Goal: Task Accomplishment & Management: Complete application form

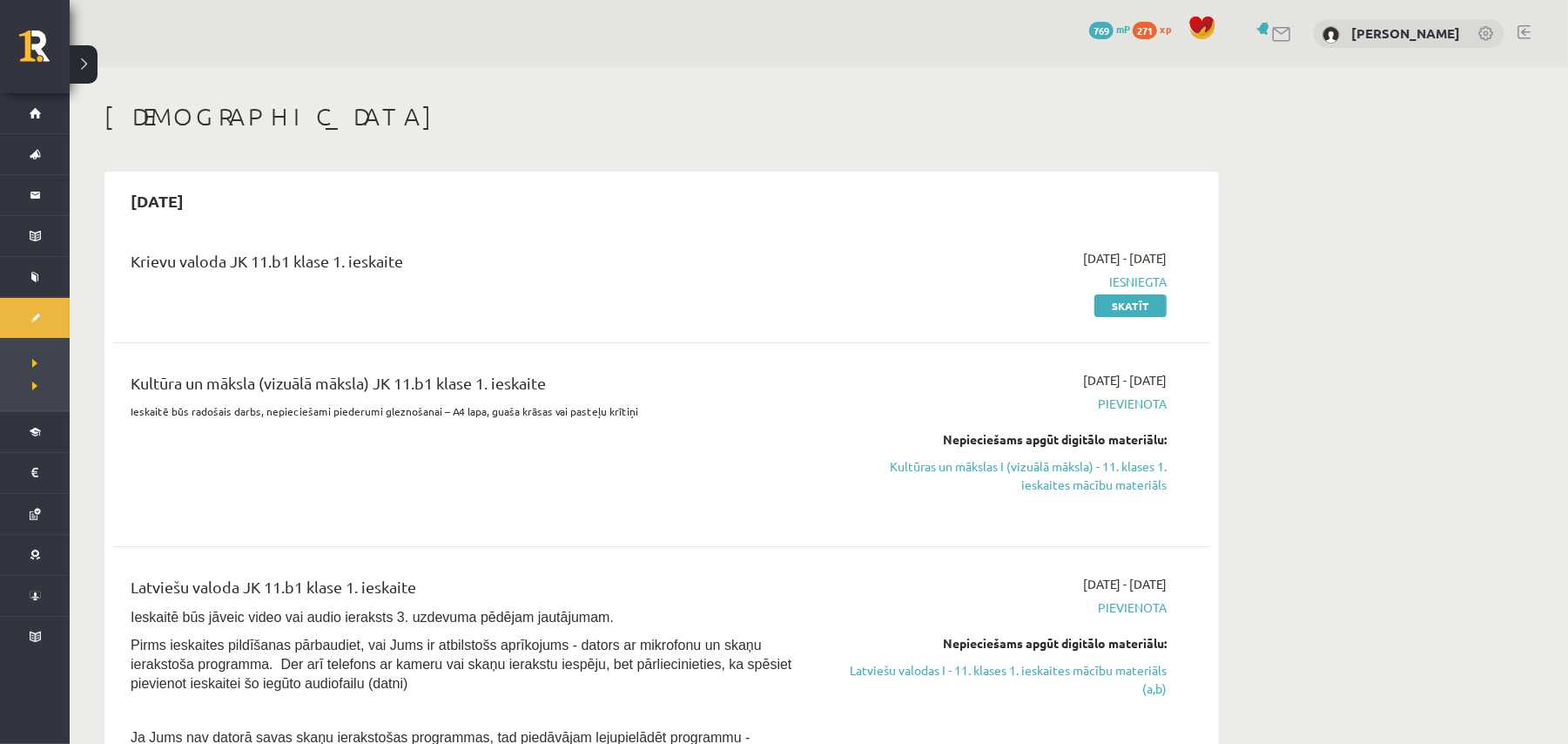
click at [794, 251] on div "Krievu valoda JK 11.b1 klase 1. ieskaite" at bounding box center [471, 265] width 681 height 33
click at [1077, 482] on link "Kultūras un mākslas I (vizuālā māksla) - 11. klases 1. ieskaites mācību materiā…" at bounding box center [1003, 475] width 328 height 36
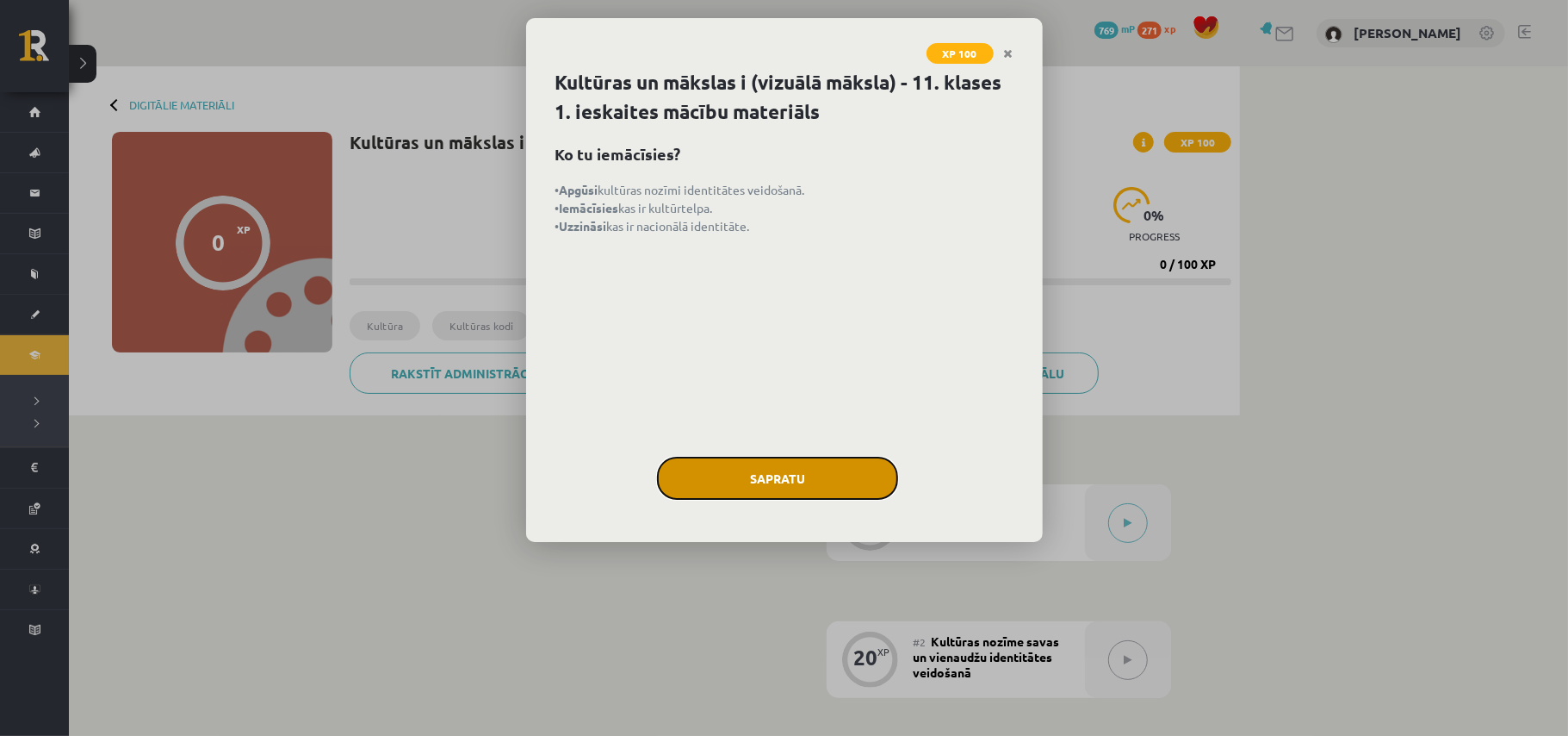
click at [807, 489] on button "Sapratu" at bounding box center [777, 478] width 241 height 43
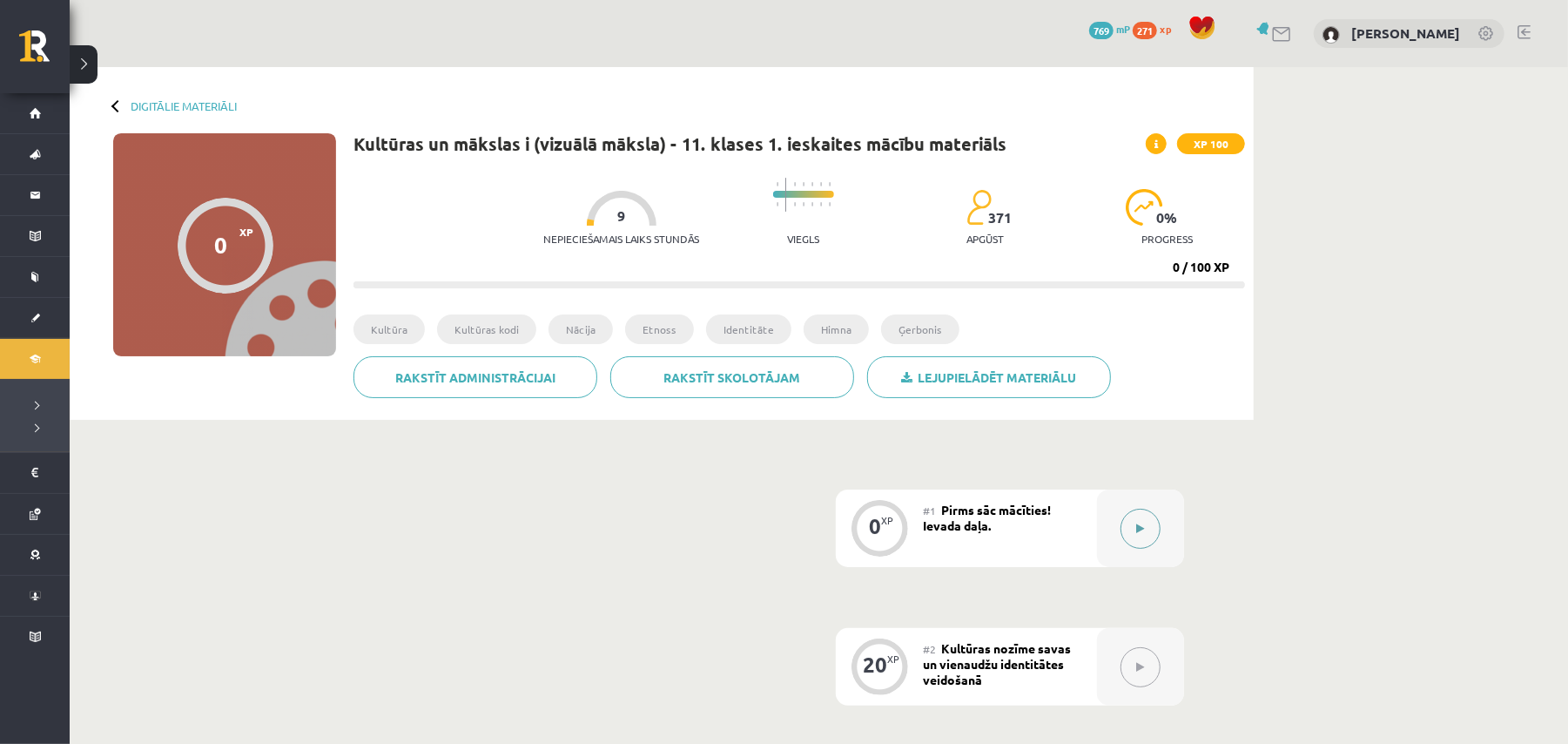
click at [1136, 547] on button at bounding box center [1141, 529] width 40 height 40
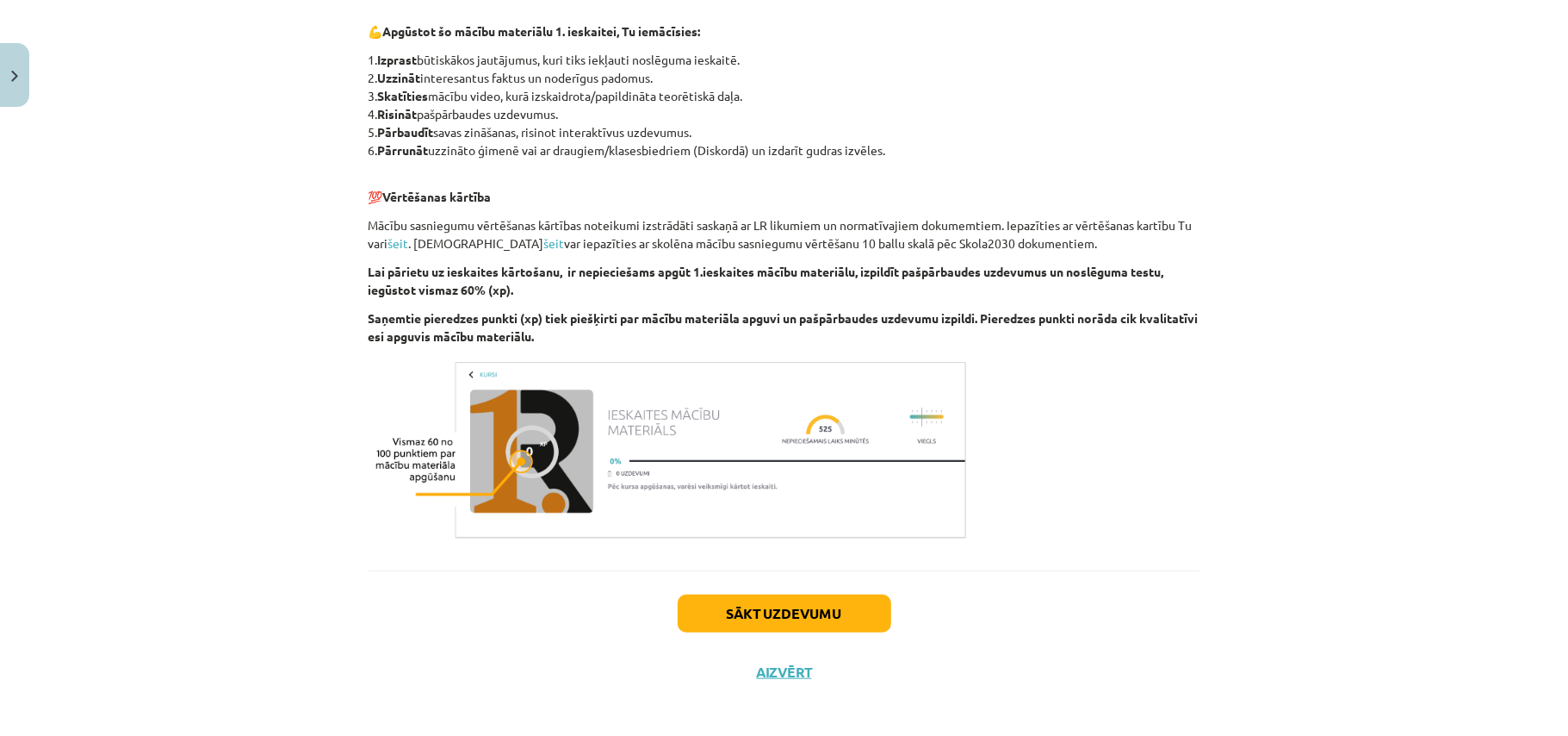
scroll to position [838, 0]
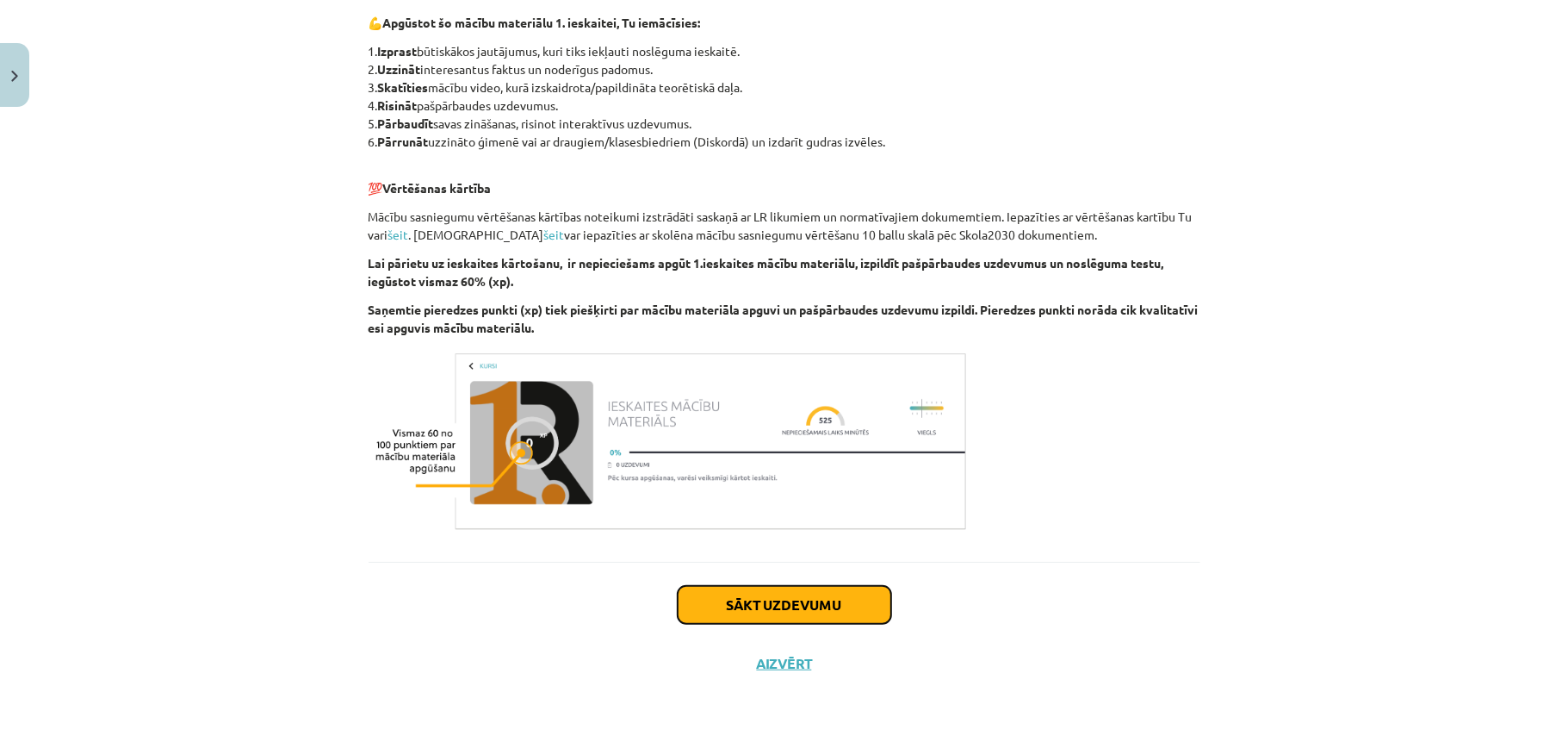
click at [758, 596] on button "Sākt uzdevumu" at bounding box center [784, 605] width 214 height 38
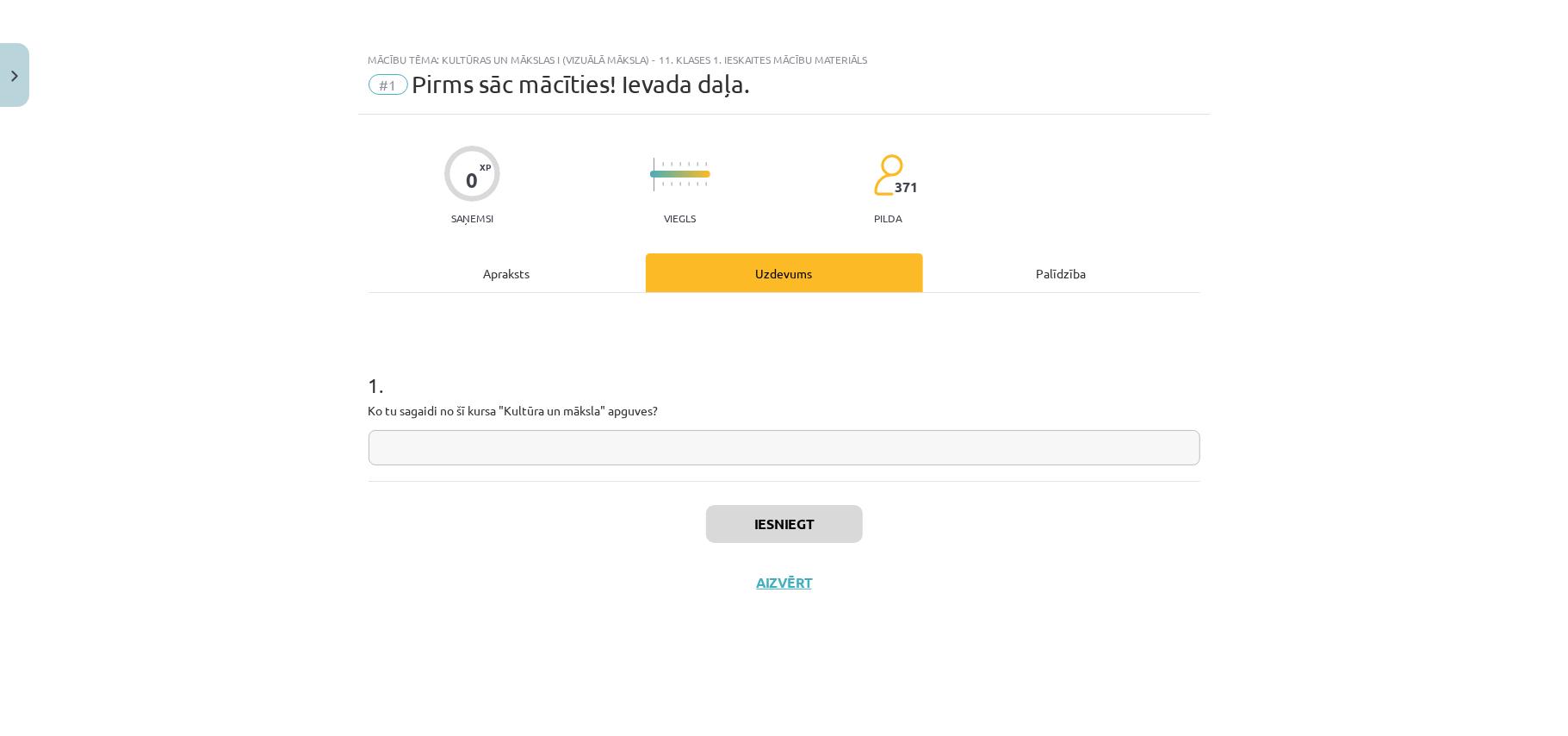
click at [593, 444] on input "text" at bounding box center [784, 447] width 831 height 35
type input "**********"
click at [782, 527] on button "Iesniegt" at bounding box center [784, 524] width 157 height 38
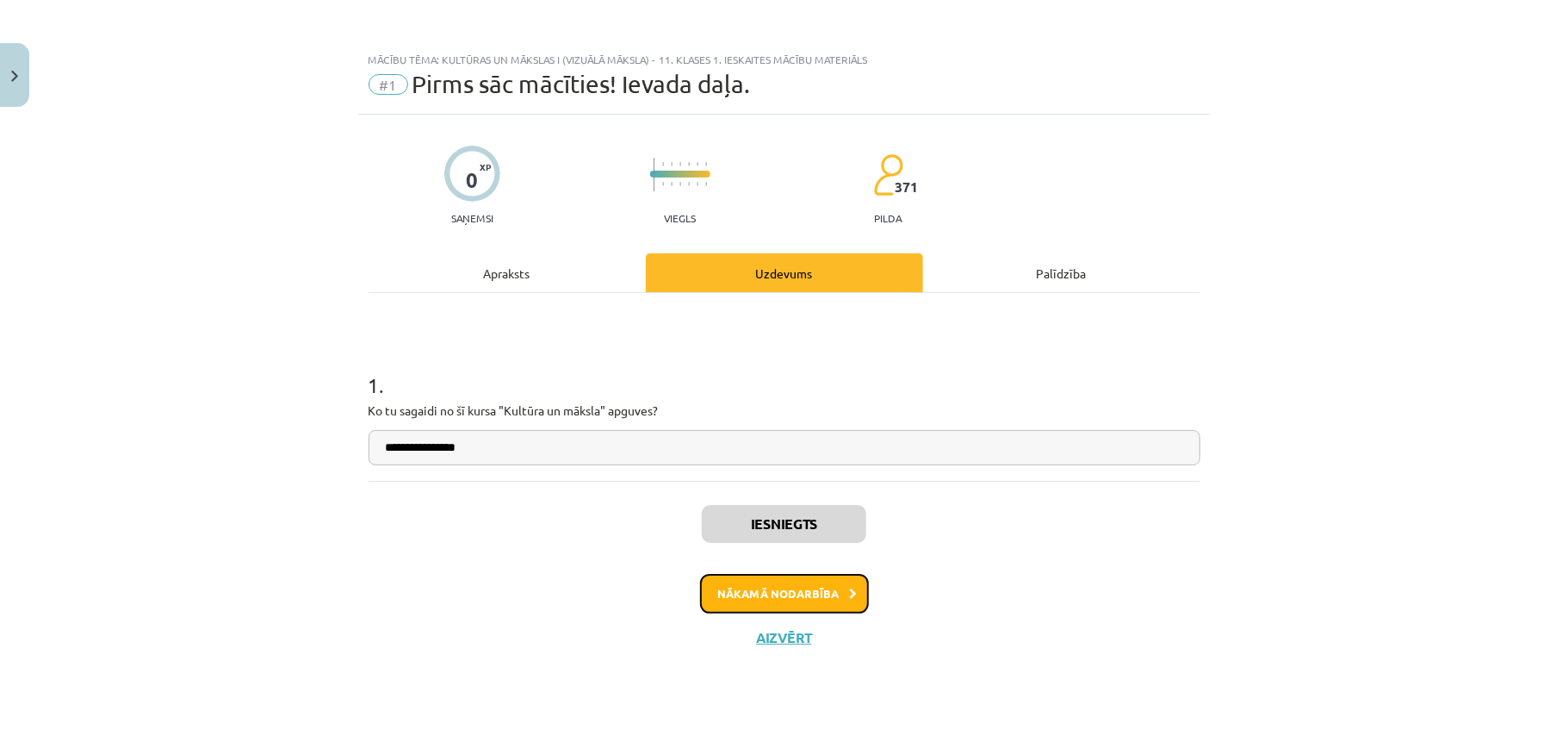
click at [828, 586] on button "Nākamā nodarbība" at bounding box center [785, 594] width 169 height 40
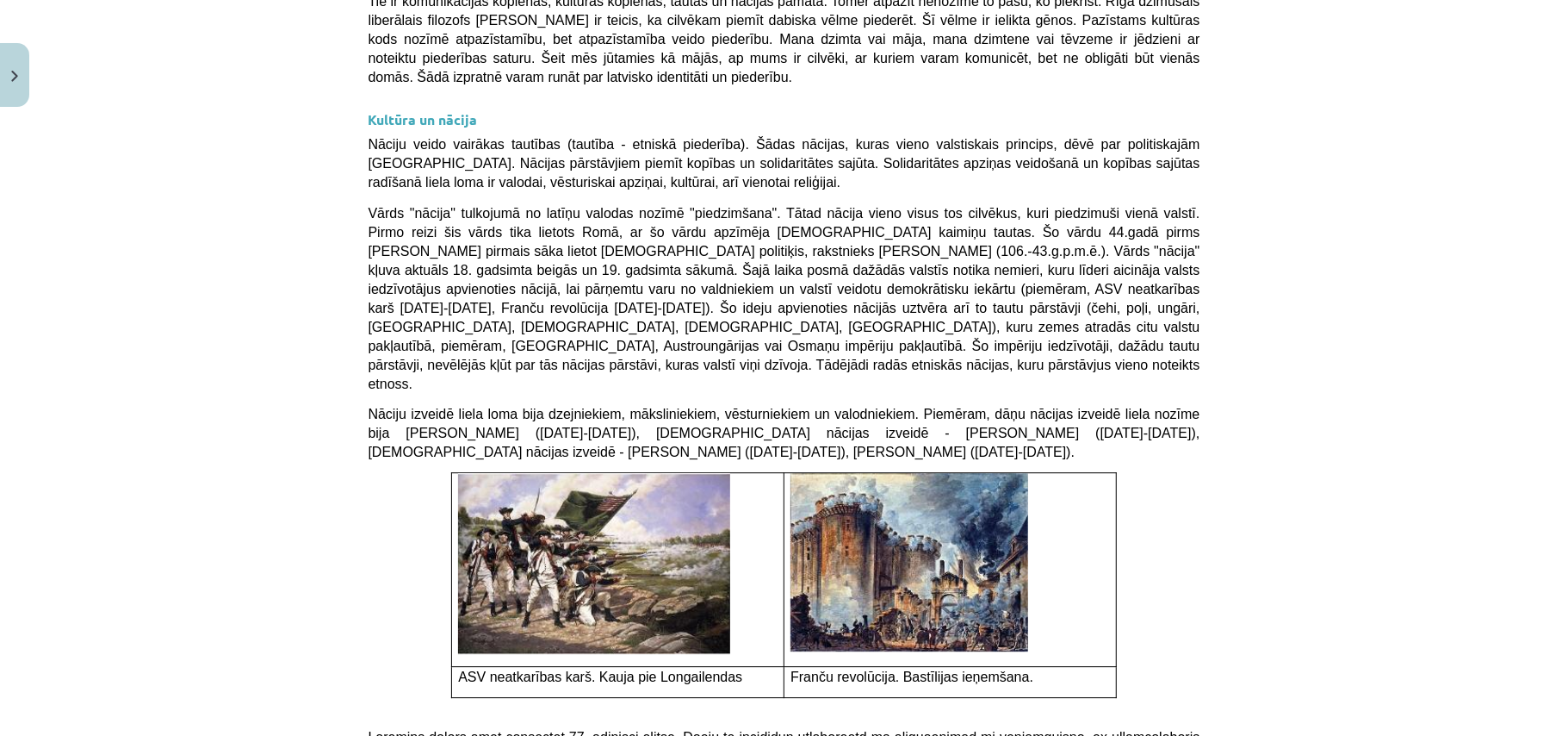
scroll to position [3331, 0]
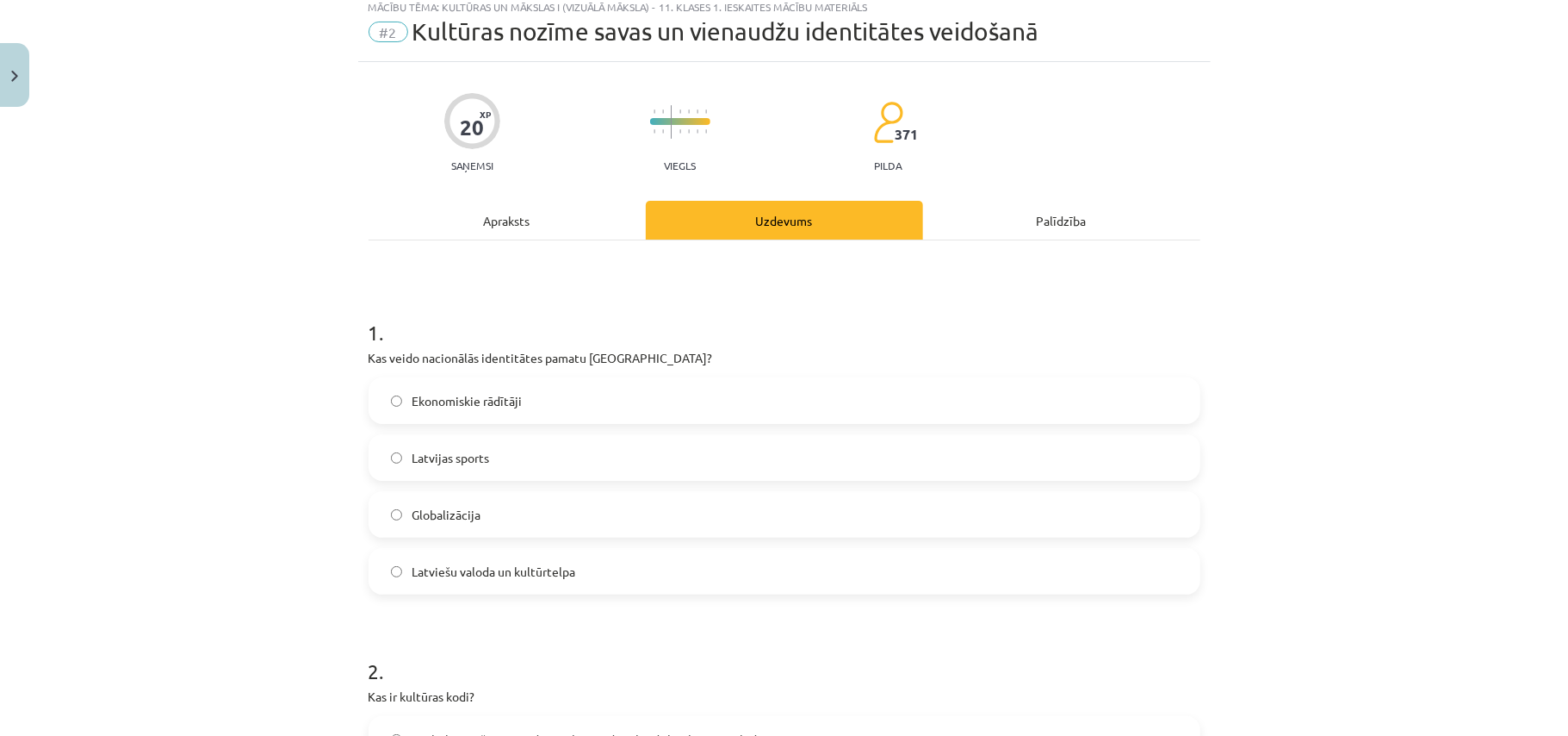
scroll to position [43, 0]
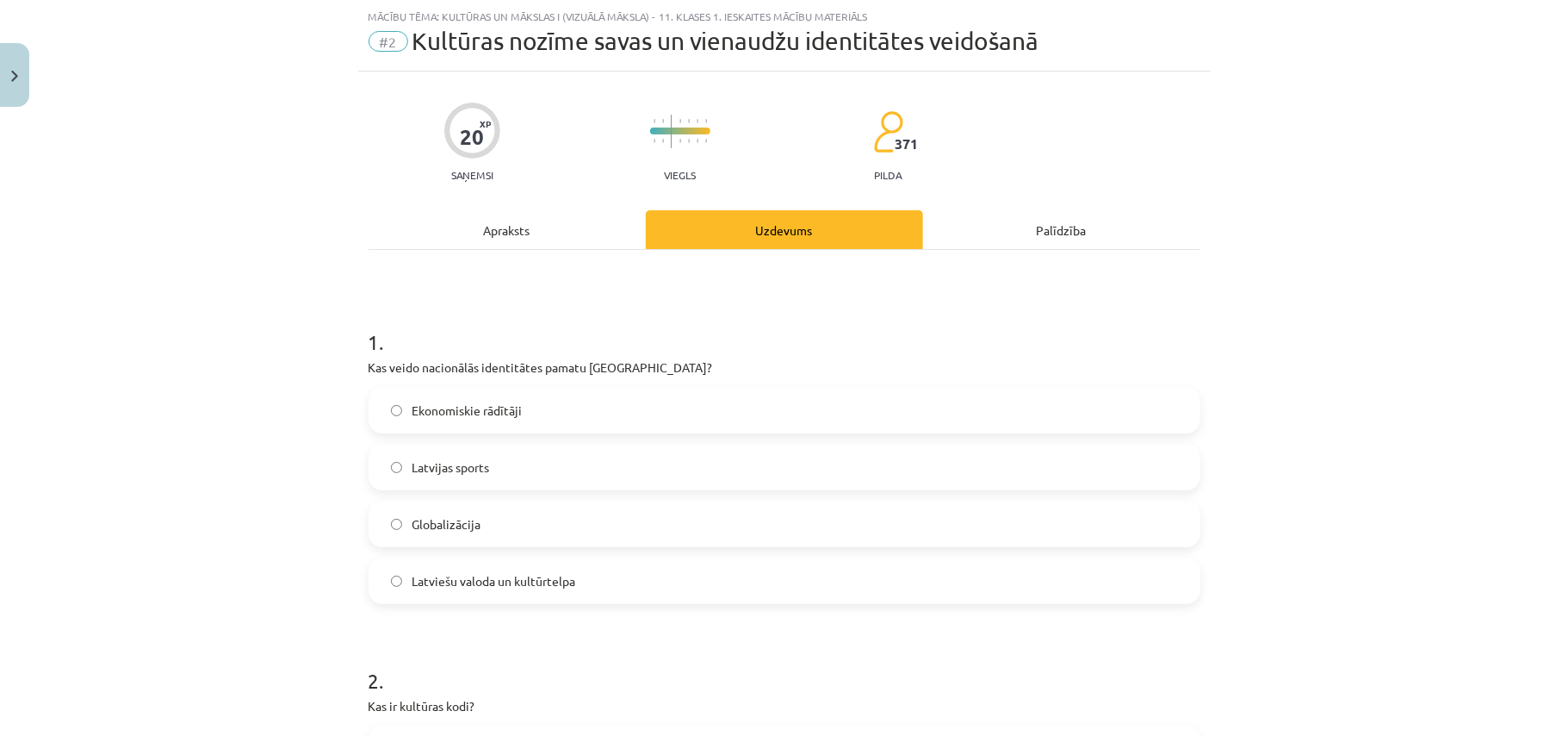
click at [576, 582] on label "Latviešu valoda un kultūrtelpa" at bounding box center [784, 580] width 829 height 43
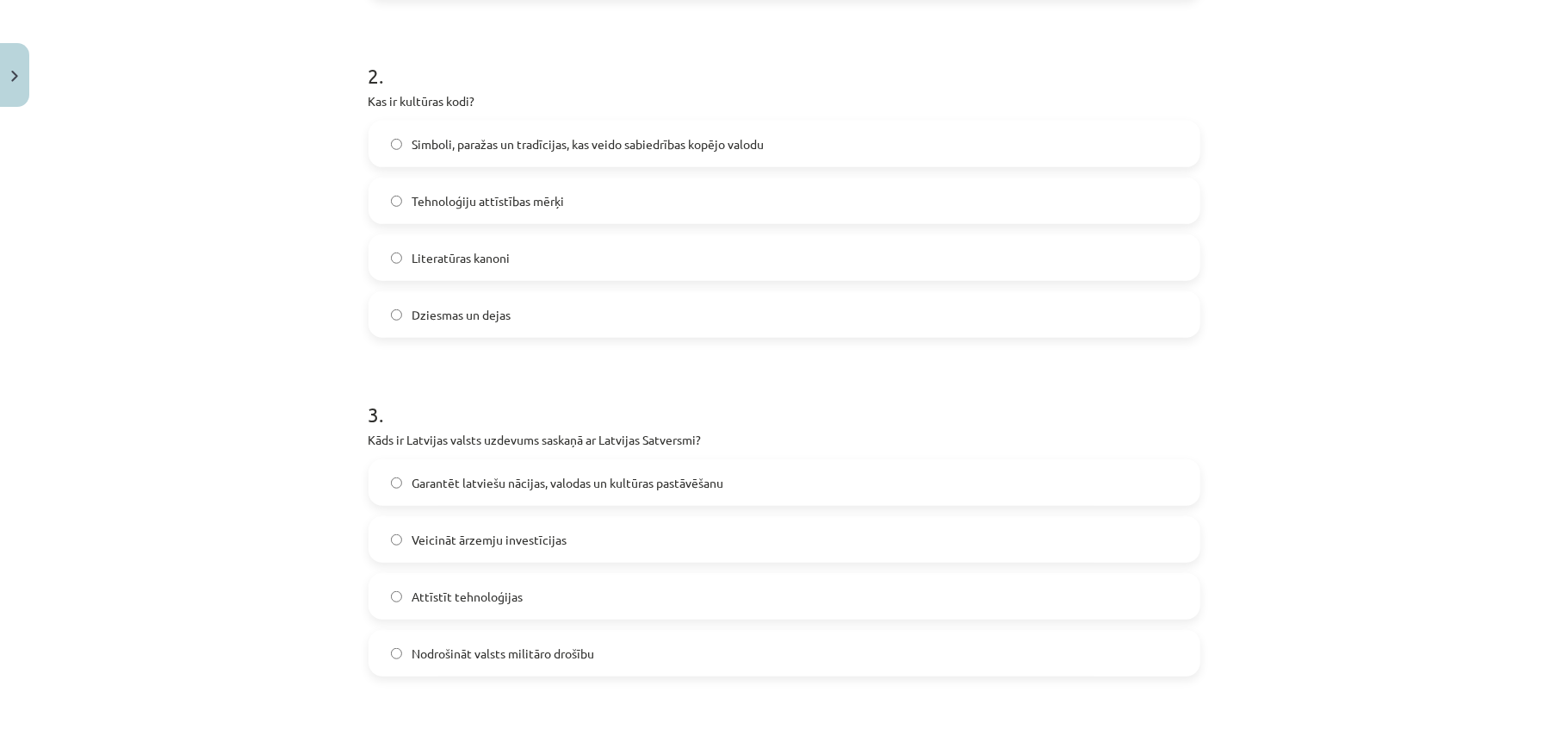
scroll to position [664, 0]
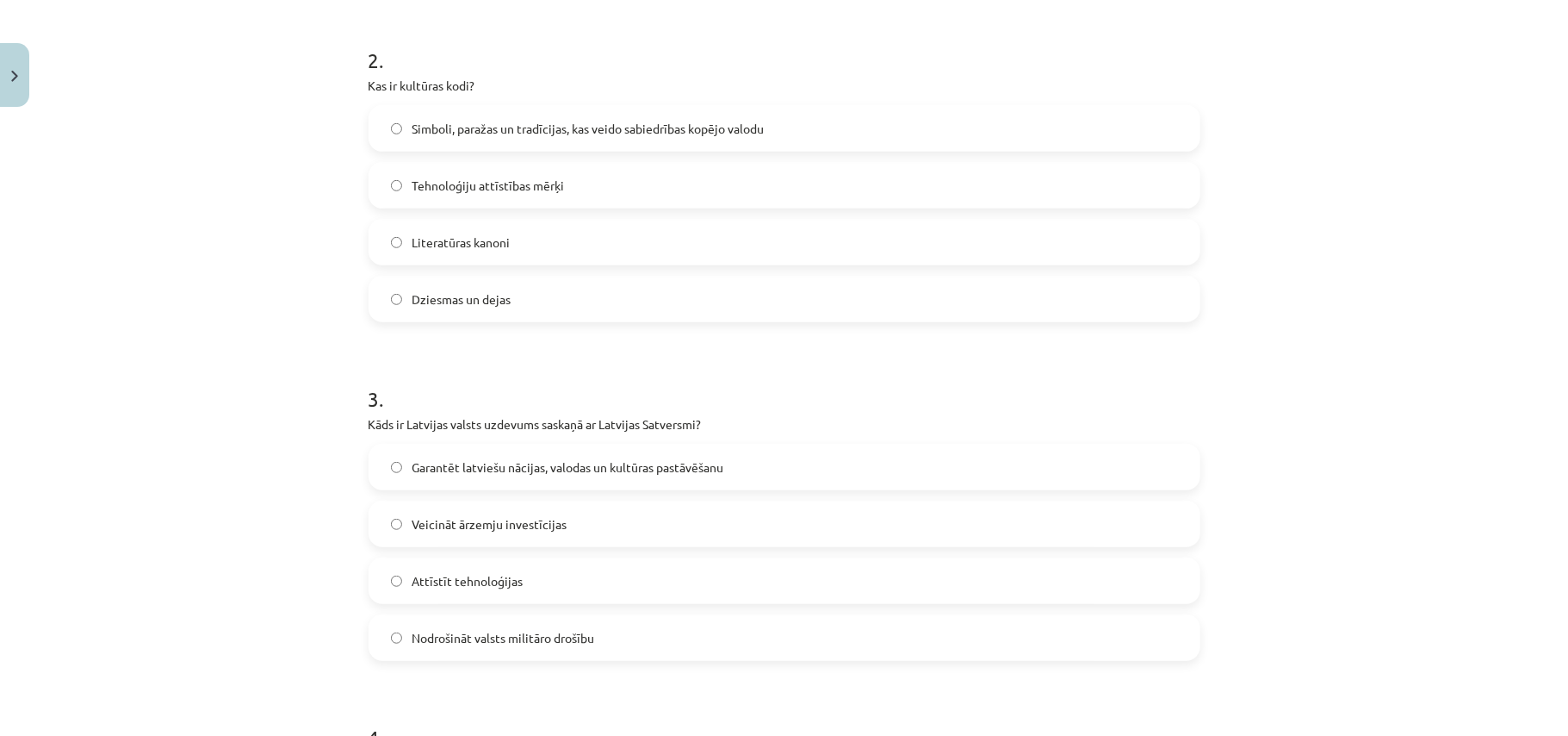
click at [937, 118] on label "Simboli, paražas un tradīcijas, kas veido sabiedrības kopējo valodu" at bounding box center [784, 128] width 829 height 43
click at [529, 472] on span "Garantēt latviešu nācijas, valodas un kultūras pastāvēšanu" at bounding box center [569, 467] width 311 height 18
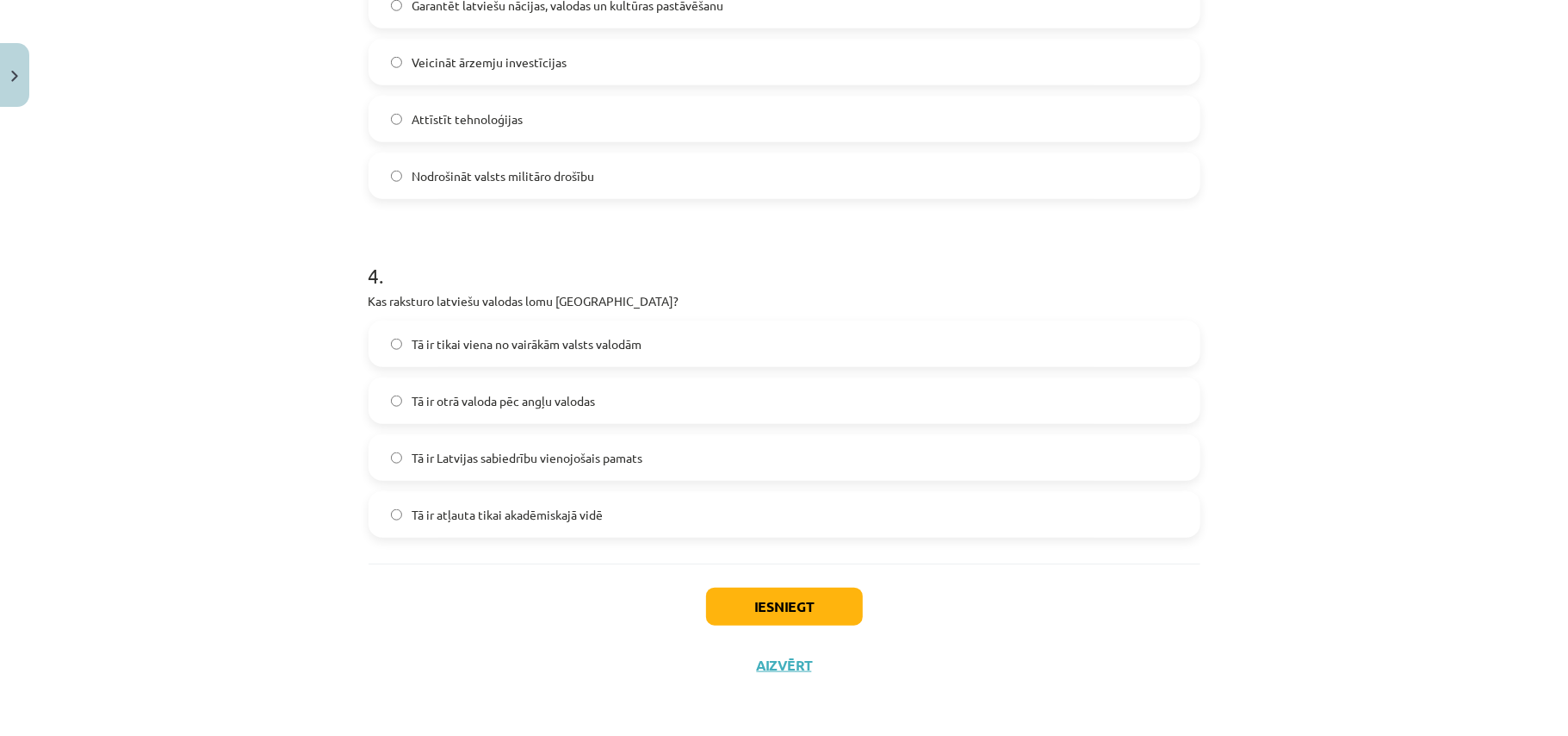
scroll to position [1127, 0]
click at [608, 460] on span "Tā ir Latvijas sabiedrību vienojošais pamats" at bounding box center [528, 456] width 231 height 18
click at [749, 597] on button "Iesniegt" at bounding box center [784, 605] width 157 height 38
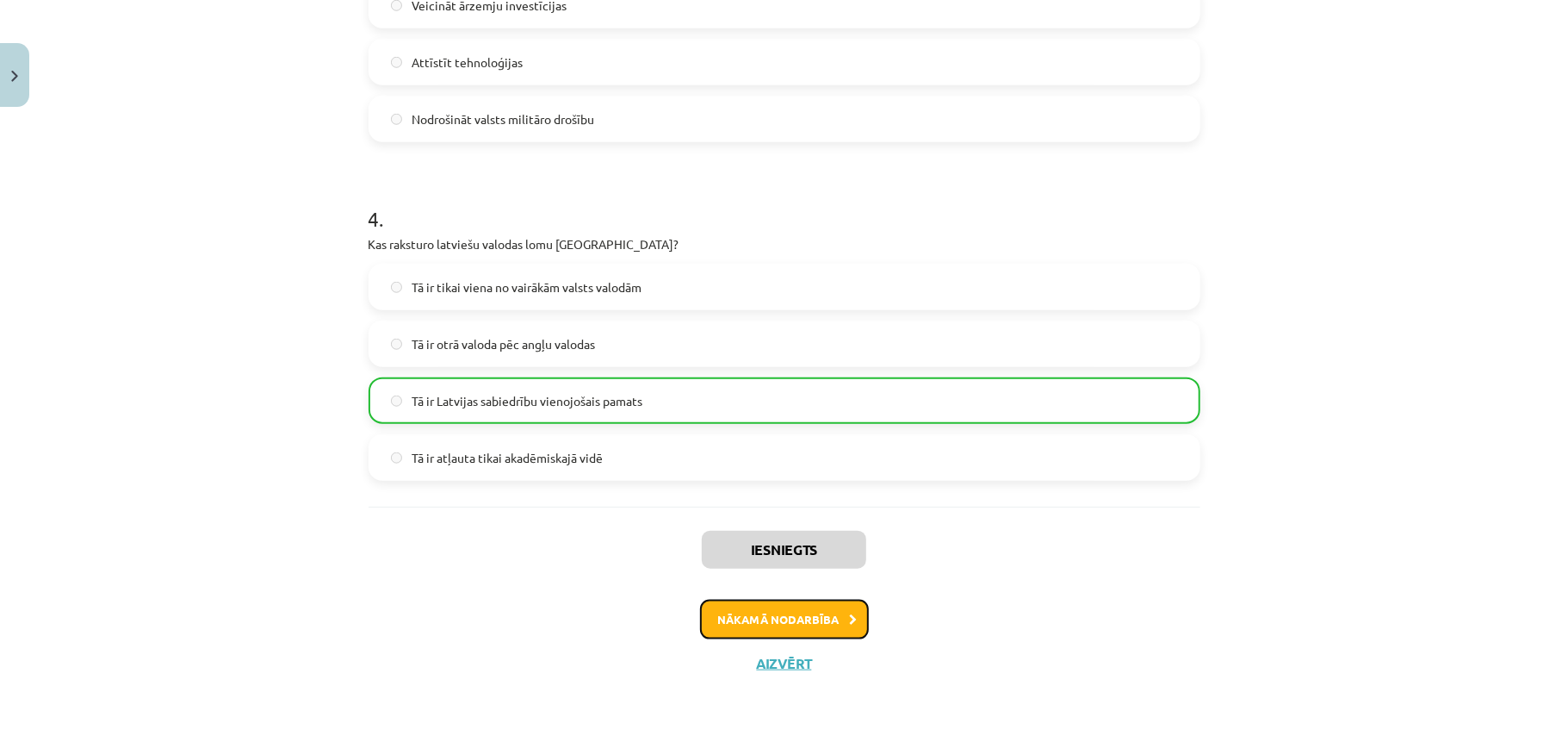
click at [796, 612] on button "Nākamā nodarbība" at bounding box center [785, 619] width 169 height 40
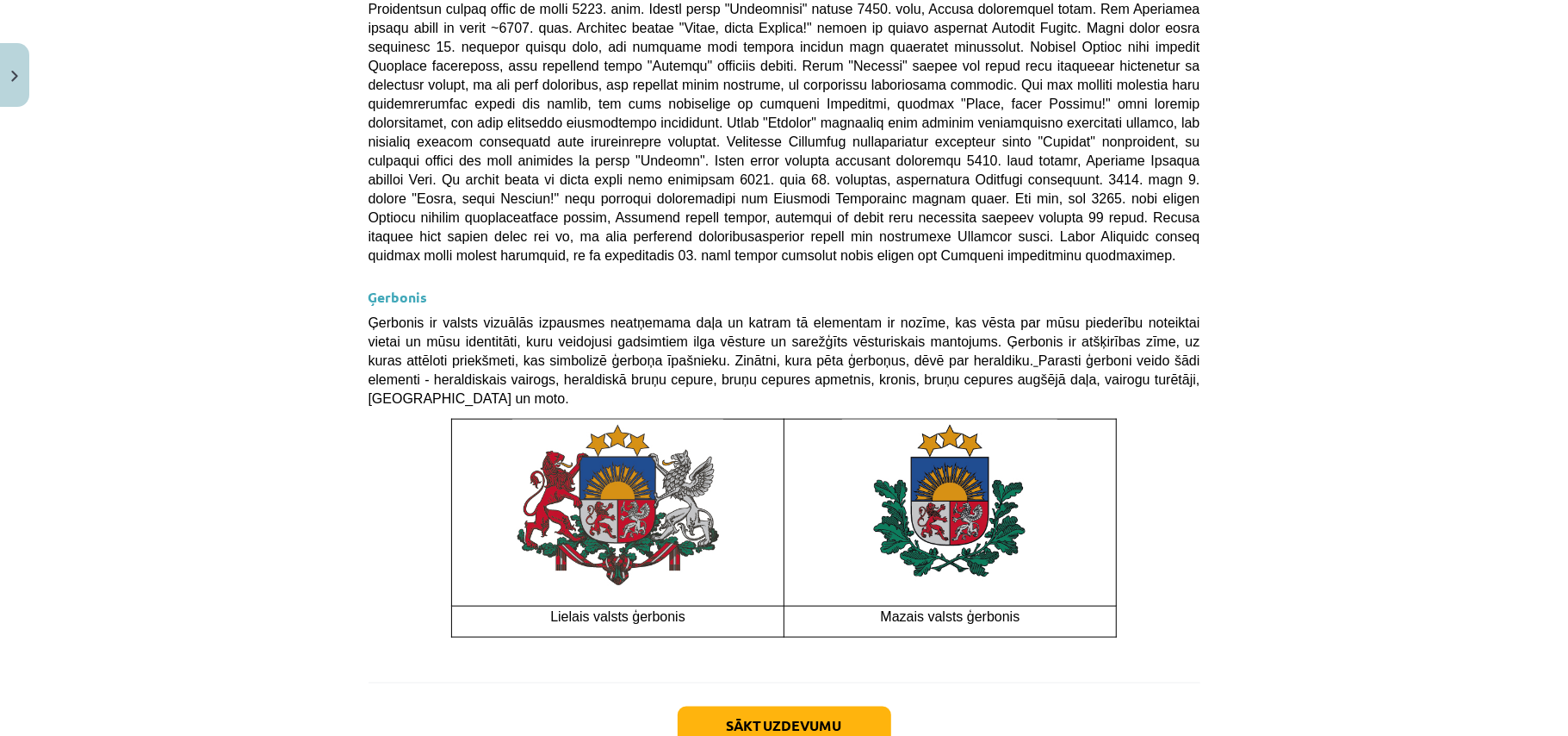
scroll to position [1196, 0]
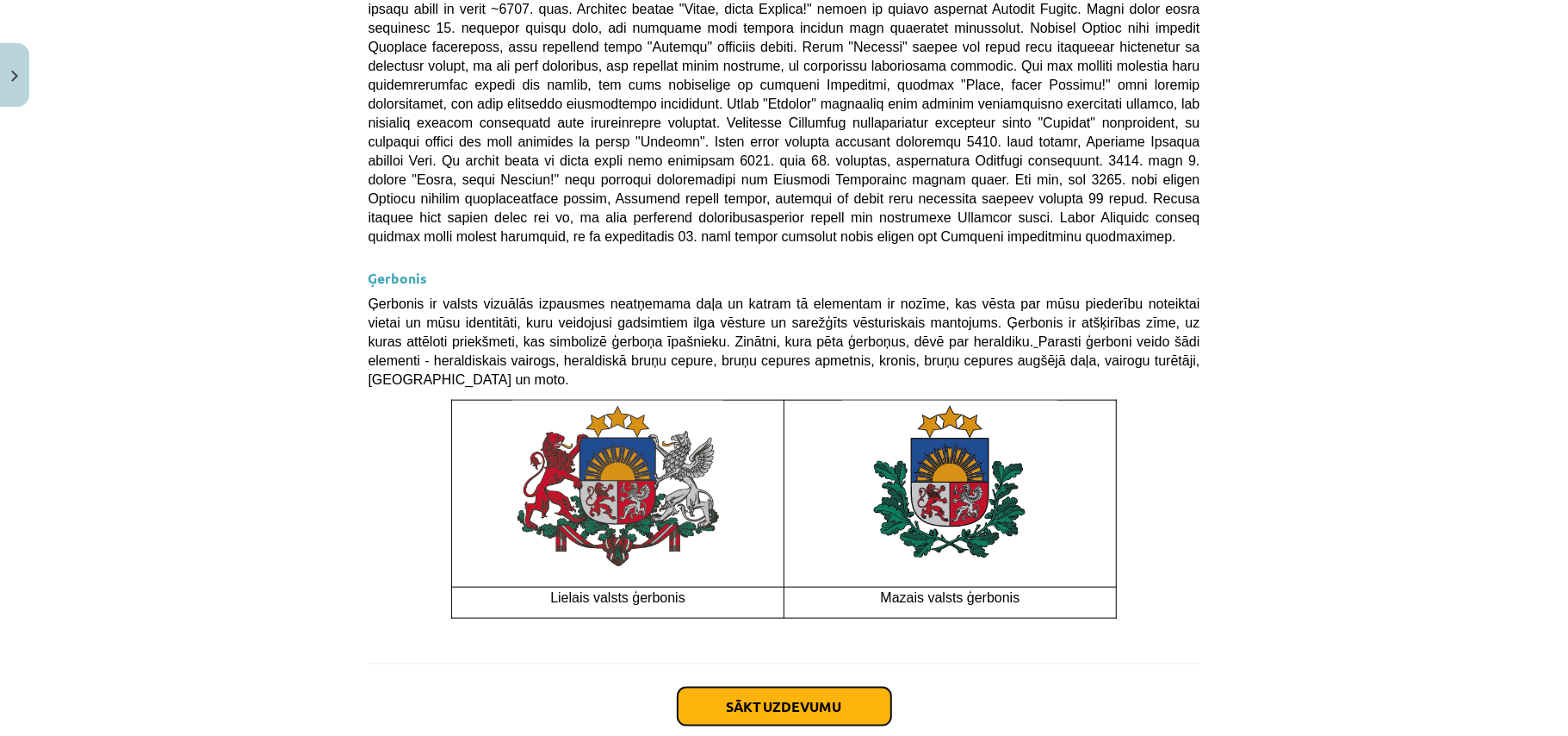
click at [856, 688] on button "Sākt uzdevumu" at bounding box center [784, 707] width 214 height 38
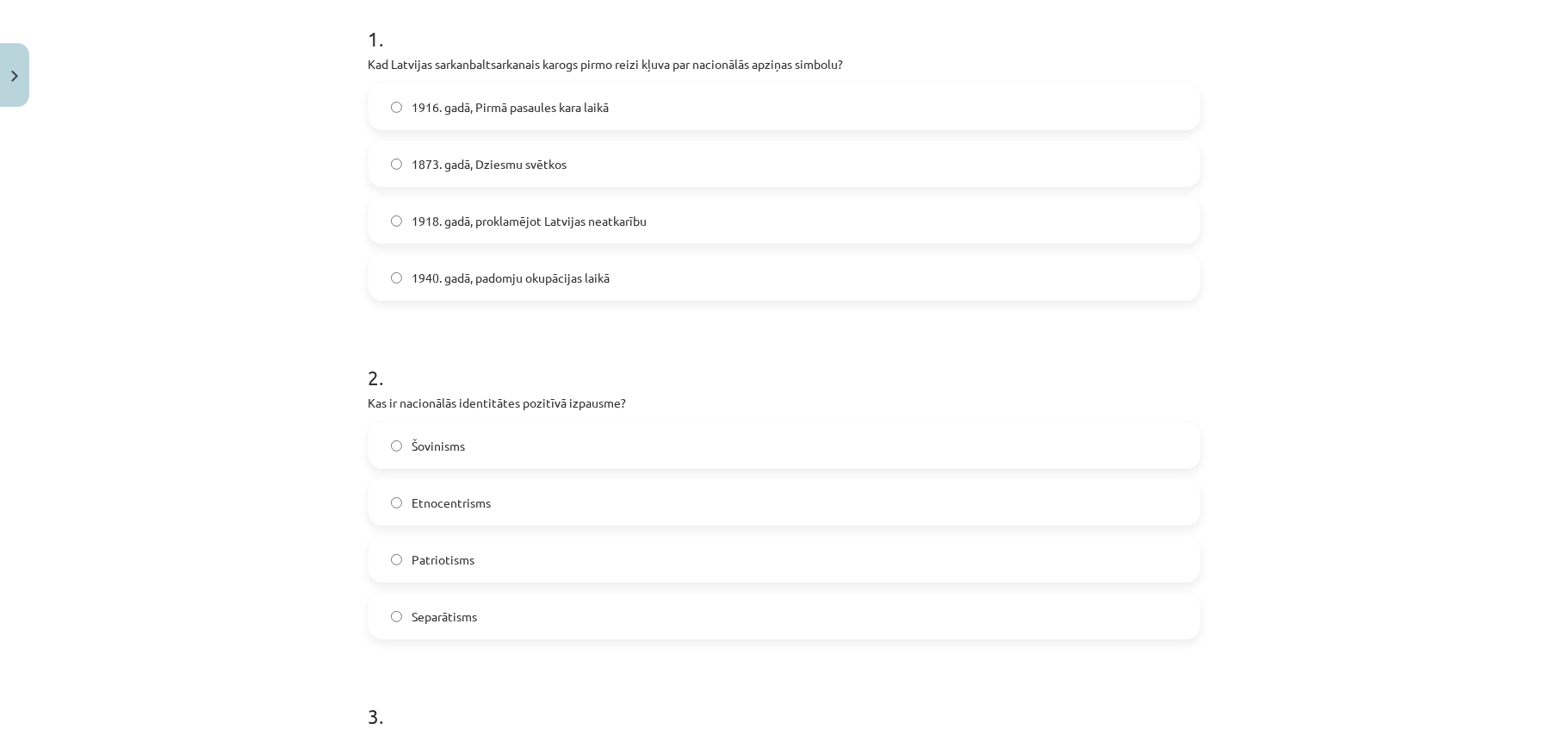
scroll to position [387, 0]
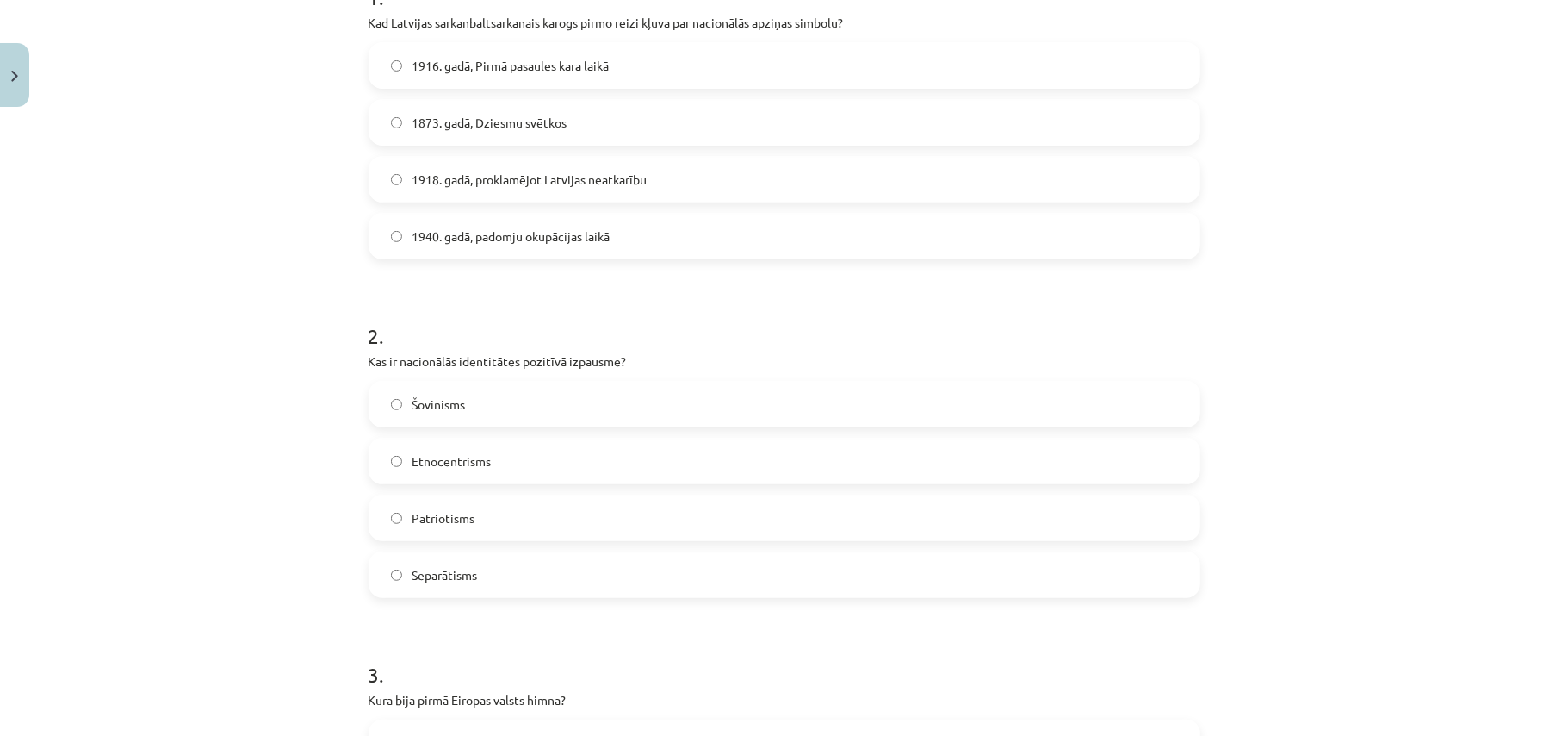
click at [551, 179] on span "1918. gadā, proklamējot Latvijas neatkarību" at bounding box center [531, 179] width 235 height 18
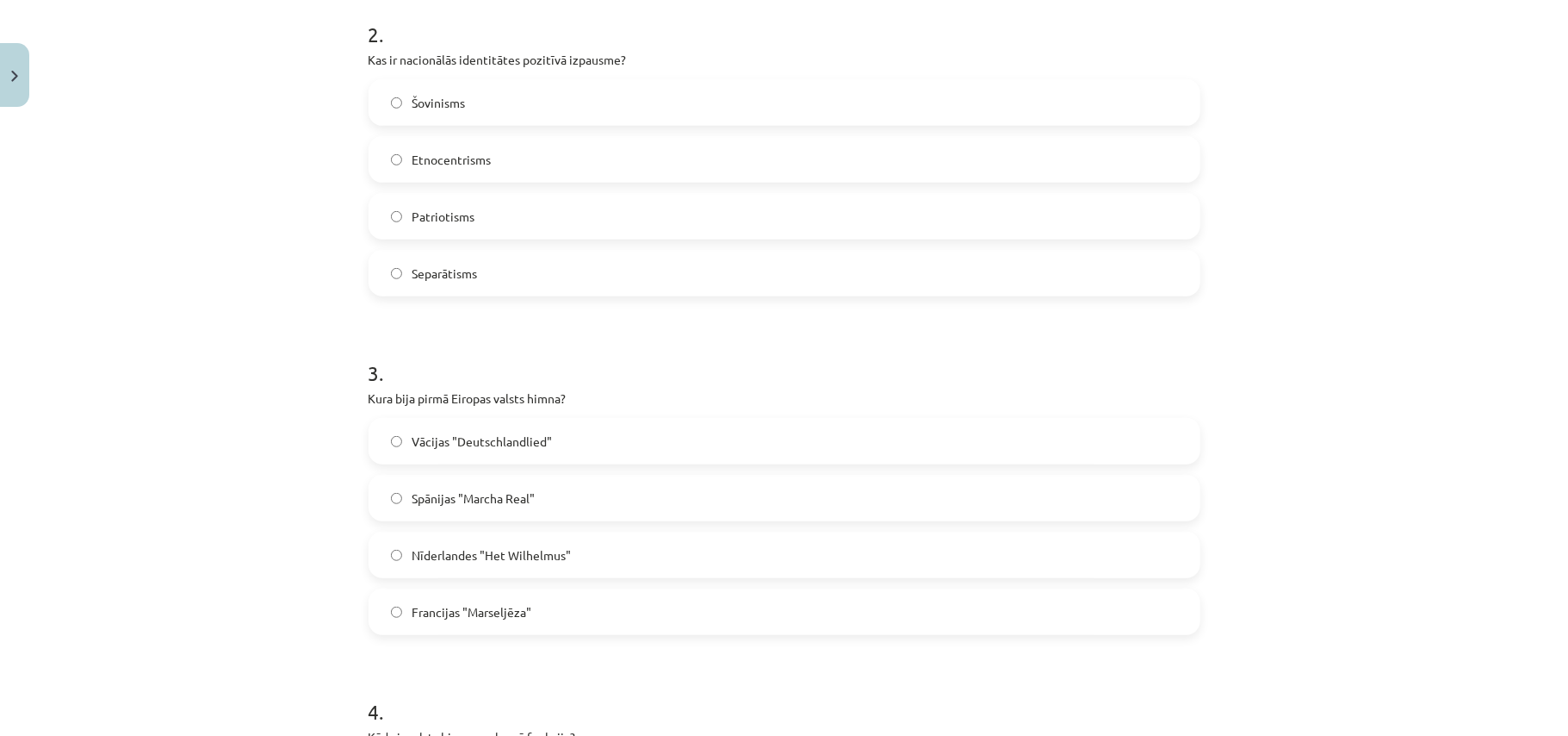
scroll to position [693, 0]
click at [587, 191] on label "Patriotisms" at bounding box center [784, 212] width 829 height 43
drag, startPoint x: 483, startPoint y: 557, endPoint x: 469, endPoint y: 558, distance: 14.0
click at [473, 558] on span "Nīderlandes "Het Wilhelmus"" at bounding box center [493, 551] width 159 height 18
click at [450, 514] on label "Spānijas "Marcha Real"" at bounding box center [784, 493] width 829 height 43
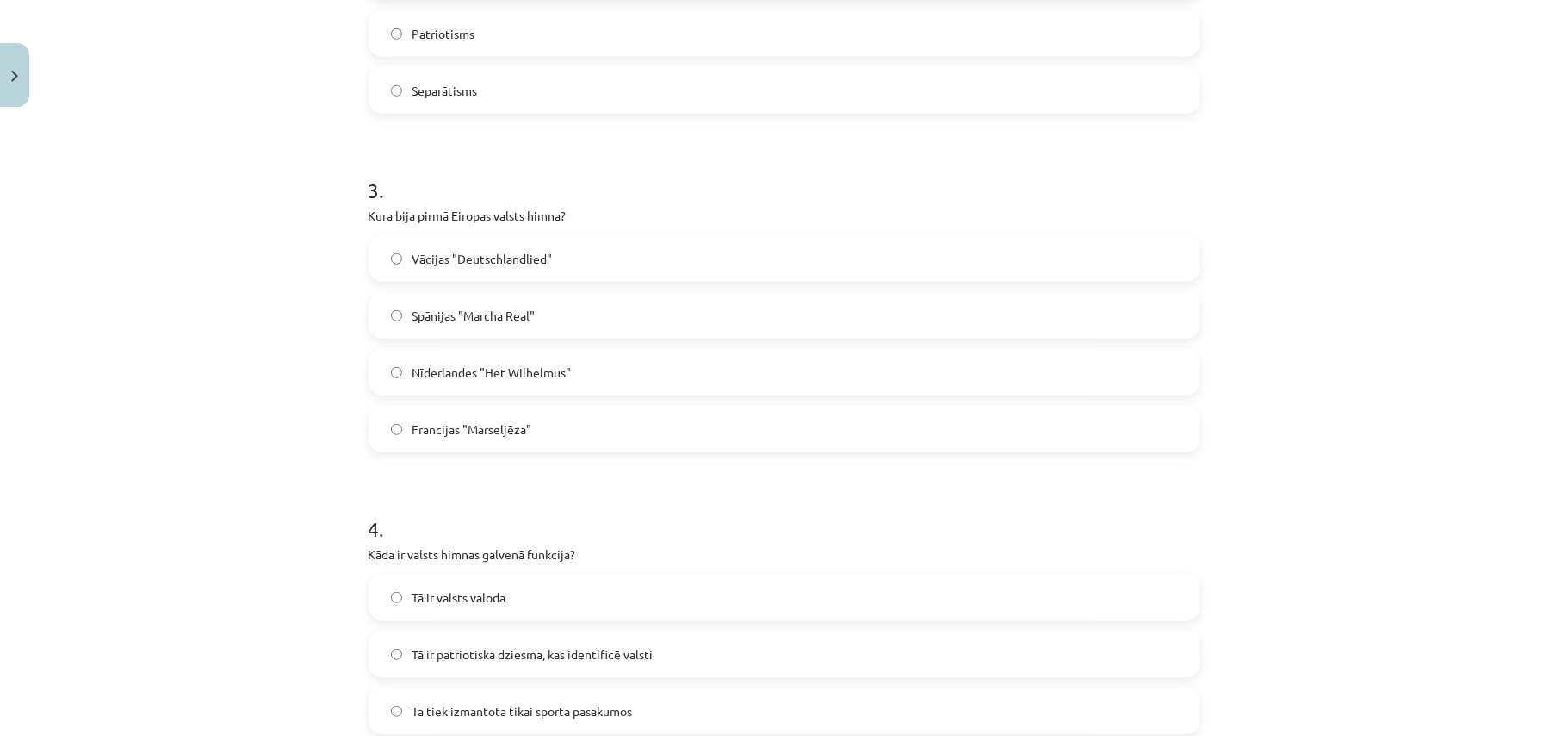
scroll to position [924, 0]
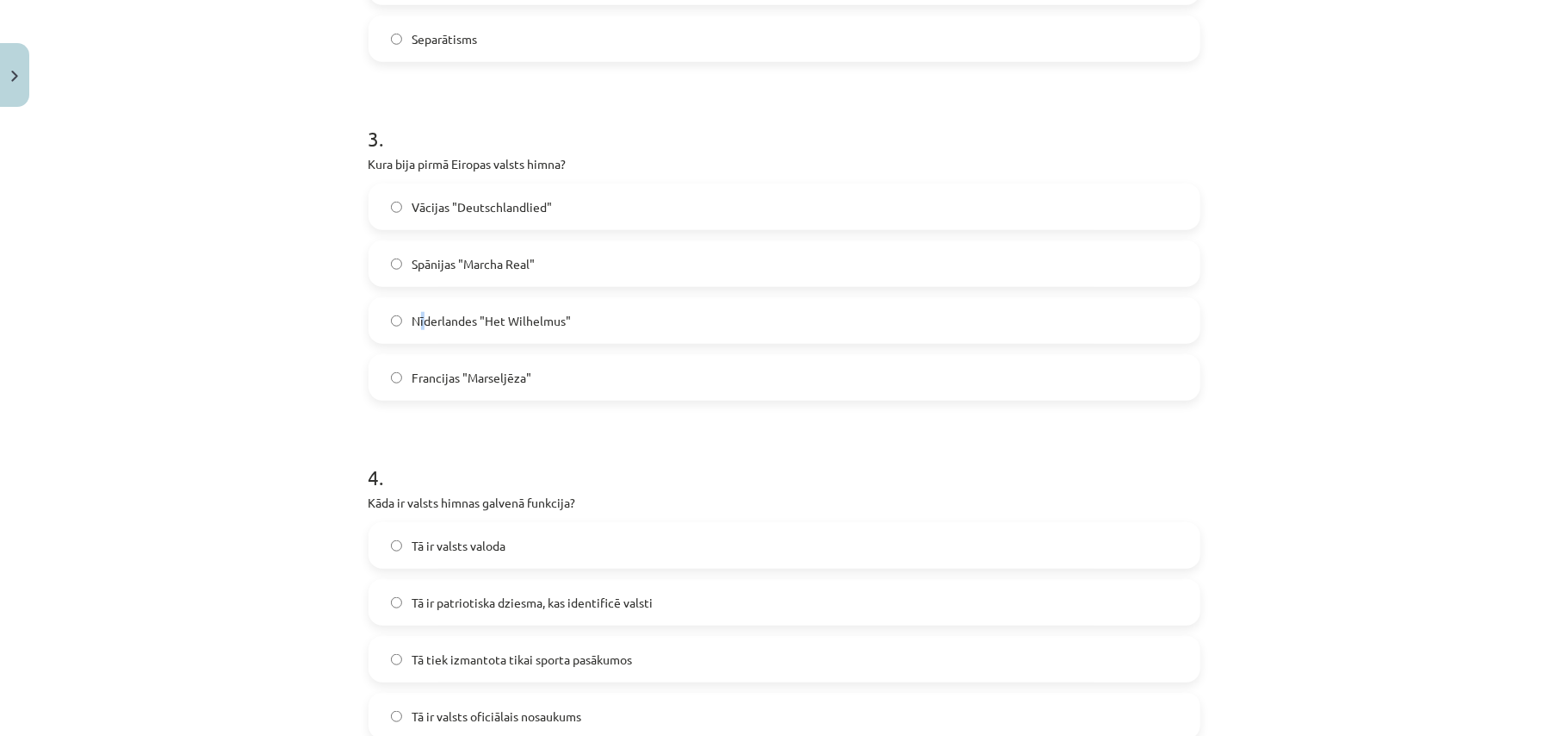
click at [415, 322] on span "Nīderlandes "Het Wilhelmus"" at bounding box center [493, 320] width 159 height 18
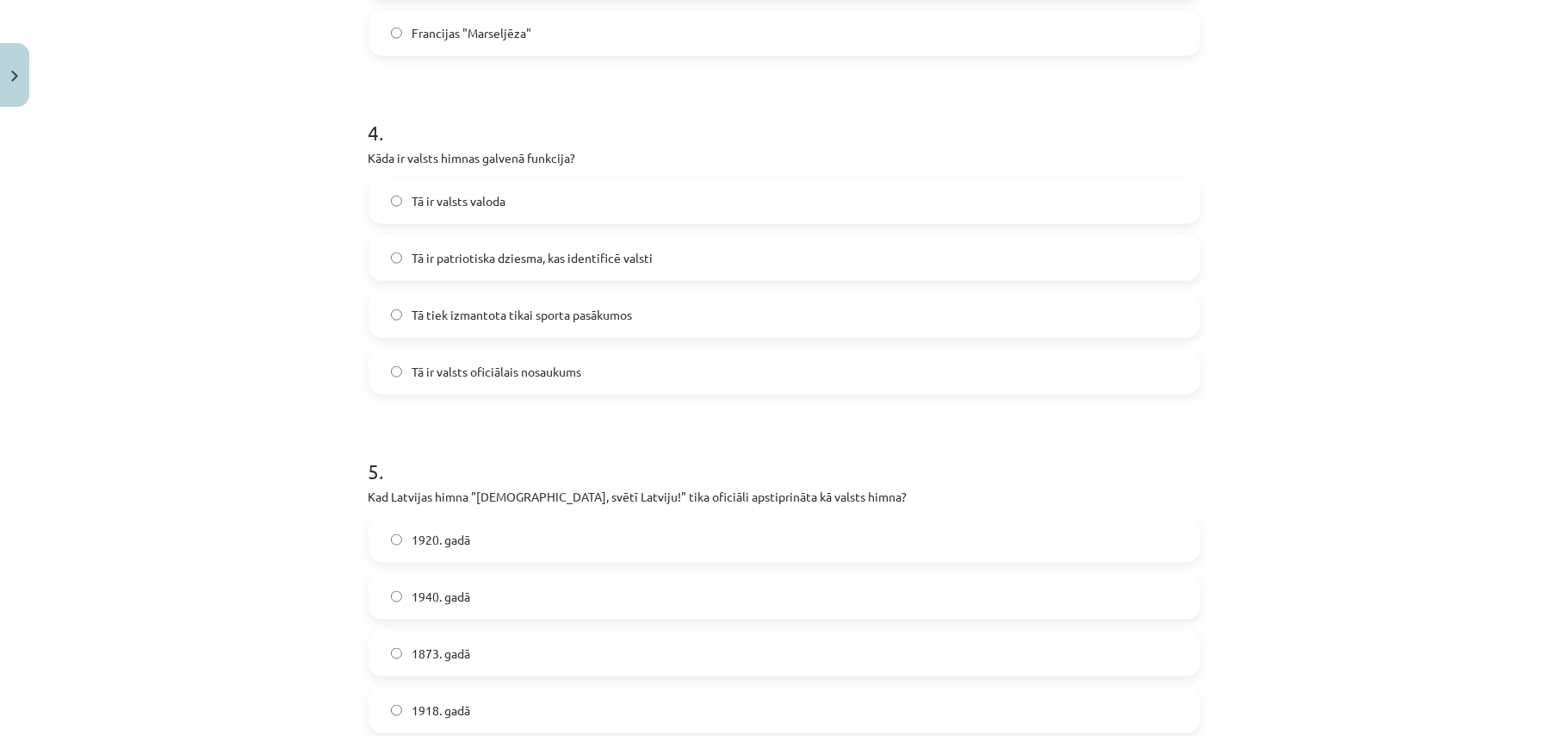
scroll to position [1383, 0]
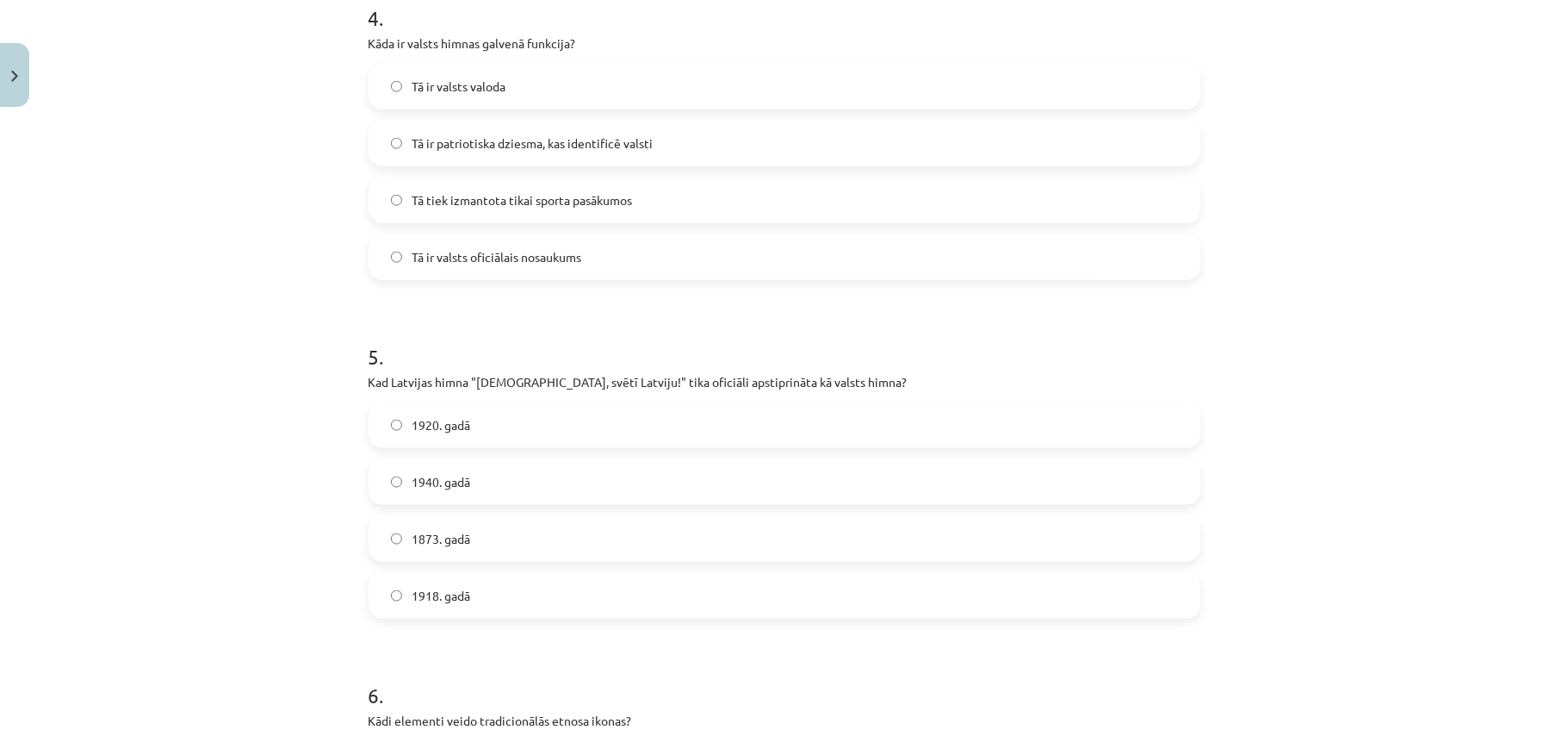
click at [457, 425] on span "1920. gadā" at bounding box center [442, 425] width 59 height 18
click at [550, 135] on span "Tā ir patriotiska dziesma, kas identificē valsti" at bounding box center [533, 143] width 241 height 18
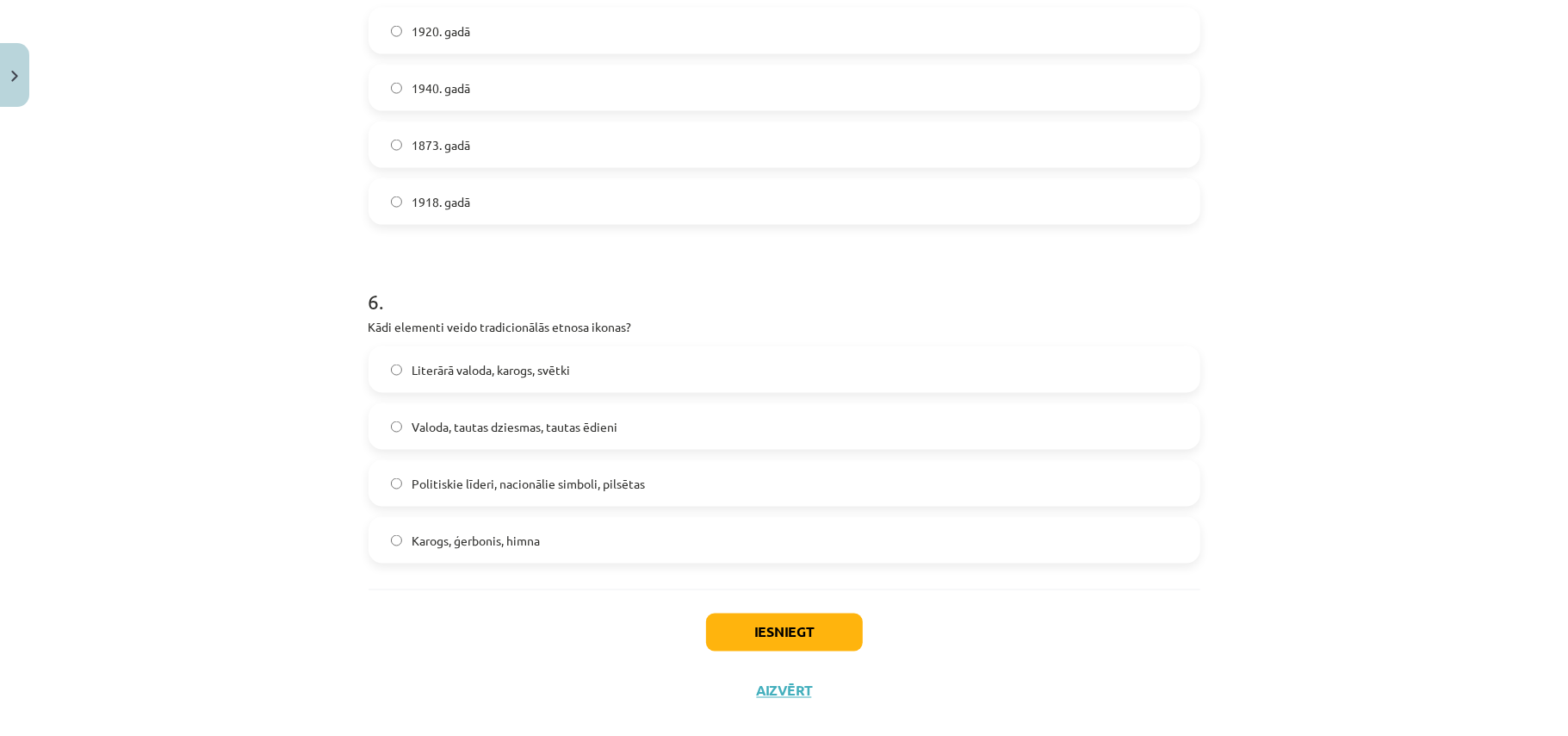
scroll to position [1804, 0]
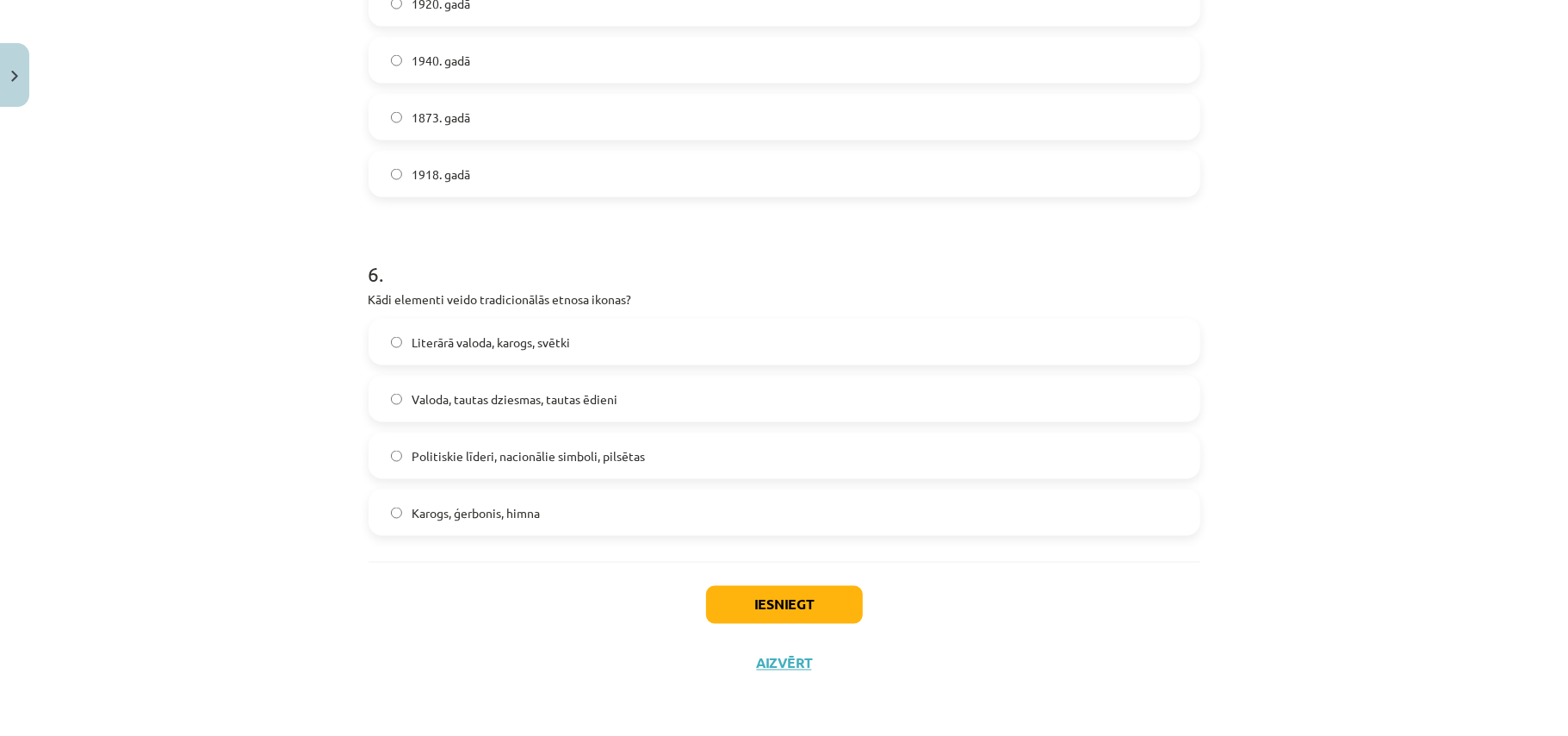
click at [441, 338] on span "Literārā valoda, karogs, svētki" at bounding box center [492, 342] width 159 height 18
click at [820, 618] on button "Iesniegt" at bounding box center [784, 605] width 157 height 38
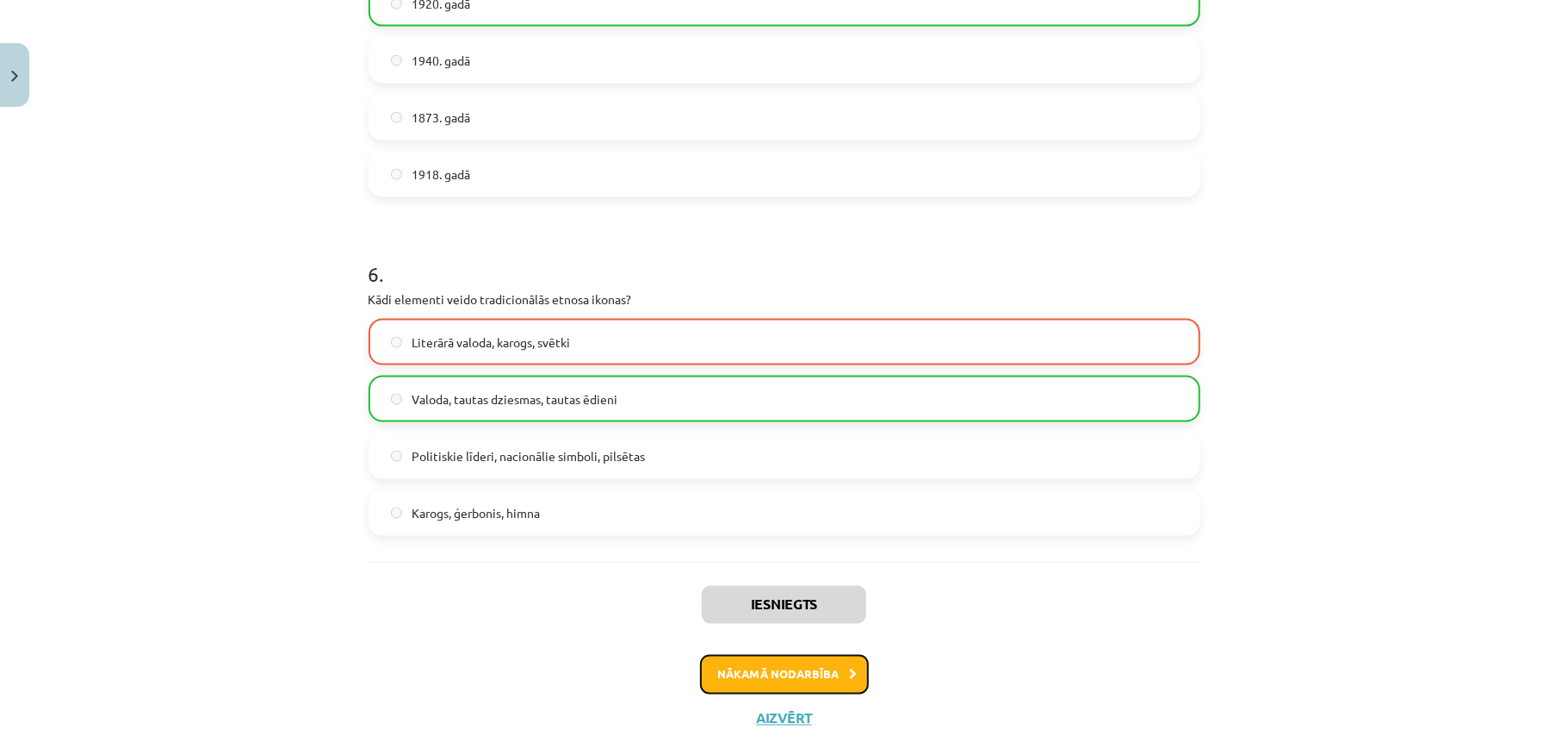
click at [772, 684] on button "Nākamā nodarbība" at bounding box center [785, 675] width 169 height 40
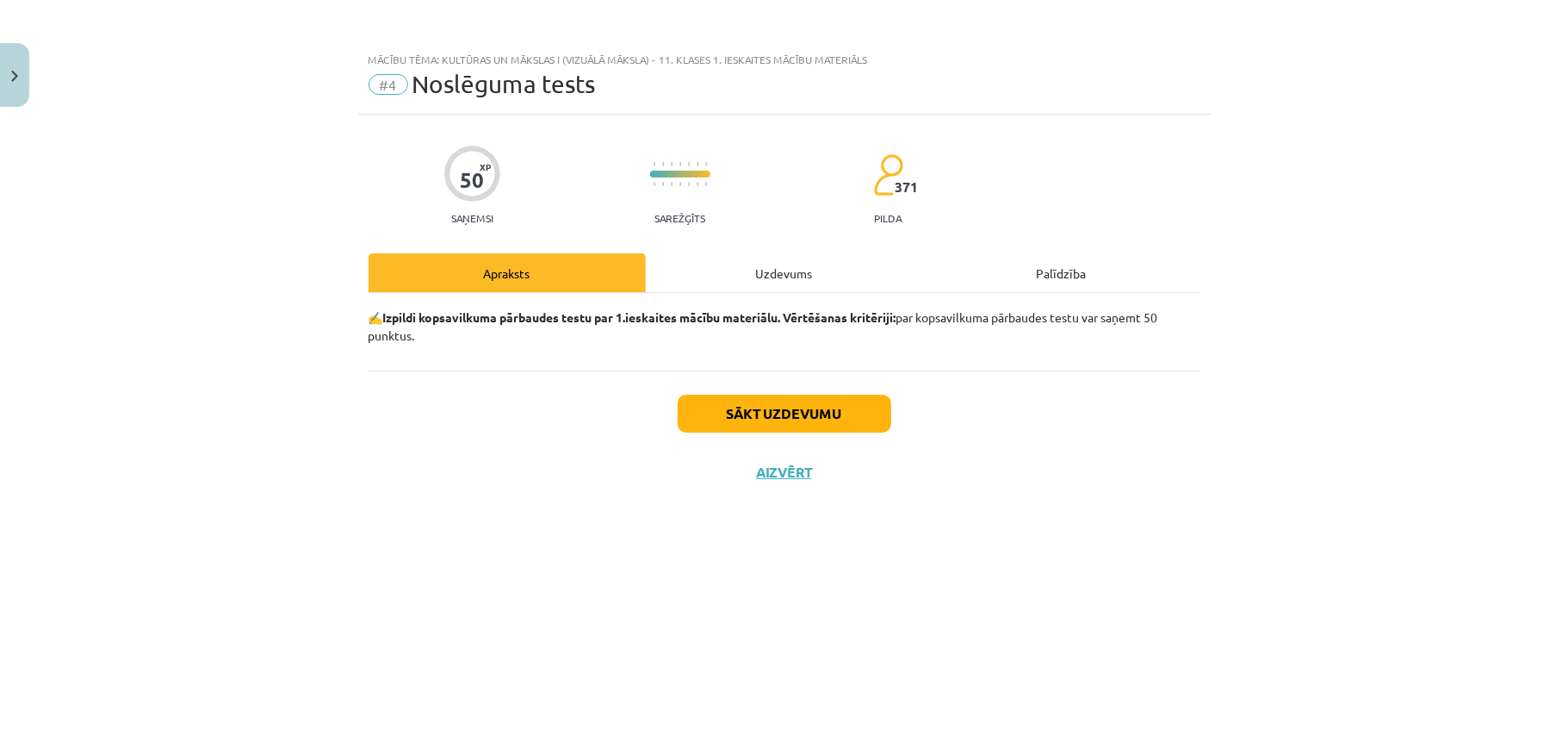
scroll to position [0, 0]
click at [799, 406] on button "Sākt uzdevumu" at bounding box center [784, 414] width 214 height 38
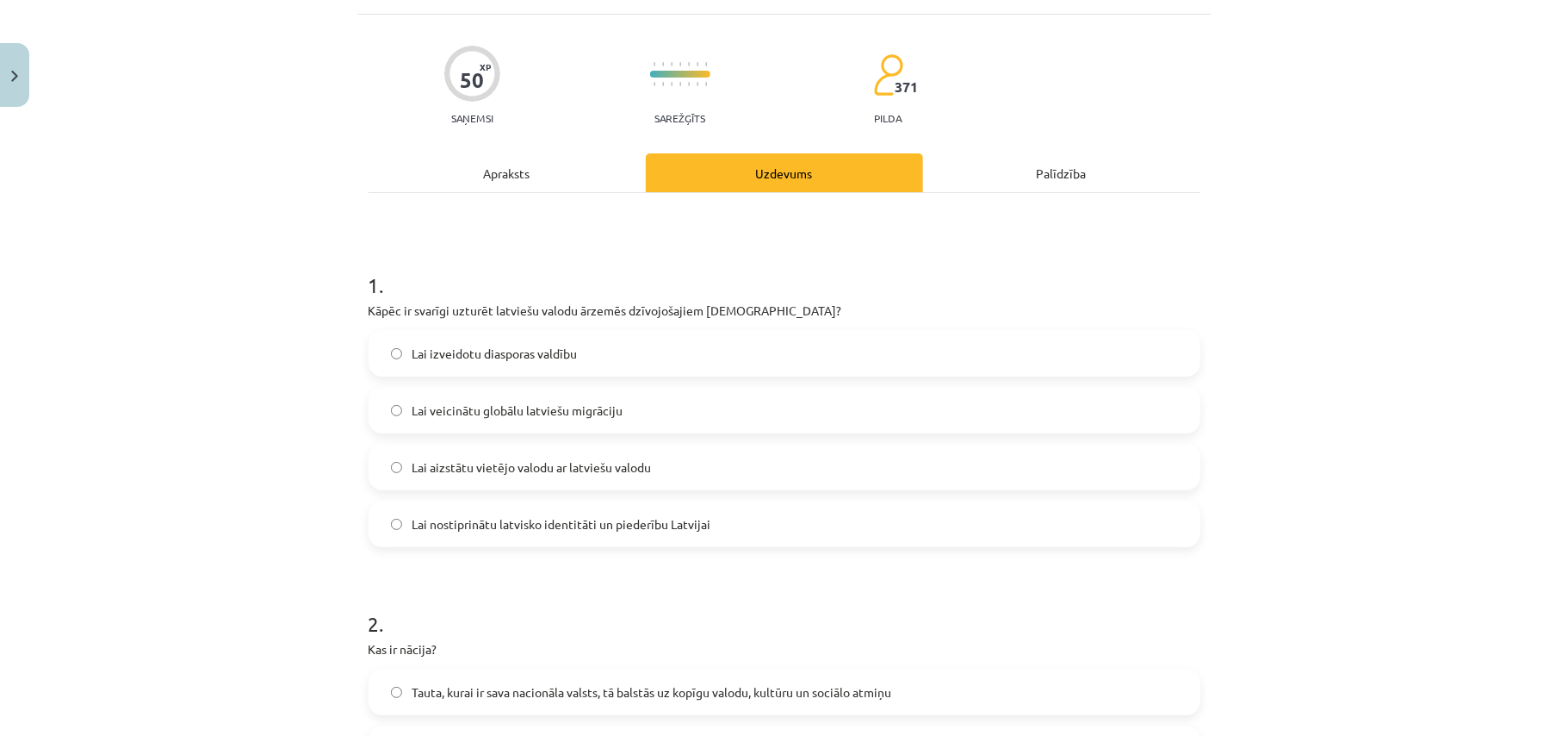
scroll to position [229, 0]
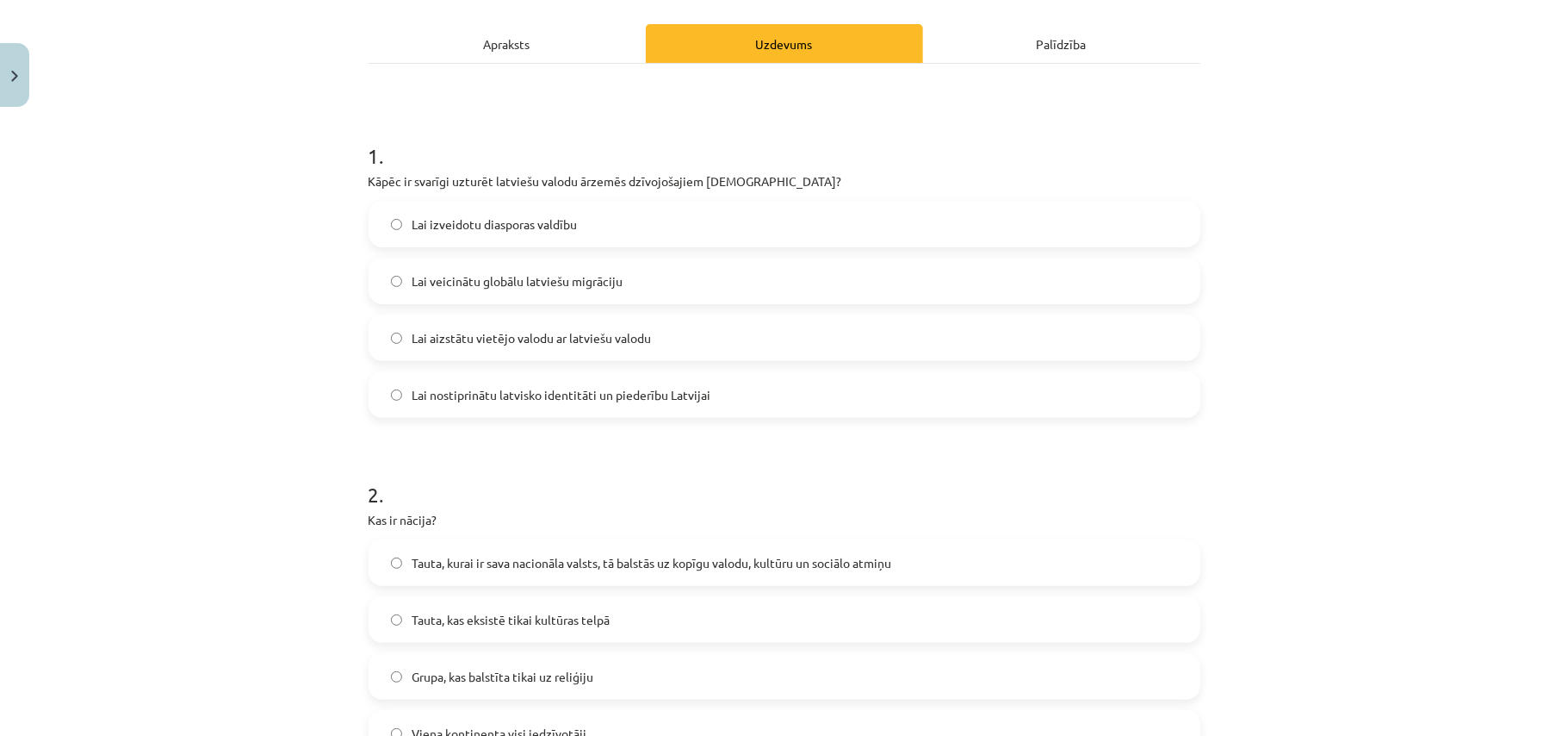
click at [496, 397] on span "Lai nostiprinātu latvisko identitāti un piederību Latvijai" at bounding box center [562, 394] width 299 height 18
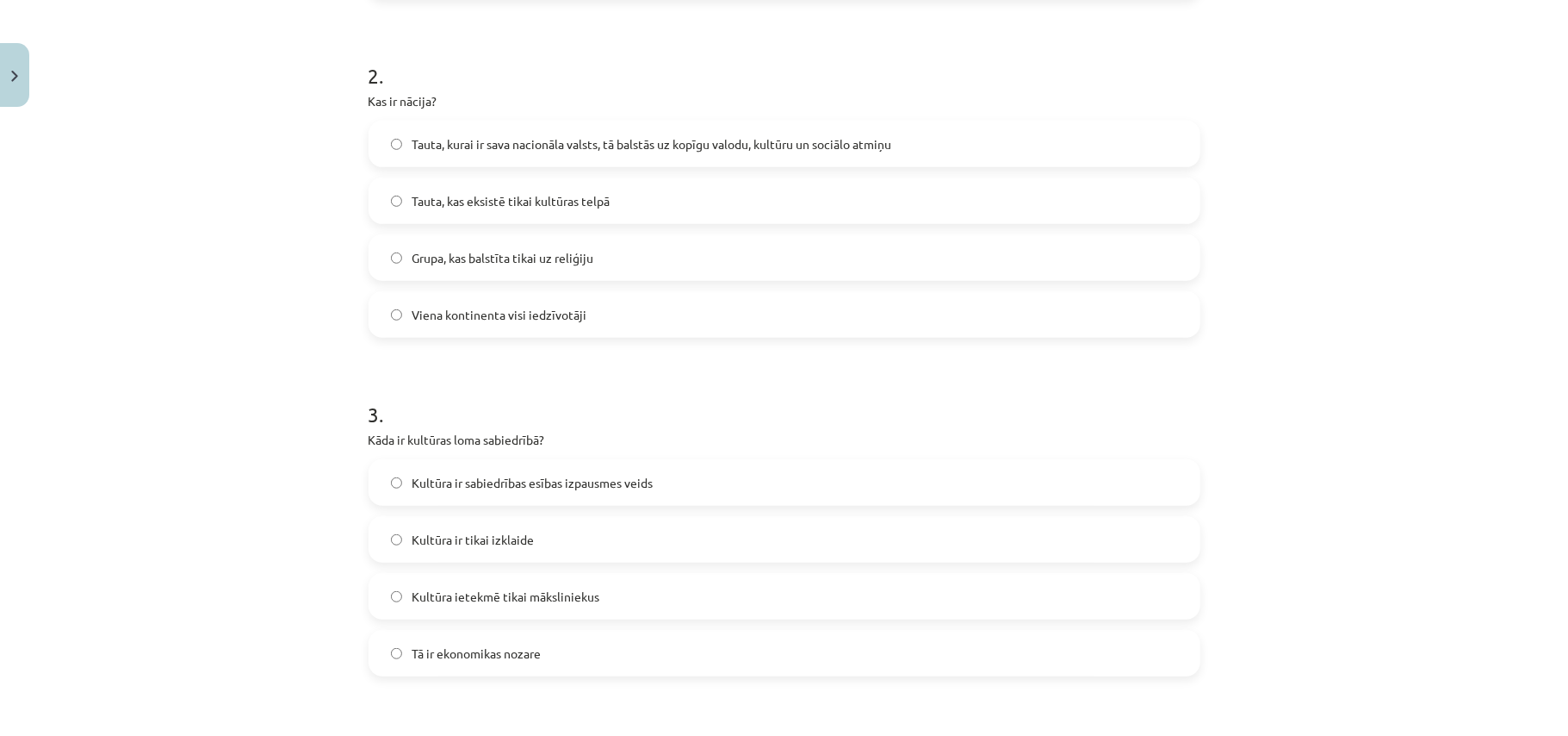
scroll to position [689, 0]
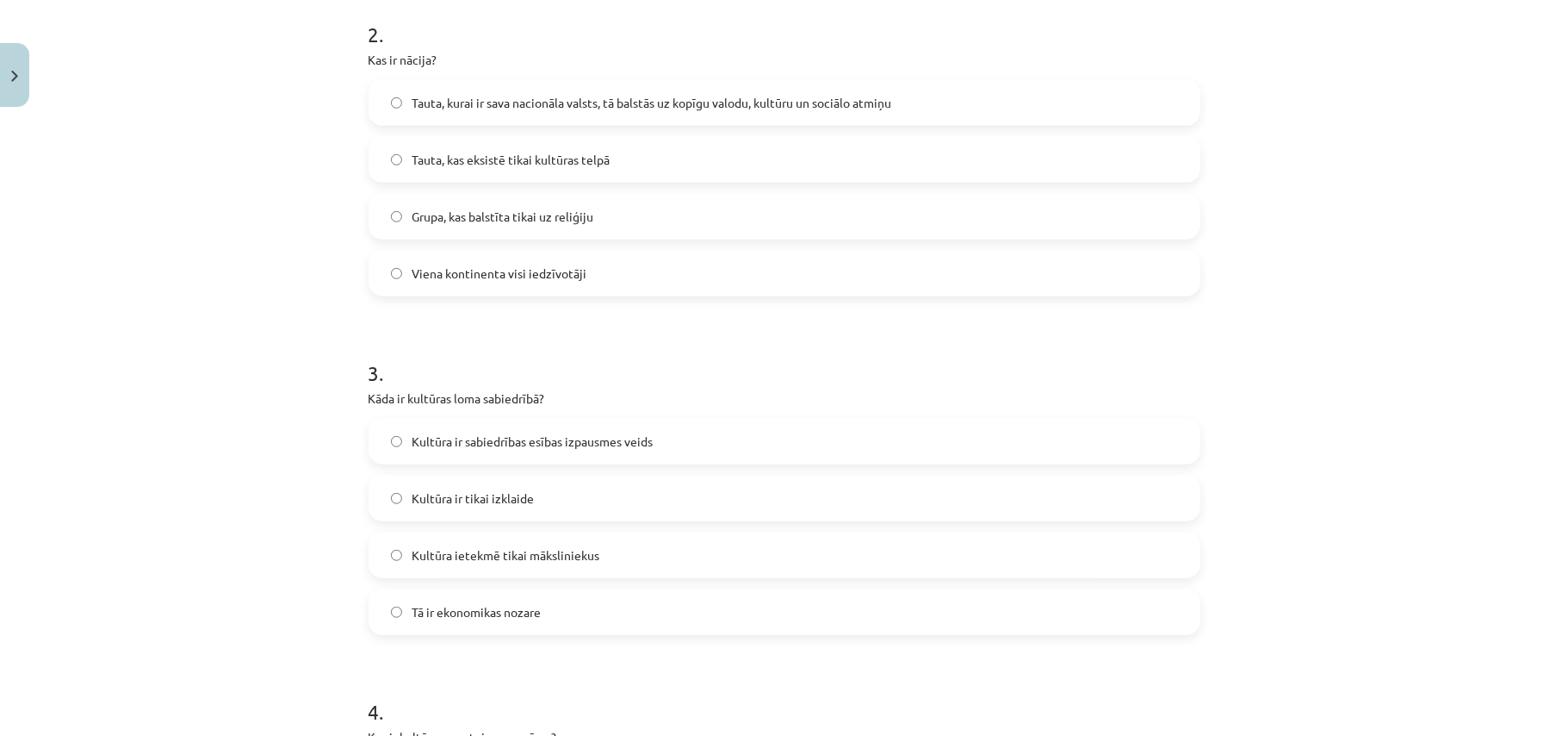
click at [479, 434] on span "Kultūra ir sabiedrības esības izpausmes veids" at bounding box center [533, 441] width 241 height 18
click at [452, 102] on span "Tauta, kurai ir sava nacionāla valsts, tā balstās uz kopīgu valodu, kultūru un …" at bounding box center [652, 103] width 479 height 18
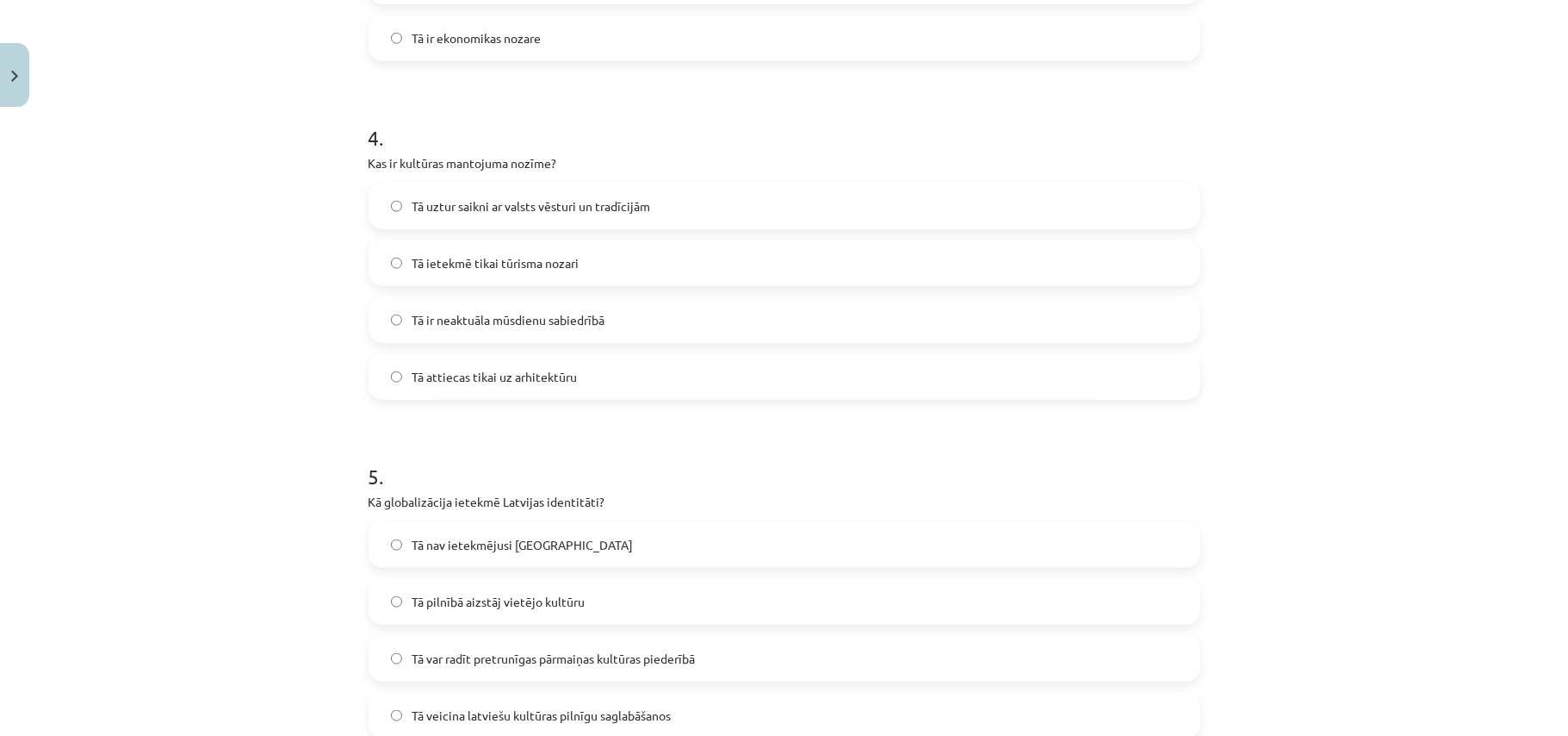
scroll to position [1379, 0]
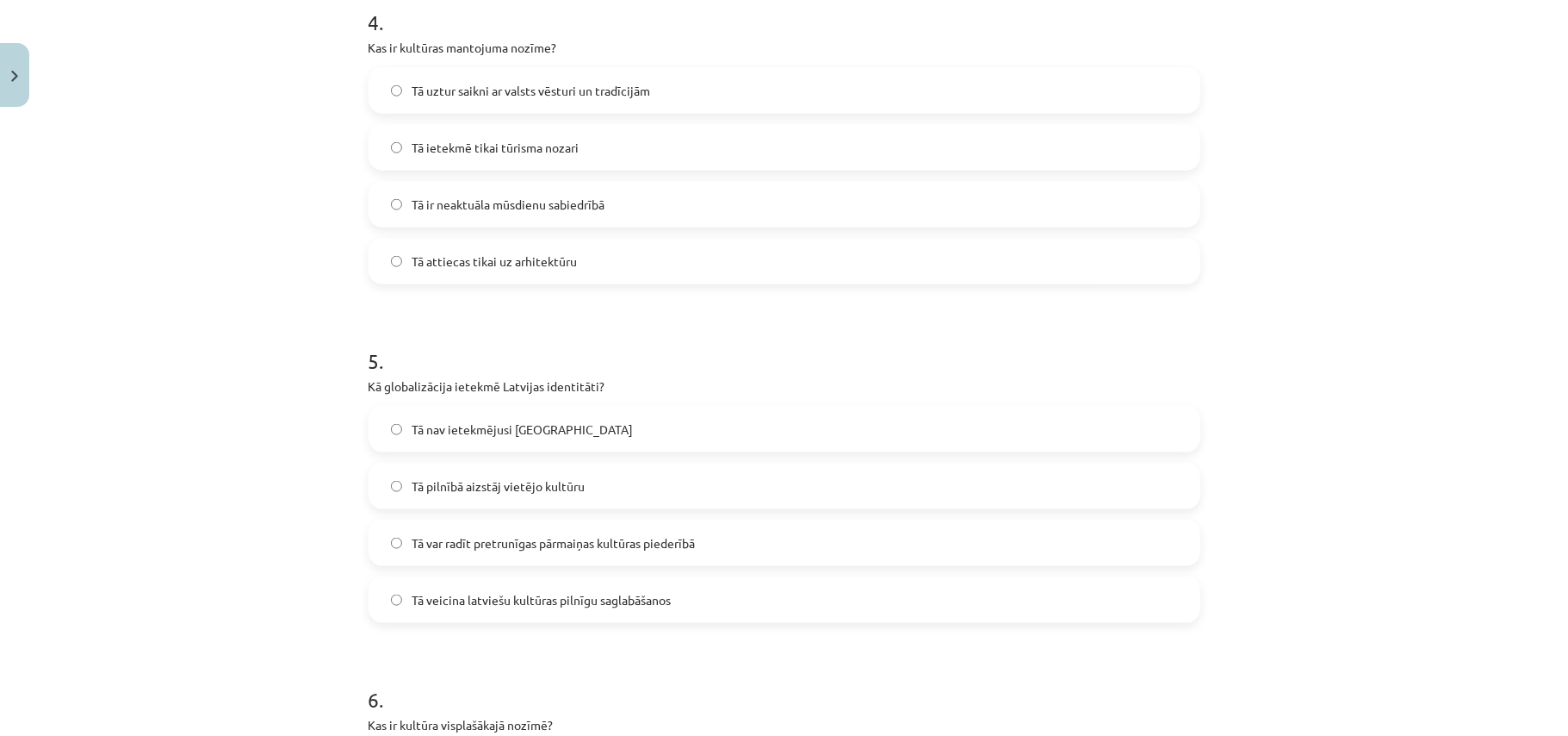
click at [514, 91] on span "Tā uztur saikni ar valsts vēsturi un tradīcijām" at bounding box center [532, 90] width 238 height 18
click at [463, 548] on span "Tā var radīt pretrunīgas pārmaiņas kultūras piederībā" at bounding box center [554, 543] width 283 height 18
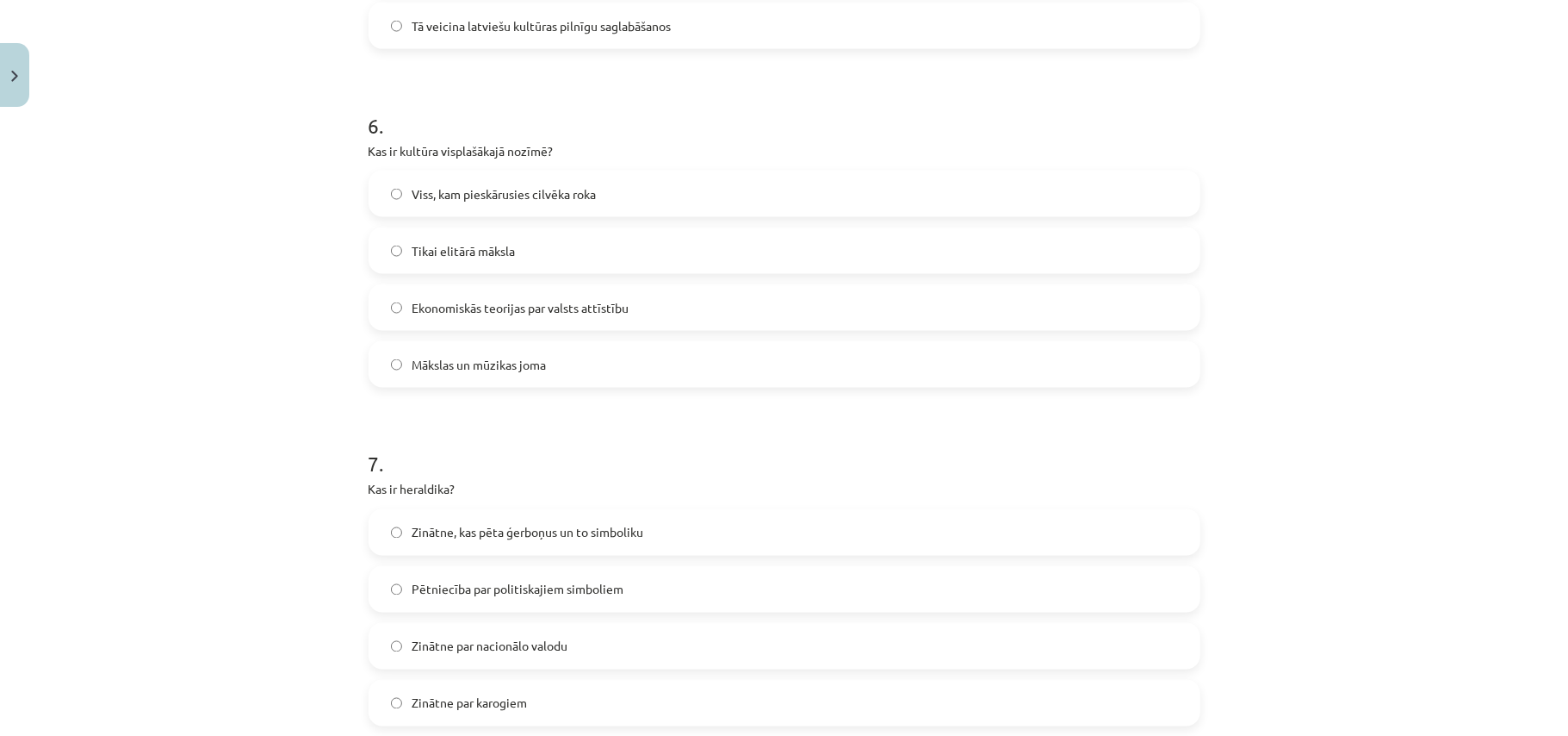
scroll to position [2067, 0]
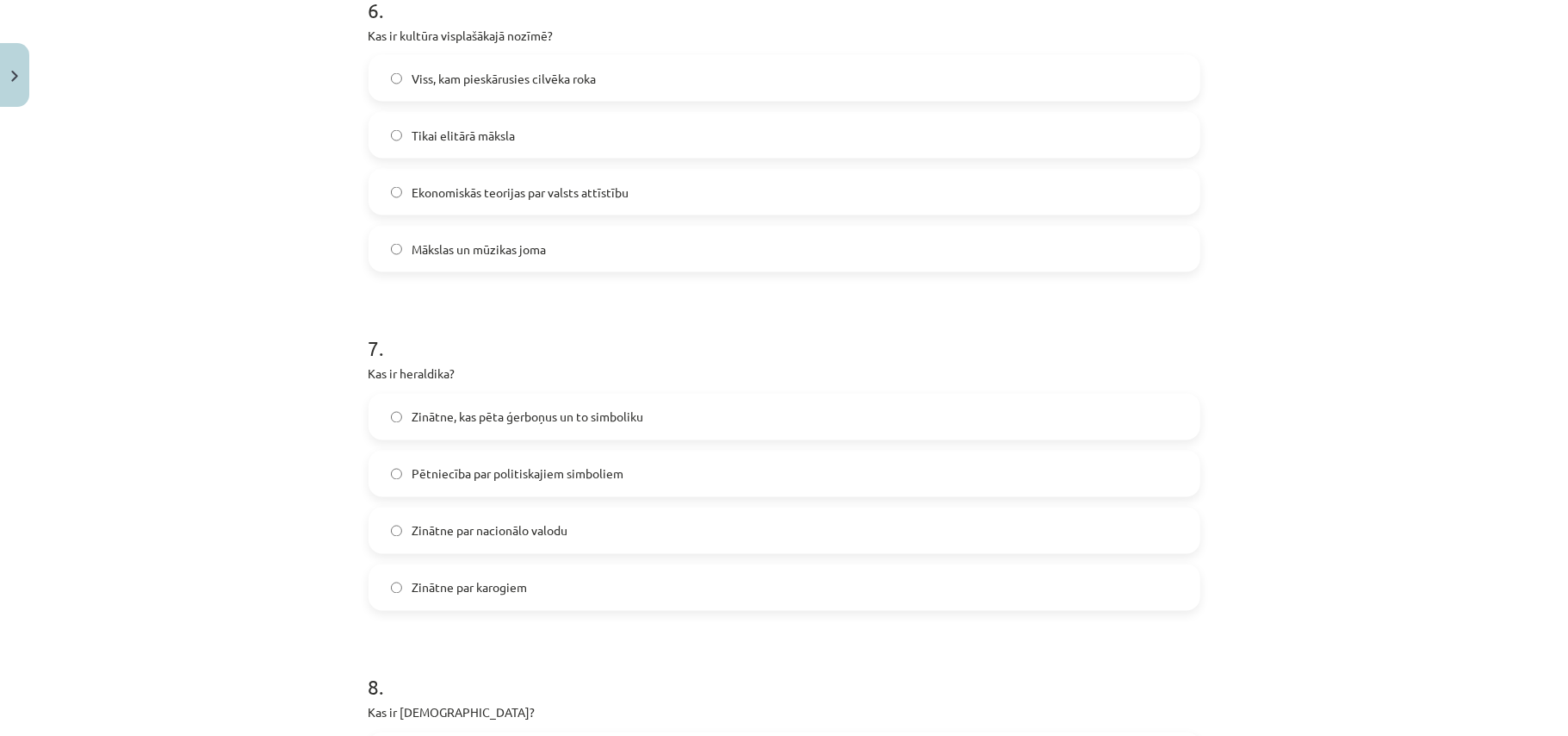
click at [439, 87] on span "Viss, kam pieskārusies cilvēka roka" at bounding box center [505, 78] width 184 height 18
click at [419, 421] on span "Zinātne, kas pēta ģerboņus un to simboliku" at bounding box center [529, 417] width 232 height 18
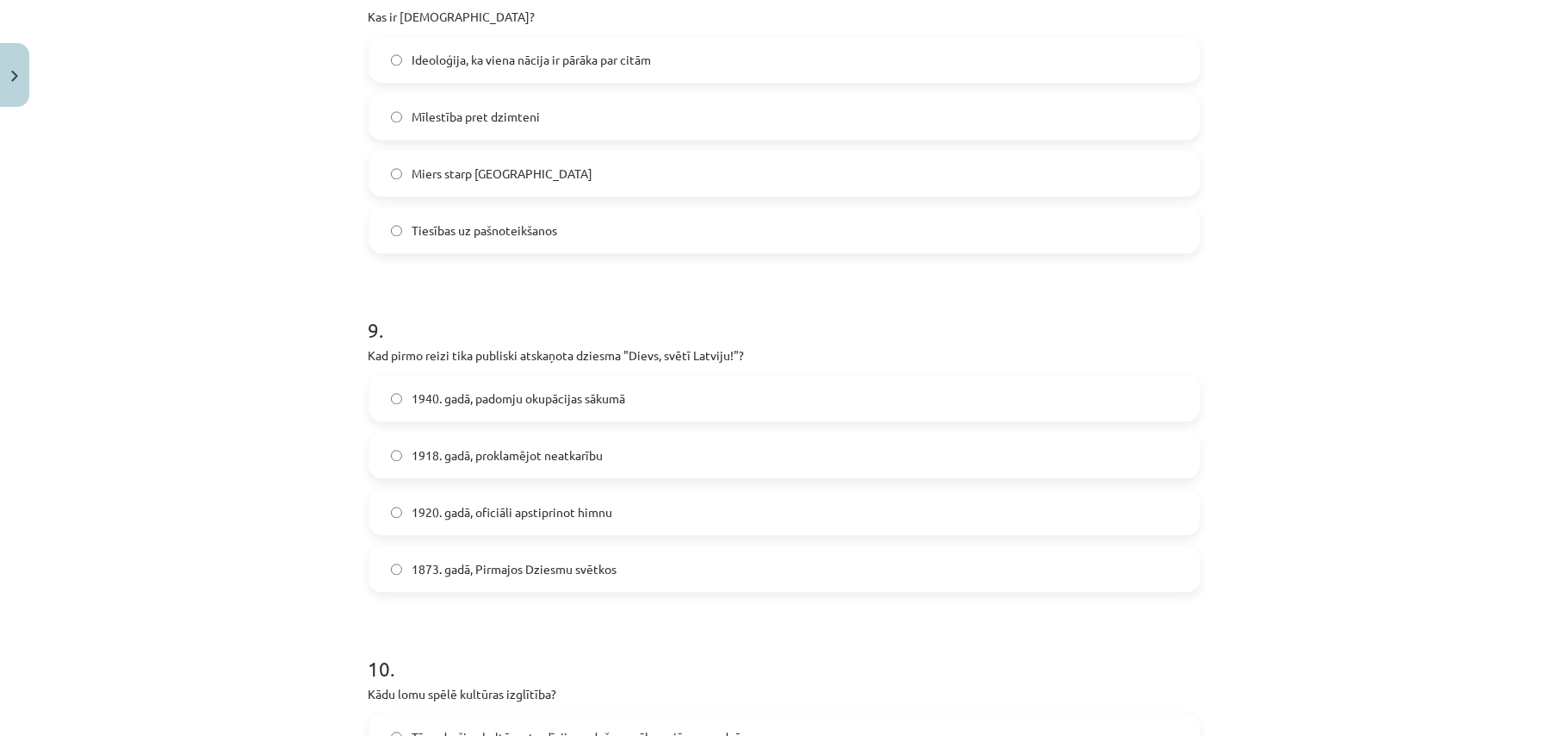
scroll to position [2727, 0]
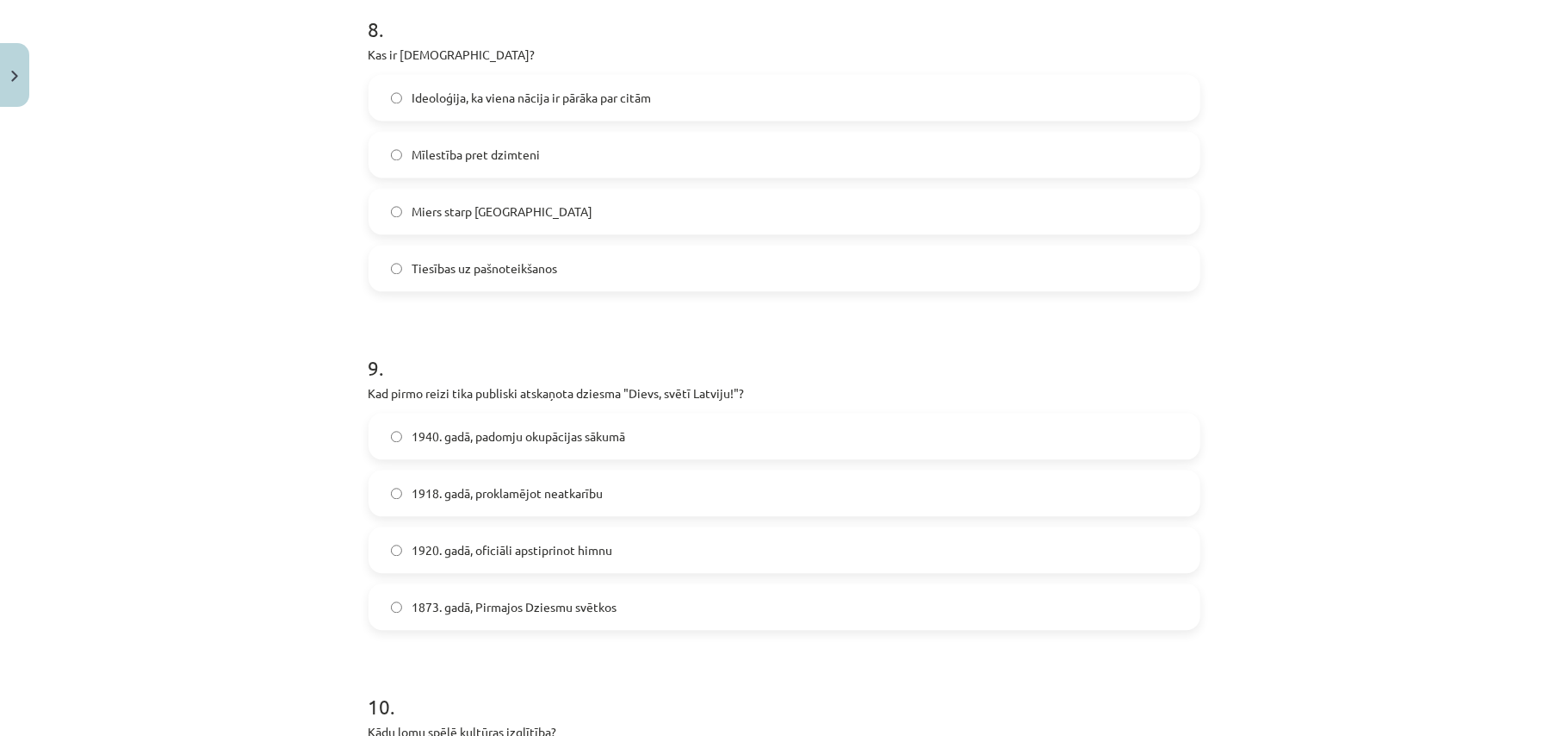
click at [489, 93] on span "Ideoloģija, ka viena nācija ir pārāka par citām" at bounding box center [532, 97] width 239 height 18
click at [432, 609] on span "1873. gadā, Pirmajos Dziesmu svētkos" at bounding box center [515, 607] width 205 height 18
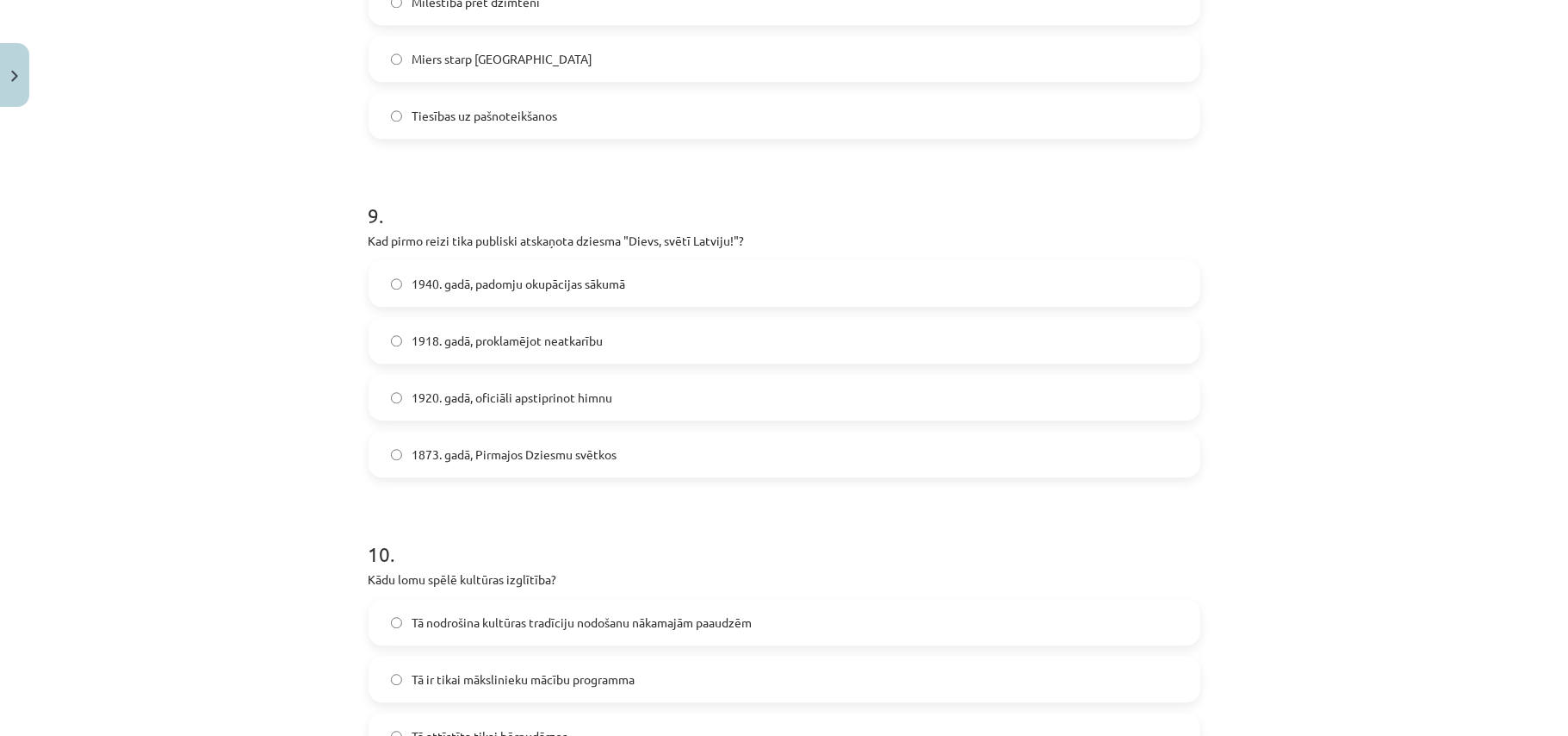
scroll to position [3159, 0]
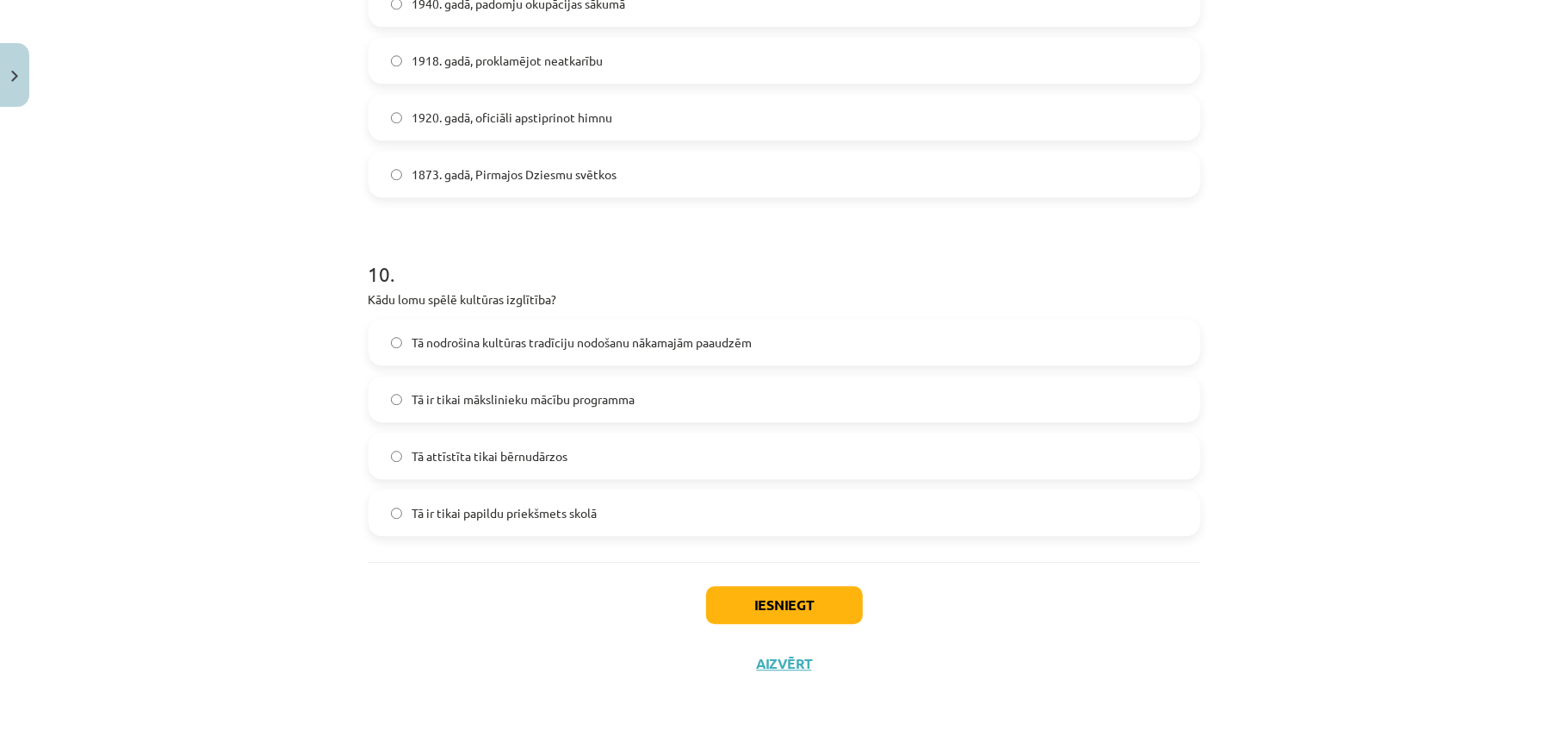
click at [511, 349] on span "Tā nodrošina kultūras tradīciju nodošanu nākamajām paaudzēm" at bounding box center [583, 342] width 340 height 18
click at [795, 617] on button "Iesniegt" at bounding box center [784, 605] width 157 height 38
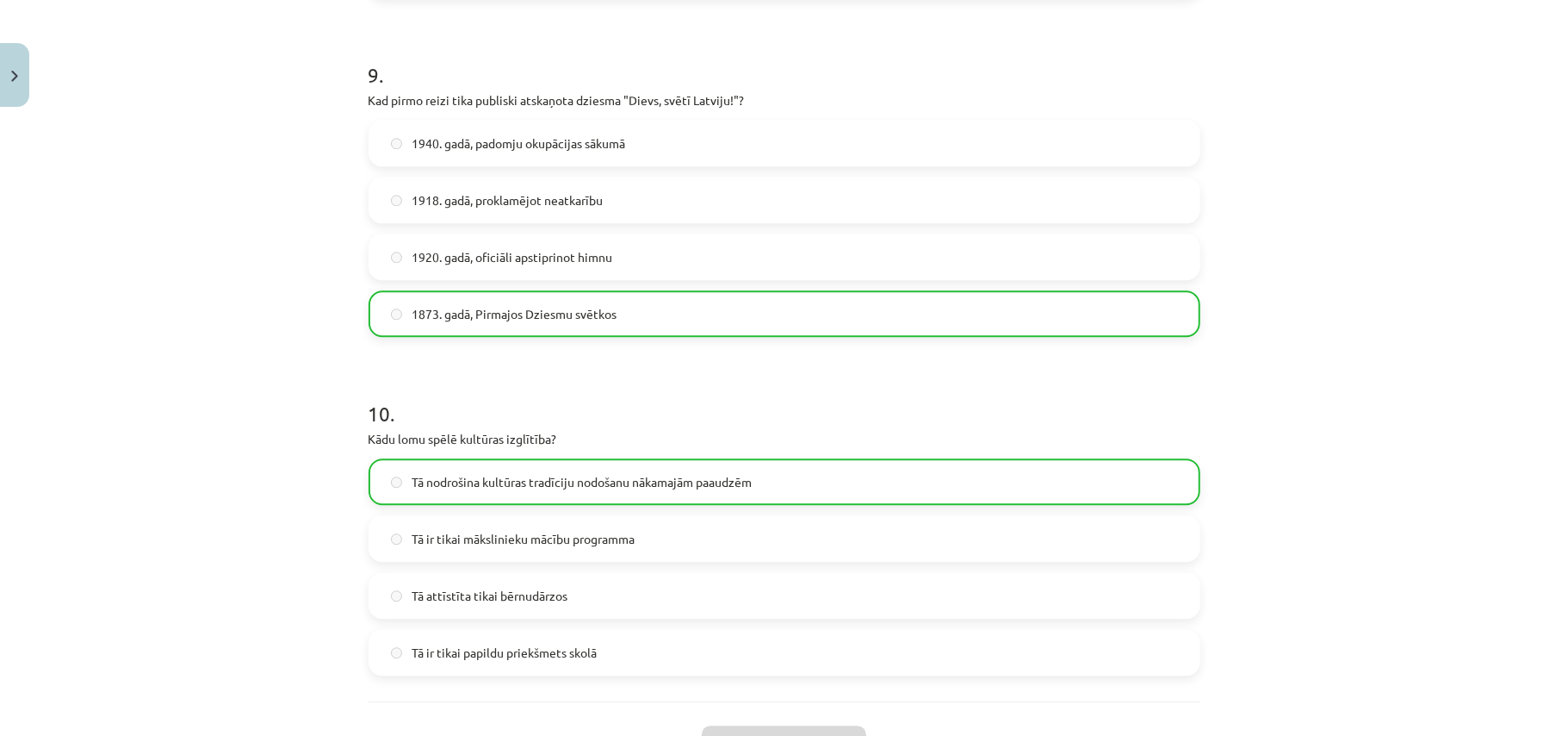
scroll to position [3214, 0]
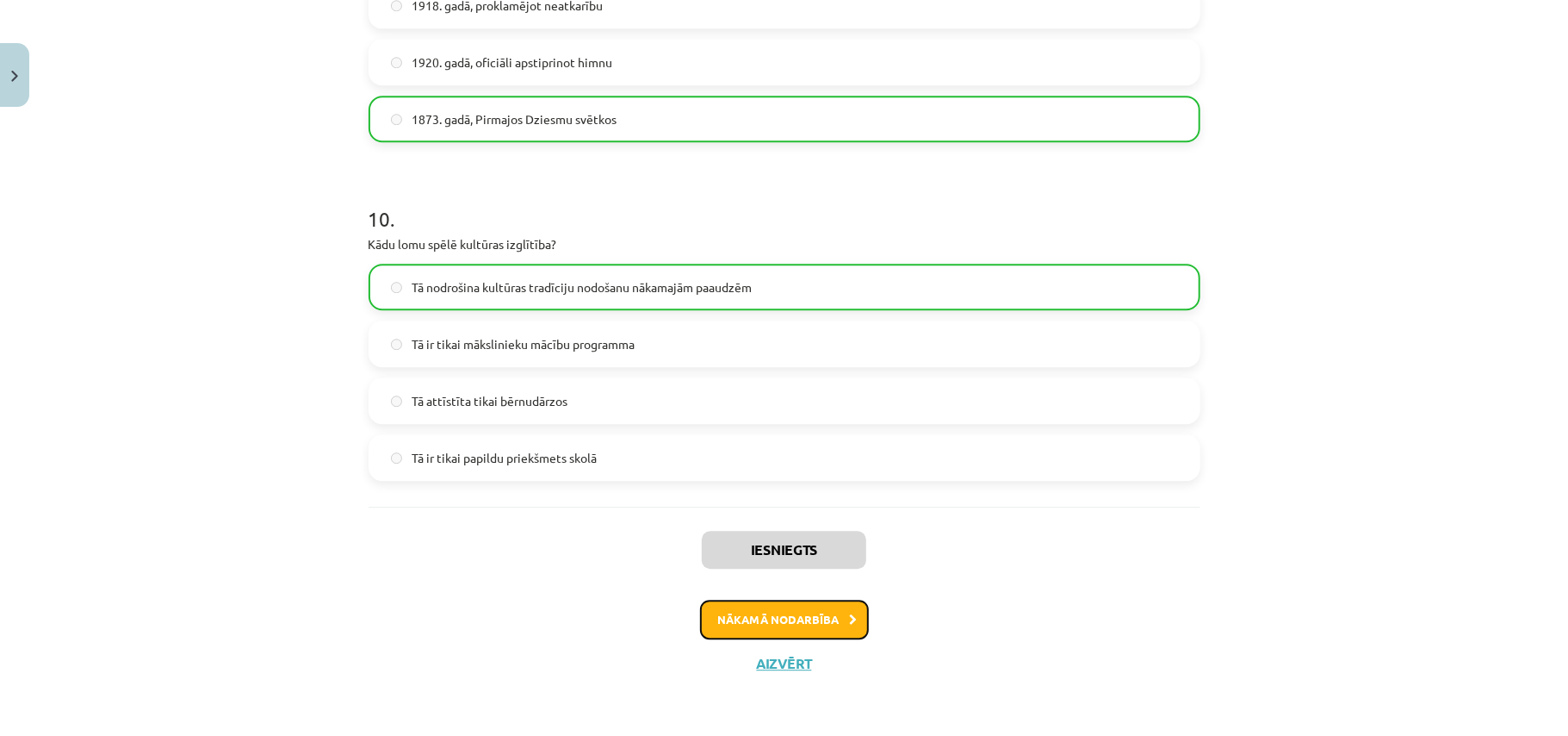
click at [827, 614] on button "Nākamā nodarbība" at bounding box center [785, 619] width 169 height 40
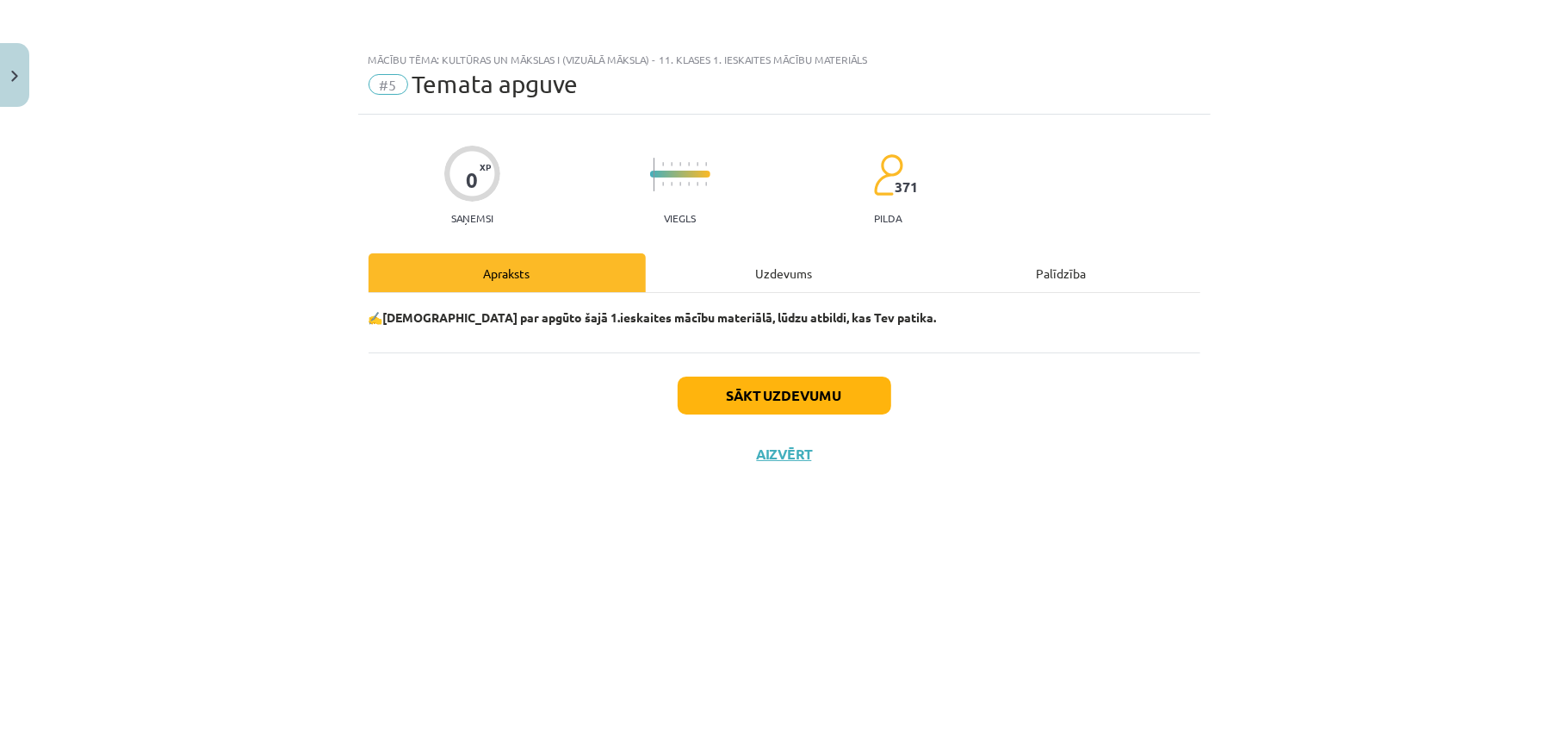
scroll to position [0, 0]
click at [811, 407] on button "Sākt uzdevumu" at bounding box center [784, 395] width 214 height 38
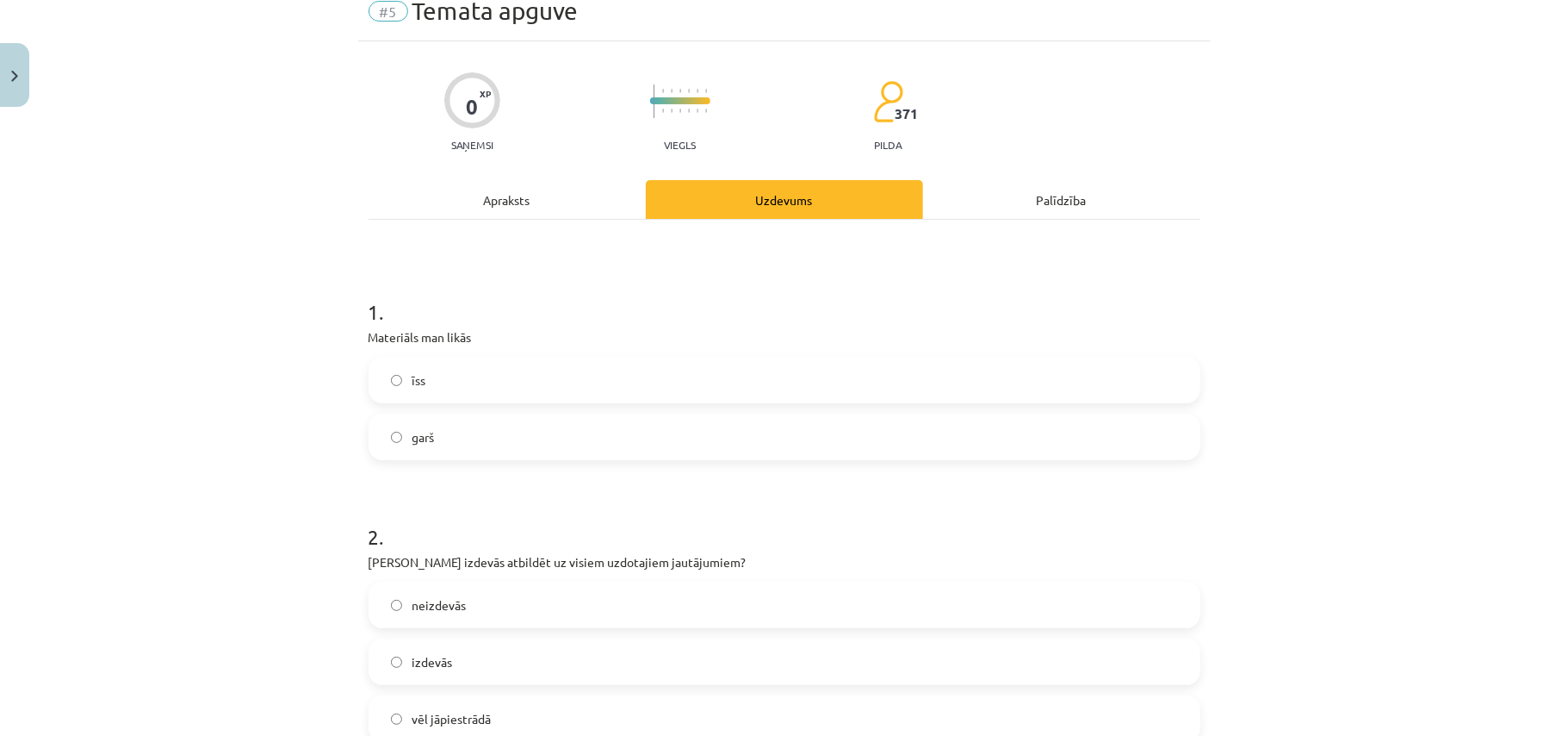
scroll to position [115, 0]
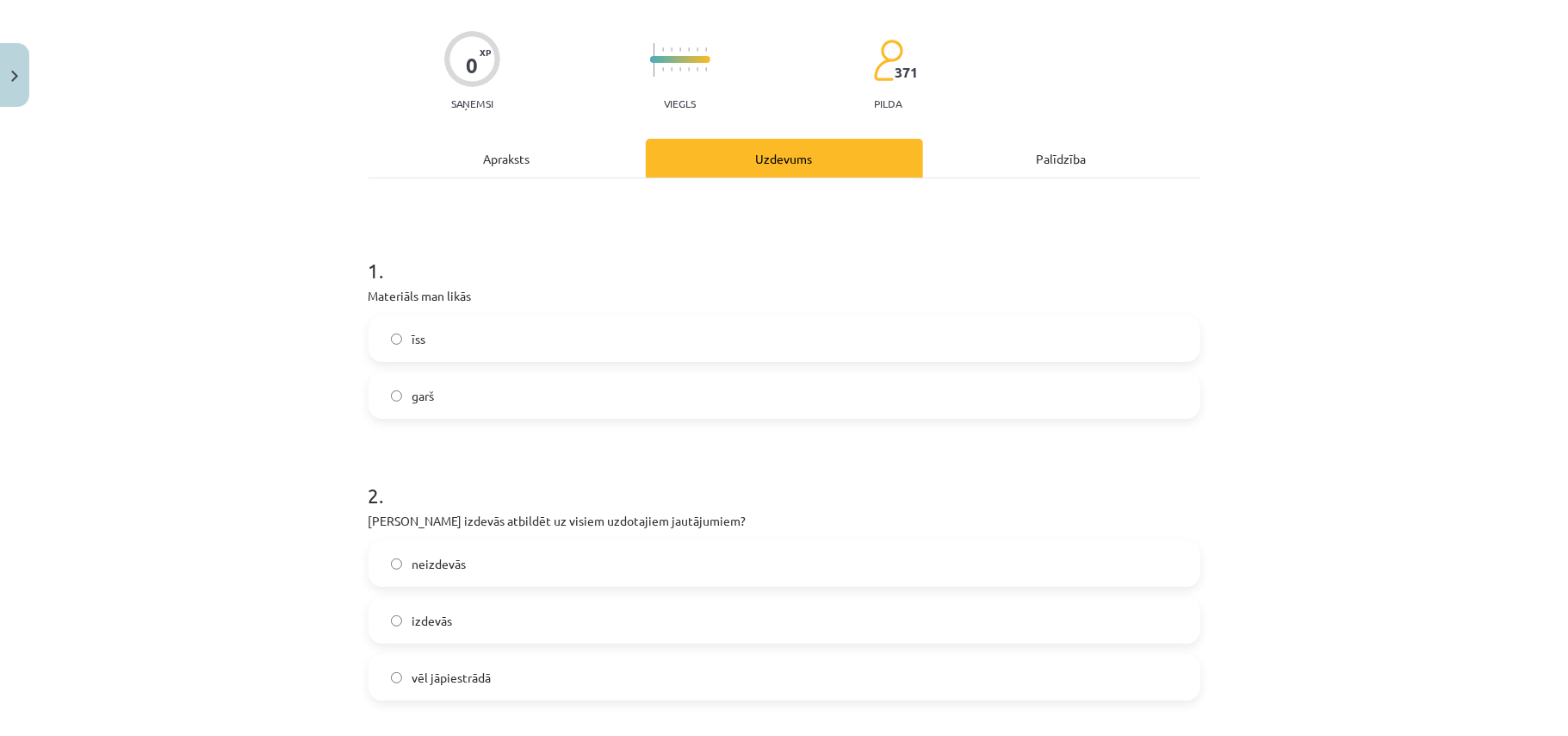
click at [444, 347] on label "īss" at bounding box center [784, 338] width 829 height 43
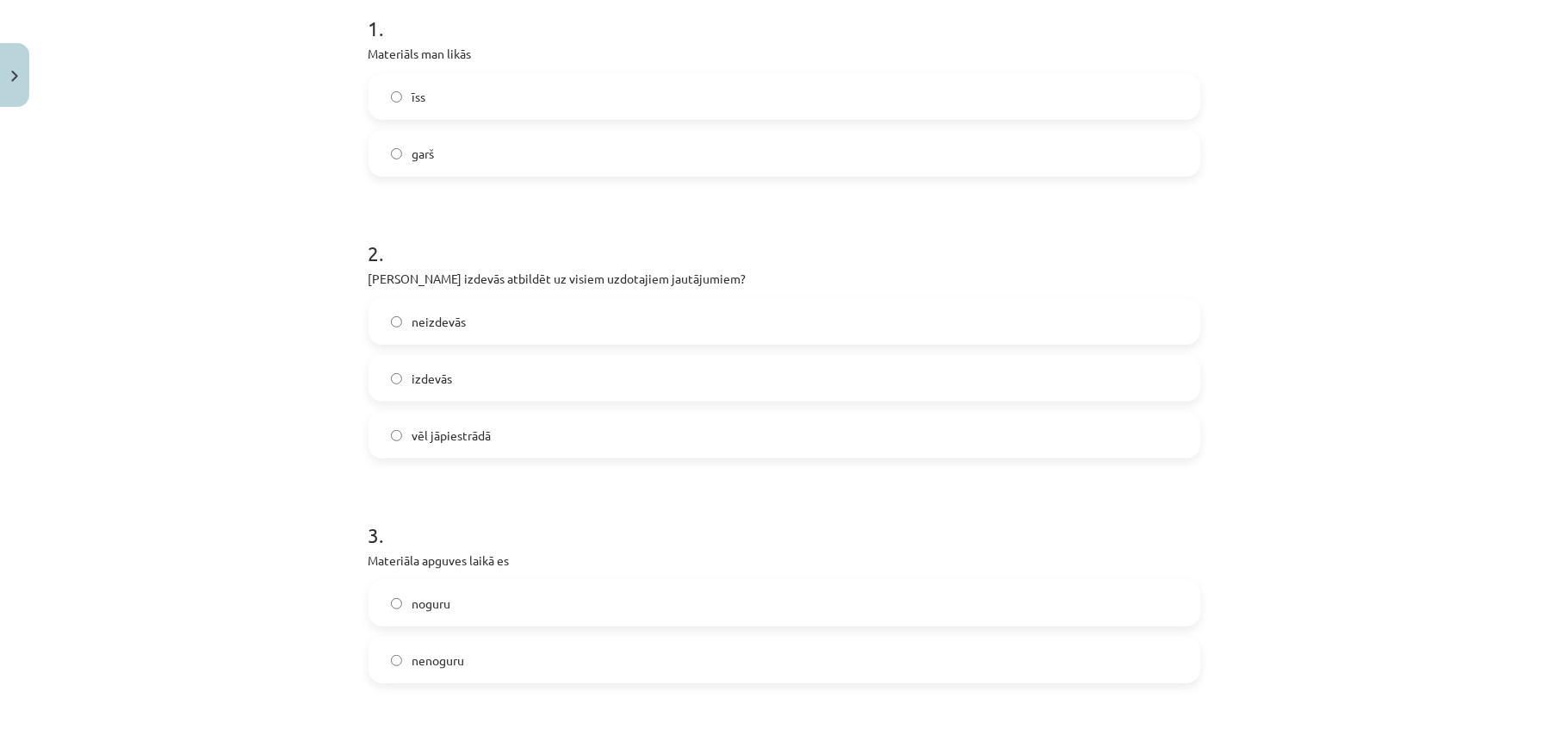
scroll to position [460, 0]
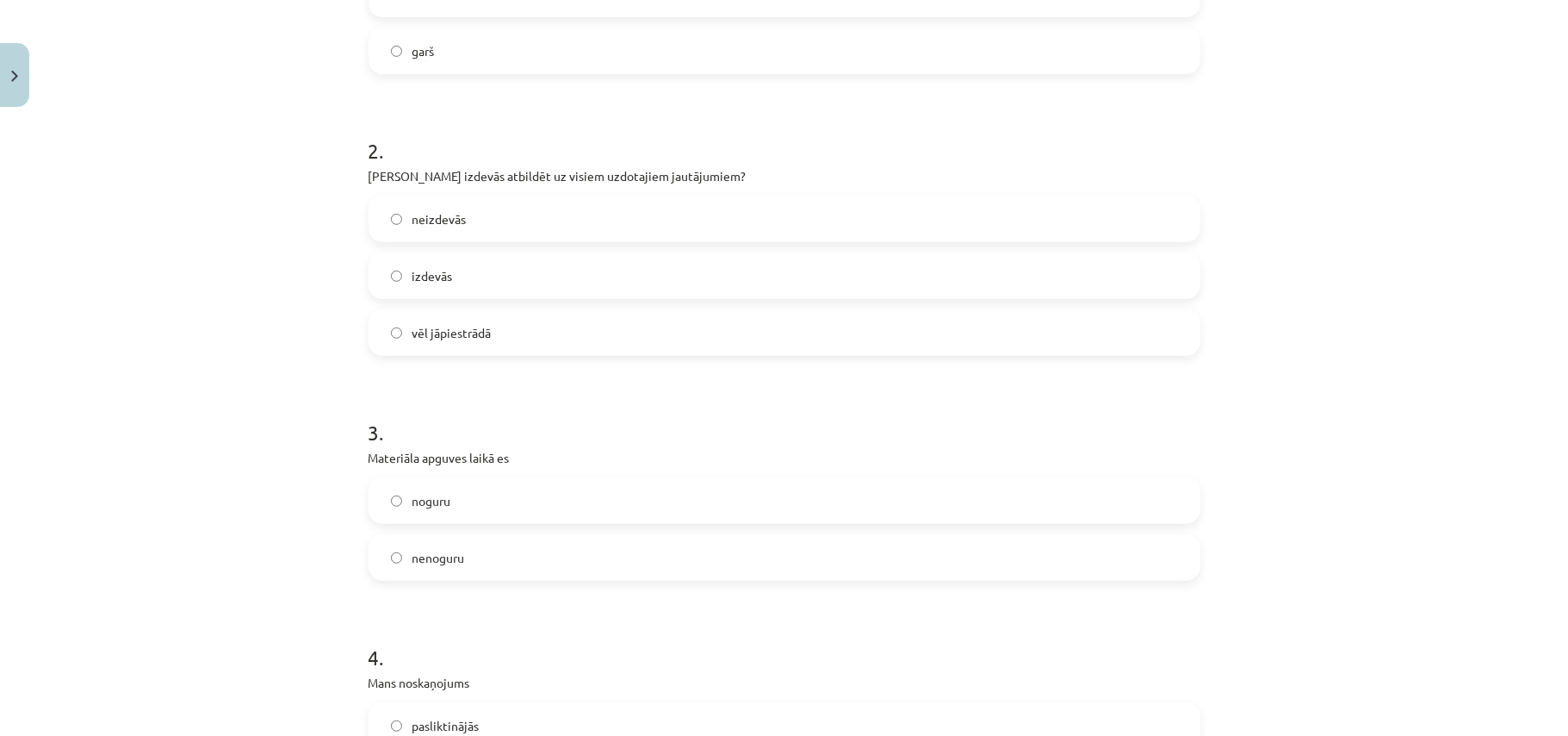
click at [476, 283] on label "izdevās" at bounding box center [784, 275] width 829 height 43
click at [476, 345] on label "vēl jāpiestrādā" at bounding box center [784, 332] width 829 height 43
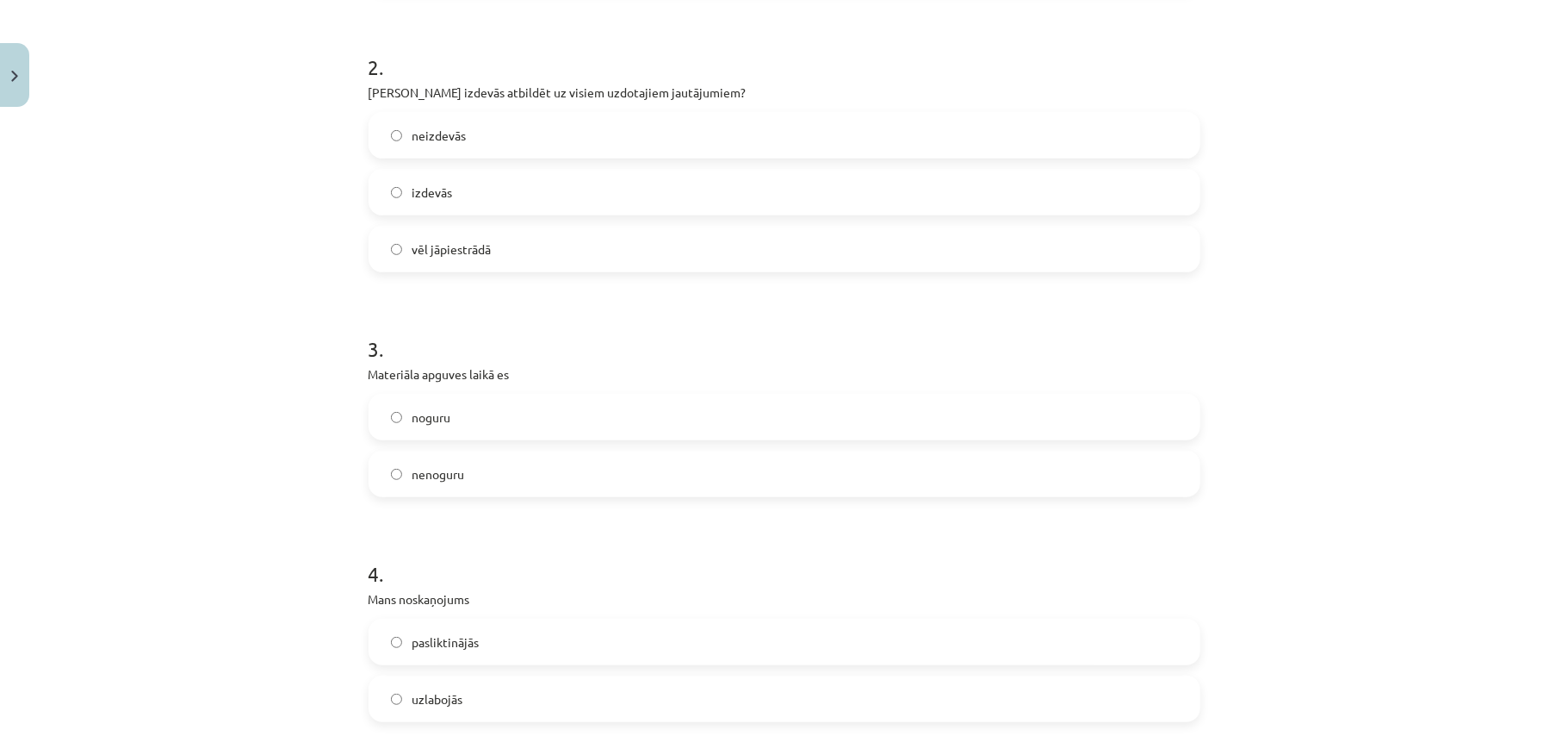
scroll to position [689, 0]
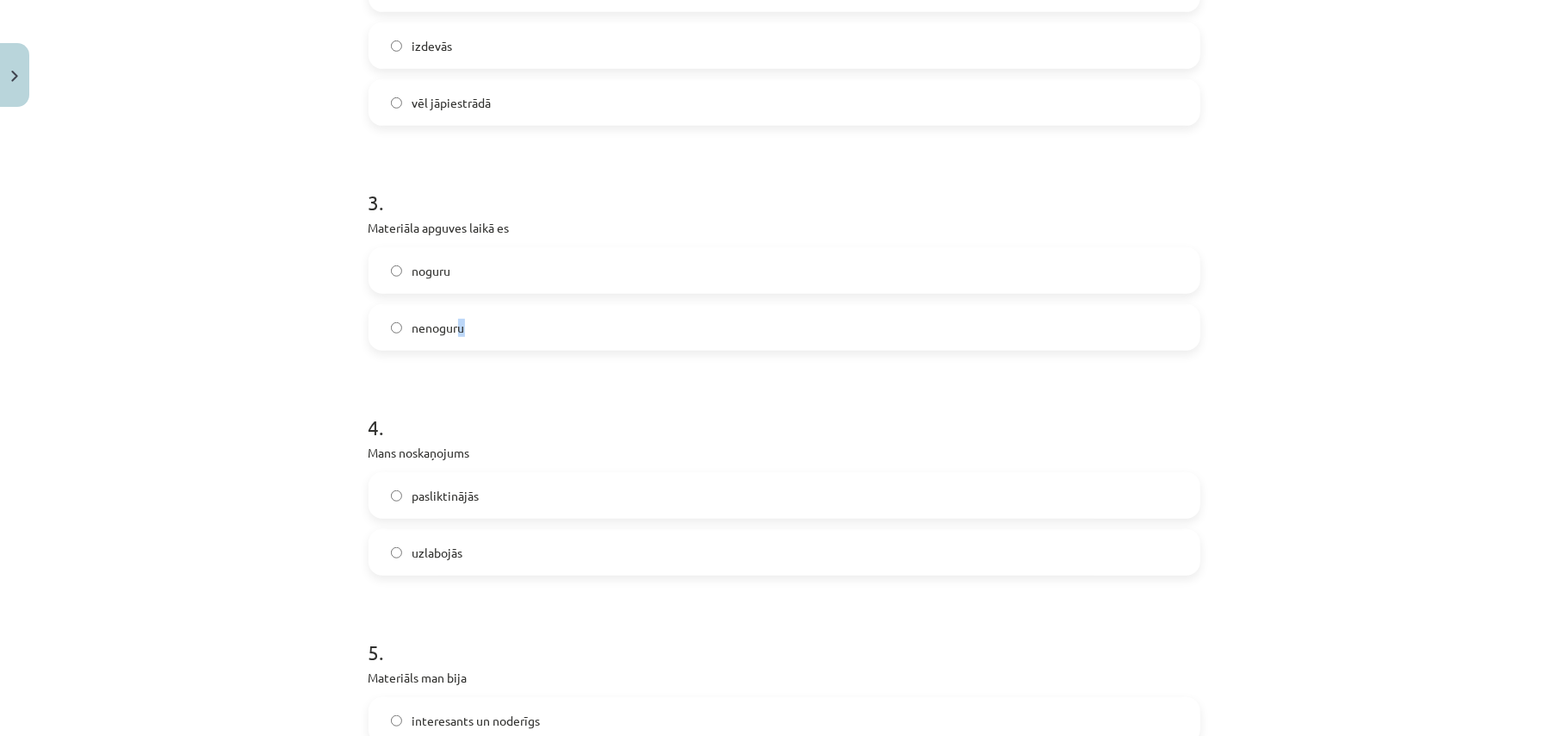
click at [453, 336] on span "nenoguru" at bounding box center [439, 328] width 52 height 18
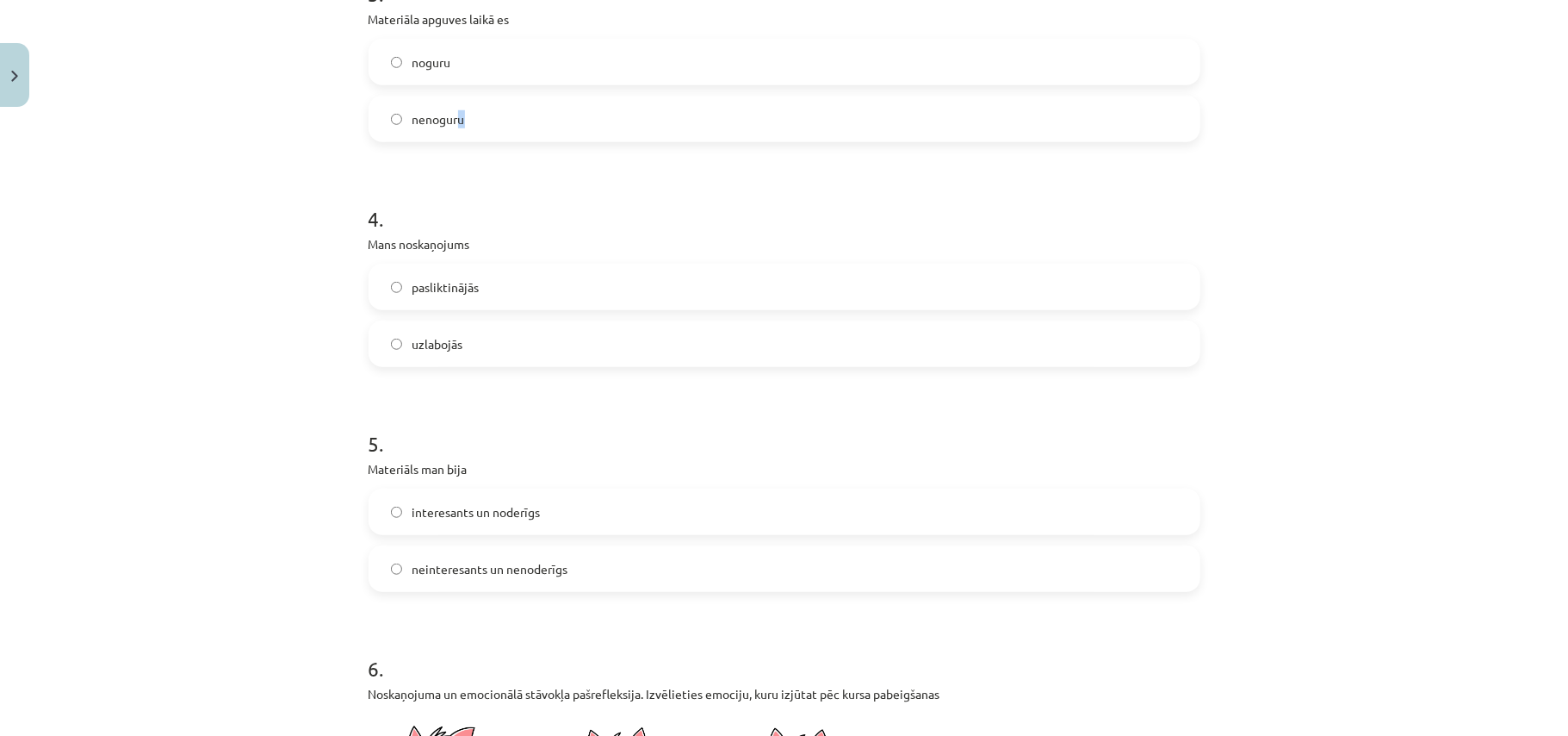
scroll to position [918, 0]
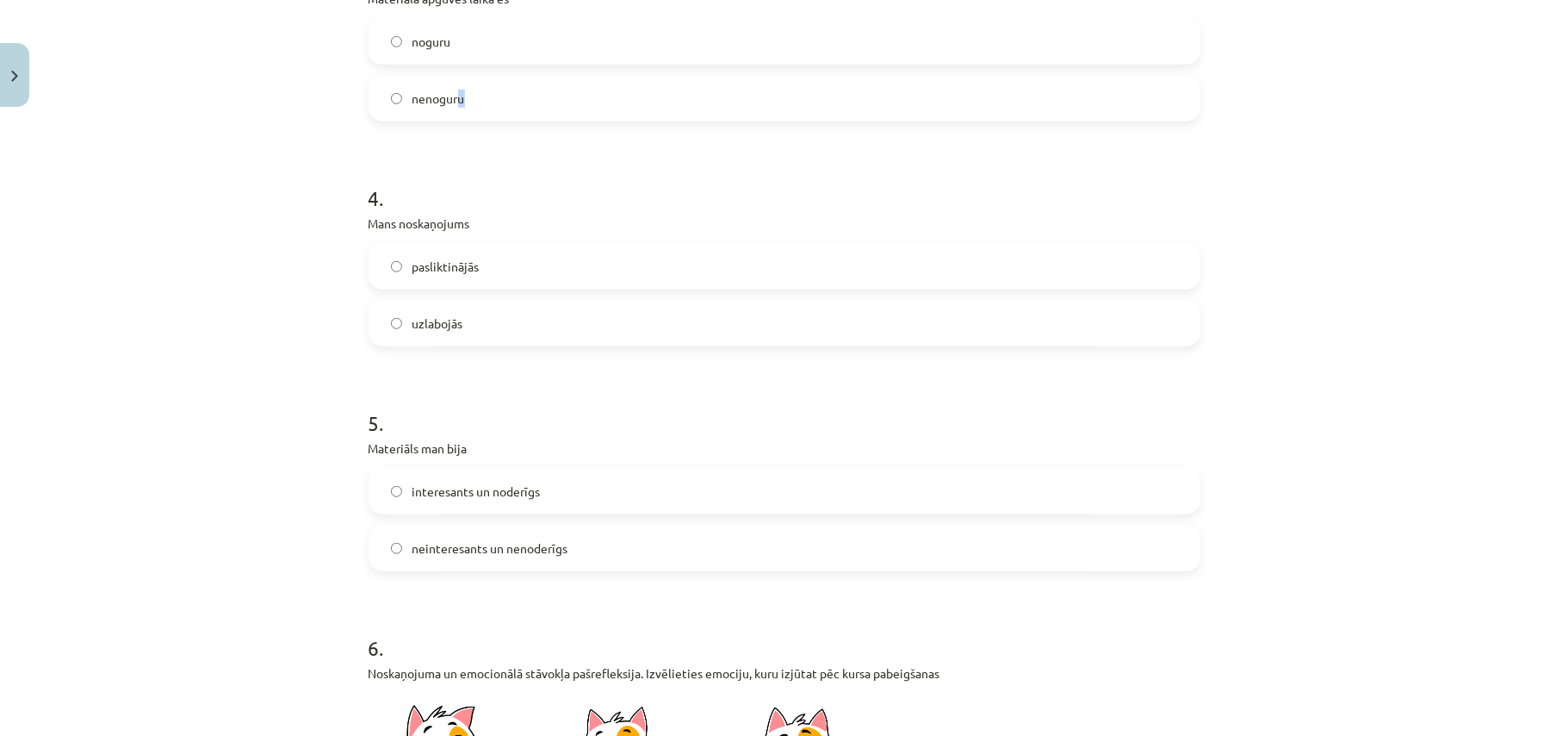
click at [525, 104] on label "nenoguru" at bounding box center [784, 98] width 829 height 43
click at [497, 329] on label "uzlabojās" at bounding box center [784, 323] width 829 height 43
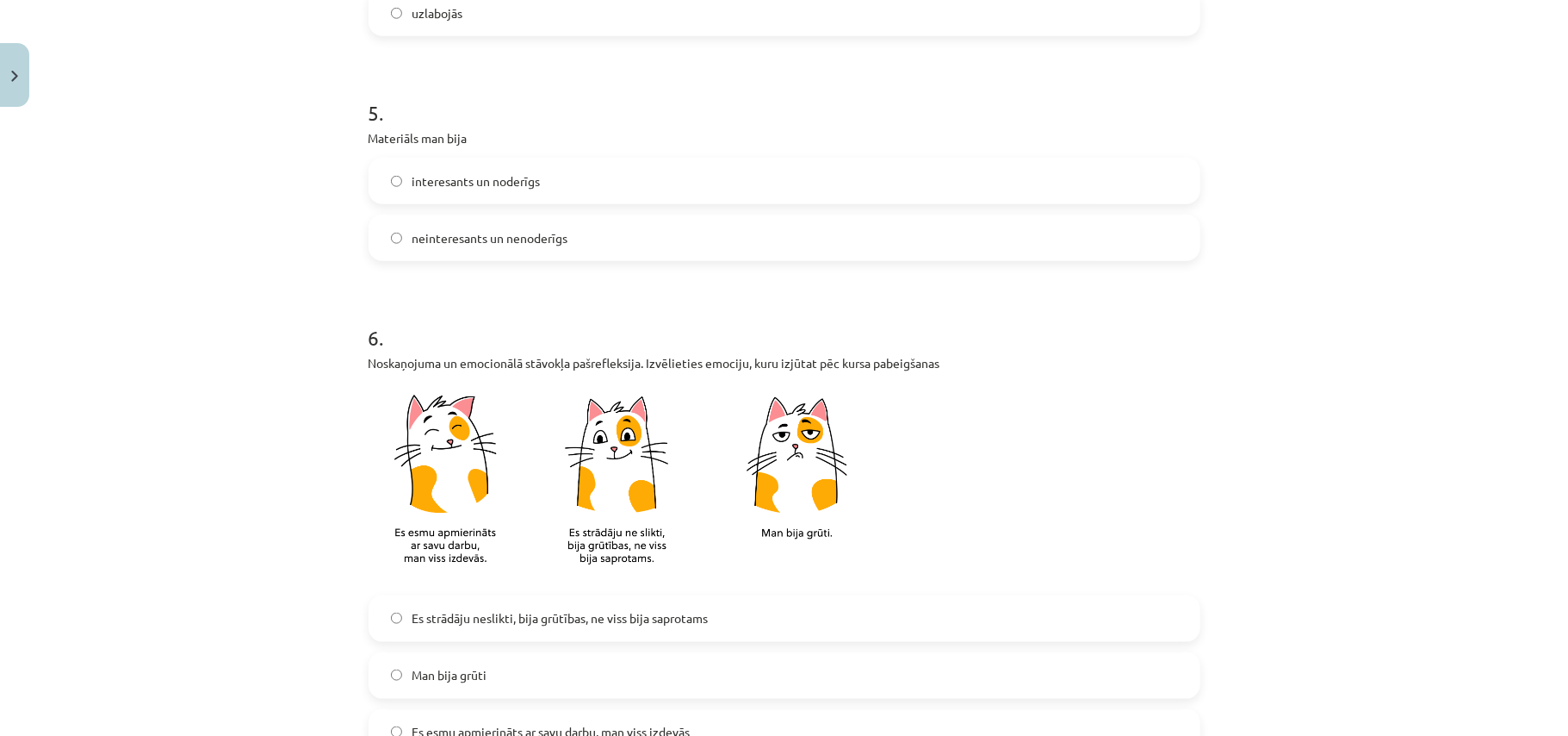
scroll to position [1263, 0]
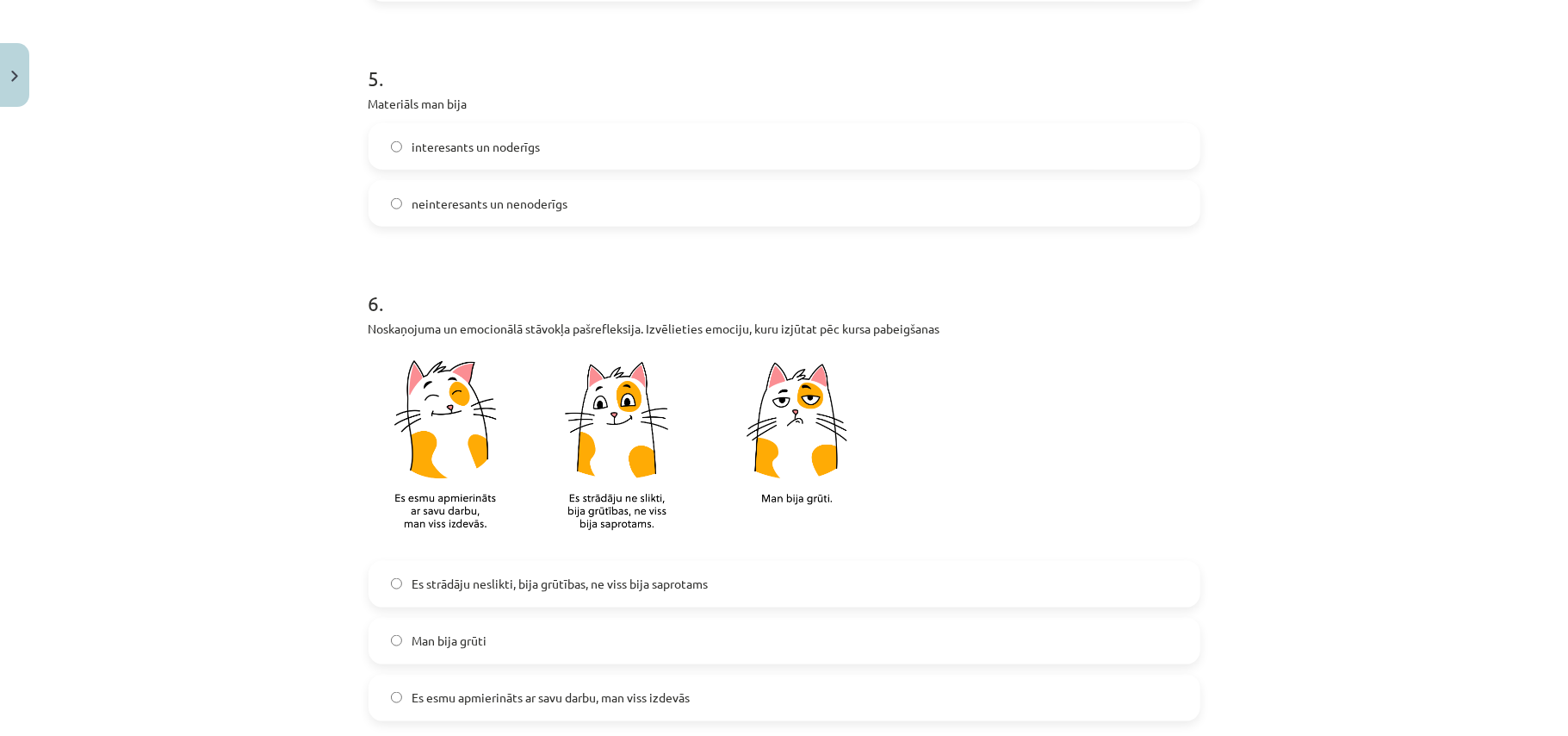
click at [473, 149] on span "interesants un noderīgs" at bounding box center [476, 146] width 128 height 18
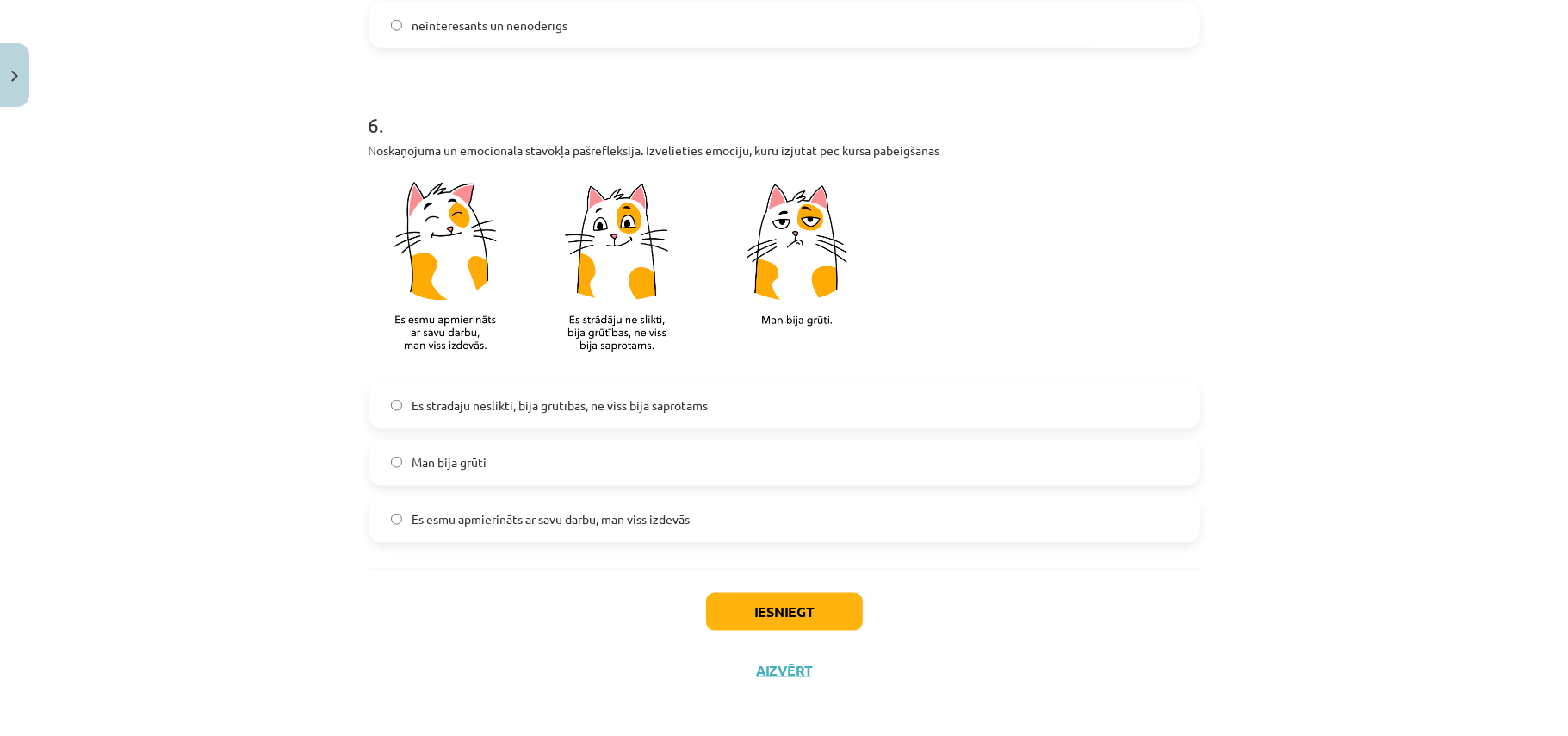
scroll to position [1448, 0]
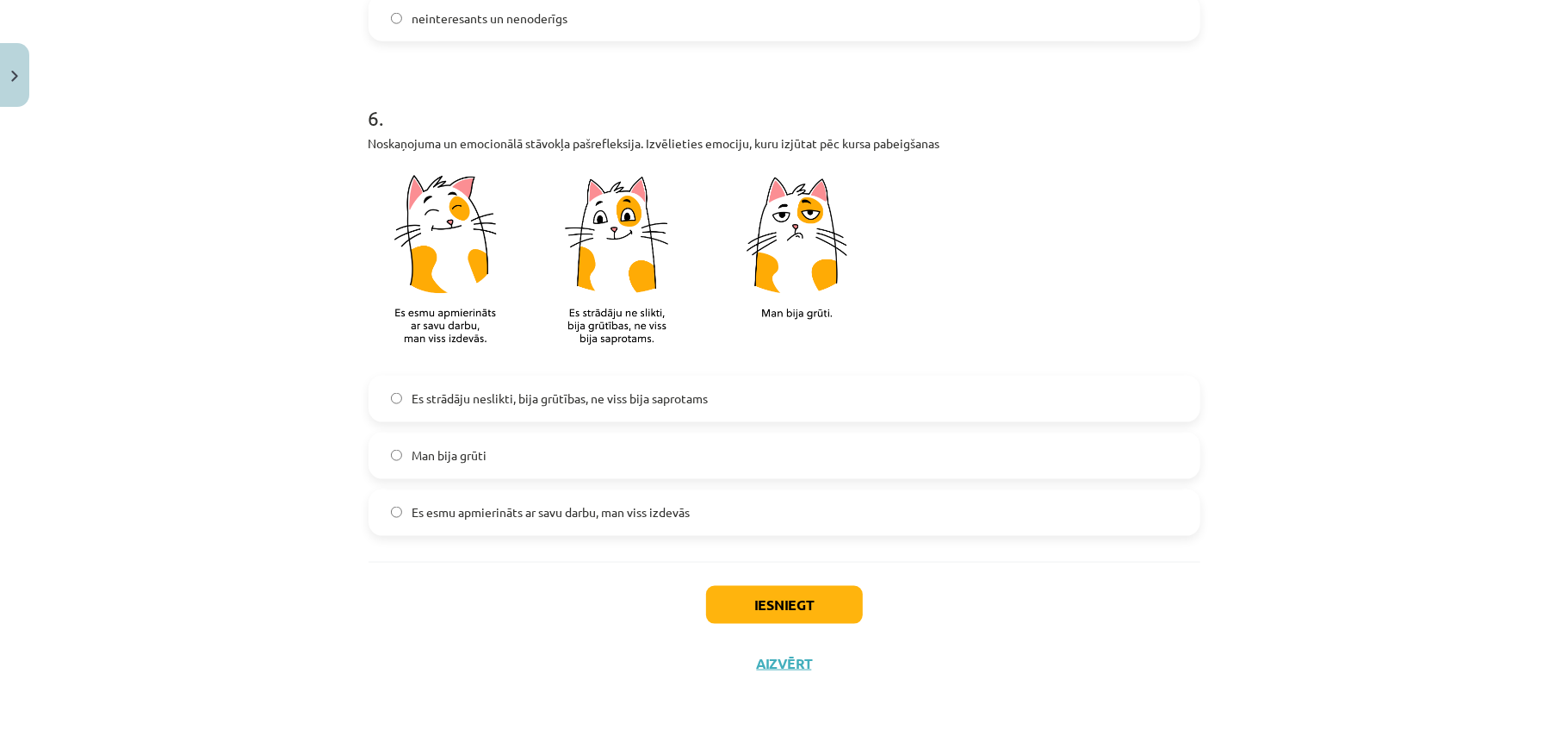
click at [488, 405] on span "Es strādāju neslikti, bija grūtības, ne viss bija saprotams" at bounding box center [561, 398] width 296 height 18
click at [738, 599] on button "Iesniegt" at bounding box center [784, 605] width 157 height 38
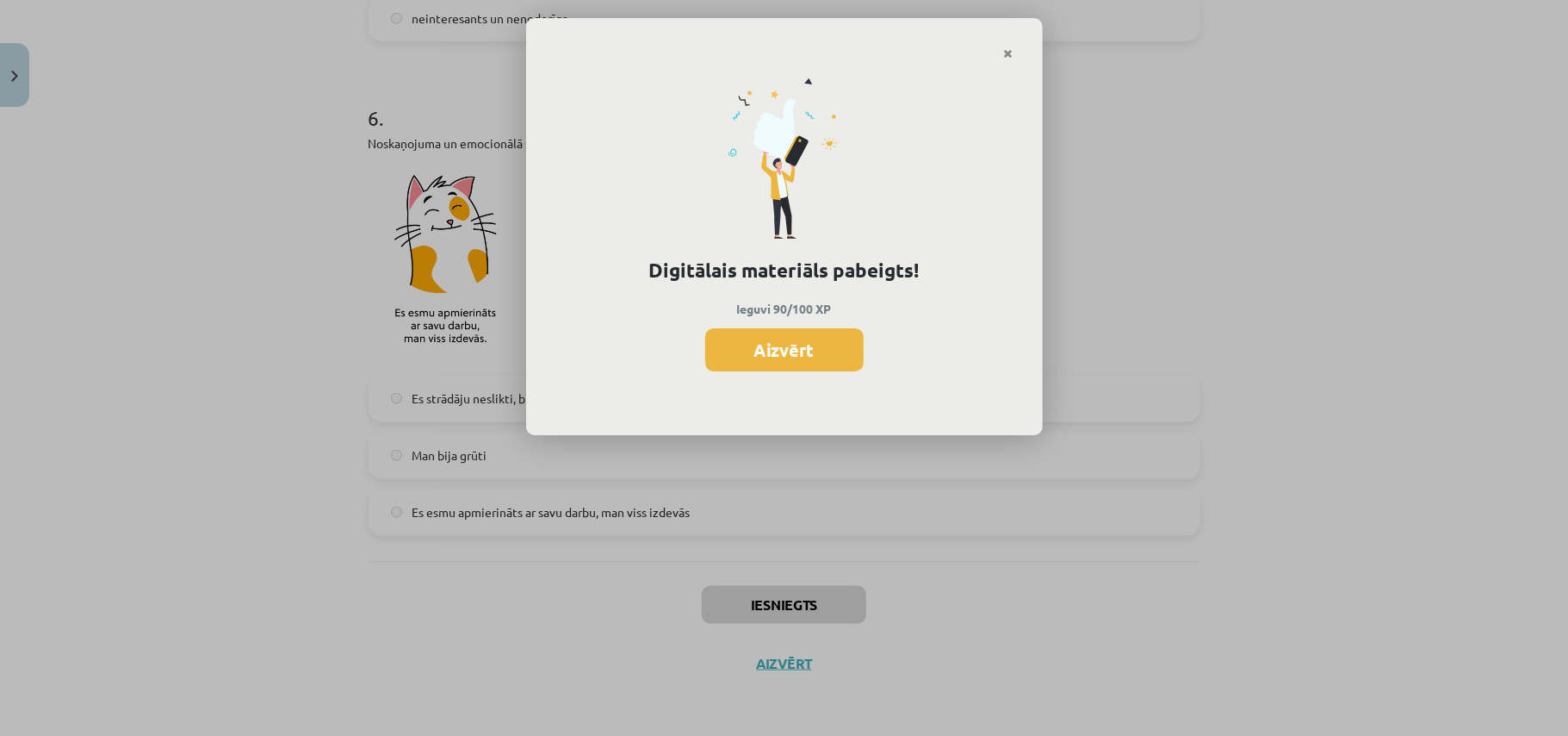
click at [817, 352] on button "Aizvērt" at bounding box center [784, 349] width 159 height 43
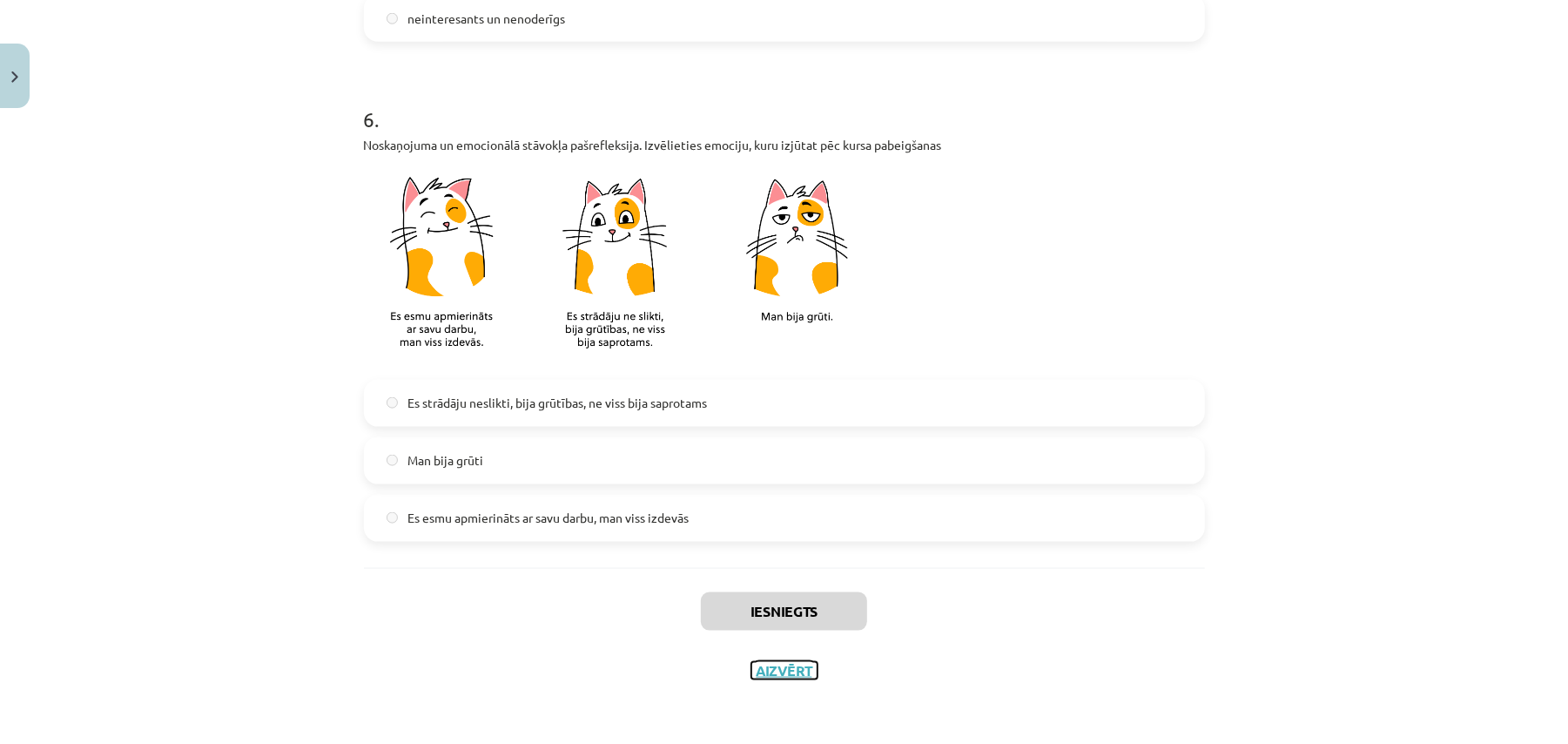
click at [774, 669] on button "Aizvērt" at bounding box center [784, 671] width 66 height 17
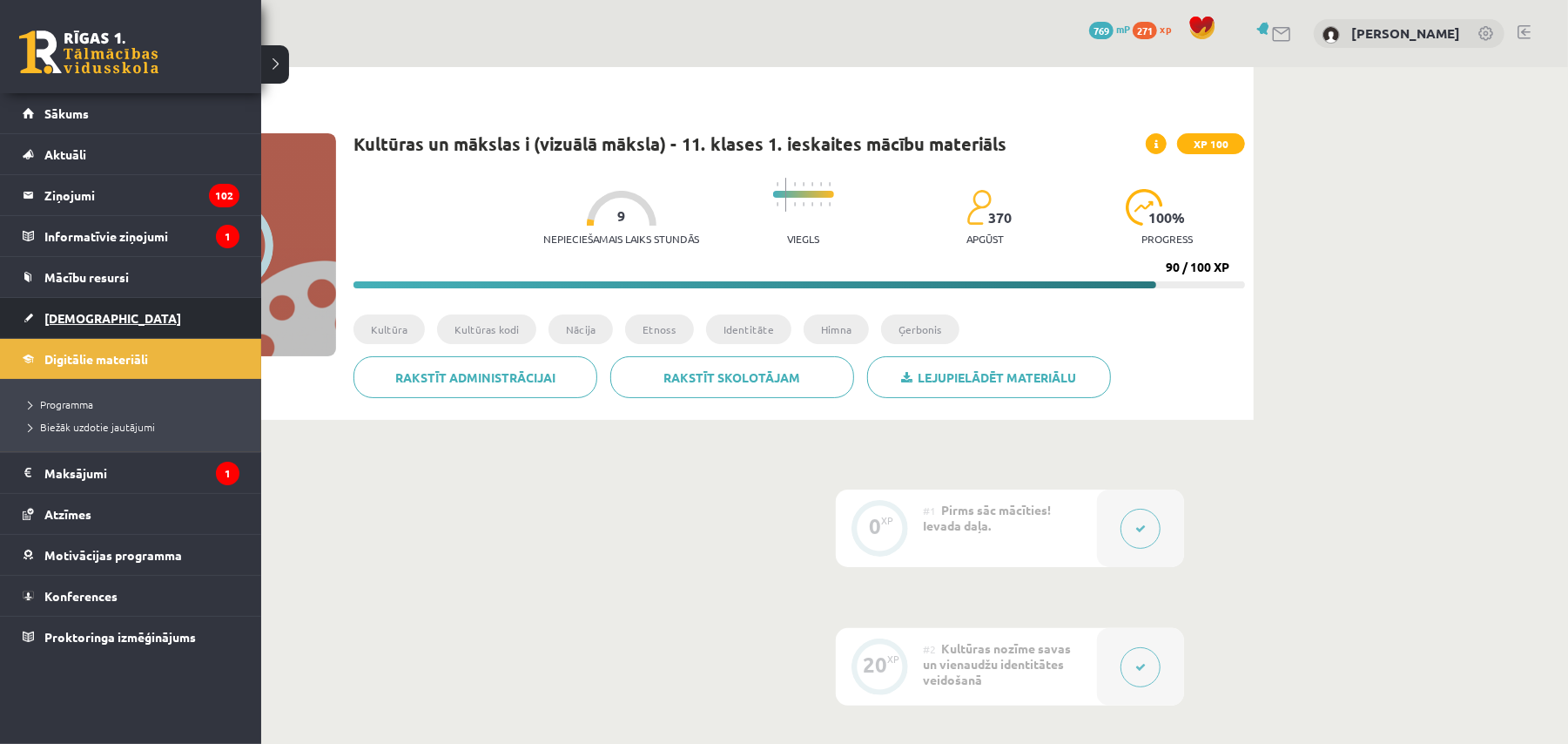
click at [127, 307] on link "[DEMOGRAPHIC_DATA]" at bounding box center [131, 318] width 217 height 40
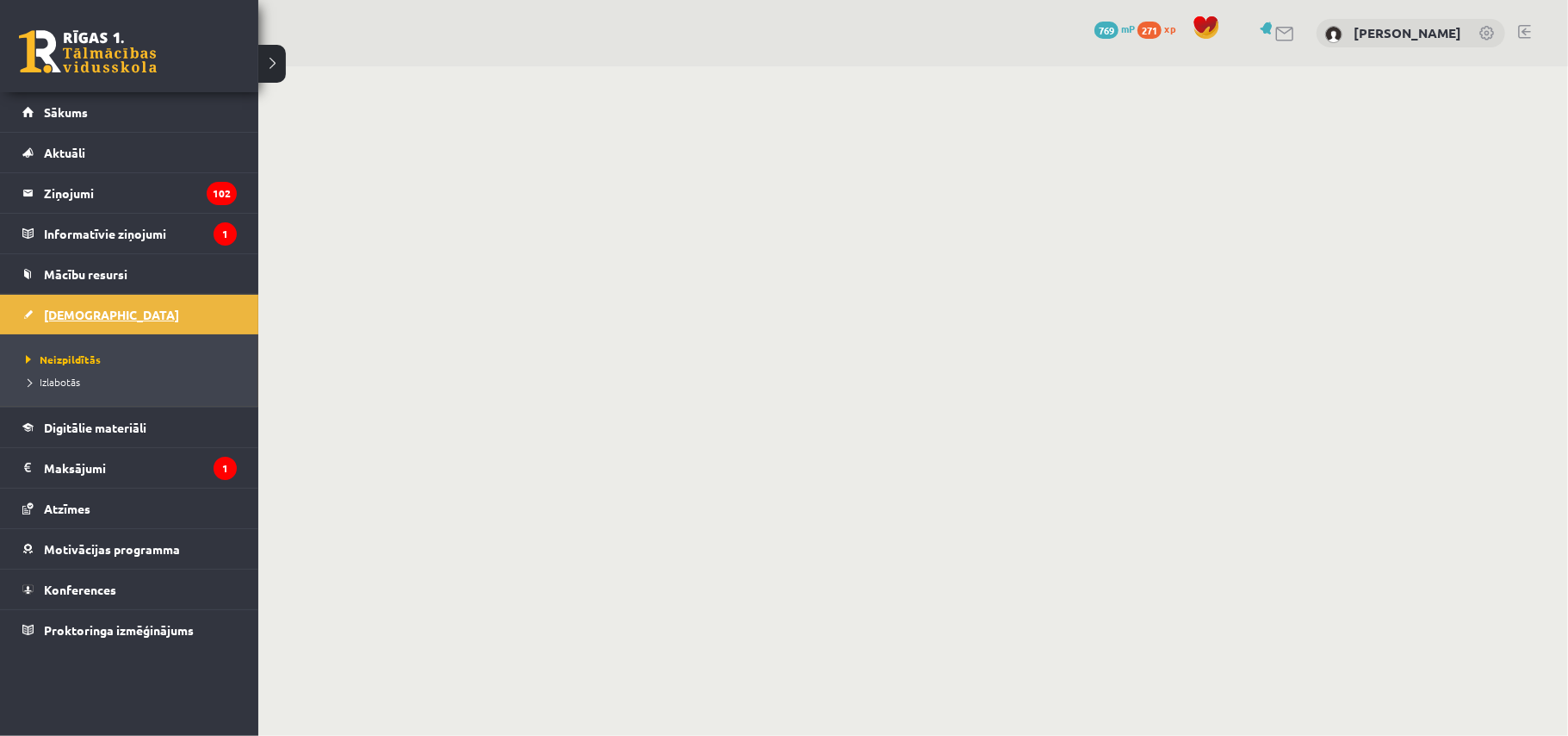
click at [76, 315] on span "[DEMOGRAPHIC_DATA]" at bounding box center [111, 314] width 135 height 15
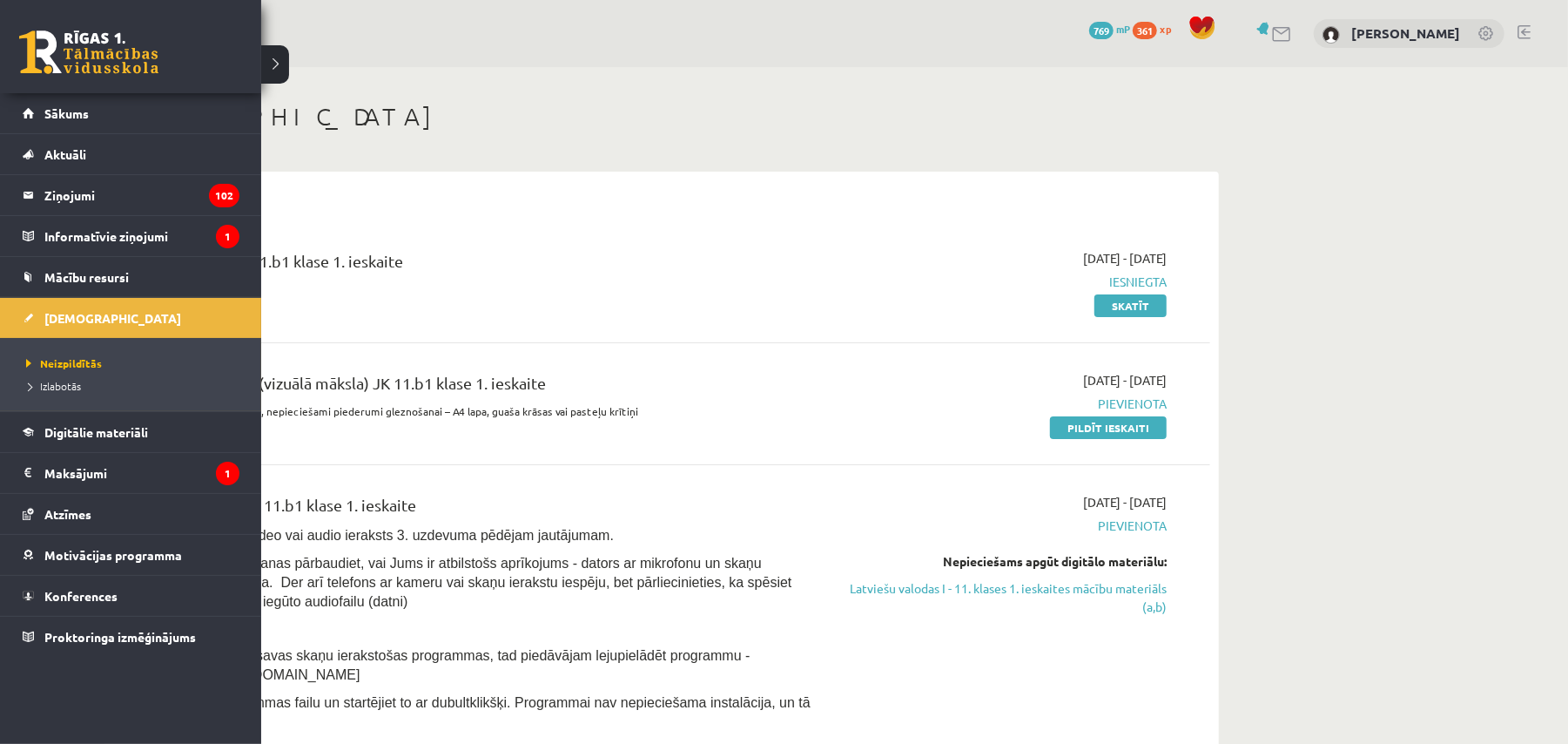
click at [61, 49] on link at bounding box center [88, 52] width 139 height 43
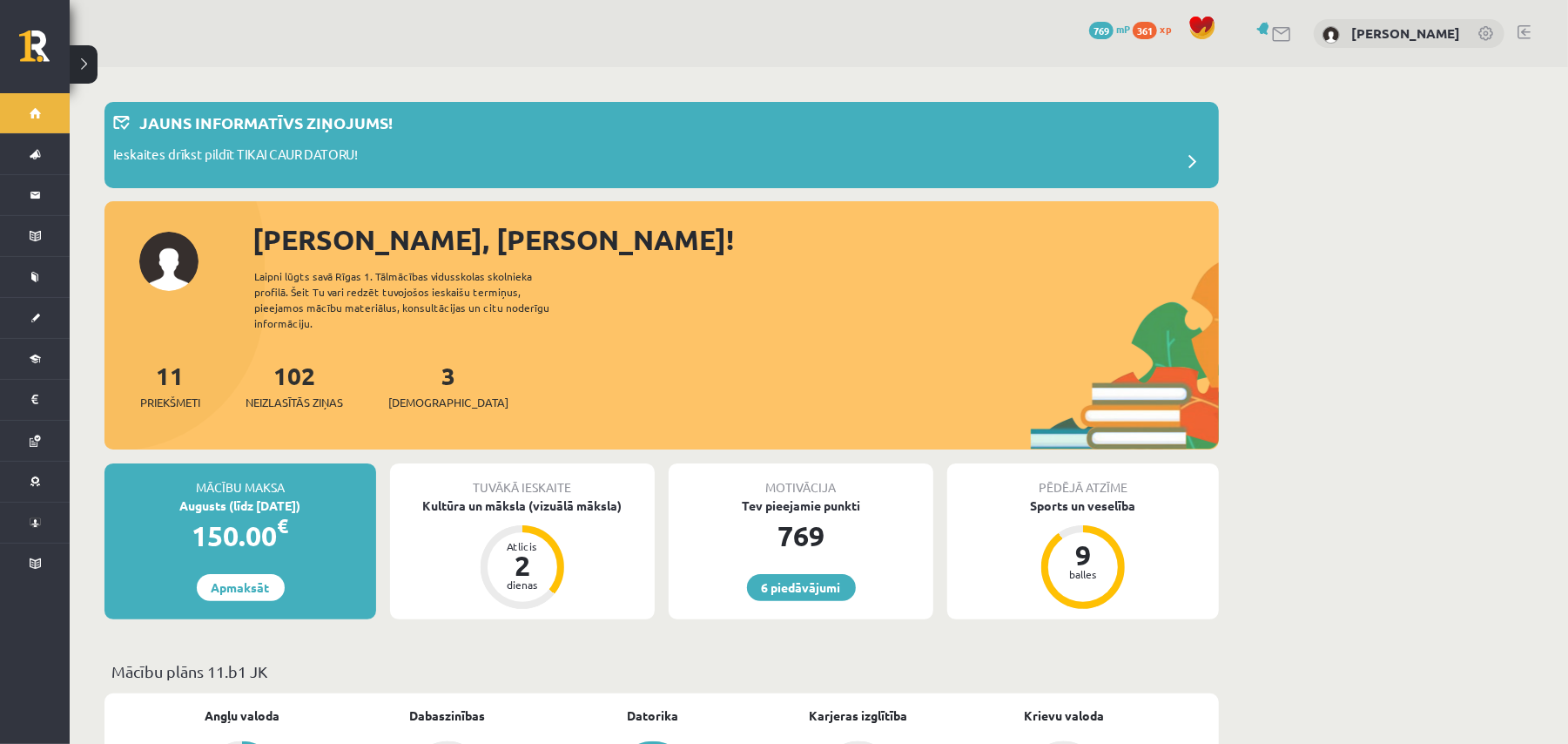
scroll to position [116, 0]
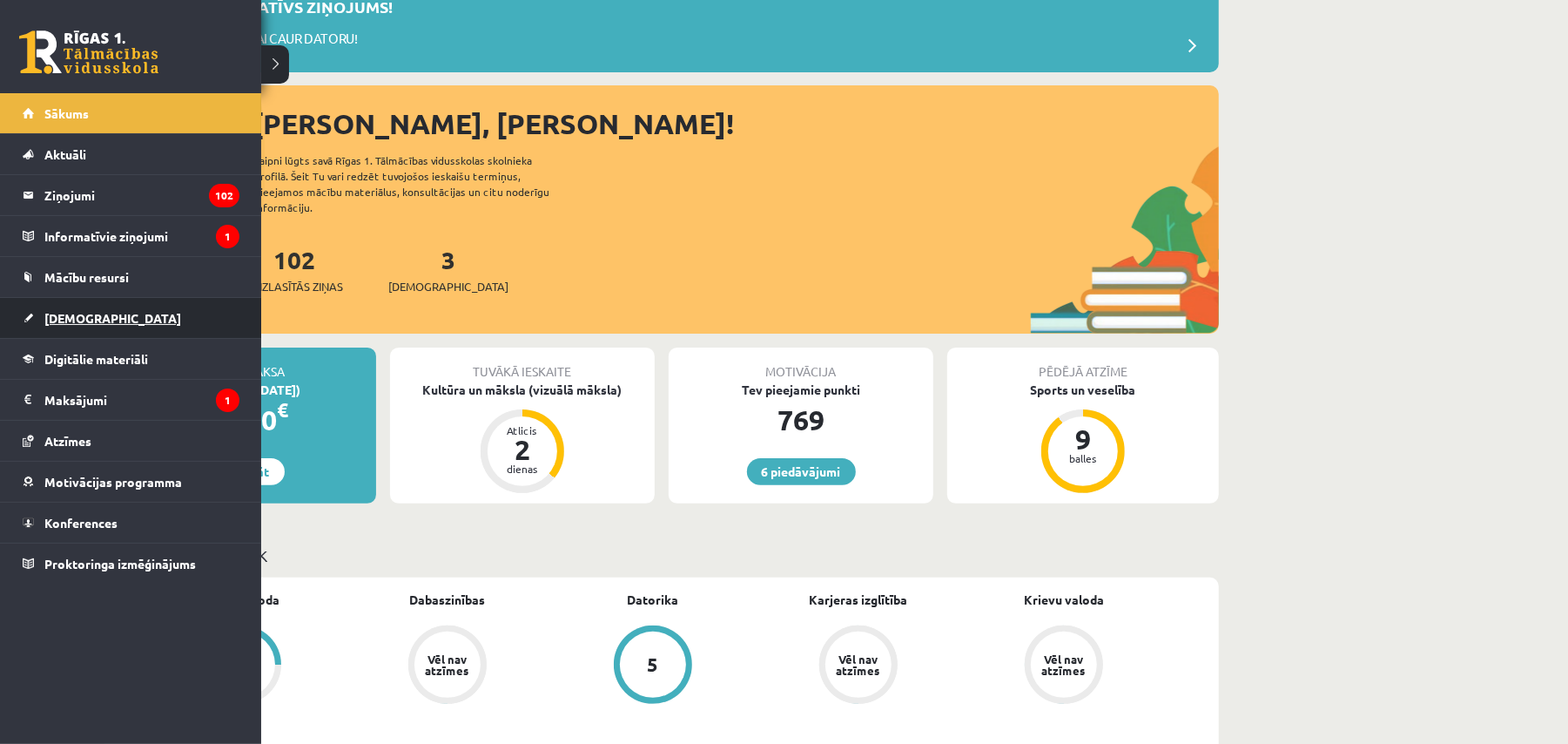
click at [75, 332] on link "[DEMOGRAPHIC_DATA]" at bounding box center [131, 318] width 217 height 40
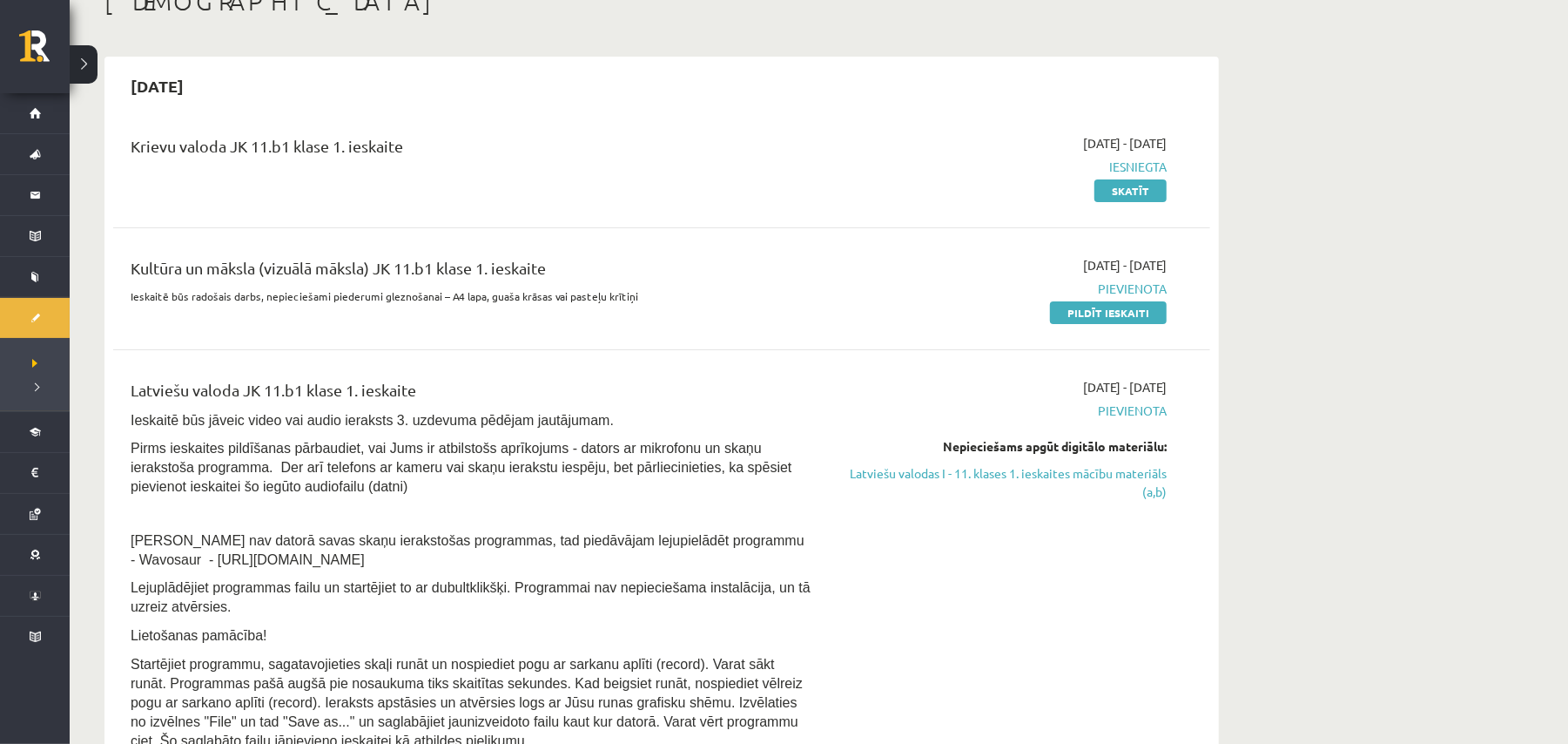
scroll to position [116, 0]
click at [1076, 312] on link "Pildīt ieskaiti" at bounding box center [1108, 312] width 117 height 23
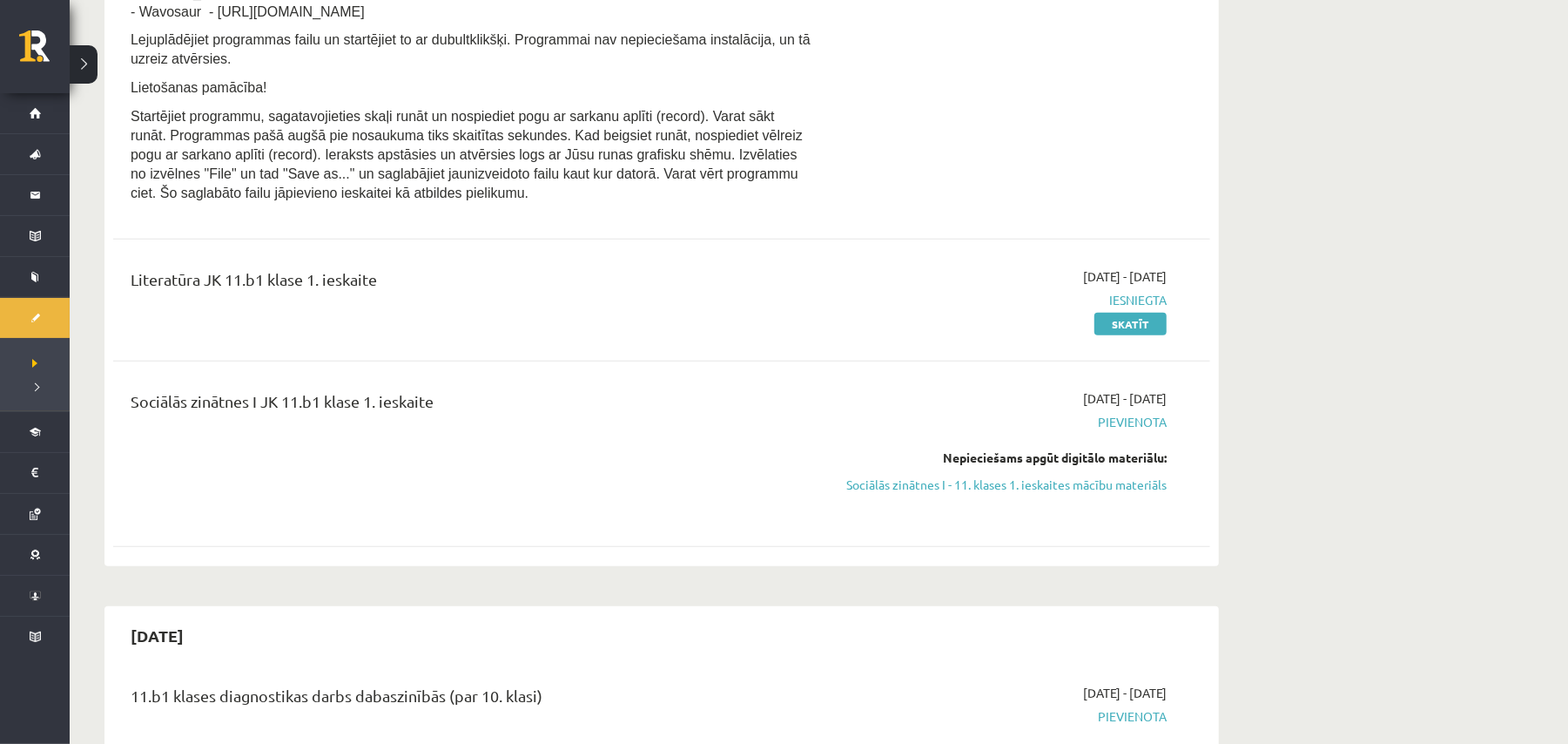
scroll to position [697, 0]
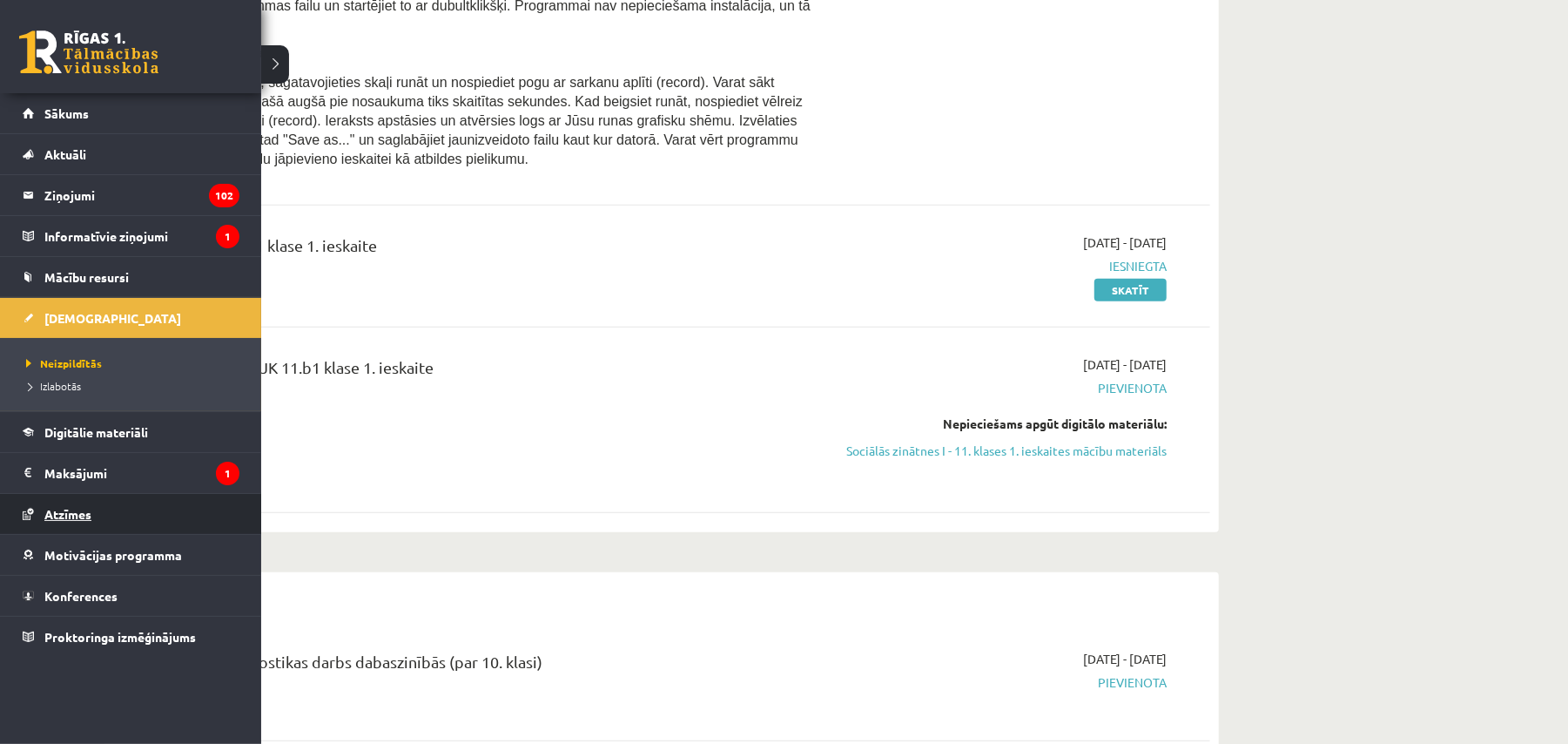
click at [106, 507] on link "Atzīmes" at bounding box center [131, 514] width 217 height 40
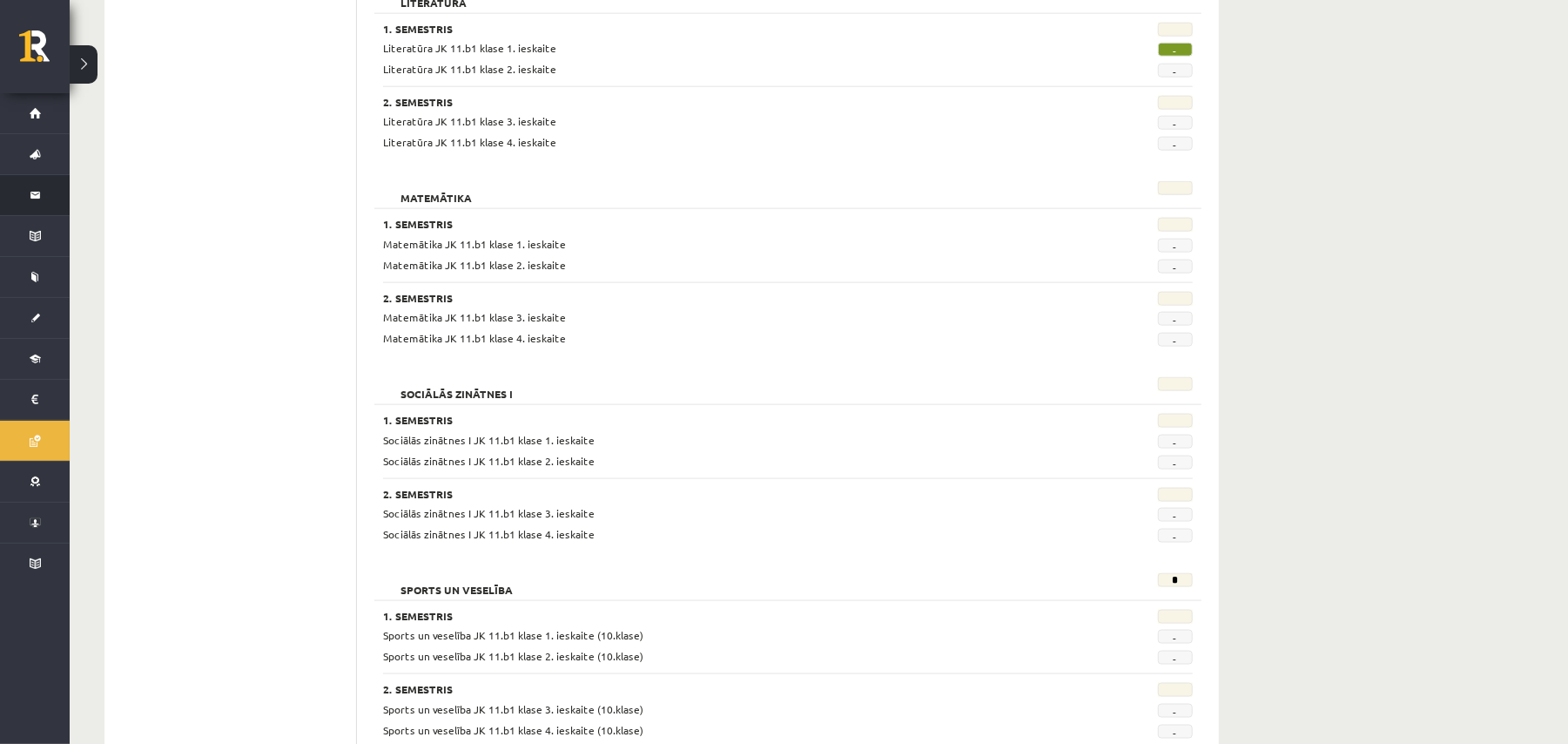
scroll to position [1433, 0]
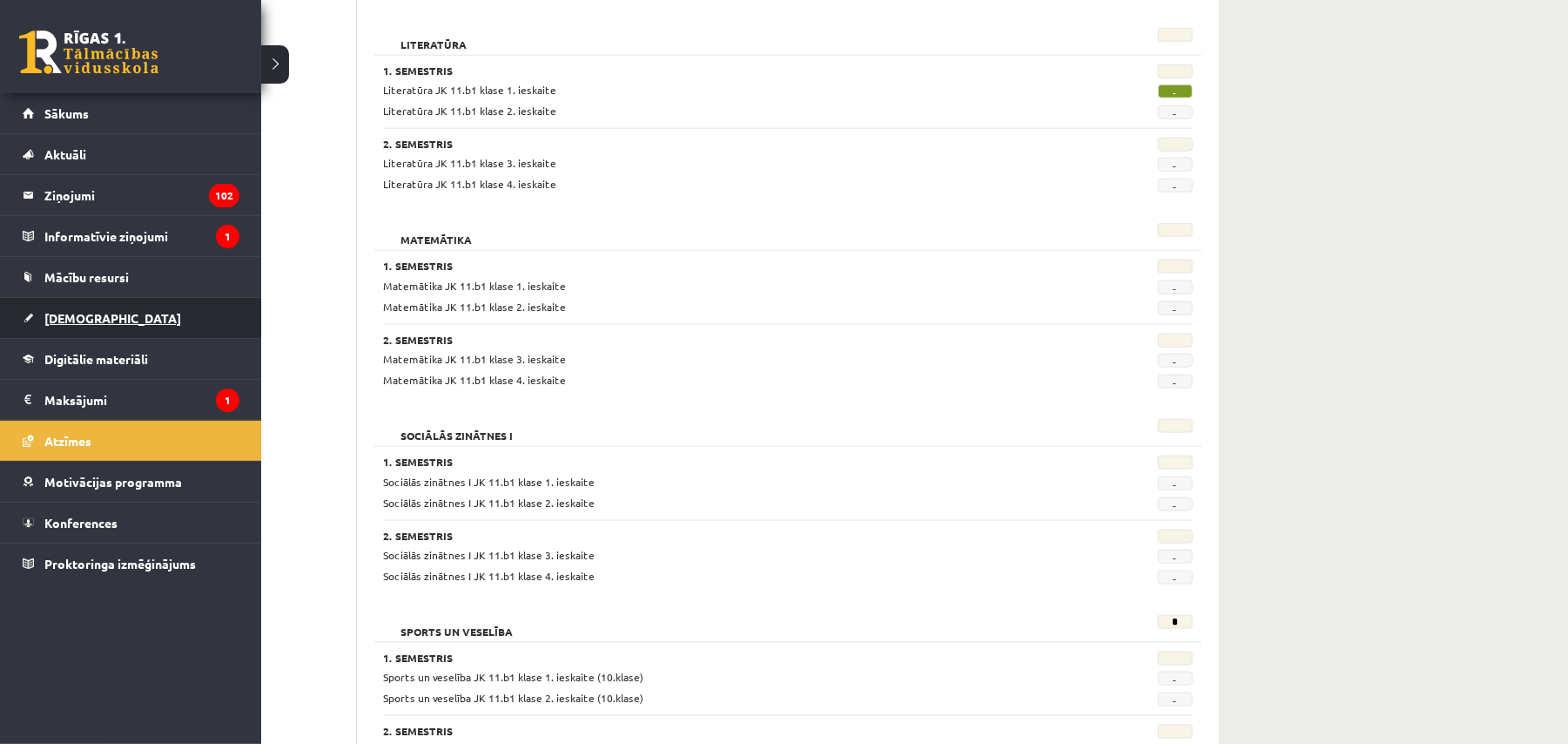
click at [103, 323] on link "[DEMOGRAPHIC_DATA]" at bounding box center [131, 318] width 217 height 40
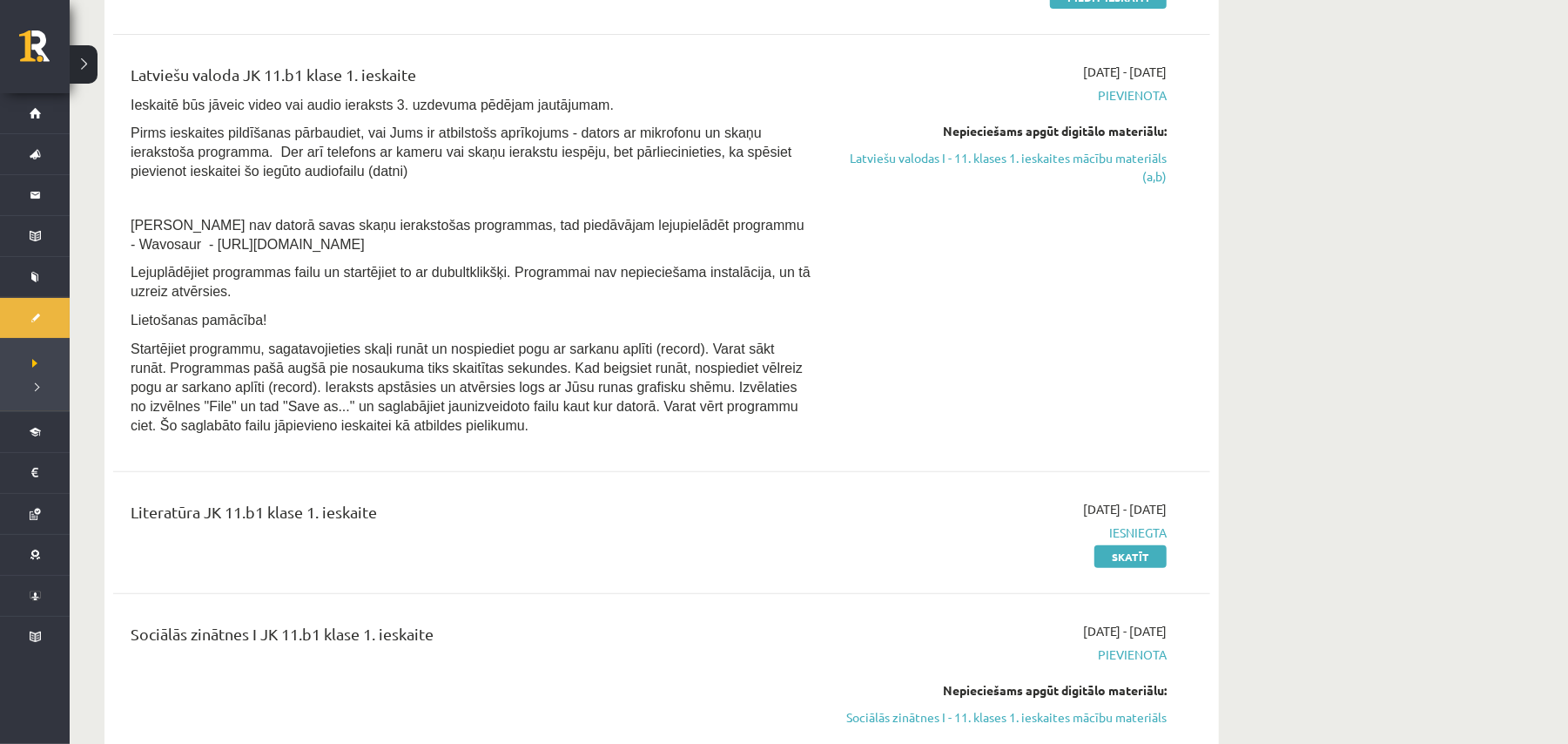
scroll to position [389, 0]
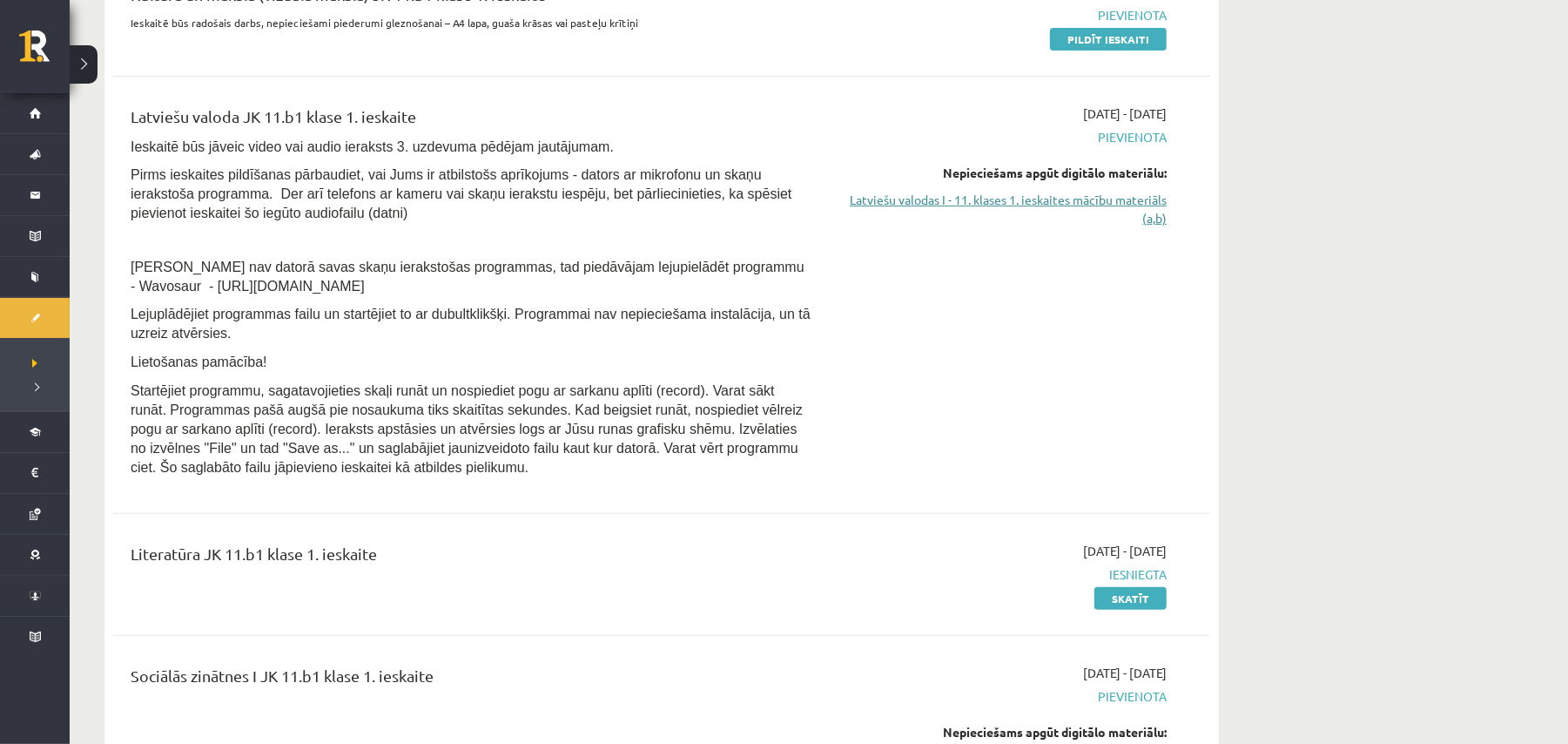
click at [1028, 201] on link "Latviešu valodas I - 11. klases 1. ieskaites mācību materiāls (a,b)" at bounding box center [1003, 209] width 328 height 36
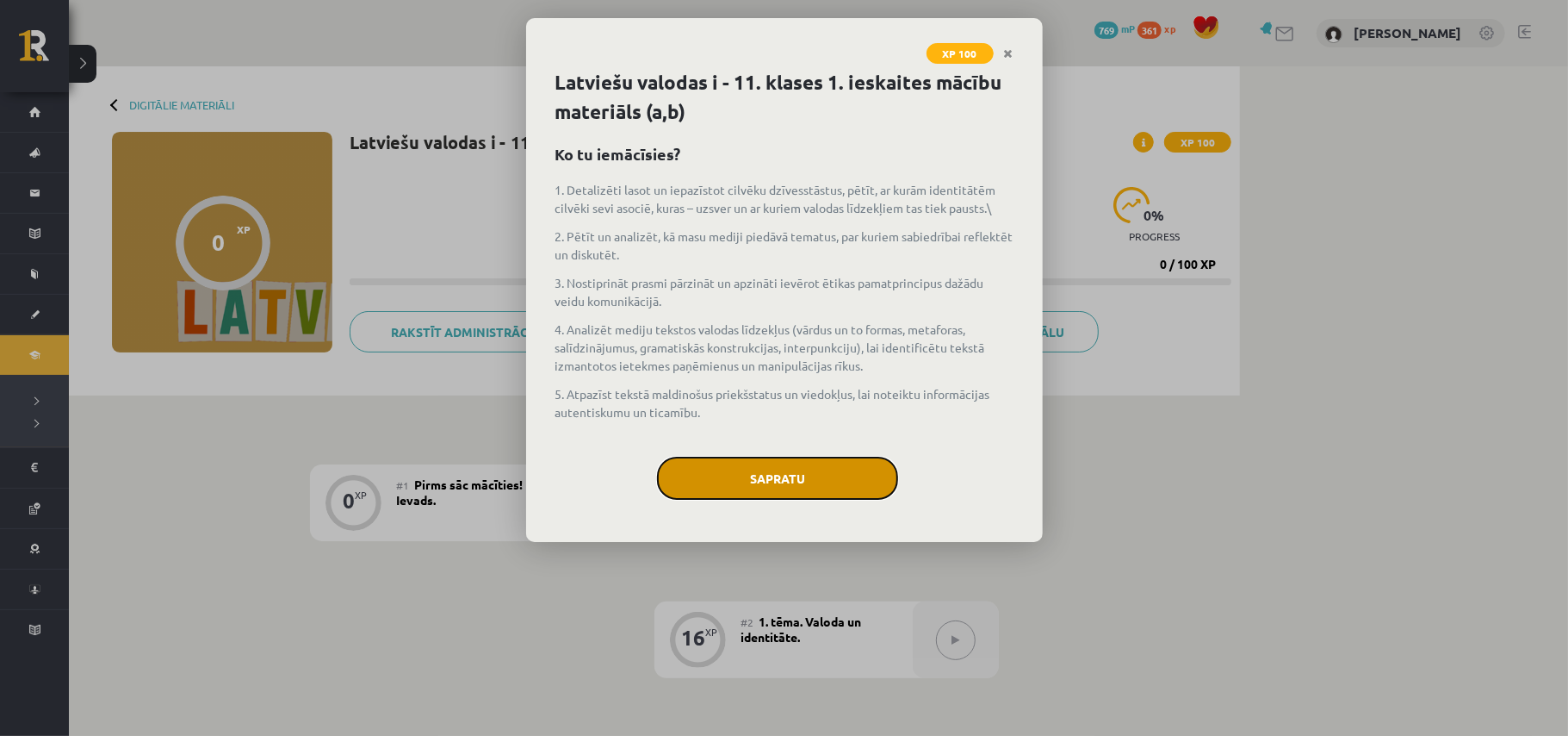
click at [730, 491] on button "Sapratu" at bounding box center [777, 478] width 241 height 43
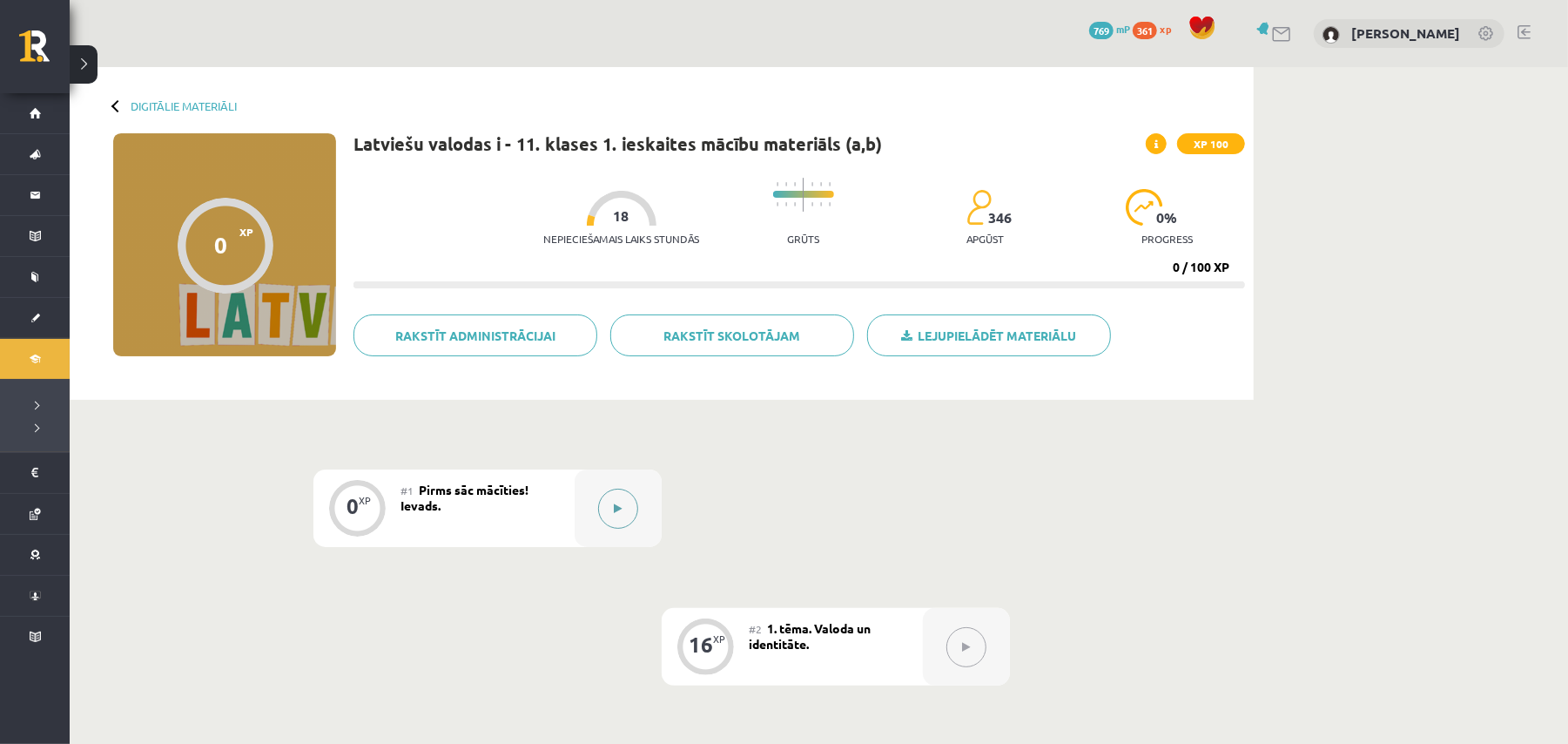
click at [610, 513] on button at bounding box center [618, 509] width 40 height 40
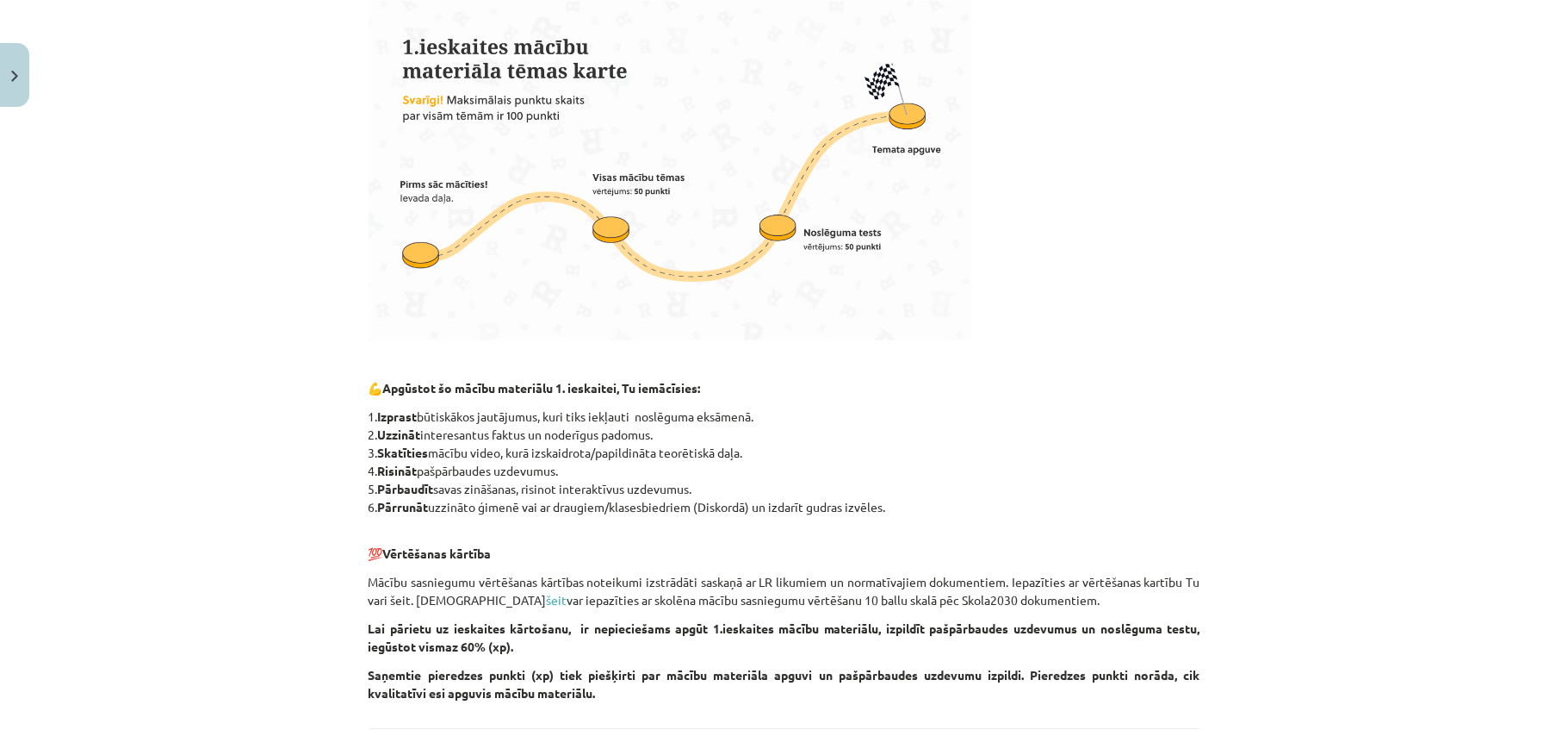
scroll to position [655, 0]
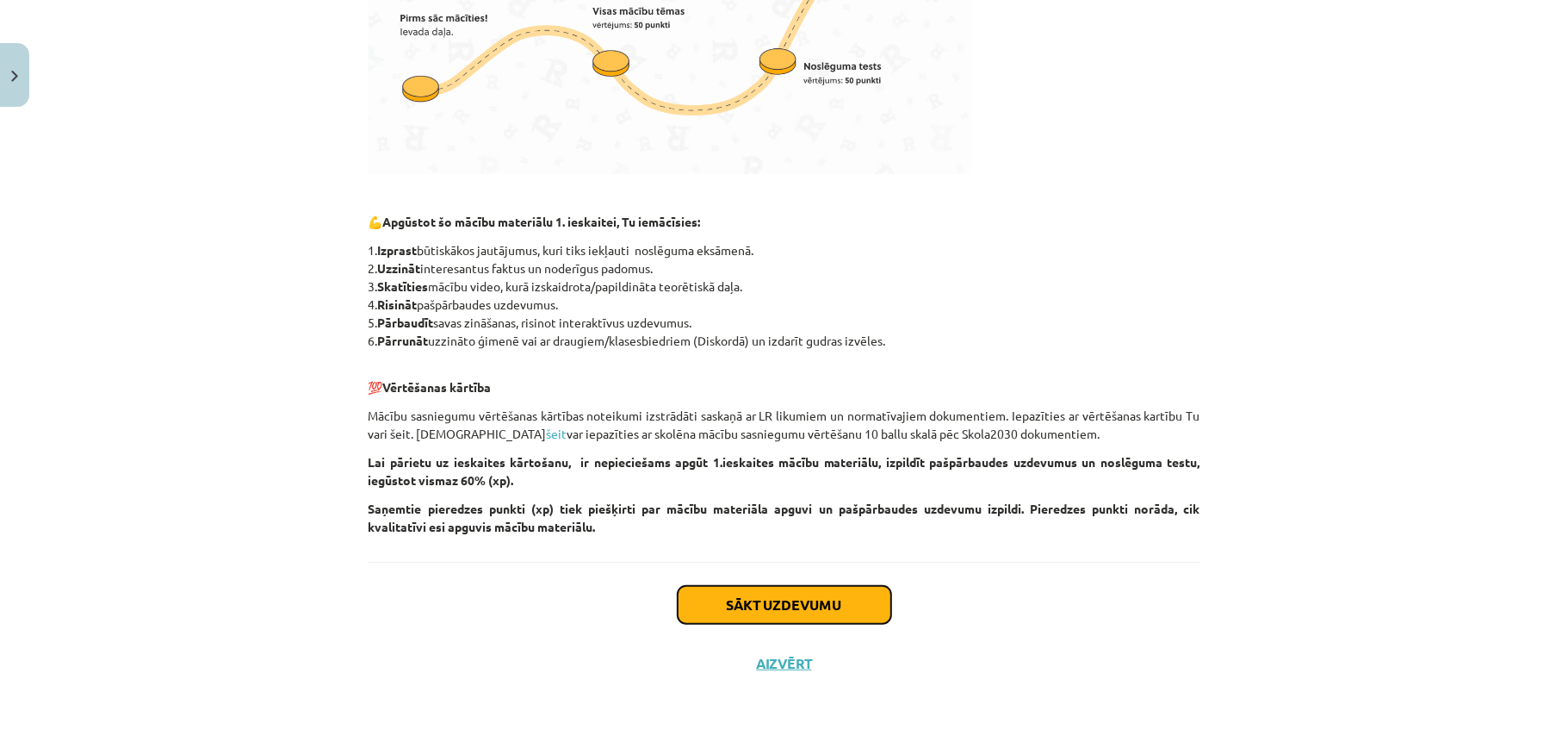
click at [807, 604] on button "Sākt uzdevumu" at bounding box center [784, 605] width 214 height 38
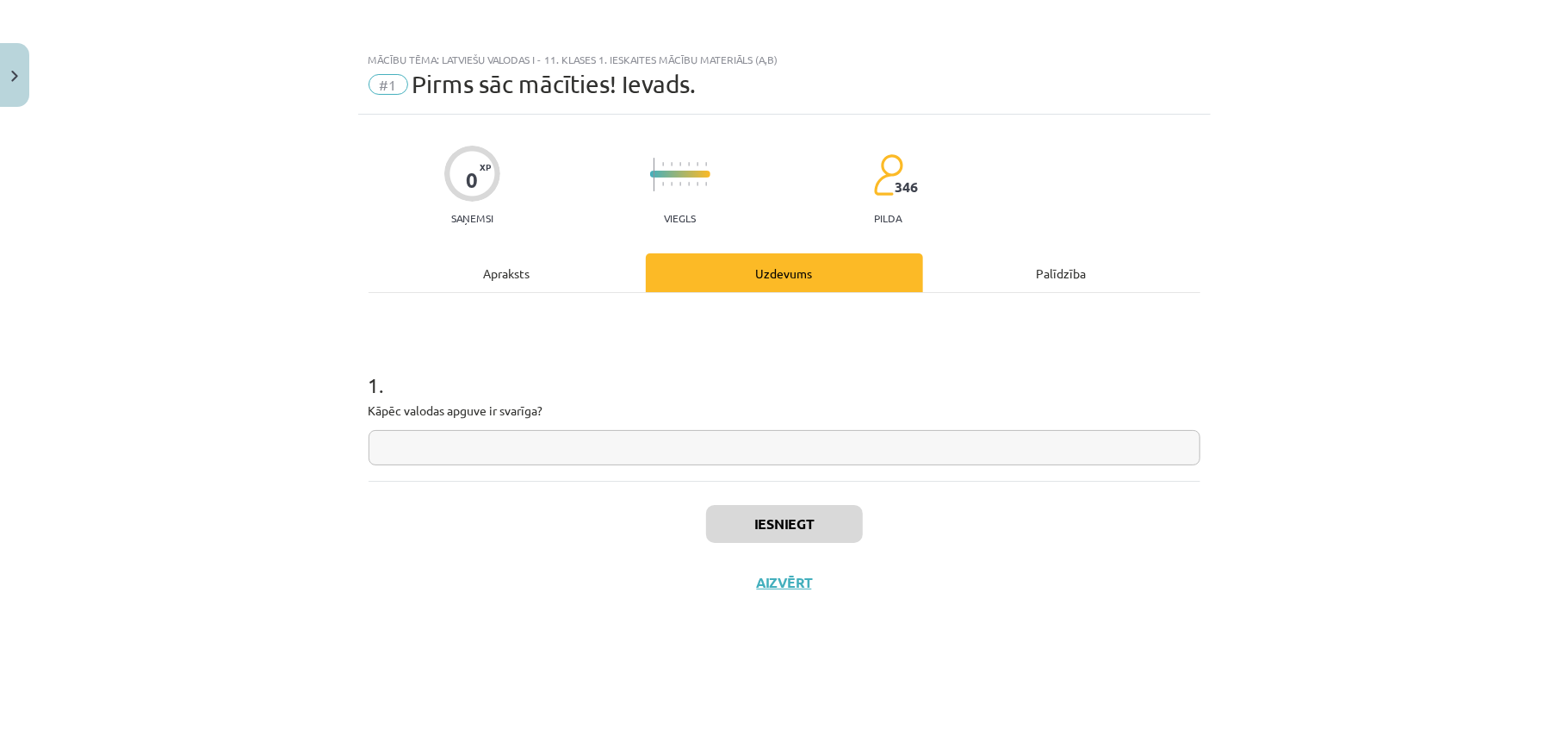
click at [506, 434] on input "text" at bounding box center [784, 447] width 831 height 35
type input "*"
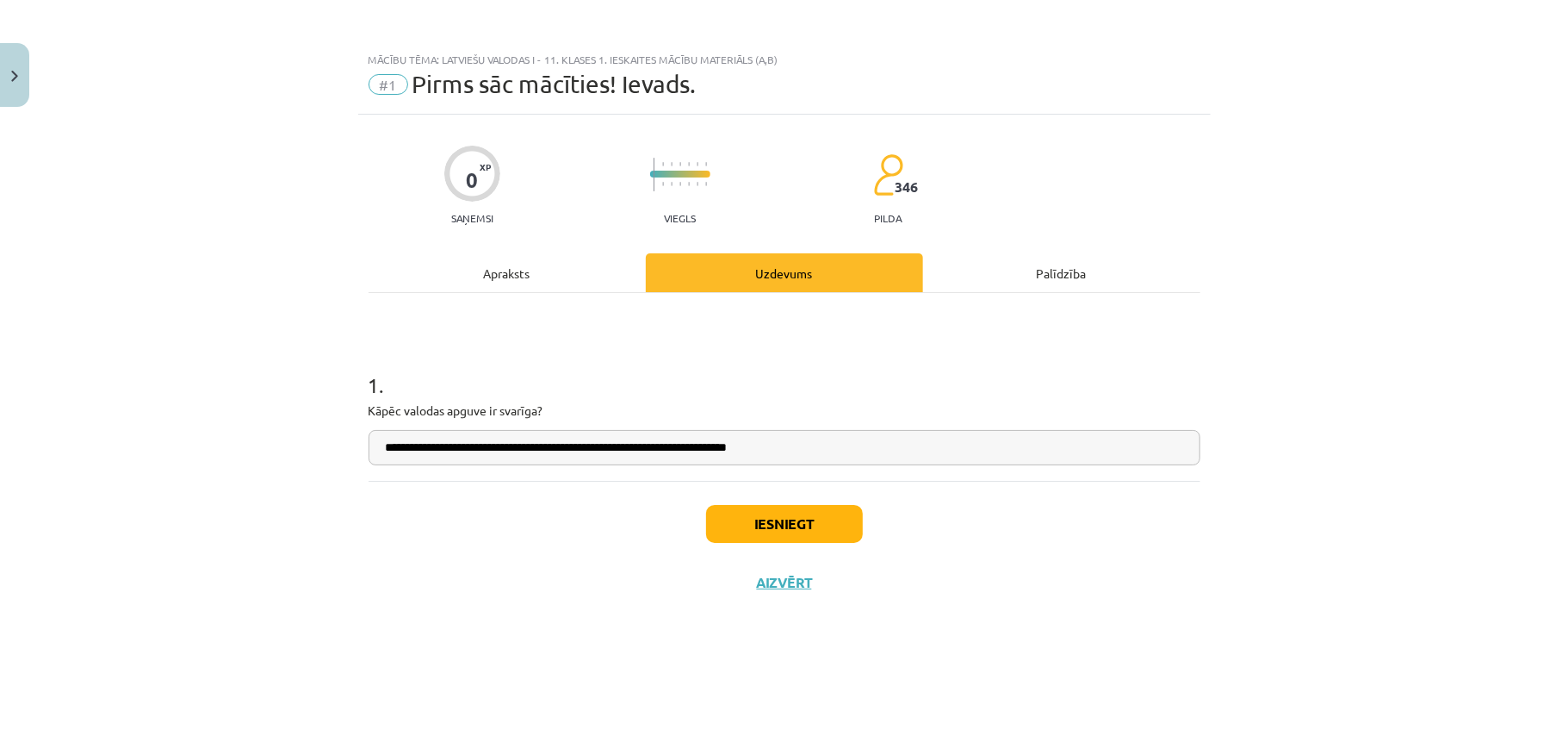
type input "**********"
click at [756, 520] on button "Iesniegt" at bounding box center [784, 524] width 157 height 38
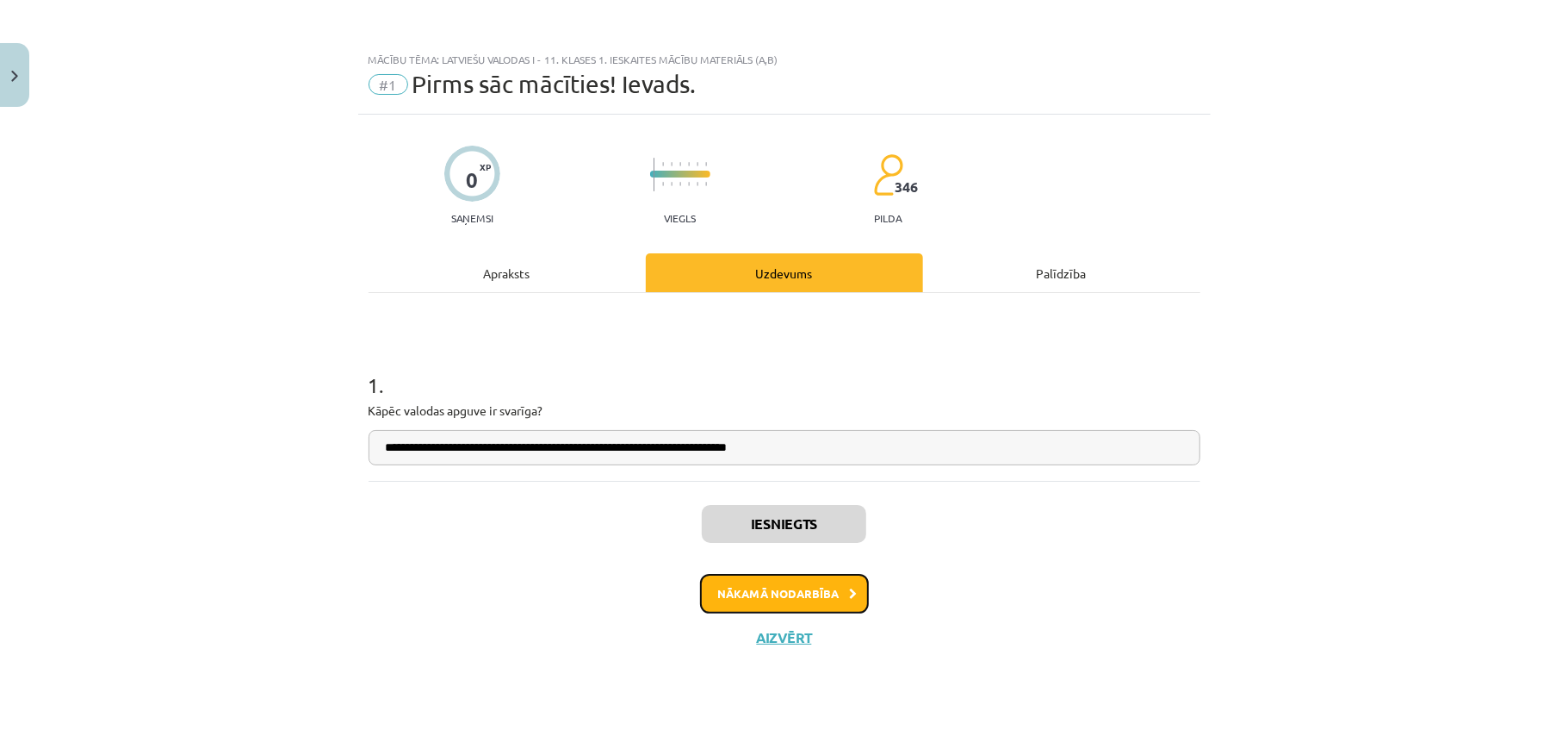
click at [835, 593] on button "Nākamā nodarbība" at bounding box center [785, 594] width 169 height 40
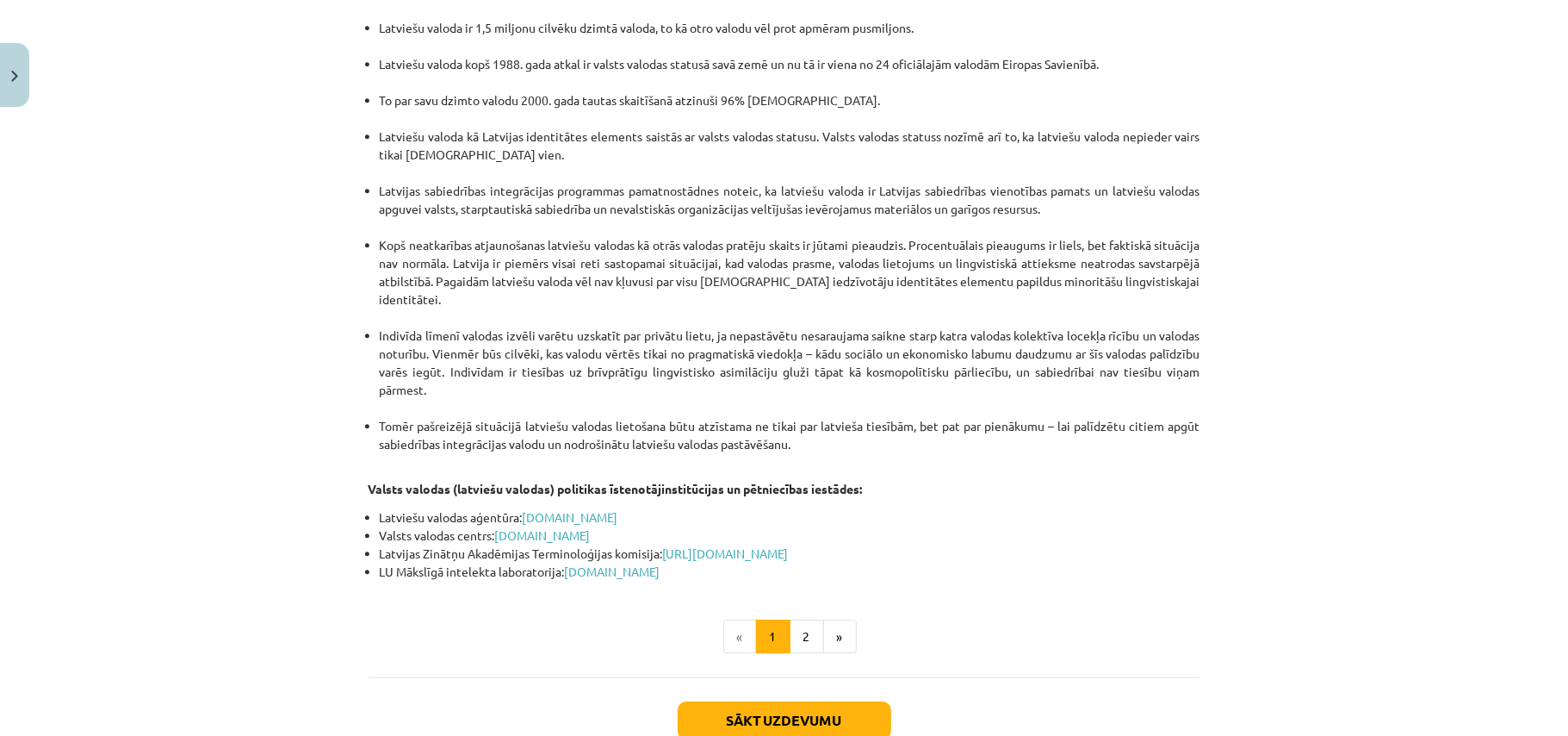
scroll to position [3526, 0]
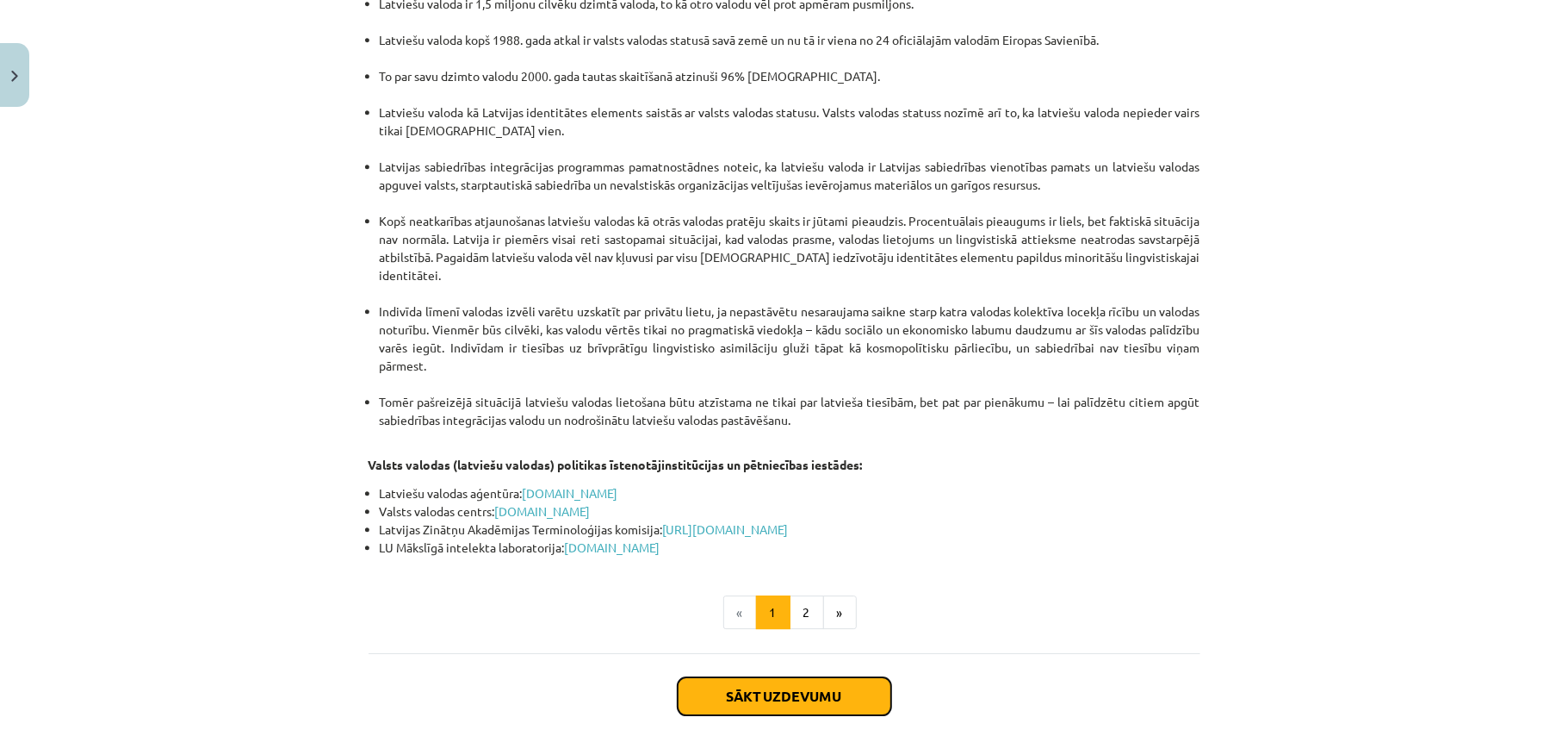
click at [810, 677] on button "Sākt uzdevumu" at bounding box center [784, 696] width 214 height 38
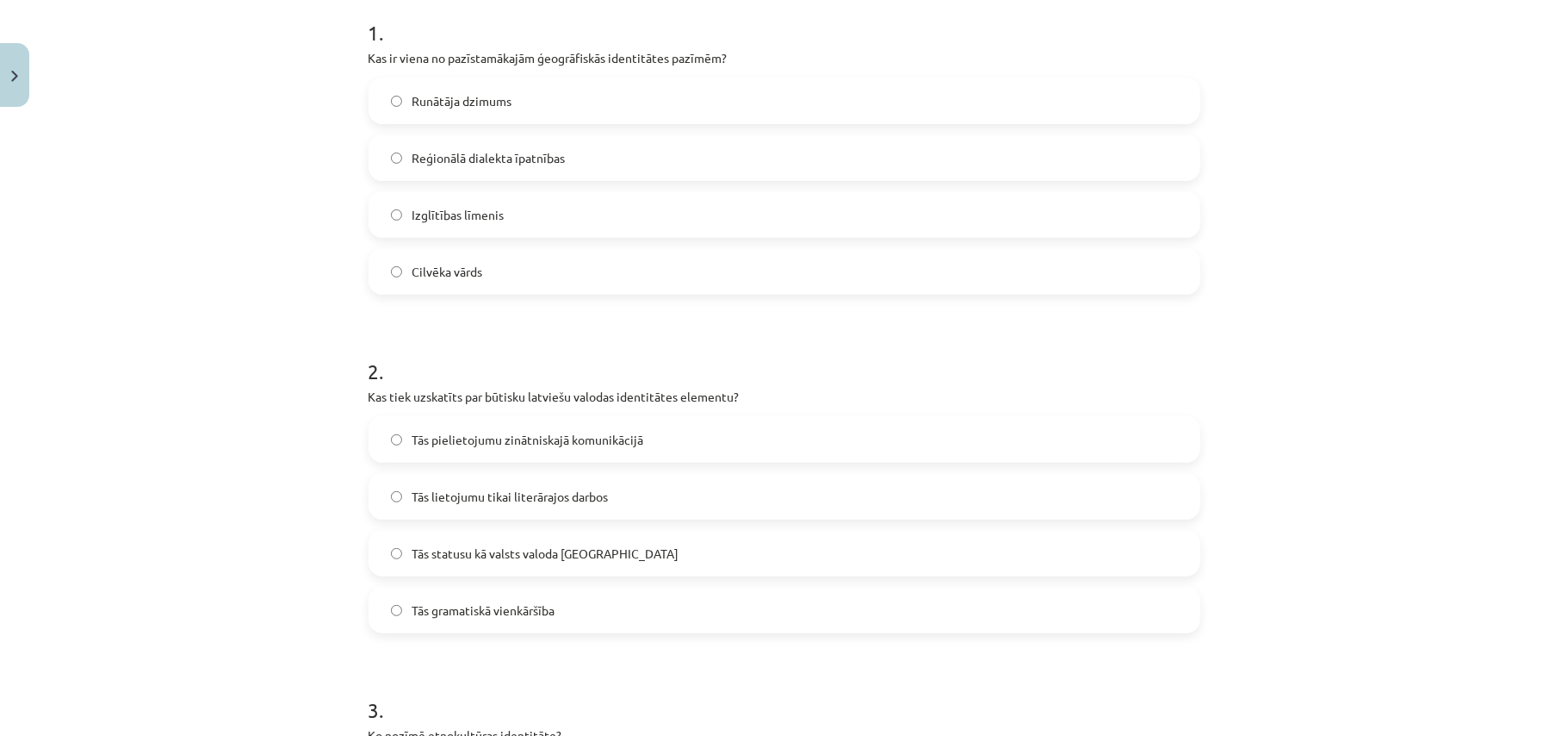
scroll to position [330, 0]
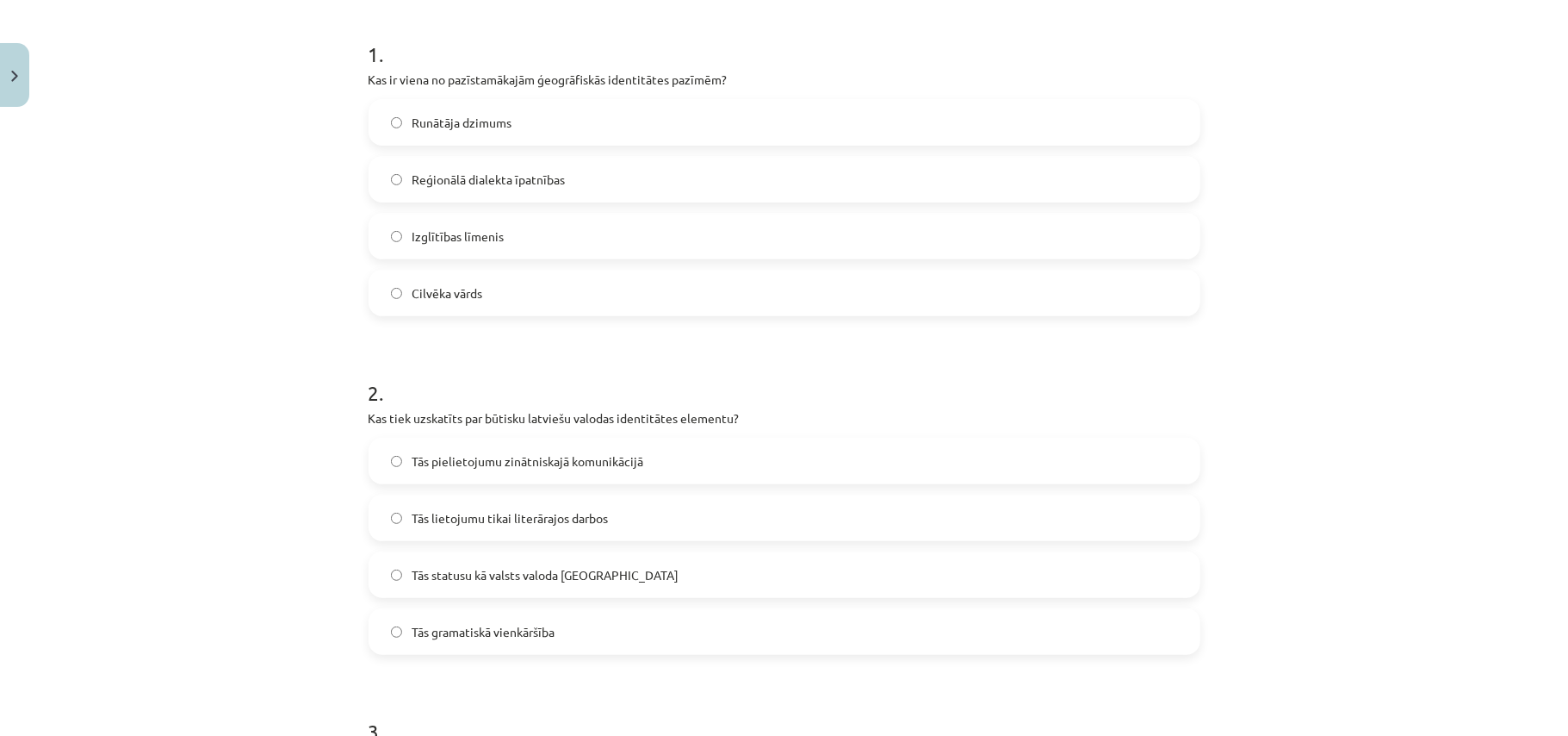
click at [476, 173] on span "Reģionālā dialekta īpatnības" at bounding box center [489, 179] width 153 height 18
click at [479, 583] on span "Tās statusu kā valsts valoda Latvijā" at bounding box center [546, 575] width 267 height 18
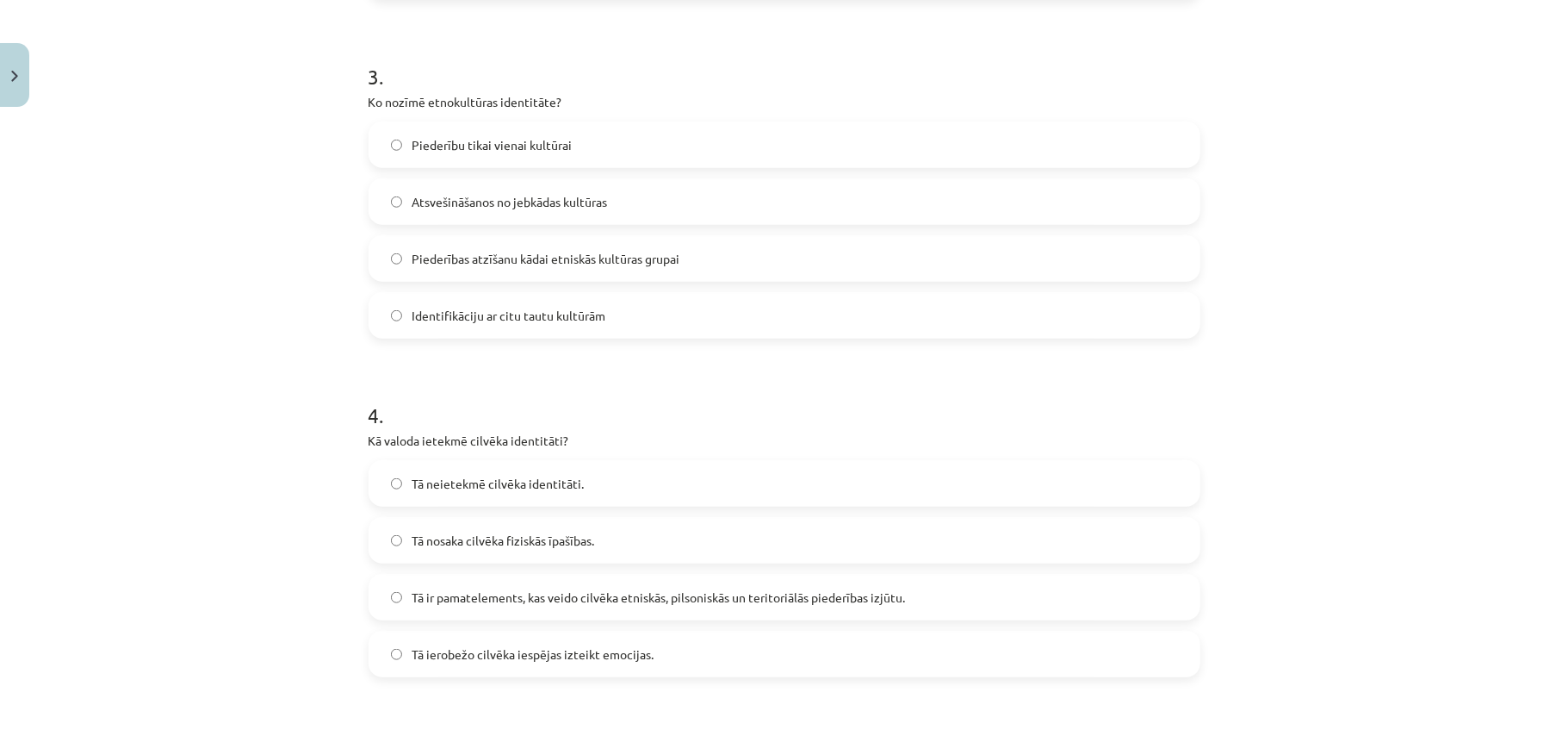
scroll to position [1020, 0]
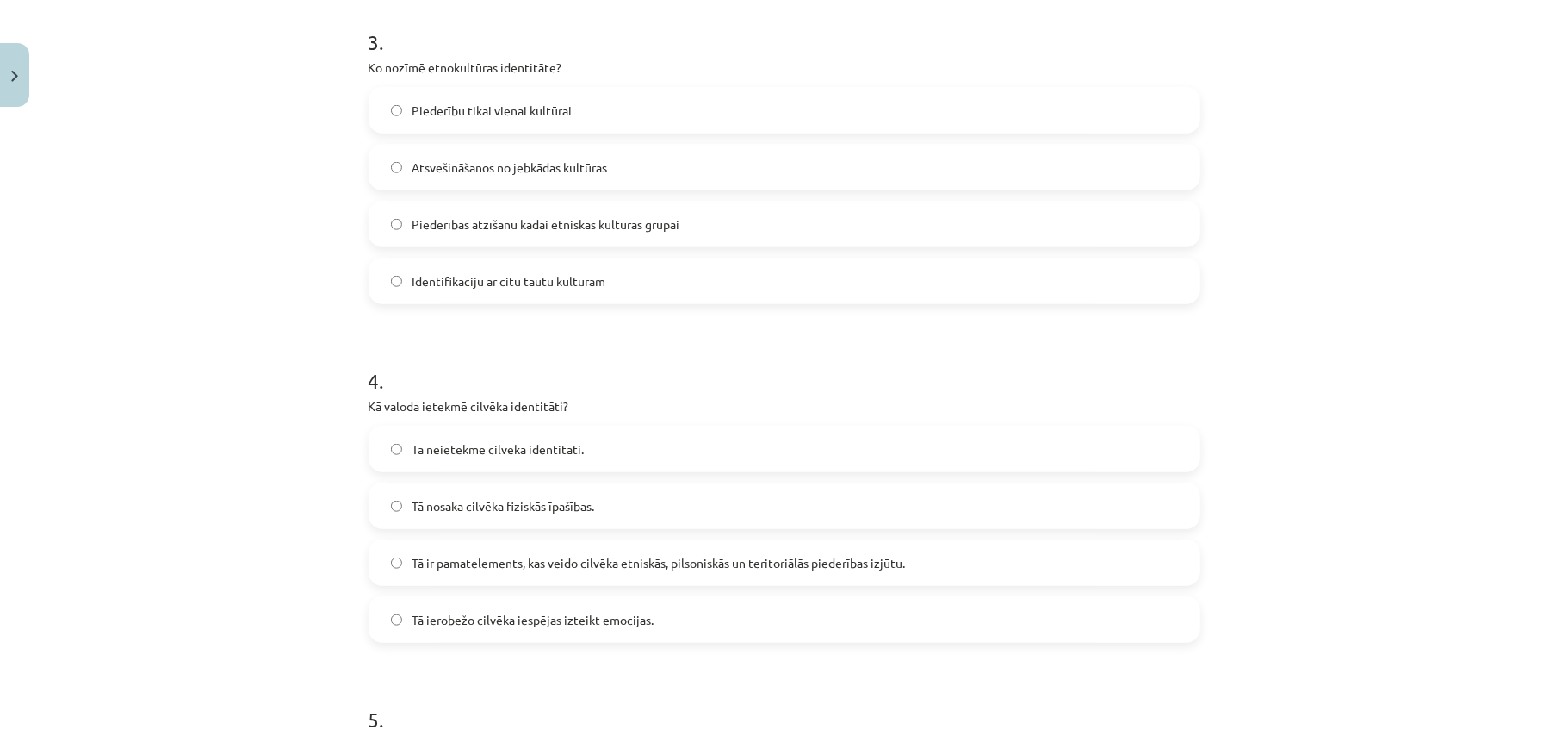
click at [463, 237] on label "Piederības atzīšanu kādai etniskās kultūras grupai" at bounding box center [784, 223] width 829 height 43
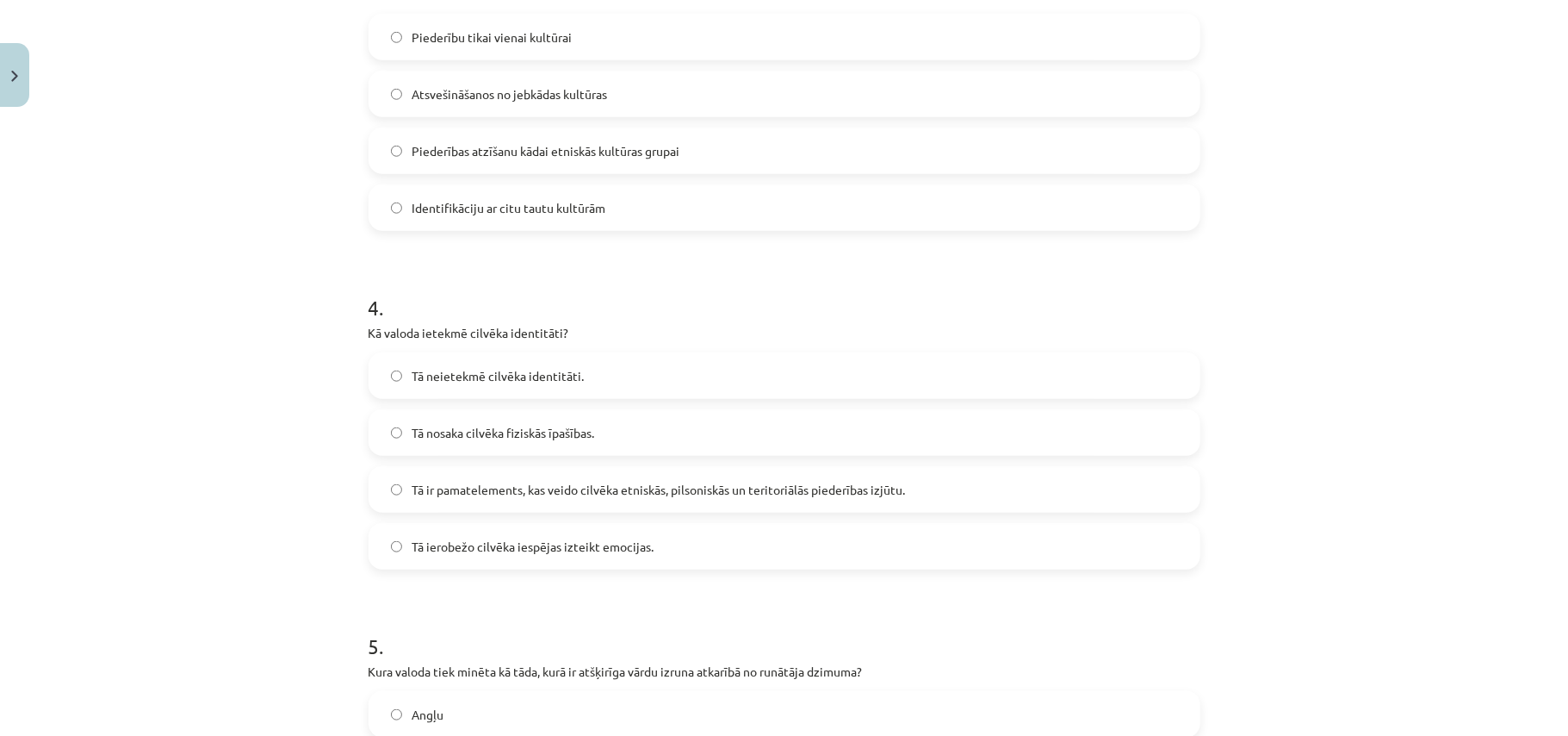
scroll to position [1135, 0]
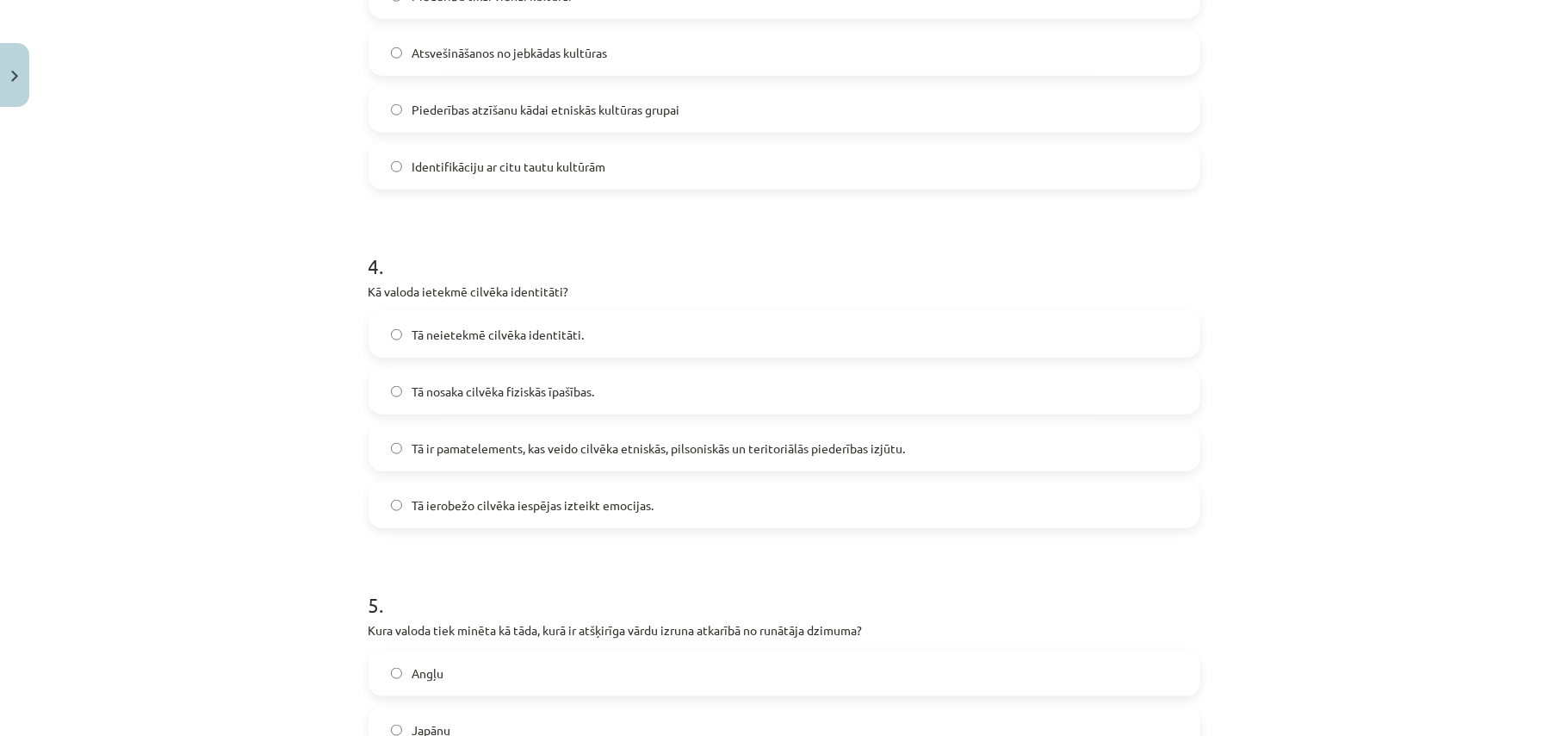
click at [500, 451] on span "Tā ir pamatelements, kas veido cilvēka etniskās, pilsoniskās un teritoriālās pi…" at bounding box center [660, 448] width 494 height 18
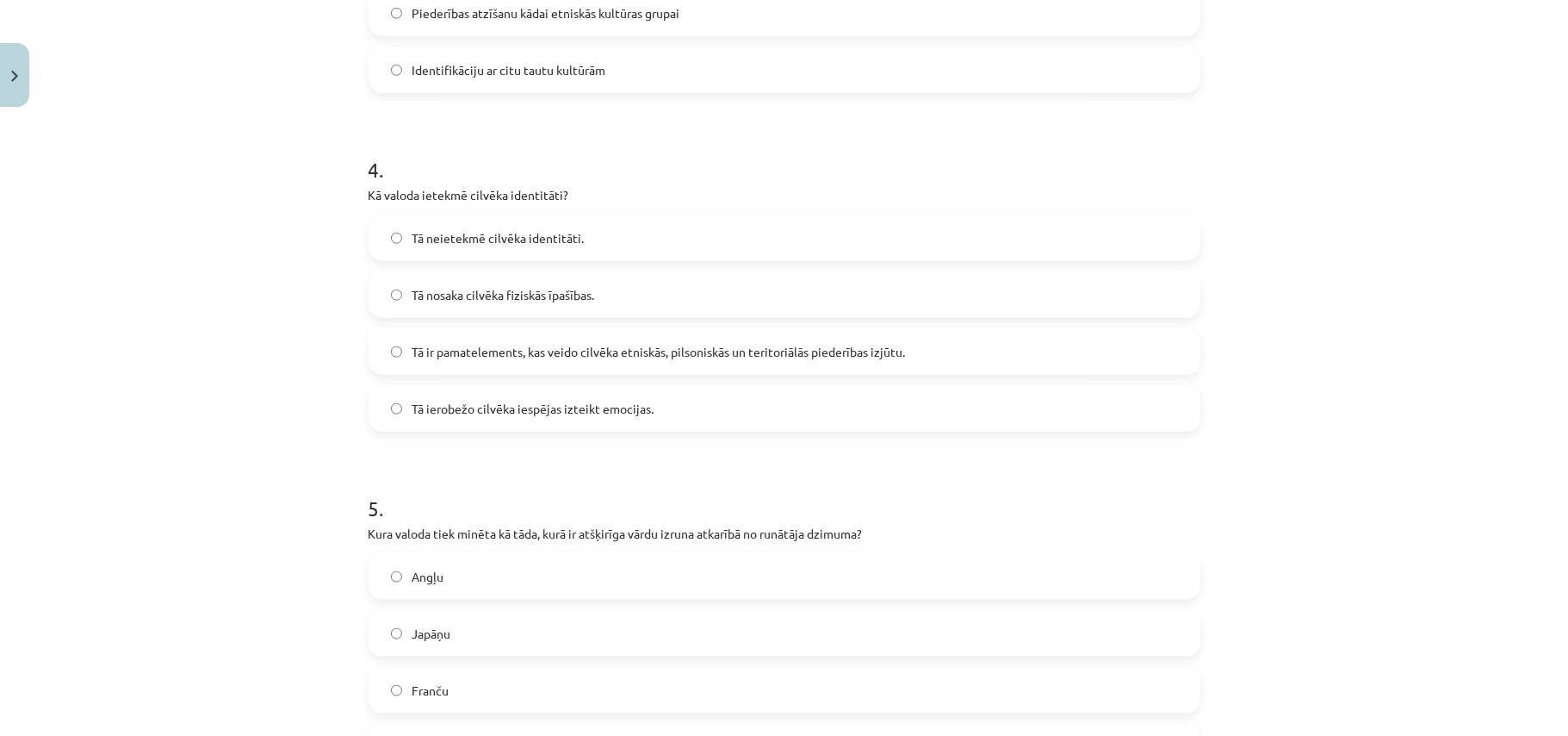
scroll to position [1465, 0]
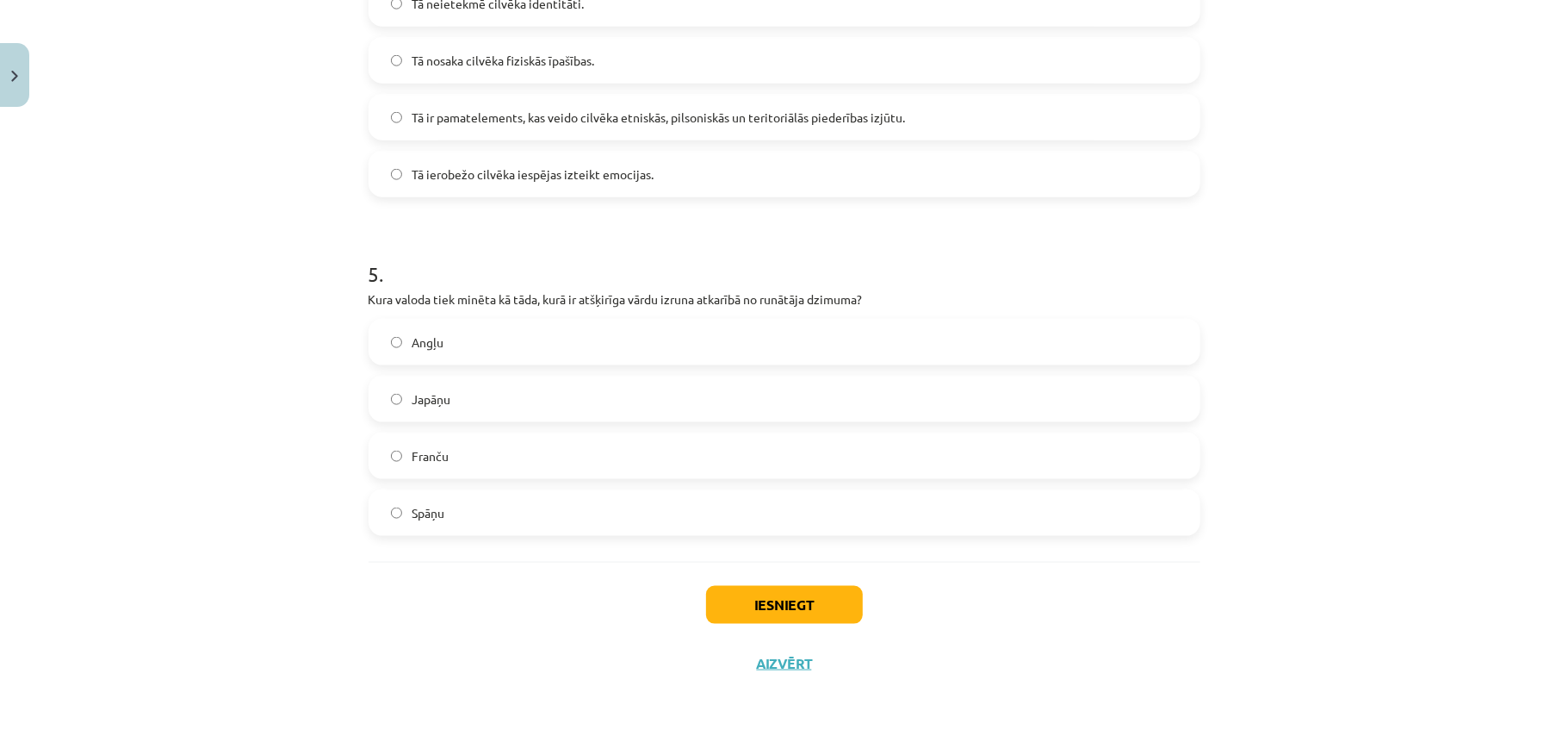
click at [459, 394] on label "Japāņu" at bounding box center [784, 398] width 829 height 43
click at [831, 618] on button "Iesniegt" at bounding box center [784, 605] width 157 height 38
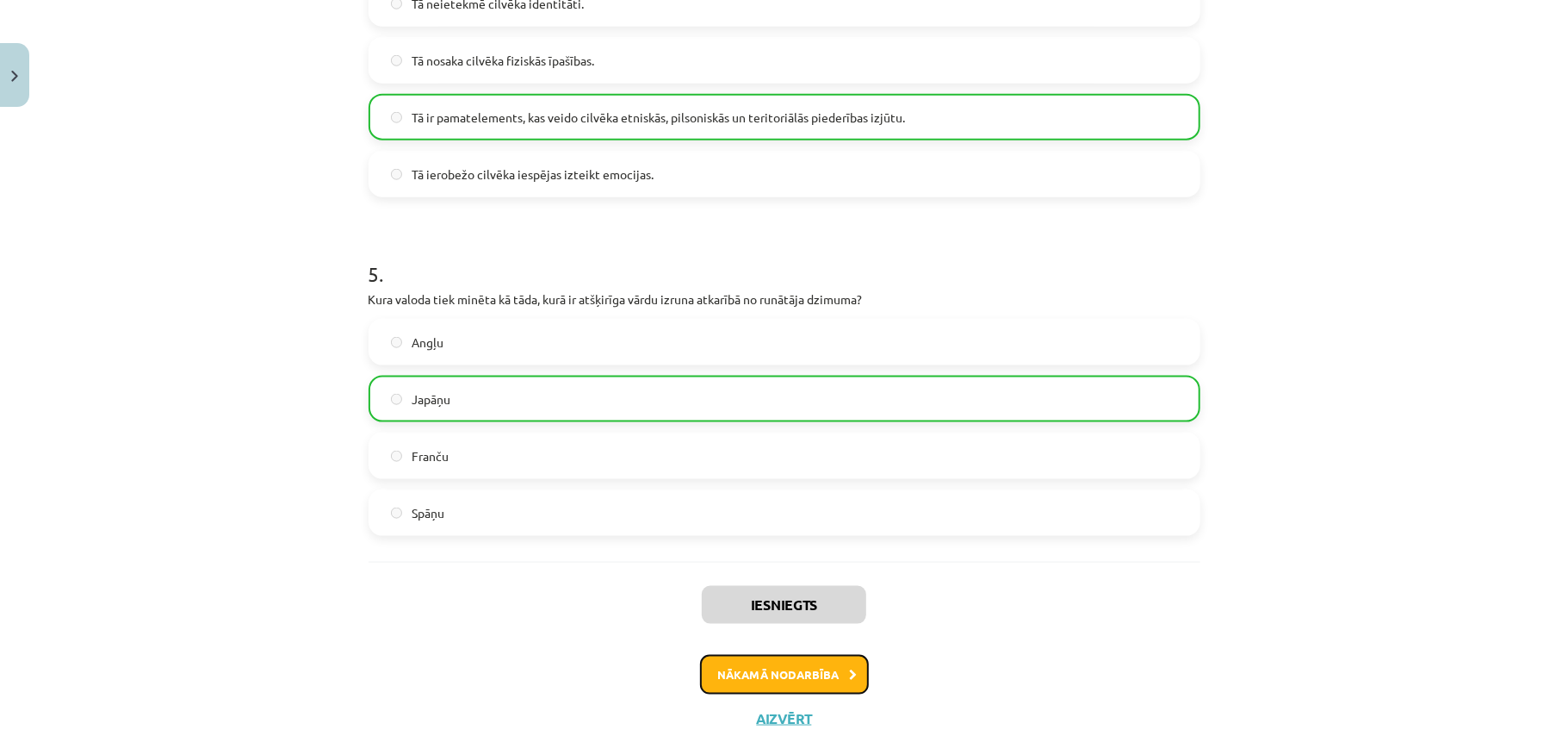
drag, startPoint x: 812, startPoint y: 670, endPoint x: 800, endPoint y: 690, distance: 23.3
click at [810, 686] on button "Nākamā nodarbība" at bounding box center [785, 675] width 169 height 40
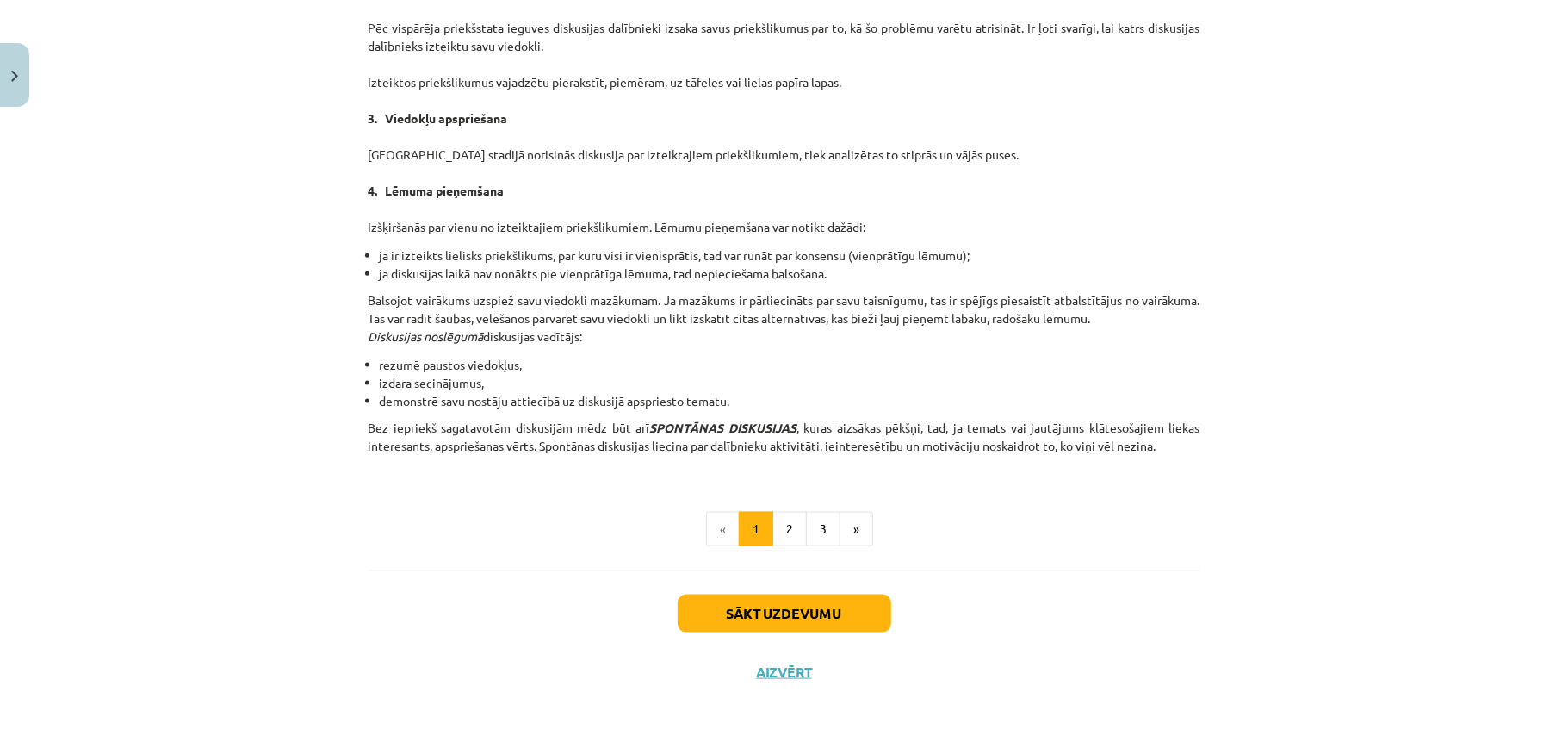
scroll to position [1455, 0]
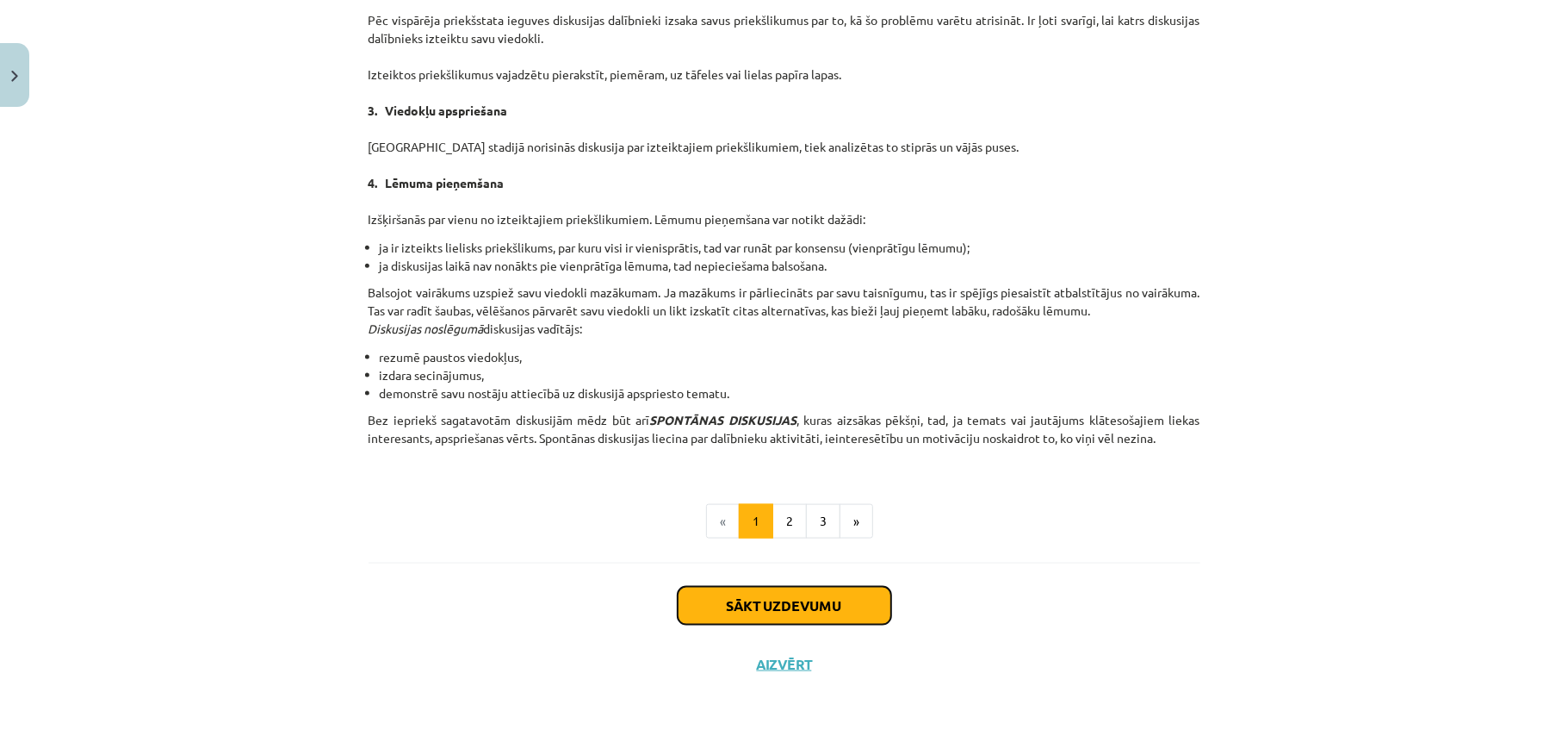
click at [863, 609] on button "Sākt uzdevumu" at bounding box center [784, 606] width 214 height 38
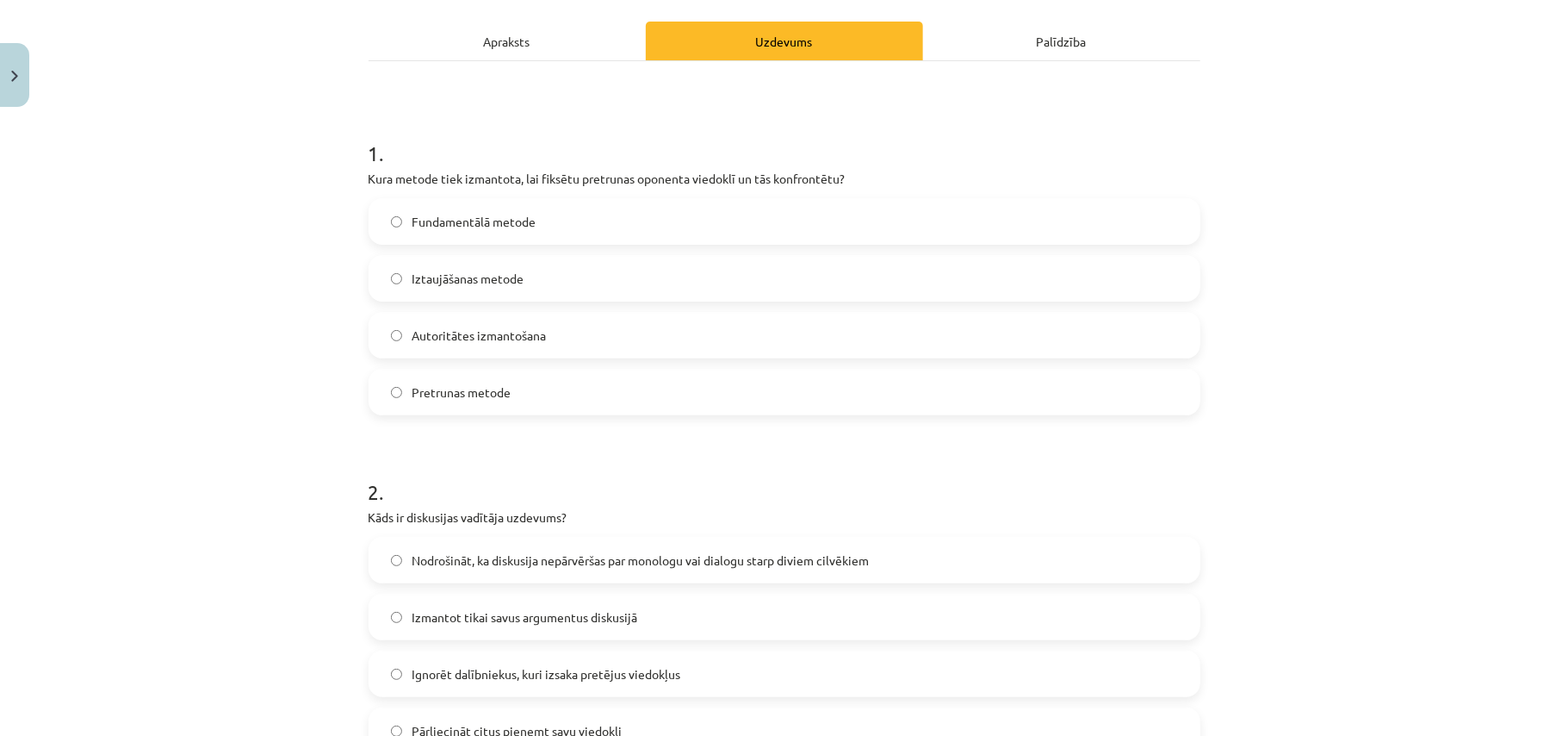
scroll to position [274, 0]
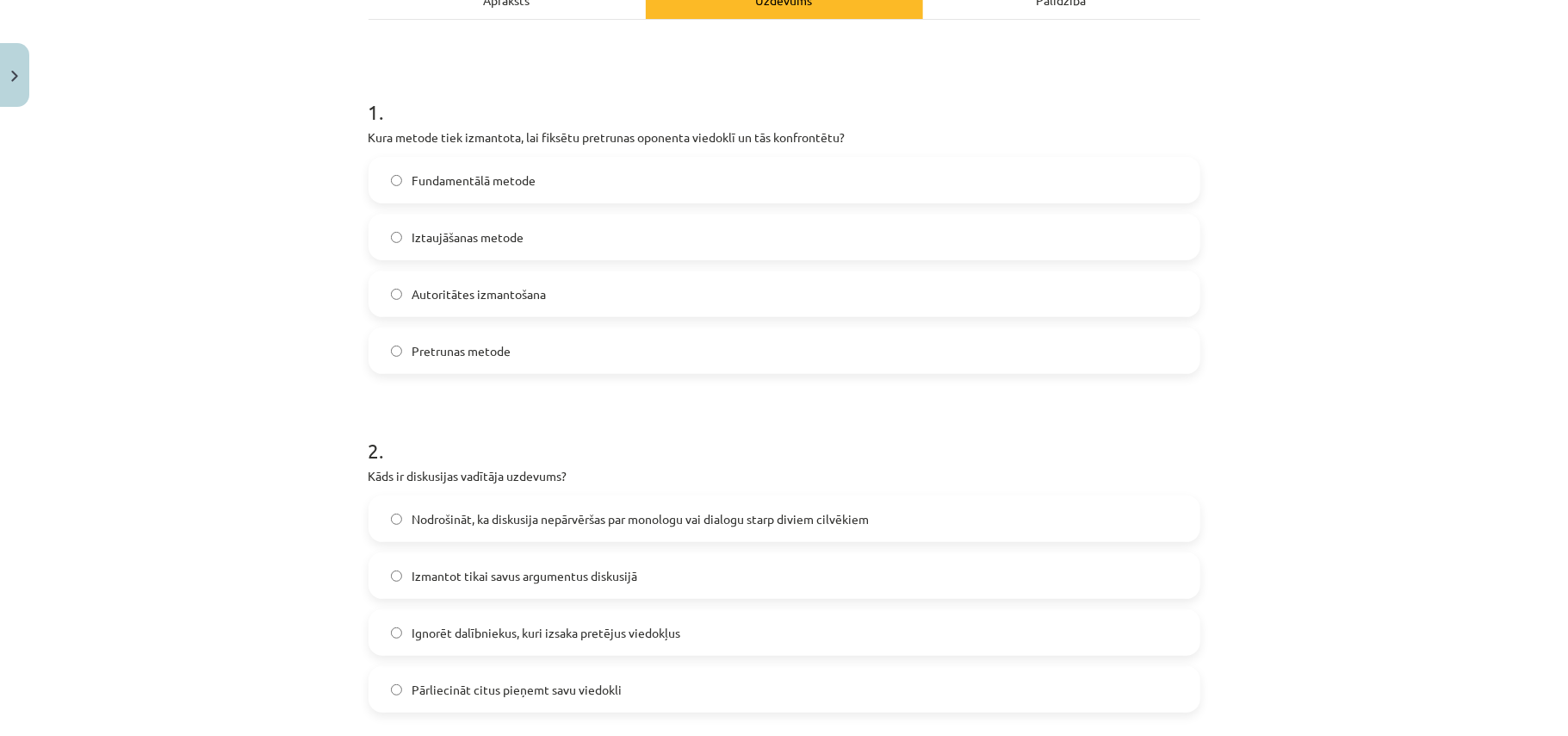
click at [516, 358] on label "Pretrunas metode" at bounding box center [784, 350] width 829 height 43
click at [494, 525] on span "Nodrošināt, ka diskusija nepārvēršas par monologu vai dialogu starp diviem cilv…" at bounding box center [642, 519] width 457 height 18
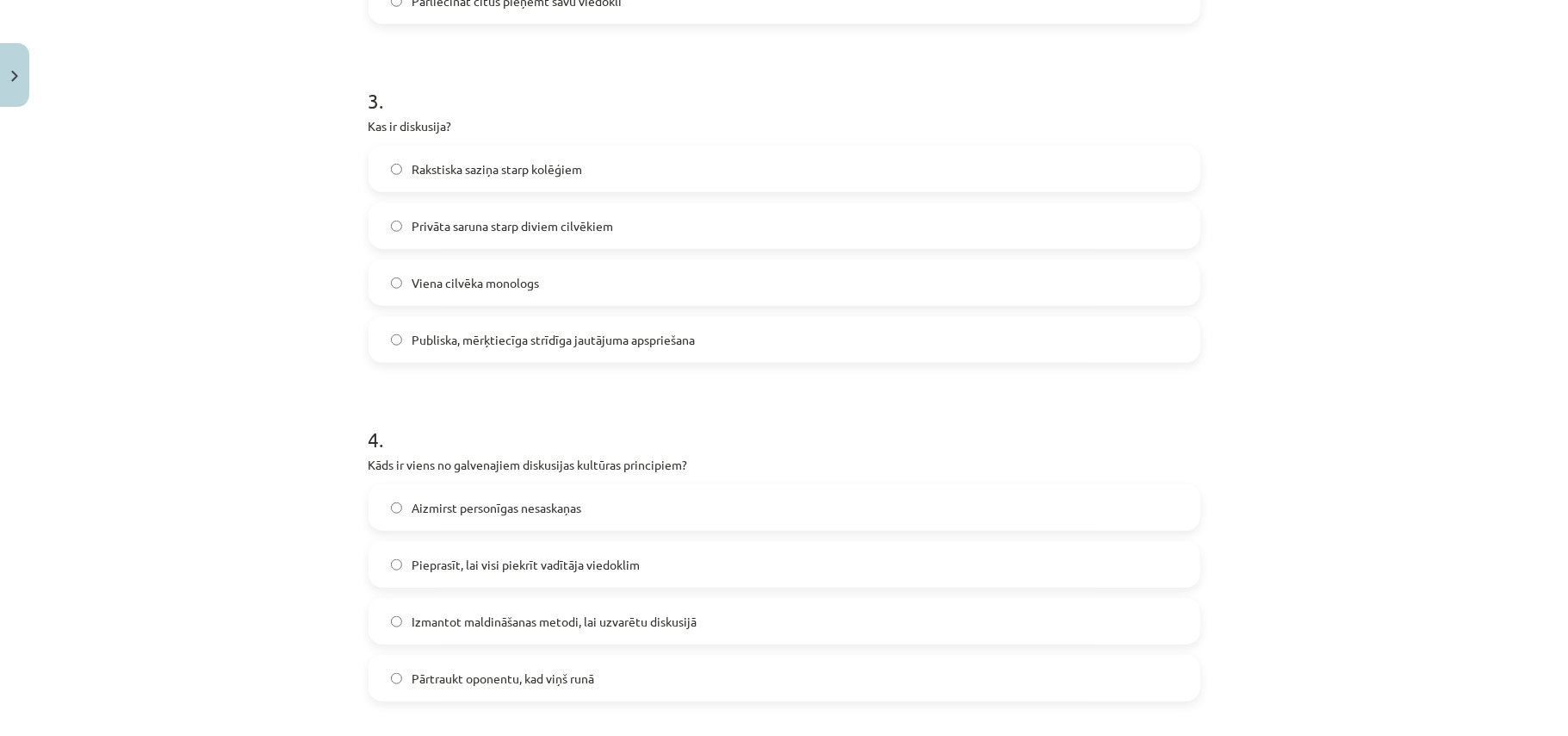
scroll to position [962, 0]
click at [488, 212] on label "Privāta saruna starp diviem cilvēkiem" at bounding box center [784, 224] width 829 height 43
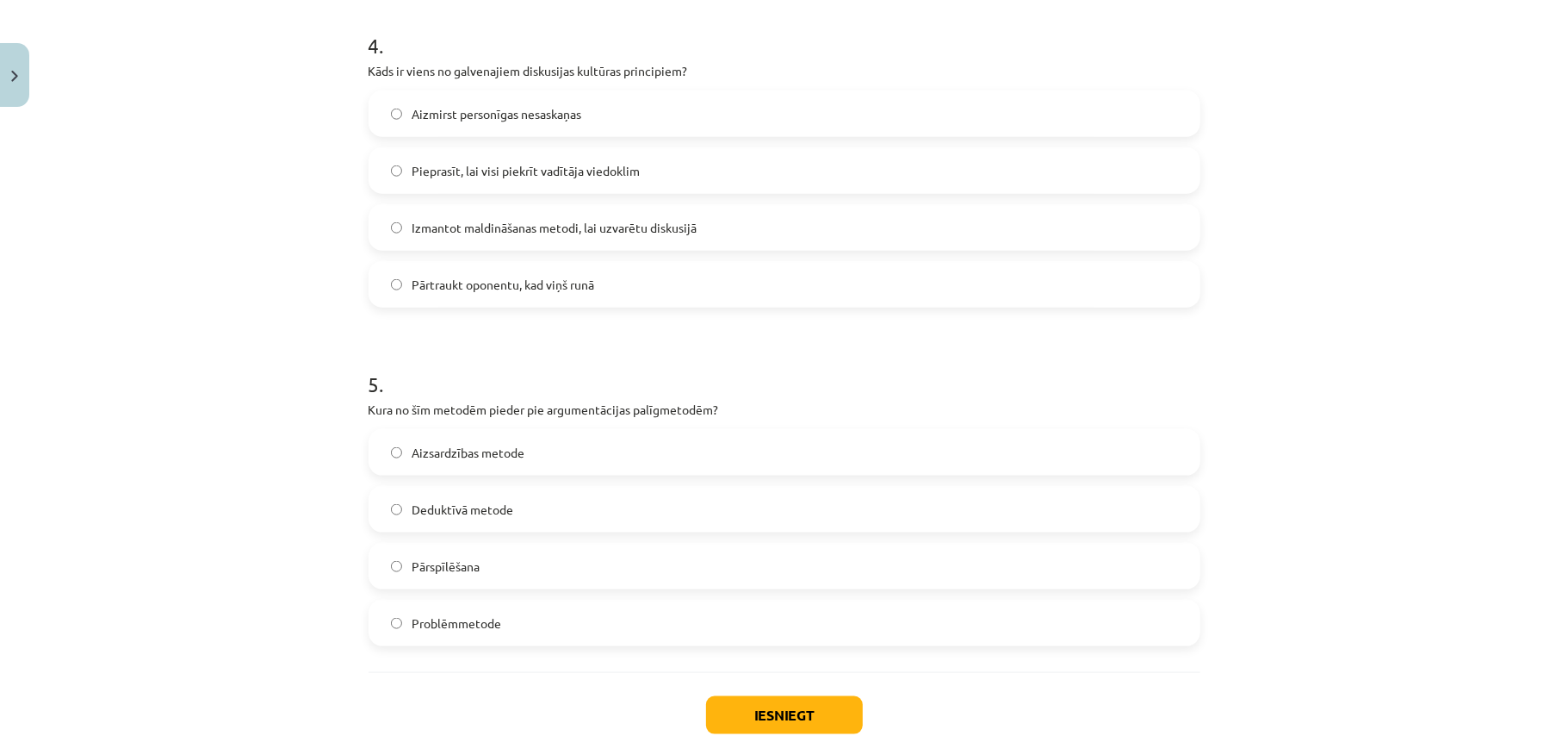
scroll to position [1307, 0]
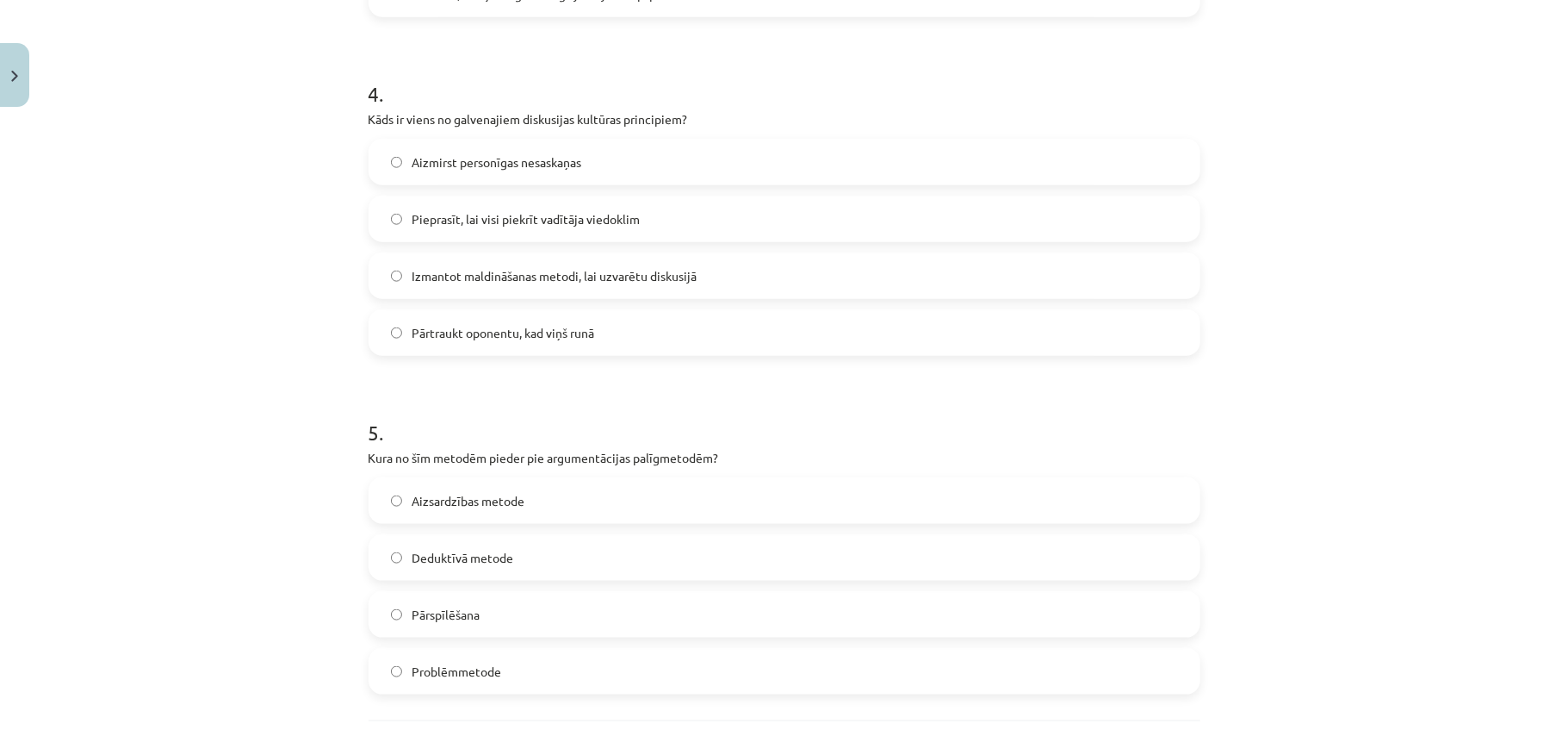
click at [617, 170] on label "Aizmirst personīgas nesaskaņas" at bounding box center [784, 161] width 829 height 43
click at [461, 615] on span "Pārspīlēšana" at bounding box center [447, 614] width 68 height 18
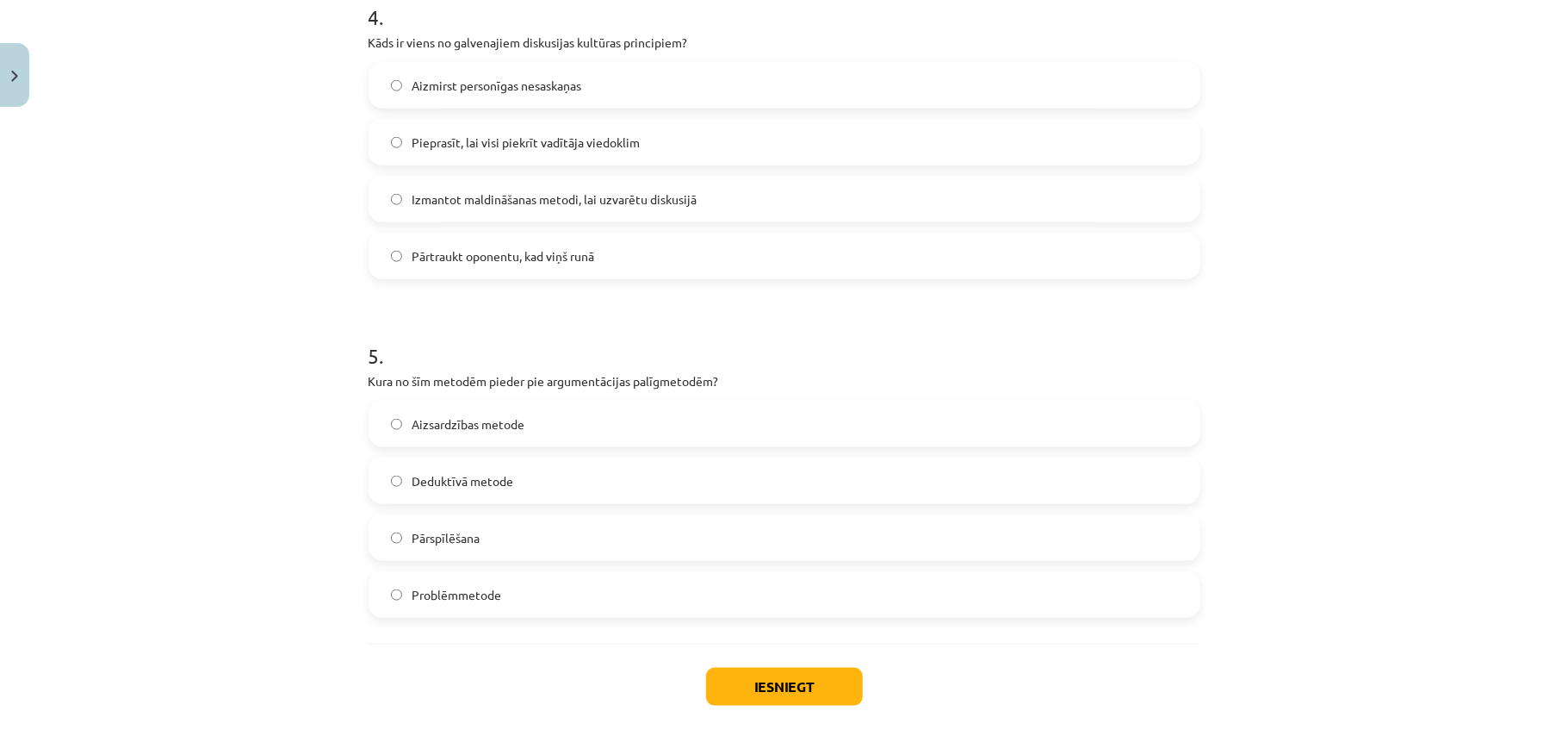
scroll to position [1465, 0]
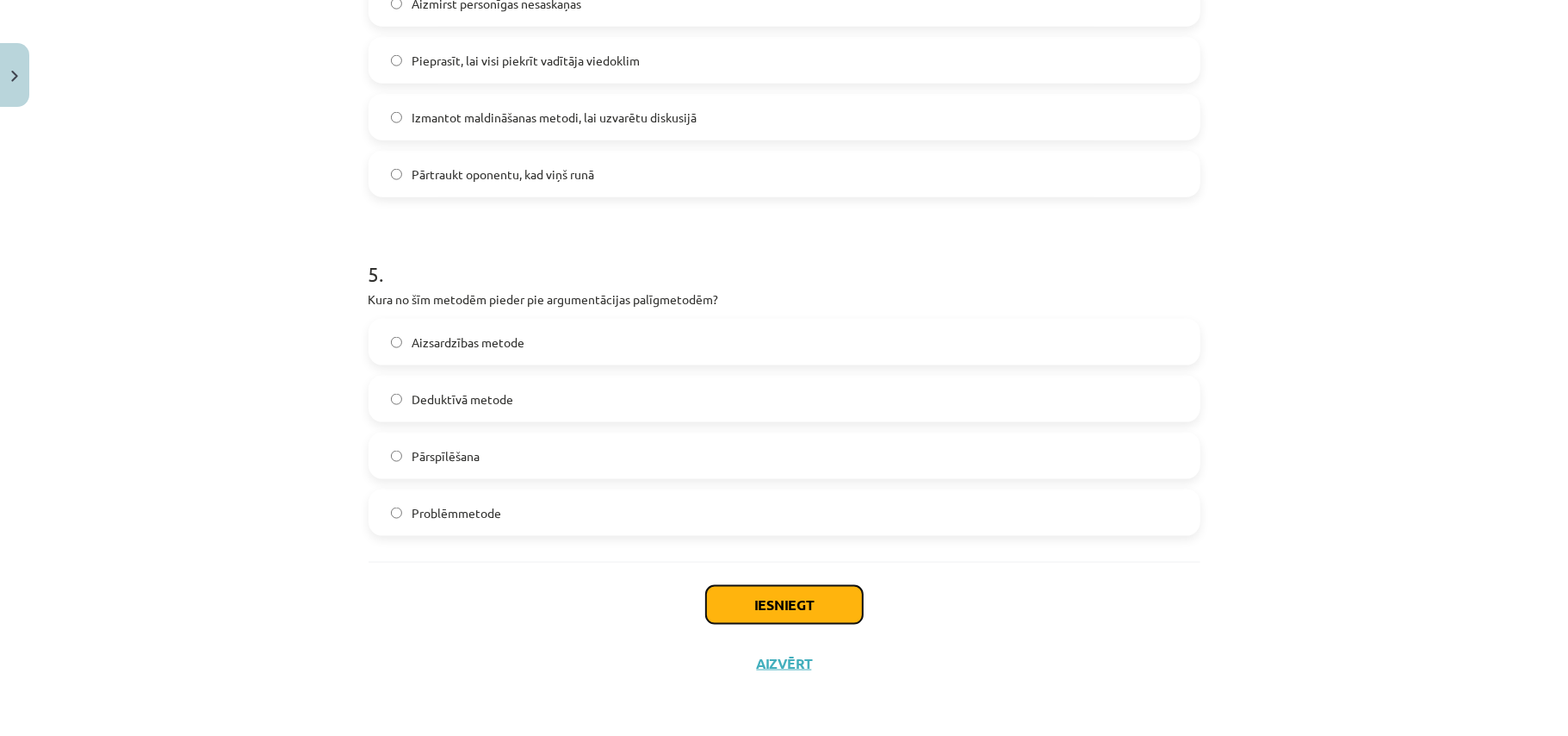
click at [780, 598] on button "Iesniegt" at bounding box center [784, 605] width 157 height 38
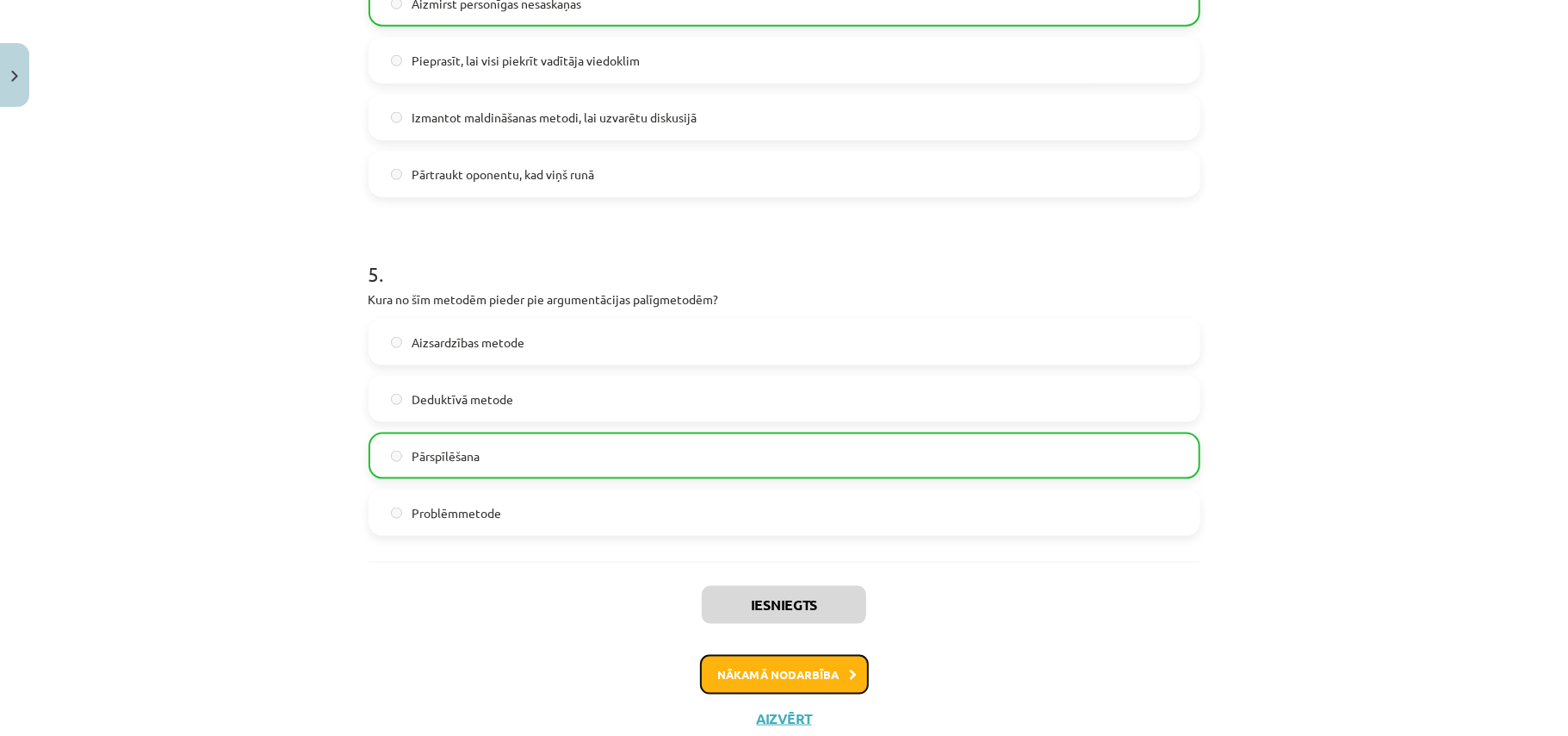
click at [831, 679] on button "Nākamā nodarbība" at bounding box center [785, 675] width 169 height 40
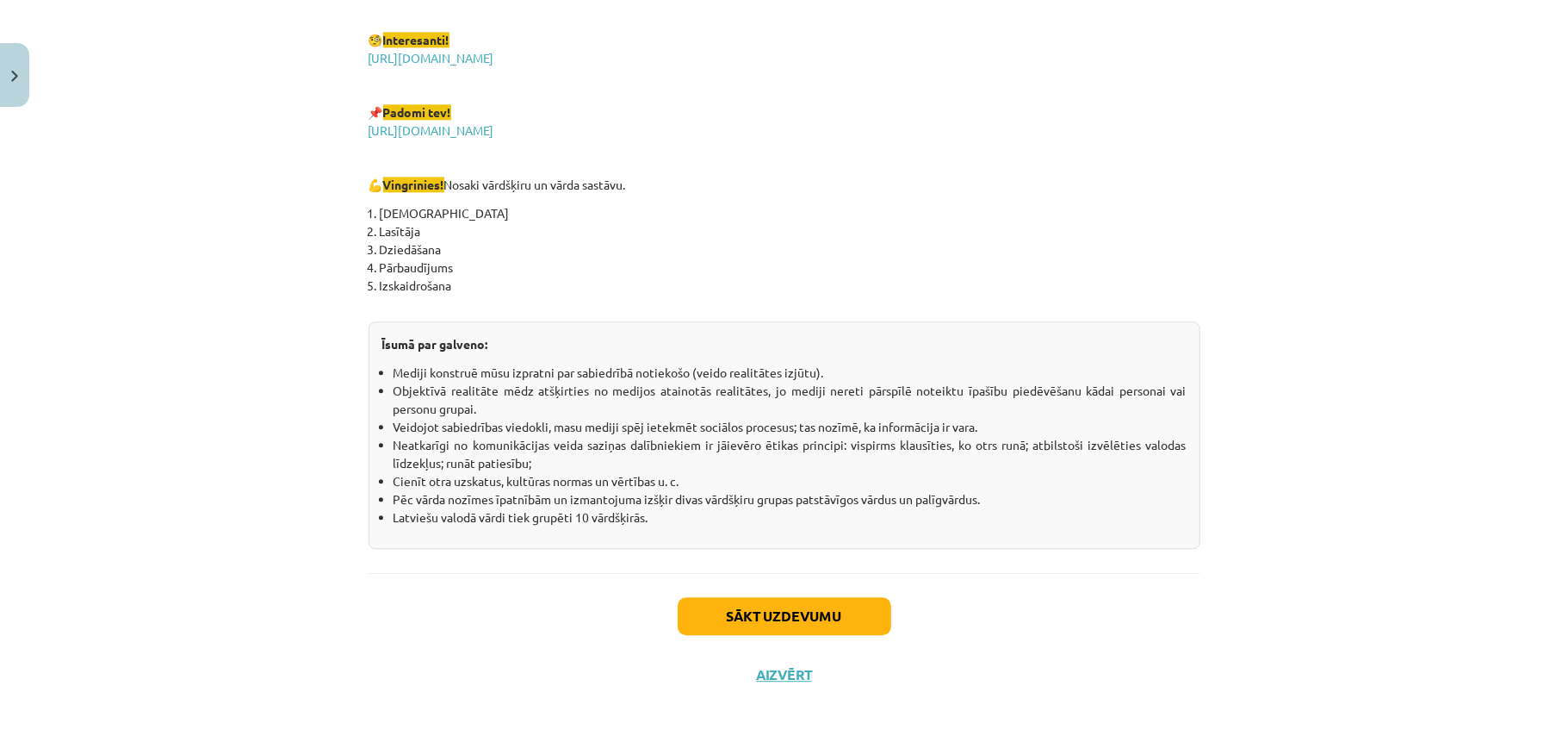
scroll to position [2947, 0]
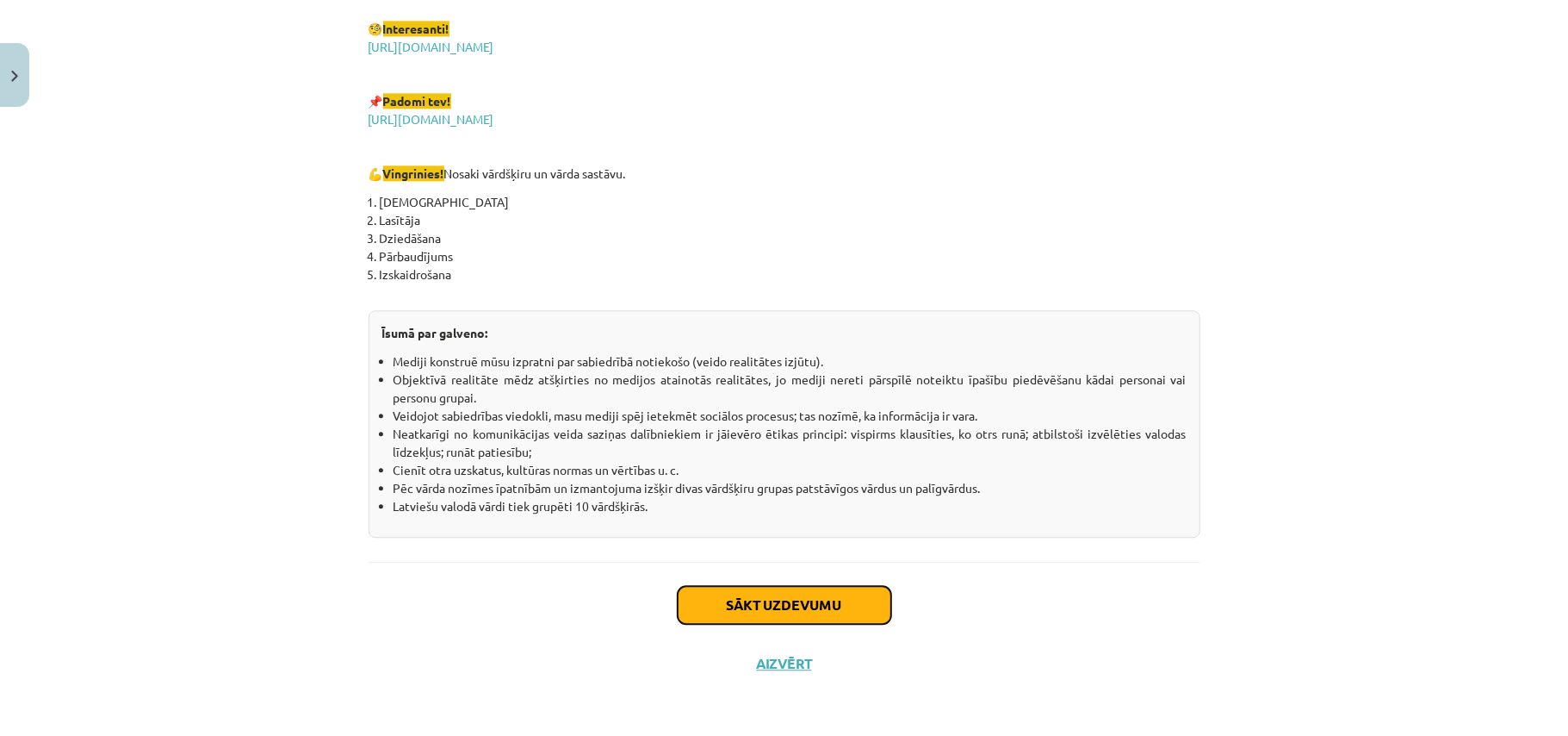
click at [812, 610] on button "Sākt uzdevumu" at bounding box center [784, 605] width 214 height 38
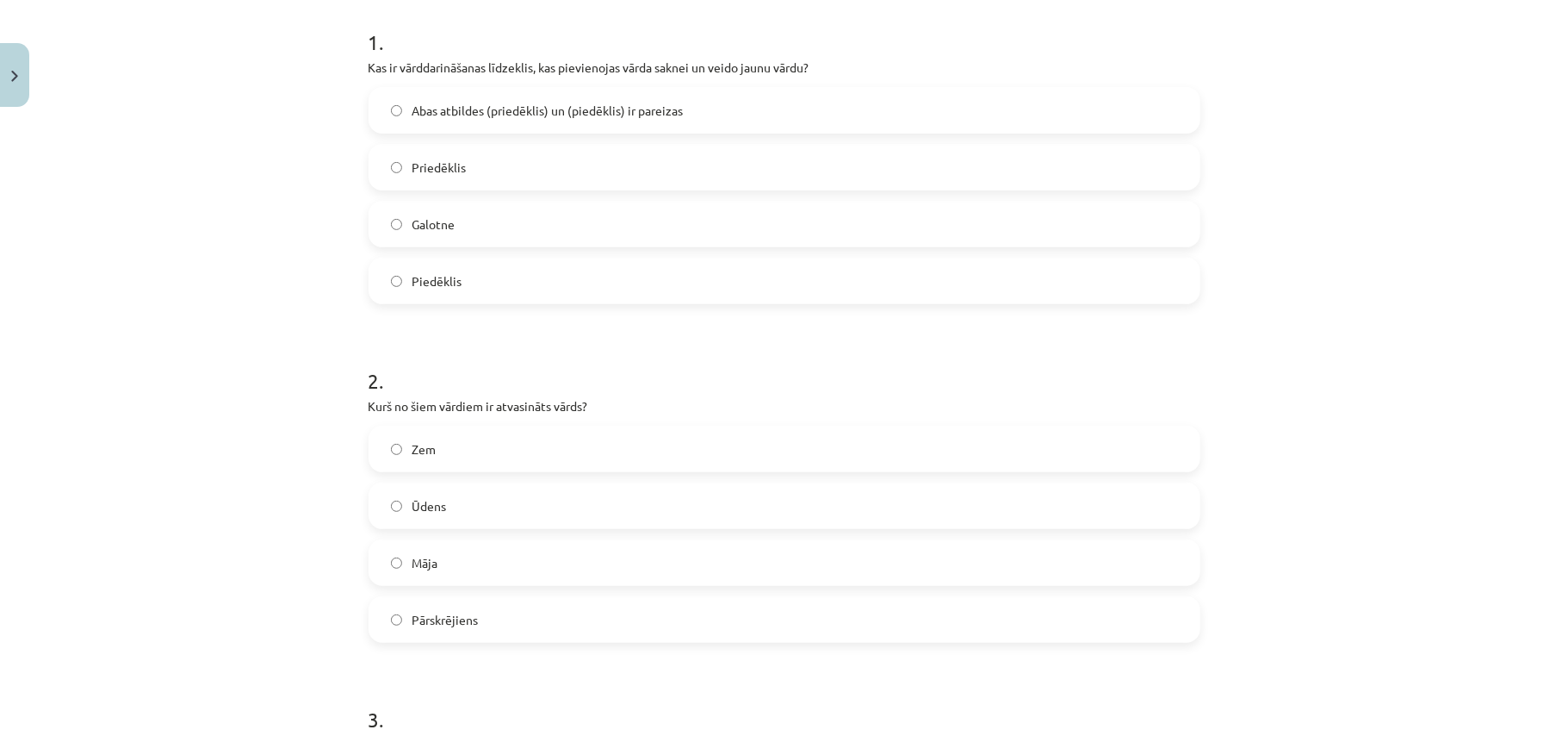
scroll to position [345, 0]
click at [628, 107] on span "Abas atbildes (priedēklis) un (piedēklis) ir pareizas" at bounding box center [549, 108] width 271 height 18
drag, startPoint x: 441, startPoint y: 628, endPoint x: 429, endPoint y: 624, distance: 12.6
click at [439, 627] on label "Pārskrējiens" at bounding box center [784, 617] width 829 height 43
click at [490, 608] on label "Pārskrējiens" at bounding box center [784, 617] width 829 height 43
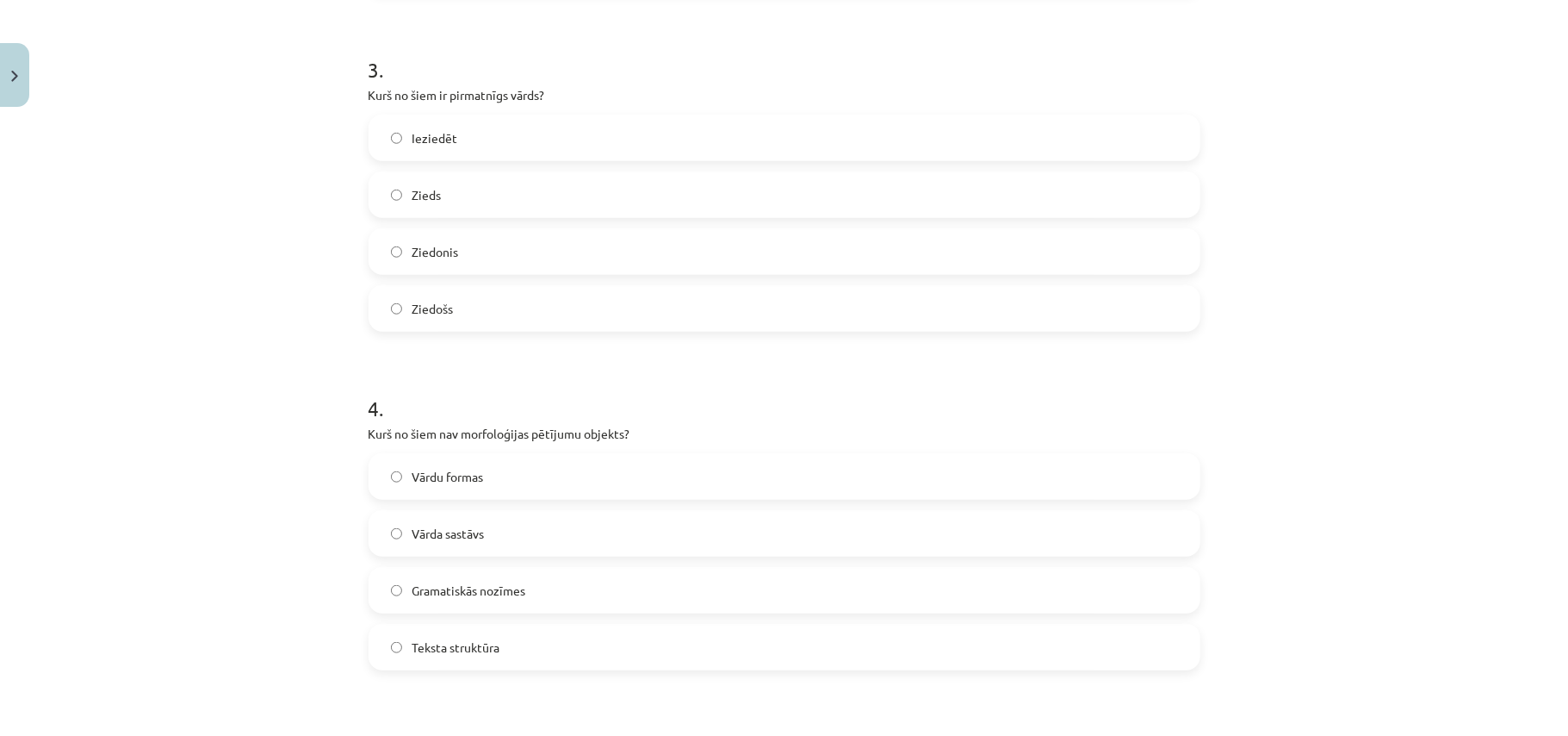
scroll to position [1034, 0]
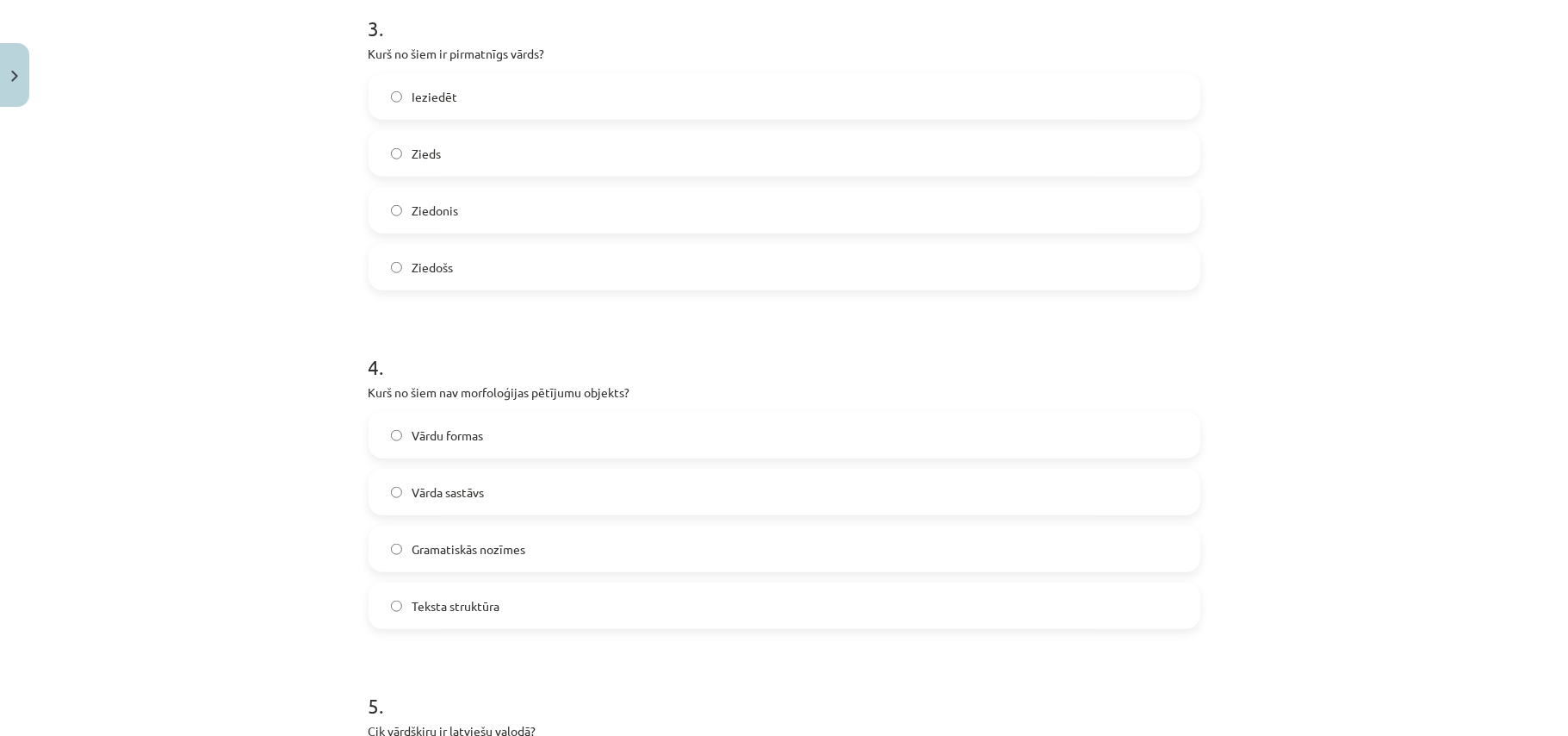
click at [434, 163] on label "Zieds" at bounding box center [784, 153] width 829 height 43
click at [514, 597] on label "Teksta struktūra" at bounding box center [784, 605] width 829 height 43
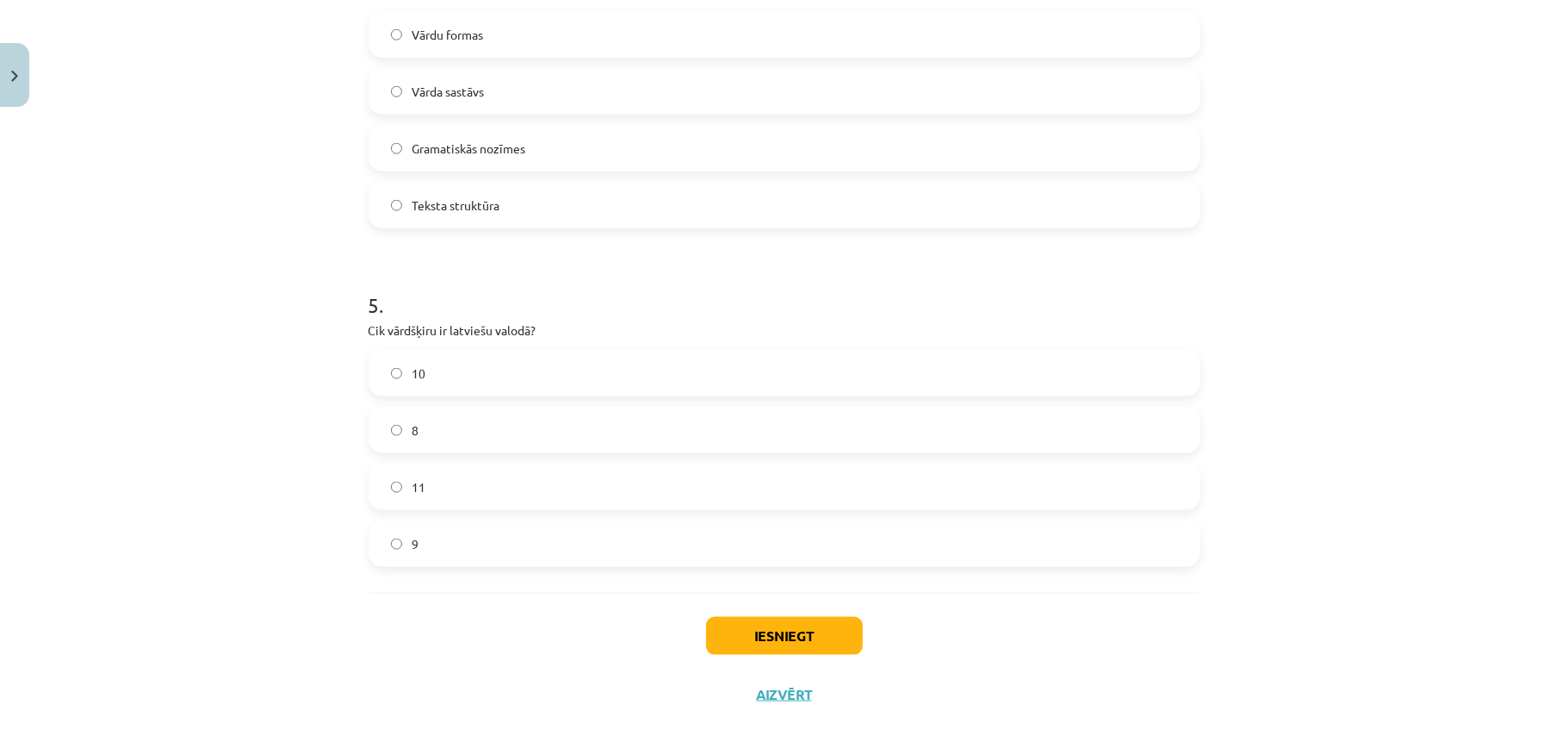
scroll to position [1465, 0]
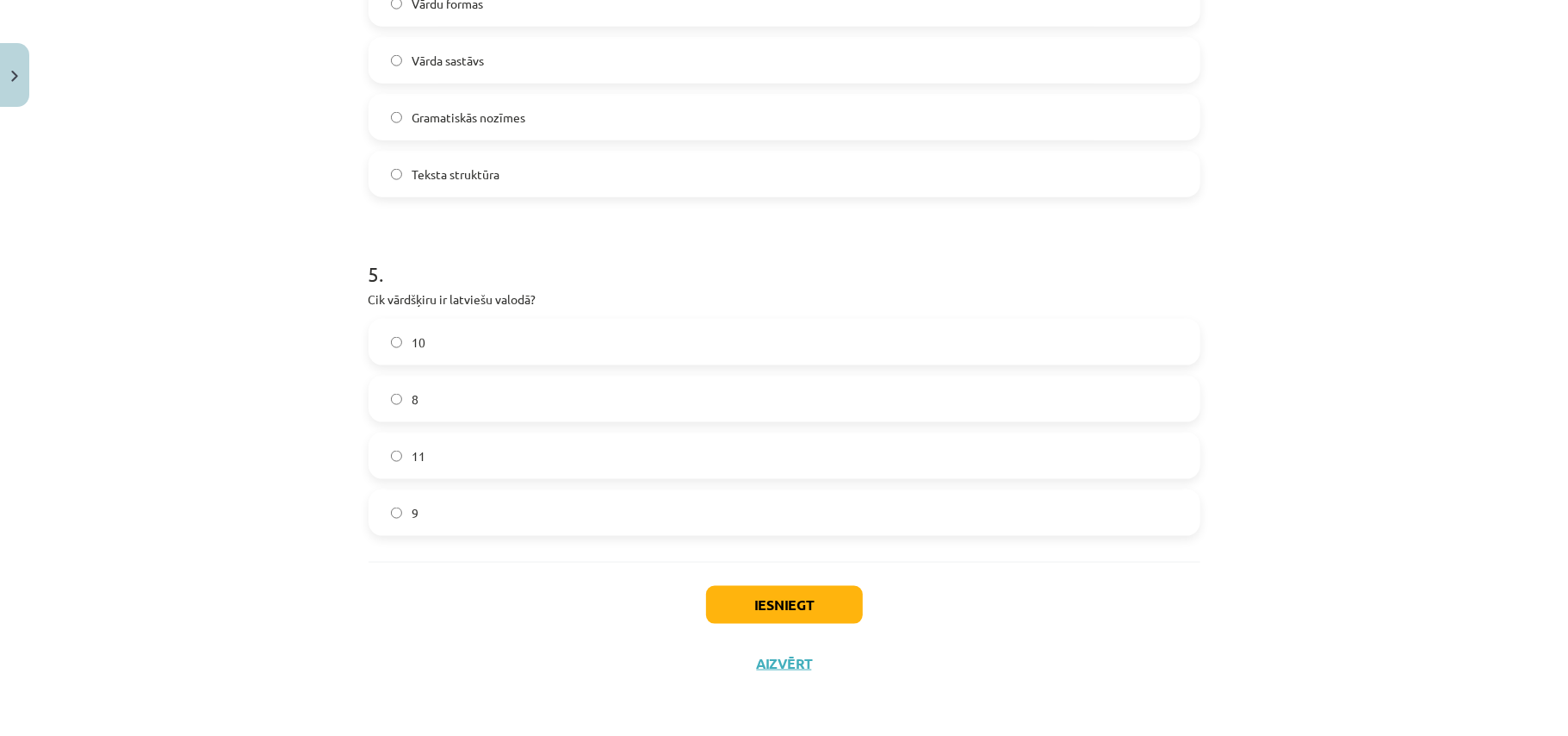
click at [422, 342] on label "10" at bounding box center [784, 342] width 829 height 43
click at [791, 608] on button "Iesniegt" at bounding box center [784, 605] width 157 height 38
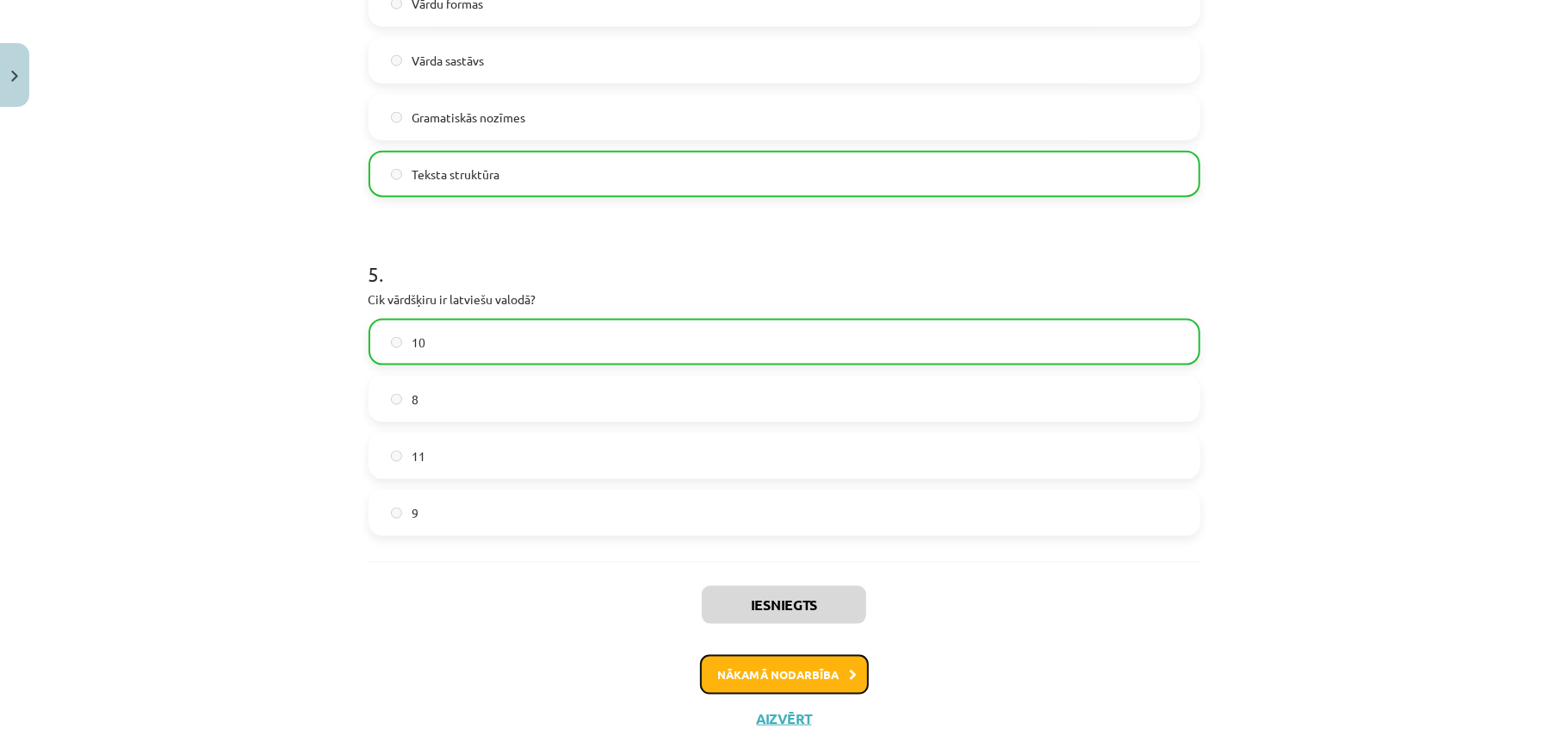
click at [811, 676] on button "Nākamā nodarbība" at bounding box center [785, 675] width 169 height 40
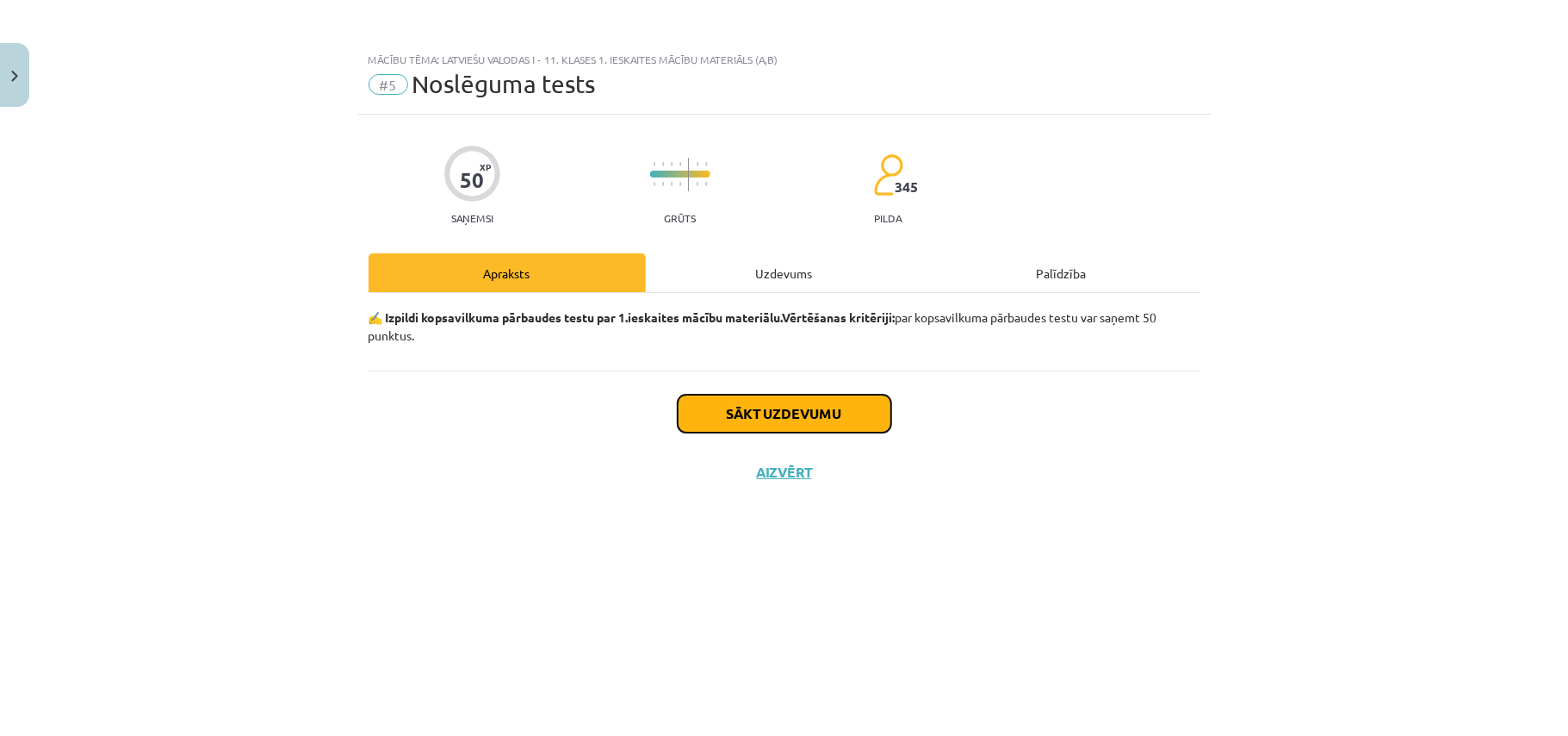
click at [775, 410] on button "Sākt uzdevumu" at bounding box center [784, 414] width 214 height 38
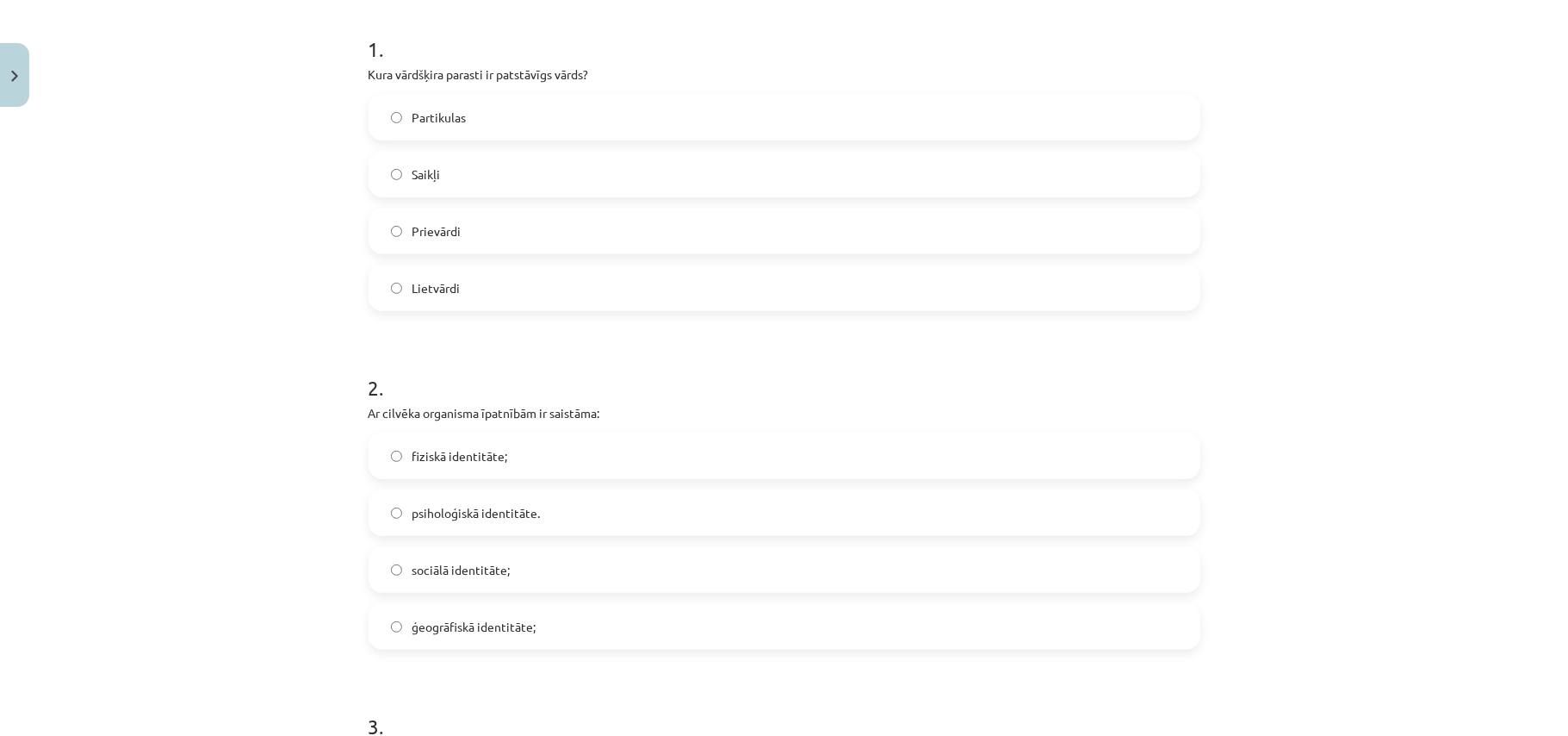
scroll to position [325, 0]
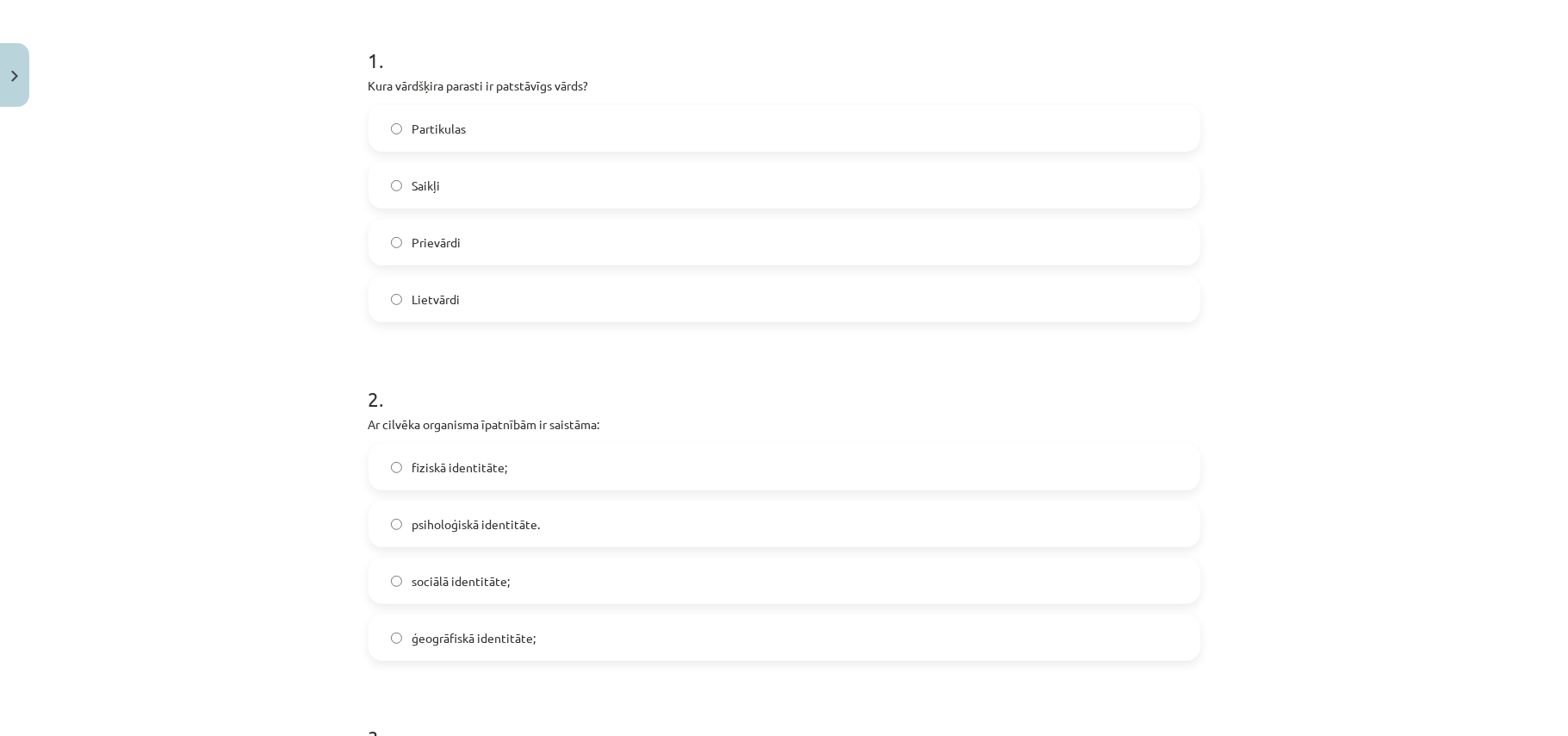
click at [449, 303] on span "Lietvārdi" at bounding box center [437, 299] width 48 height 18
click at [457, 466] on span "fiziskā identitāte;" at bounding box center [460, 467] width 96 height 18
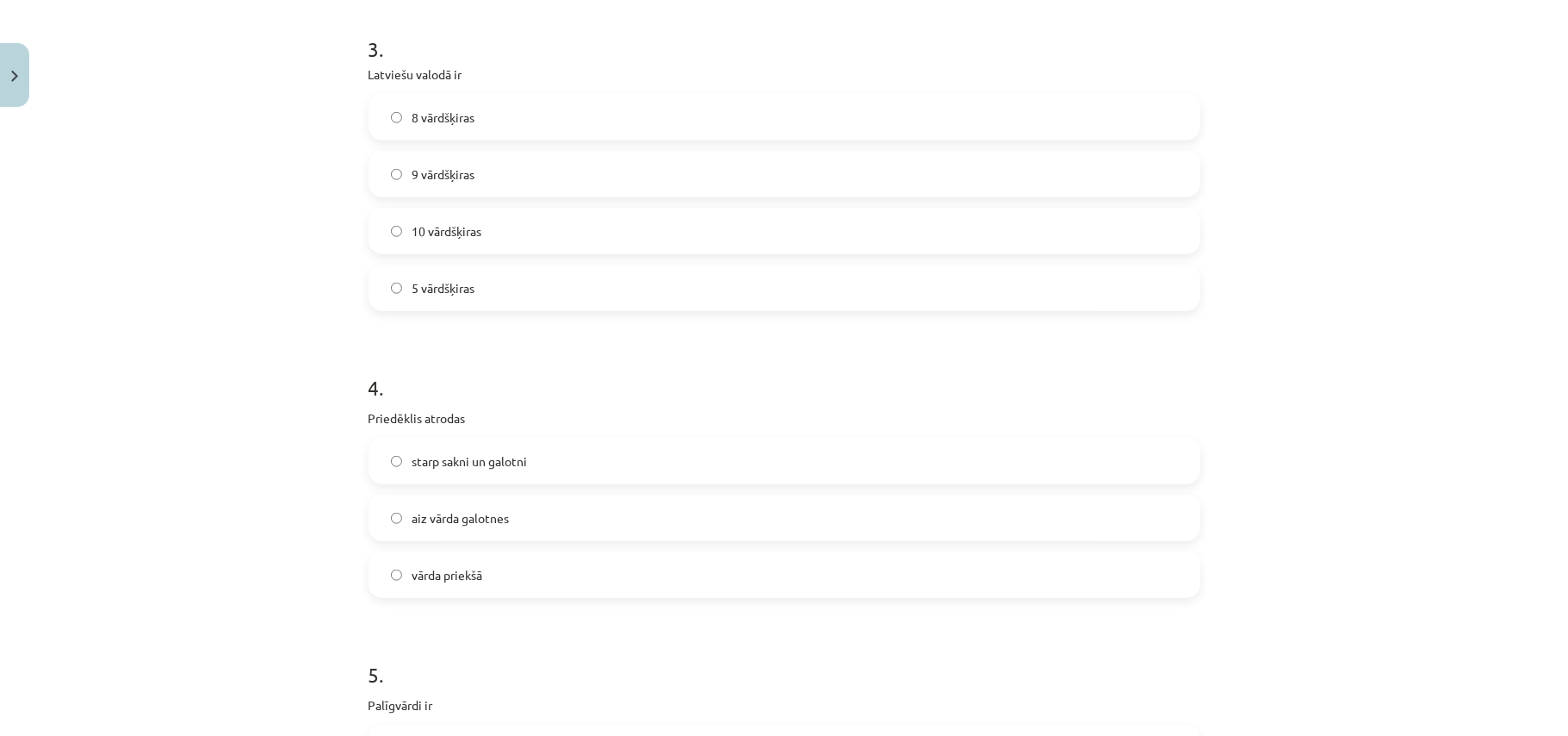
scroll to position [1014, 0]
click at [462, 221] on span "10 vārdšķiras" at bounding box center [447, 230] width 69 height 18
click at [438, 567] on span "vārda priekšā" at bounding box center [448, 574] width 70 height 18
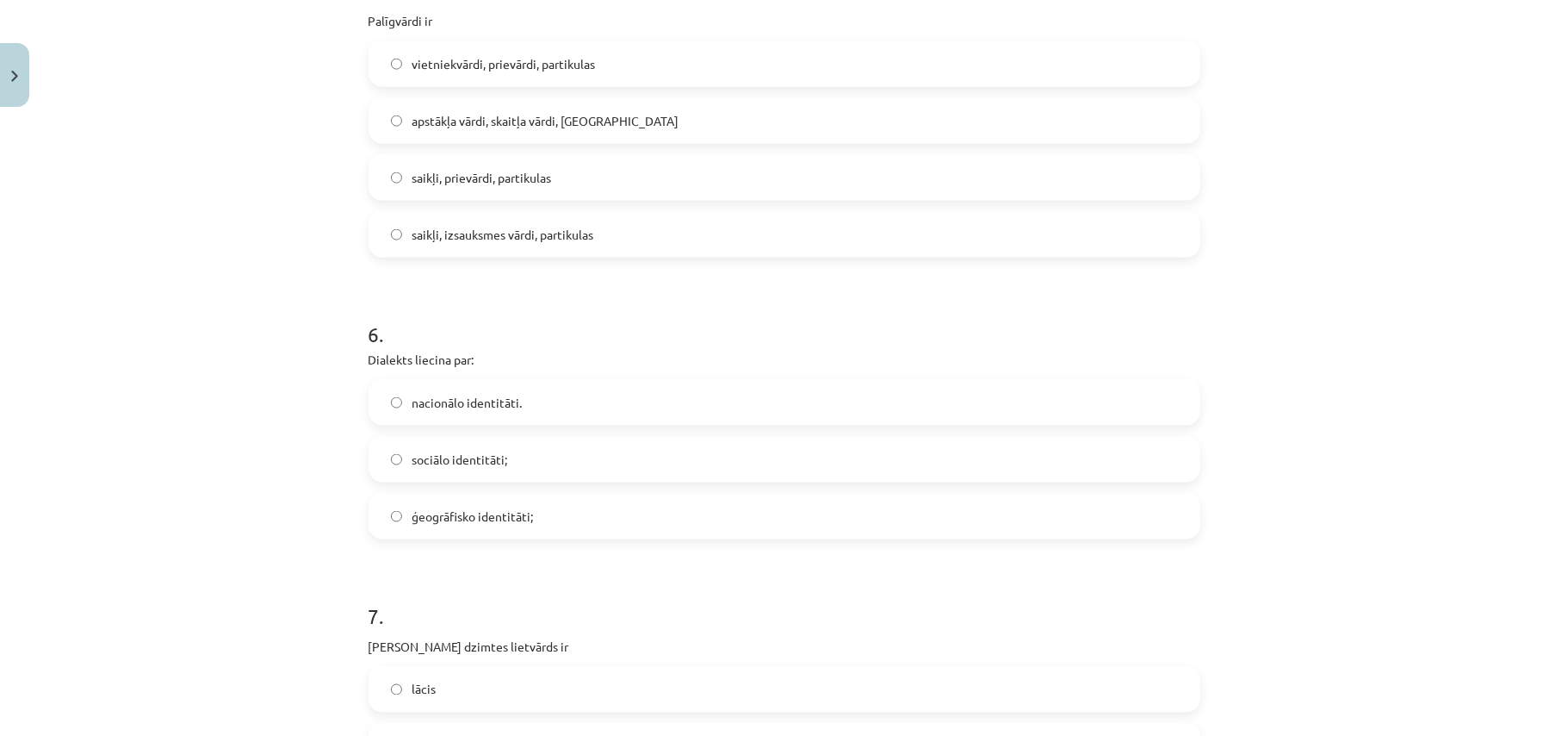
scroll to position [1704, 0]
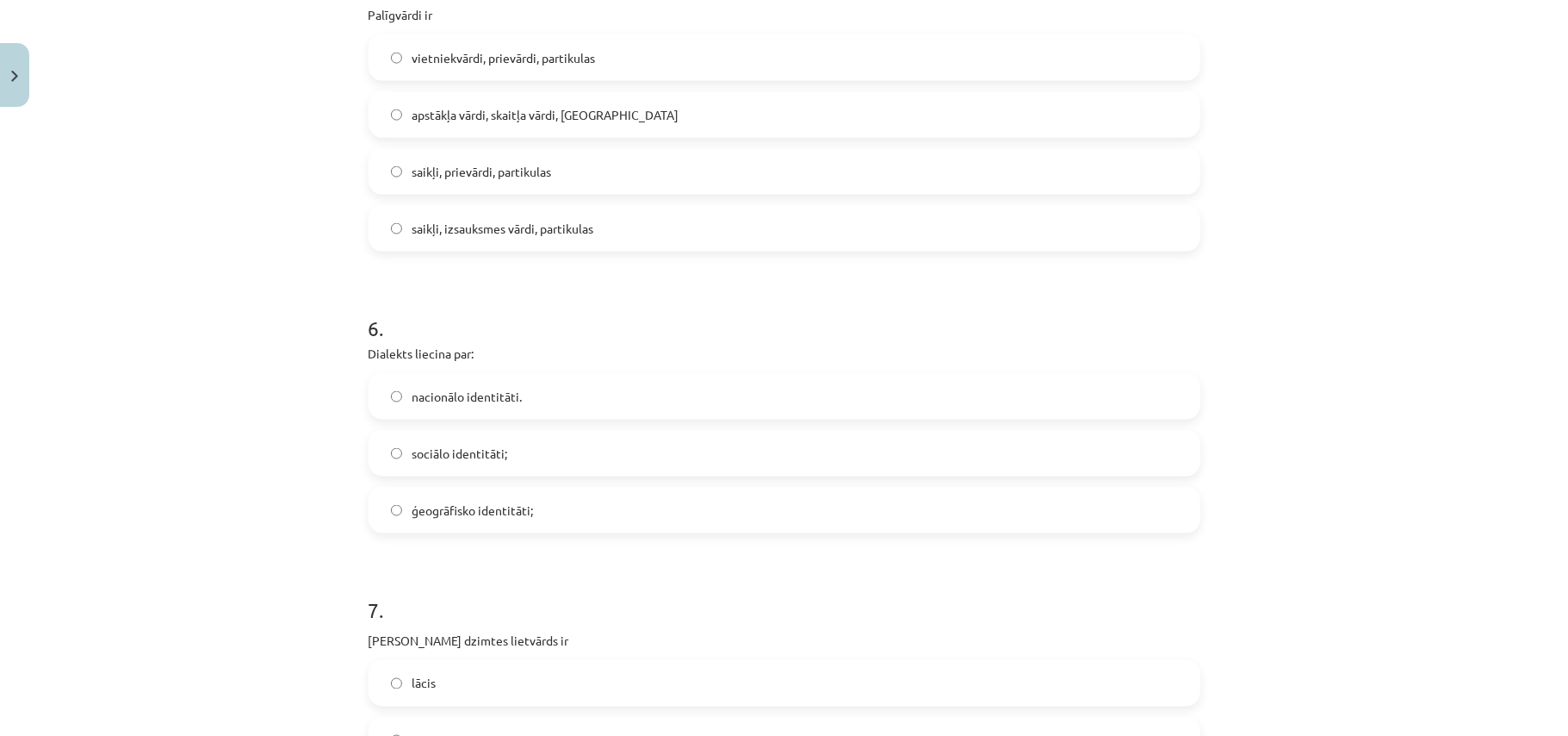
click at [455, 521] on label "ģeogrāfisko identitāti;" at bounding box center [784, 509] width 829 height 43
click at [420, 59] on span "vietniekvārdi, prievārdi, partikulas" at bounding box center [504, 58] width 183 height 18
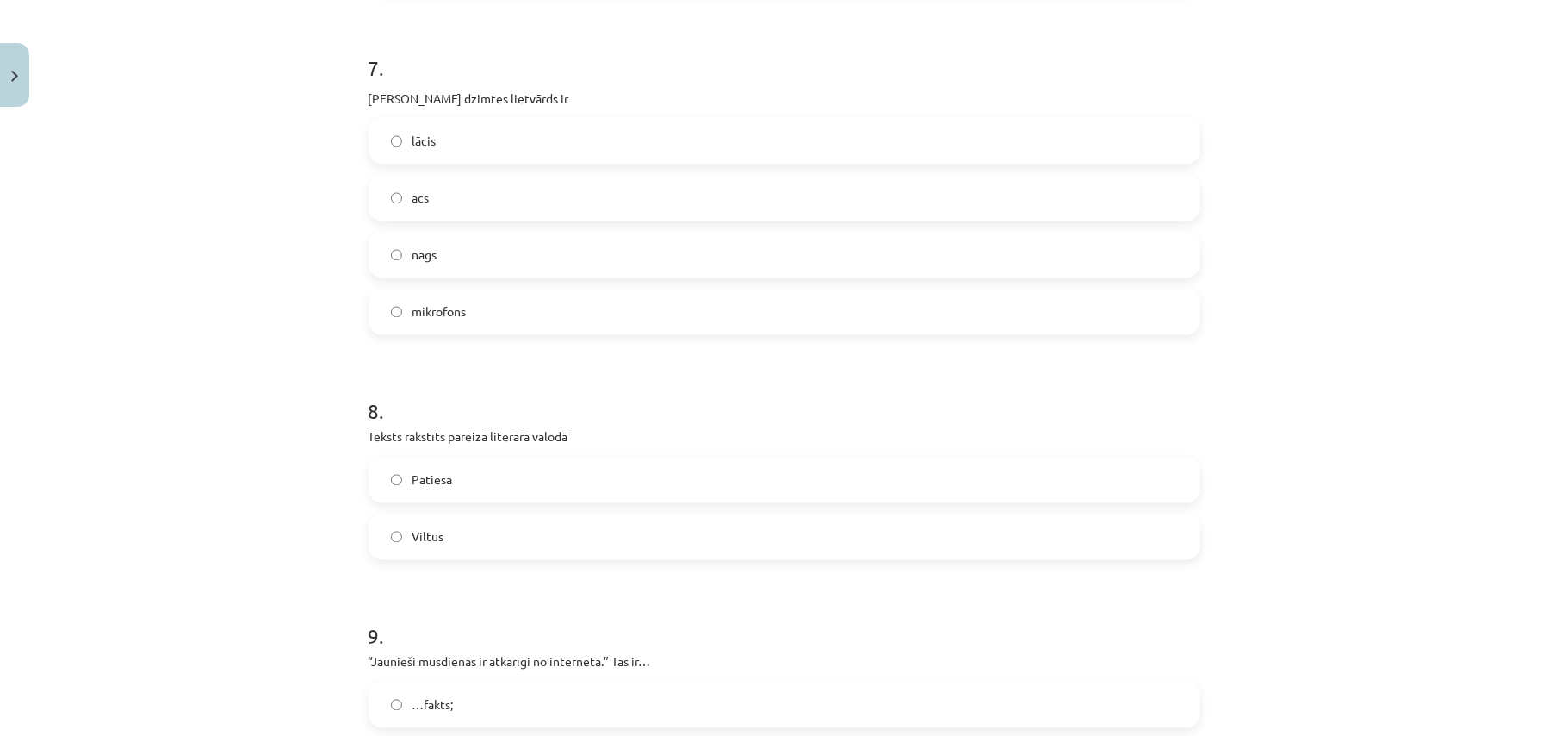
scroll to position [2278, 0]
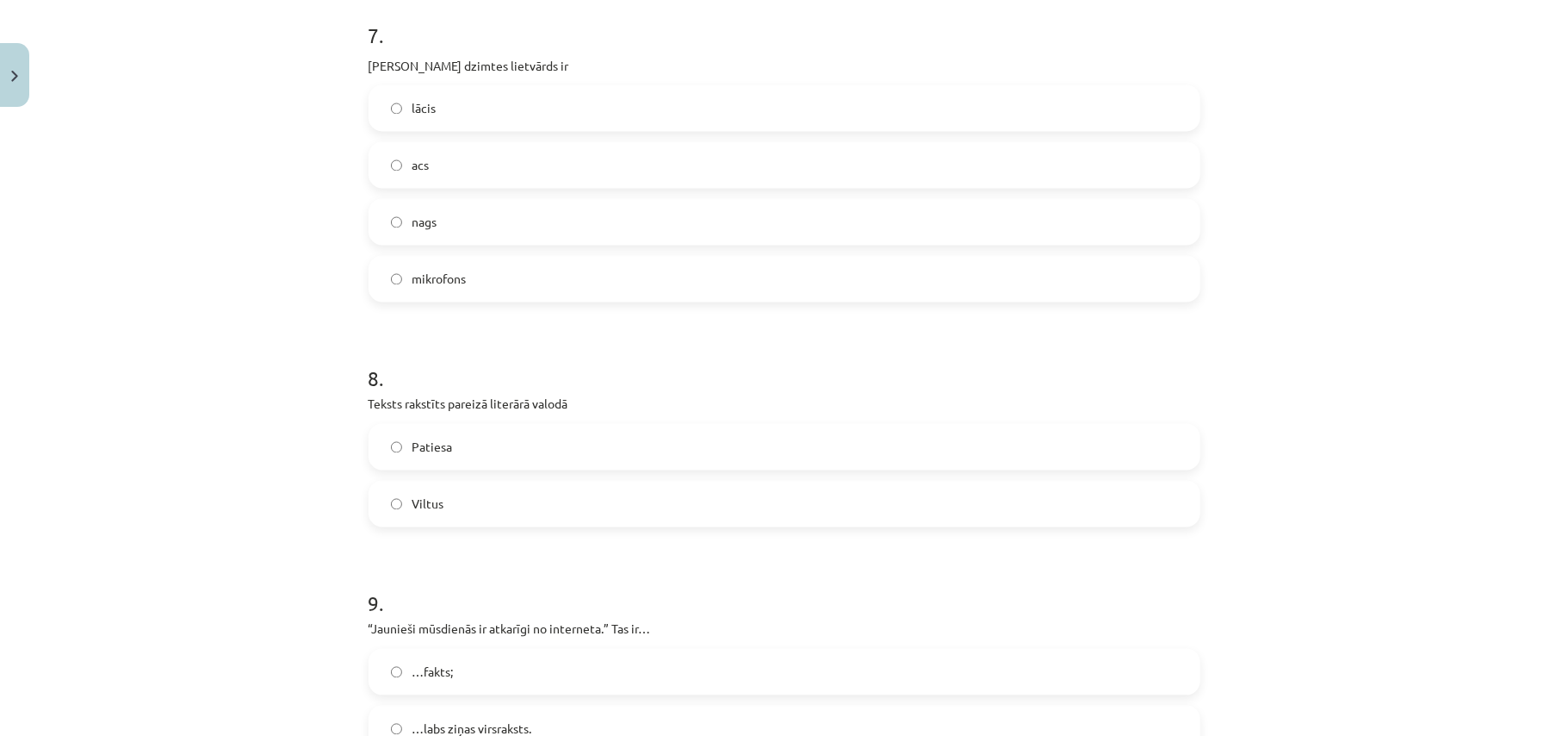
click at [499, 166] on label "acs" at bounding box center [784, 165] width 829 height 43
drag, startPoint x: 404, startPoint y: 435, endPoint x: 414, endPoint y: 425, distance: 14.1
click at [412, 428] on label "Patiesa" at bounding box center [784, 446] width 829 height 43
click at [479, 444] on label "Patiesa" at bounding box center [784, 446] width 829 height 43
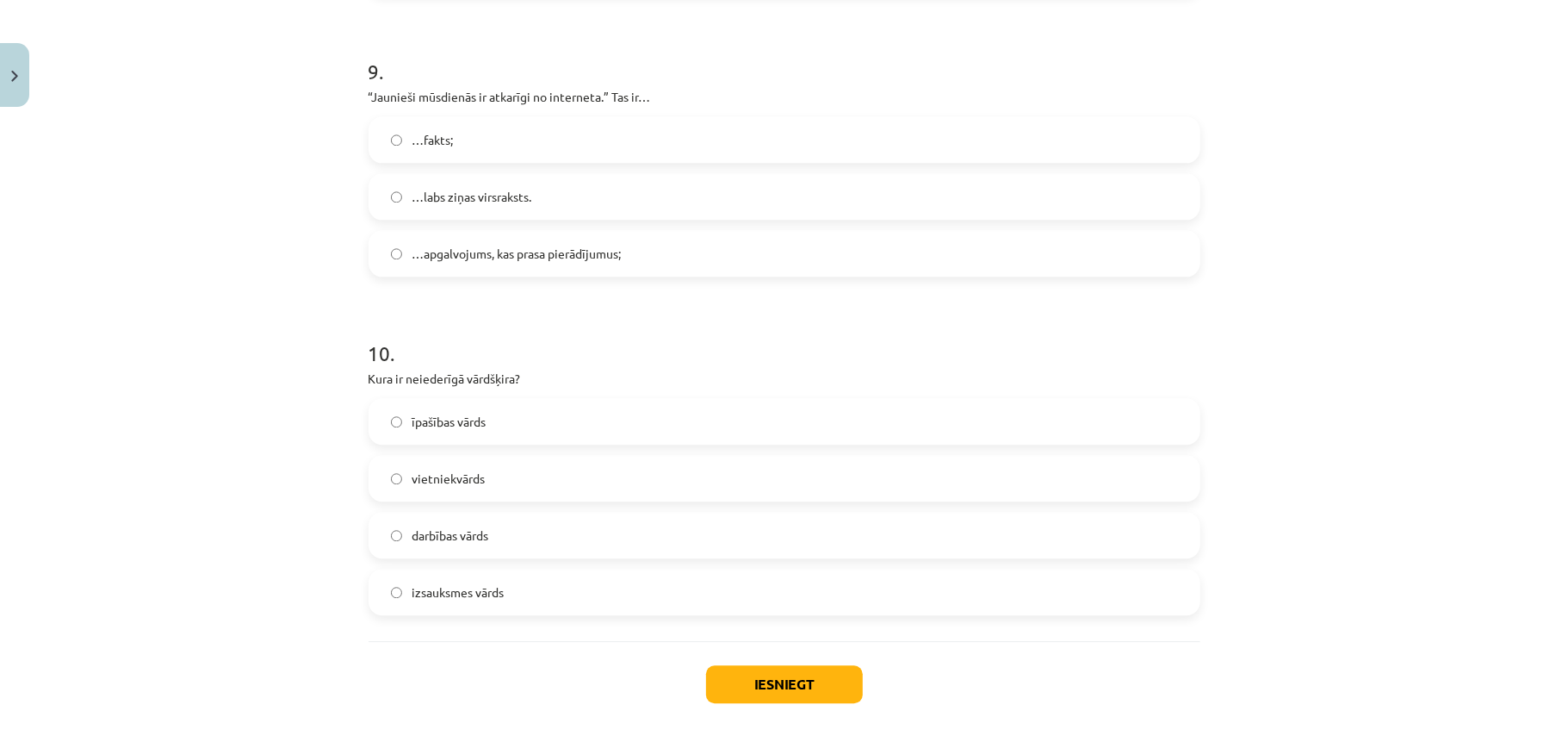
scroll to position [2852, 0]
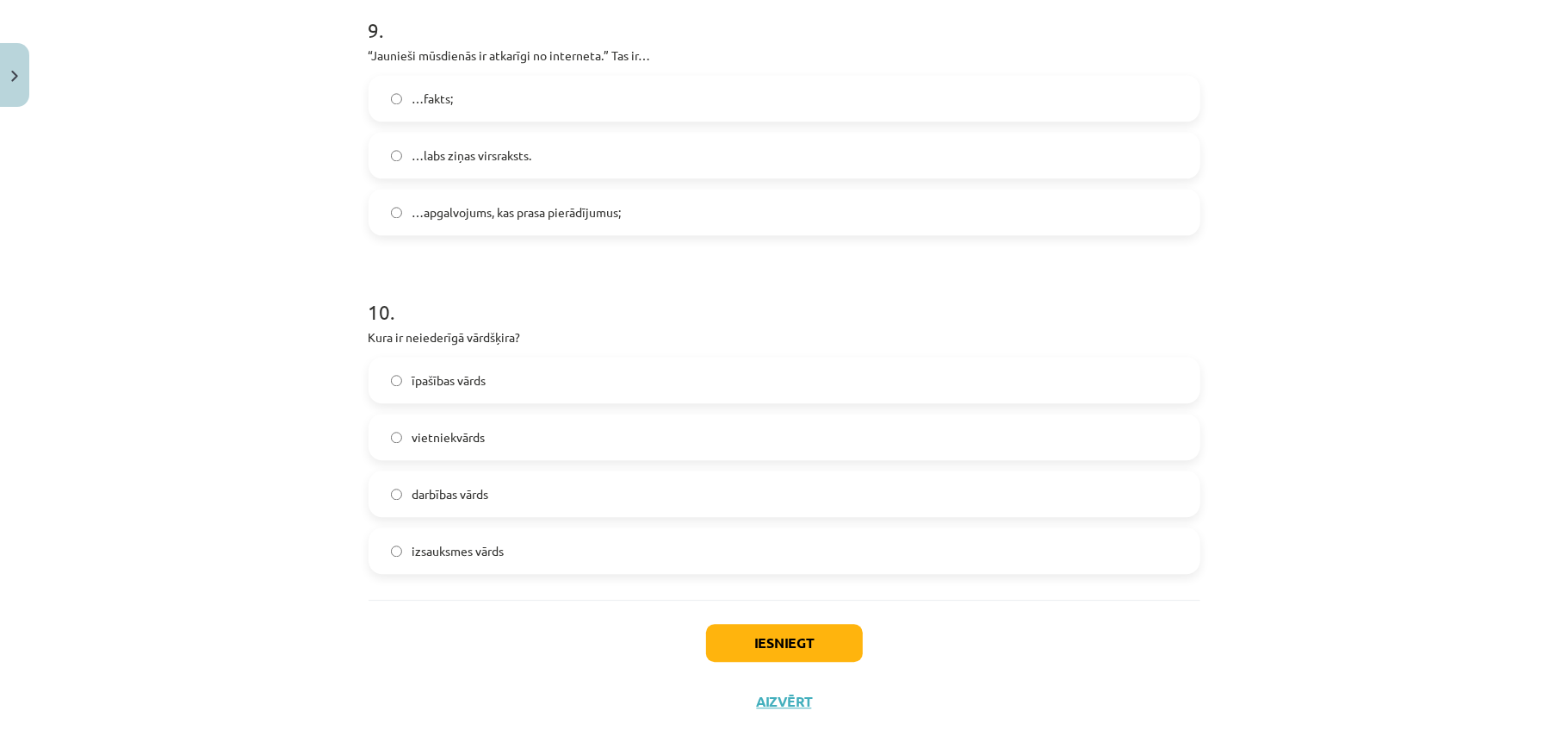
click at [506, 215] on span "…apgalvojums, kas prasa pierādījumus;" at bounding box center [517, 212] width 209 height 18
click at [479, 542] on span "izsauksmes vārds" at bounding box center [458, 551] width 92 height 18
click at [795, 638] on button "Iesniegt" at bounding box center [784, 643] width 157 height 38
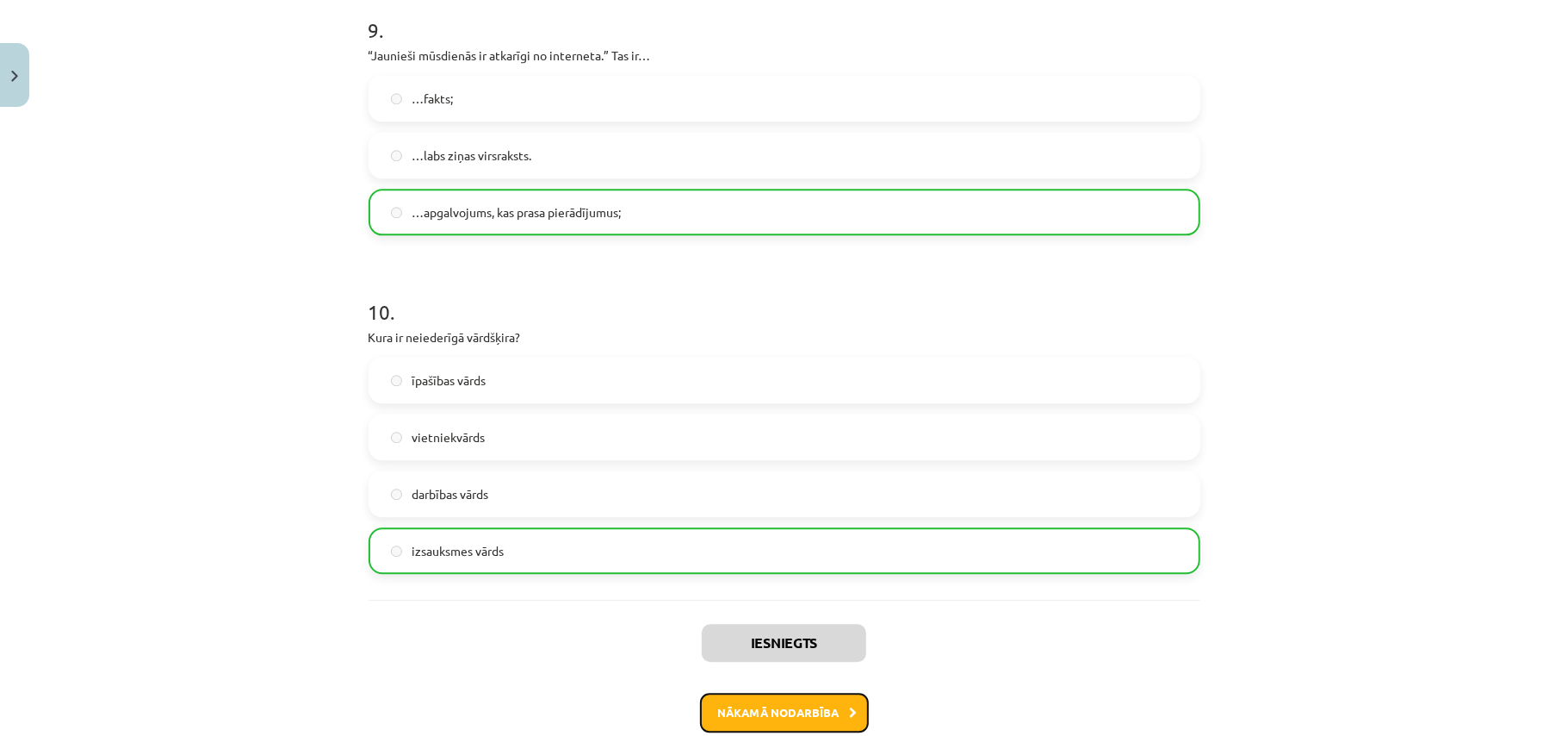
click at [783, 704] on button "Nākamā nodarbība" at bounding box center [785, 712] width 169 height 40
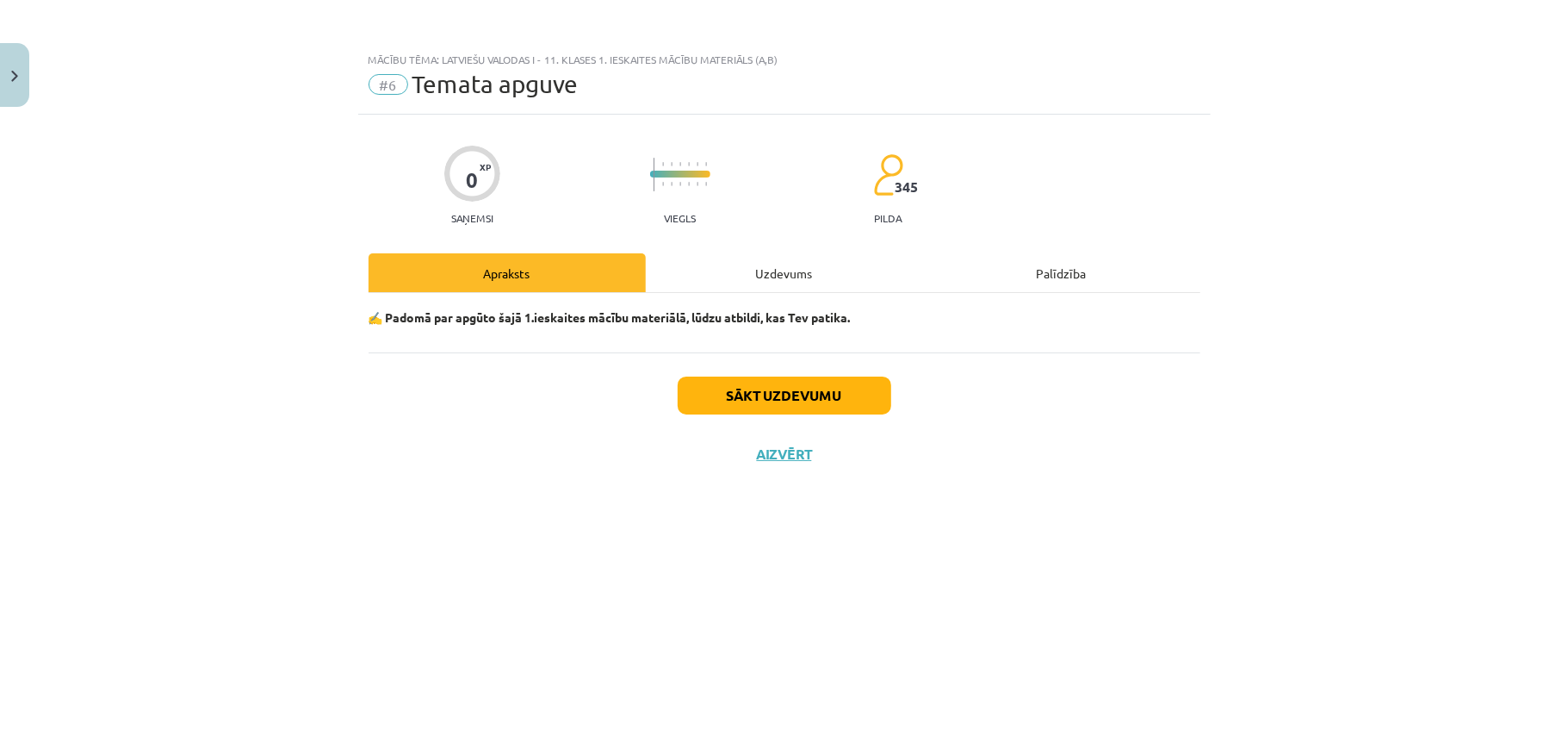
scroll to position [0, 0]
click at [816, 407] on button "Sākt uzdevumu" at bounding box center [784, 395] width 214 height 38
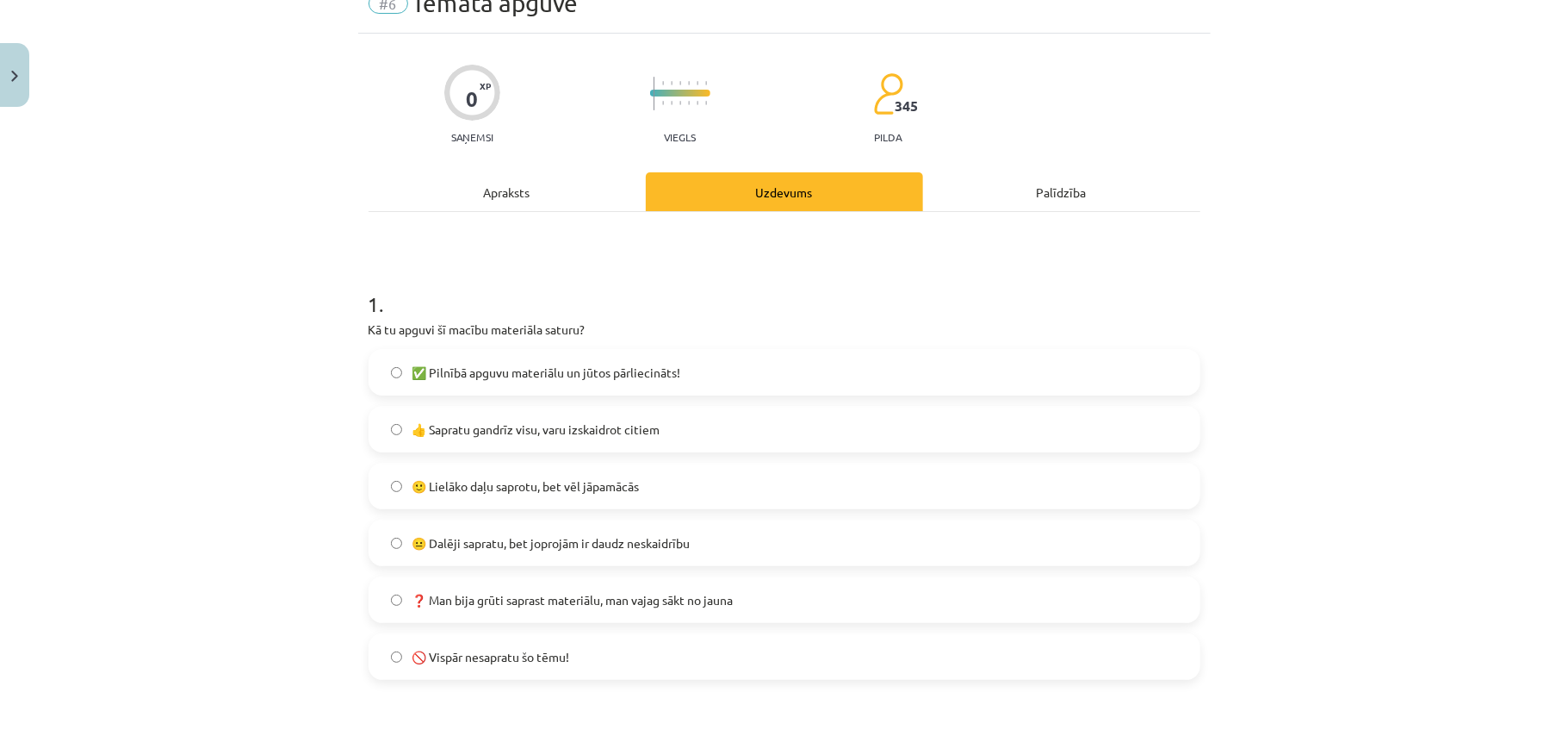
scroll to position [115, 0]
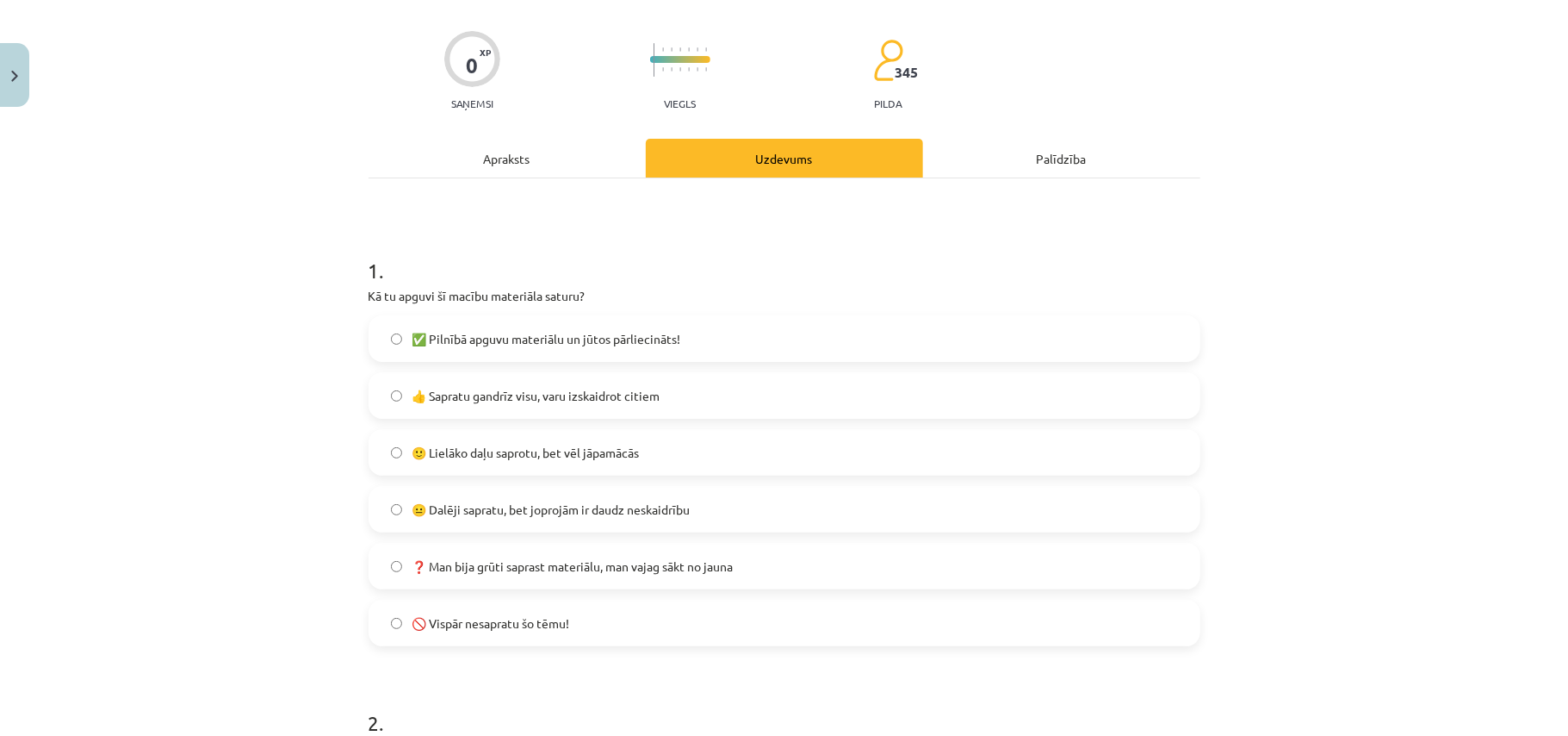
click at [586, 385] on label "👍 Sapratu gandrīz visu, varu izskaidrot citiem" at bounding box center [784, 395] width 829 height 43
click at [527, 445] on span "🙂 Lielāko daļu saprotu, bet vēl jāpamācās" at bounding box center [527, 452] width 228 height 18
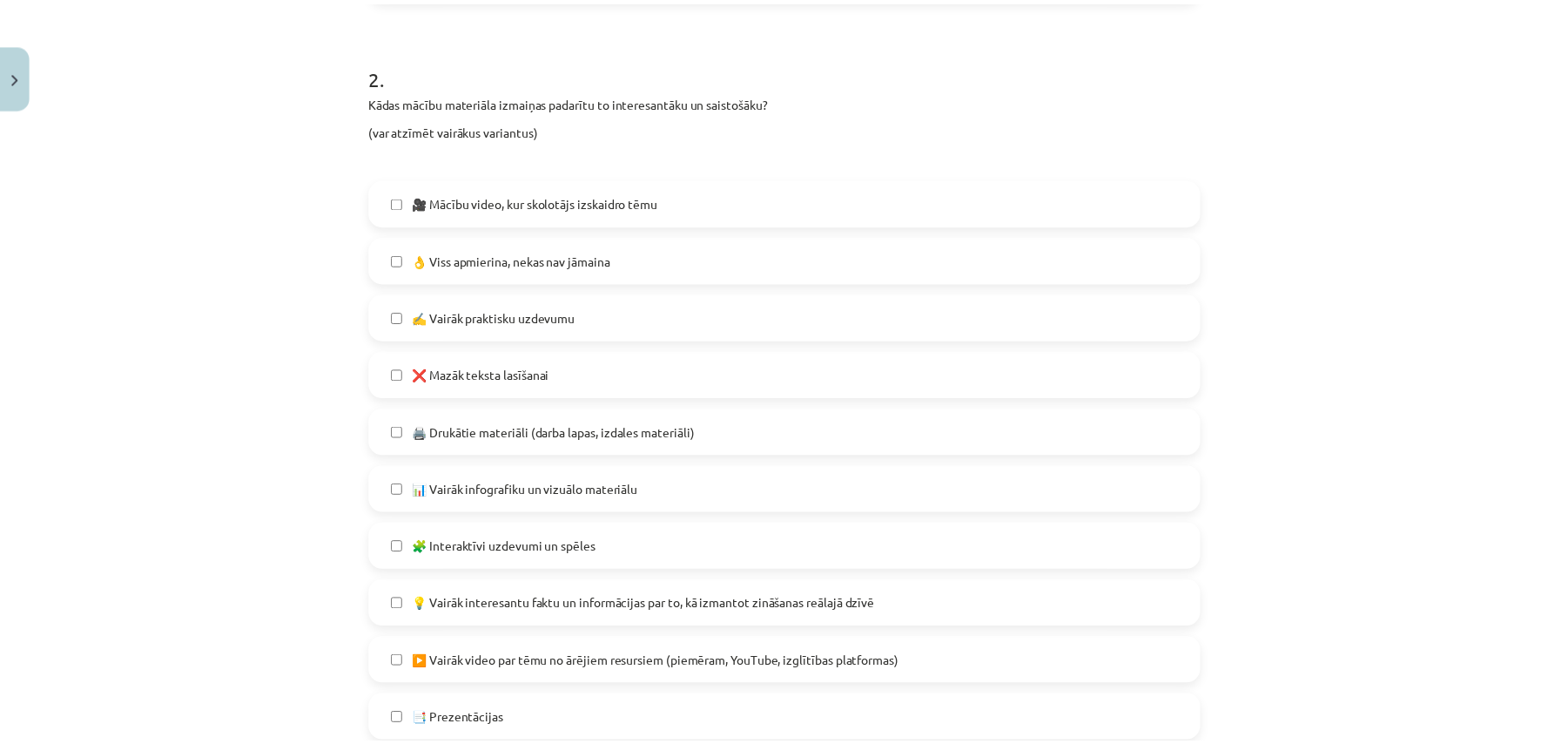
scroll to position [928, 0]
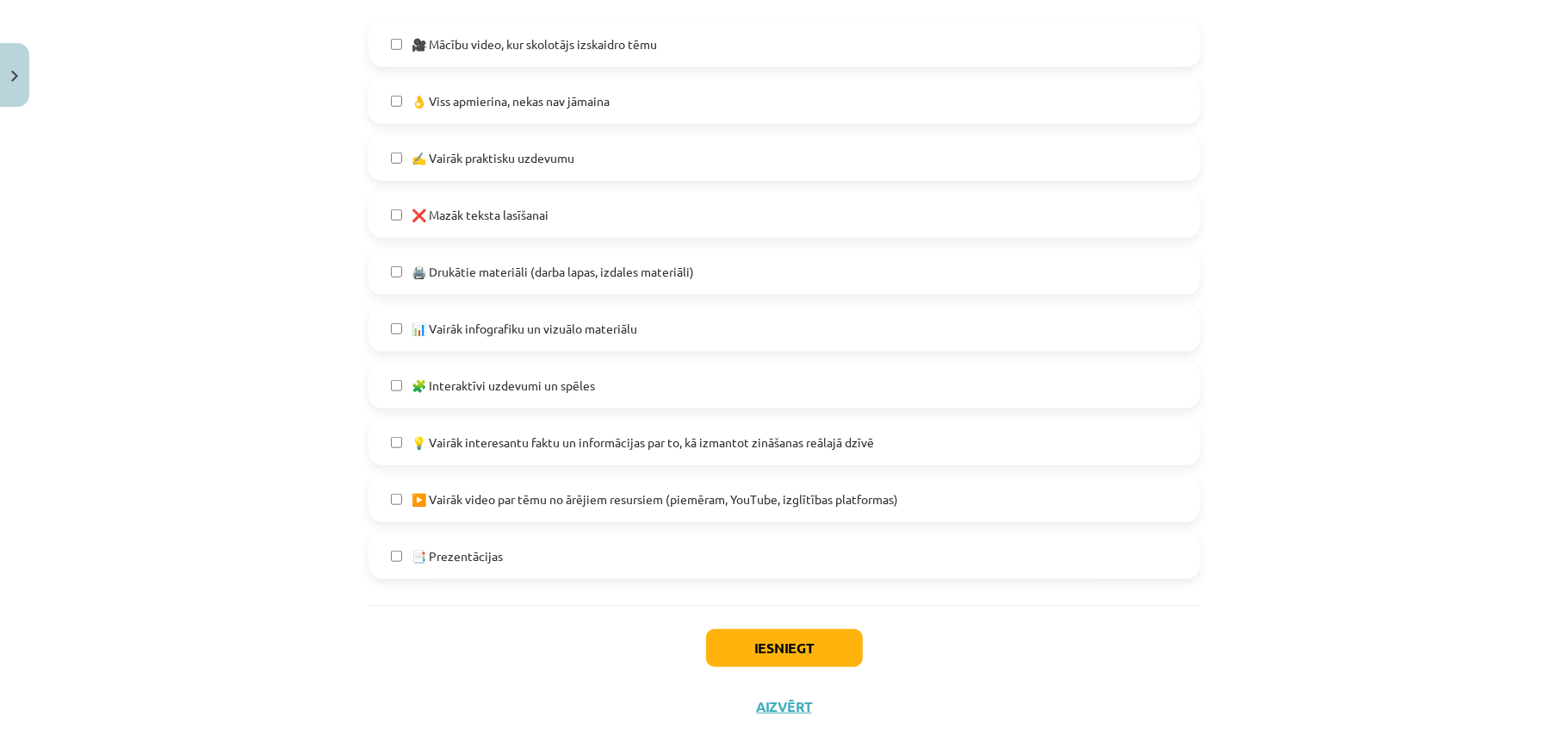
click at [525, 92] on span "👌 Viss apmierina, nekas nav jāmaina" at bounding box center [512, 101] width 198 height 18
click at [748, 635] on button "Iesniegt" at bounding box center [784, 648] width 157 height 38
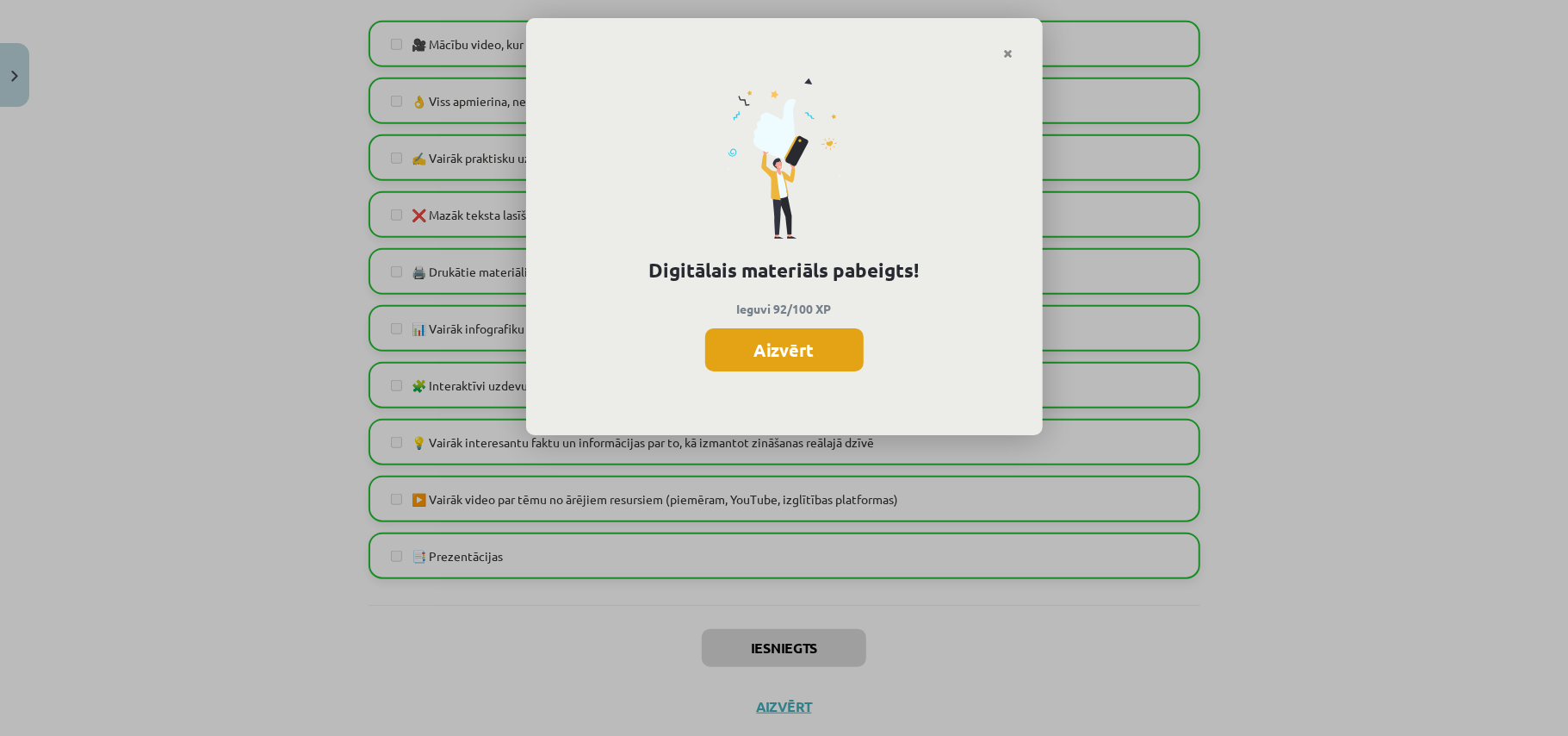
click at [748, 349] on button "Aizvērt" at bounding box center [784, 349] width 159 height 43
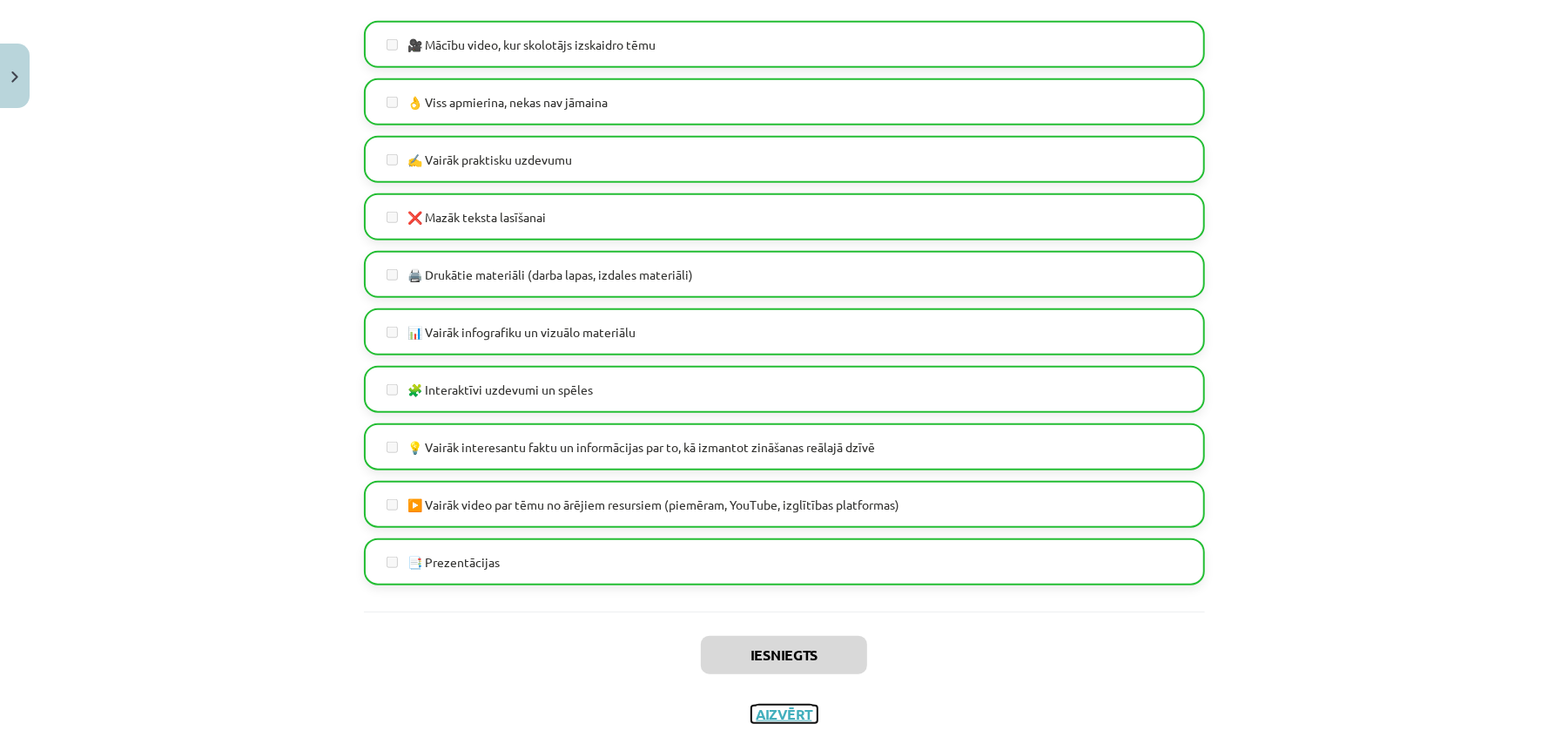
drag, startPoint x: 788, startPoint y: 718, endPoint x: 788, endPoint y: 691, distance: 27.0
click at [788, 694] on div "Iesniegts Aizvērt" at bounding box center [784, 672] width 841 height 122
click at [780, 714] on button "Aizvērt" at bounding box center [784, 714] width 66 height 17
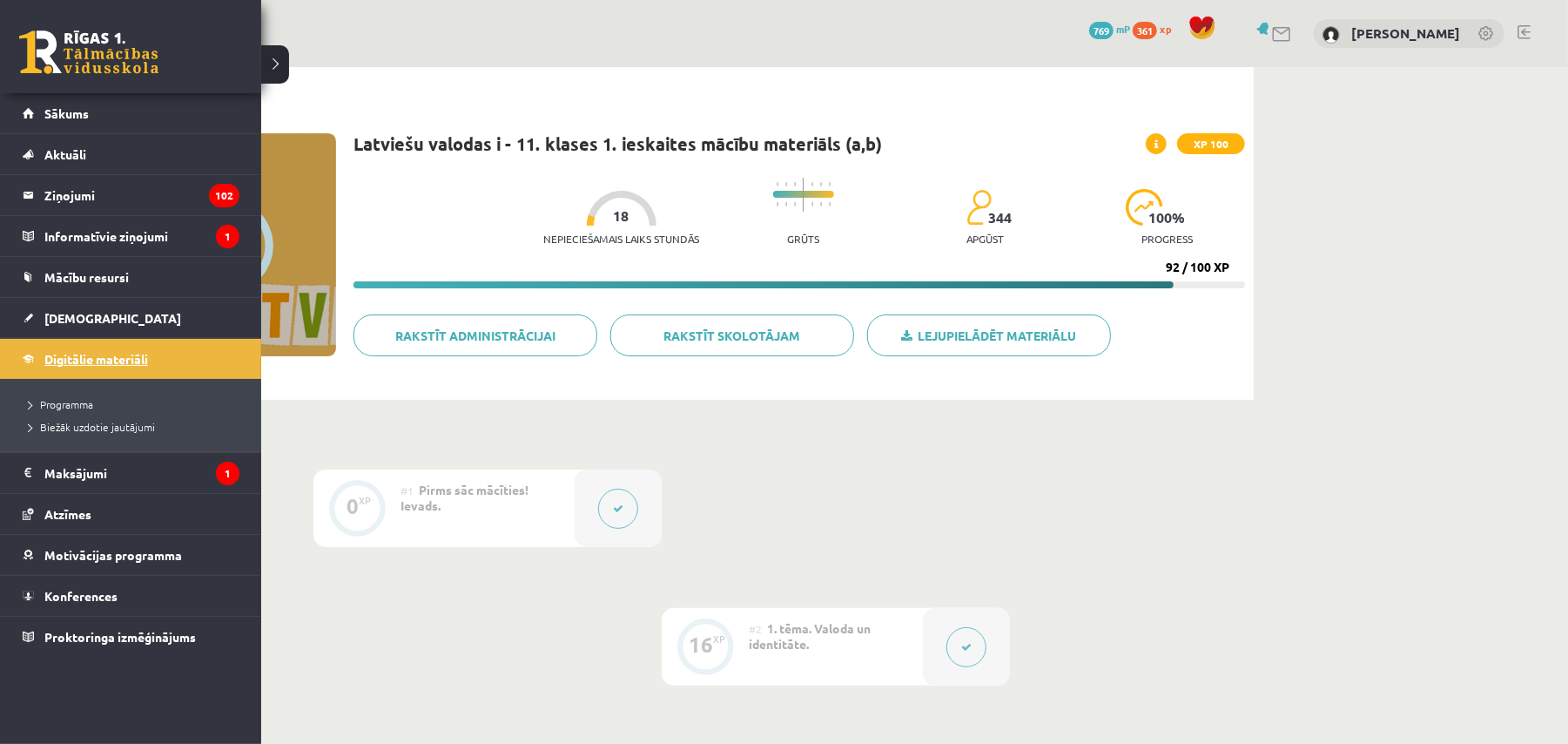
click at [33, 348] on link "Digitālie materiāli" at bounding box center [131, 359] width 217 height 40
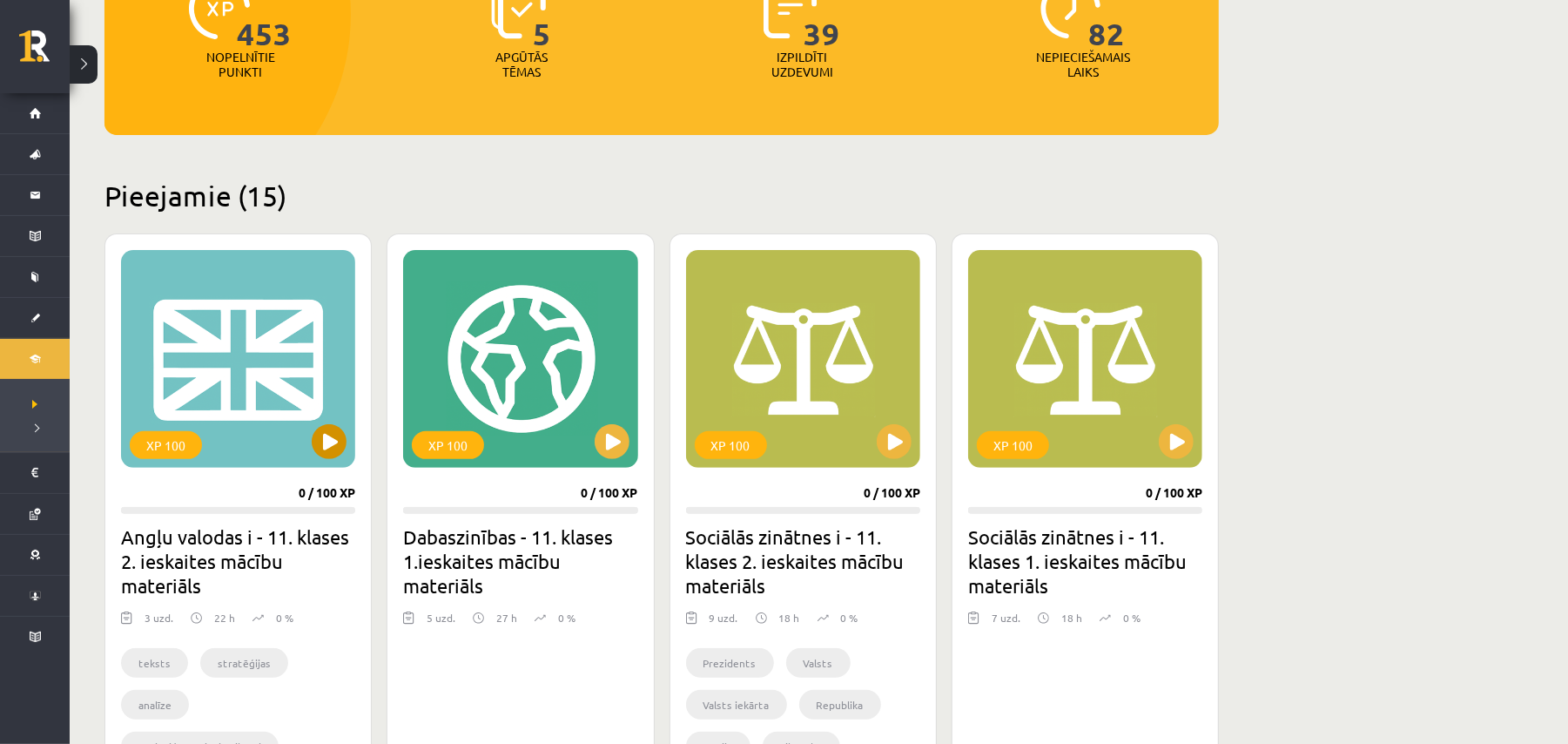
scroll to position [348, 0]
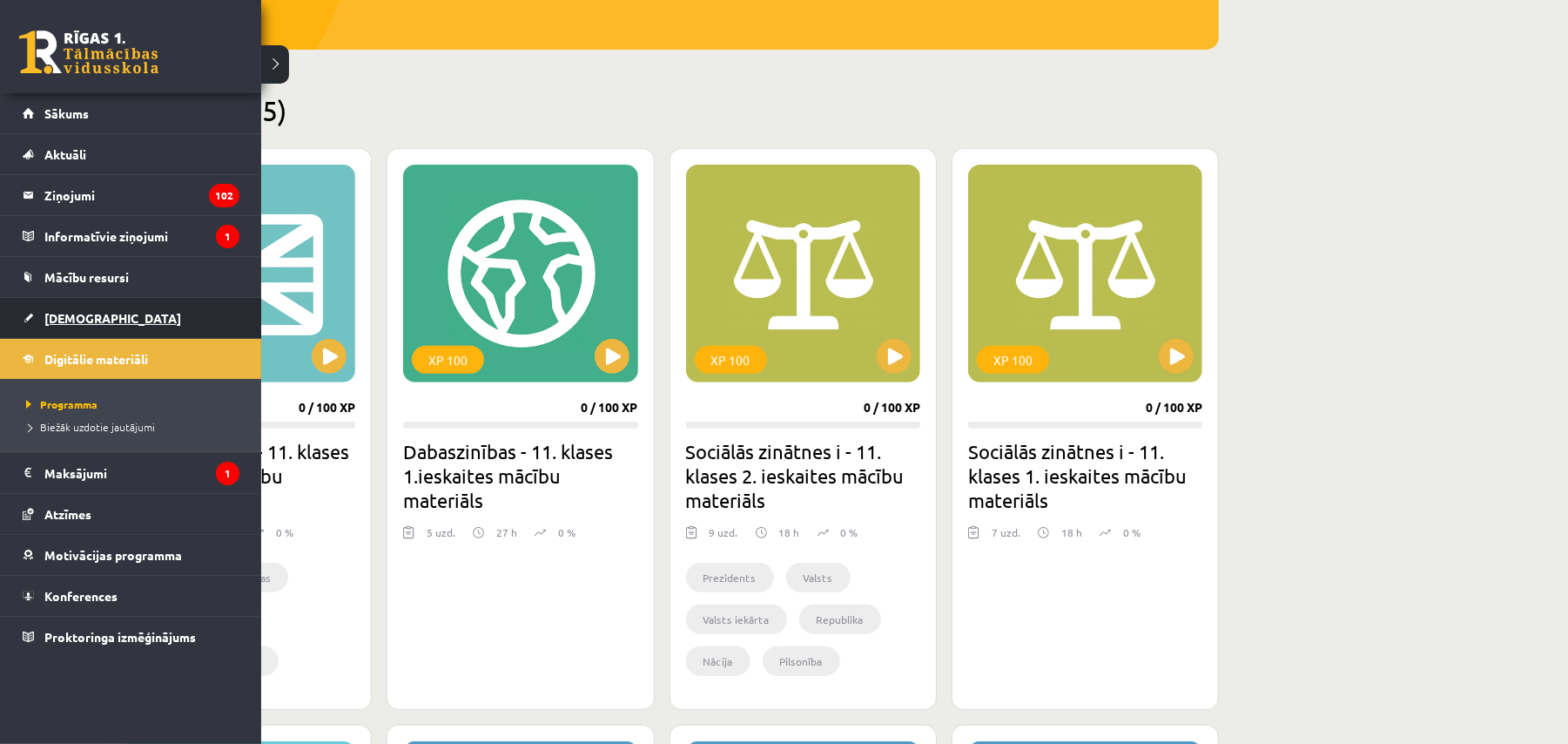
click at [118, 310] on link "[DEMOGRAPHIC_DATA]" at bounding box center [131, 318] width 217 height 40
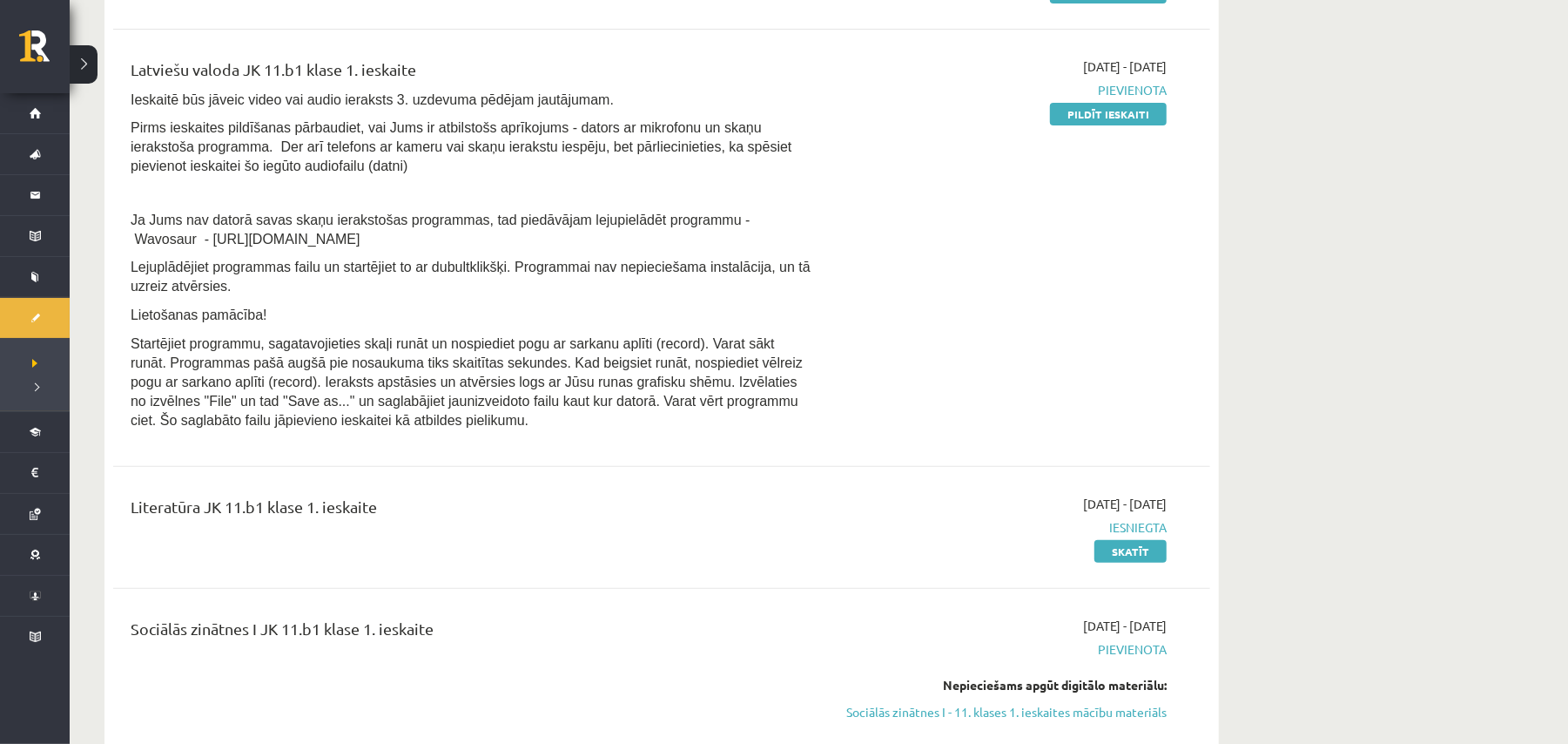
scroll to position [465, 0]
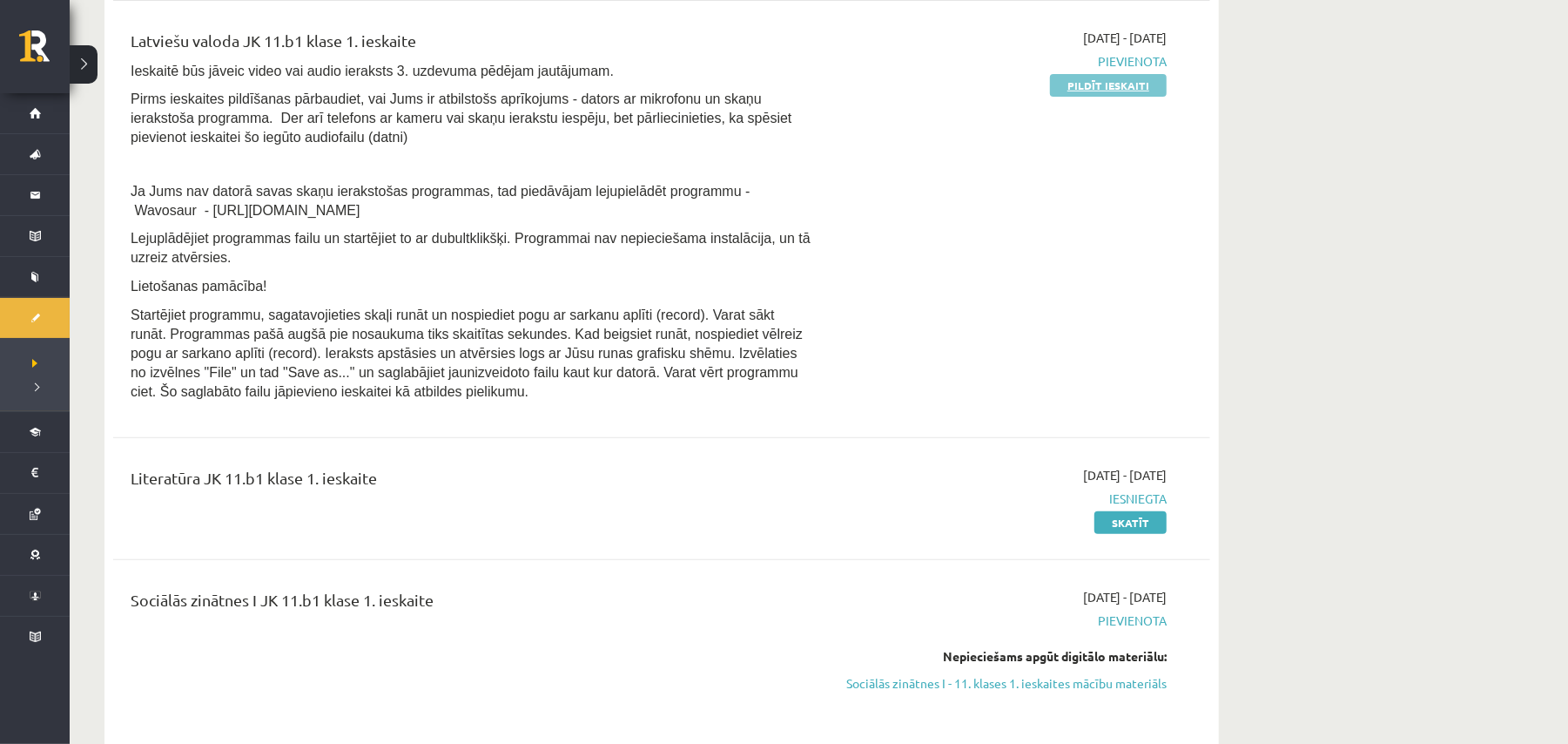
click at [1114, 87] on link "Pildīt ieskaiti" at bounding box center [1108, 85] width 117 height 23
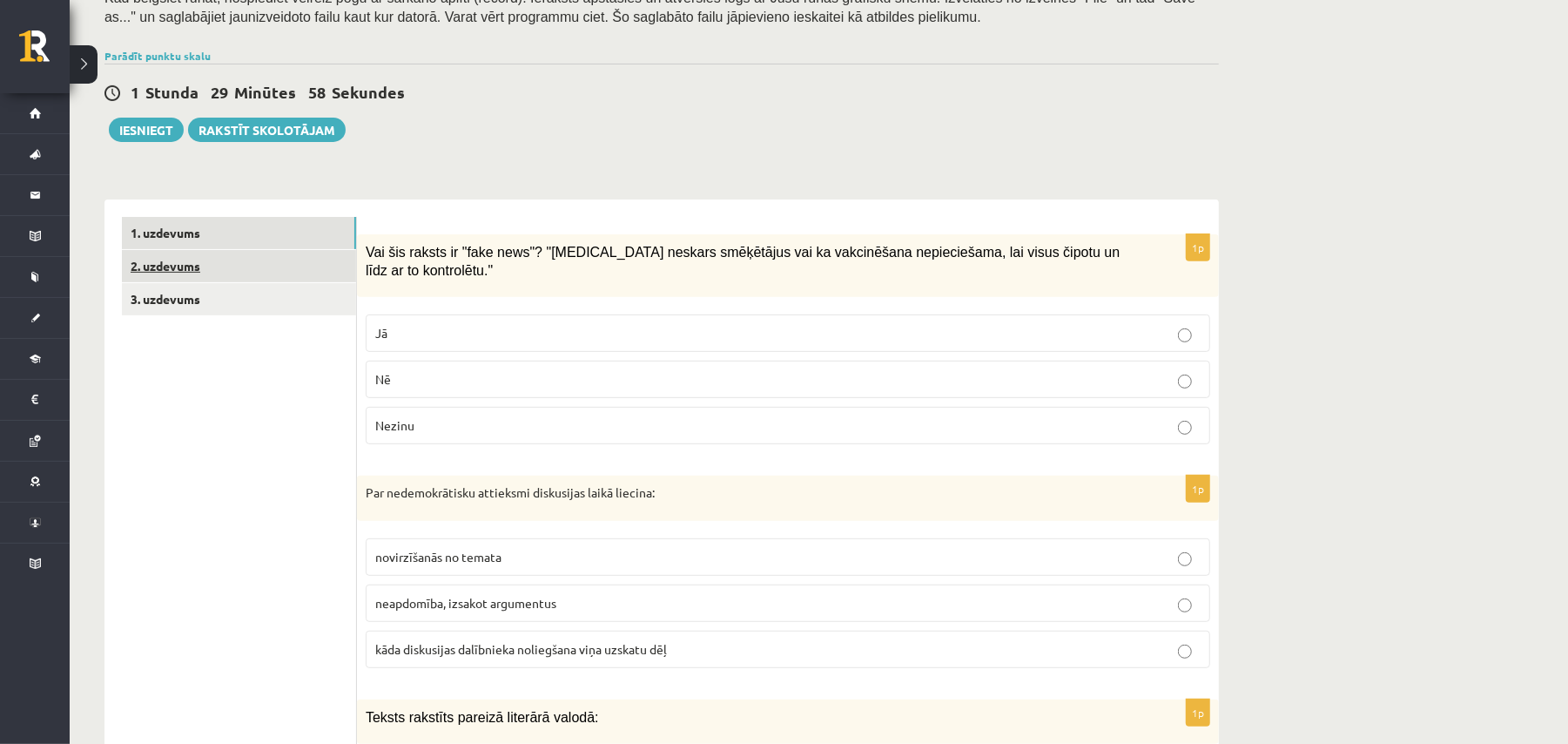
scroll to position [348, 0]
click at [231, 303] on link "3. uzdevums" at bounding box center [239, 300] width 234 height 33
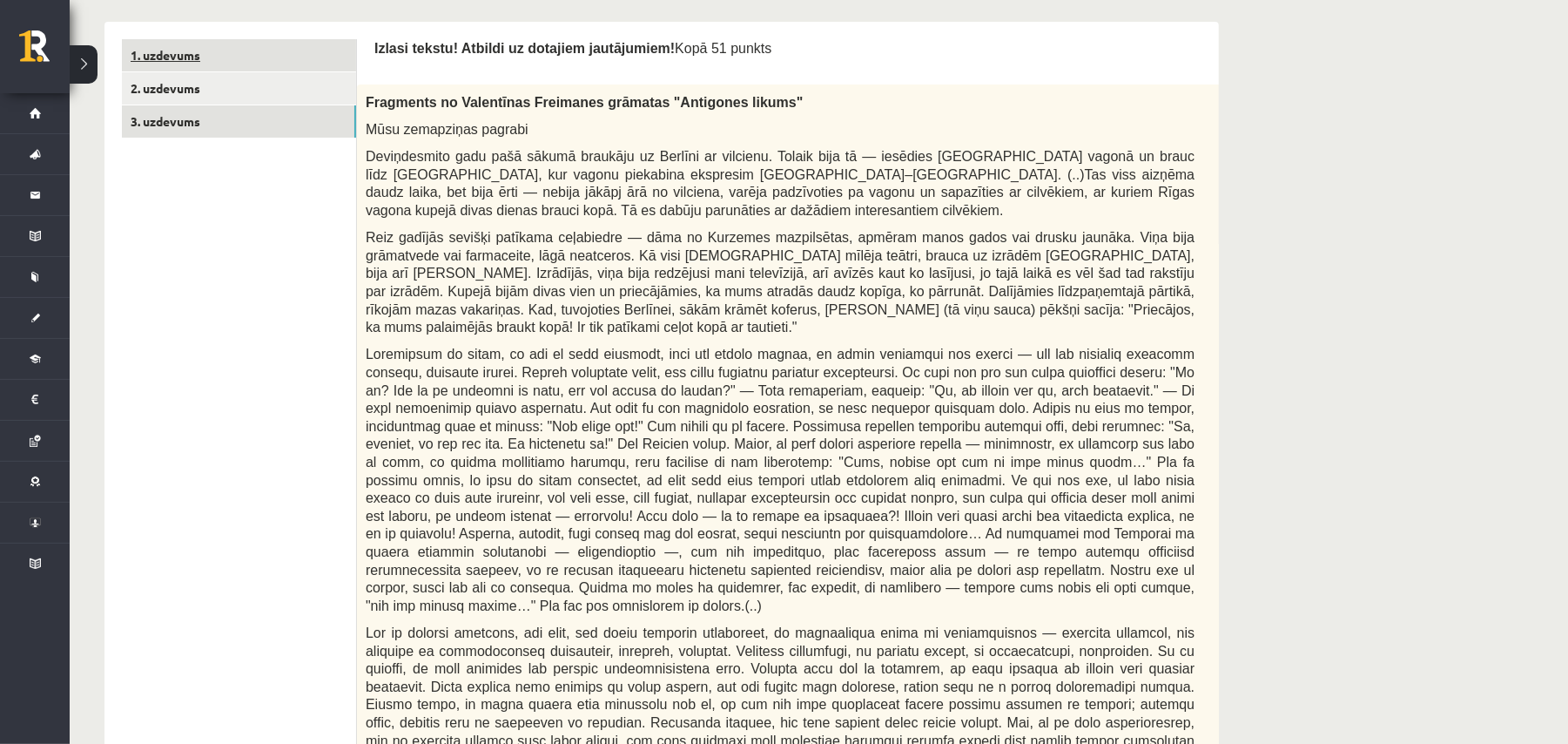
scroll to position [485, 0]
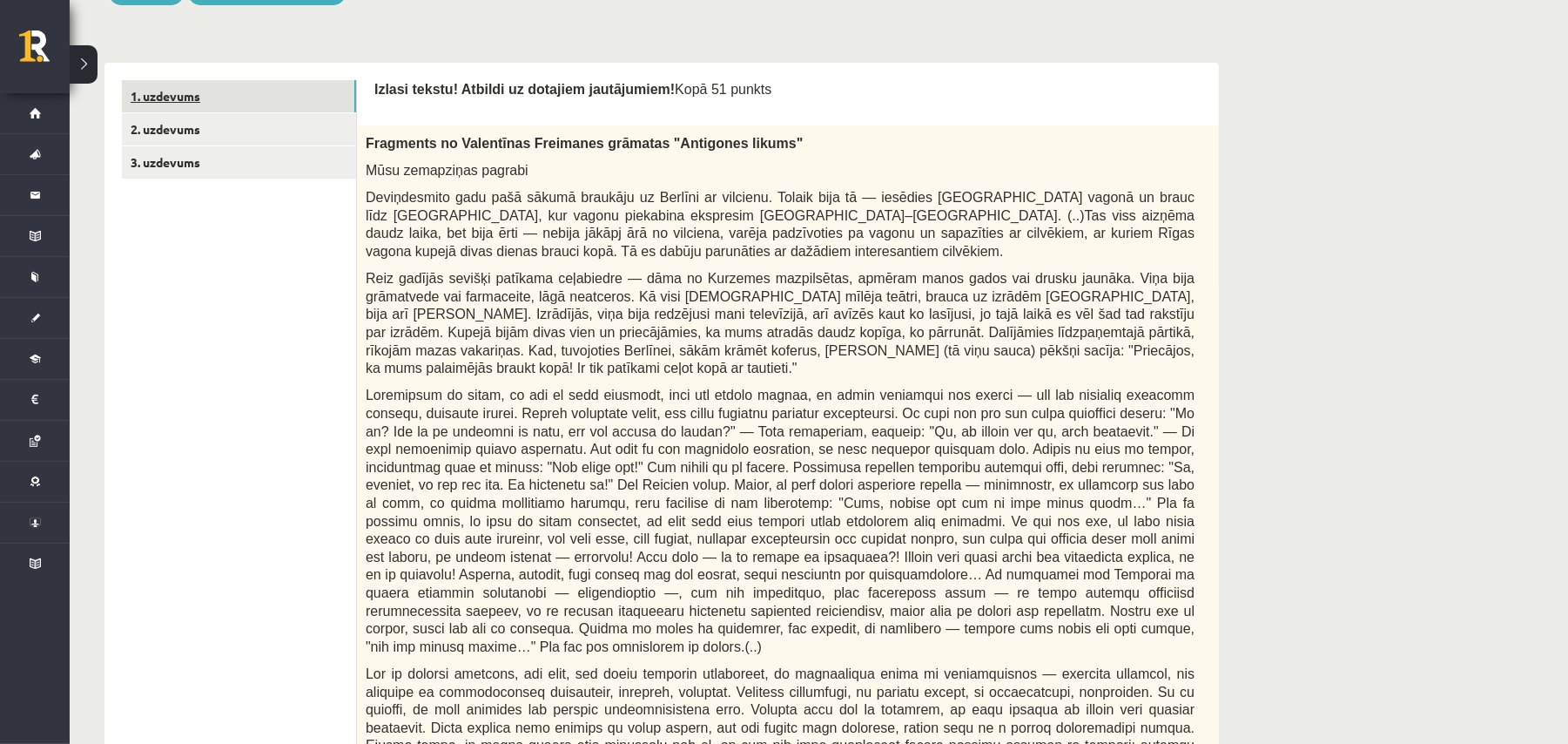
click at [266, 90] on link "1. uzdevums" at bounding box center [239, 96] width 234 height 33
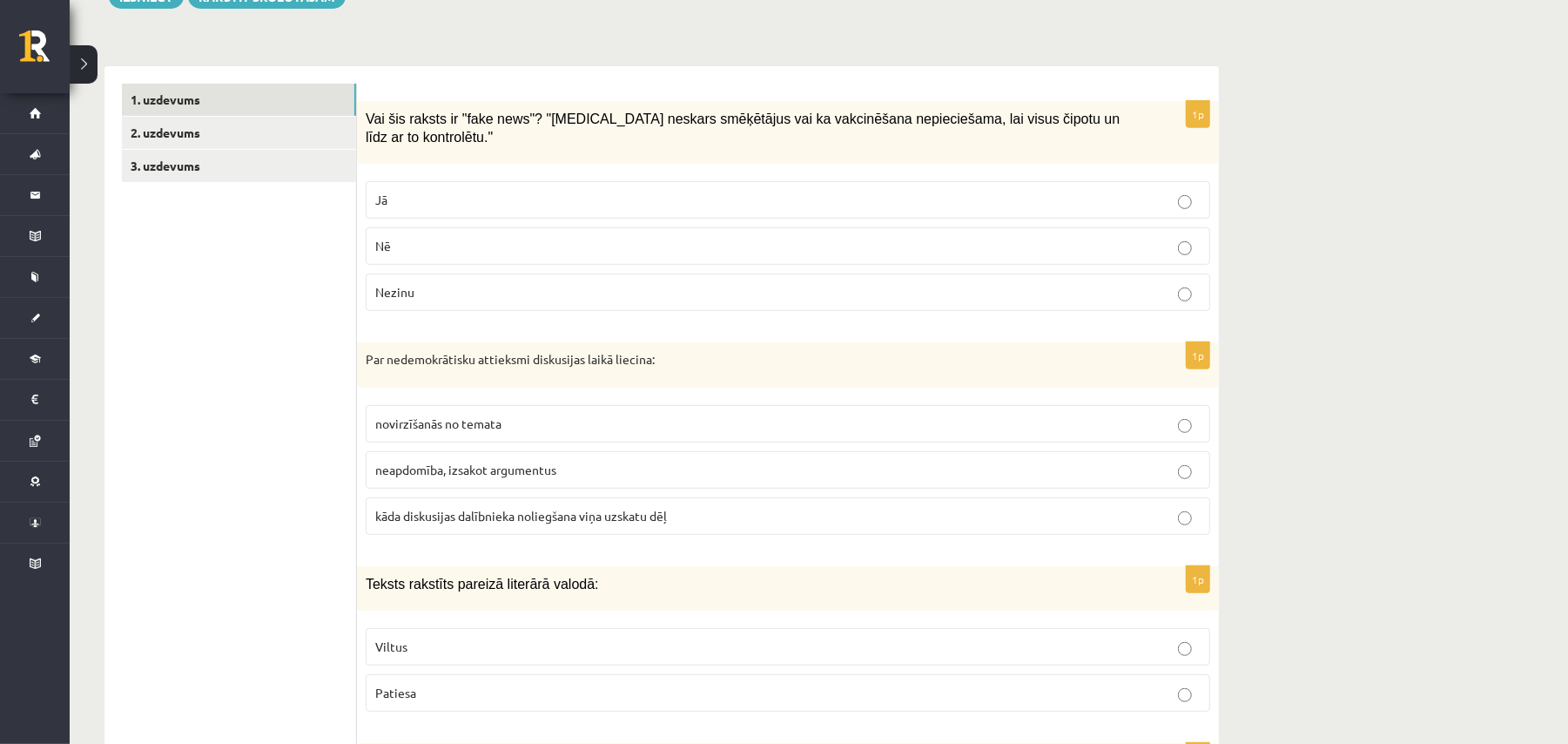
scroll to position [370, 0]
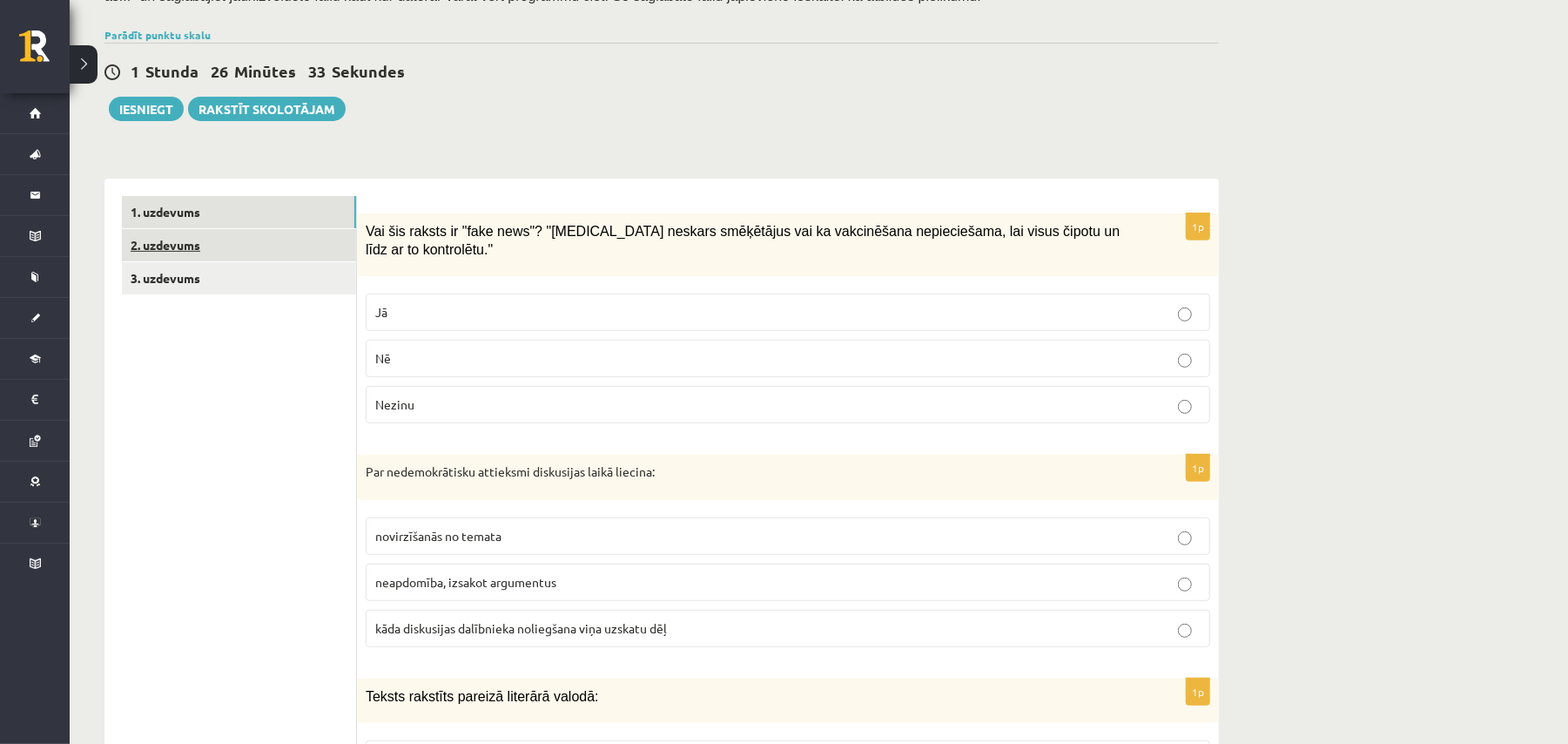
click at [209, 251] on link "2. uzdevums" at bounding box center [239, 246] width 234 height 33
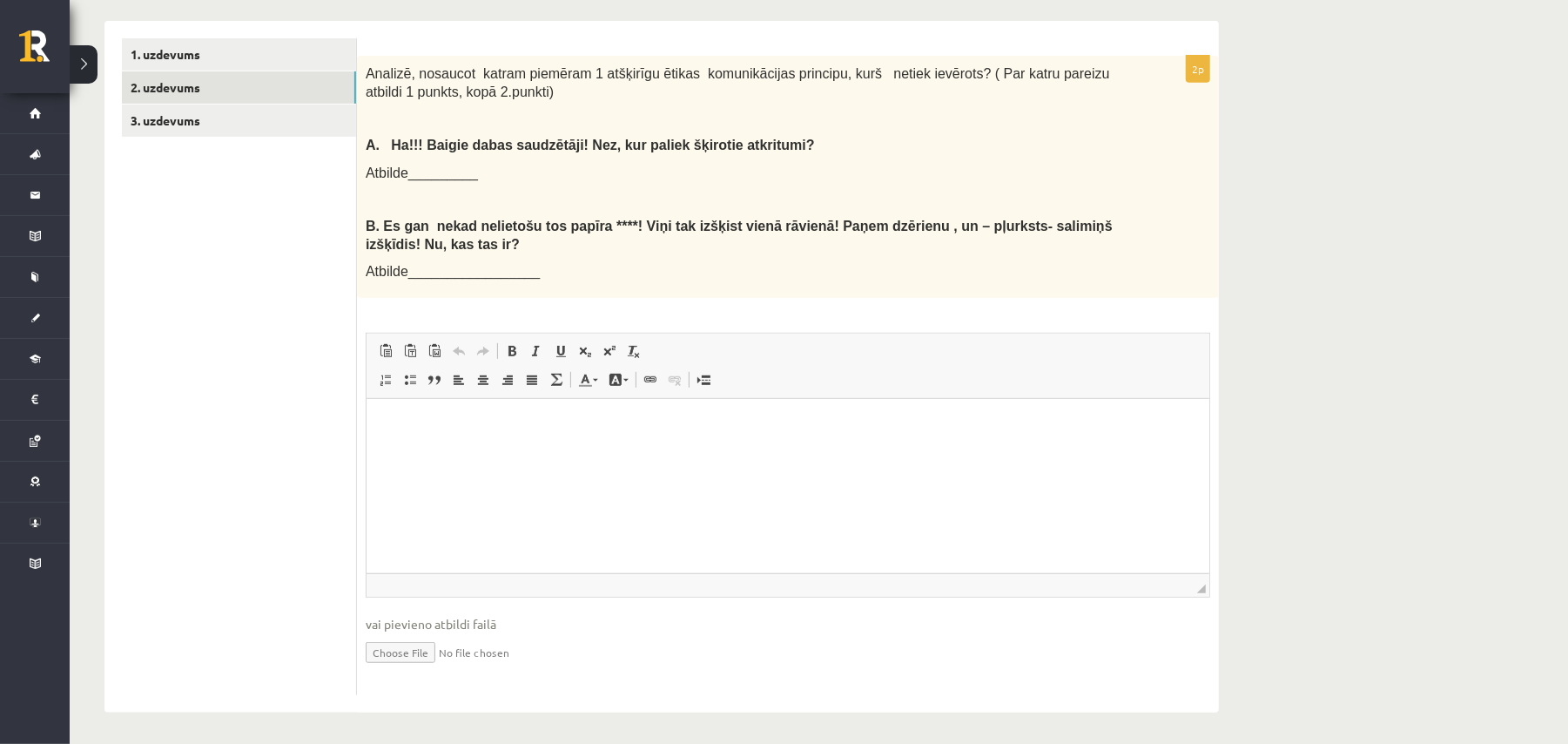
scroll to position [531, 0]
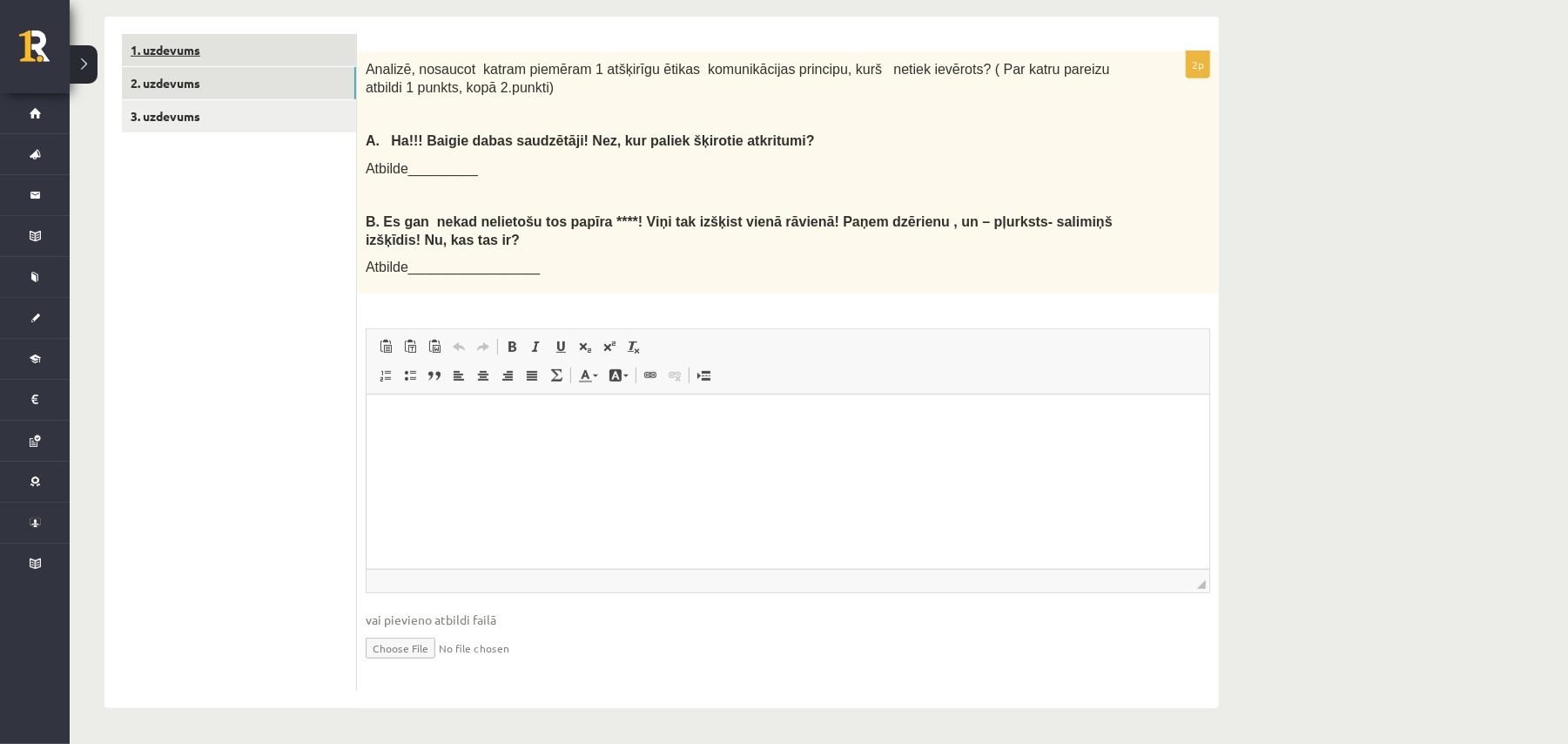
click at [251, 63] on link "1. uzdevums" at bounding box center [239, 50] width 234 height 33
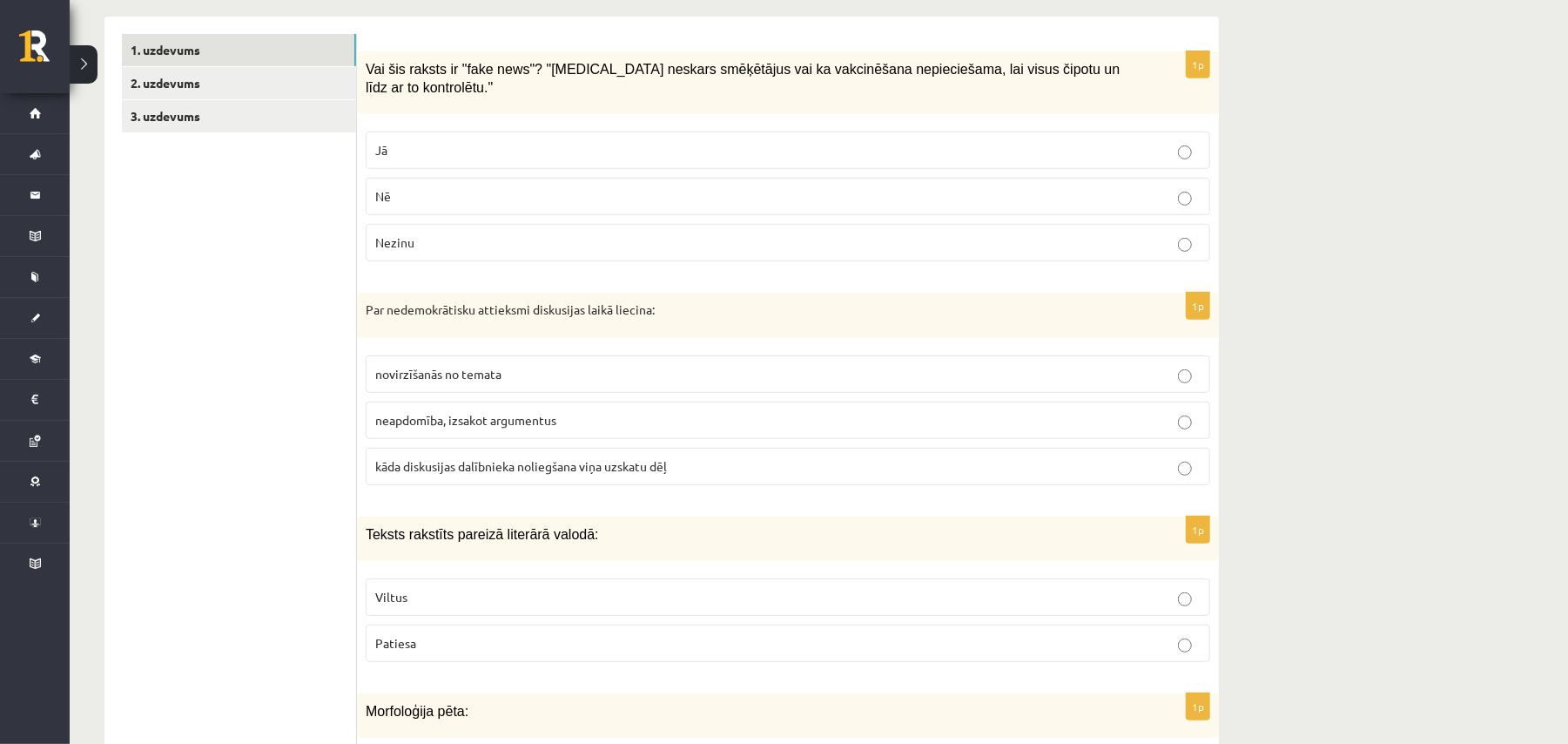
click at [479, 141] on p "Jā" at bounding box center [788, 150] width 825 height 18
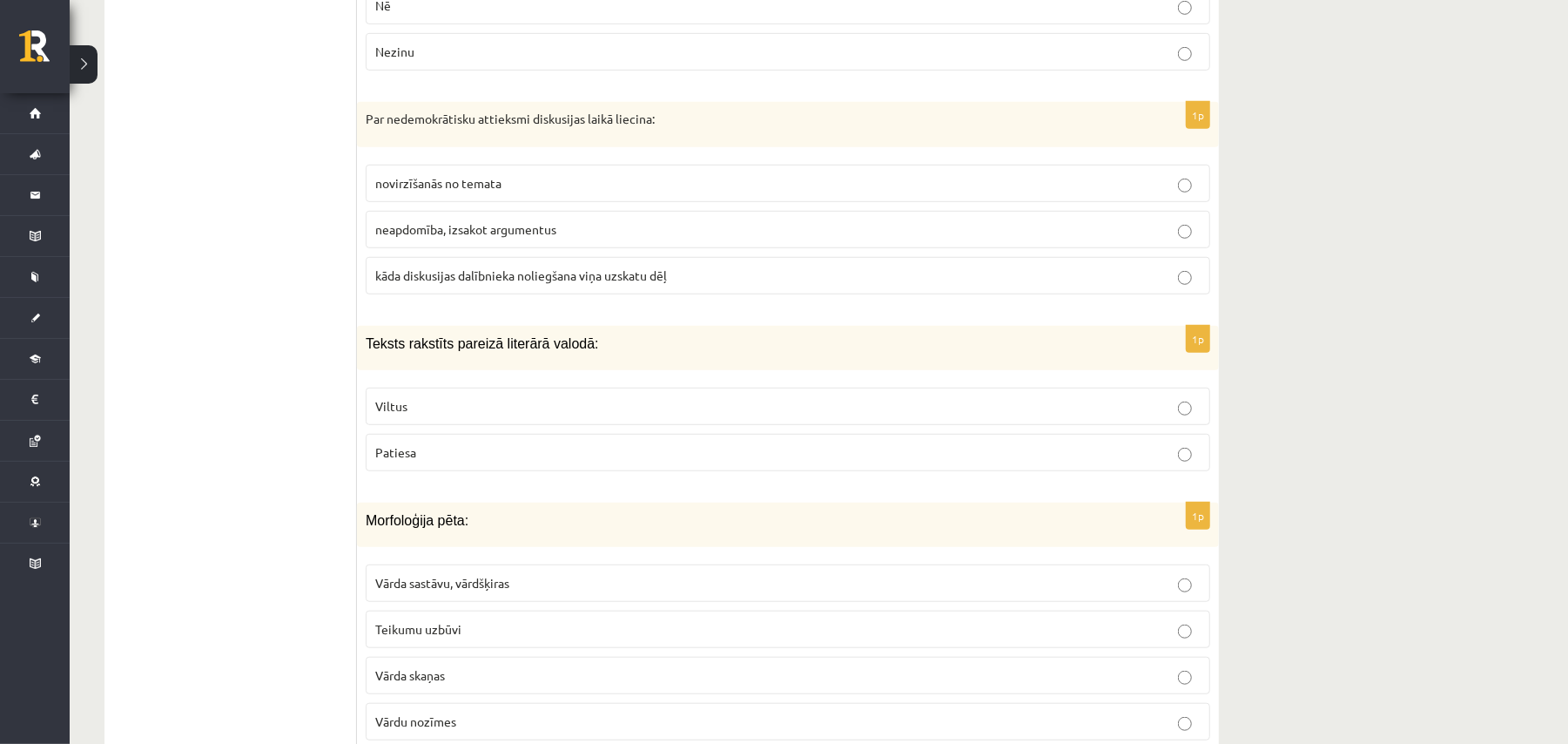
scroll to position [764, 0]
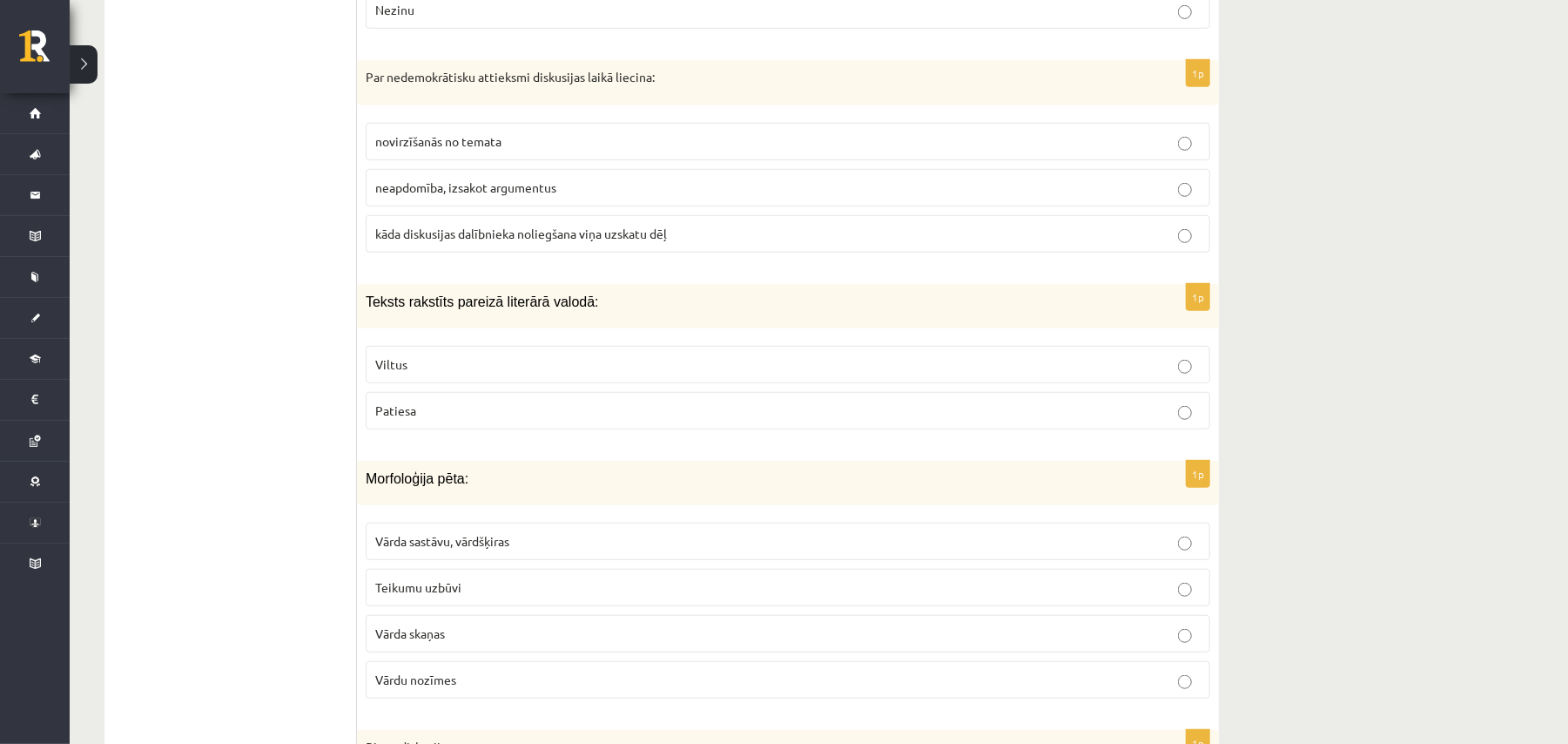
click at [614, 179] on p "neapdomība, izsakot argumentus" at bounding box center [788, 187] width 825 height 18
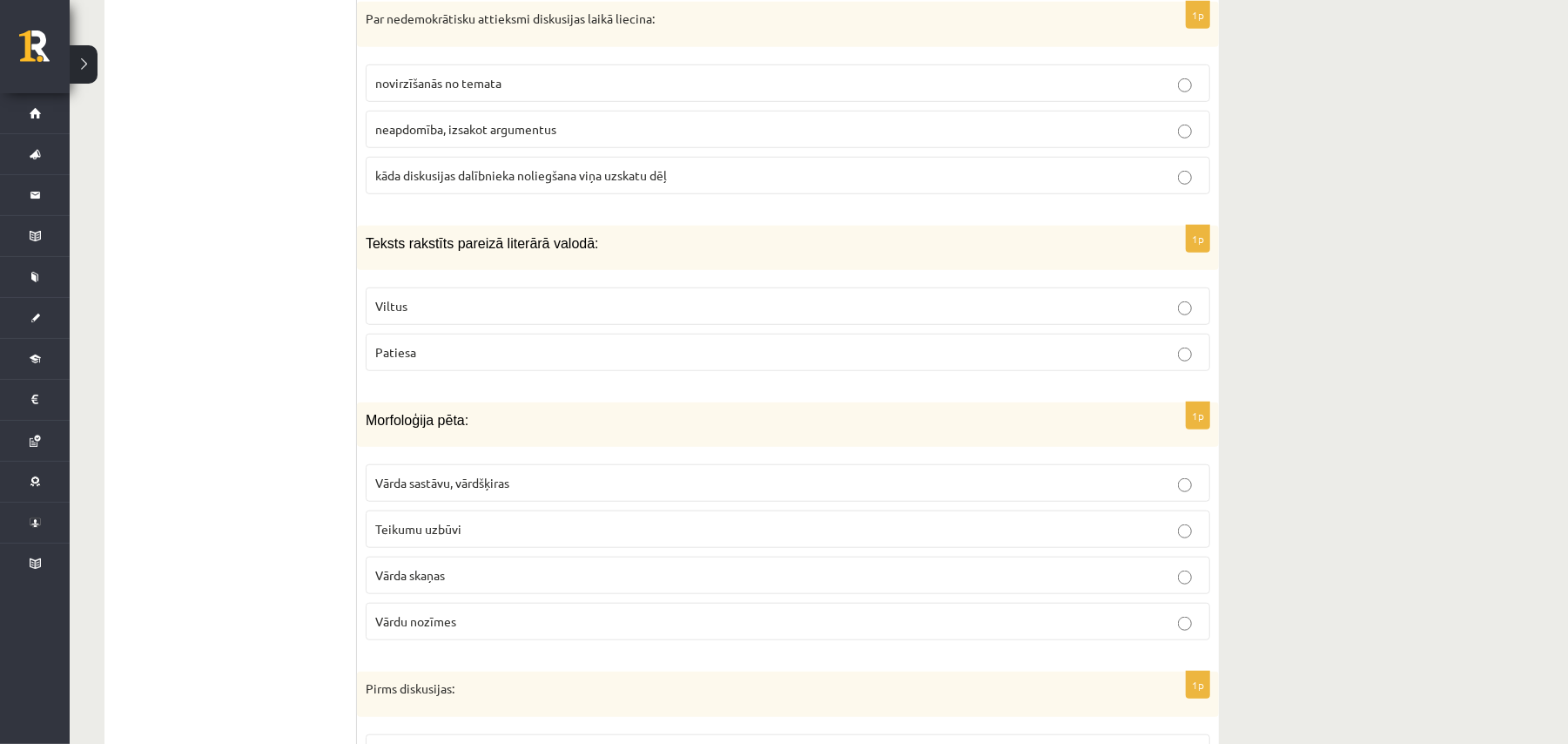
scroll to position [879, 0]
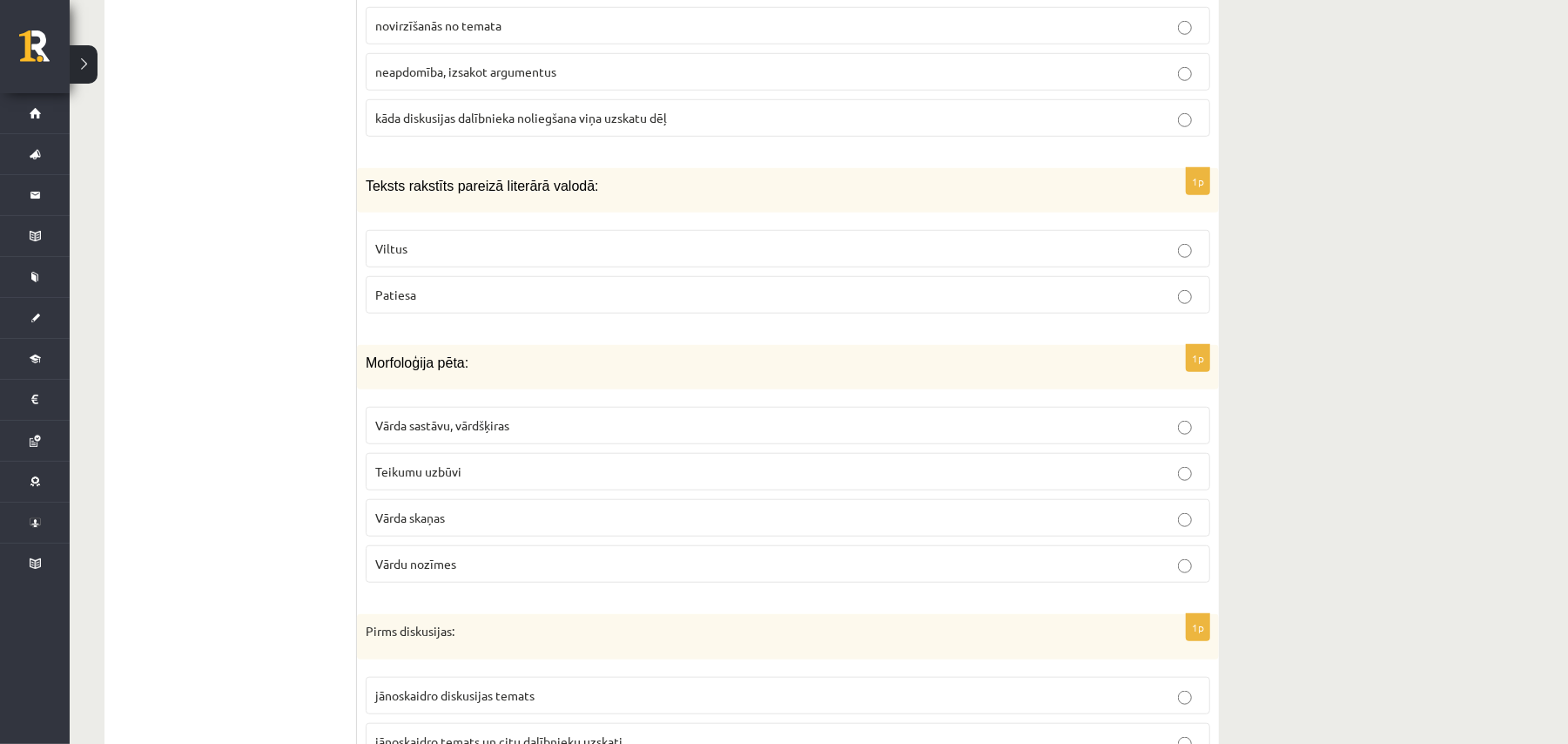
click at [491, 240] on p "Viltus" at bounding box center [788, 249] width 825 height 18
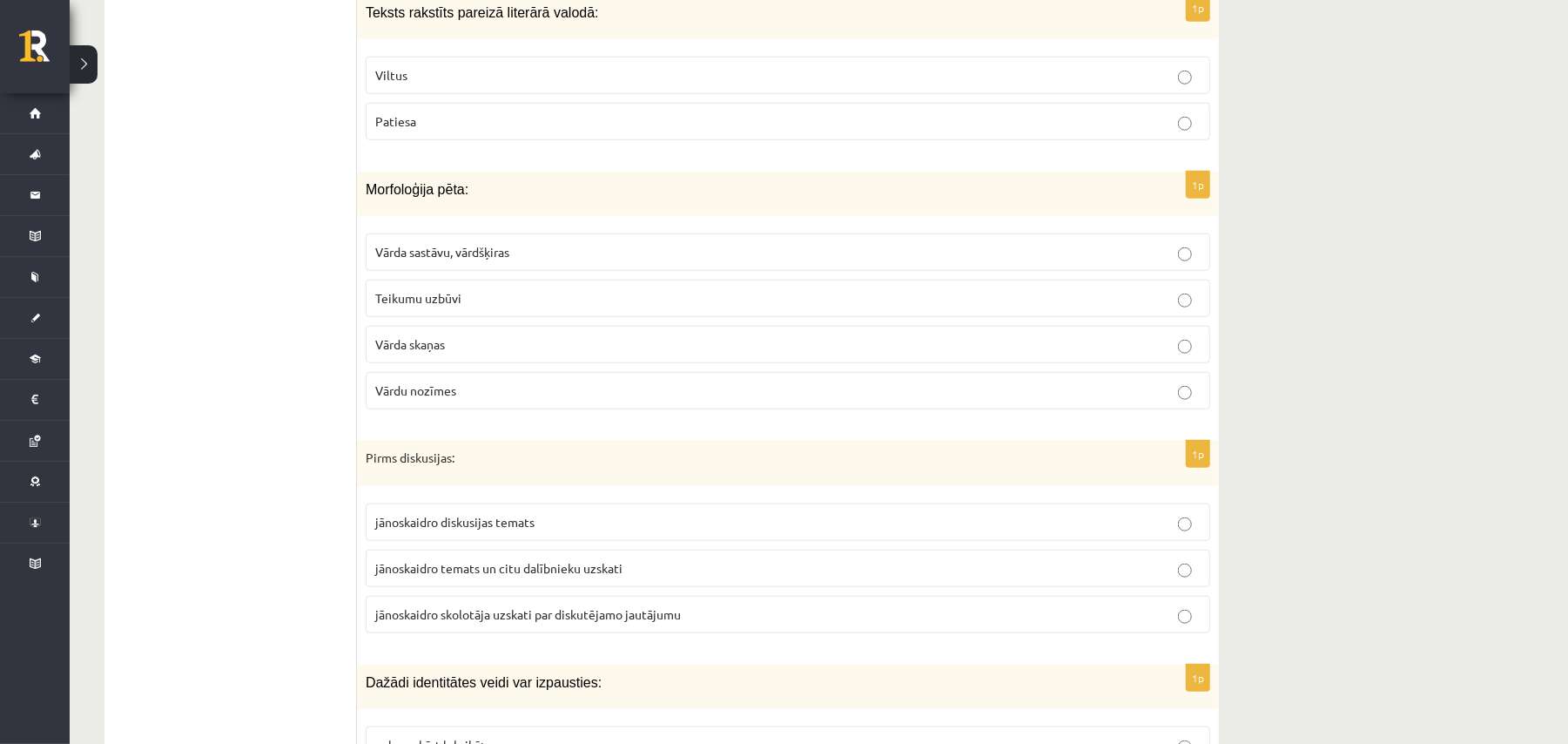
scroll to position [1113, 0]
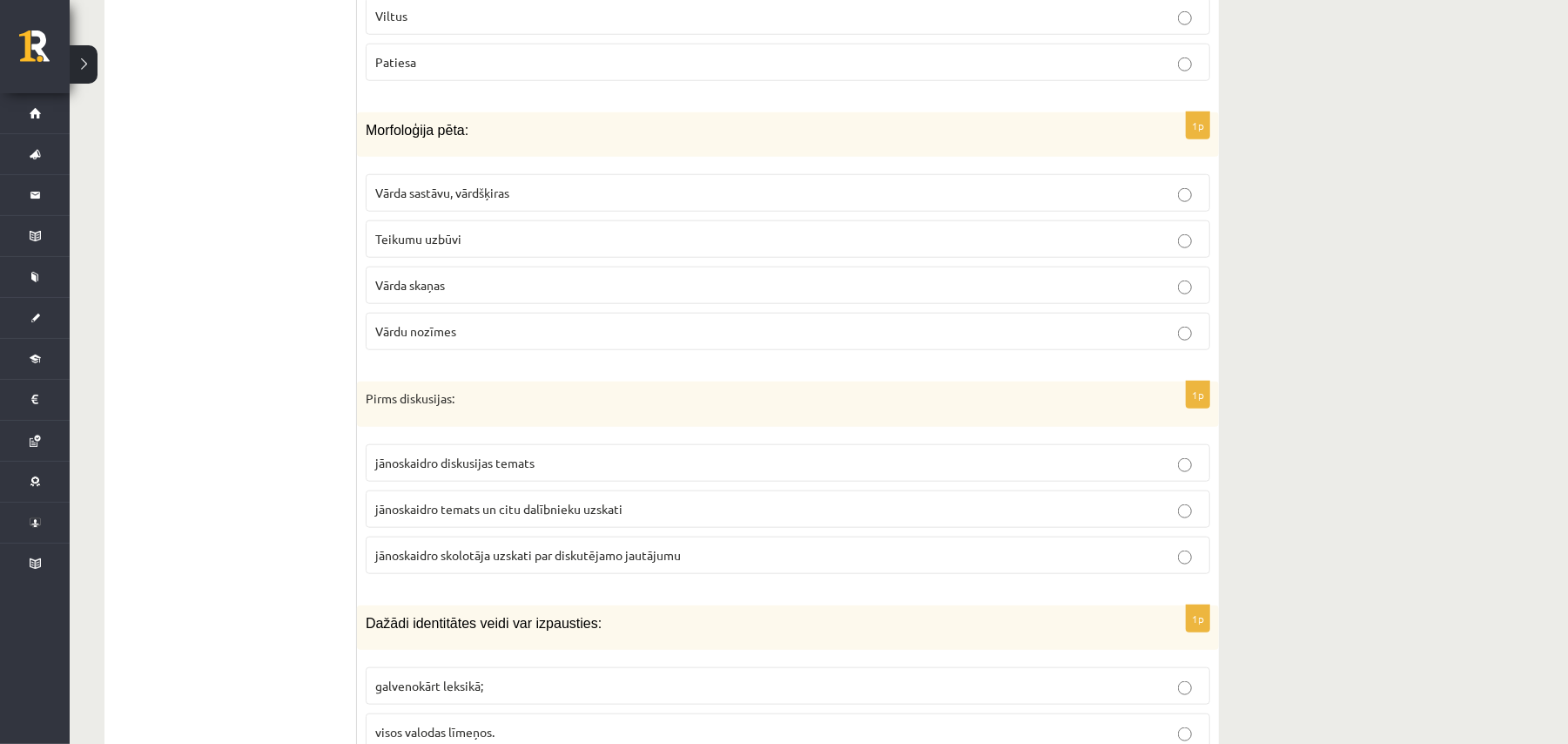
click at [549, 195] on label "Vārda sastāvu, vārdšķiras" at bounding box center [788, 192] width 844 height 37
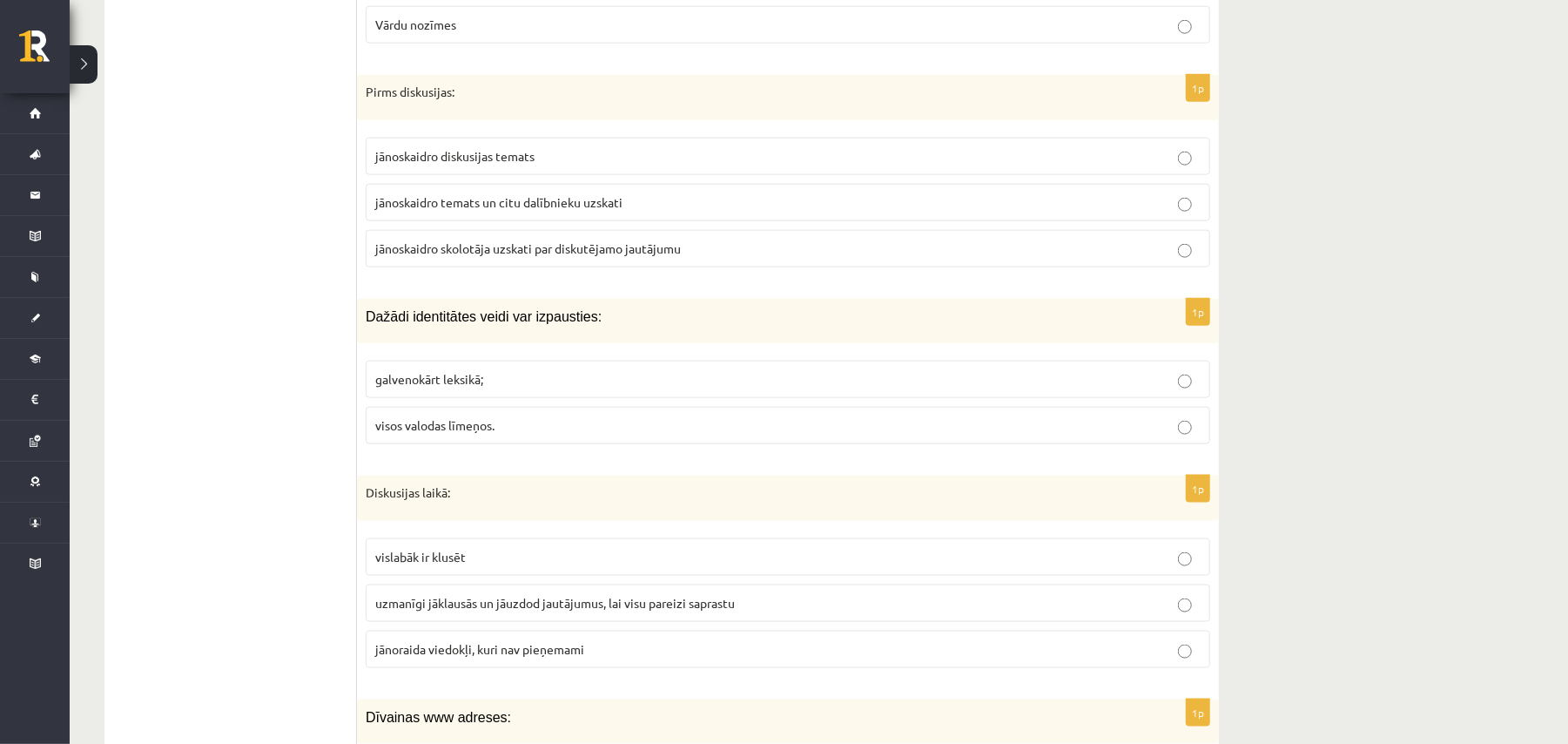
scroll to position [1460, 0]
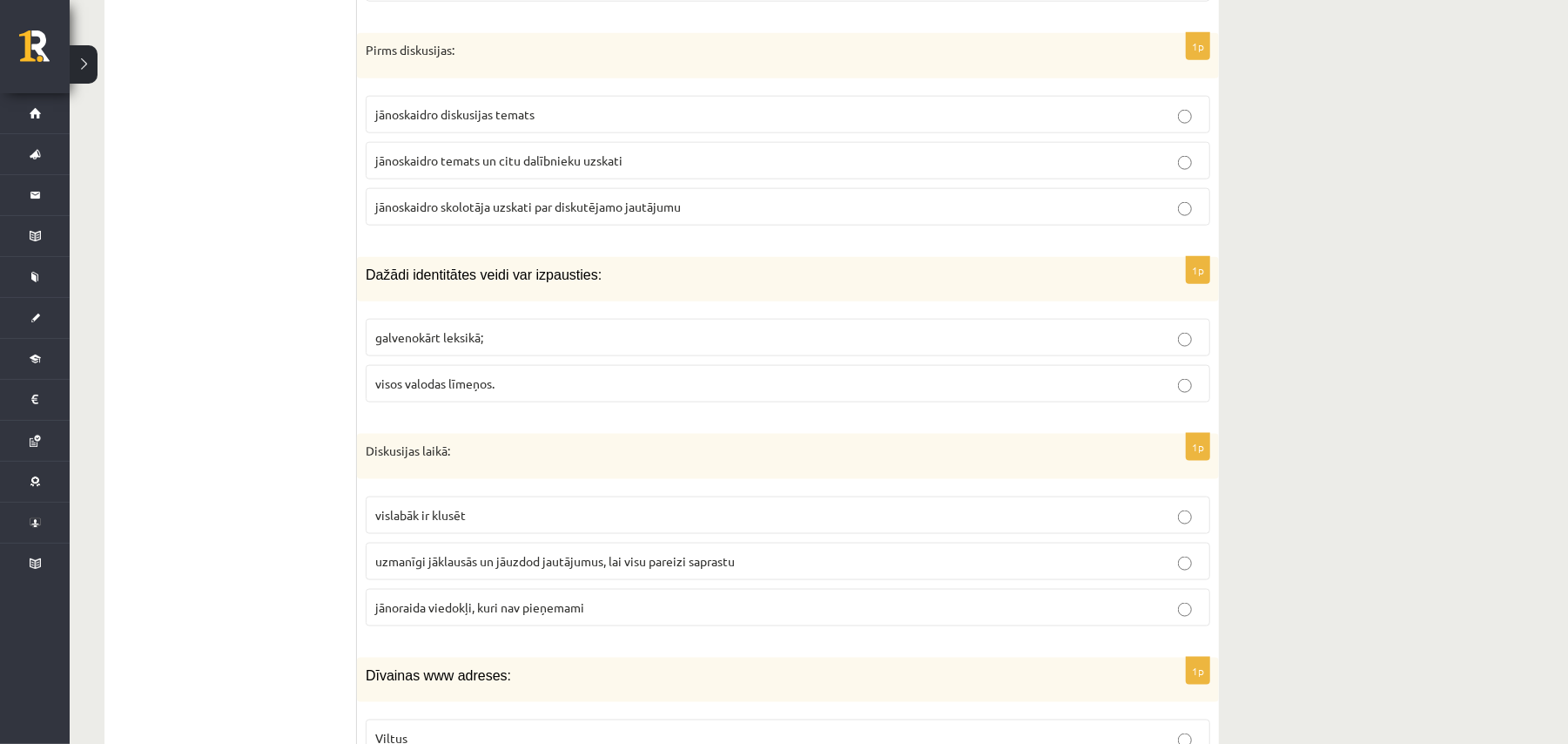
click at [533, 158] on p "jānoskaidro temats un citu dalībnieku uzskati" at bounding box center [788, 160] width 825 height 18
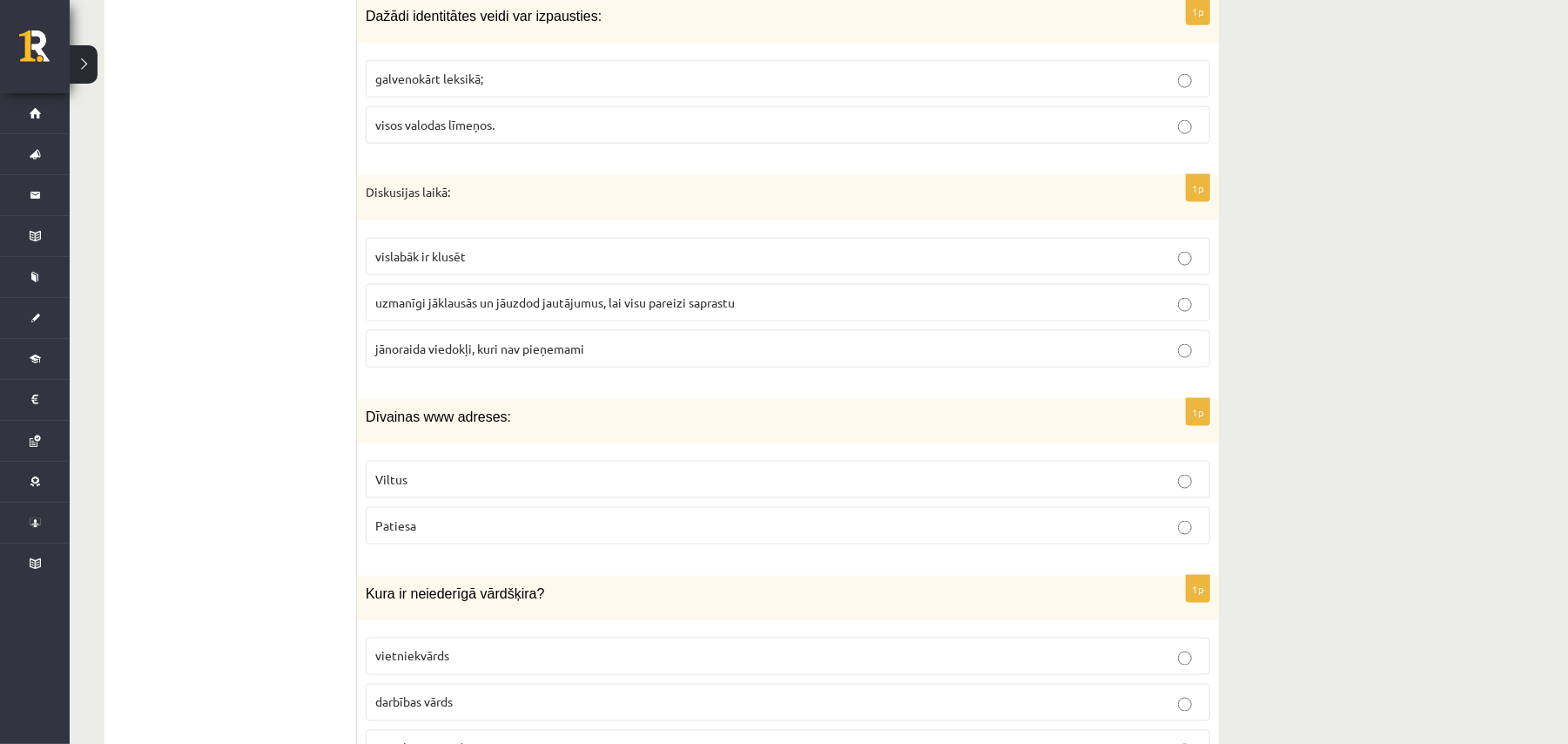
scroll to position [1693, 0]
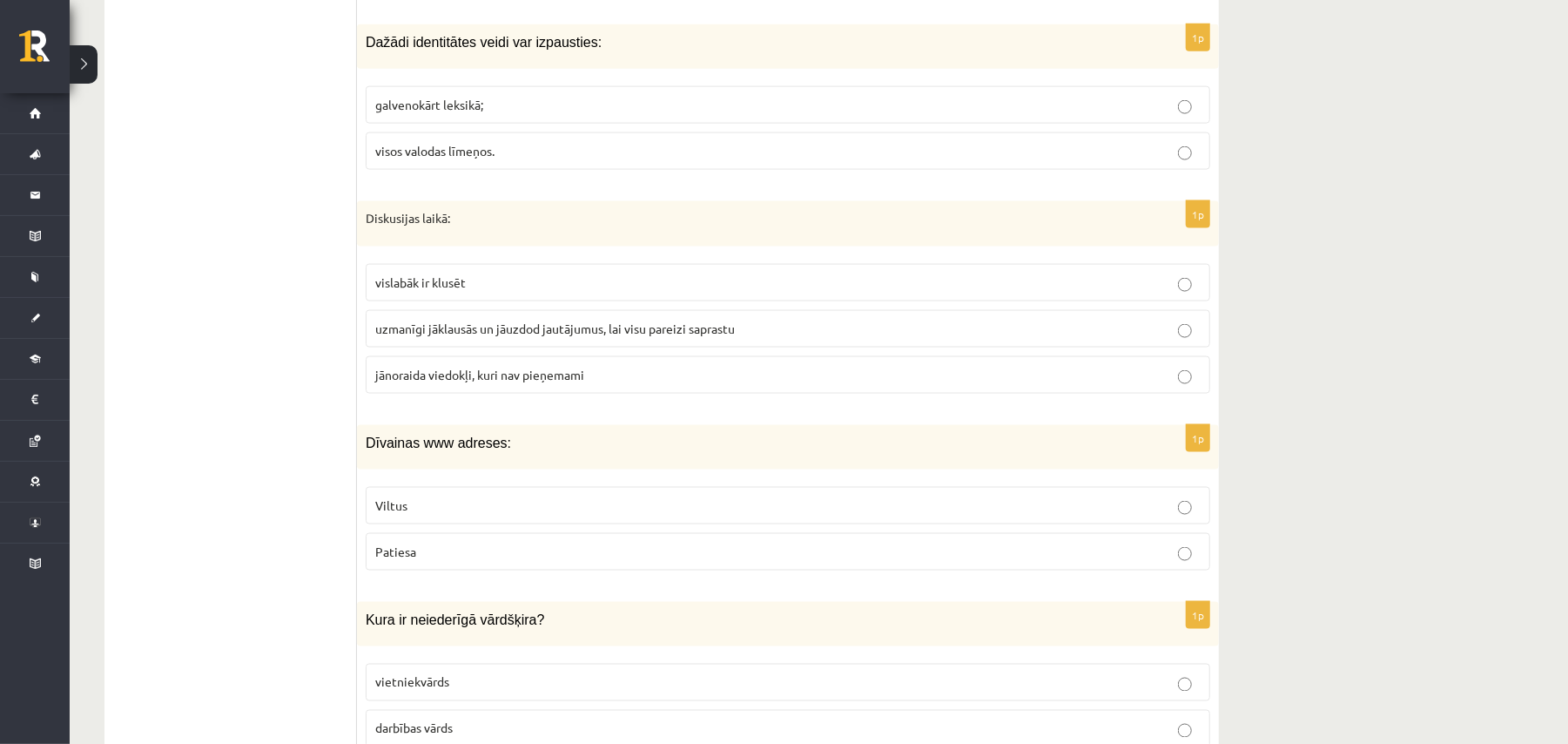
click at [502, 145] on p "visos valodas līmeņos." at bounding box center [788, 151] width 825 height 18
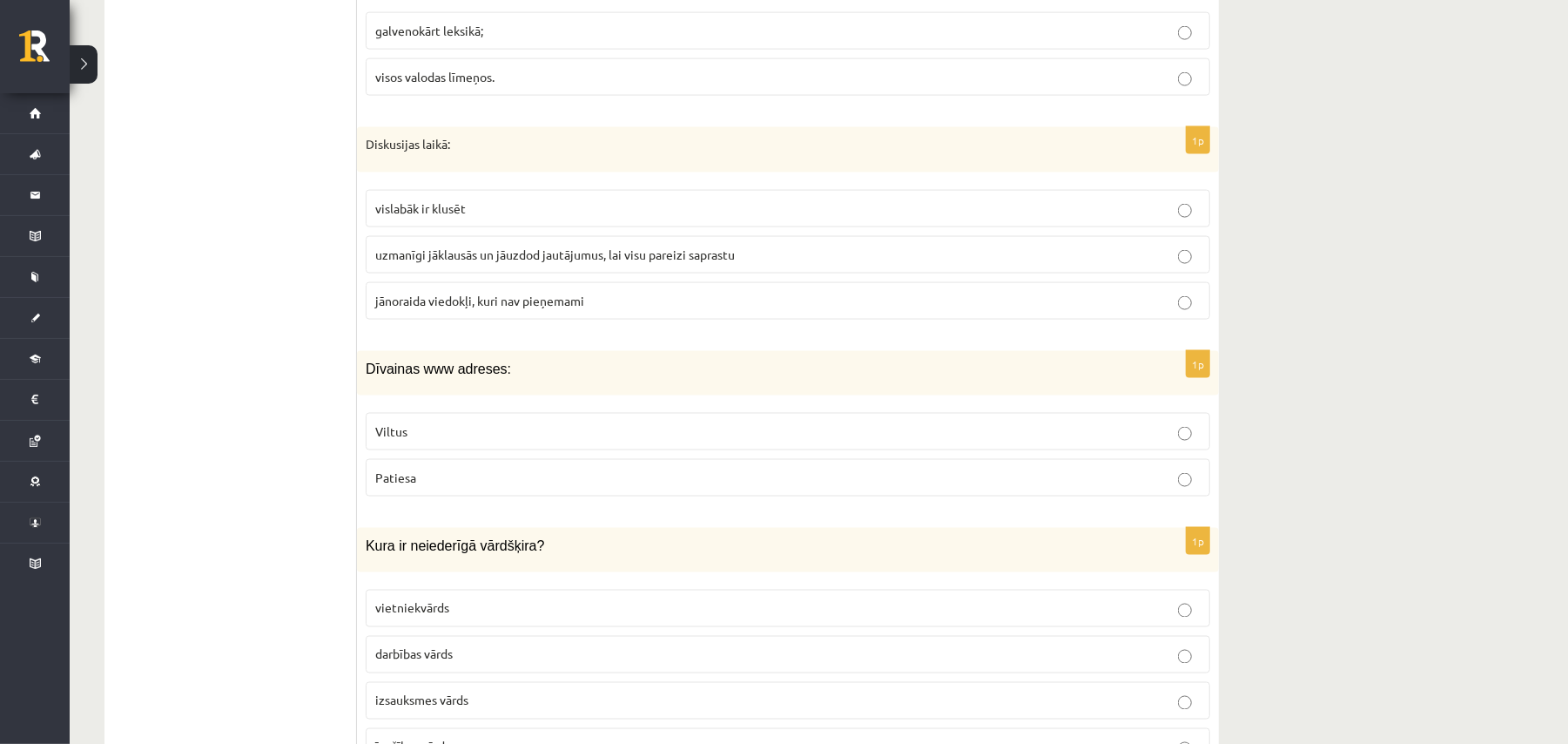
scroll to position [1809, 0]
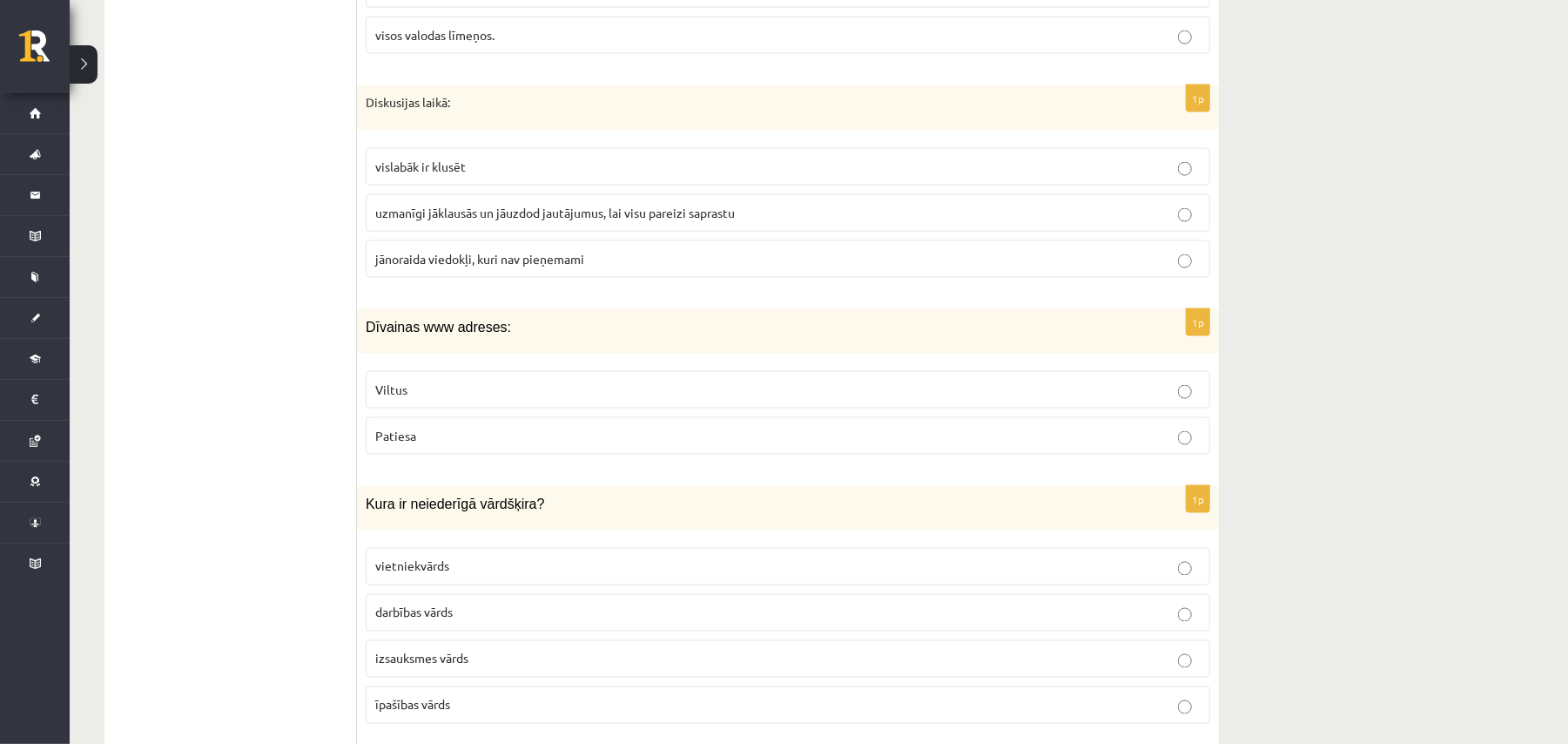
click at [547, 210] on span "uzmanīgi jāklausās un jāuzdod jautājumus, lai visu pareizi saprastu" at bounding box center [555, 212] width 360 height 15
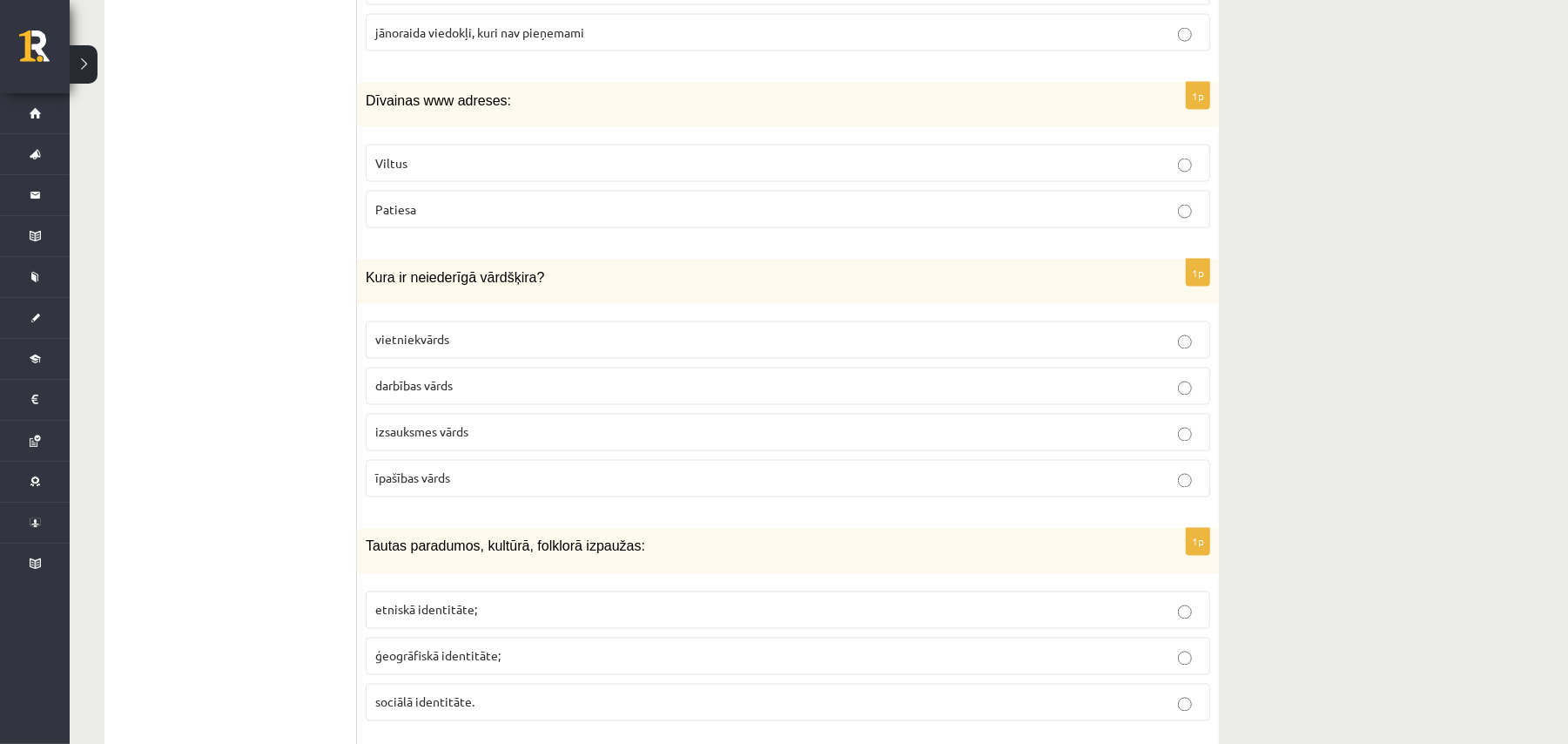
scroll to position [2042, 0]
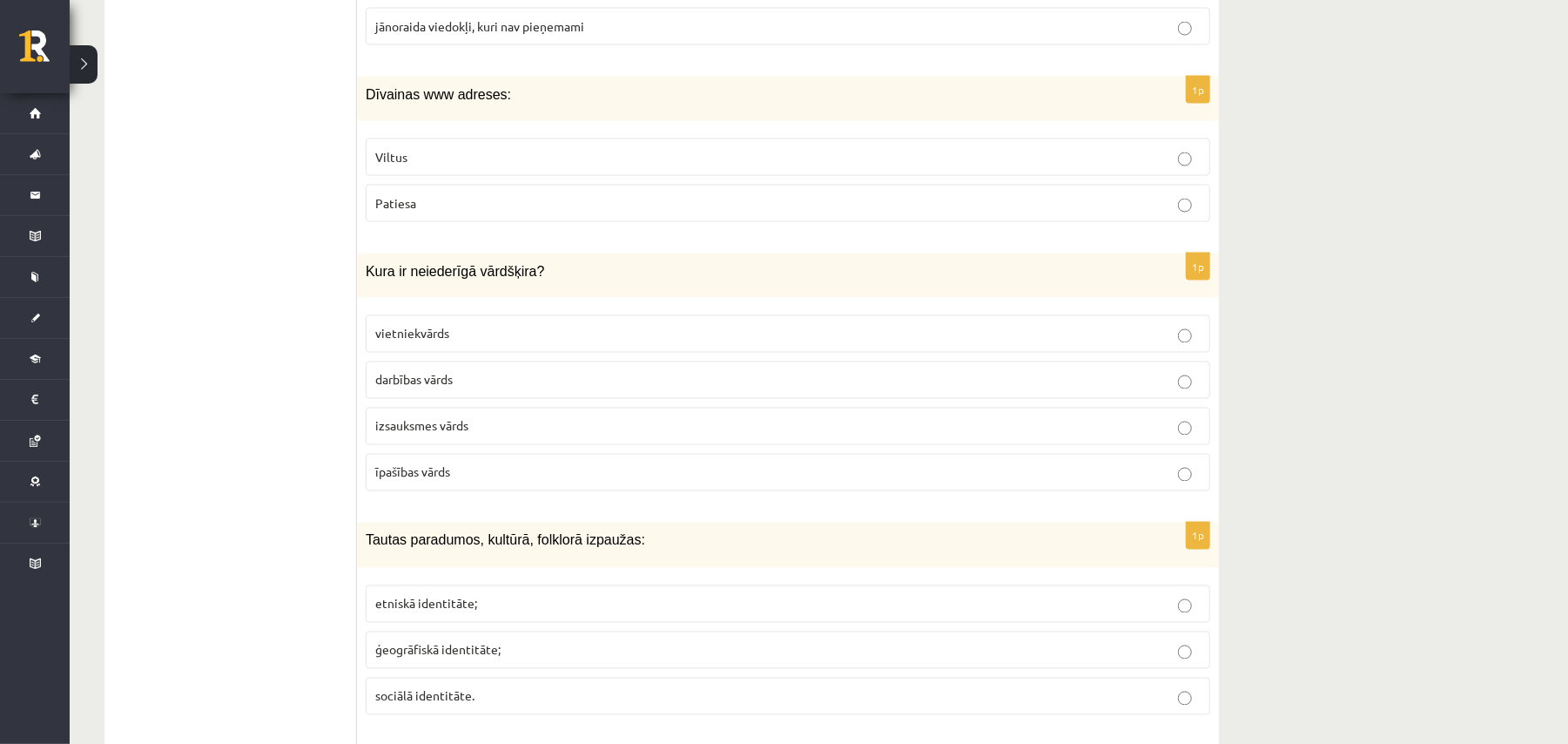
click at [417, 203] on p "Patiesa" at bounding box center [788, 203] width 825 height 18
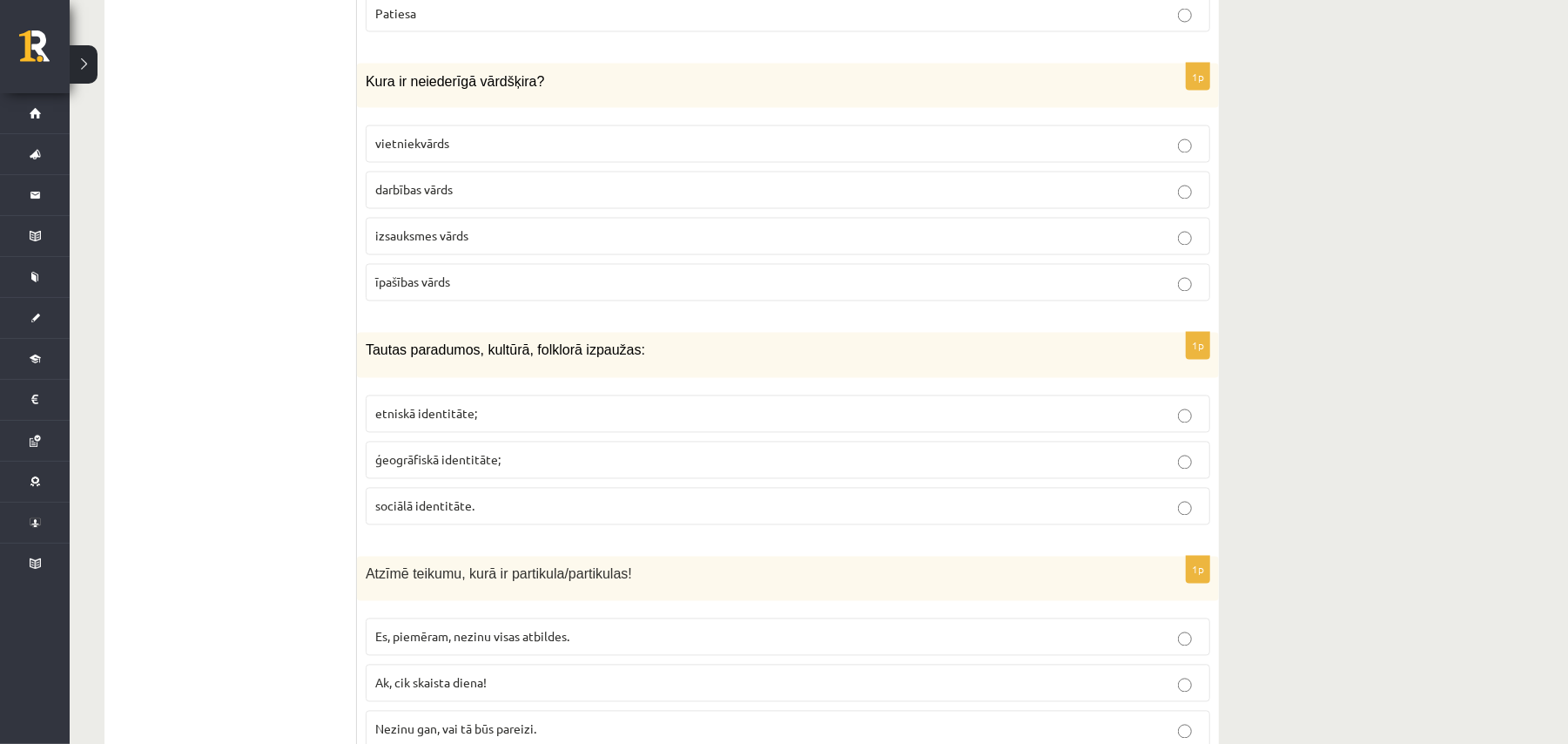
scroll to position [2273, 0]
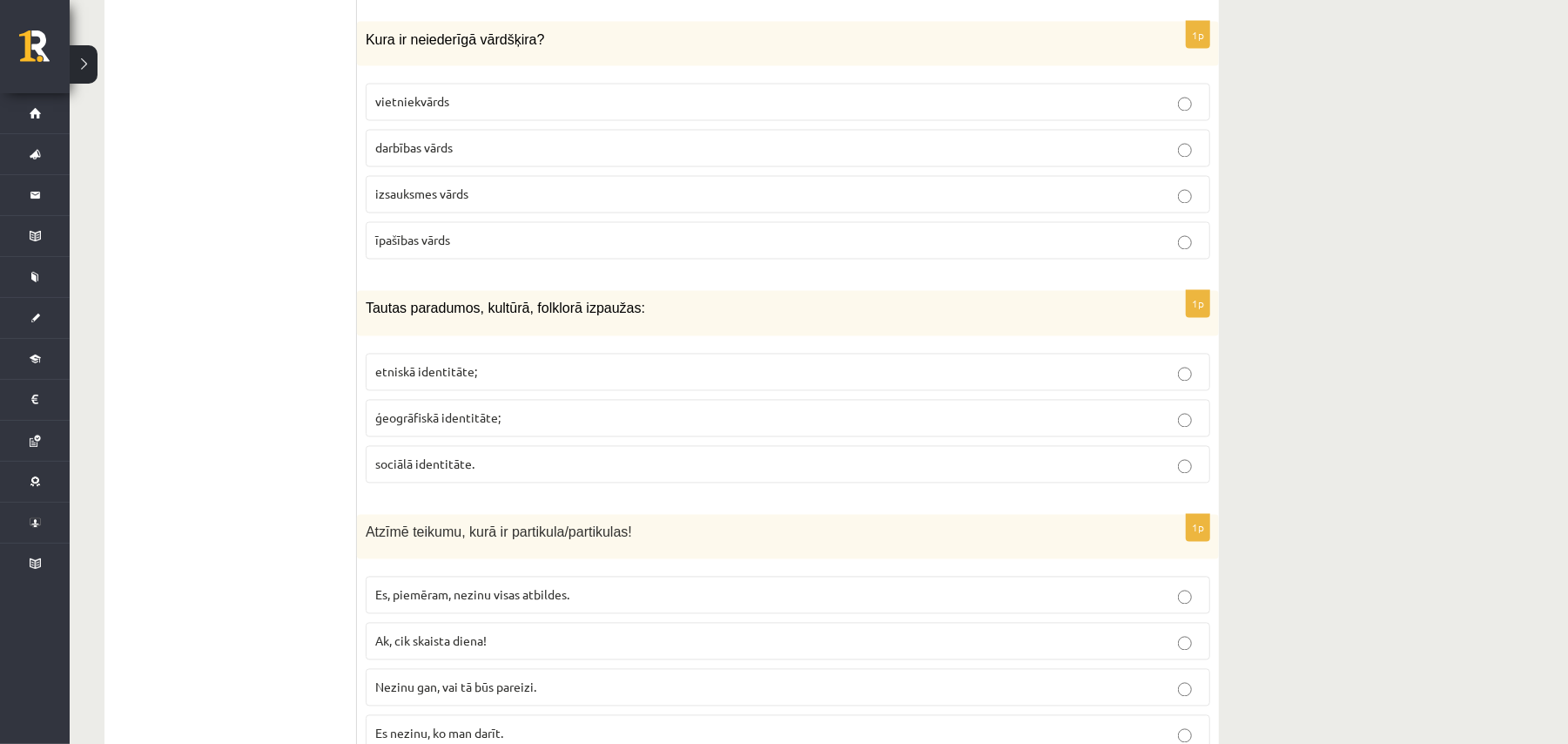
click at [502, 185] on p "izsauksmes vārds" at bounding box center [788, 194] width 825 height 18
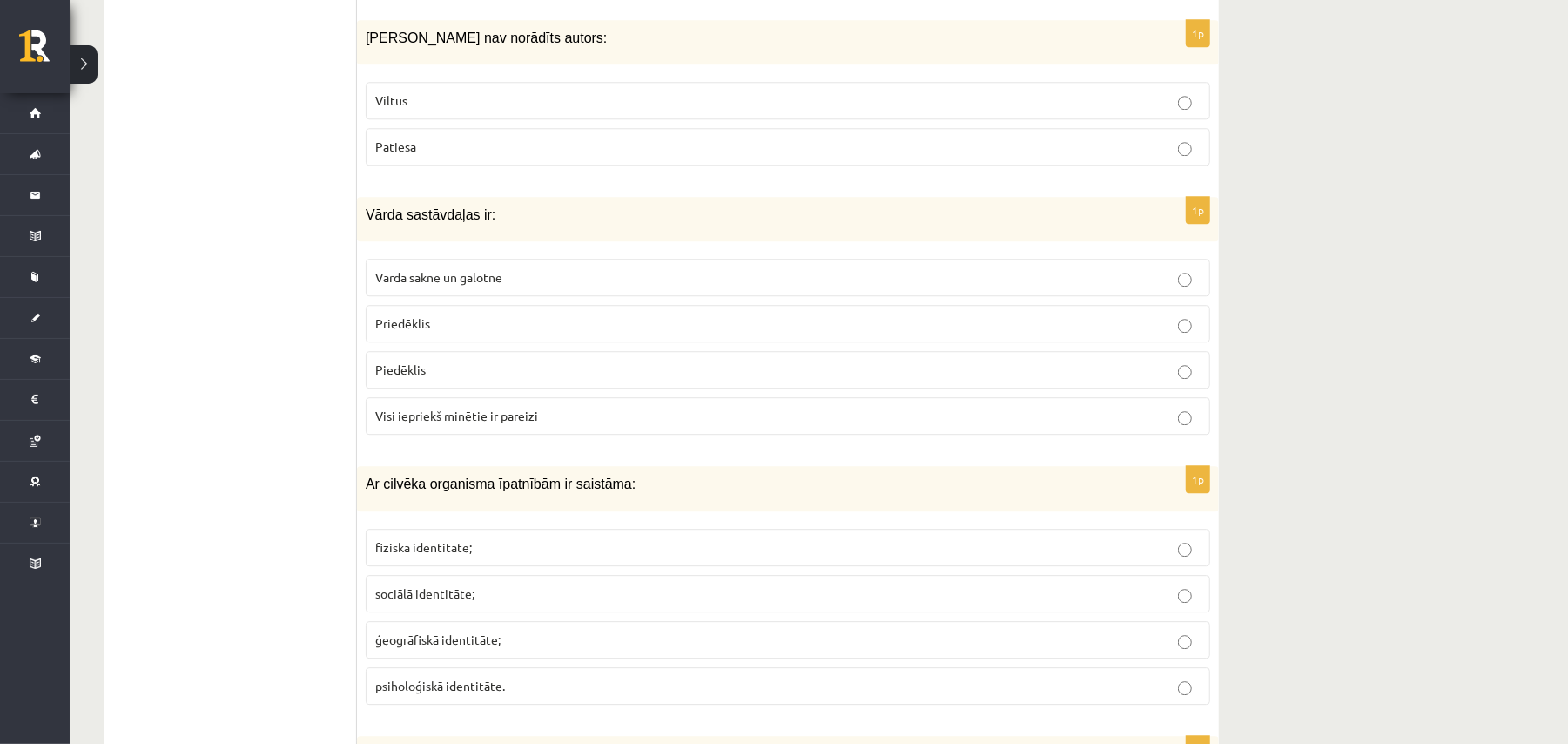
scroll to position [8342, 0]
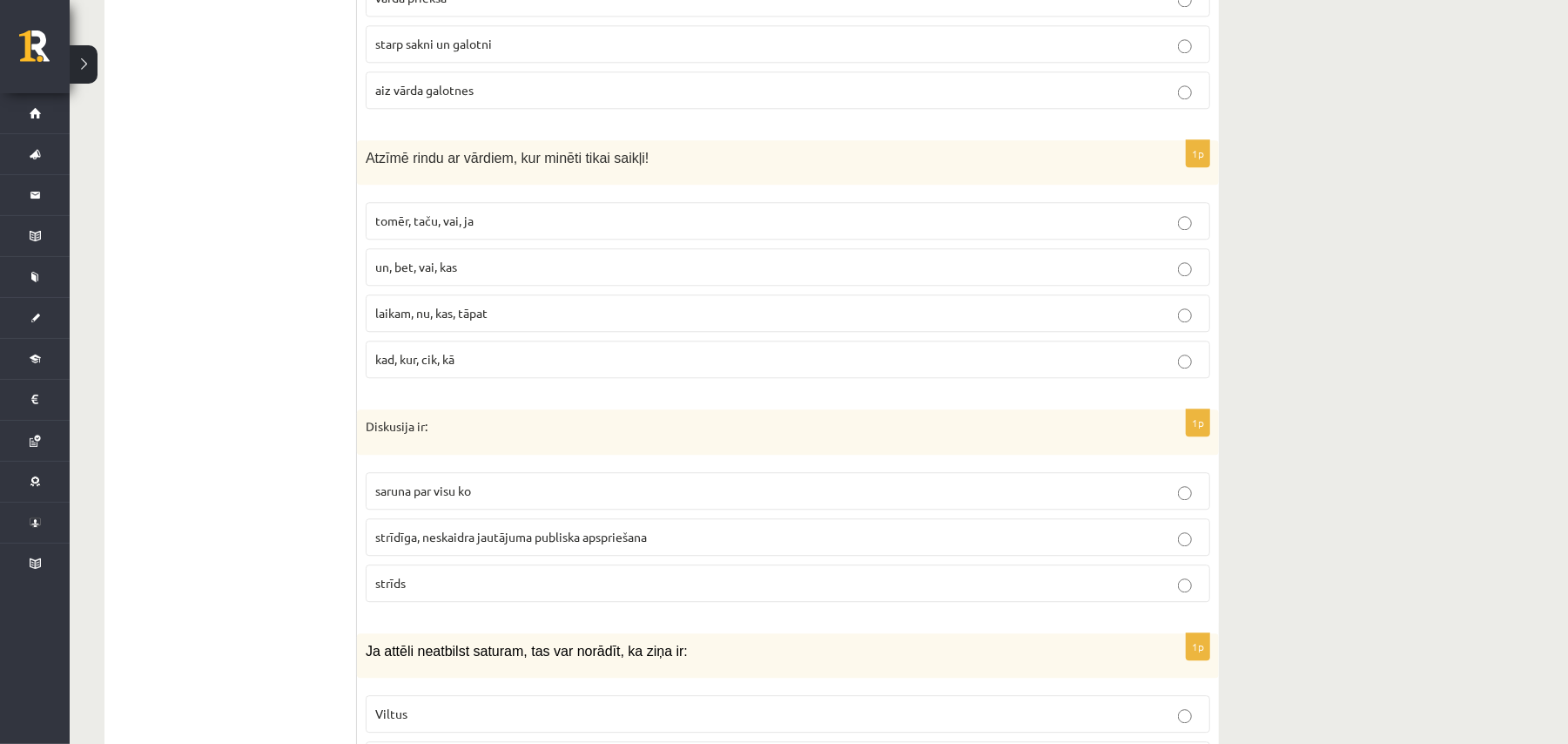
scroll to position [2489, 0]
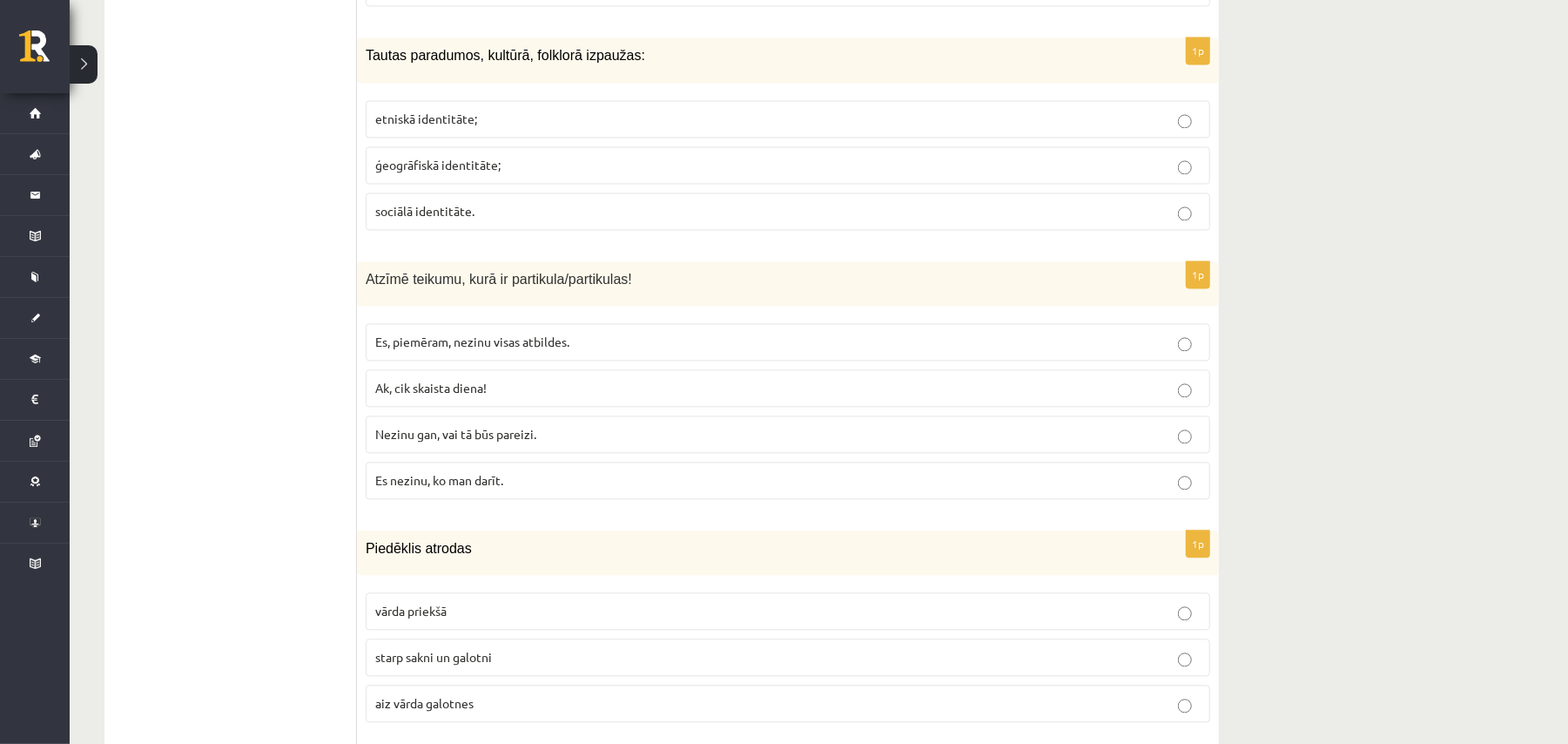
scroll to position [2536, 0]
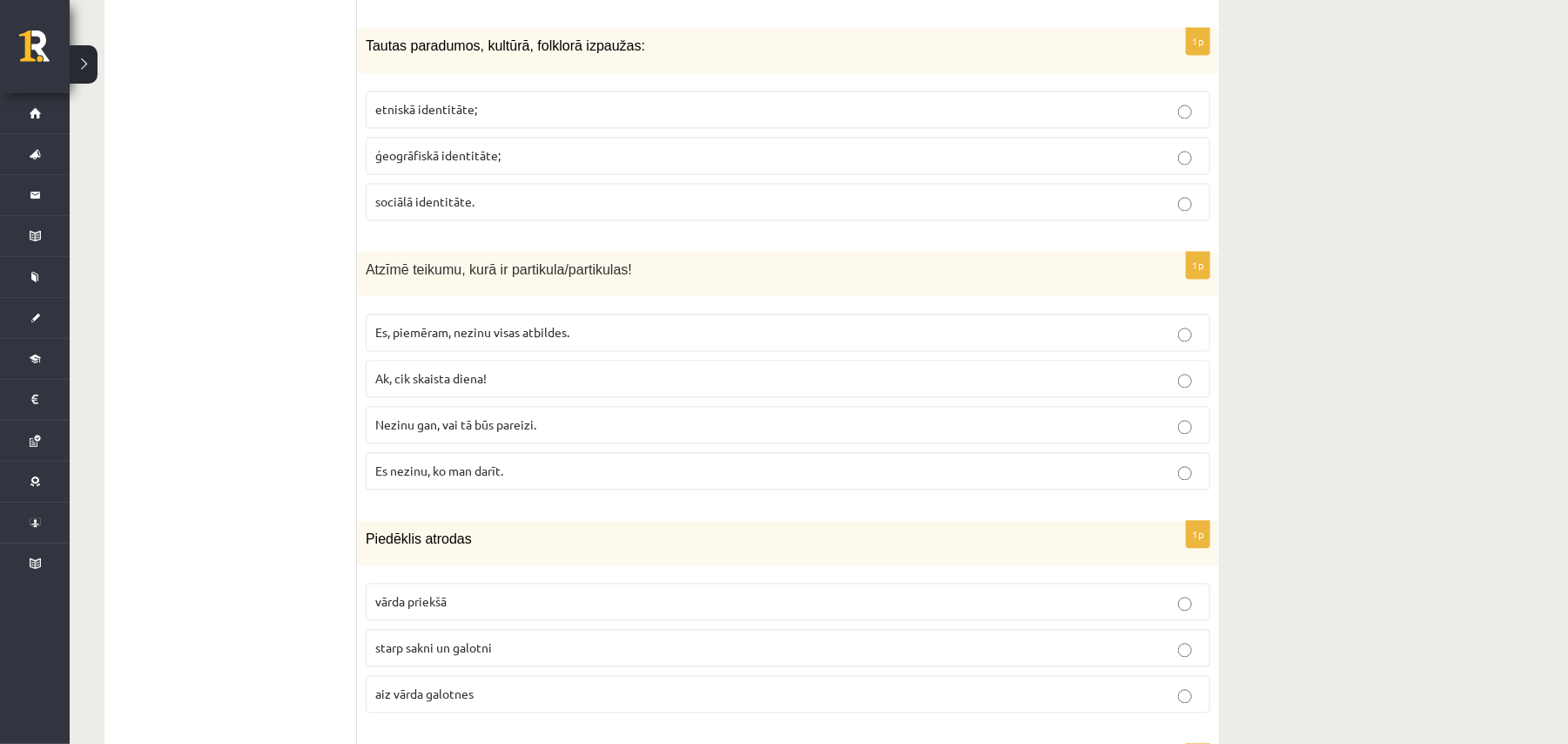
click at [545, 327] on span "Es, piemēram, nezinu visas atbildes." at bounding box center [472, 332] width 194 height 15
click at [635, 402] on fieldset "Es, piemēram, nezinu visas atbildes. Ak, cik skaista diena! Nezinu gan, vai tā …" at bounding box center [788, 400] width 844 height 190
click at [663, 423] on p "Nezinu gan, vai tā būs pareizi." at bounding box center [788, 424] width 825 height 18
click at [502, 333] on span "Es, piemēram, nezinu visas atbildes." at bounding box center [472, 332] width 194 height 15
click at [524, 106] on p "etniskā identitāte;" at bounding box center [788, 108] width 825 height 18
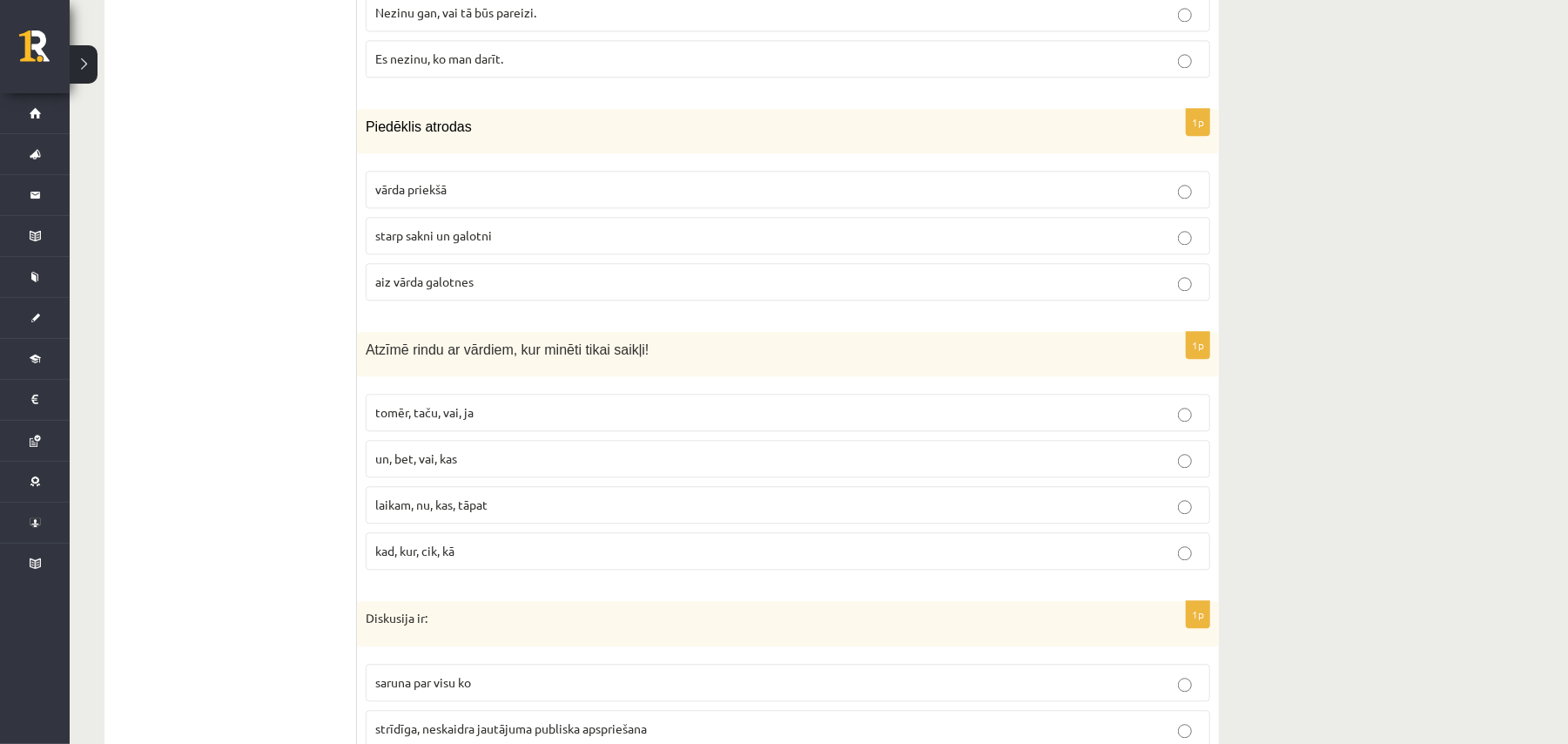
scroll to position [3001, 0]
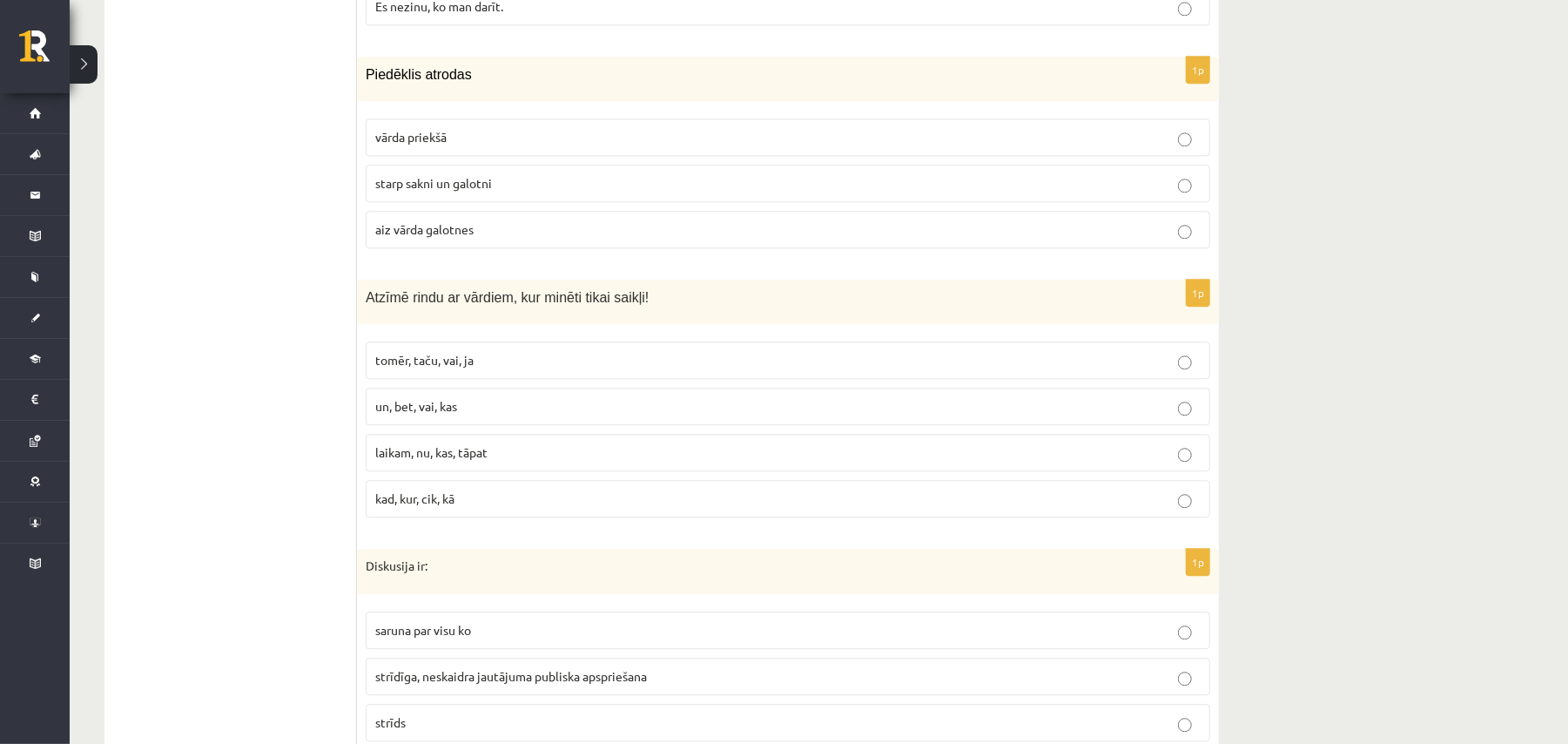
click at [482, 189] on span "starp sakni un galotni" at bounding box center [434, 182] width 117 height 15
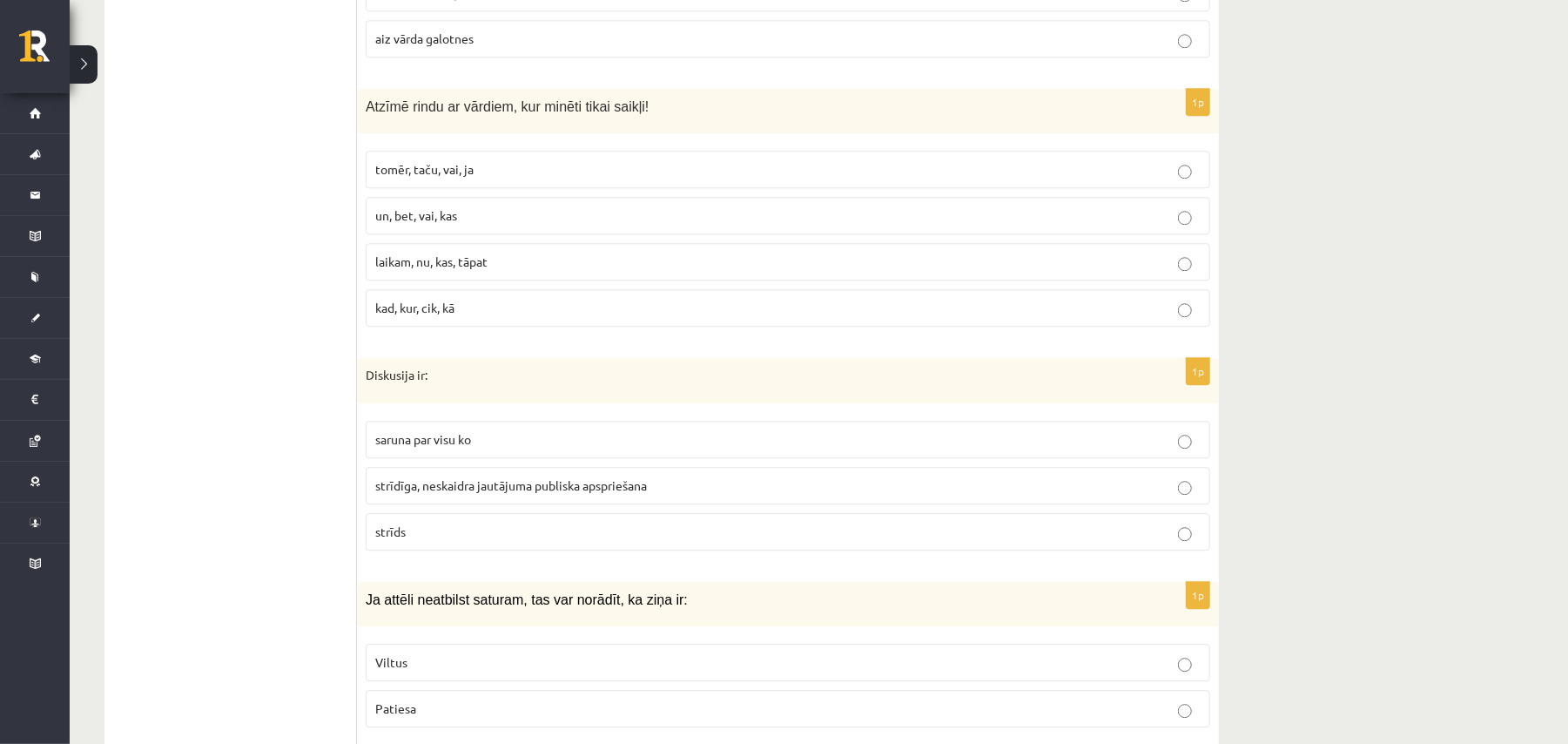
scroll to position [3233, 0]
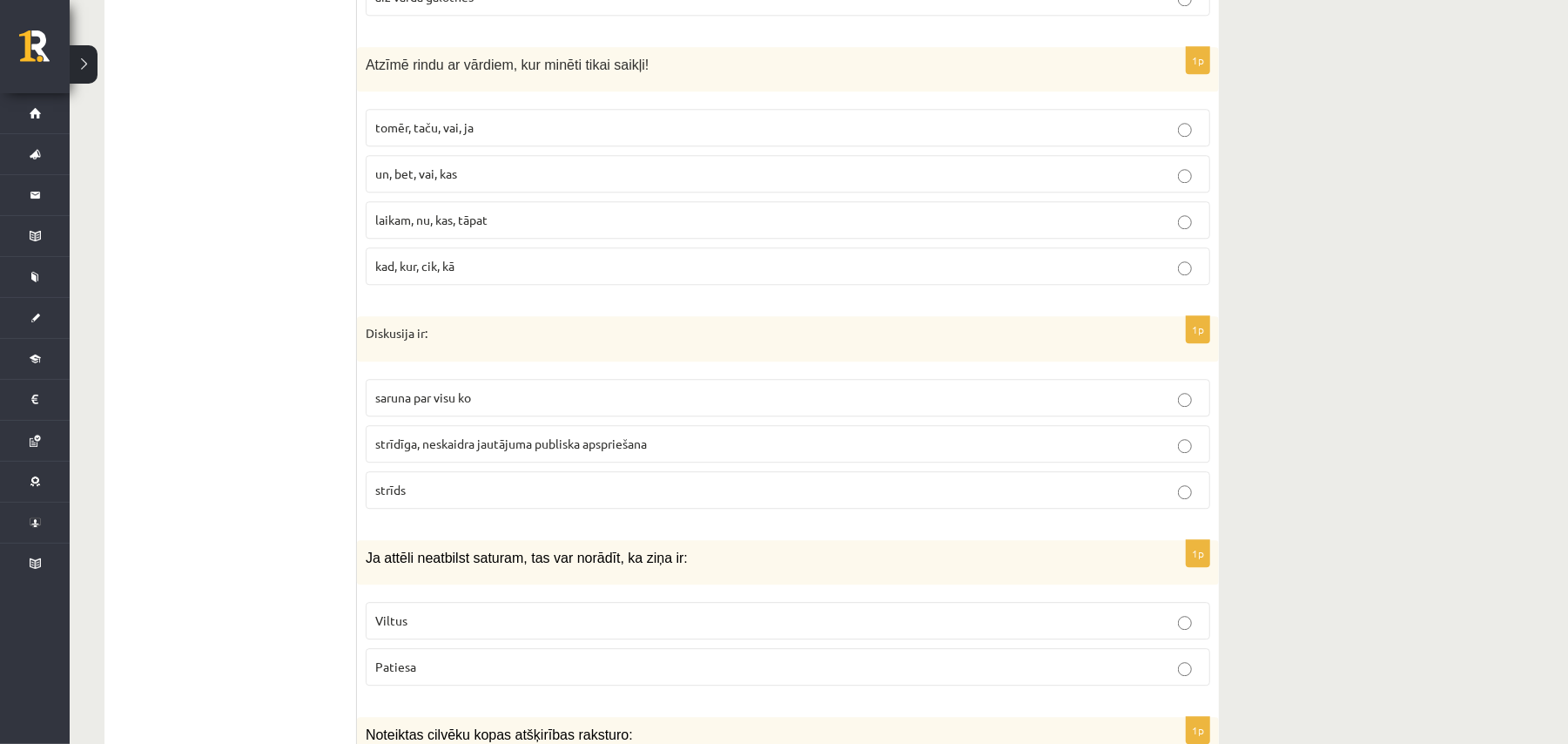
click at [607, 120] on label "tomēr, taču, vai, ja" at bounding box center [788, 127] width 844 height 37
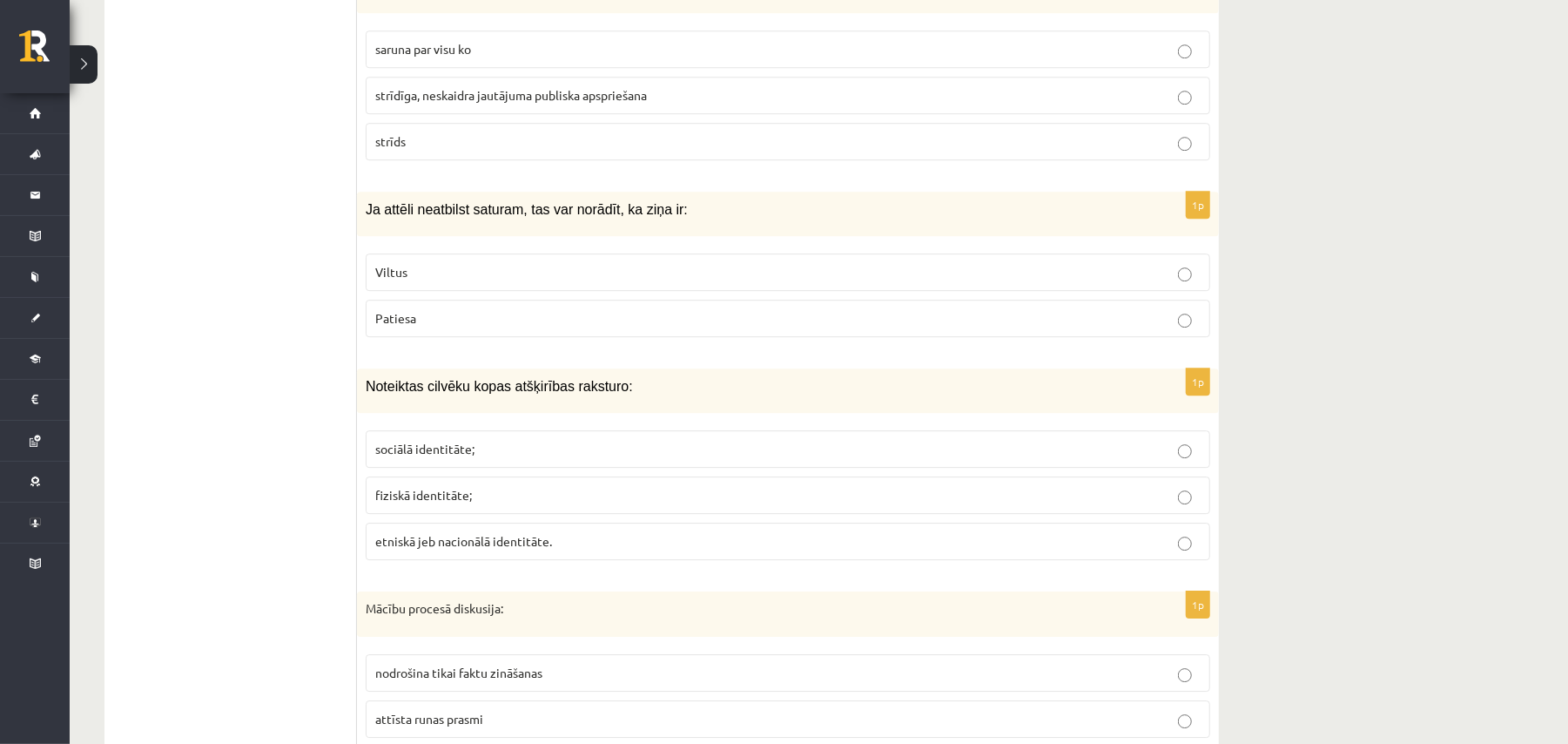
scroll to position [3465, 0]
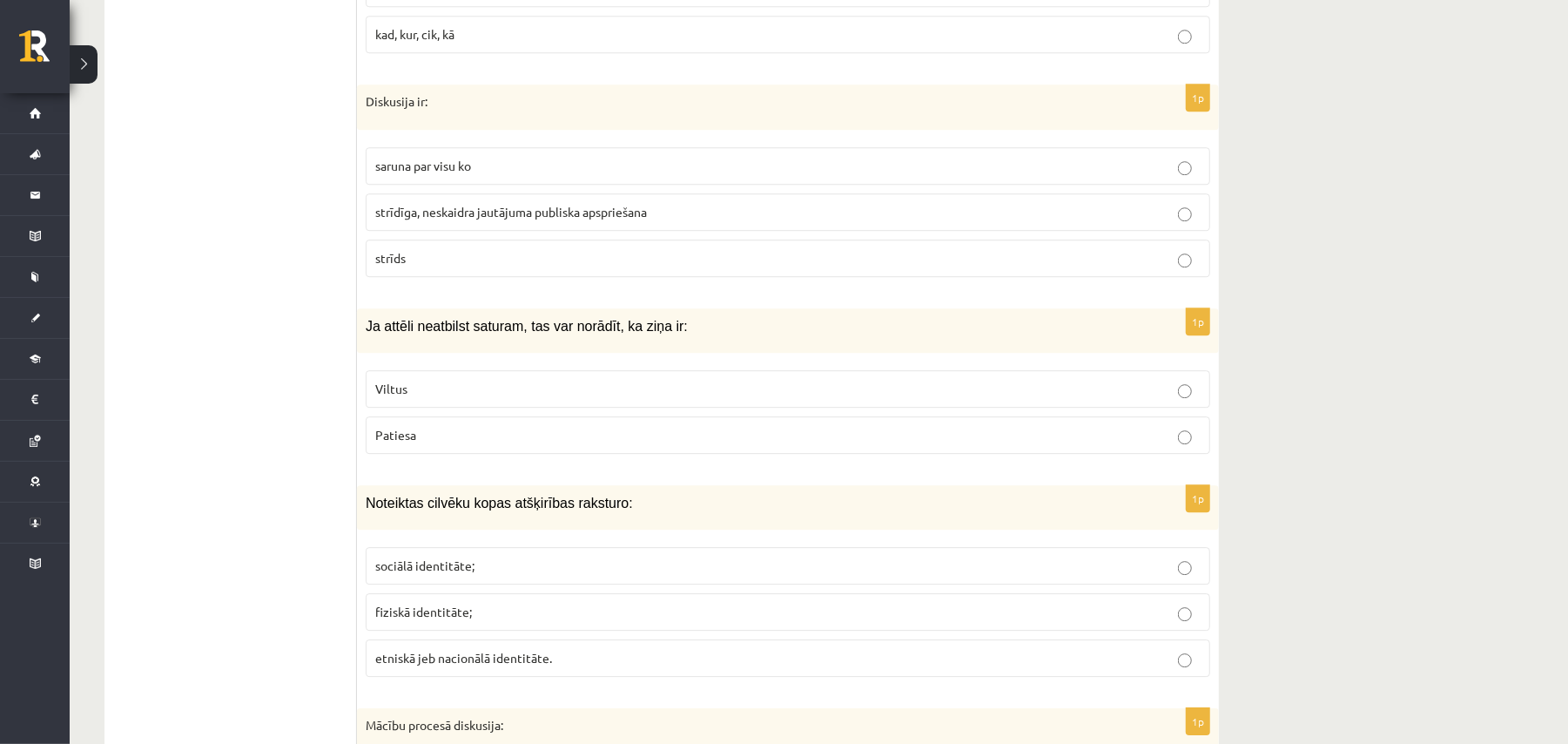
click at [470, 184] on label "saruna par visu ko" at bounding box center [788, 165] width 844 height 37
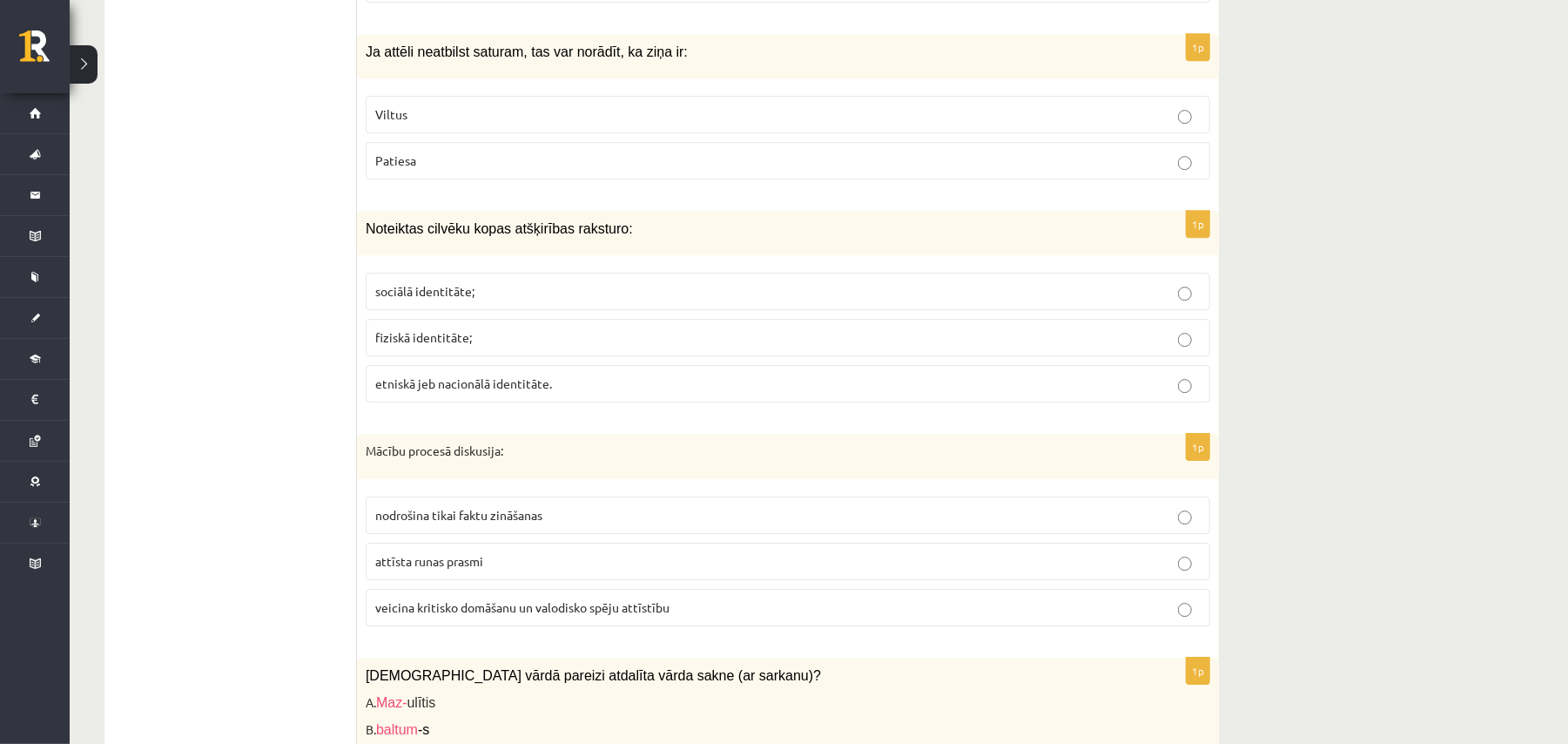
scroll to position [3697, 0]
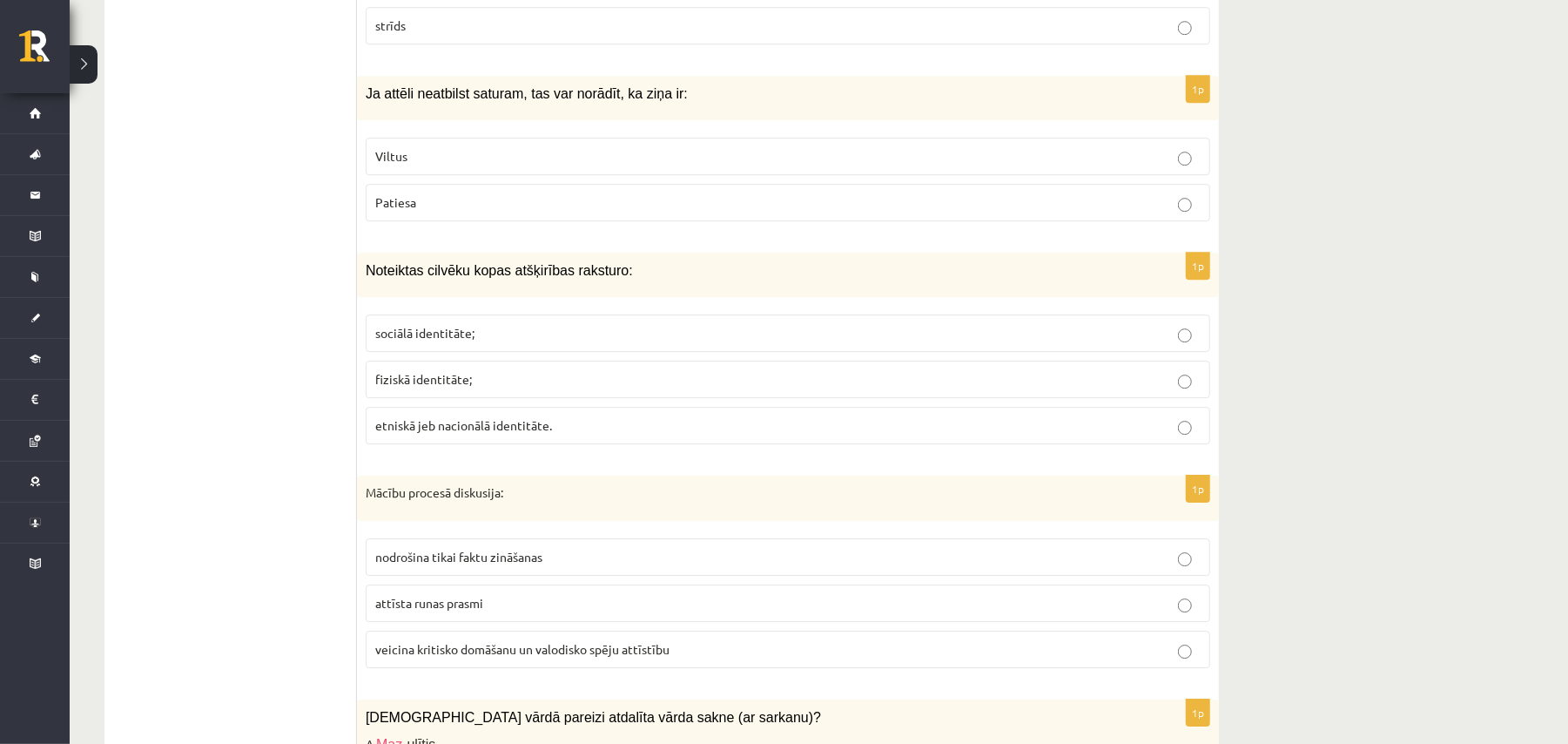
click at [457, 165] on p "Viltus" at bounding box center [788, 156] width 825 height 18
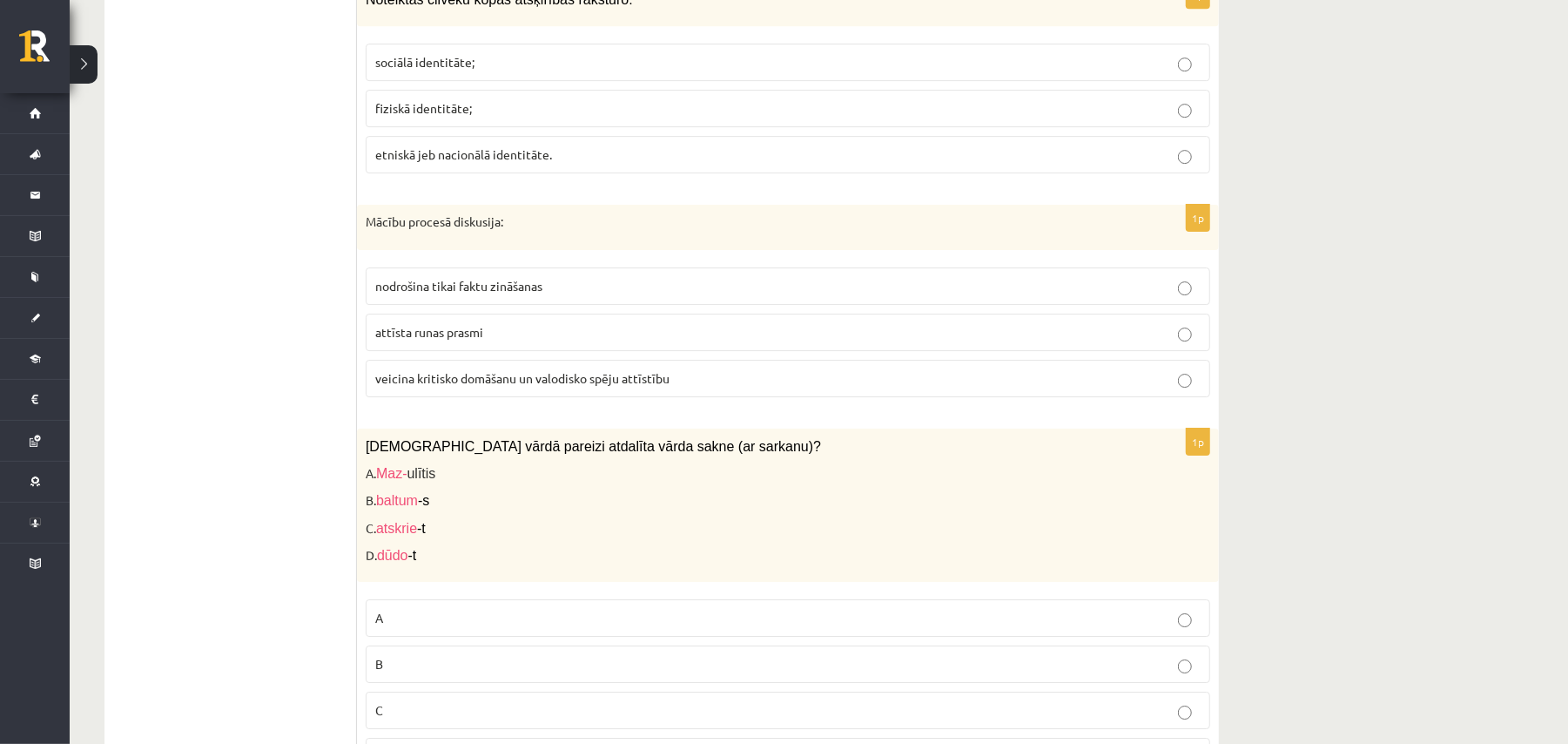
scroll to position [3930, 0]
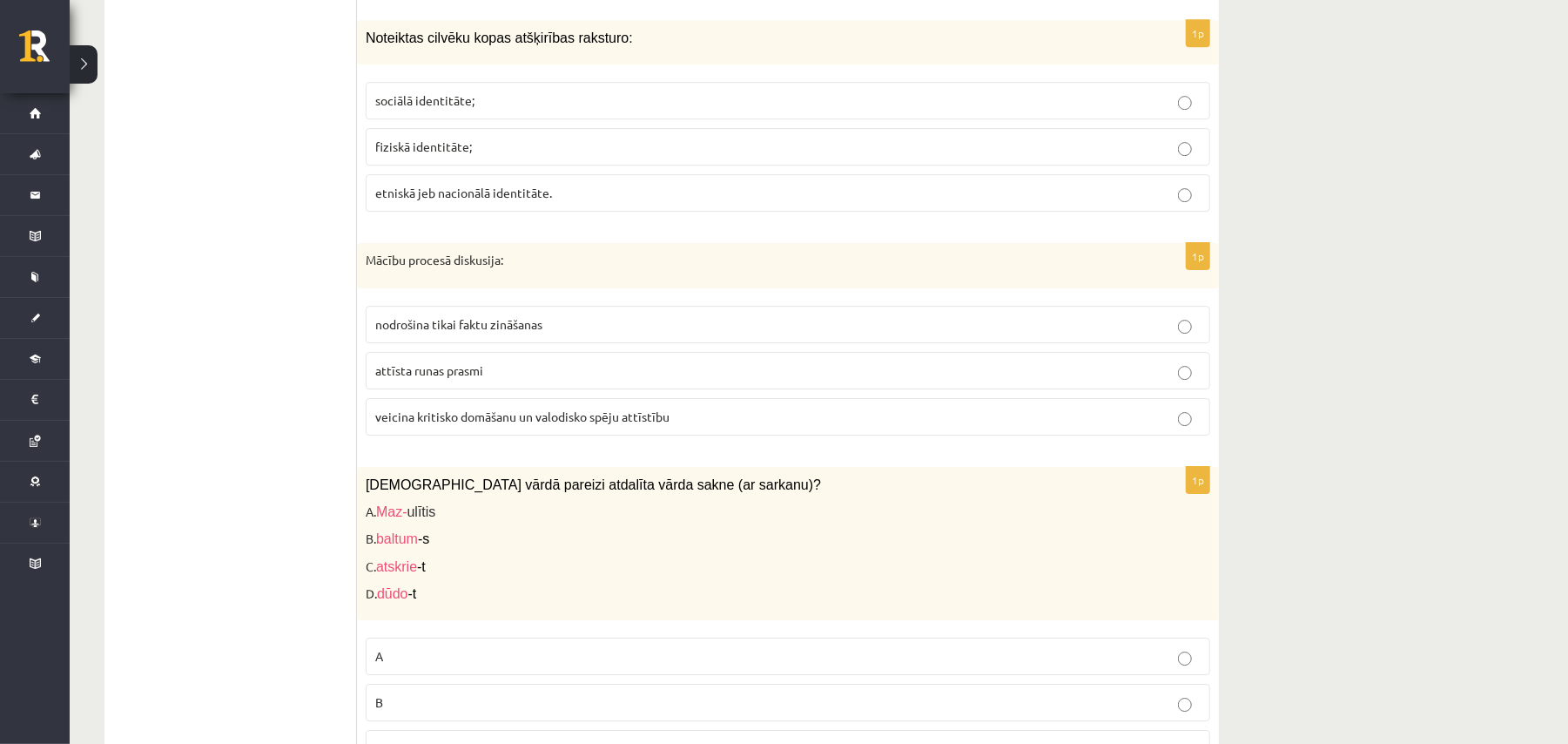
click at [474, 211] on label "etniskā jeb nacionālā identitāte." at bounding box center [788, 192] width 844 height 37
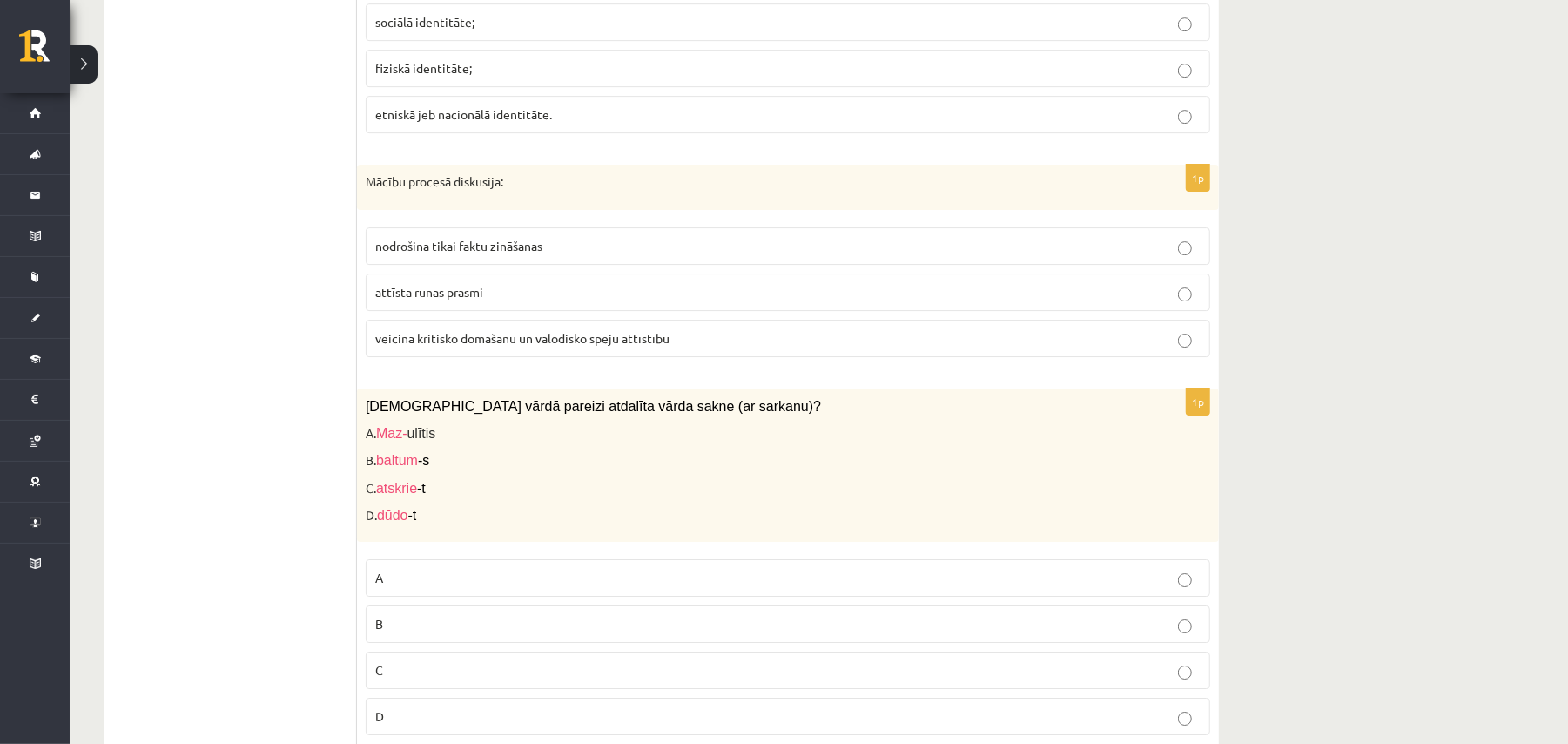
scroll to position [4162, 0]
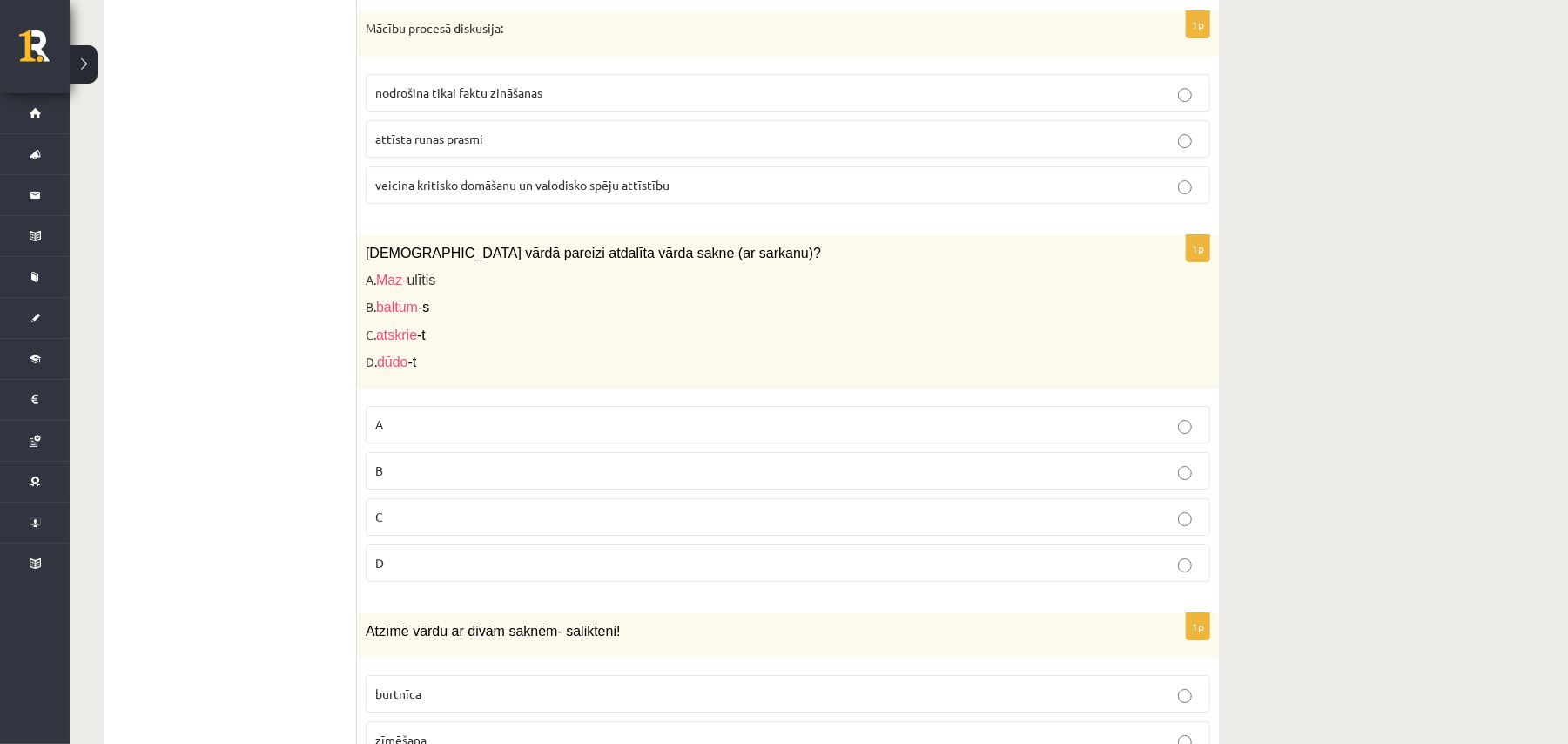
click at [513, 102] on p "nodrošina tikai faktu zināšanas" at bounding box center [788, 92] width 825 height 18
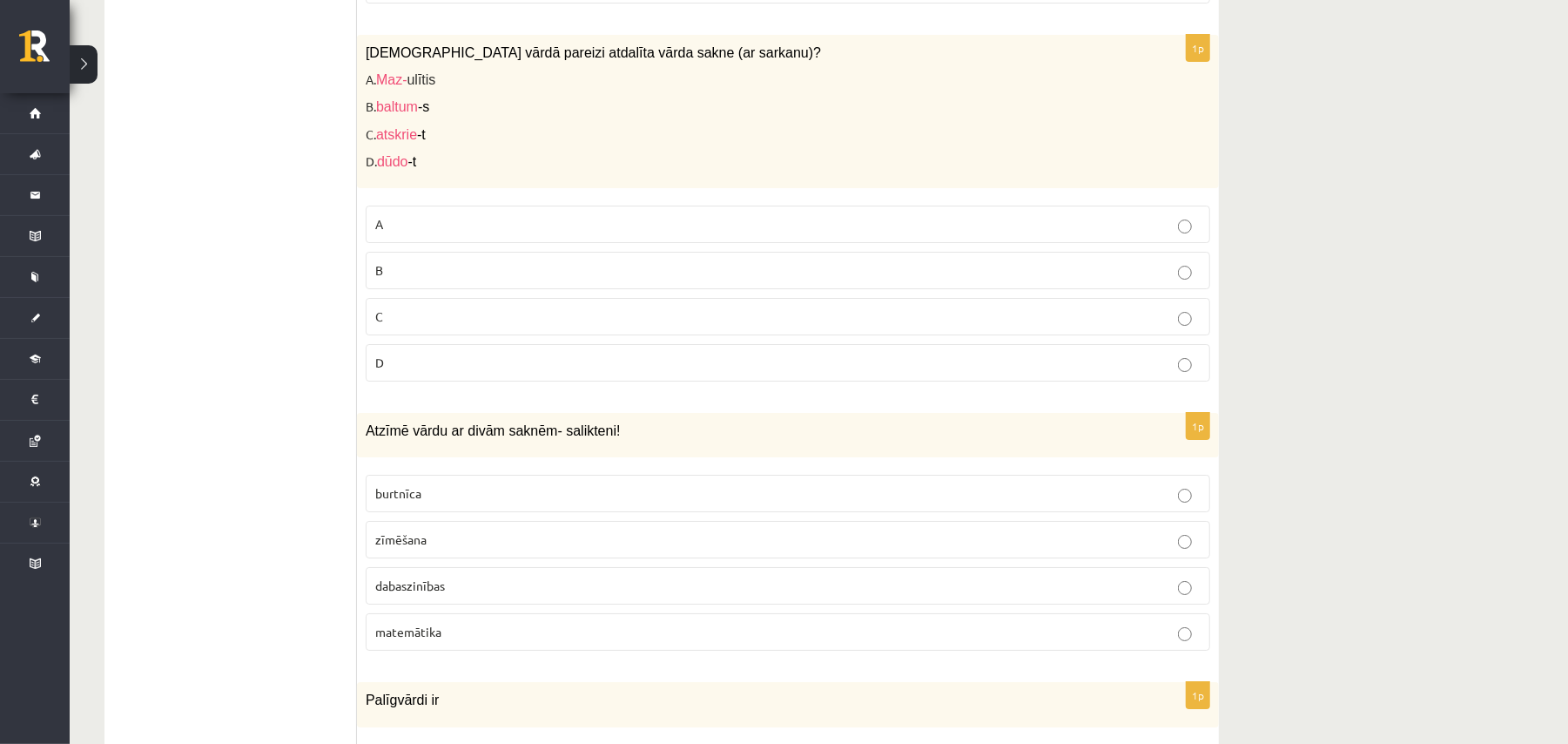
scroll to position [4394, 0]
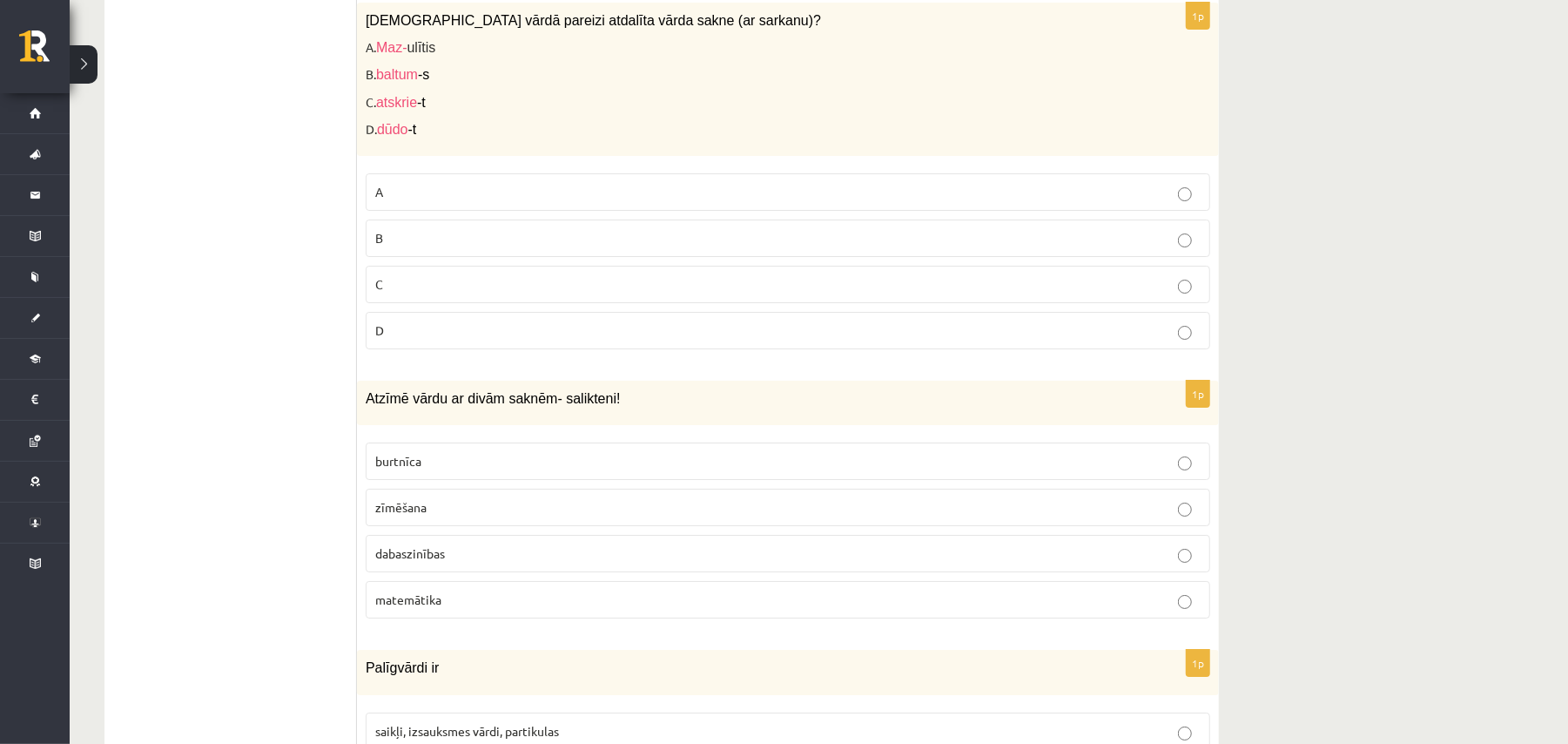
drag, startPoint x: 479, startPoint y: 251, endPoint x: 496, endPoint y: 251, distance: 17.0
click at [484, 248] on p "B" at bounding box center [788, 238] width 825 height 18
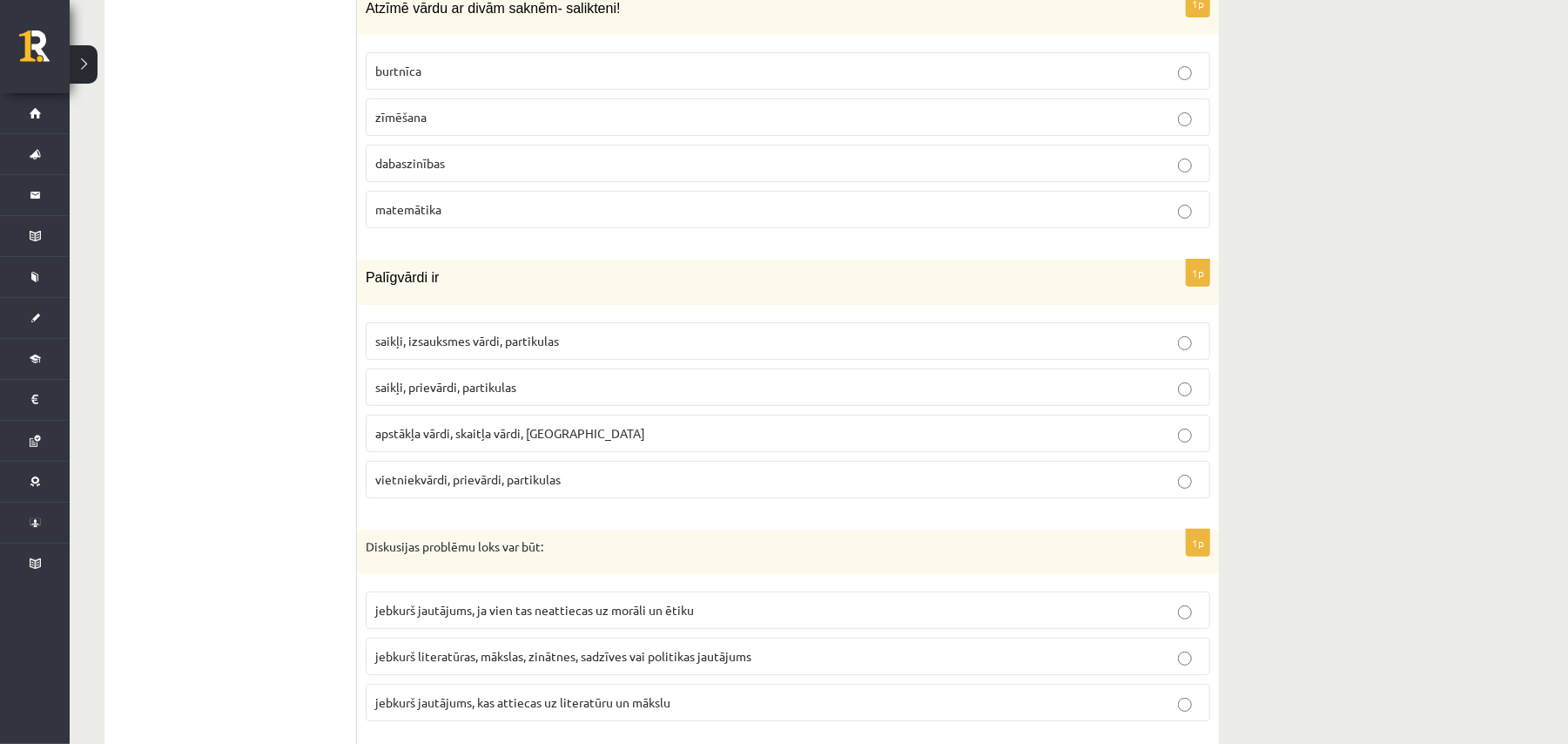
scroll to position [4742, 0]
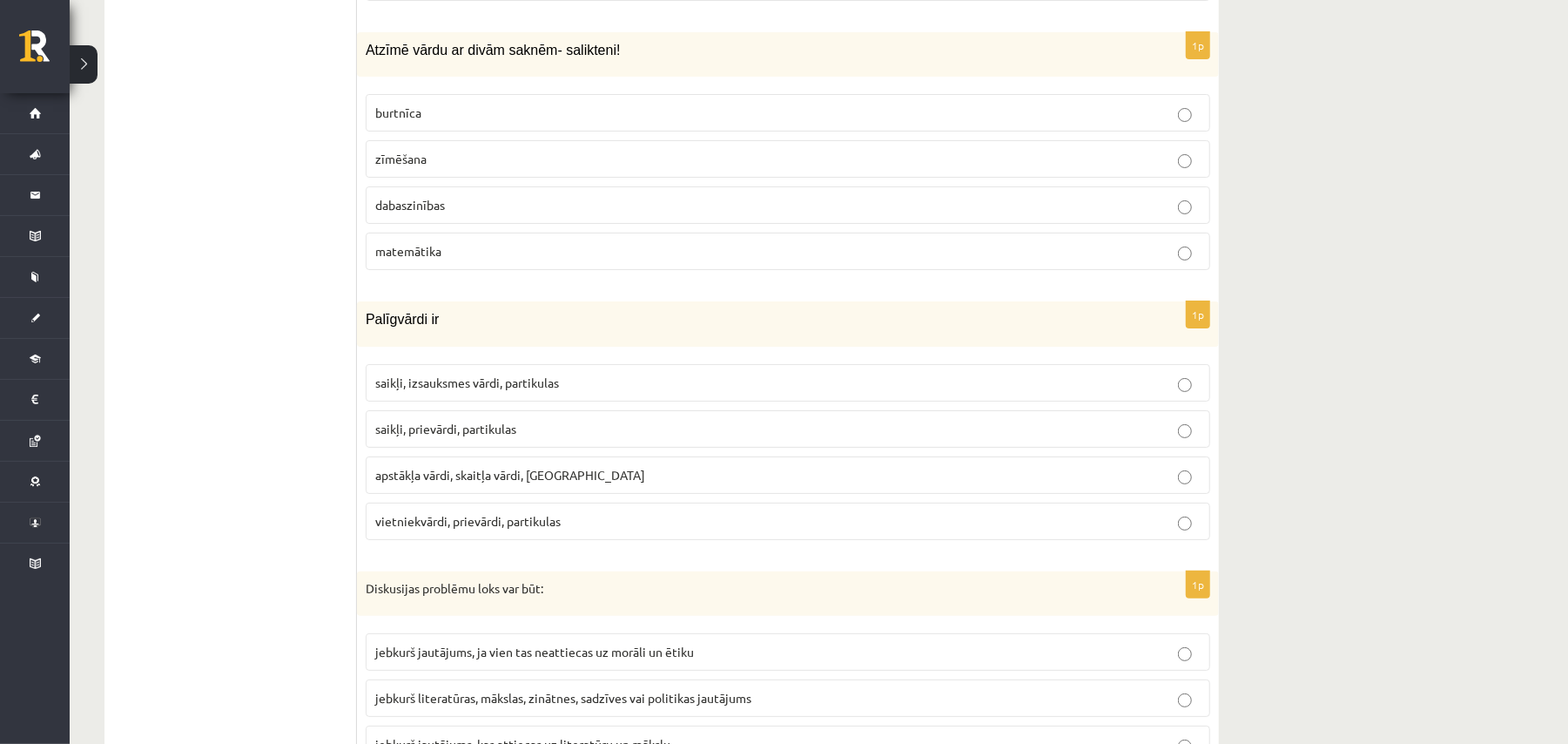
click at [485, 214] on p "dabaszinības" at bounding box center [788, 204] width 825 height 18
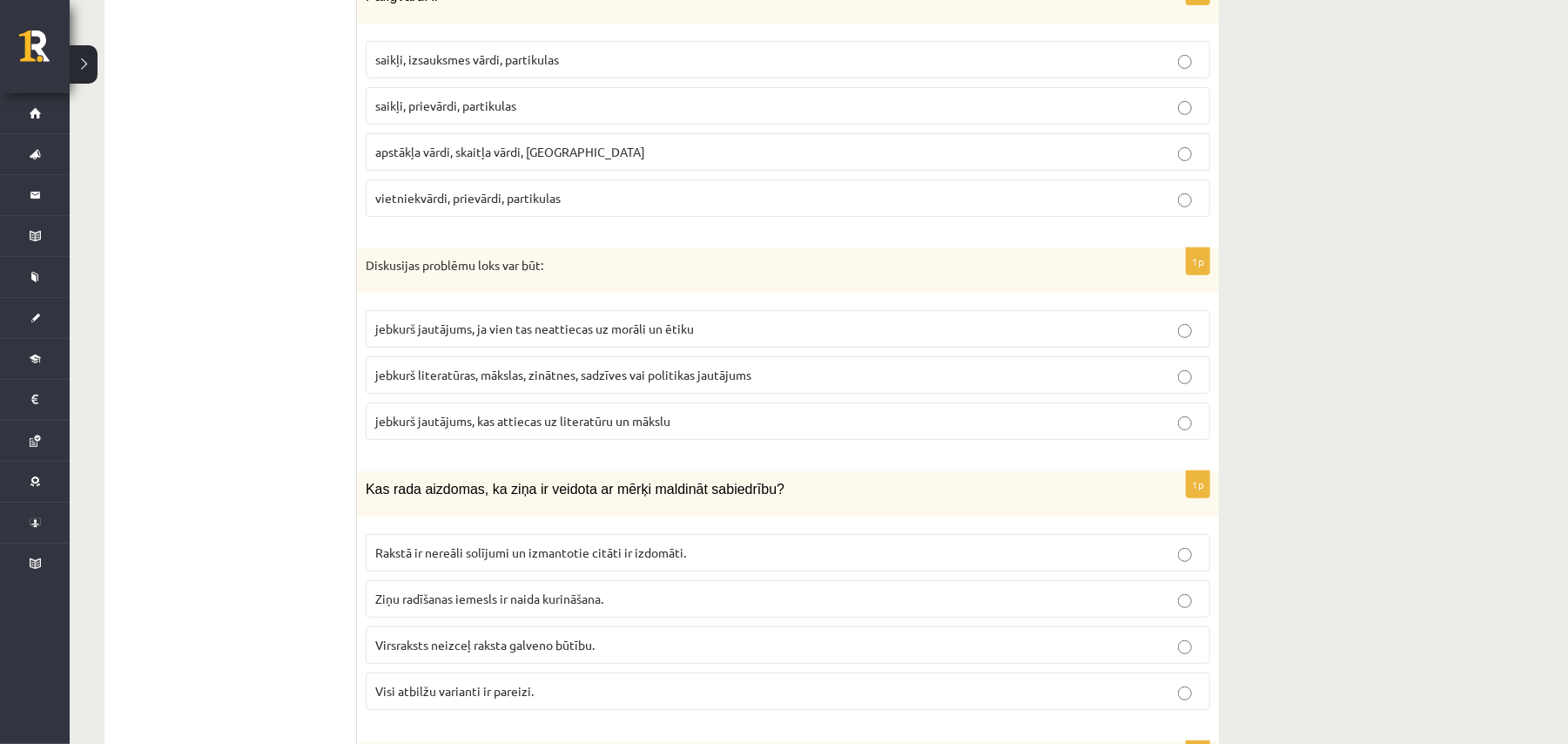
scroll to position [5050, 0]
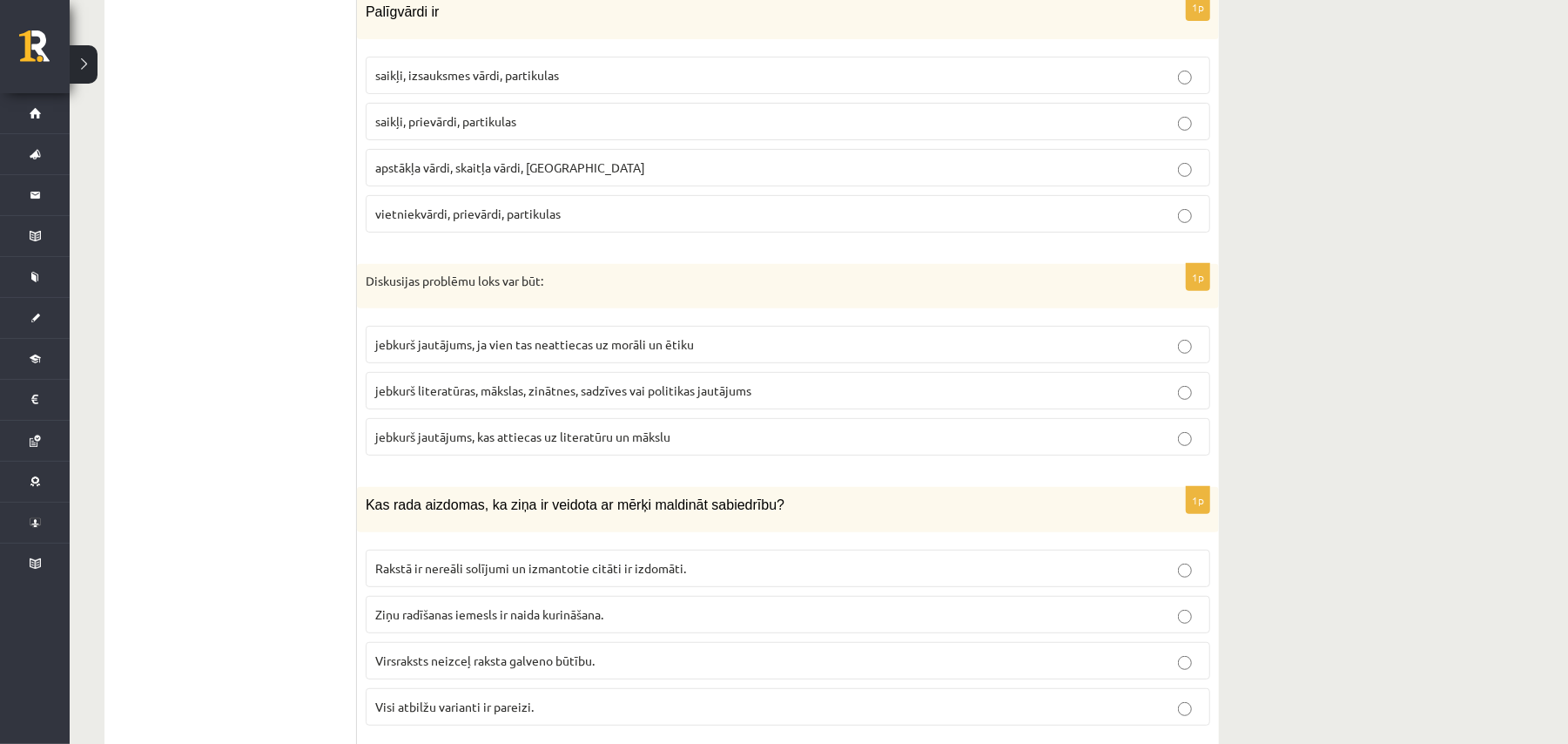
click at [471, 131] on p "saikļi, prievārdi, partikulas" at bounding box center [788, 121] width 825 height 18
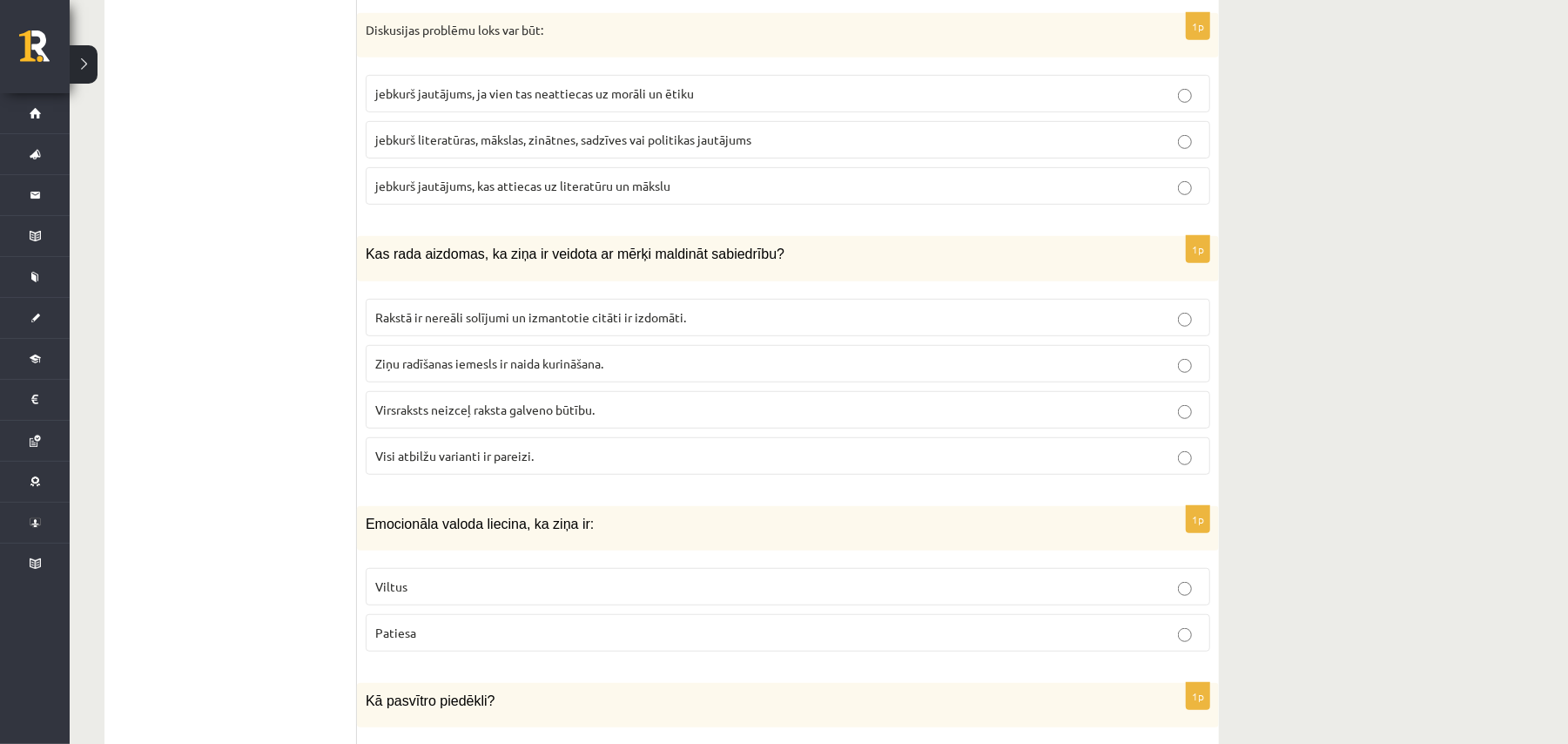
scroll to position [5283, 0]
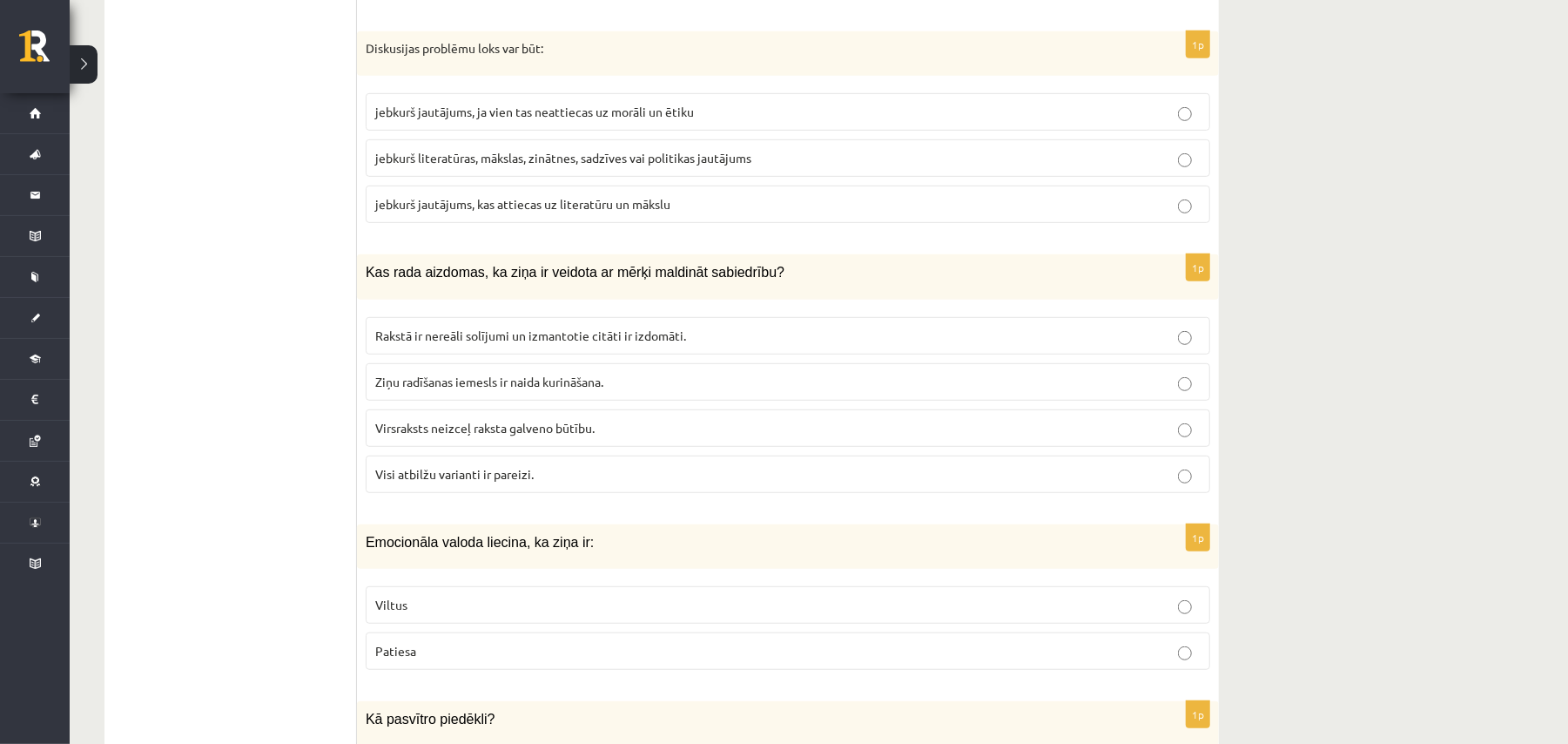
click at [494, 167] on p "jebkurš literatūras, mākslas, zinātnes, sadzīves vai politikas jautājums" at bounding box center [788, 157] width 825 height 18
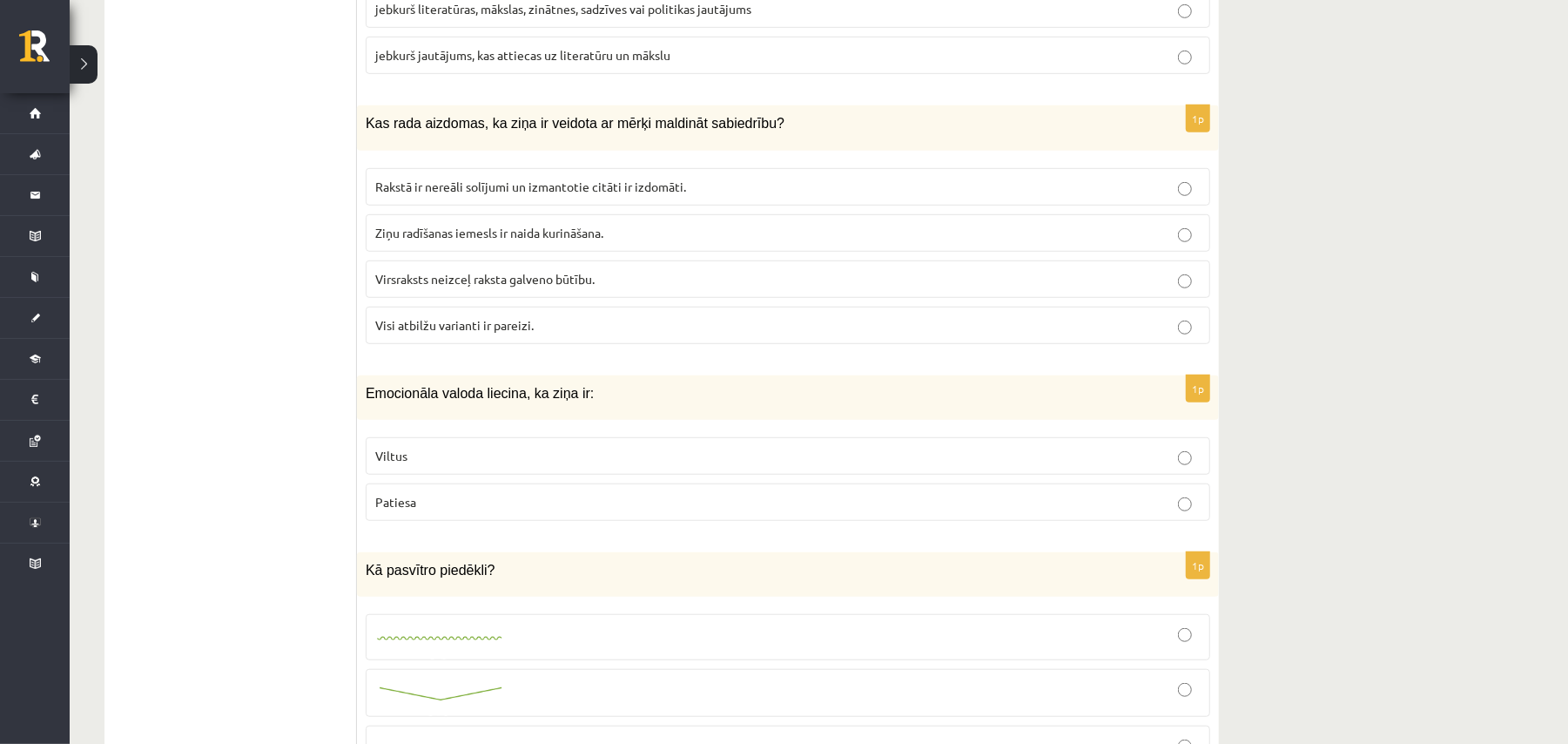
scroll to position [5398, 0]
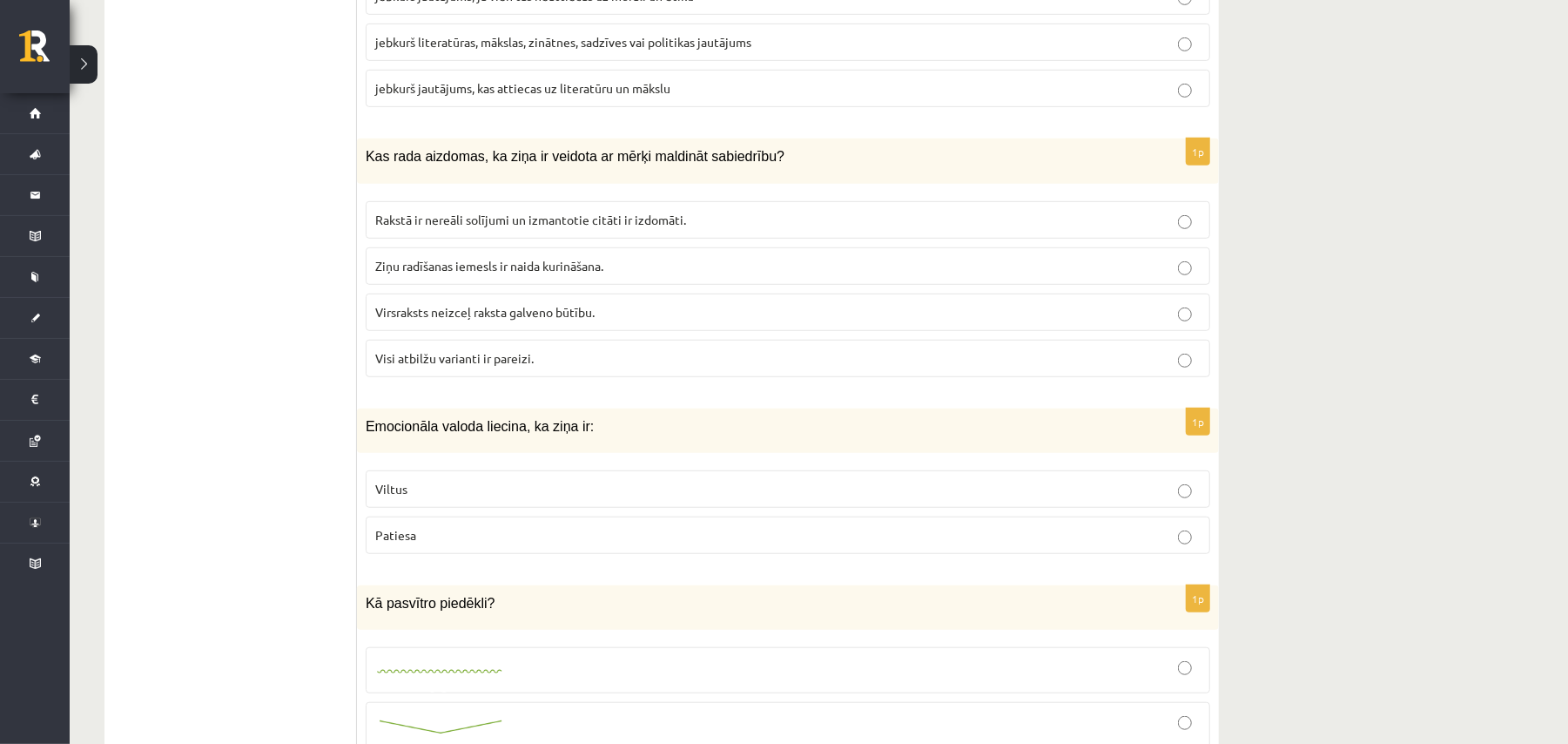
click at [507, 543] on label "Patiesa" at bounding box center [788, 535] width 844 height 37
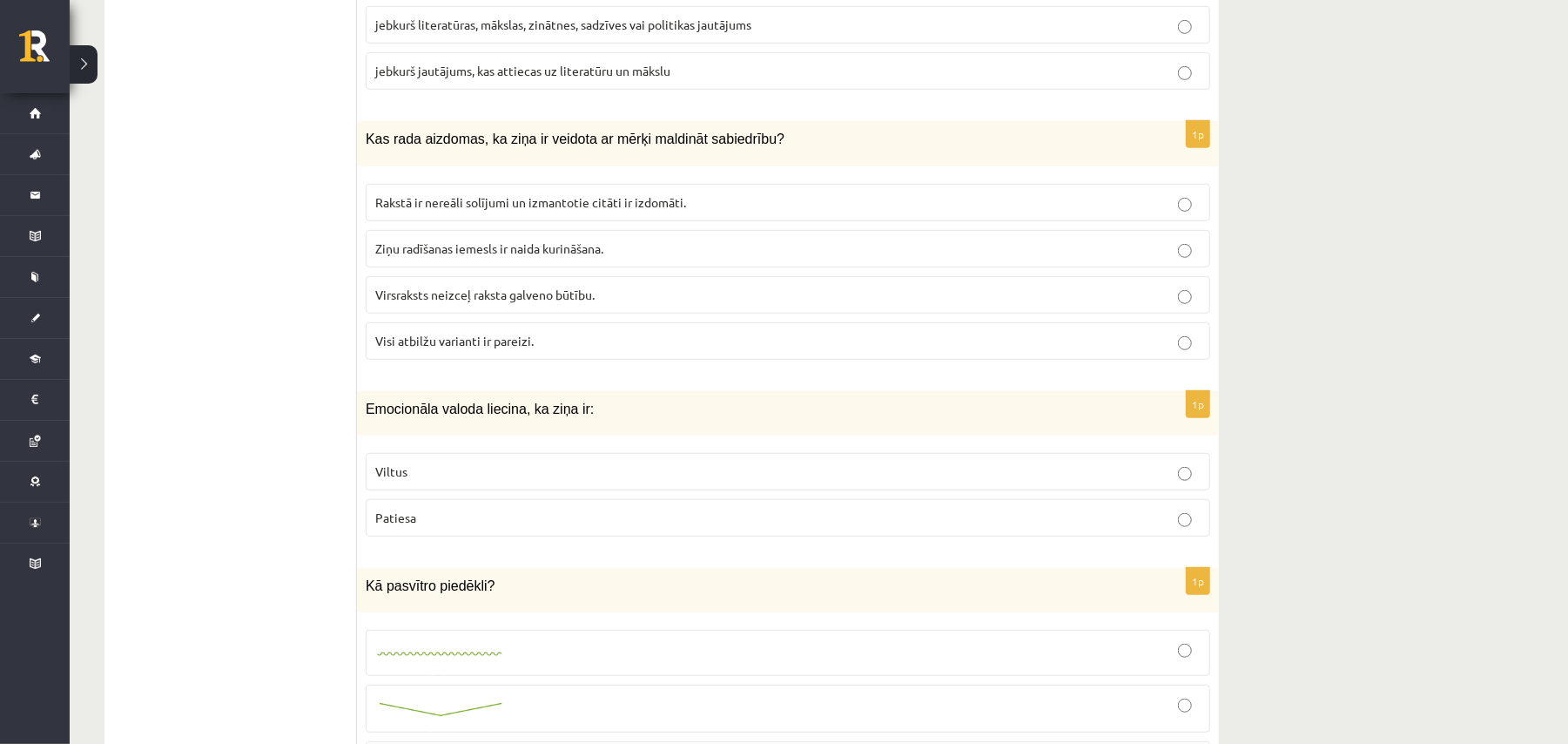
scroll to position [5515, 0]
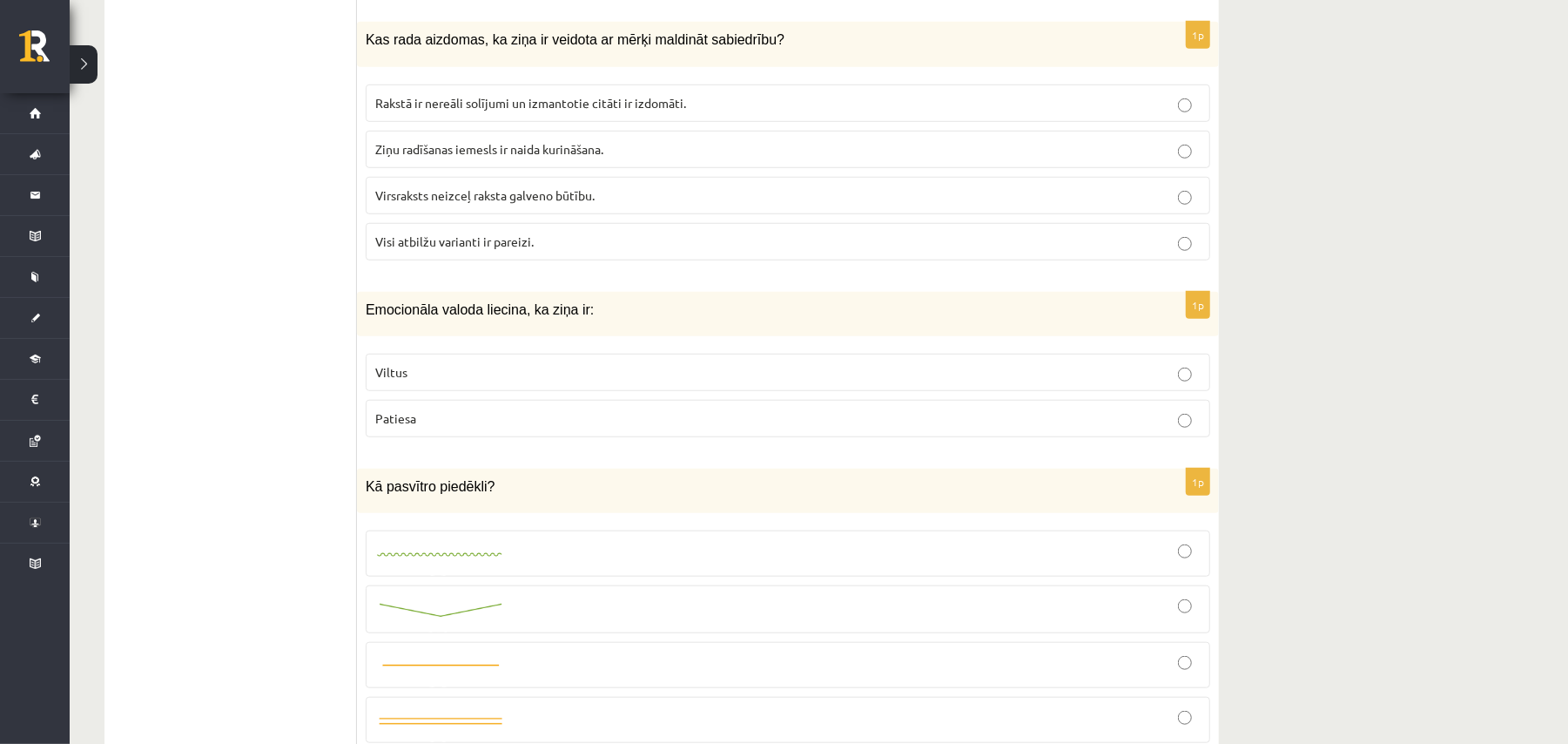
click at [499, 249] on span "Visi atbilžu varianti ir pareizi." at bounding box center [454, 241] width 158 height 15
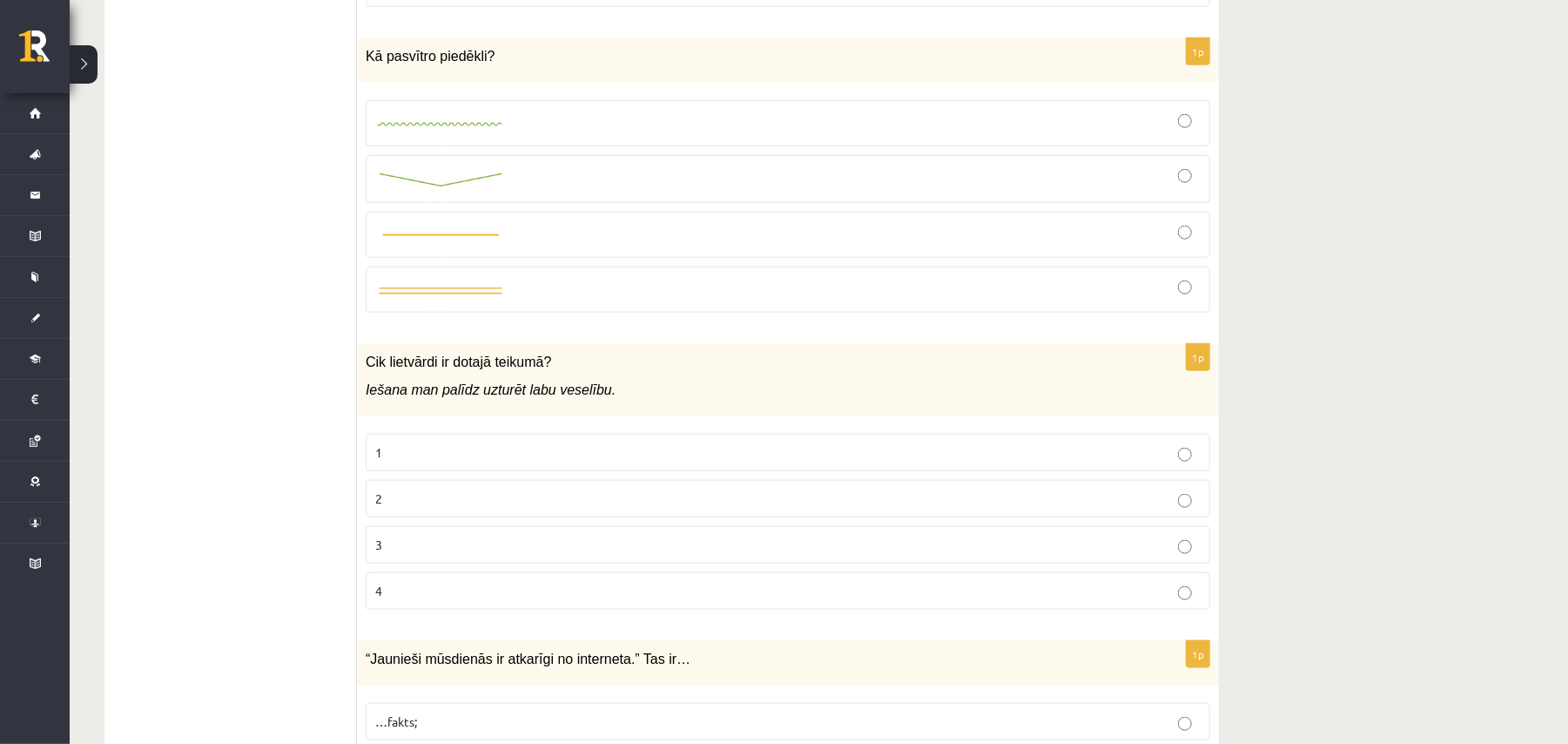
scroll to position [5979, 0]
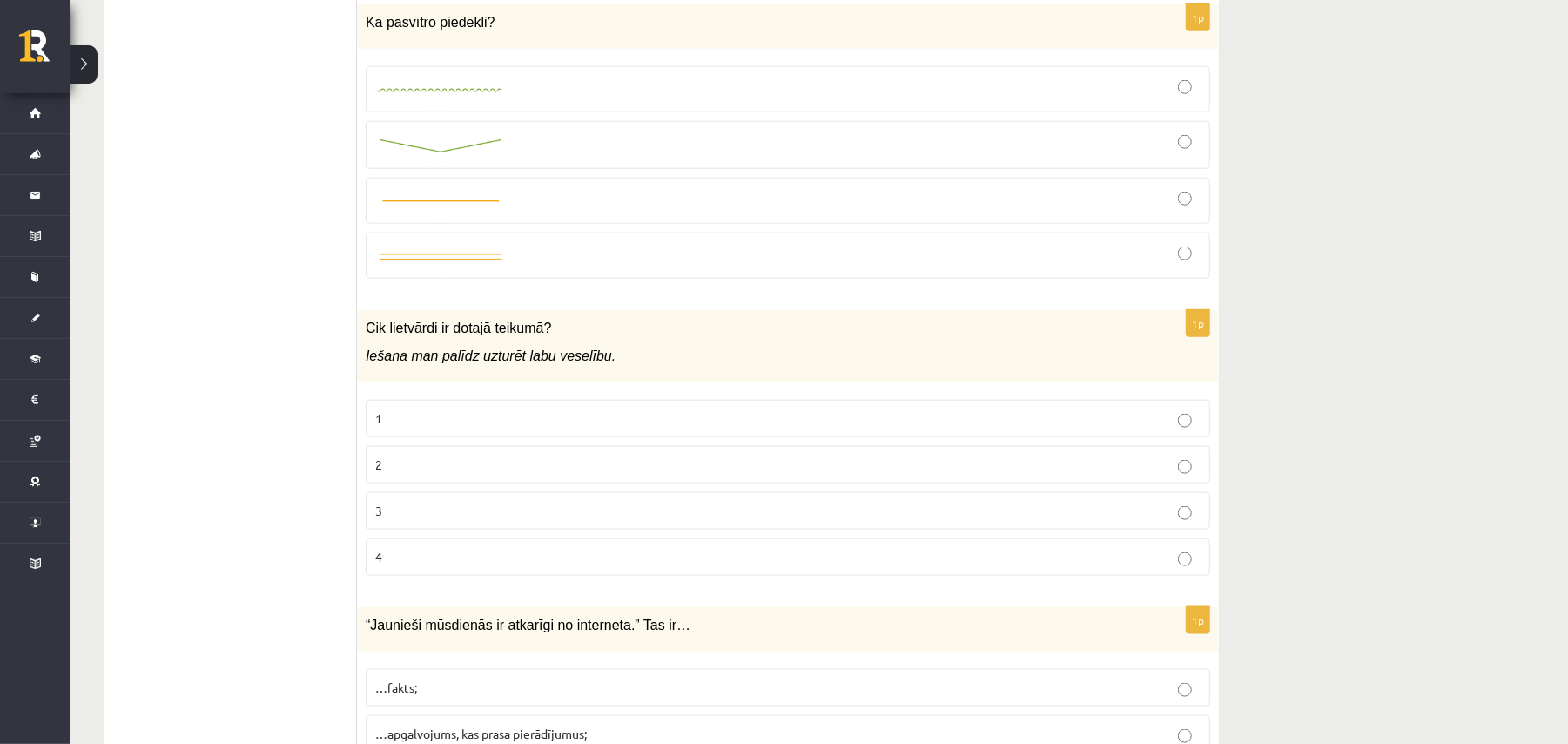
click at [552, 140] on fieldset at bounding box center [788, 171] width 844 height 227
click at [566, 159] on div at bounding box center [788, 145] width 825 height 29
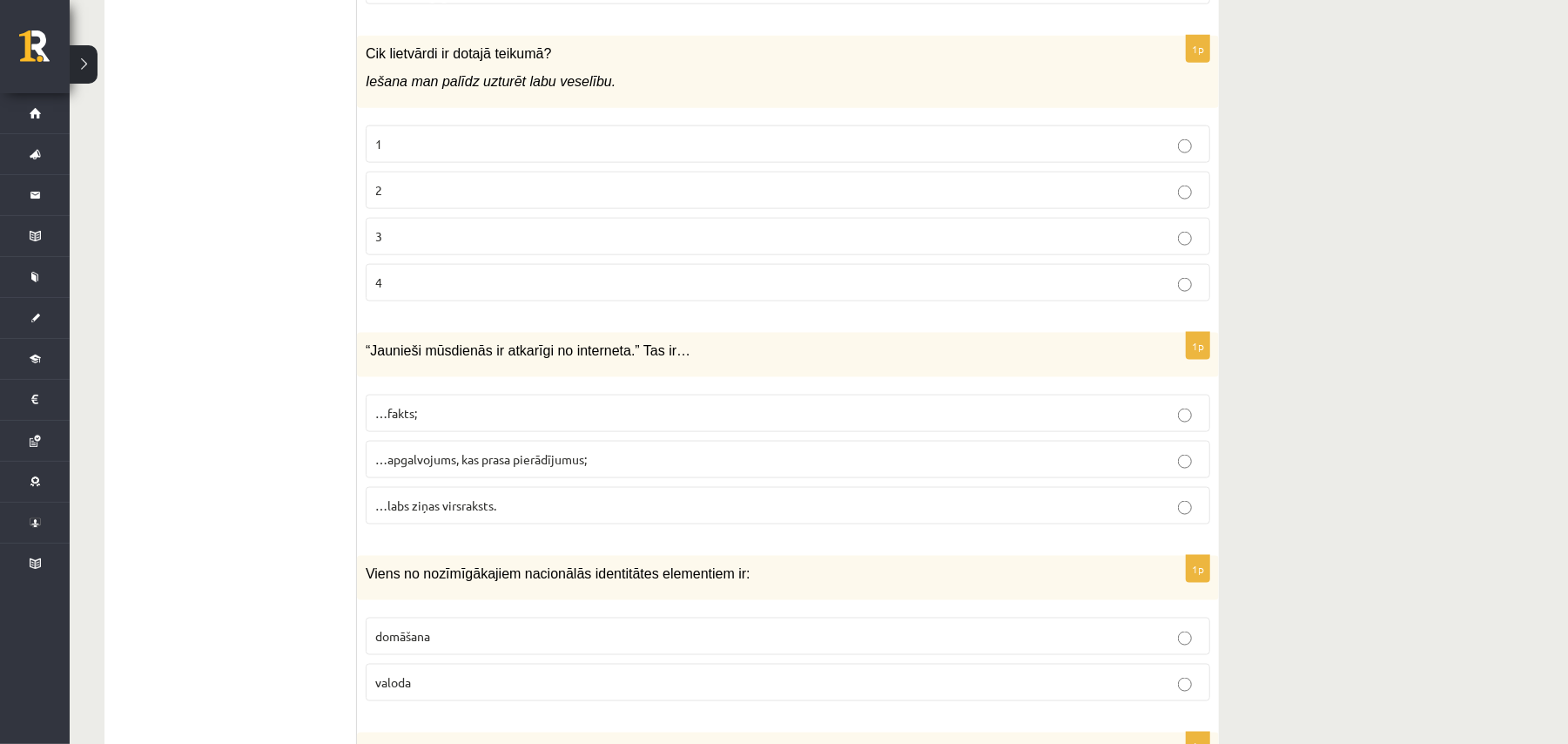
scroll to position [6212, 0]
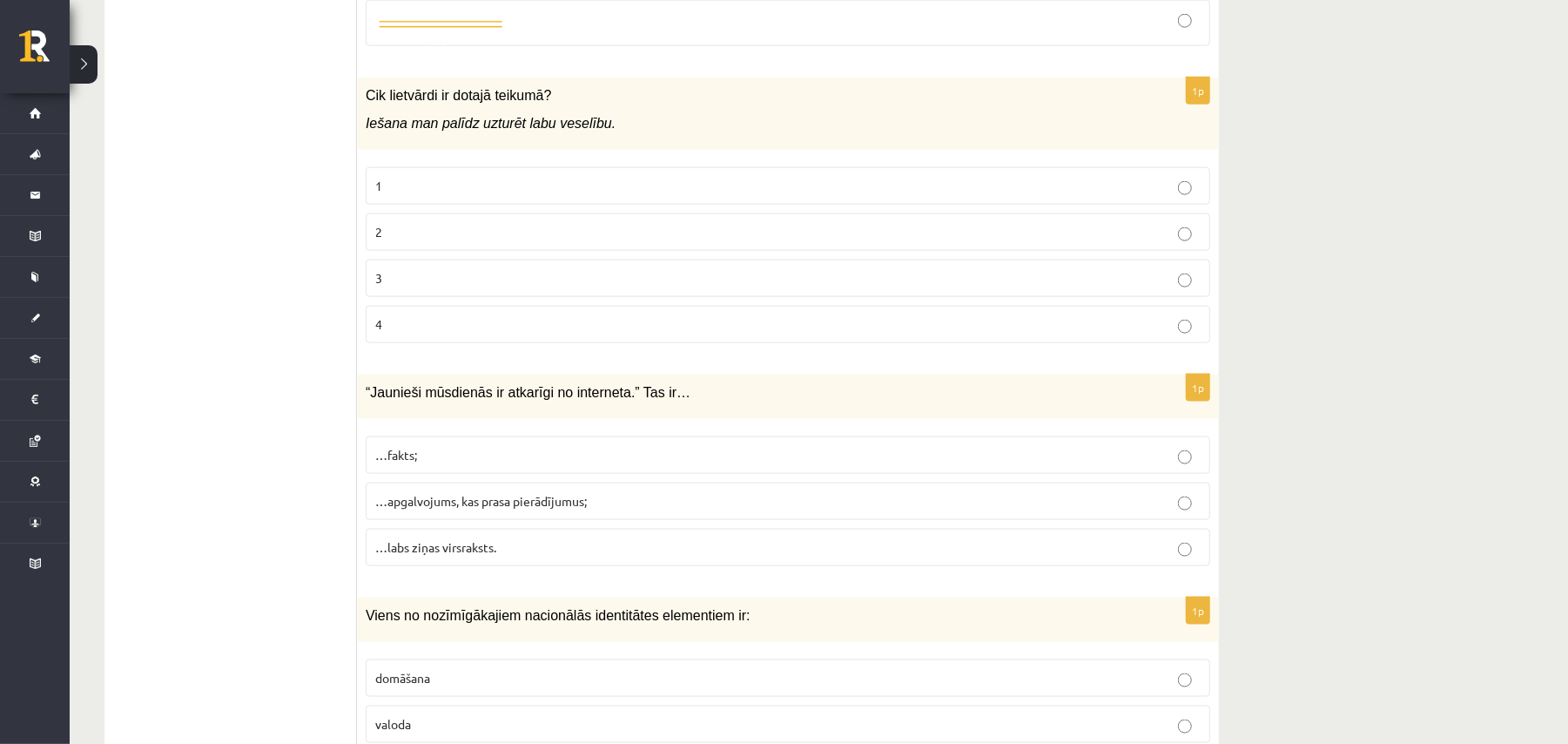
click at [442, 241] on p "2" at bounding box center [788, 231] width 825 height 18
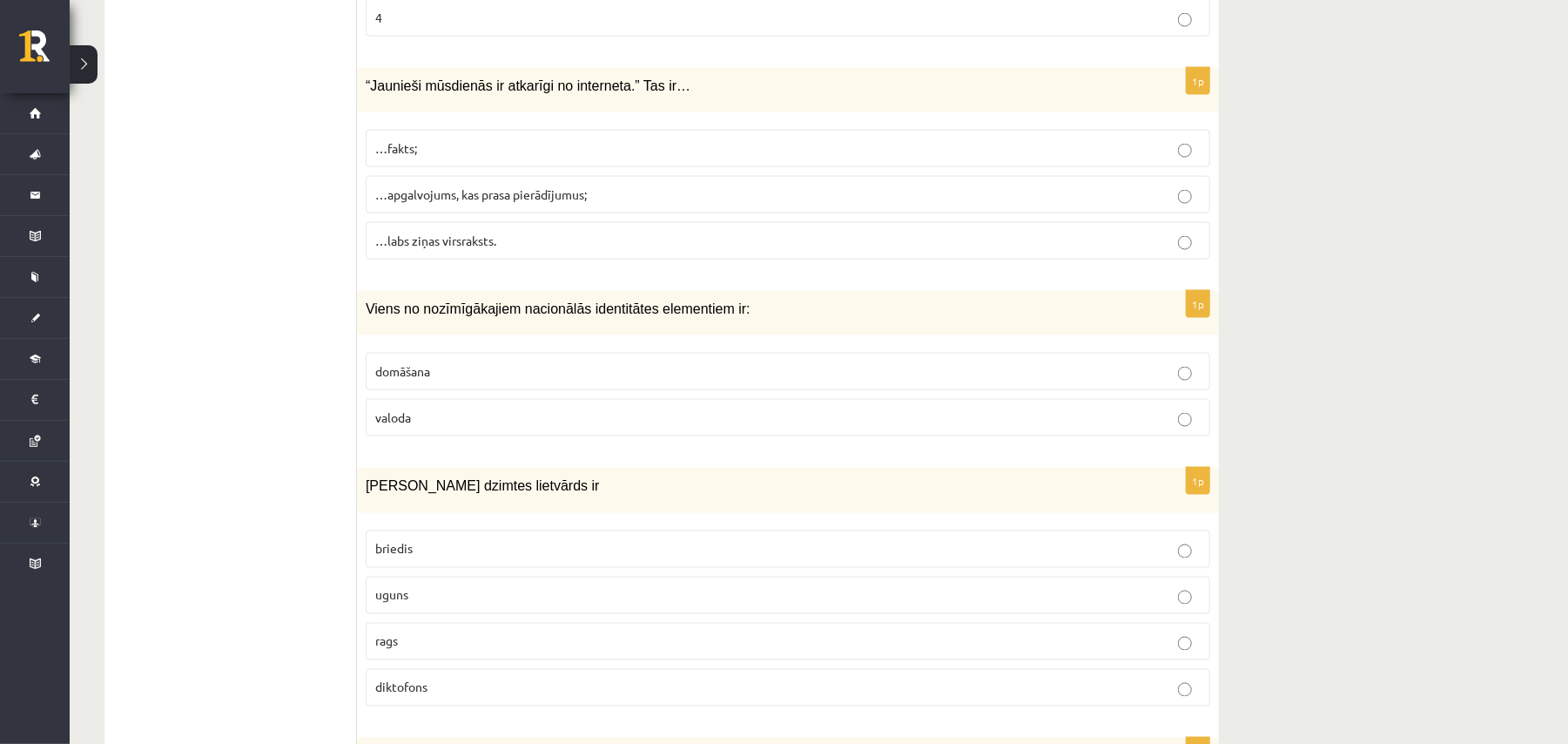
scroll to position [6561, 0]
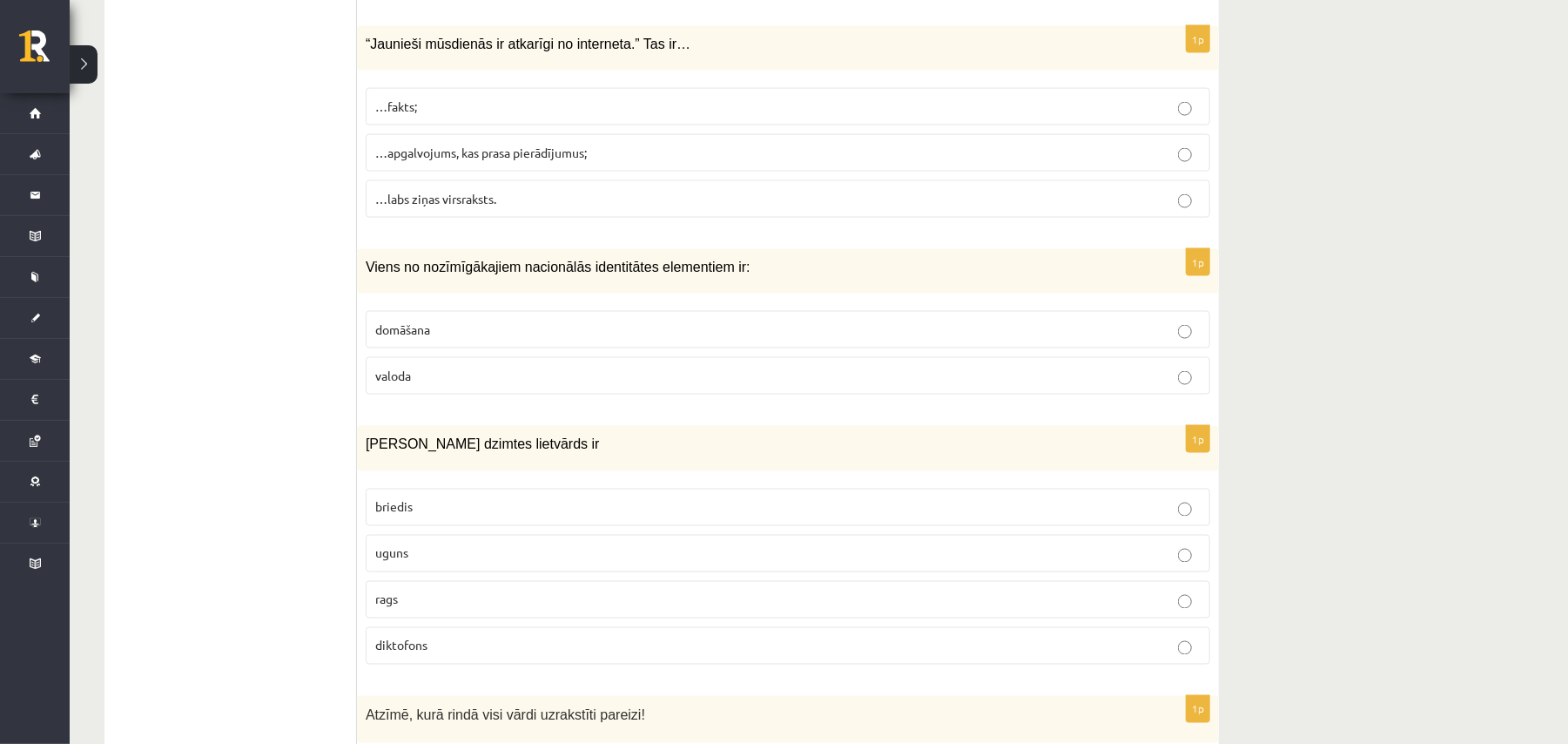
click at [479, 116] on label "…fakts;" at bounding box center [788, 107] width 844 height 37
click at [571, 160] on span "…apgalvojums, kas prasa pierādījumus;" at bounding box center [481, 153] width 211 height 15
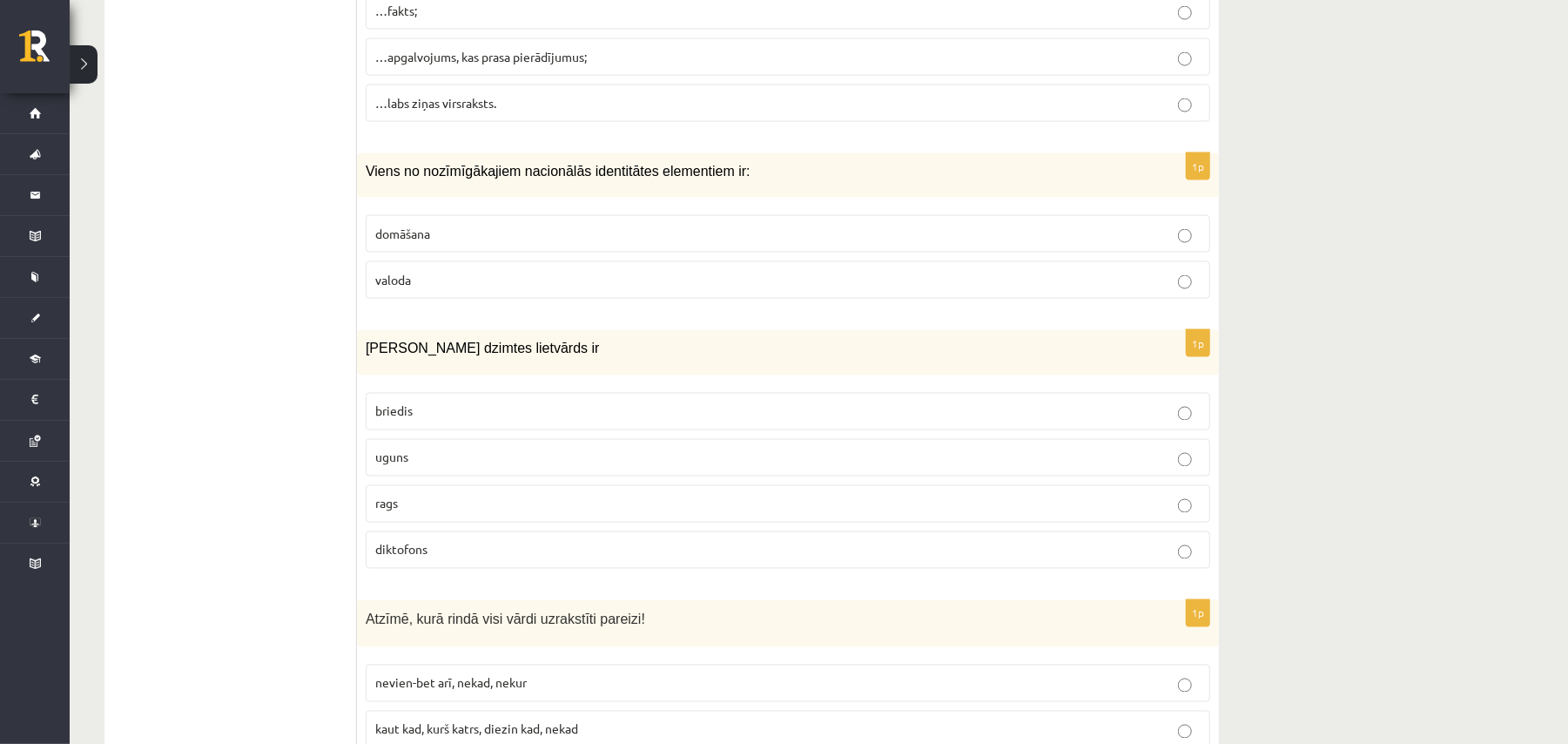
scroll to position [6792, 0]
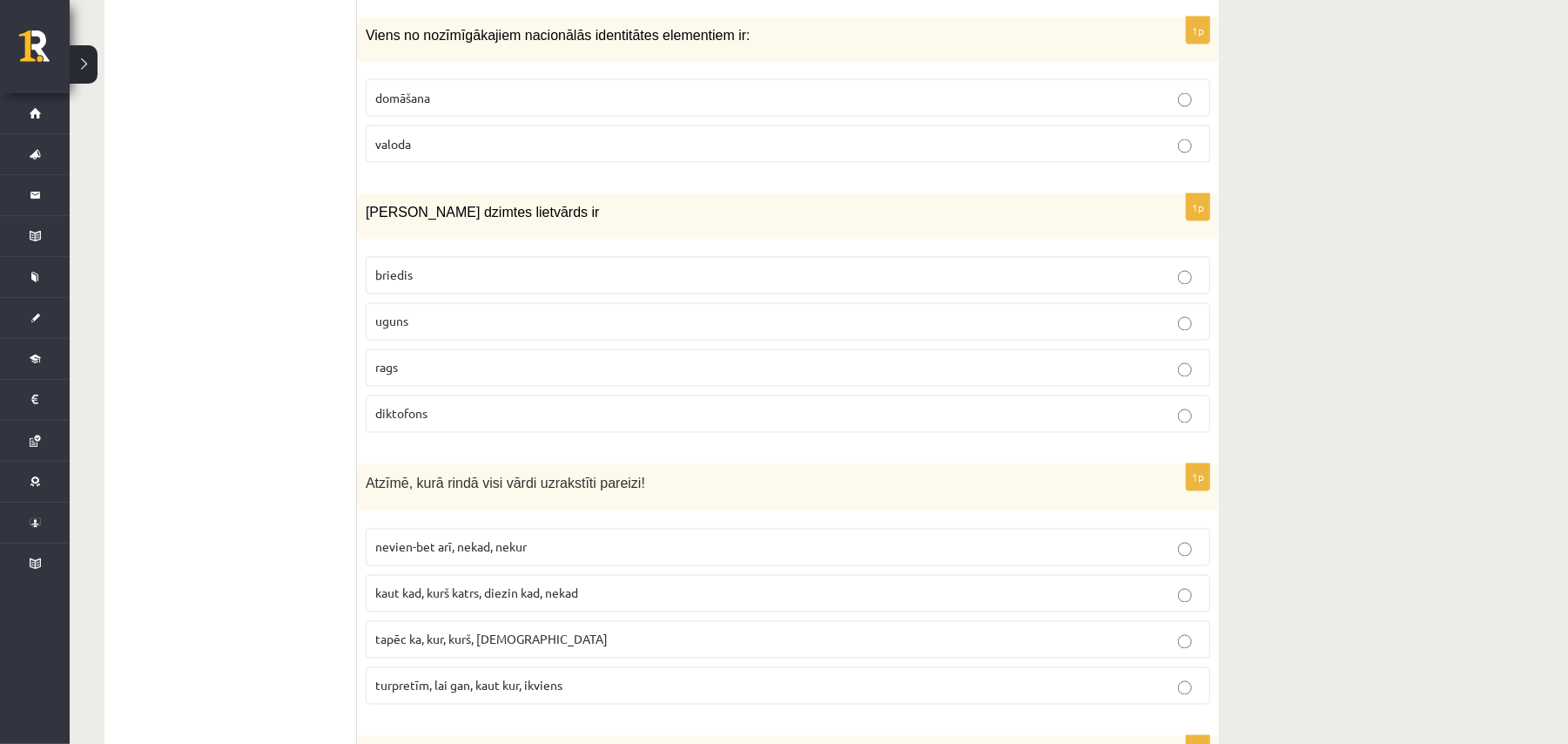
click at [453, 154] on p "valoda" at bounding box center [788, 144] width 825 height 18
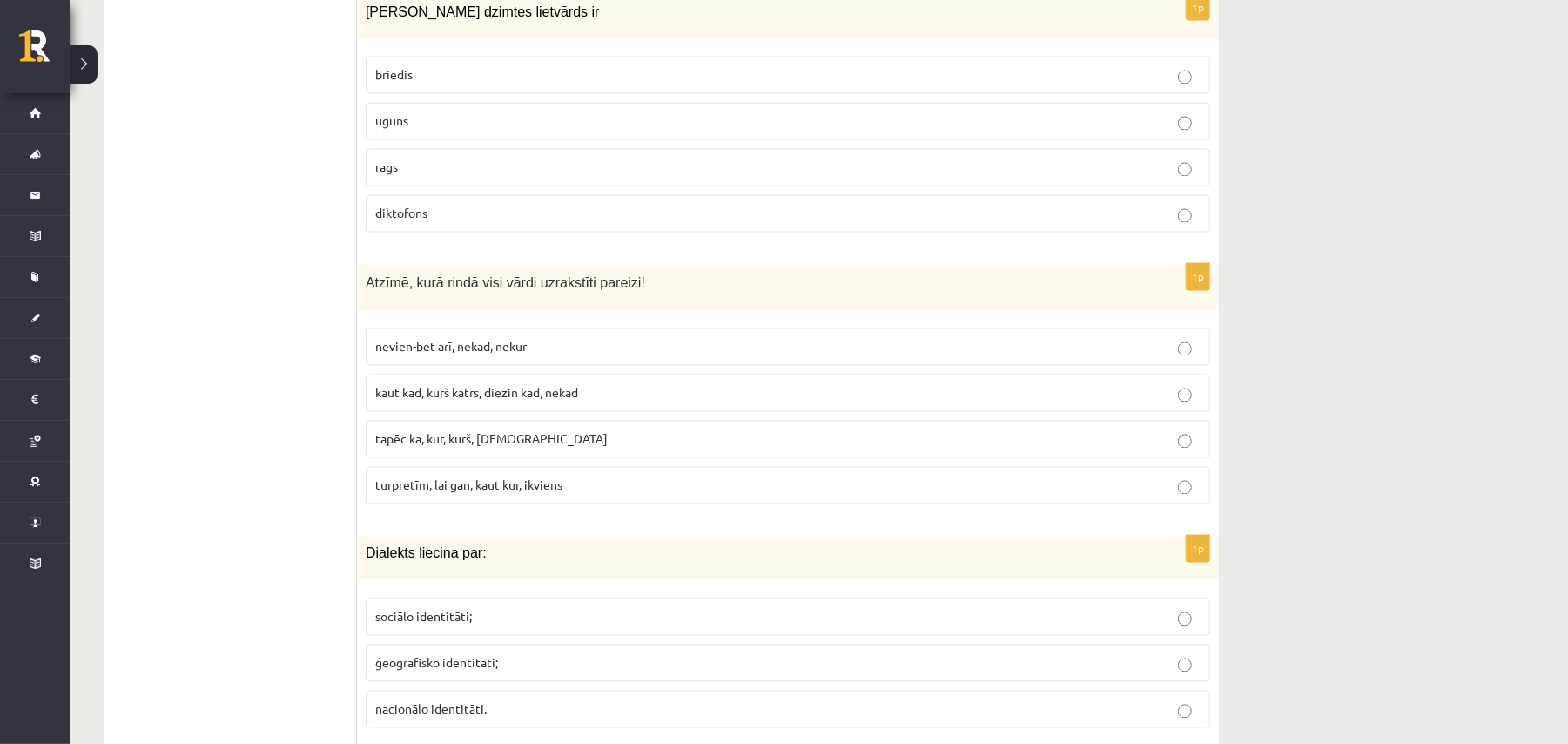
scroll to position [7024, 0]
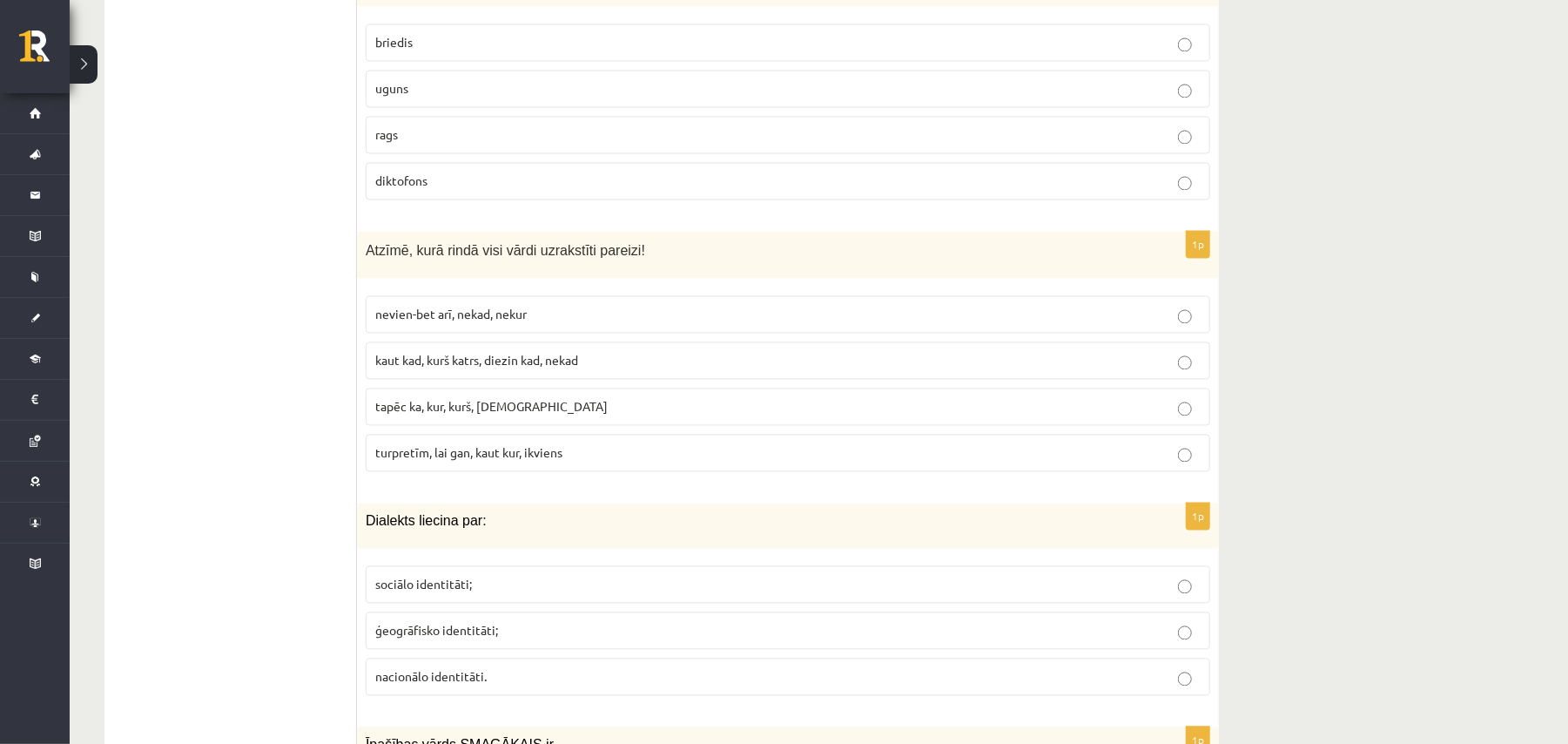
click at [495, 99] on p "uguns" at bounding box center [788, 88] width 825 height 18
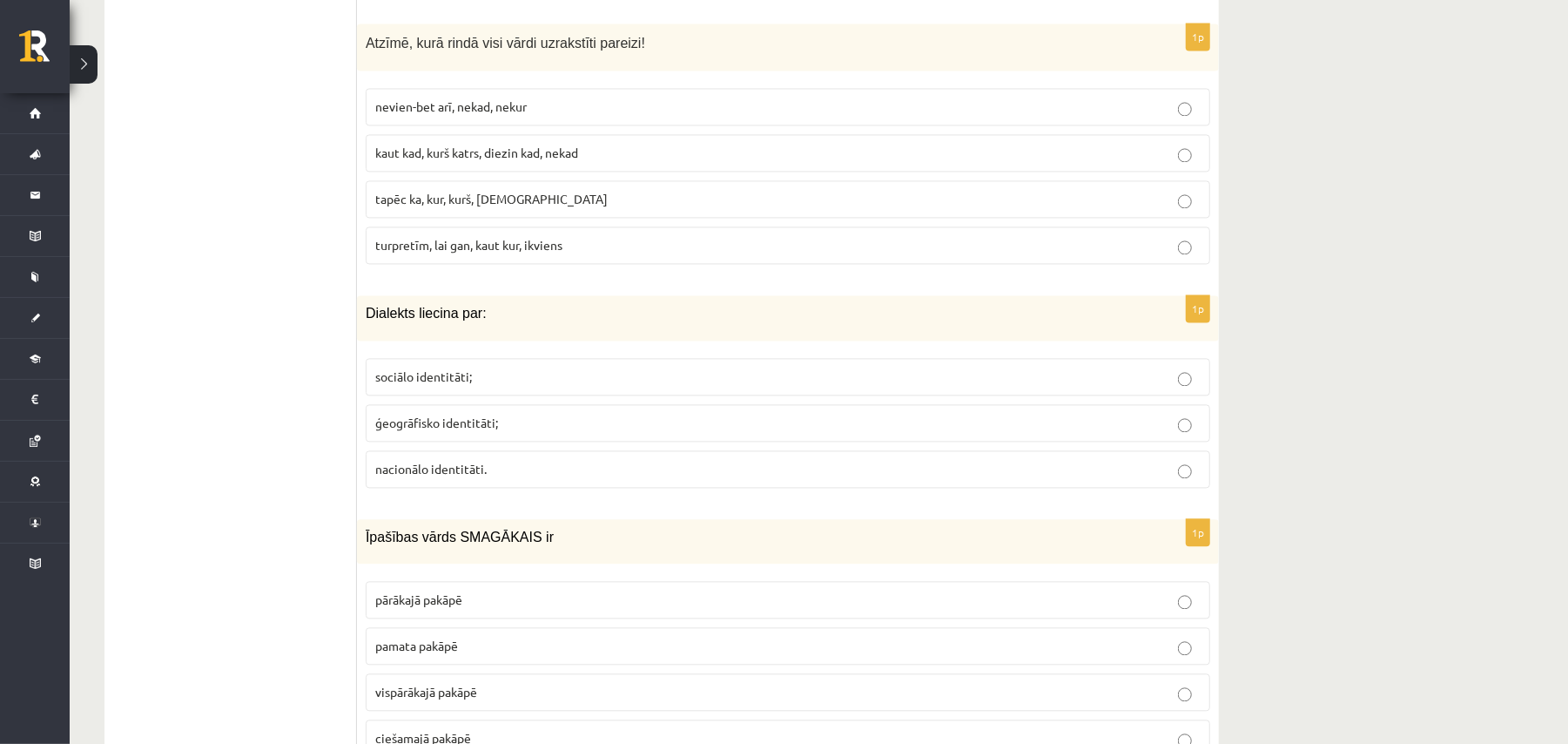
scroll to position [7257, 0]
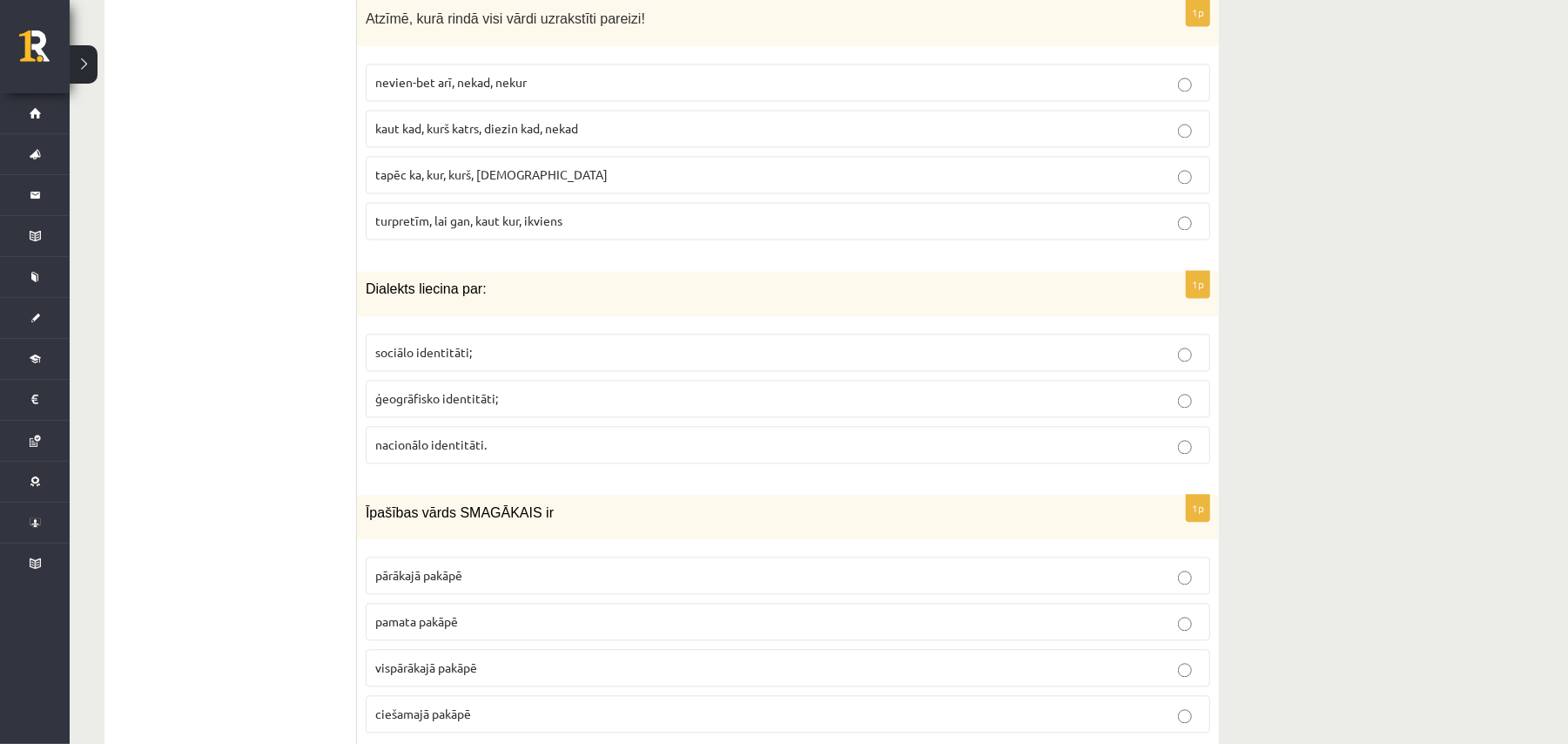
click at [474, 136] on span "kaut kad, kurš katrs, diezin kad, nekad" at bounding box center [476, 128] width 202 height 15
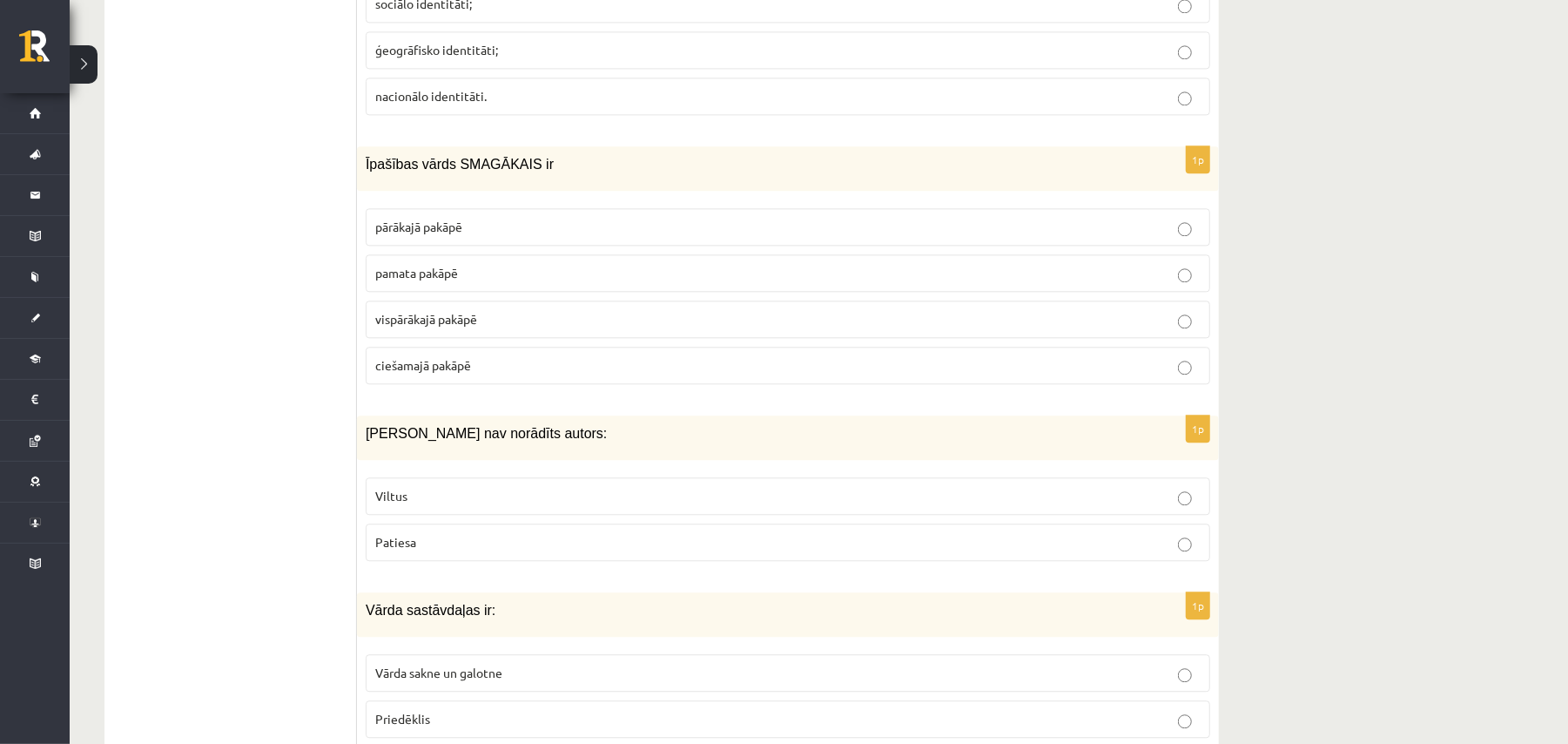
scroll to position [7489, 0]
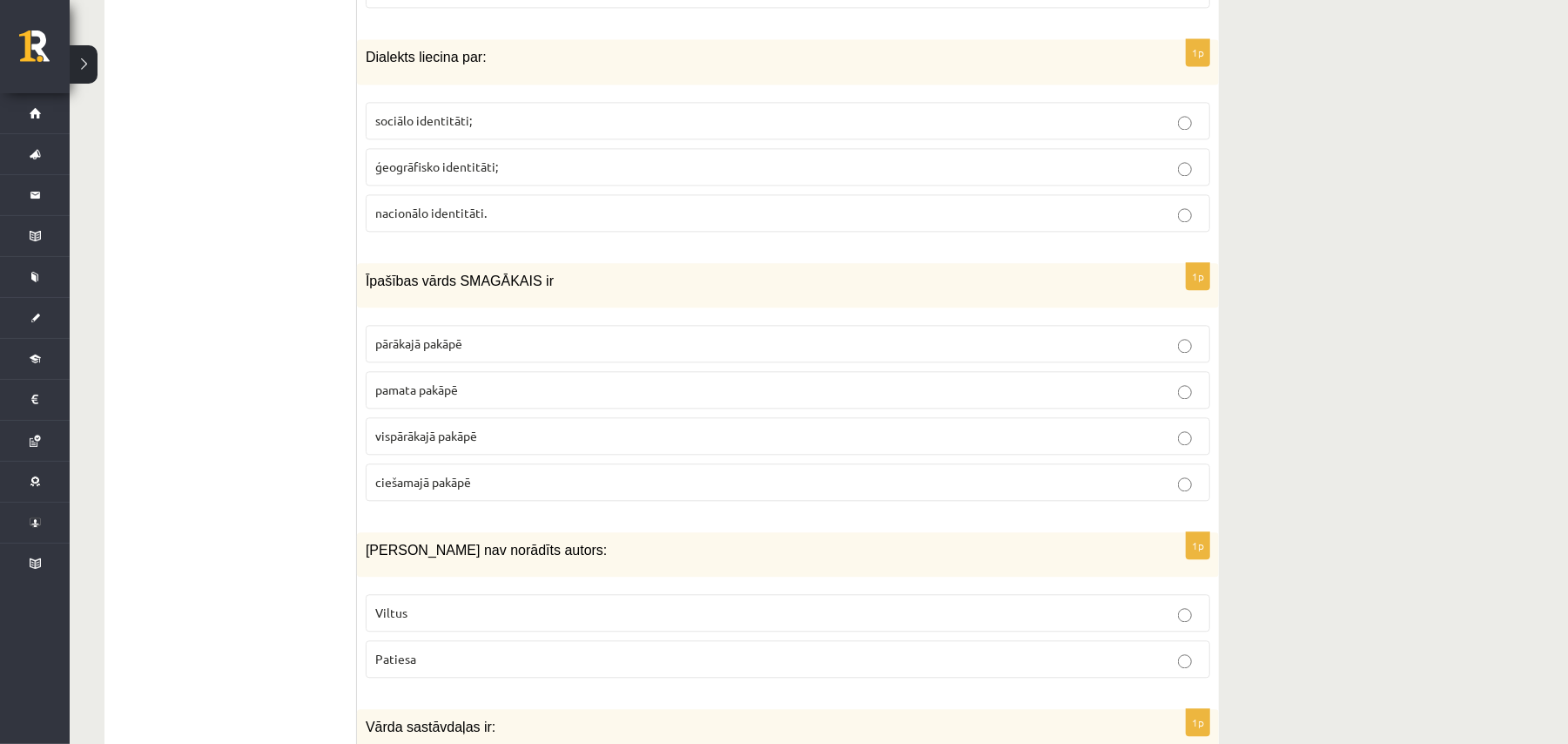
click at [531, 222] on p "nacionālo identitāti." at bounding box center [788, 212] width 825 height 18
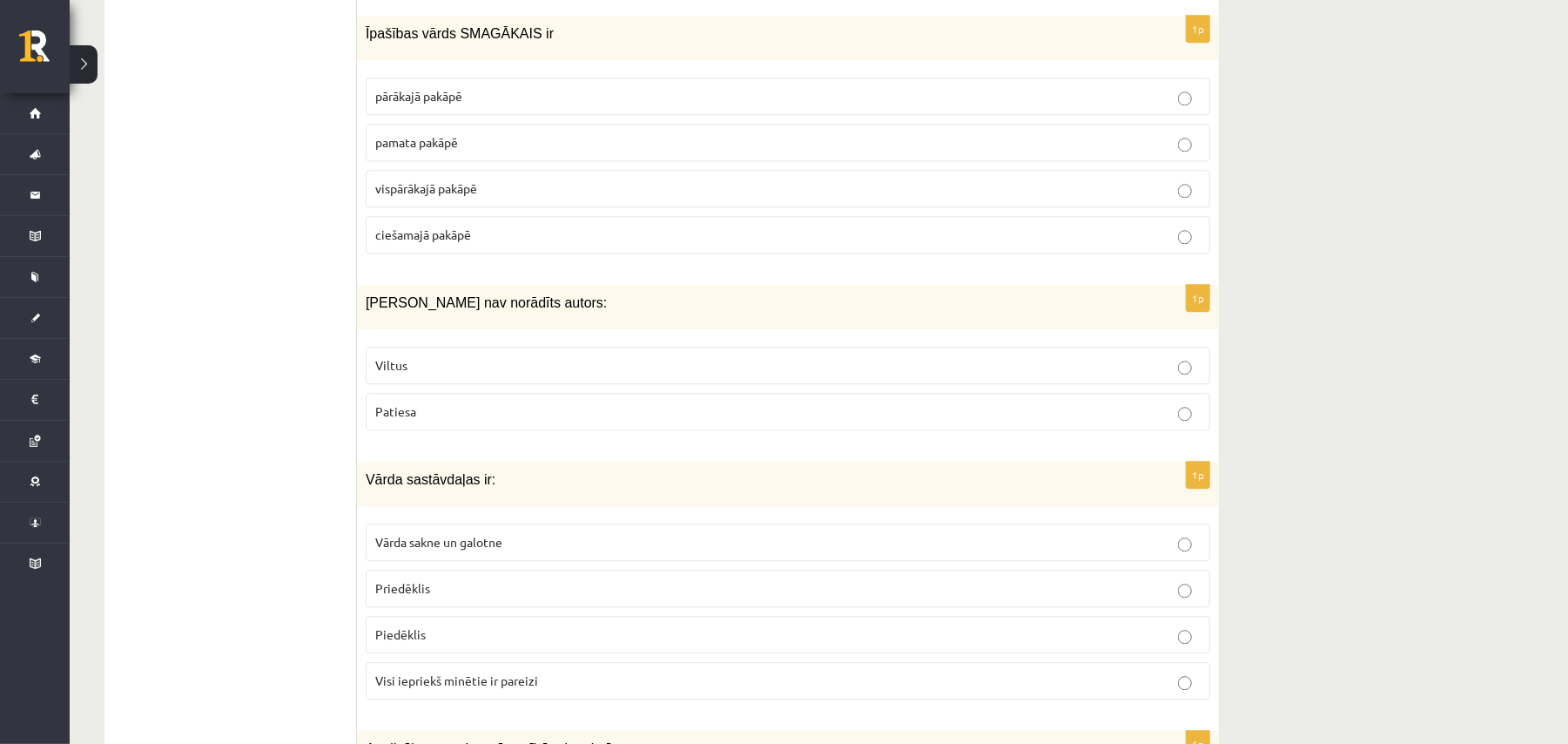
scroll to position [7750, 0]
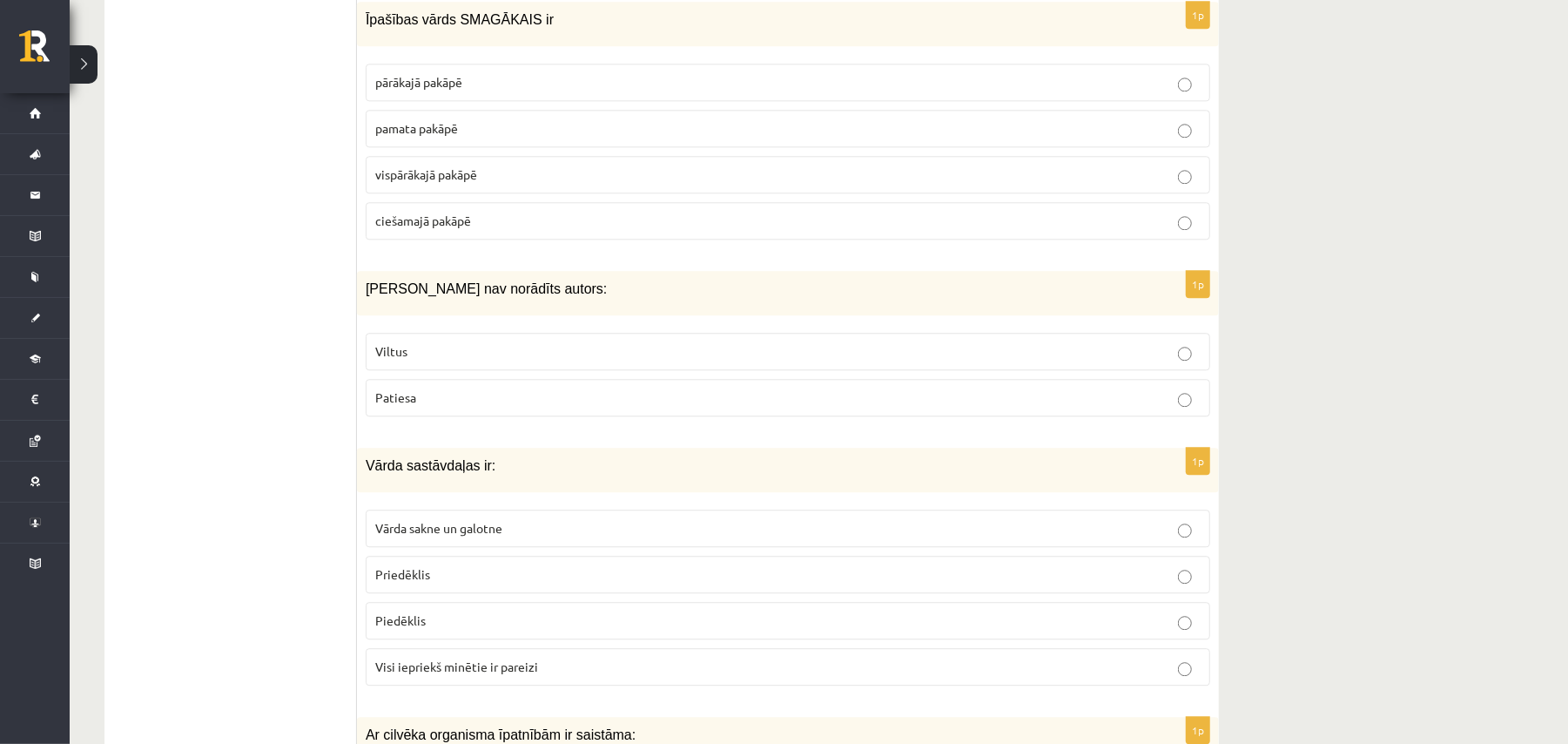
click at [506, 193] on label "vispārākajā pakāpē" at bounding box center [788, 174] width 844 height 37
click at [509, 371] on label "Viltus" at bounding box center [788, 351] width 844 height 37
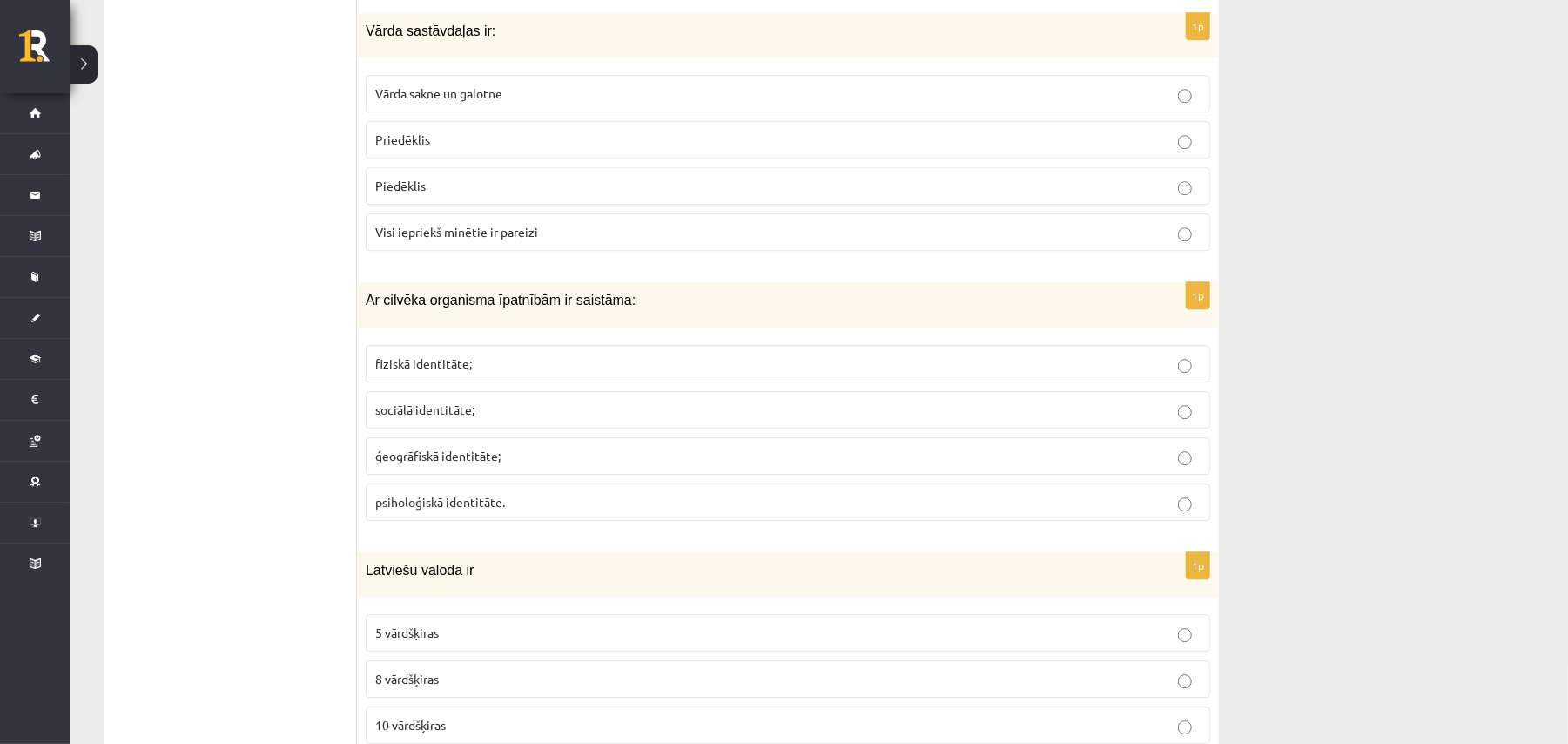
scroll to position [8226, 0]
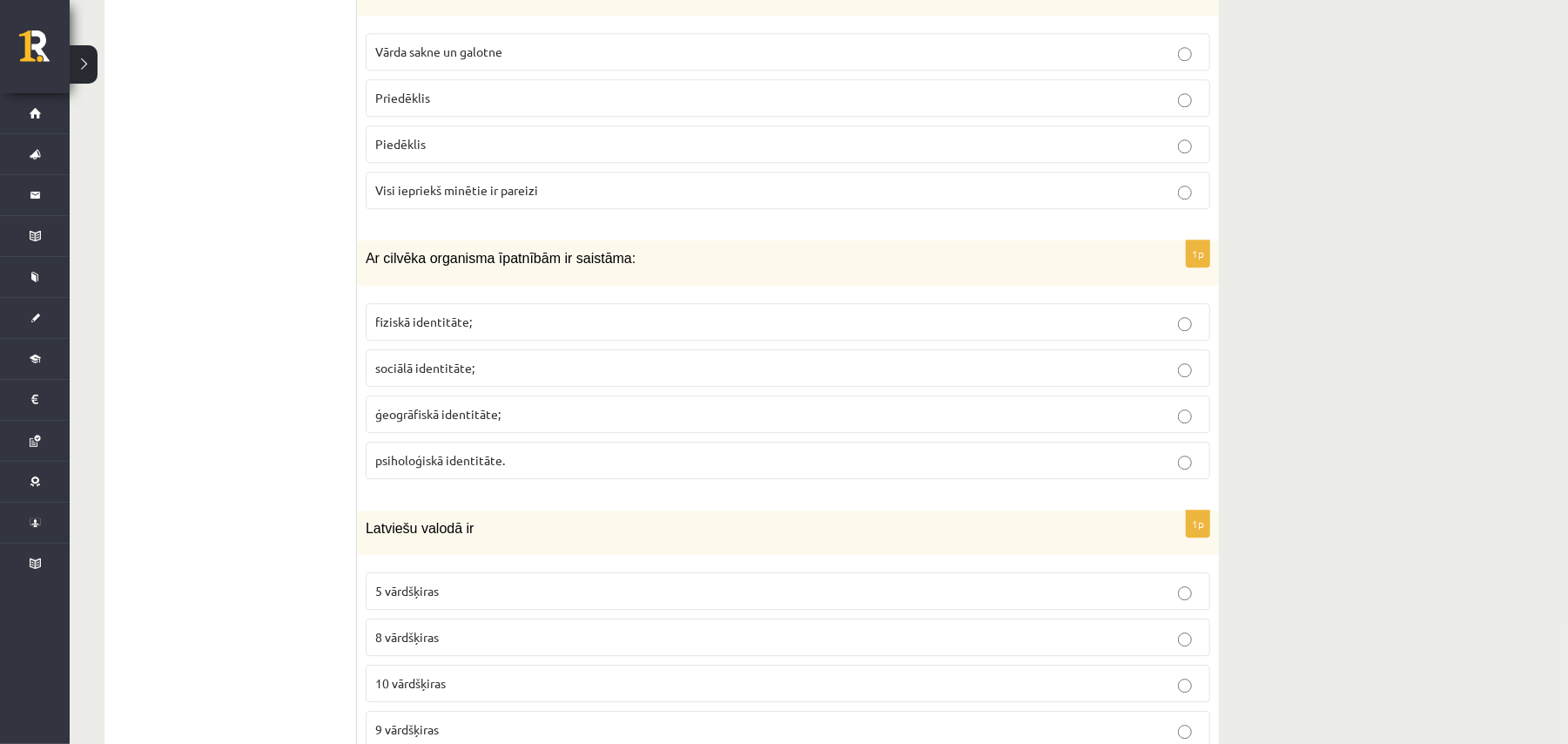
click at [486, 198] on span "Visi iepriekš minētie ir pareizi" at bounding box center [457, 190] width 163 height 15
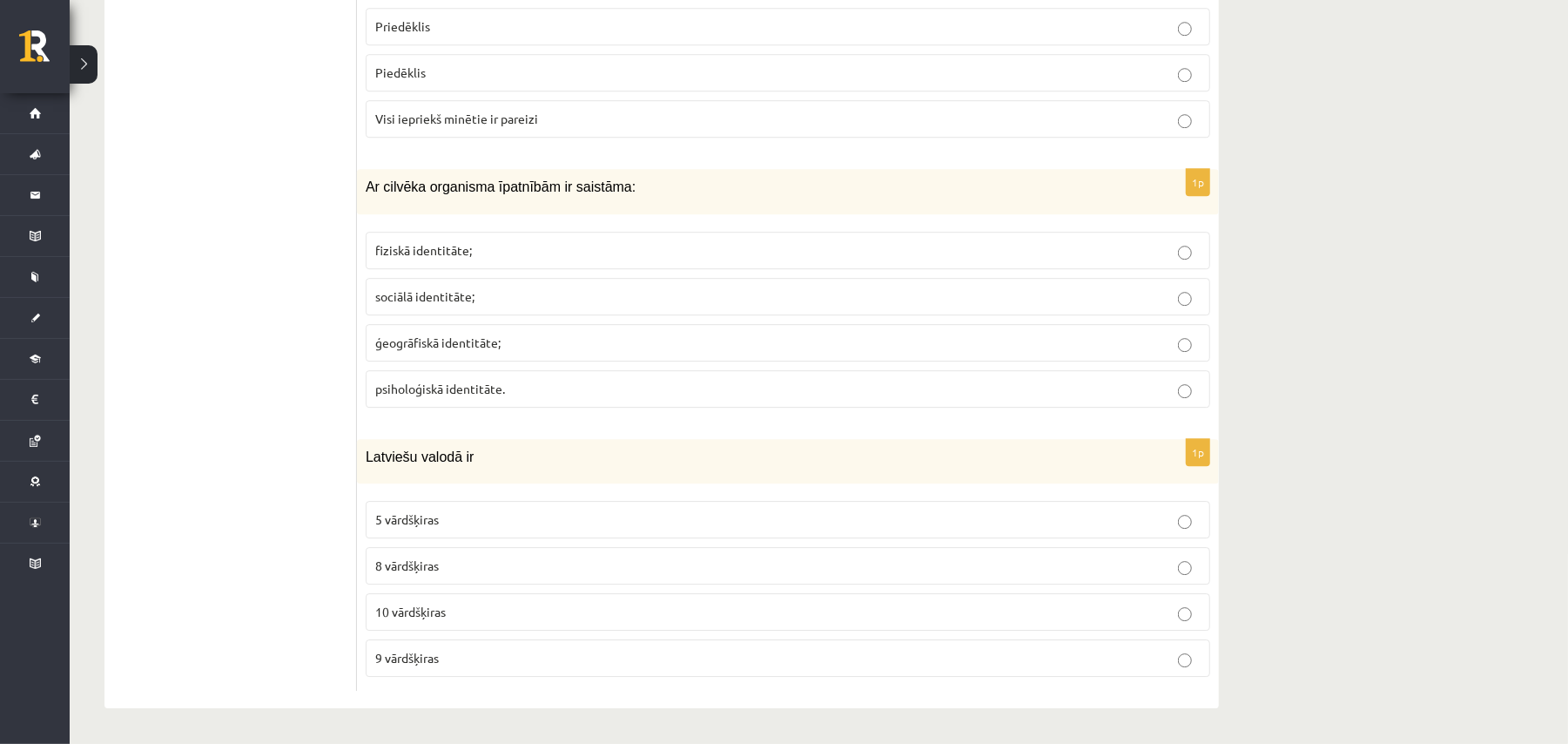
scroll to position [8342, 0]
click at [434, 603] on p "10 vārdšķiras" at bounding box center [788, 612] width 825 height 18
click at [621, 255] on label "fiziskā identitāte;" at bounding box center [788, 250] width 844 height 37
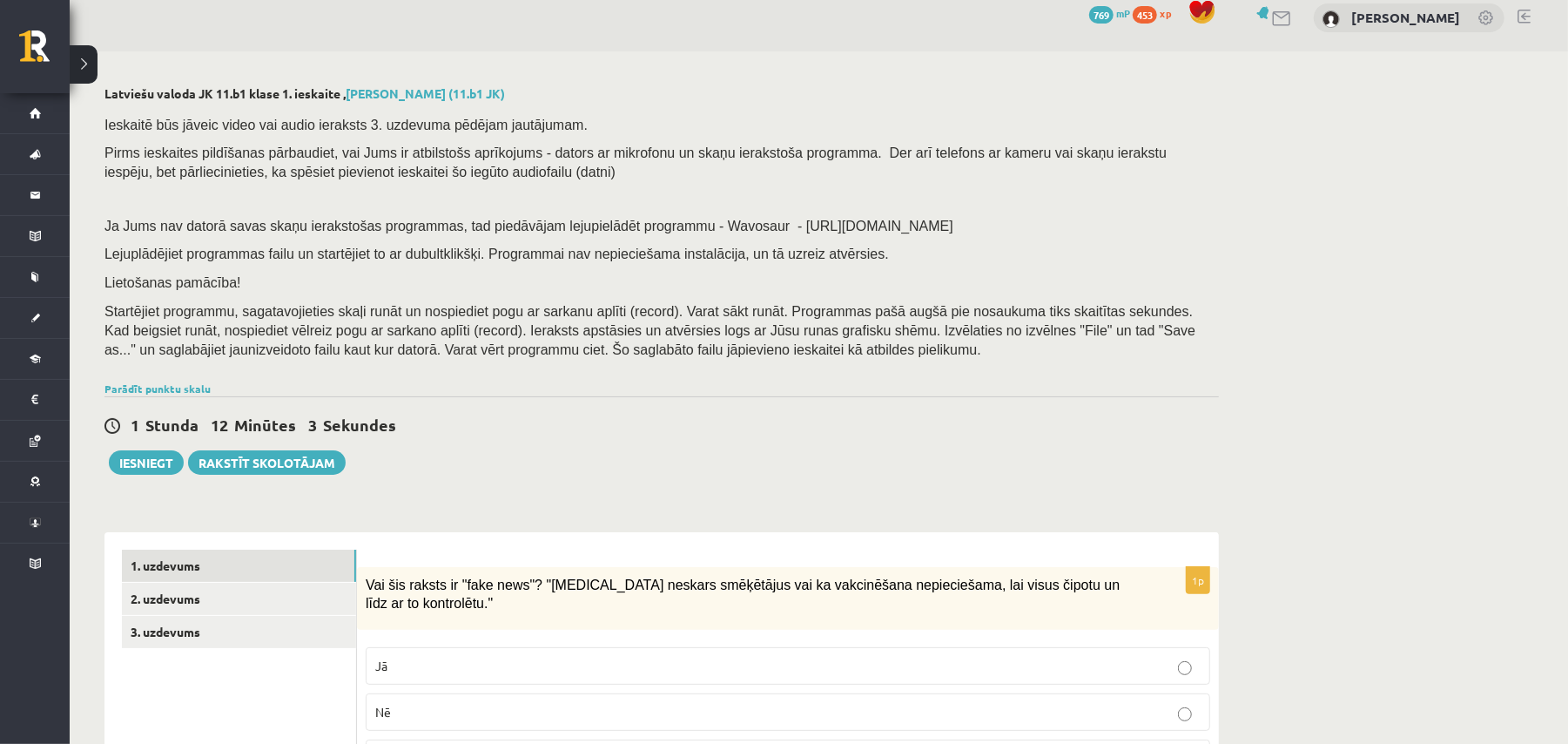
scroll to position [0, 0]
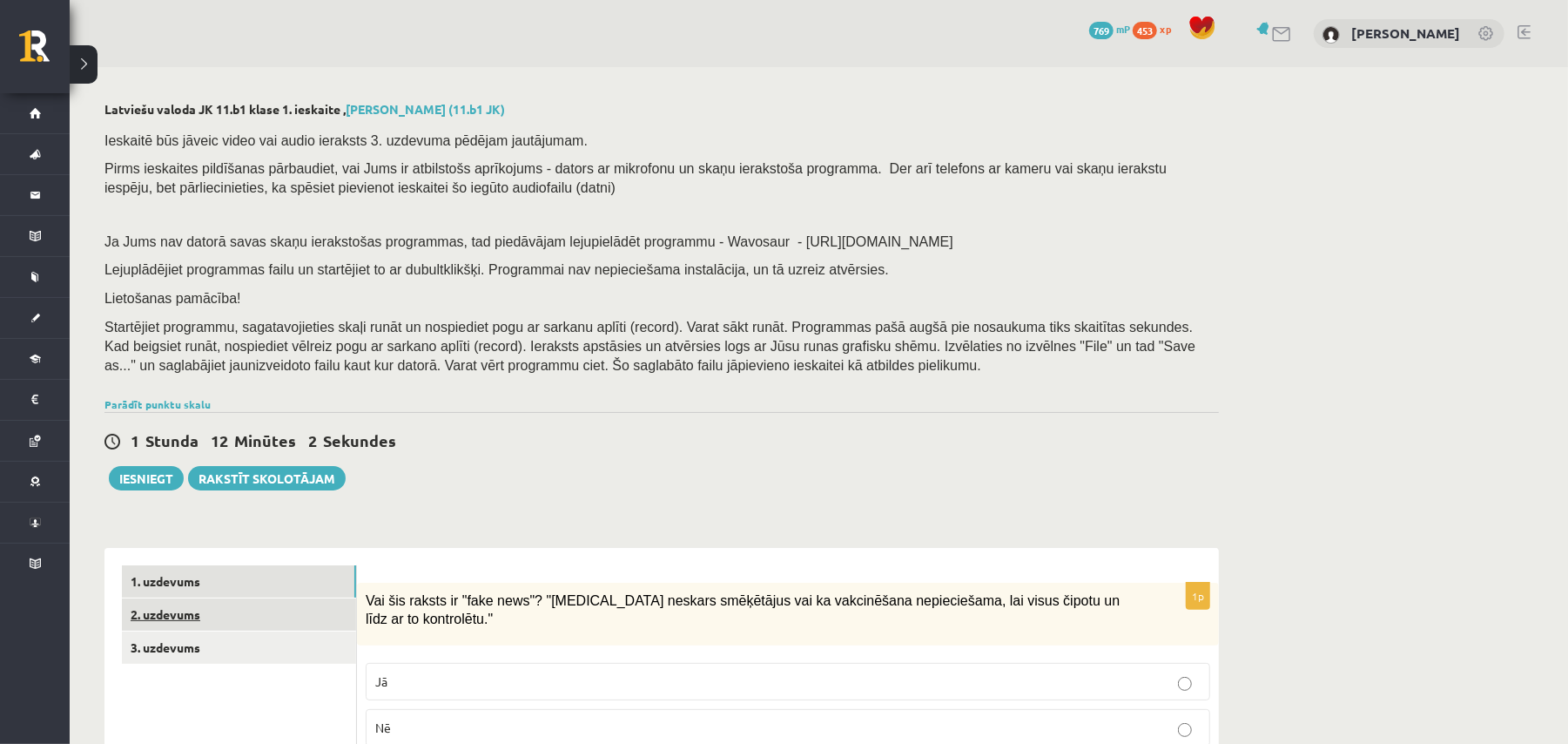
click at [303, 621] on link "2. uzdevums" at bounding box center [239, 614] width 234 height 33
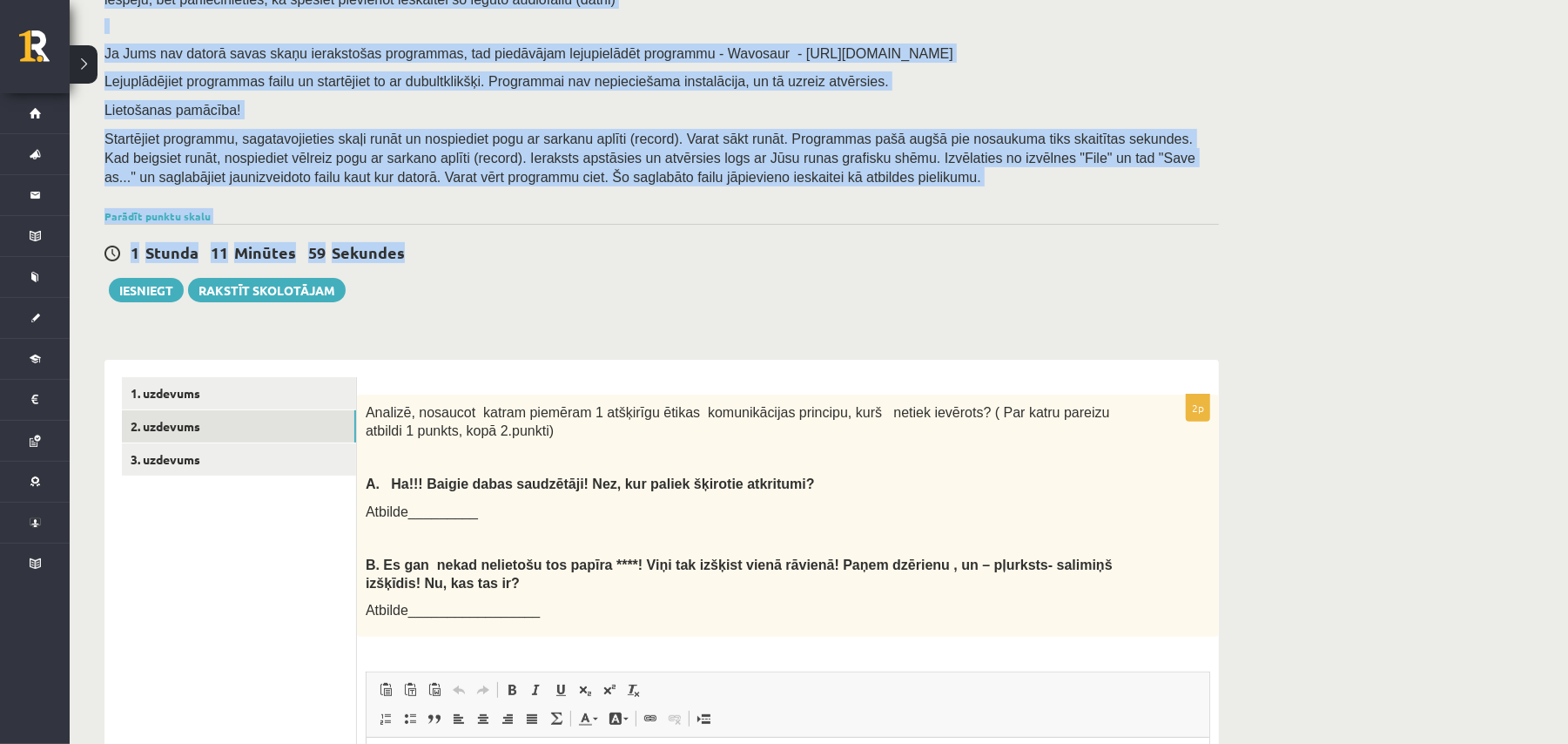
drag, startPoint x: 930, startPoint y: -9, endPoint x: 906, endPoint y: 57, distance: 70.2
click at [900, 42] on div "Latviešu valoda JK 11.b1 klase 1. ieskaite , Renāte Boldiņa (11.b1 JK) Ieskaitē…" at bounding box center [662, 482] width 1184 height 1207
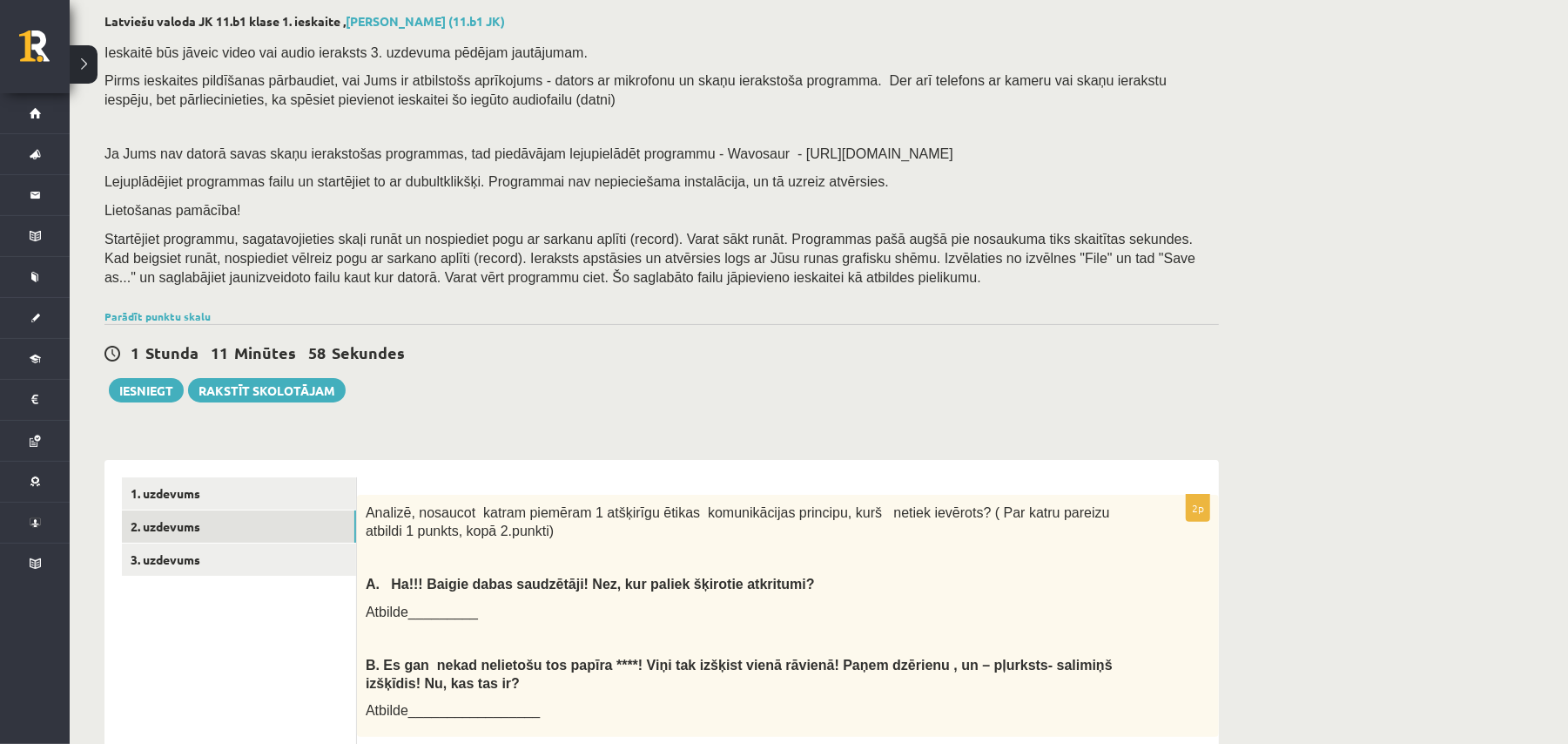
click at [1339, 324] on div "Latviešu valoda JK 11.b1 klase 1. ieskaite , Renāte Boldiņa (11.b1 JK) Ieskaitē…" at bounding box center [819, 582] width 1498 height 1207
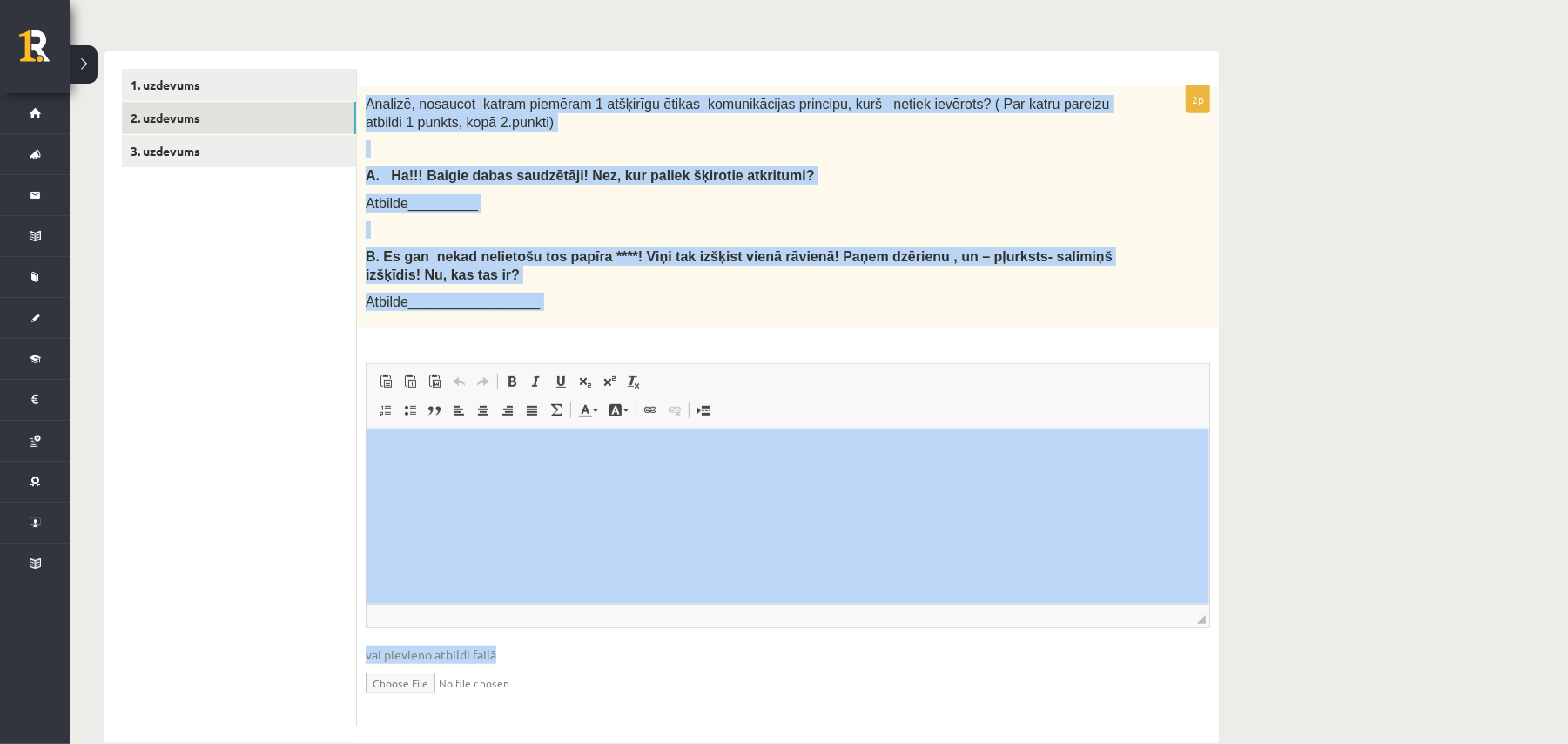
scroll to position [499, 0]
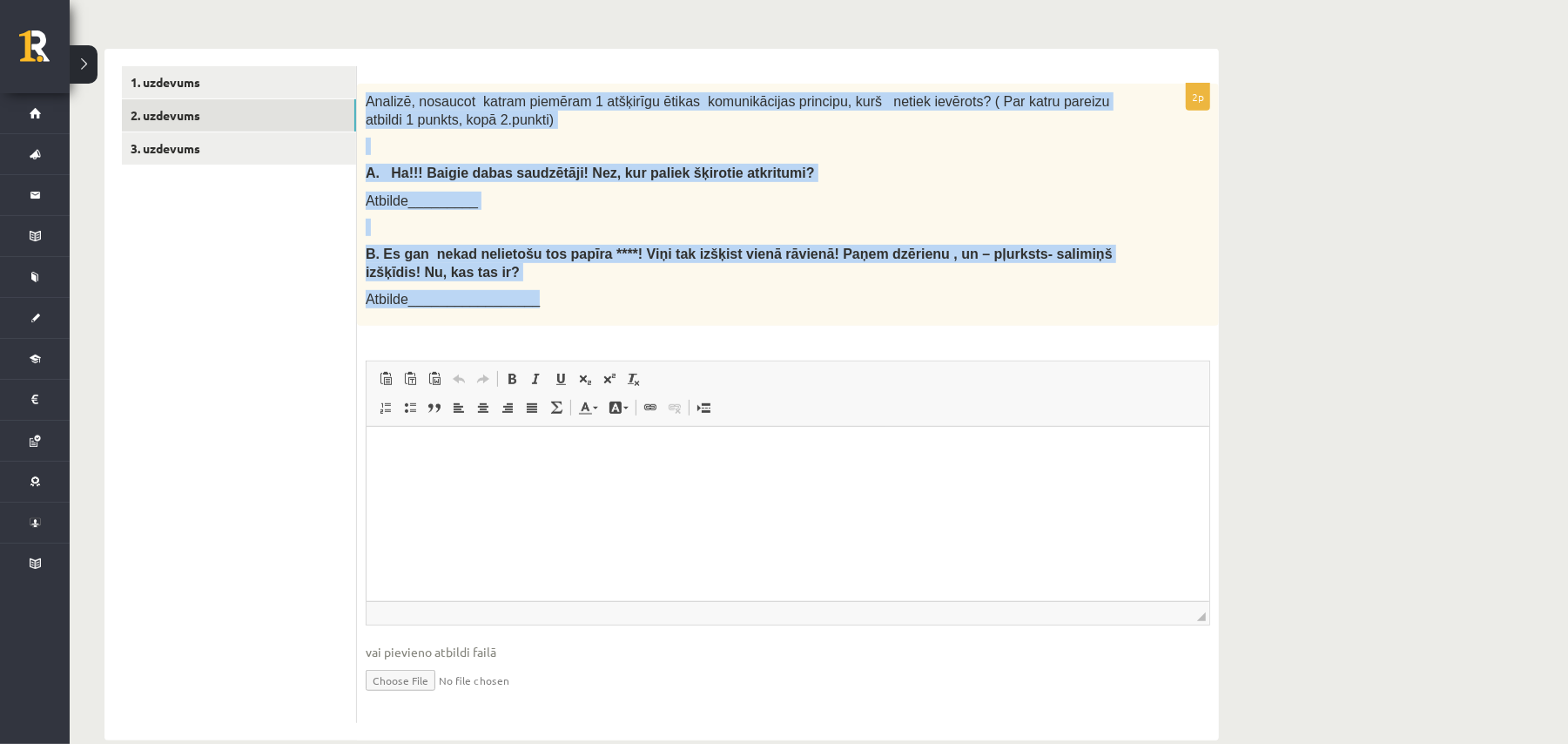
drag, startPoint x: 369, startPoint y: 505, endPoint x: 606, endPoint y: 286, distance: 322.7
click at [606, 286] on div "Analizē, nosaucot katram piemēram 1 atšķirīgu ētikas komunikācijas principu, ku…" at bounding box center [788, 204] width 862 height 242
copy div "Analizē, nosaucot katram piemēram 1 atšķirīgu ētikas komunikācijas principu, ku…"
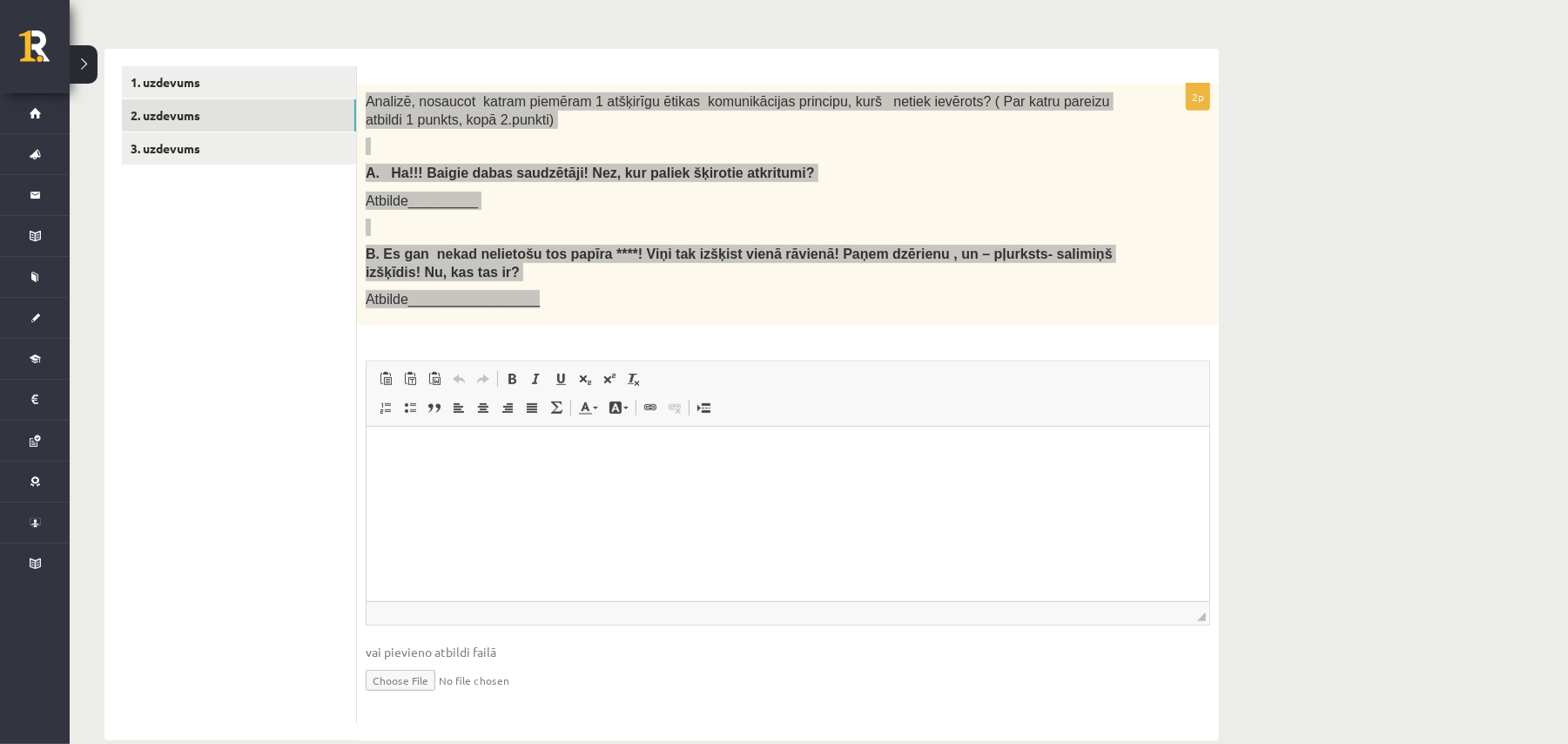
click at [653, 480] on html at bounding box center [787, 453] width 843 height 53
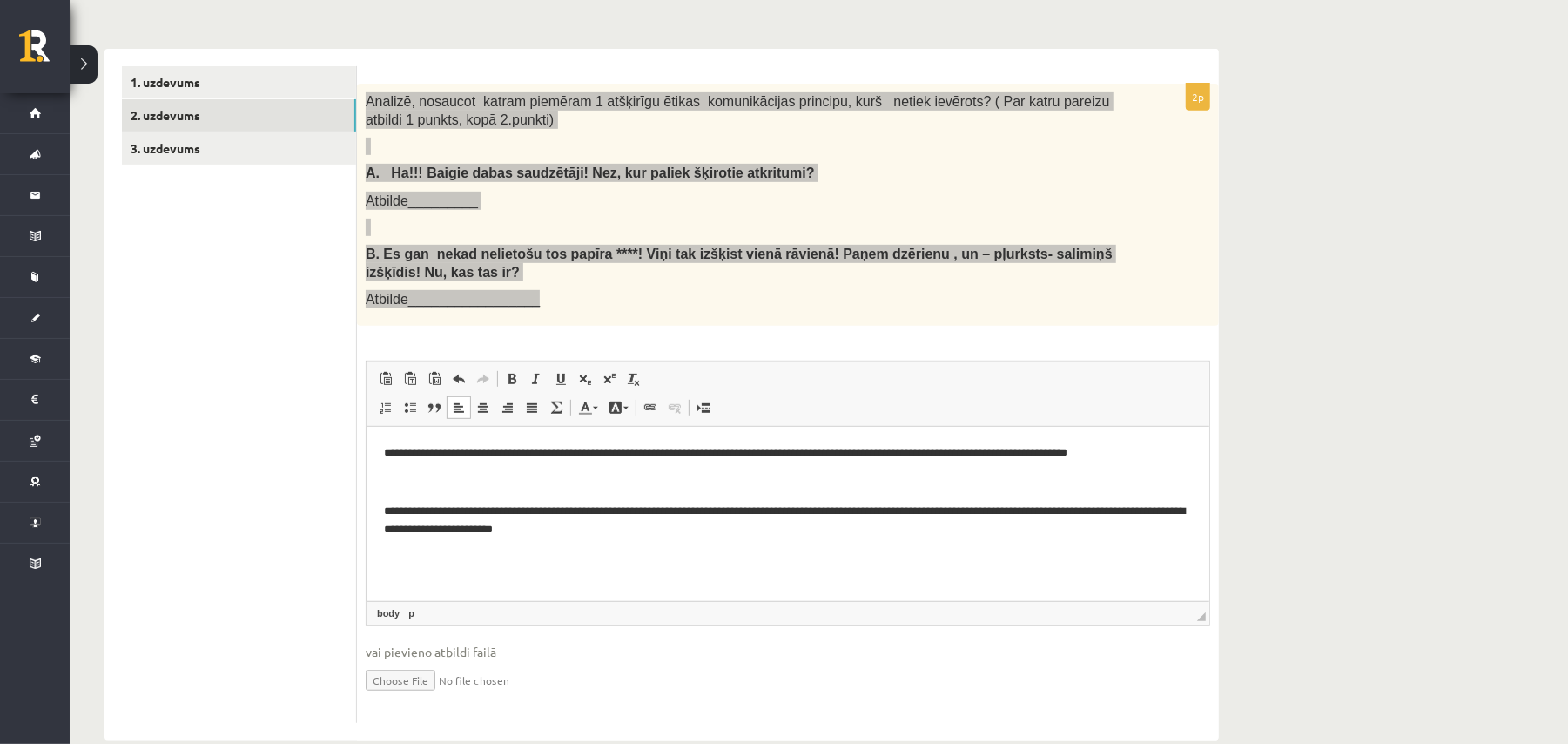
click at [392, 456] on p "**********" at bounding box center [787, 453] width 808 height 18
click at [395, 509] on p "**********" at bounding box center [787, 520] width 808 height 36
click at [666, 557] on html "**********" at bounding box center [787, 492] width 843 height 130
click at [979, 459] on p "**********" at bounding box center [787, 453] width 808 height 18
click at [980, 462] on p "**********" at bounding box center [787, 453] width 808 height 18
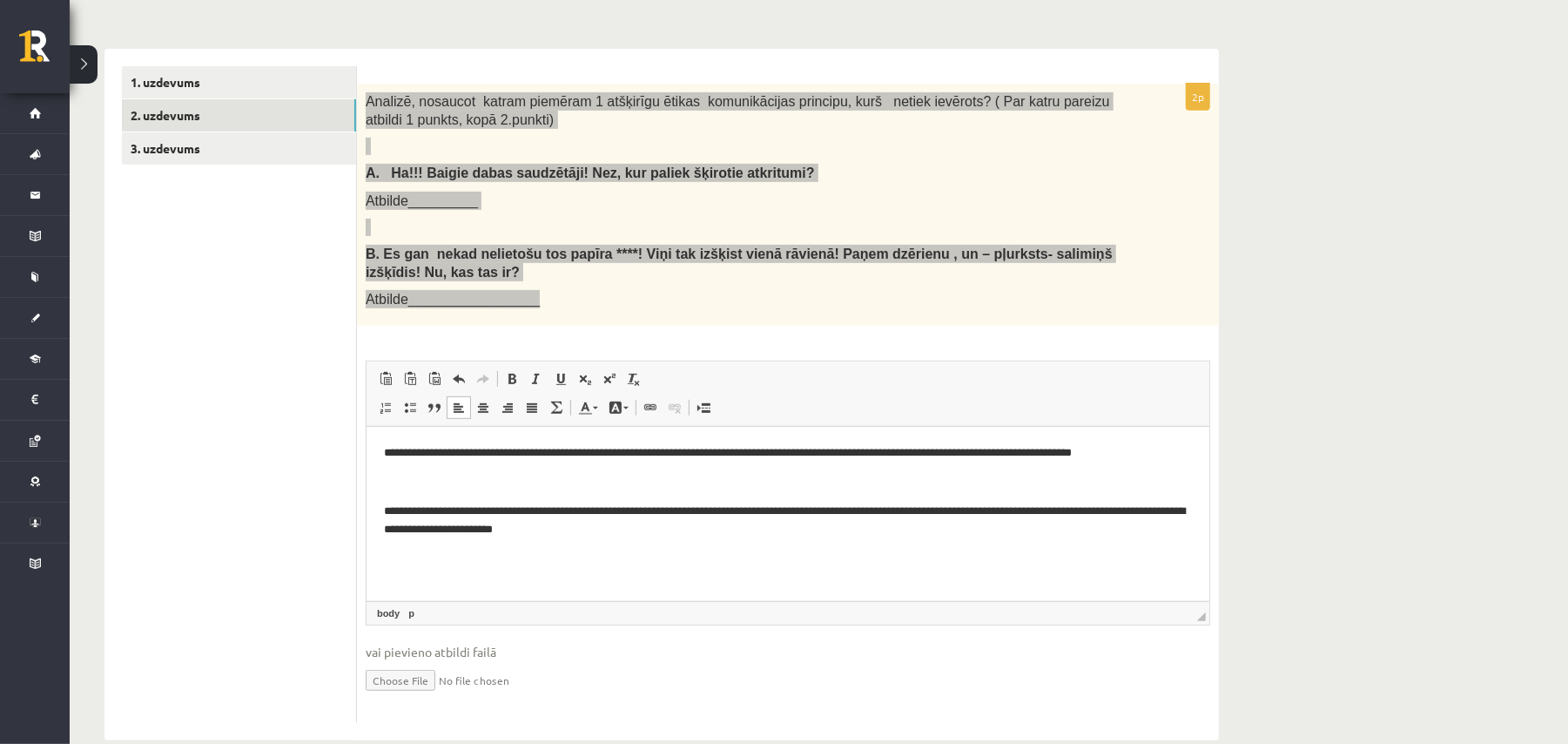
click at [976, 462] on p "**********" at bounding box center [787, 453] width 808 height 18
click at [1146, 464] on body "**********" at bounding box center [787, 492] width 808 height 95
click at [1131, 455] on p "**********" at bounding box center [787, 453] width 808 height 18
click at [1020, 509] on p "**********" at bounding box center [787, 520] width 808 height 36
click at [1022, 514] on p "**********" at bounding box center [787, 520] width 808 height 36
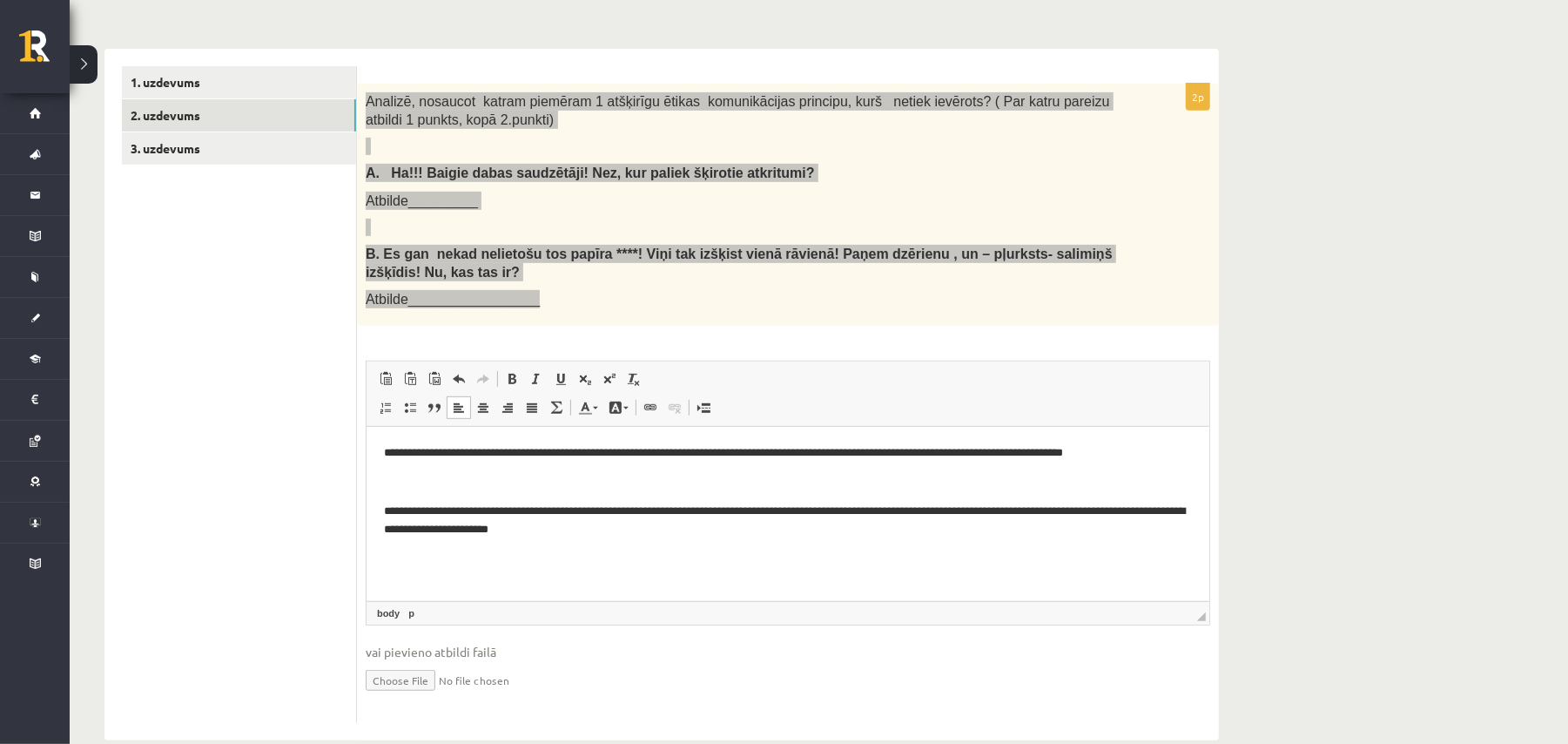
click at [1133, 515] on p "**********" at bounding box center [787, 520] width 808 height 36
drag, startPoint x: 1024, startPoint y: 573, endPoint x: 1014, endPoint y: 570, distance: 10.4
click at [1018, 557] on html "**********" at bounding box center [787, 492] width 843 height 130
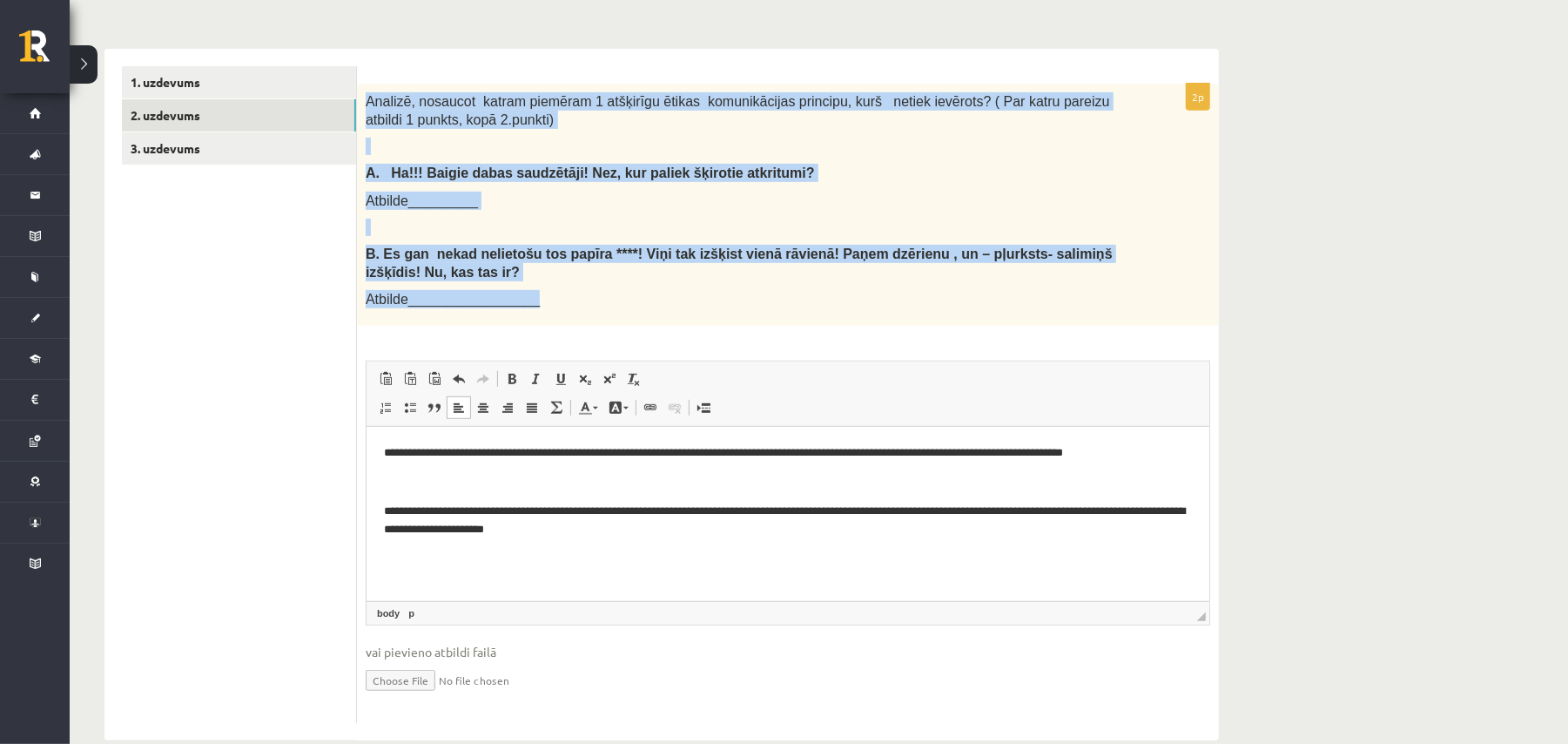
click at [763, 172] on p "A. Ha!!! Baigie dabas saudzētāji! Nez, kur paliek šķirotie atkritumi?" at bounding box center [744, 173] width 757 height 18
click at [763, 188] on div "Analizē, nosaucot katram piemēram 1 atšķirīgu ētikas komunikācijas principu, ku…" at bounding box center [788, 204] width 862 height 242
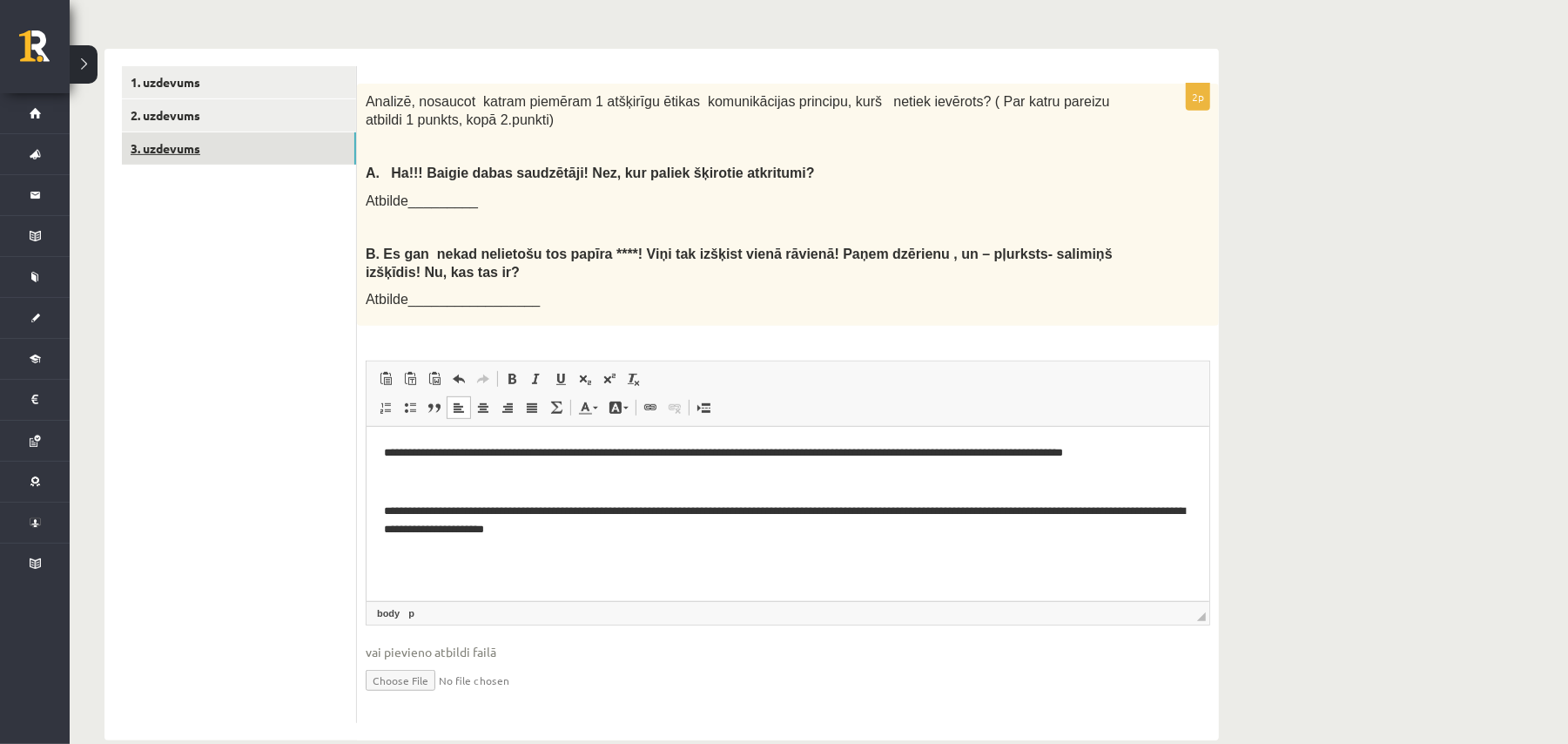
click at [245, 151] on link "3. uzdevums" at bounding box center [239, 149] width 234 height 33
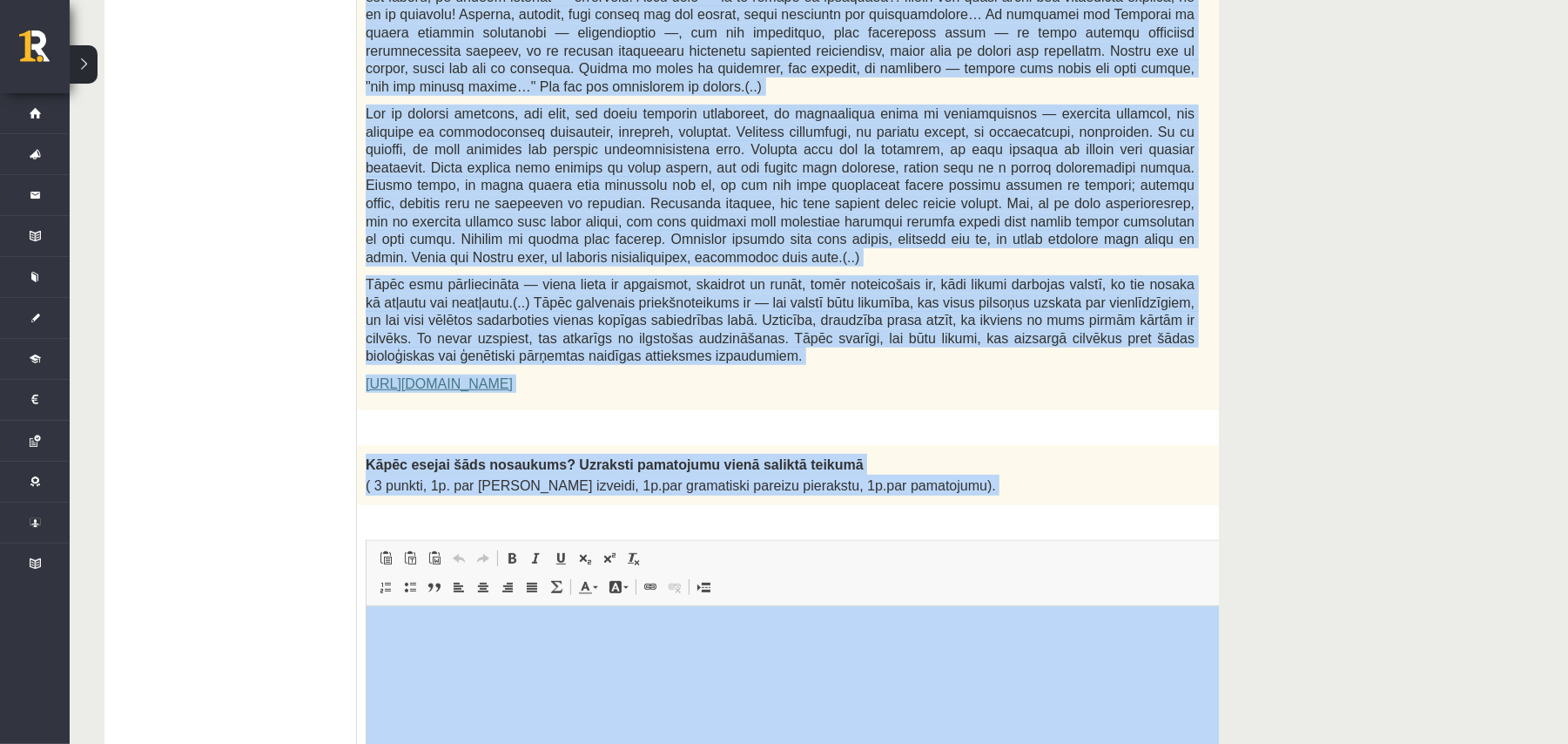
scroll to position [1153, 0]
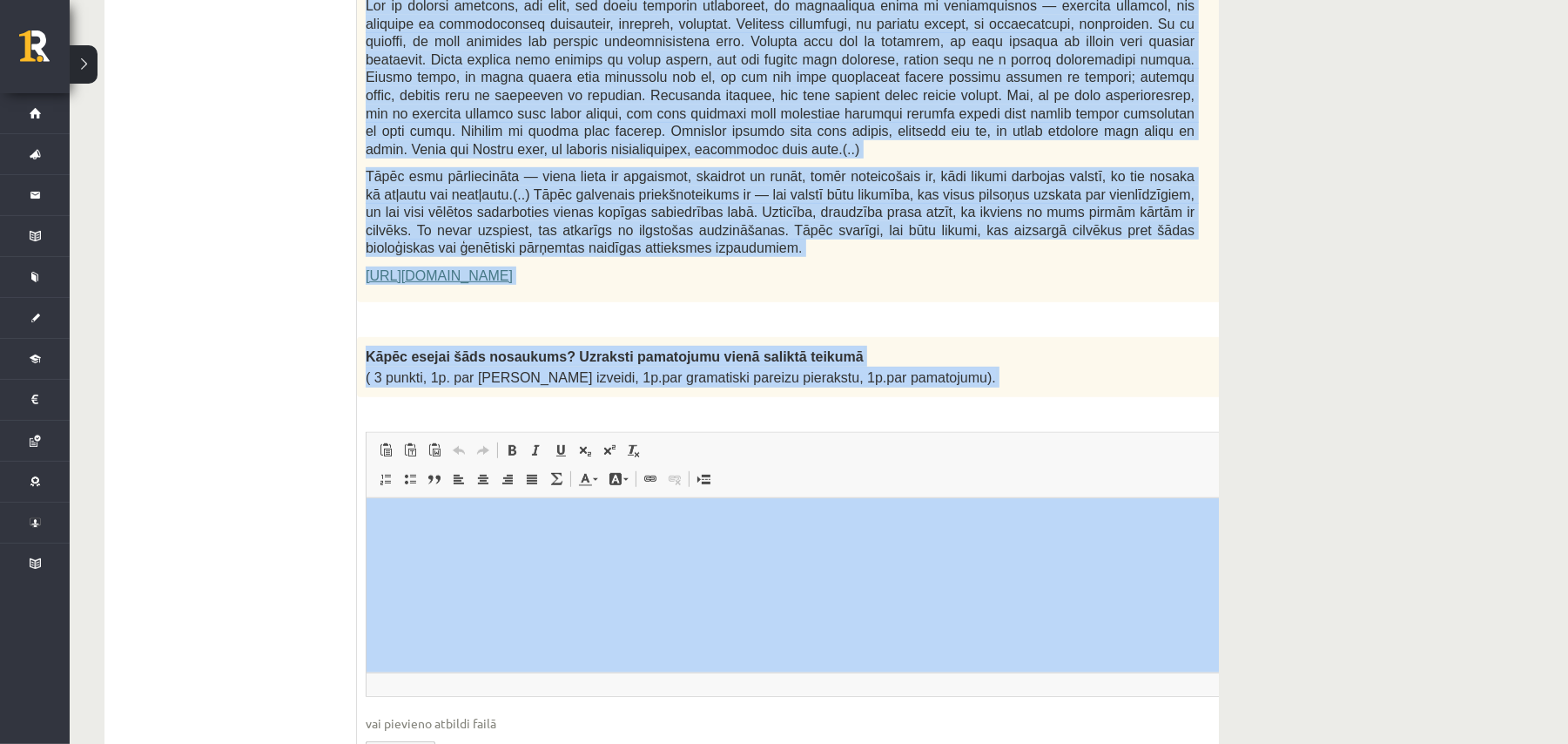
drag, startPoint x: 374, startPoint y: 66, endPoint x: 965, endPoint y: 328, distance: 646.5
copy form "Izlasi tekstu! Atbildi uz dotajiem jautājumiem! Kopā 51 punkts 0p Fragments no …"
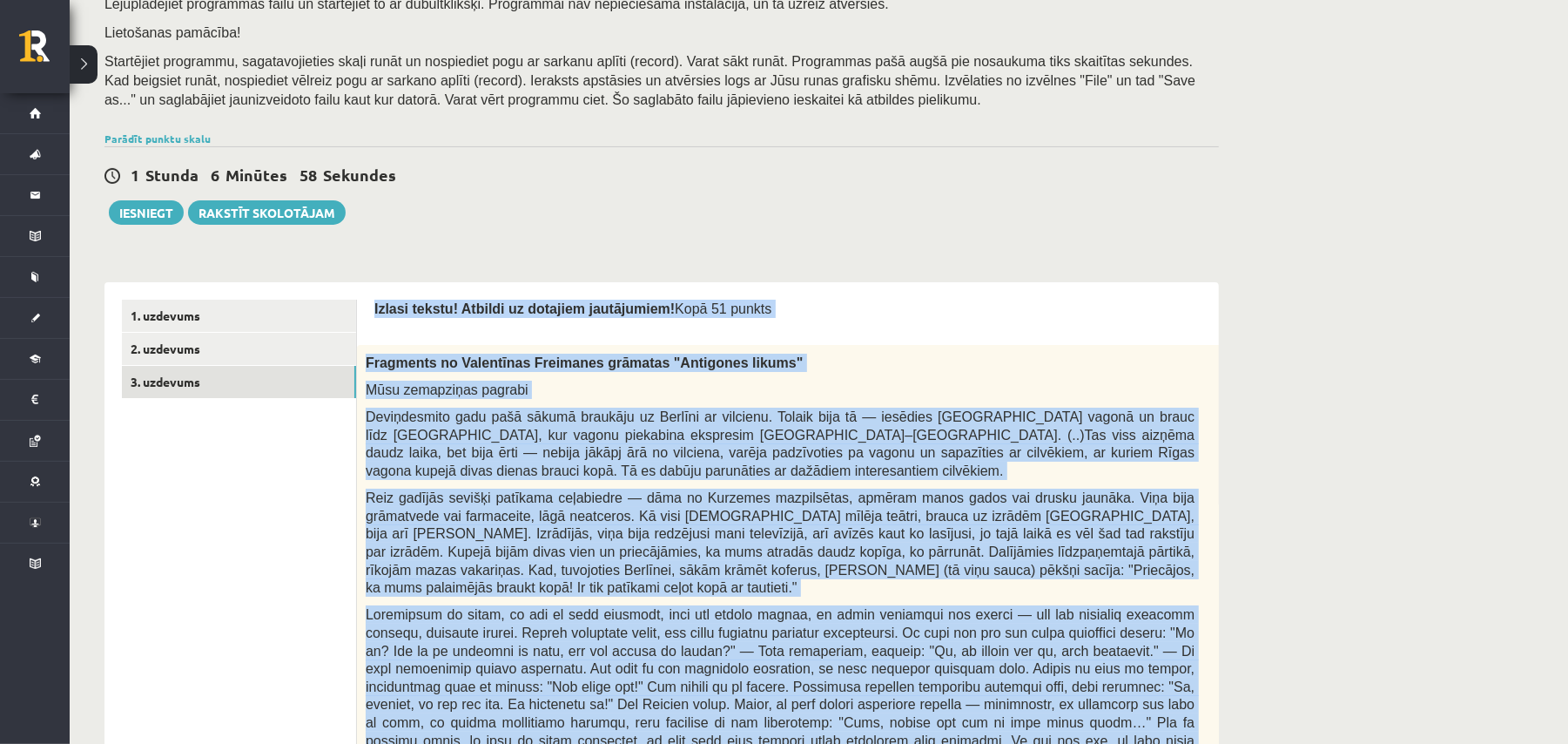
scroll to position [224, 0]
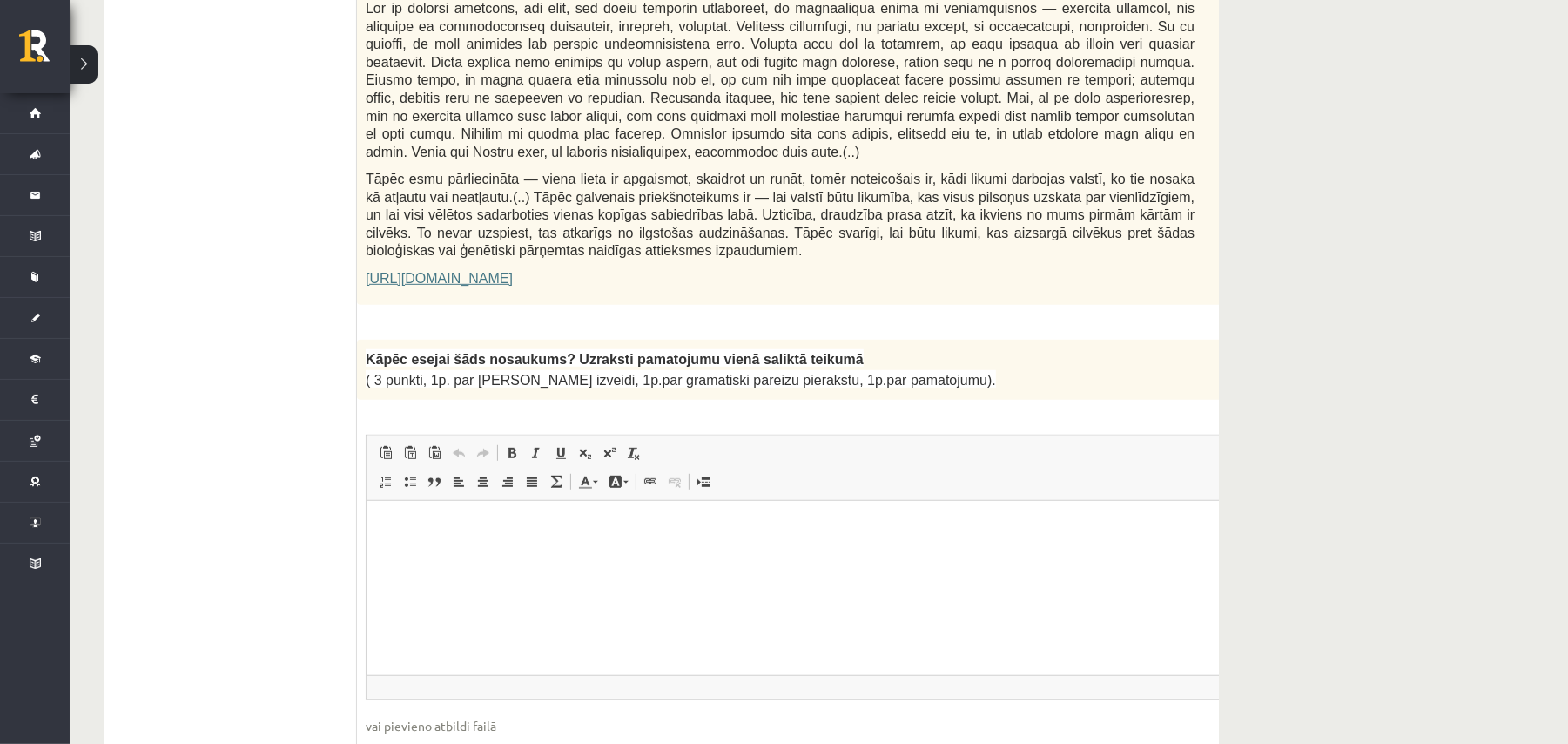
scroll to position [1153, 0]
click at [455, 506] on html at bounding box center [822, 523] width 915 height 53
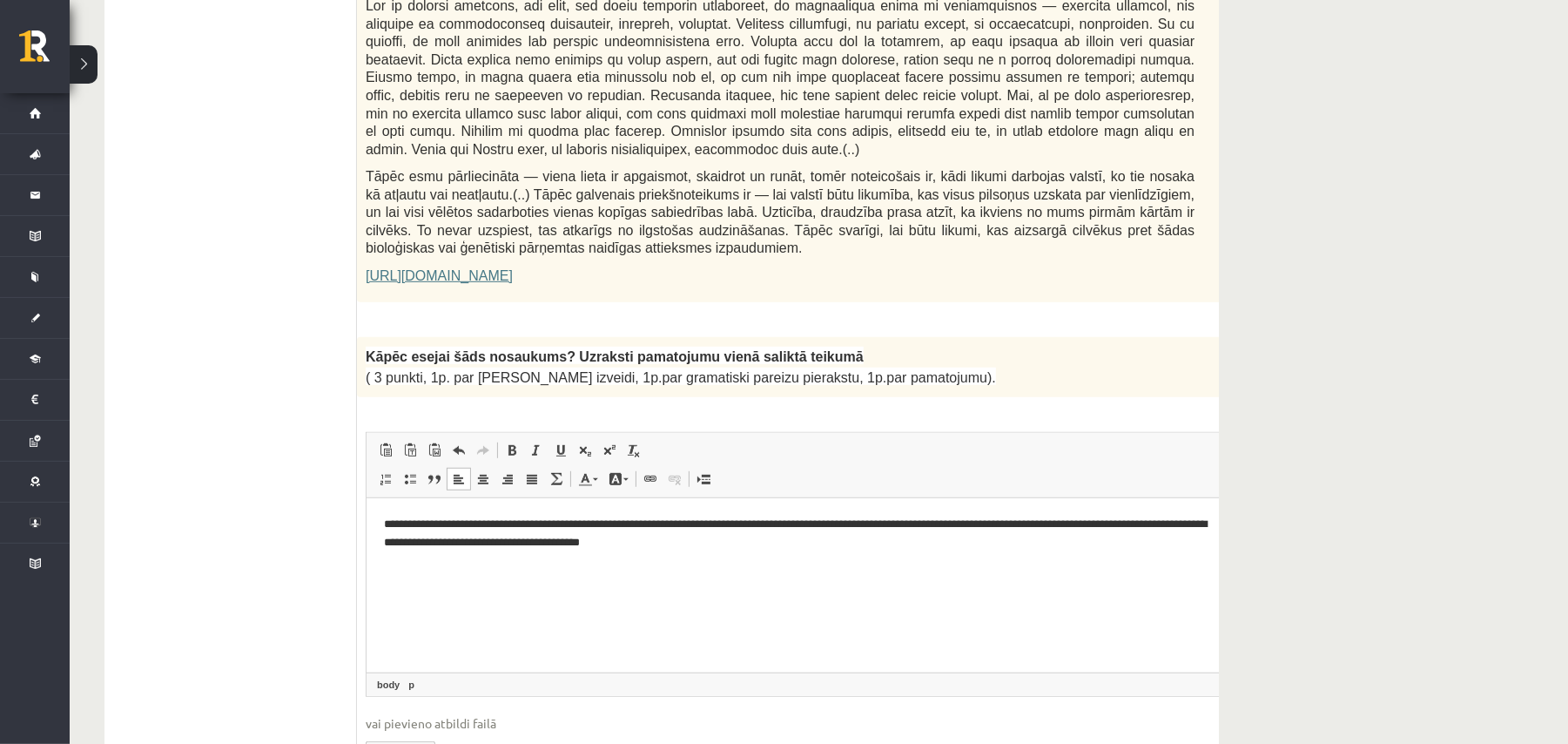
click at [859, 561] on html "**********" at bounding box center [822, 533] width 915 height 71
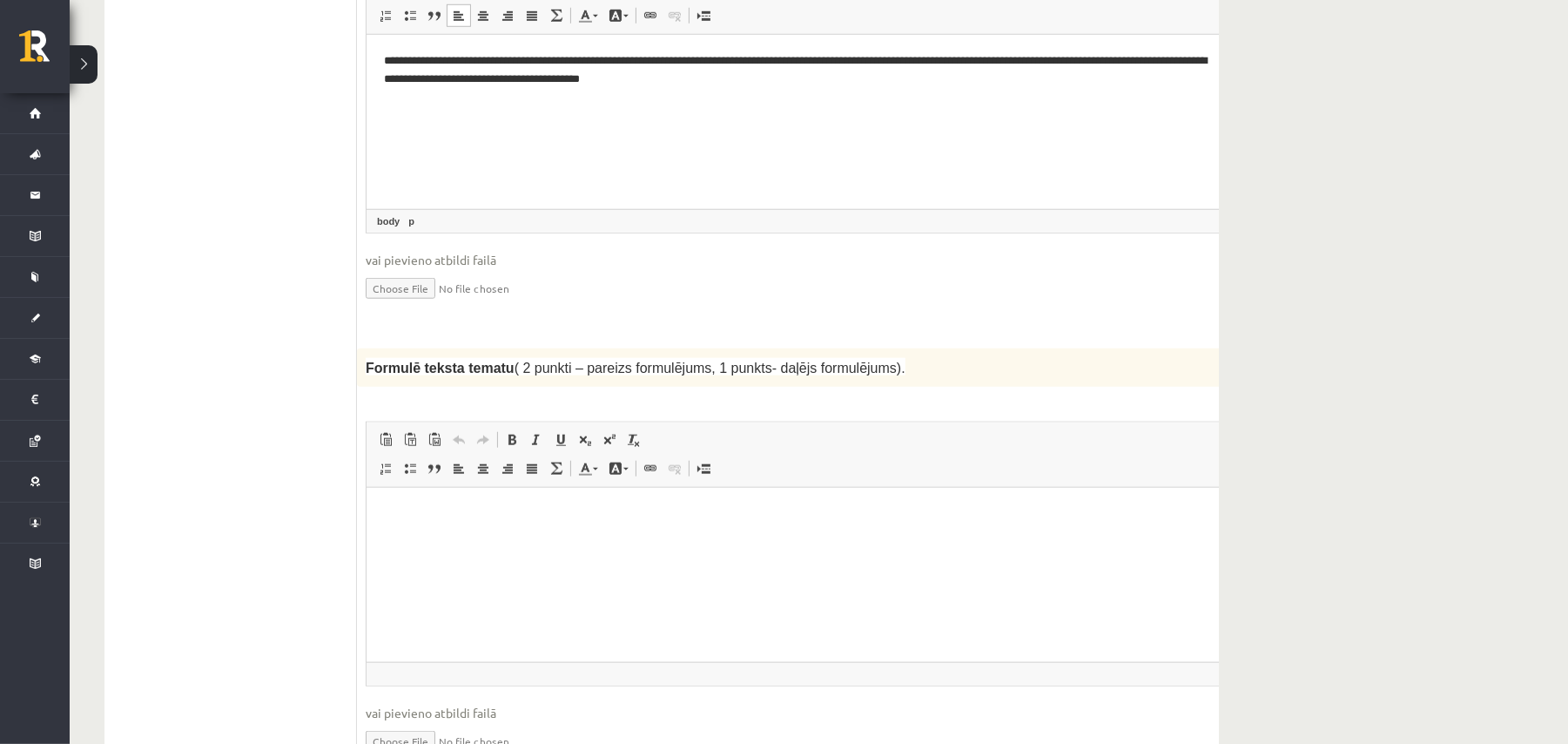
scroll to position [1618, 0]
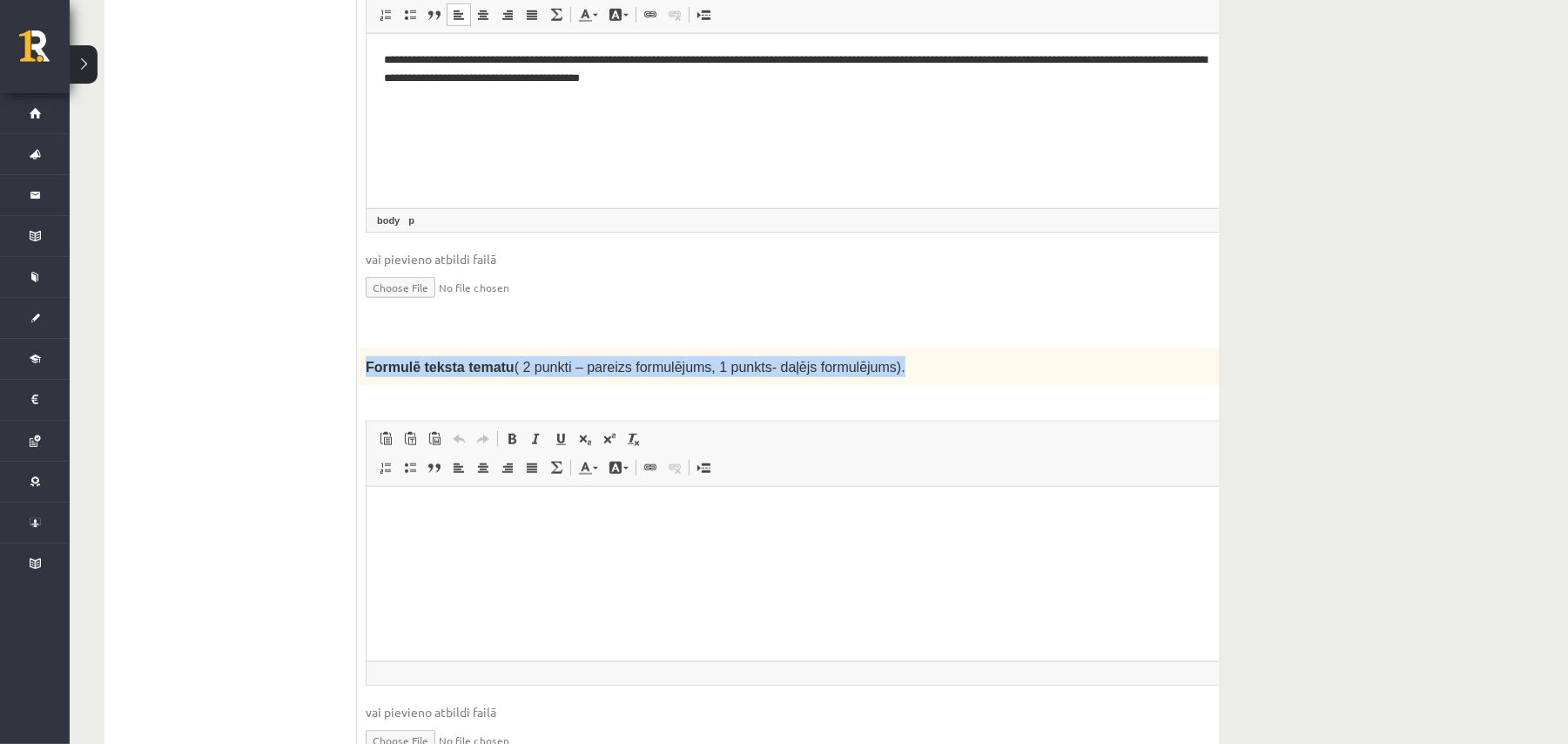
drag, startPoint x: 366, startPoint y: 314, endPoint x: 881, endPoint y: 307, distance: 515.0
click at [881, 356] on p "Formulē teksta tematu ( 2 punkti – pareizs formulējums, 1 punkts- daļējs formul…" at bounding box center [780, 367] width 829 height 21
copy span "Formulē teksta tematu ( 2 punkti – pareizs formulējums, 1 punkts- daļējs formul…"
drag, startPoint x: 540, startPoint y: 486, endPoint x: 544, endPoint y: 505, distance: 19.4
click at [540, 490] on html at bounding box center [822, 512] width 915 height 53
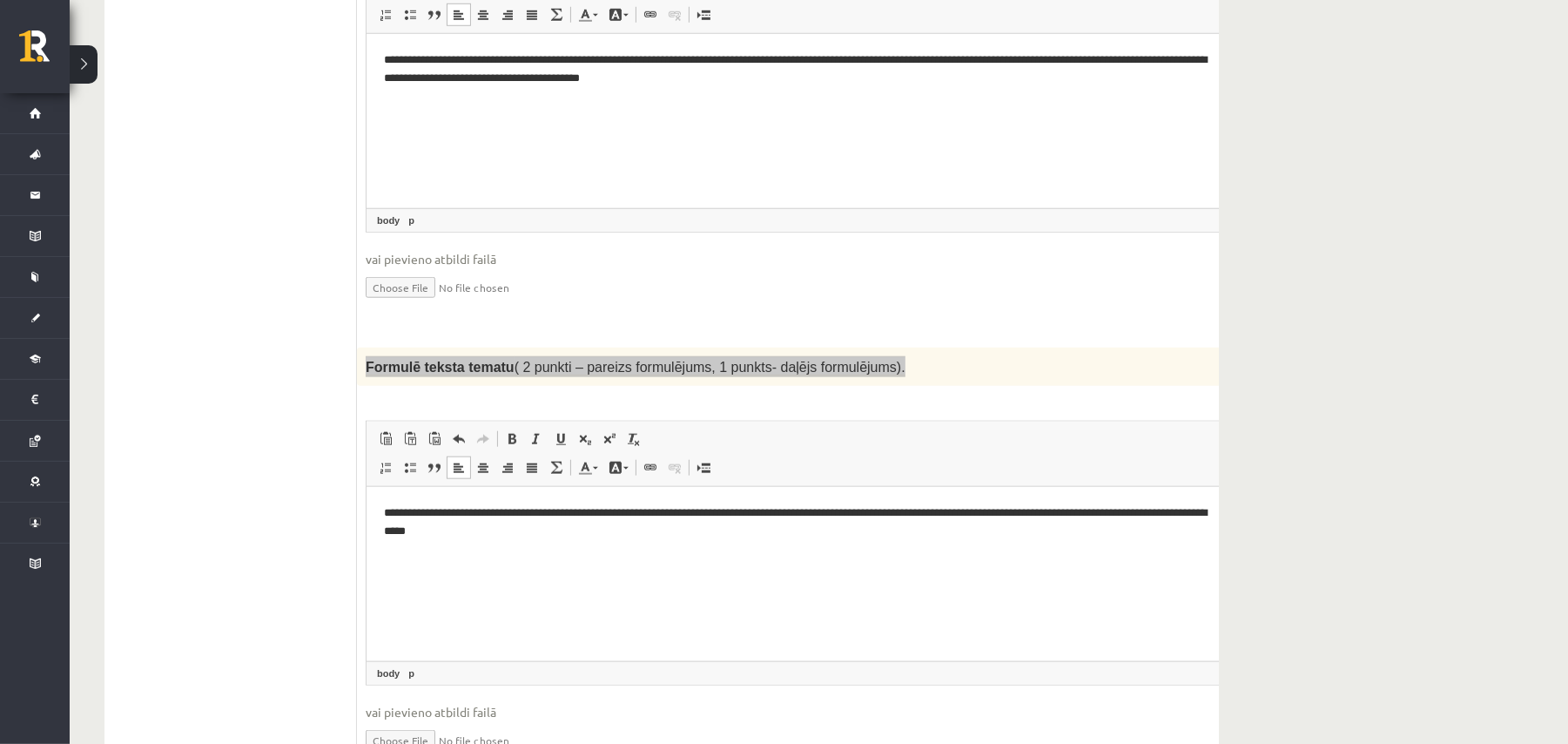
click at [573, 558] on html "**********" at bounding box center [822, 521] width 915 height 71
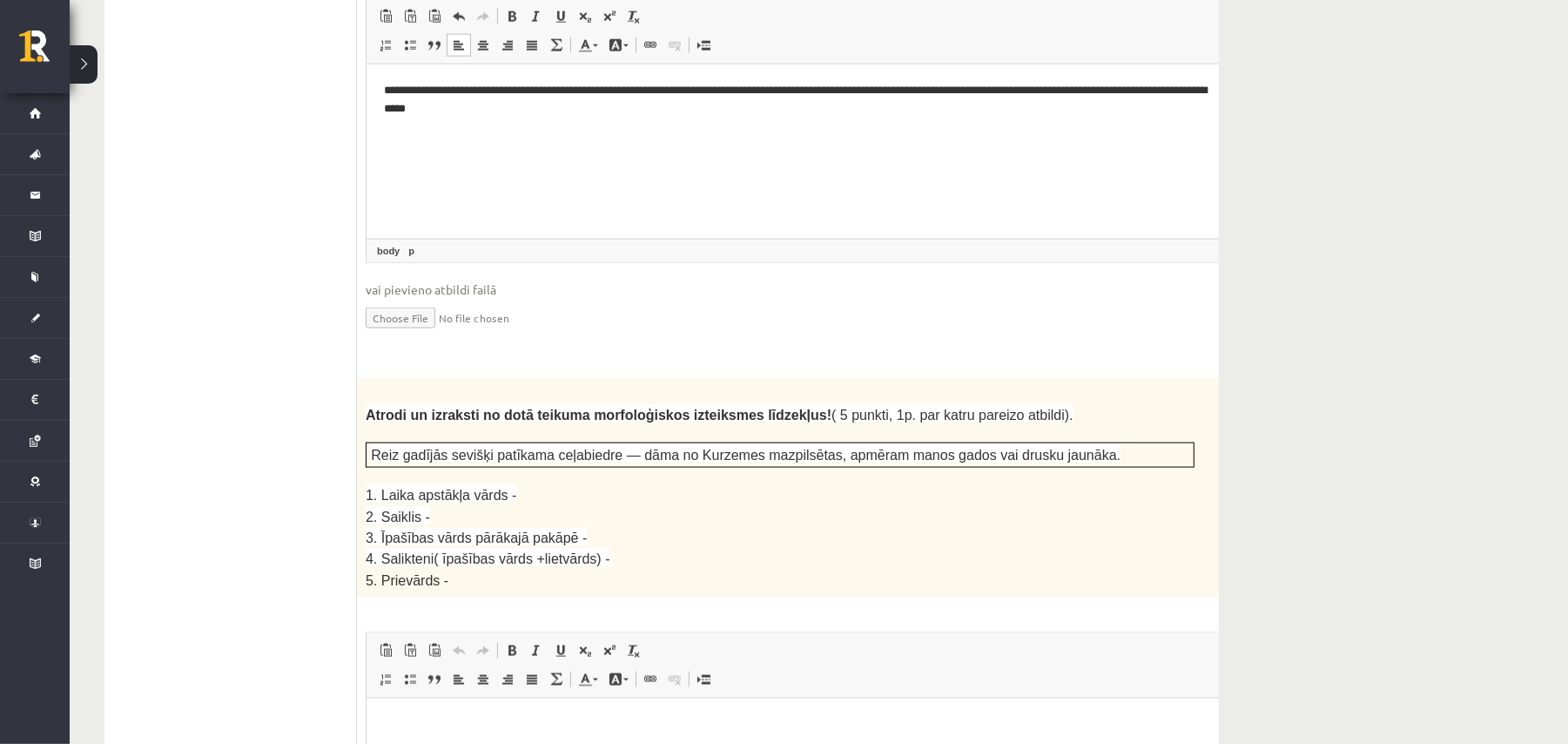
scroll to position [2081, 0]
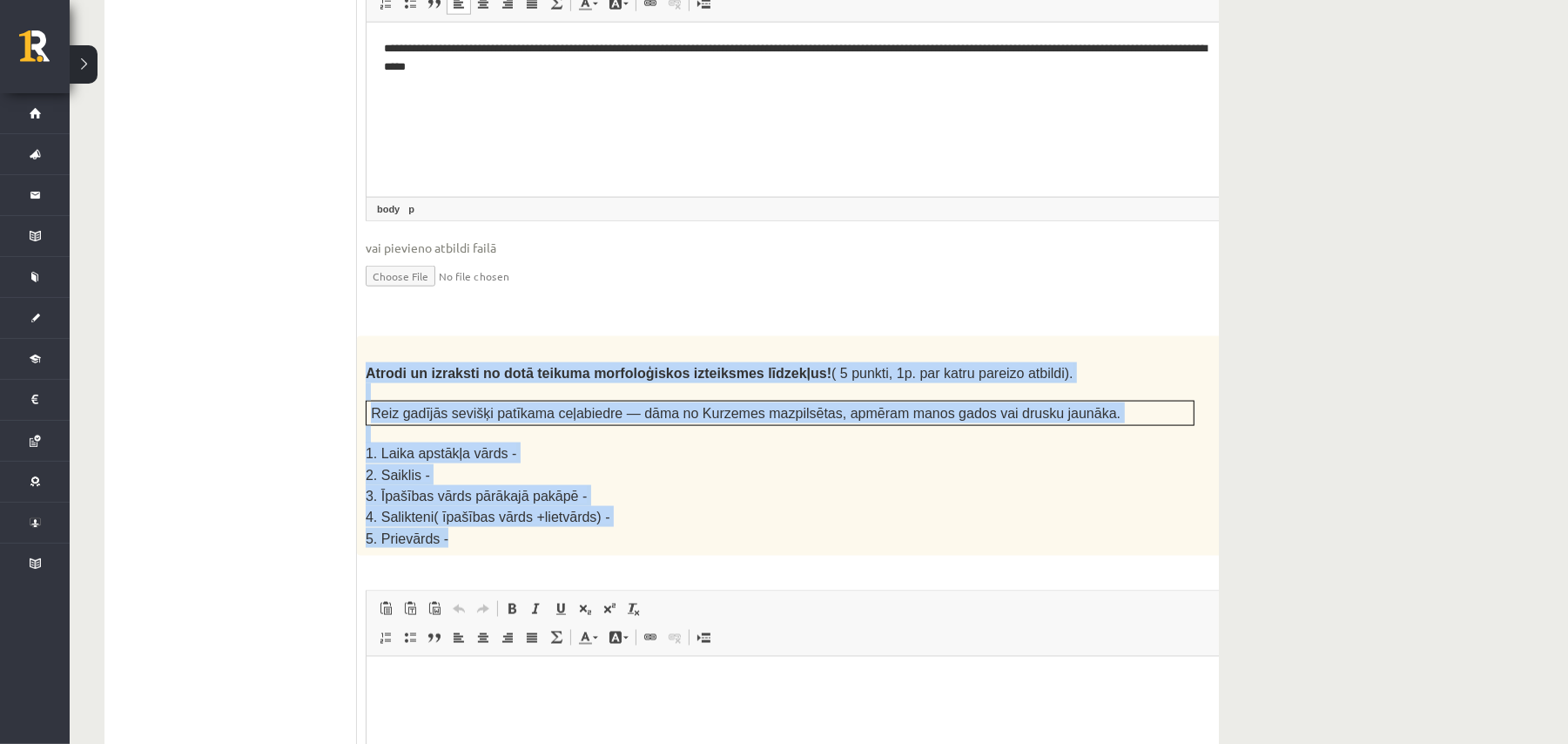
drag, startPoint x: 367, startPoint y: 301, endPoint x: 594, endPoint y: 472, distance: 284.2
click at [594, 472] on div "Atrodi un izraksti no dotā teikuma morfoloģiskos izteiksmes līdzekļus! ( 5 punk…" at bounding box center [823, 445] width 934 height 220
copy div "Atrodi un izraksti no dotā teikuma morfoloģiskos izteiksmes līdzekļus! ( 5 punk…"
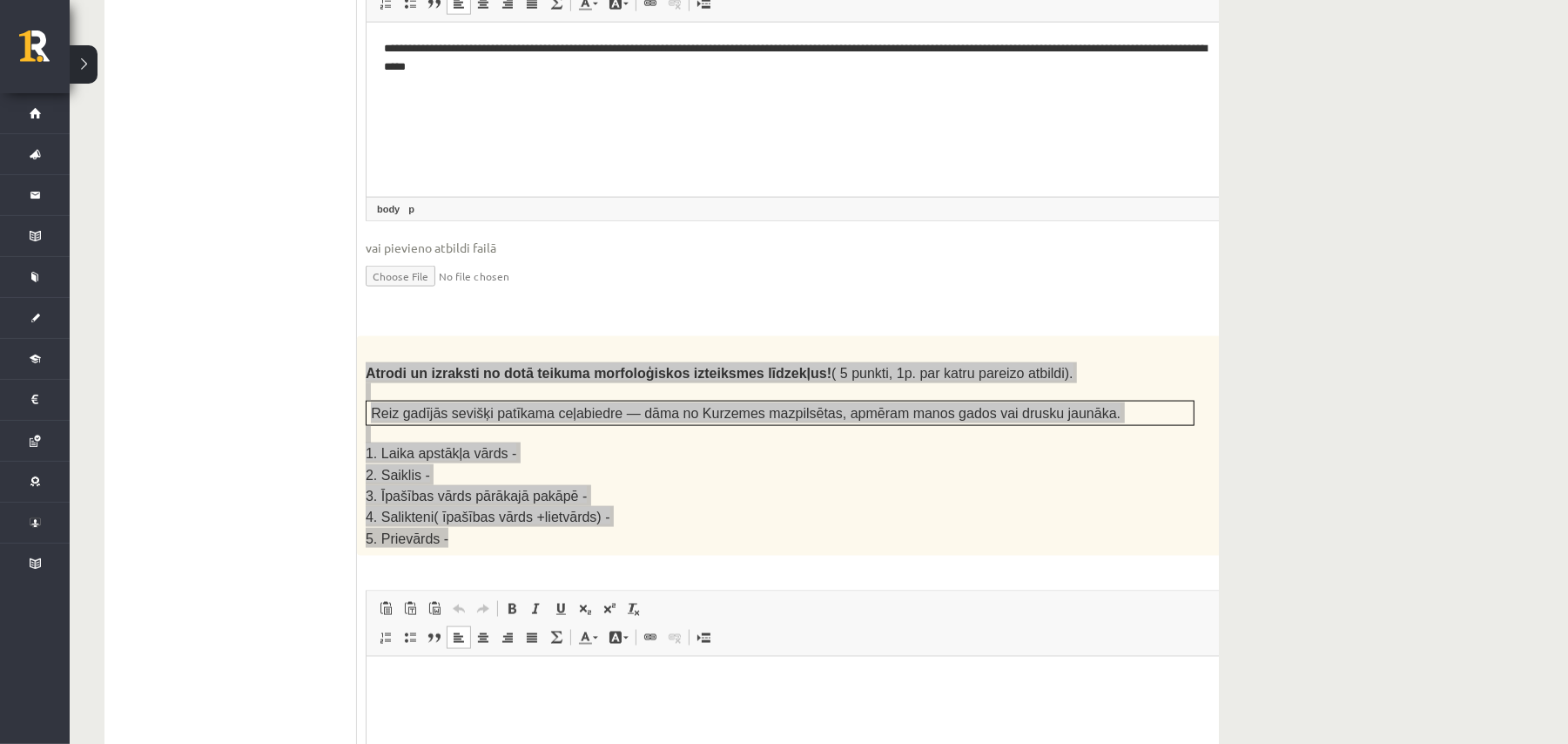
click at [616, 681] on p "Bagātinātā teksta redaktors, wiswyg-editor-user-answer-47433997566700" at bounding box center [822, 683] width 879 height 18
click at [613, 686] on p "Bagātinātā teksta redaktors, wiswyg-editor-user-answer-47433997566700" at bounding box center [822, 683] width 879 height 18
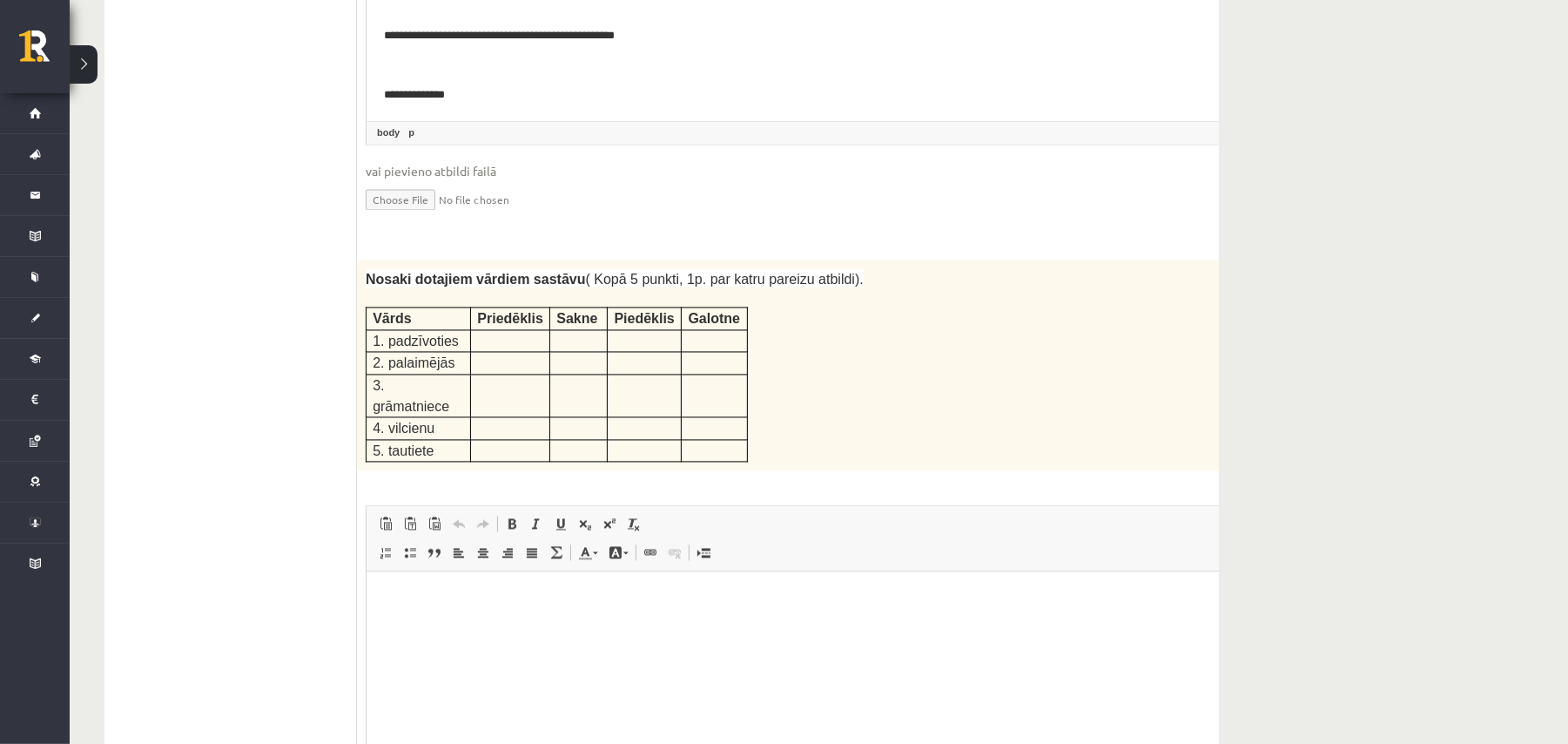
scroll to position [2797, 0]
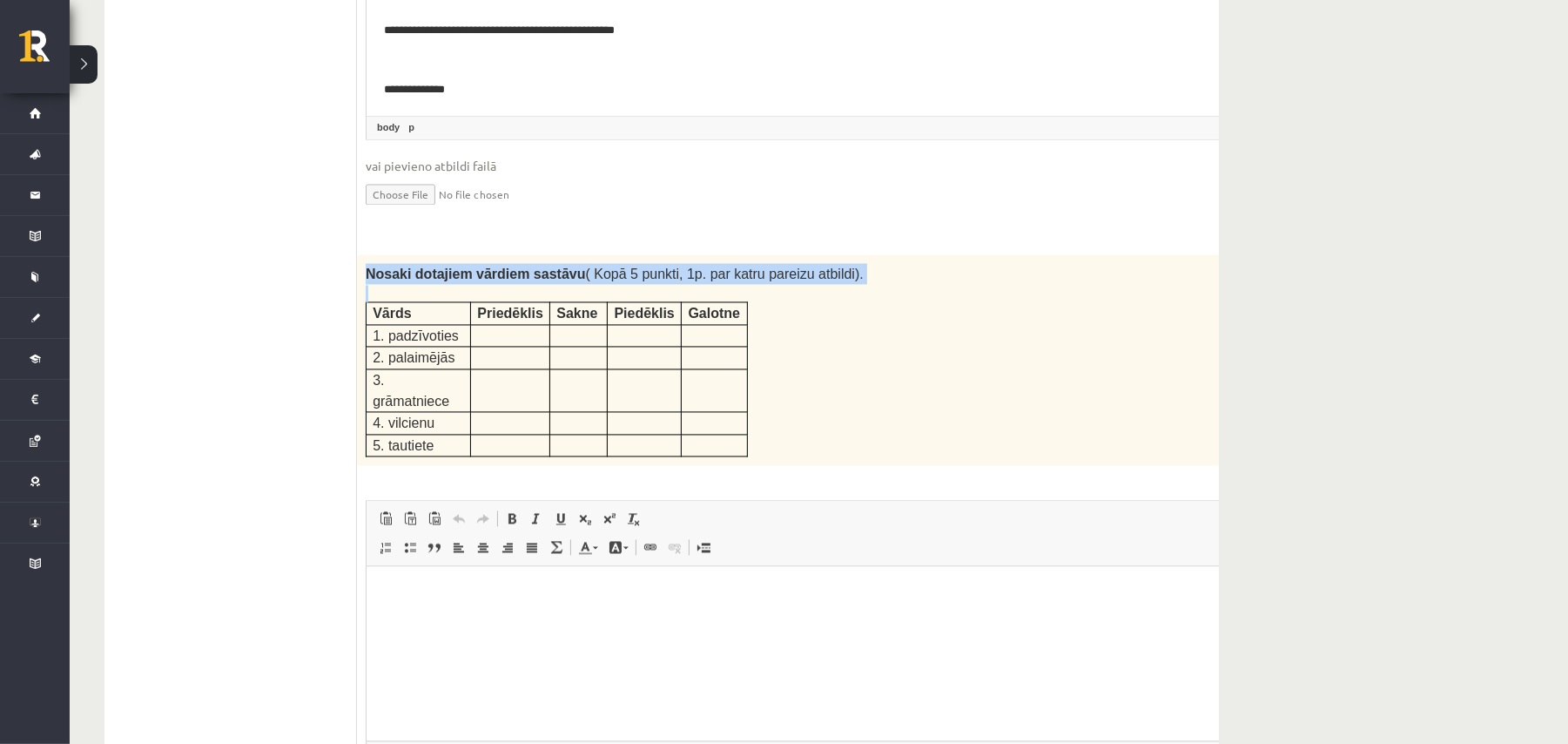
drag, startPoint x: 363, startPoint y: 204, endPoint x: 766, endPoint y: 342, distance: 426.0
click at [766, 342] on div "Nosaki dotajiem vārdiem sastāvu ( Kopā 5 punkti, 1p. par katru pareizu atbildi)…" at bounding box center [823, 360] width 934 height 211
copy div "Nosaki dotajiem vārdiem sastāvu ( Kopā 5 punkti, 1p. par katru pareizu atbildi)."
click at [413, 618] on html at bounding box center [822, 591] width 915 height 53
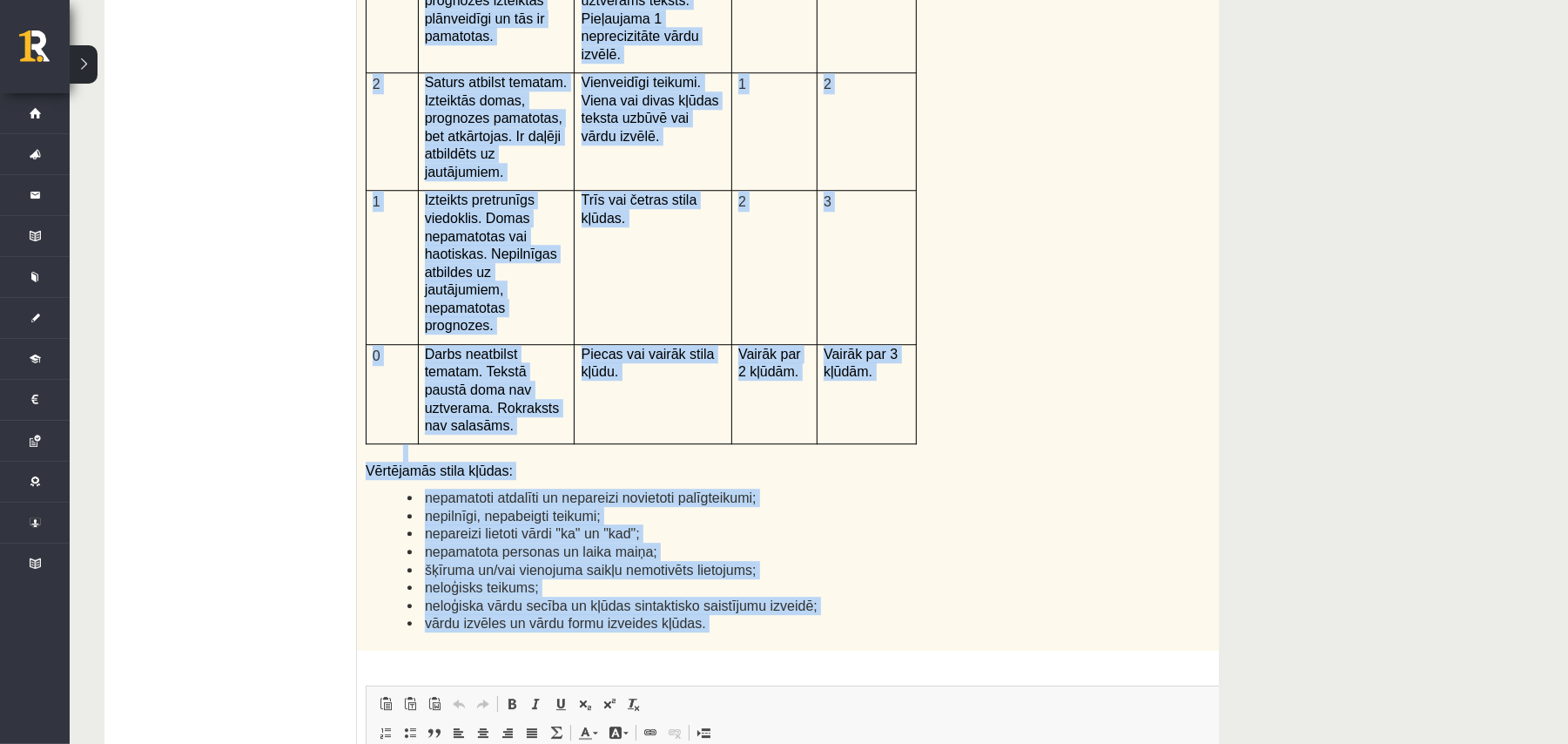
scroll to position [3941, 0]
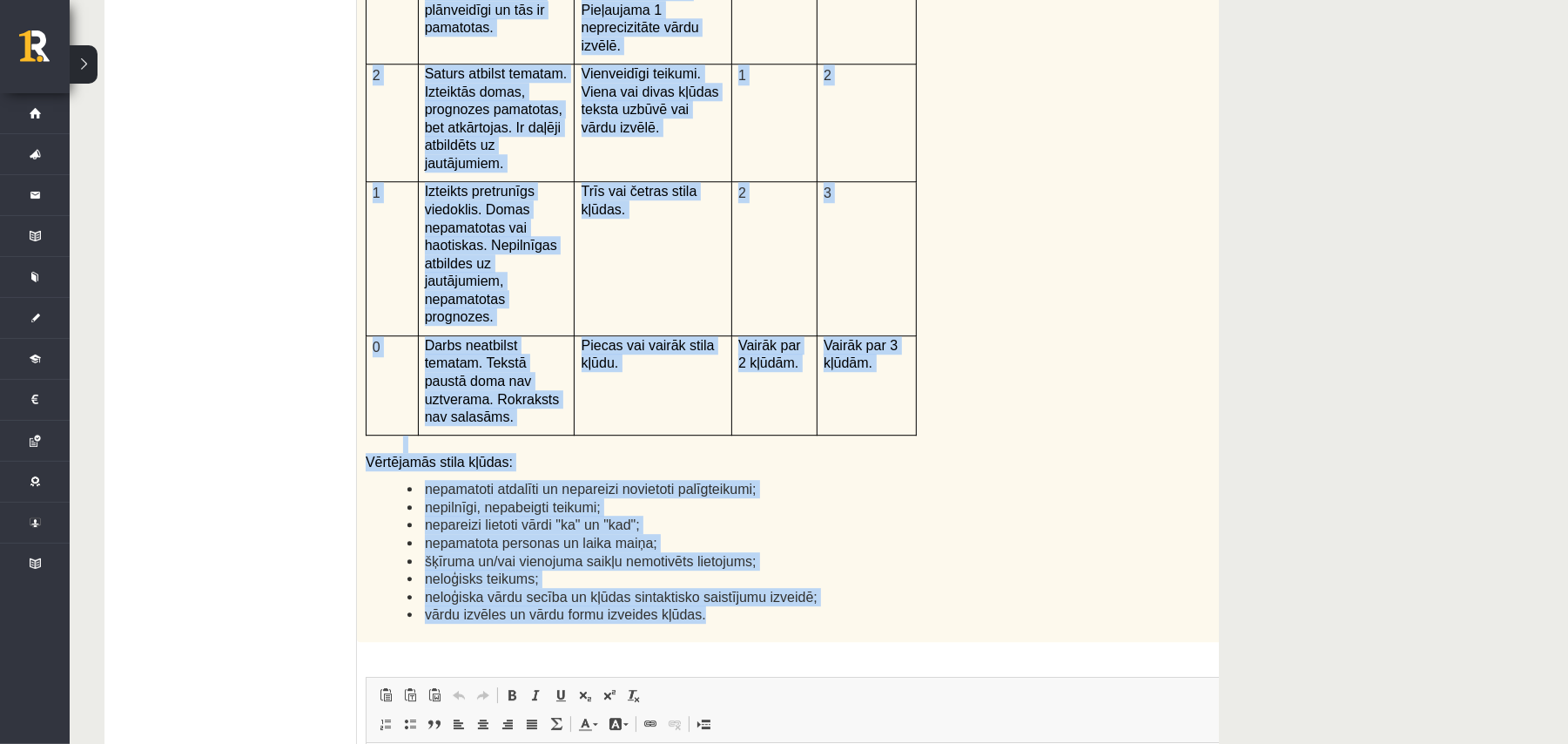
drag, startPoint x: 364, startPoint y: 102, endPoint x: 808, endPoint y: 440, distance: 558.0
click at [808, 440] on div "Kā doto citātu var attiecināt uz Tavu dzīvi? Uzraksti savu atbildi, nosaucot un…" at bounding box center [823, 189] width 934 height 905
copy div "Kā doto citātu var attiecināt uz Tavu dzīvi? Uzraksti savu atbildi, nosaucot un…"
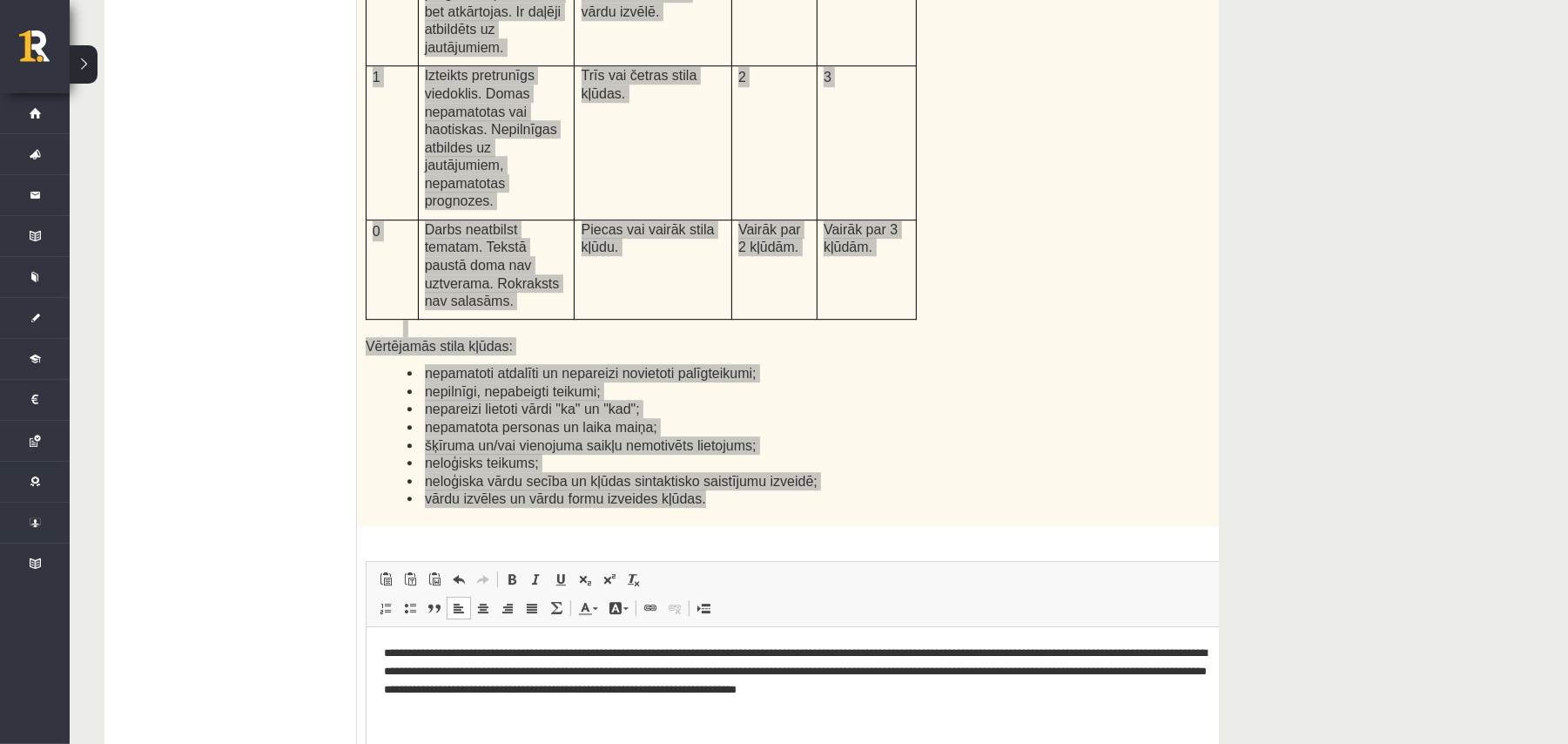
click at [474, 672] on p "**********" at bounding box center [800, 670] width 835 height 54
click at [610, 674] on p "**********" at bounding box center [800, 670] width 835 height 54
click at [659, 673] on p "**********" at bounding box center [800, 670] width 835 height 54
click at [719, 674] on p "**********" at bounding box center [800, 670] width 835 height 54
click at [492, 695] on p "**********" at bounding box center [800, 670] width 835 height 54
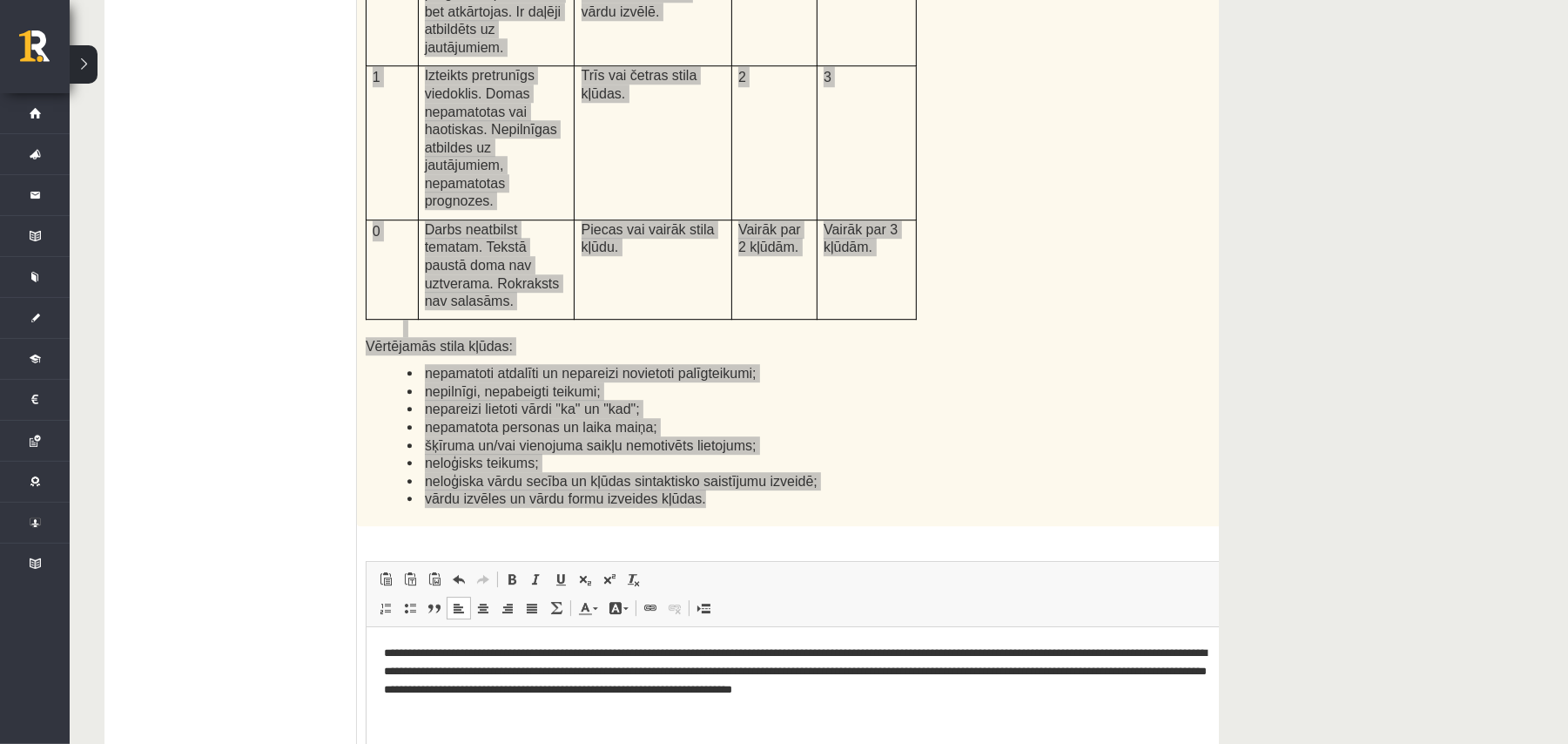
click at [492, 694] on p "**********" at bounding box center [800, 670] width 835 height 54
click at [489, 691] on p "**********" at bounding box center [800, 670] width 835 height 54
click at [809, 695] on p "**********" at bounding box center [800, 670] width 835 height 54
click at [867, 688] on p "**********" at bounding box center [800, 670] width 835 height 54
click at [870, 693] on p "**********" at bounding box center [800, 670] width 835 height 54
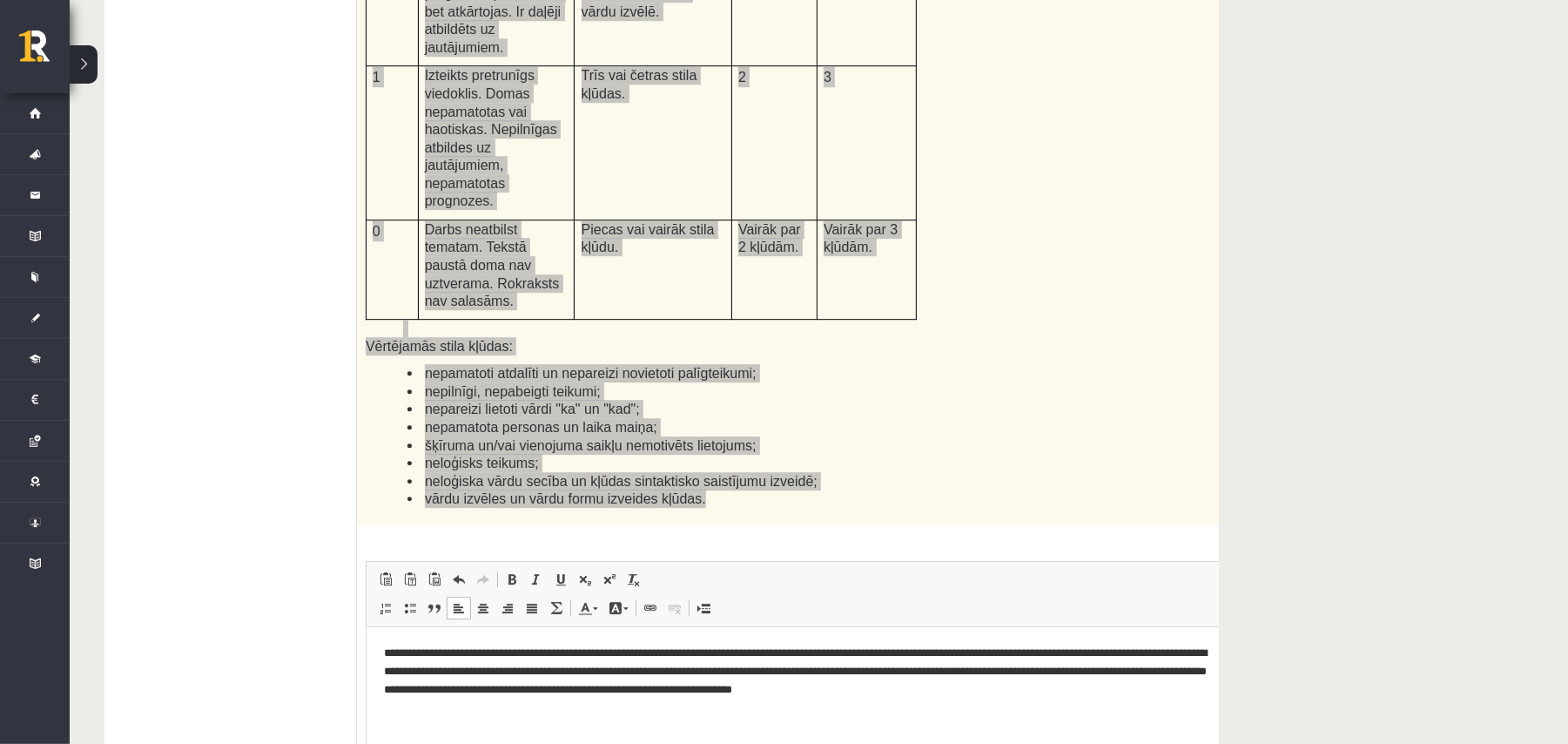
click at [955, 690] on p "**********" at bounding box center [800, 670] width 835 height 54
click at [997, 687] on p "**********" at bounding box center [800, 670] width 835 height 54
click at [488, 673] on p "**********" at bounding box center [800, 670] width 835 height 54
click at [491, 666] on p "**********" at bounding box center [800, 670] width 835 height 54
click at [549, 715] on html "**********" at bounding box center [822, 670] width 915 height 89
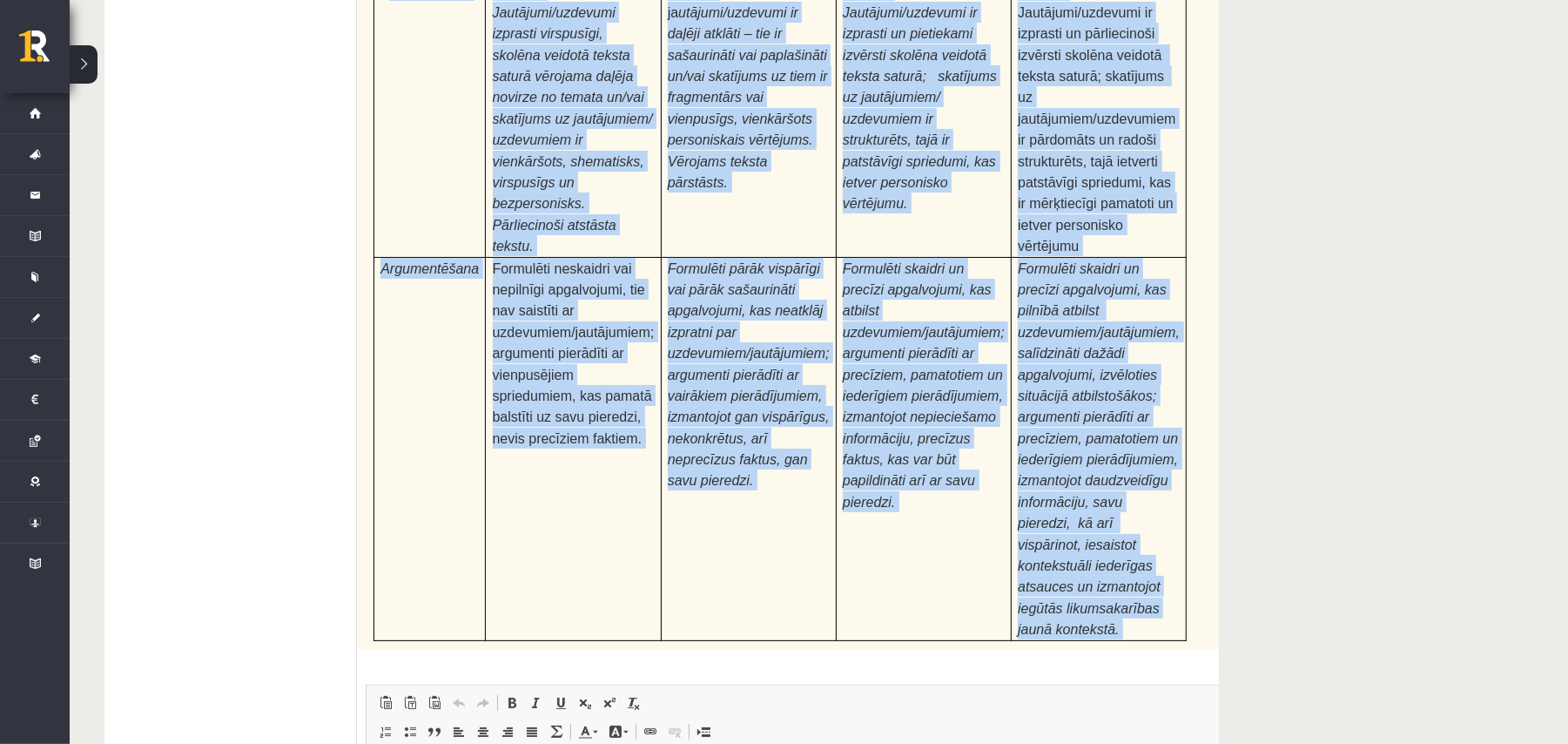
scroll to position [5366, 0]
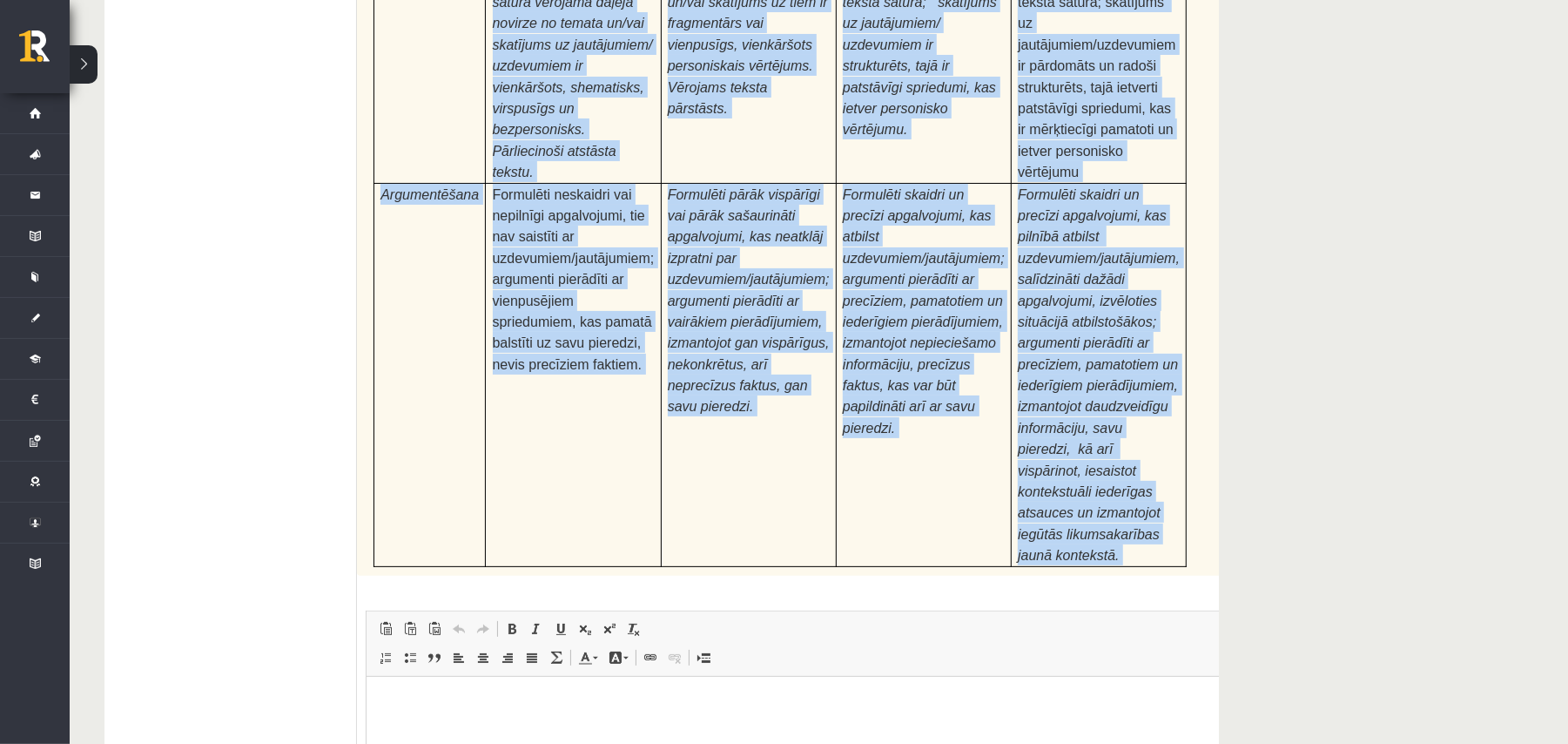
drag, startPoint x: 362, startPoint y: 82, endPoint x: 860, endPoint y: 293, distance: 540.9
click at [860, 293] on div "24p Pamatojoties uz izlasīto tekstu, izsaki viedokli par izlasīto, atbildot uz …" at bounding box center [823, 301] width 934 height 1342
copy div "Pamatojoties uz izlasīto tekstu, izsaki viedokli par izlasīto, atbildot uz jaut…"
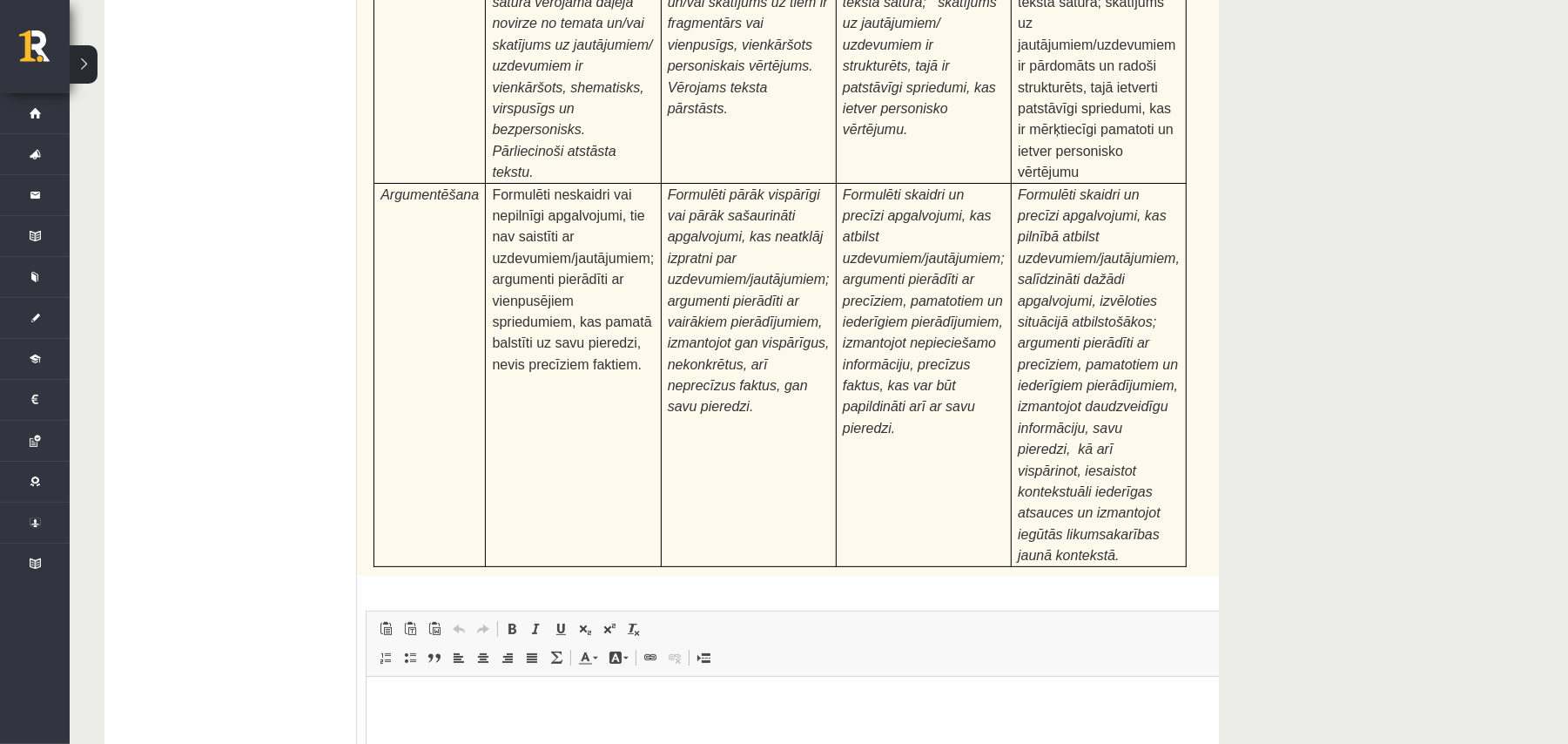
click at [558, 729] on html at bounding box center [822, 702] width 915 height 53
type input "**********"
click at [489, 729] on html at bounding box center [822, 702] width 915 height 53
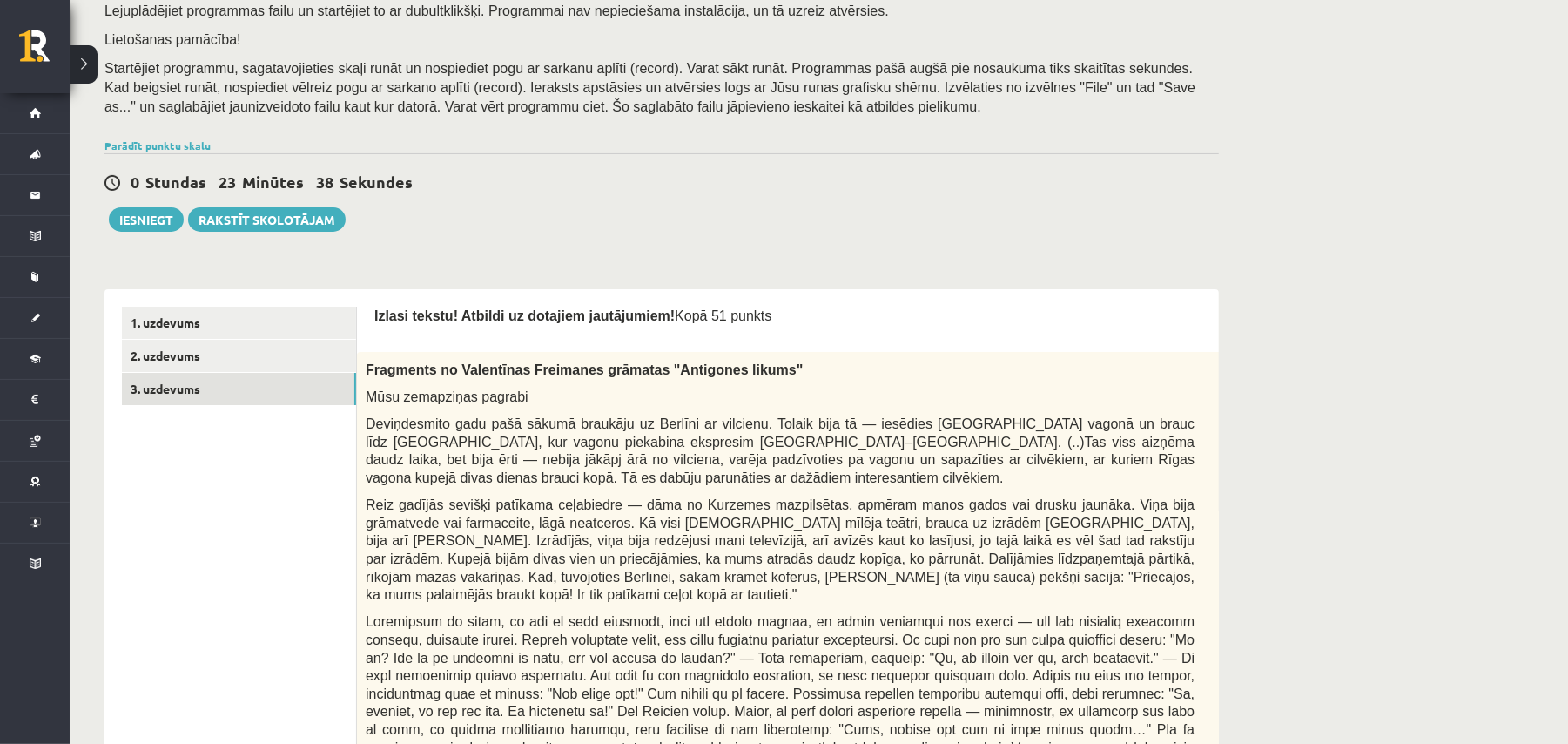
scroll to position [24, 0]
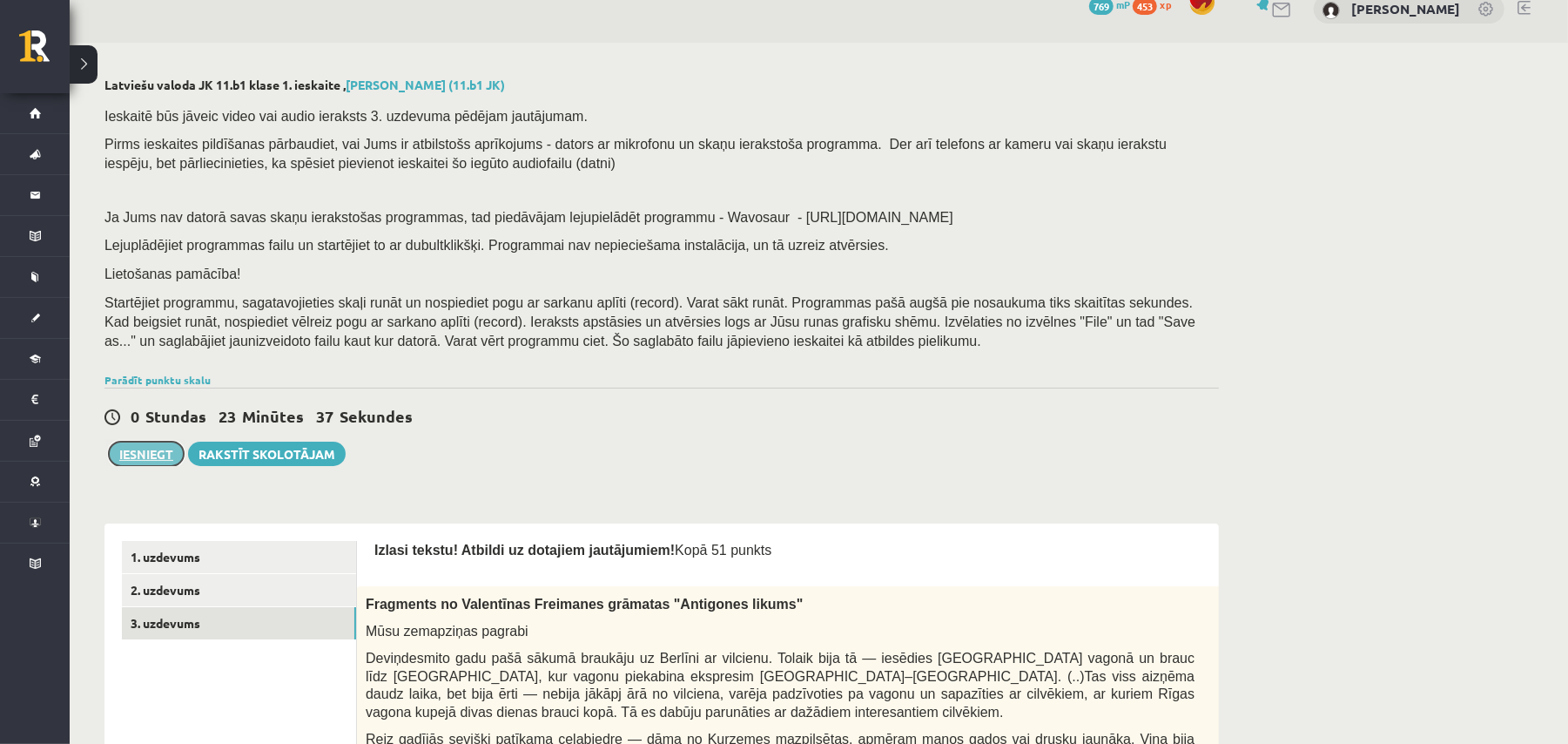
click at [164, 461] on button "Iesniegt" at bounding box center [146, 453] width 75 height 24
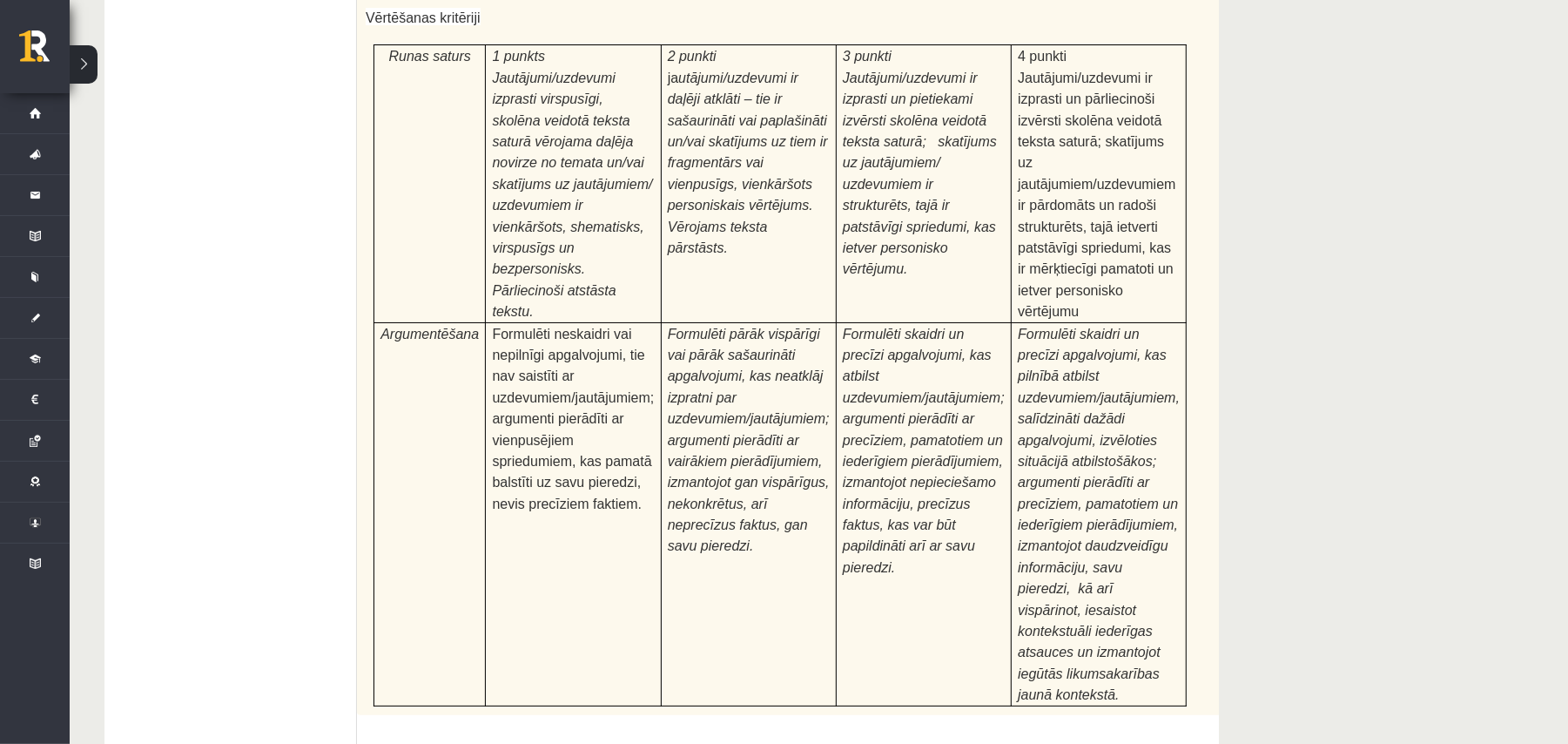
scroll to position [5385, 0]
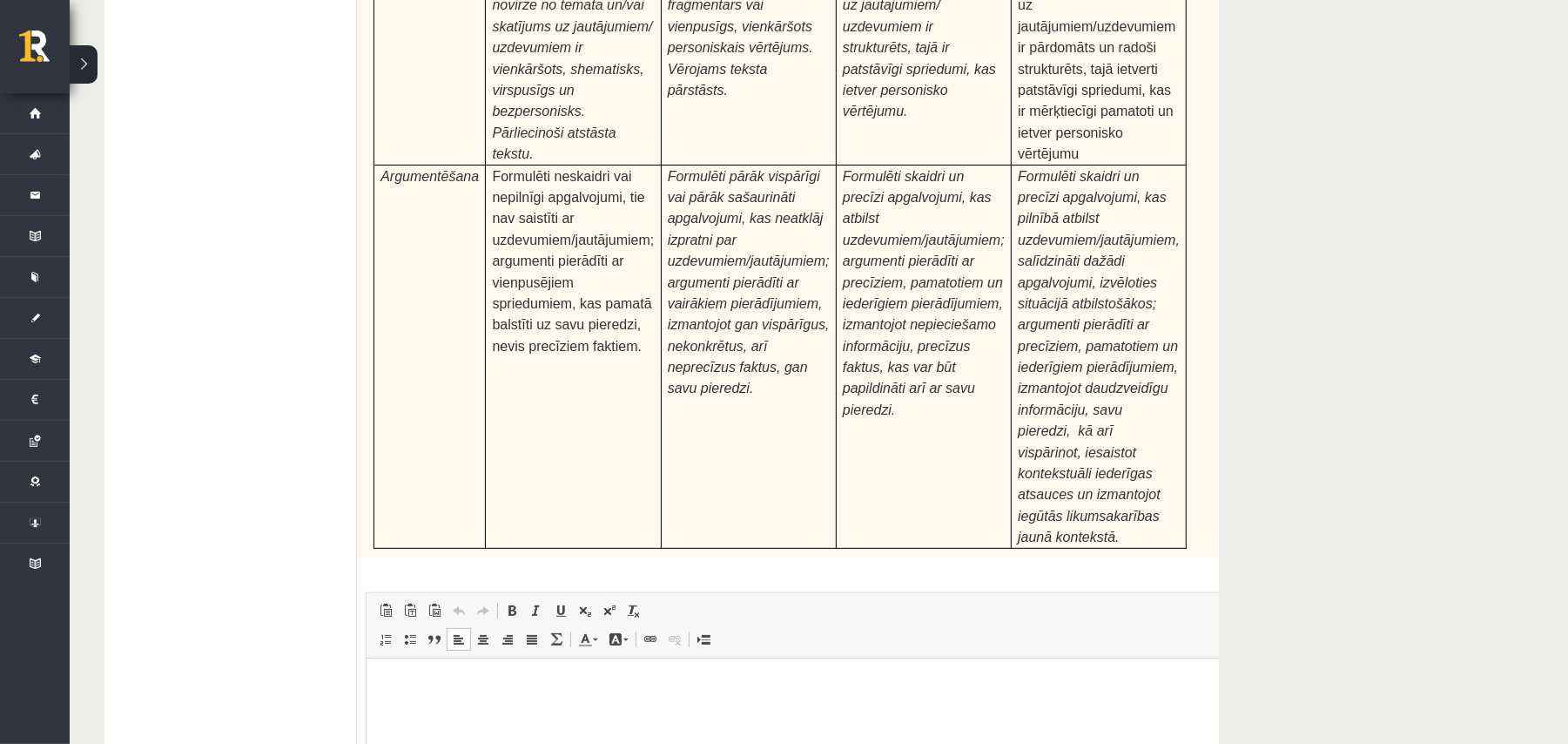
click at [477, 710] on html at bounding box center [822, 684] width 915 height 53
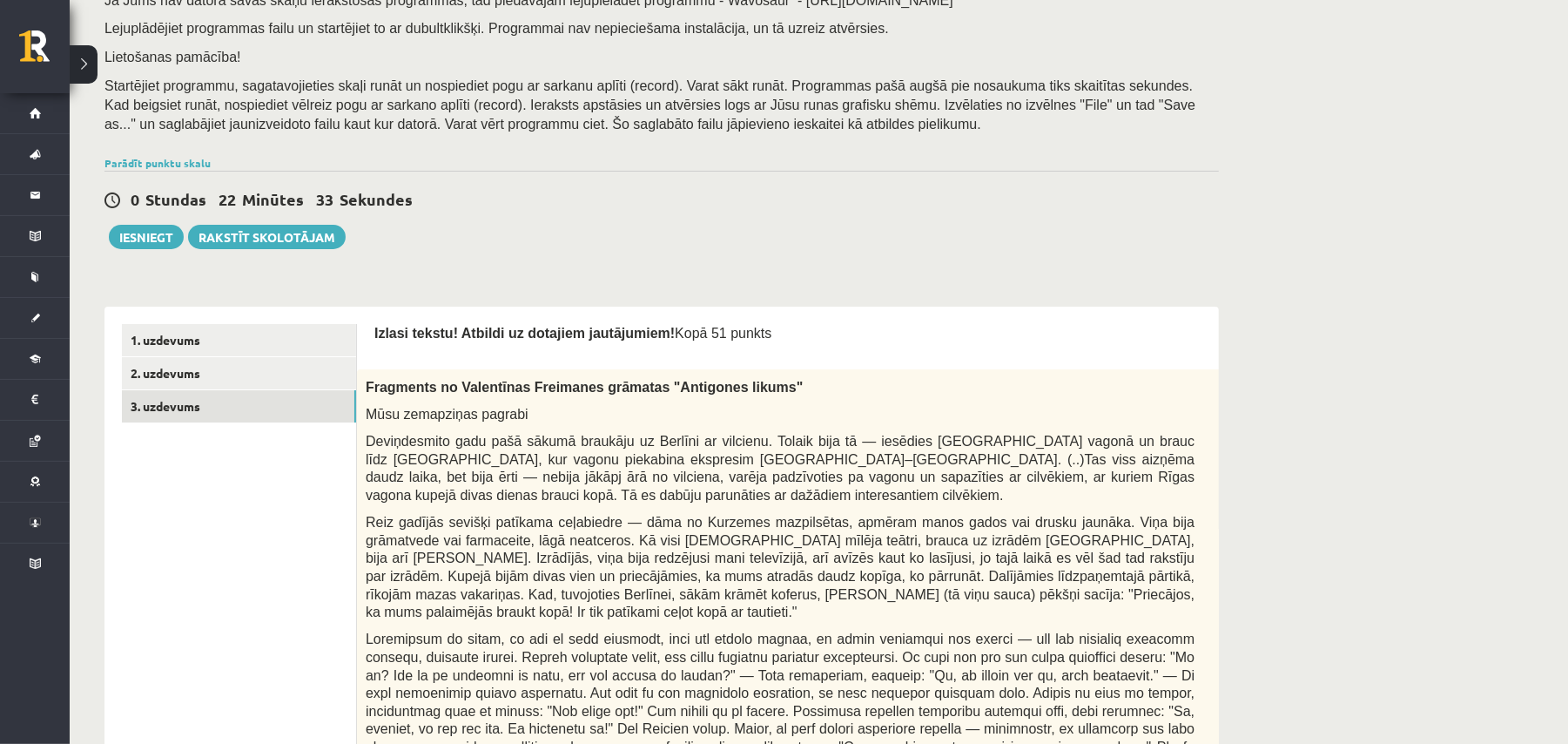
scroll to position [0, 0]
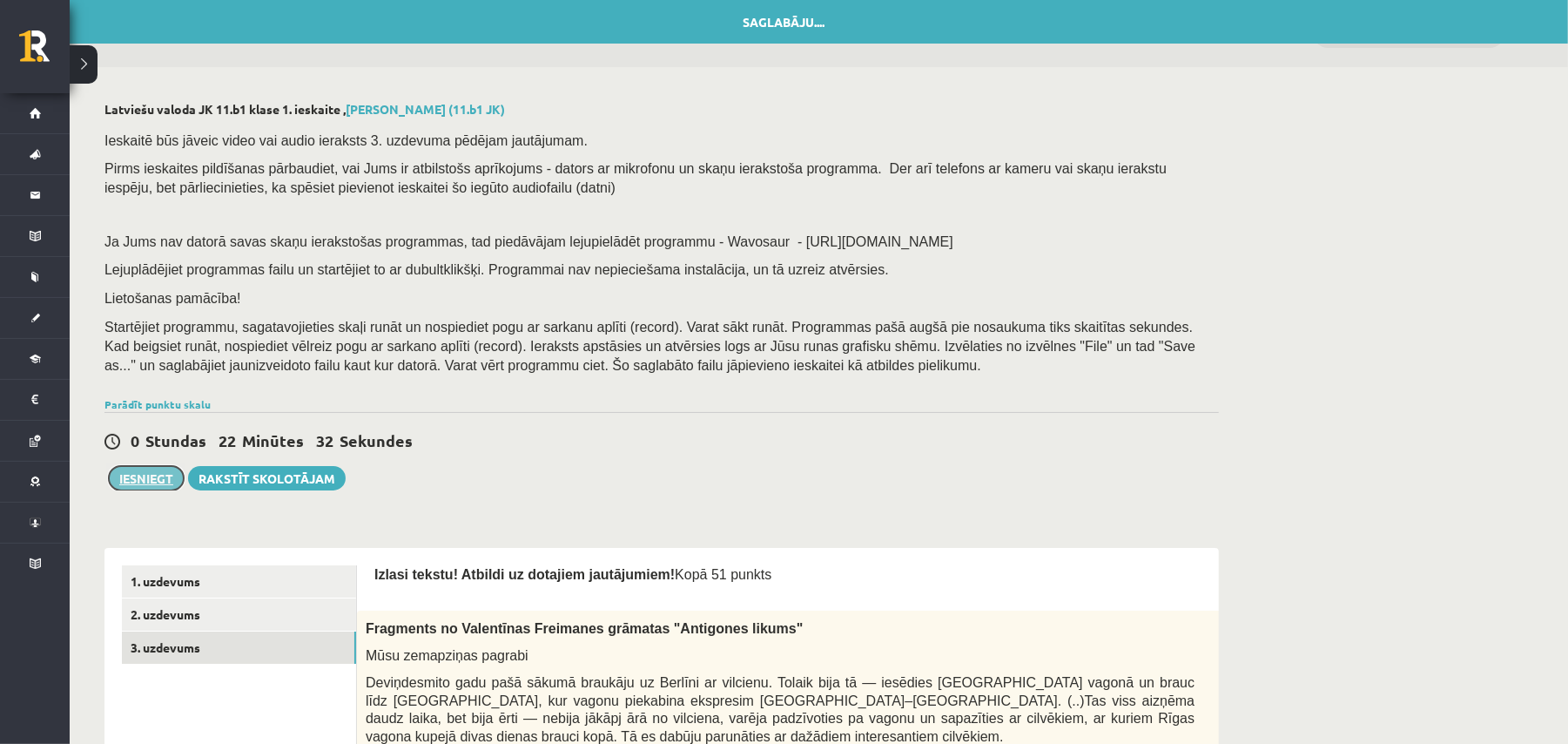
click at [161, 478] on button "Iesniegt" at bounding box center [146, 477] width 75 height 24
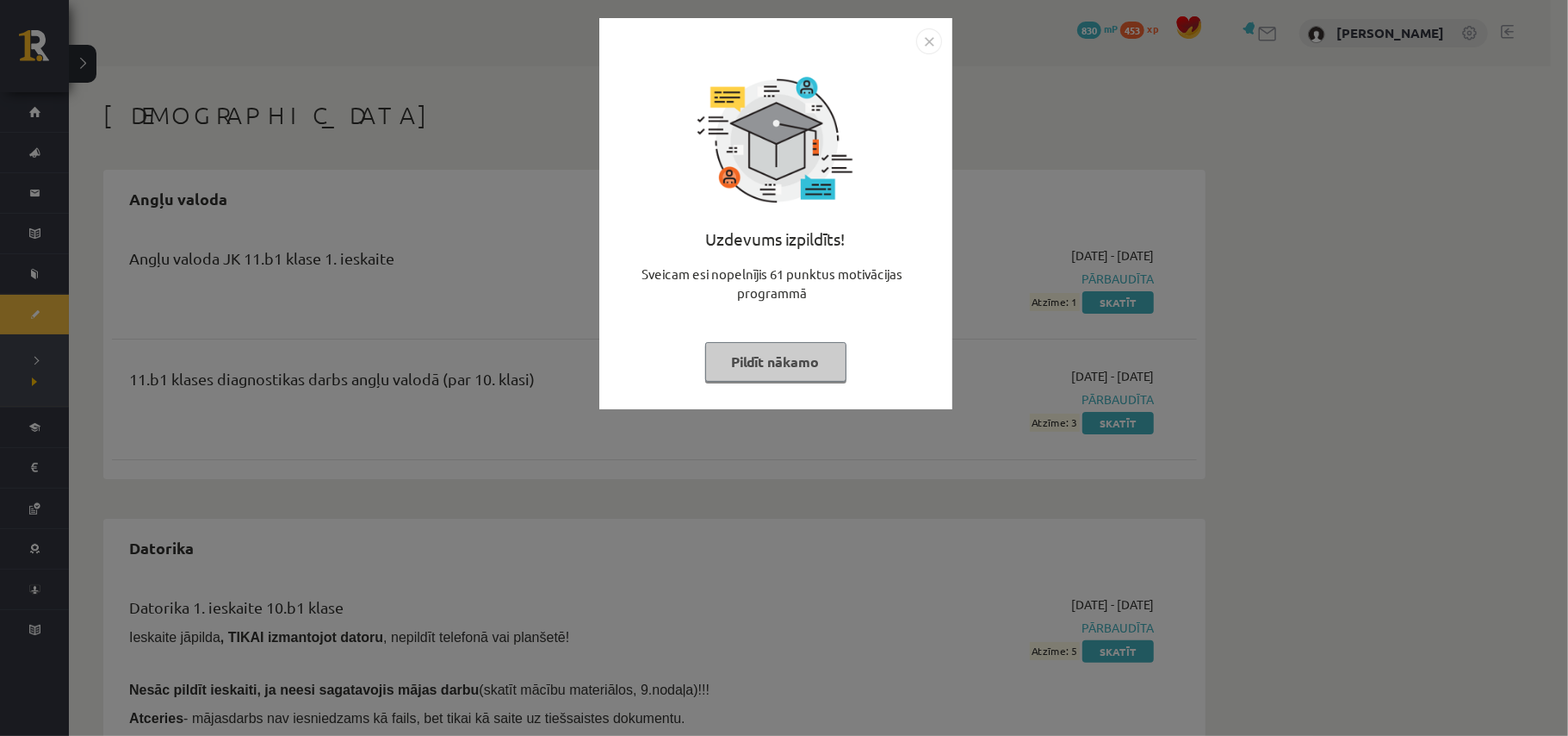
click at [918, 40] on img "Close" at bounding box center [928, 41] width 26 height 26
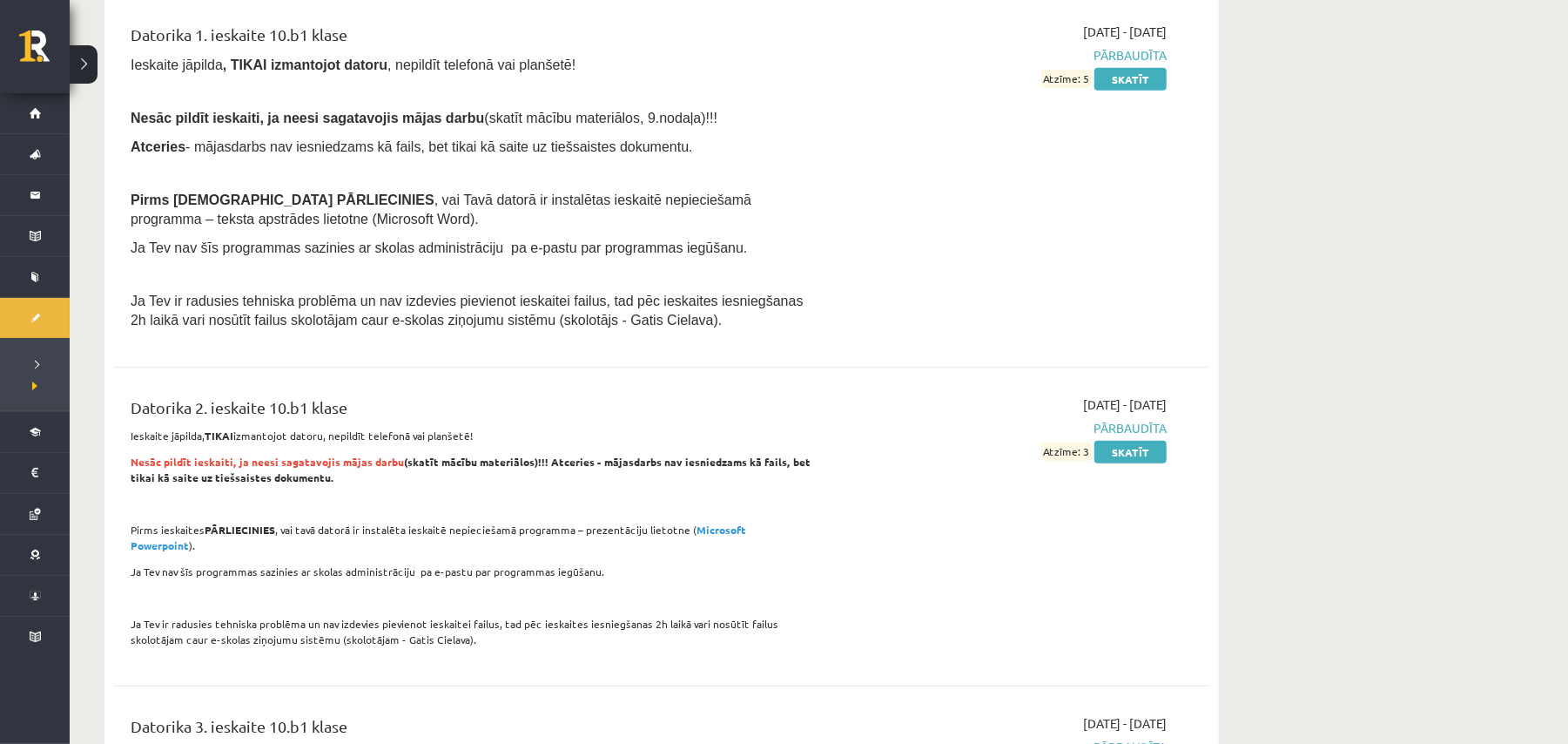
scroll to position [580, 0]
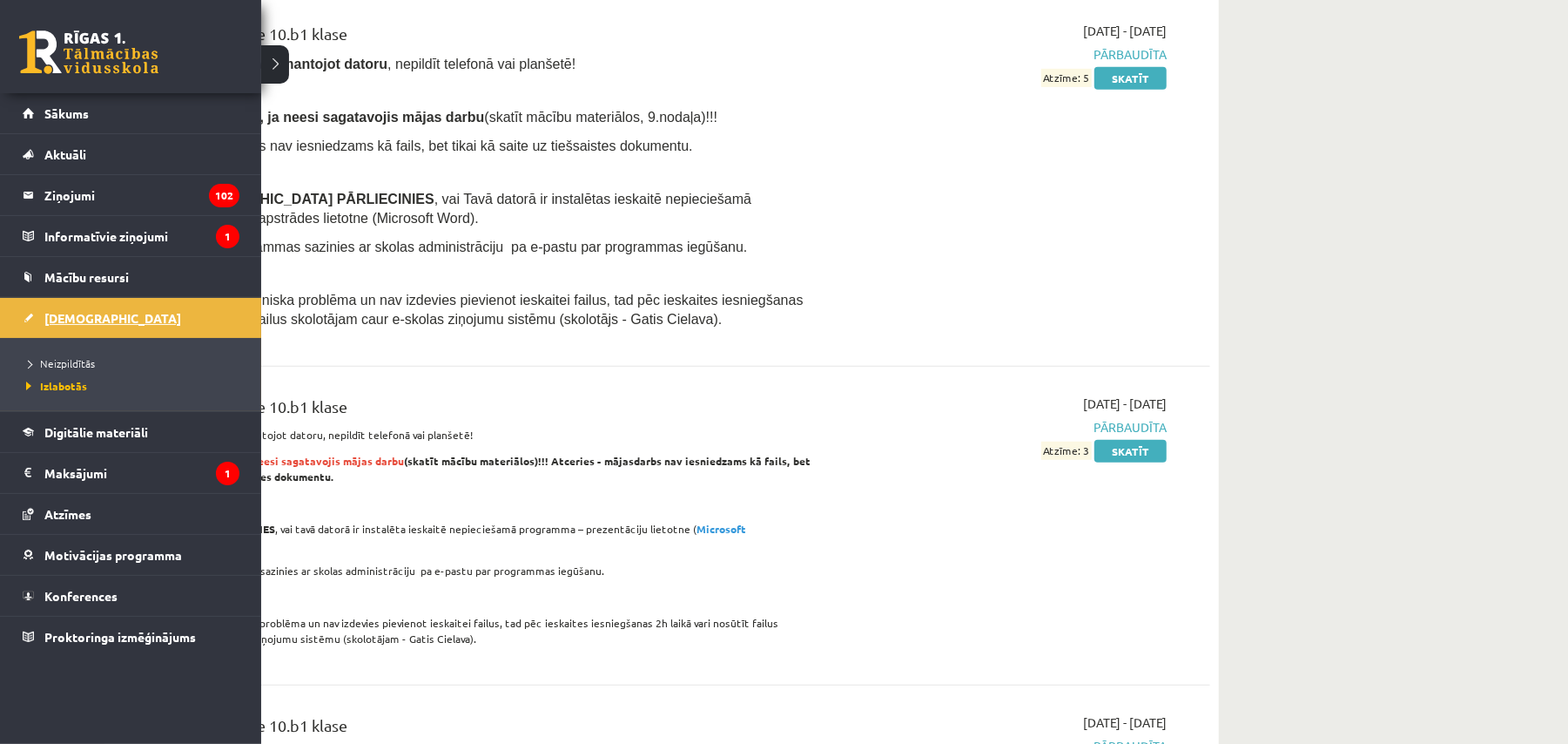
click at [89, 314] on span "[DEMOGRAPHIC_DATA]" at bounding box center [112, 318] width 136 height 15
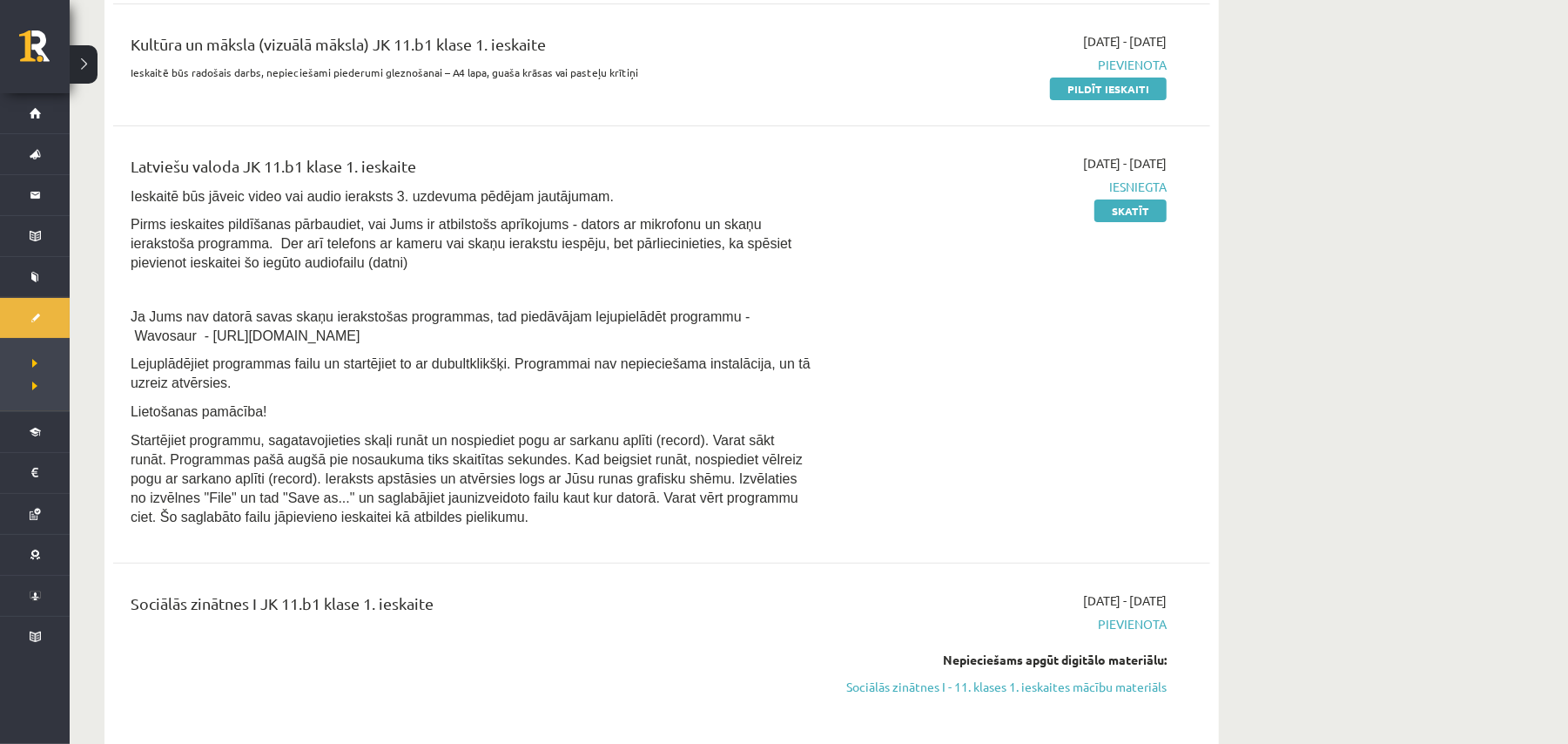
scroll to position [348, 0]
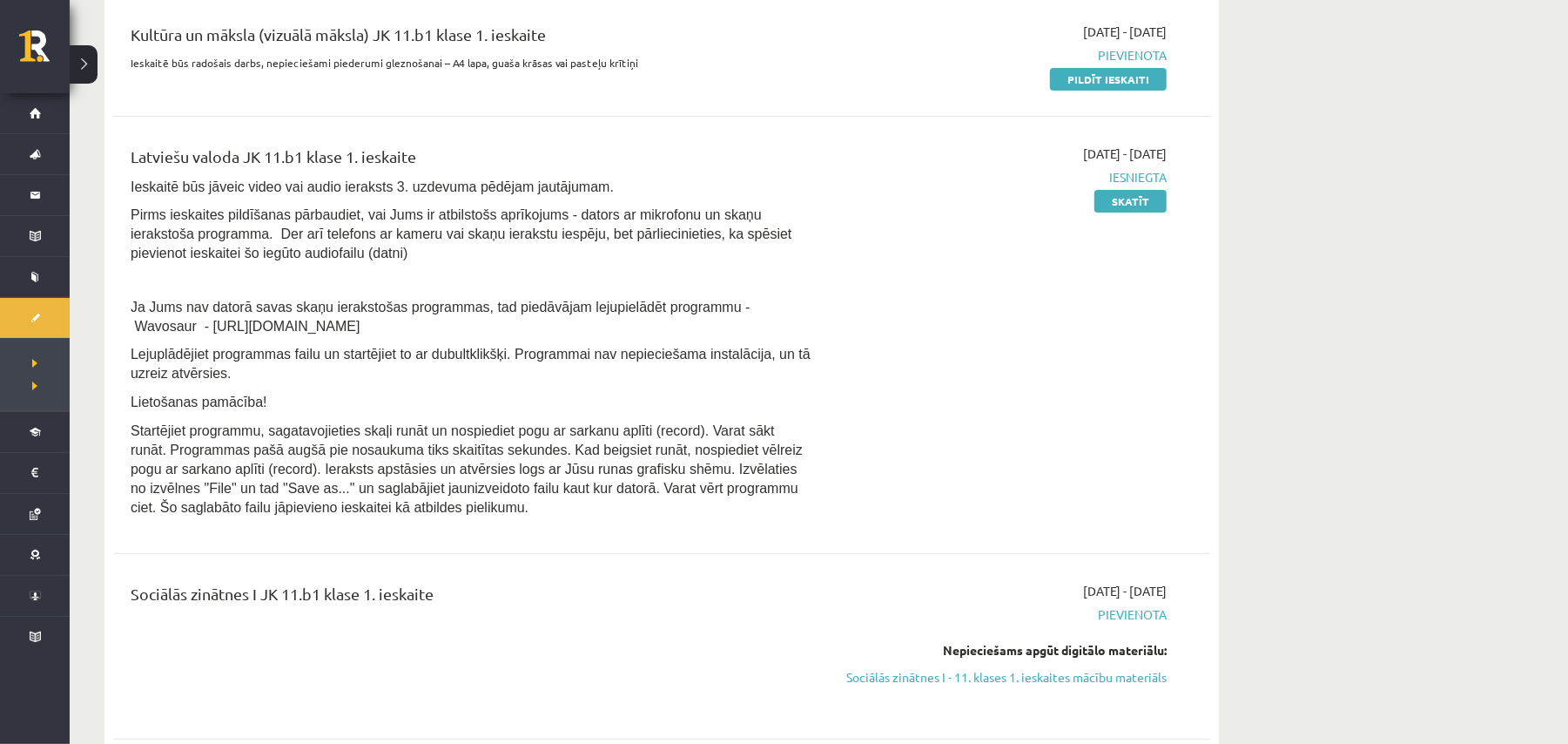
click at [1078, 554] on hr at bounding box center [661, 553] width 1097 height 1
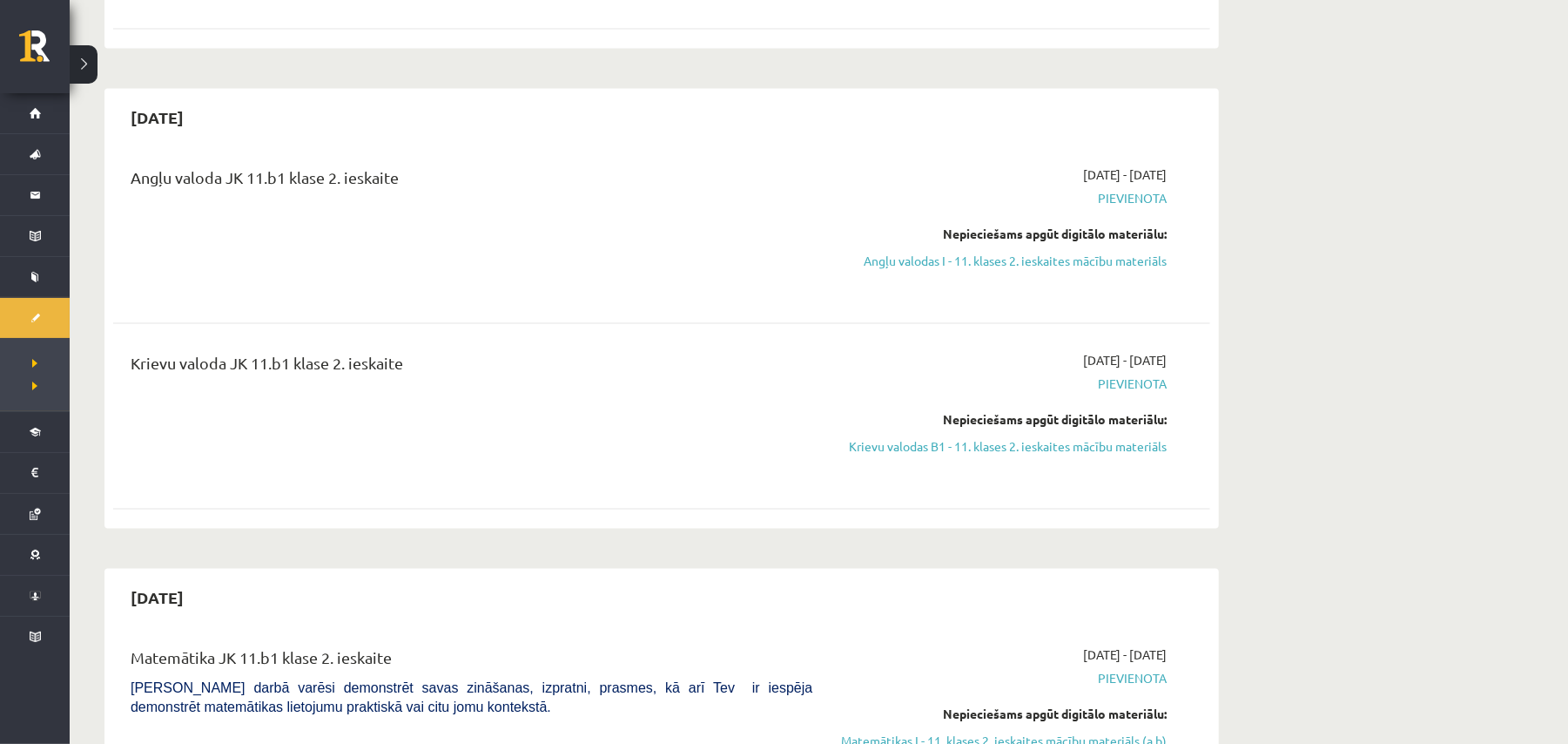
click at [376, 227] on div "Angļu valoda JK 11.b1 klase 2. ieskaite" at bounding box center [471, 230] width 708 height 129
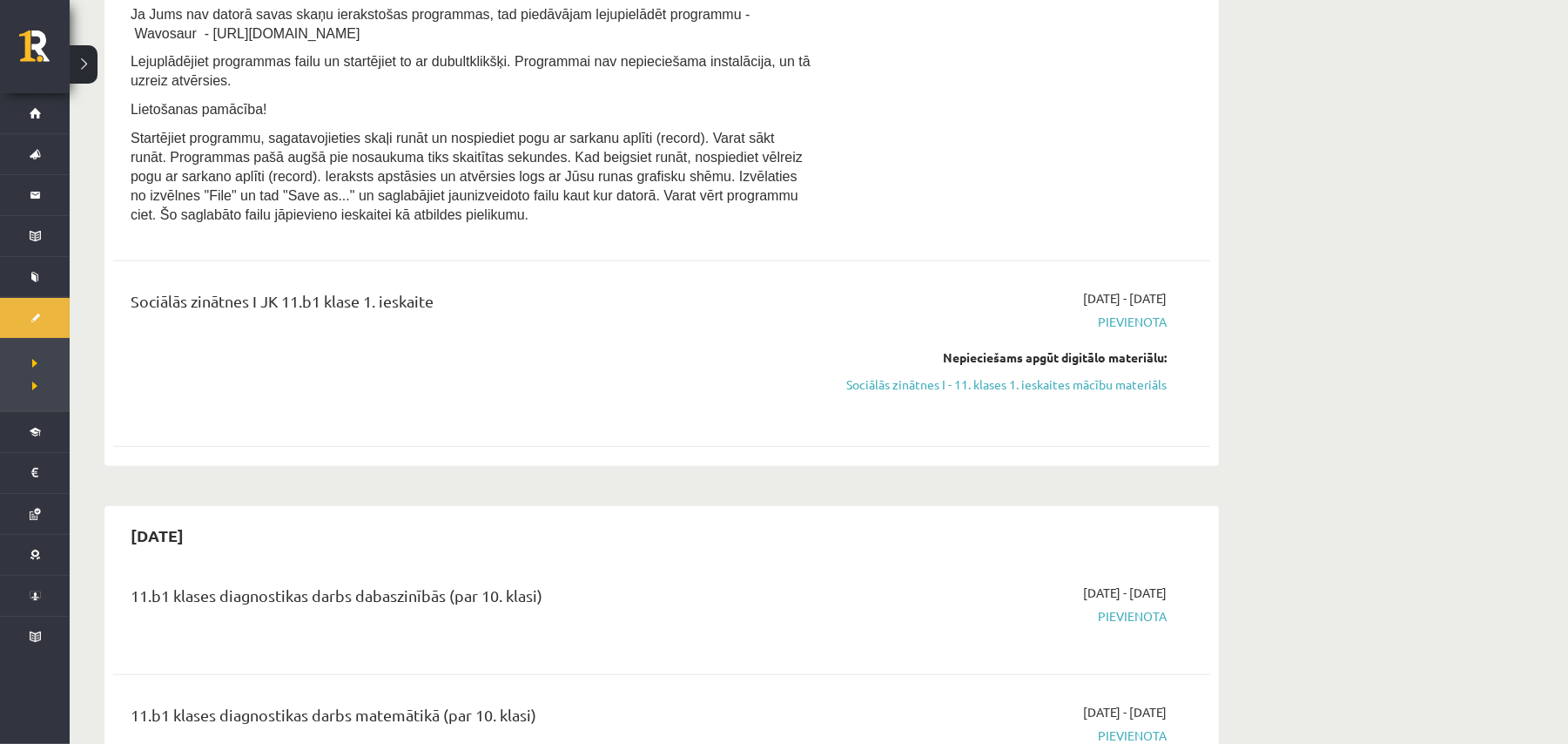
scroll to position [673, 0]
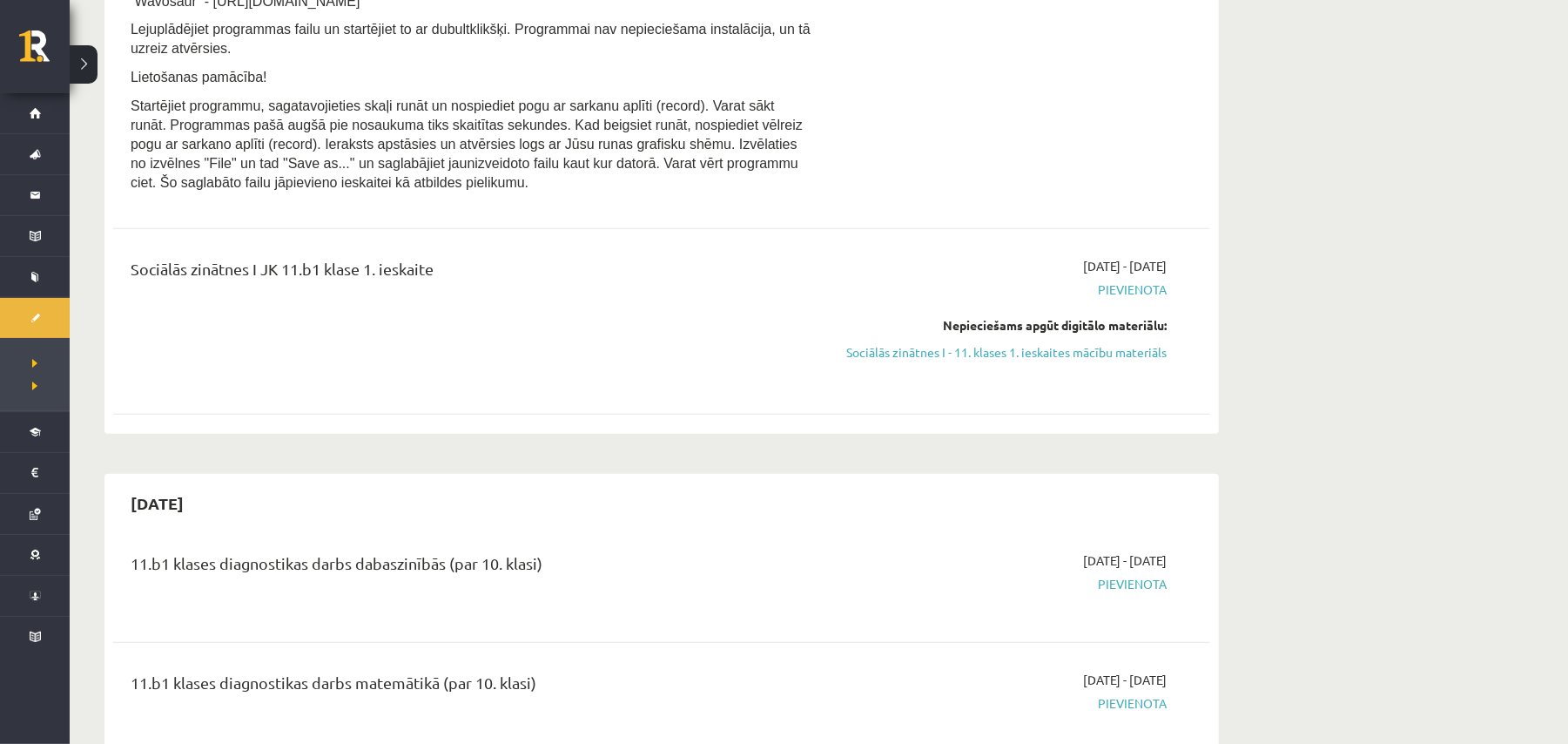
scroll to position [580, 0]
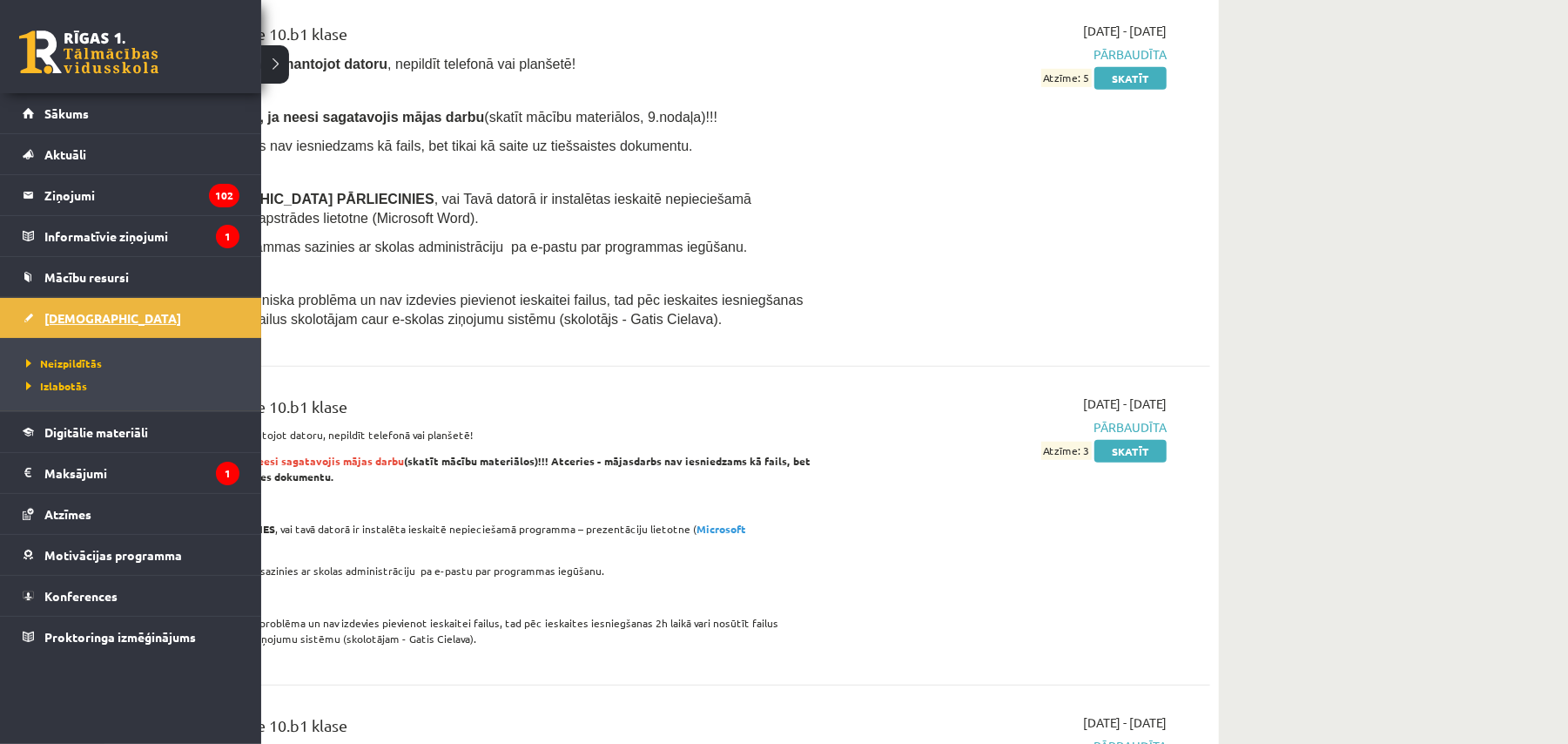
click at [52, 321] on span "[DEMOGRAPHIC_DATA]" at bounding box center [112, 318] width 136 height 15
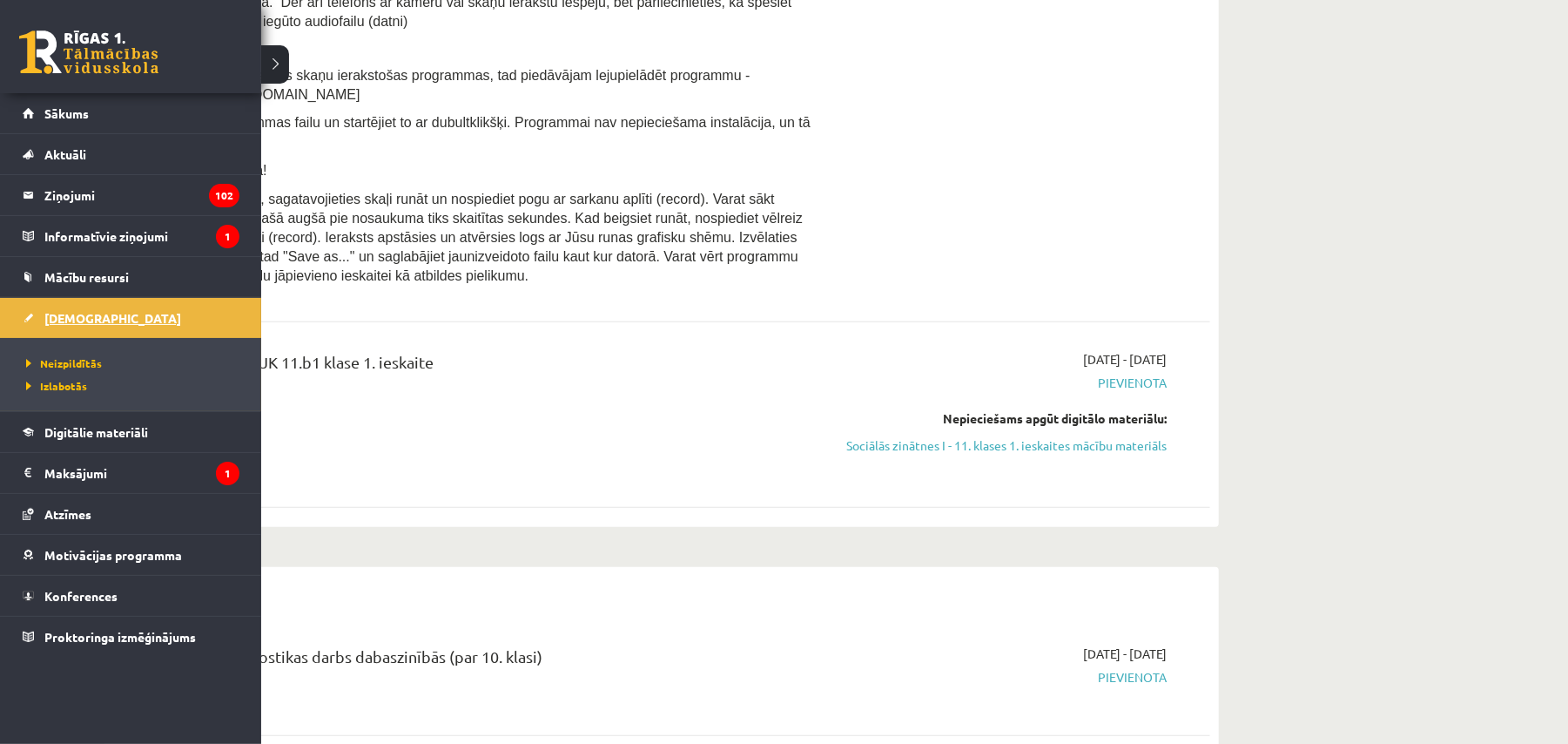
click at [132, 317] on link "[DEMOGRAPHIC_DATA]" at bounding box center [131, 318] width 217 height 40
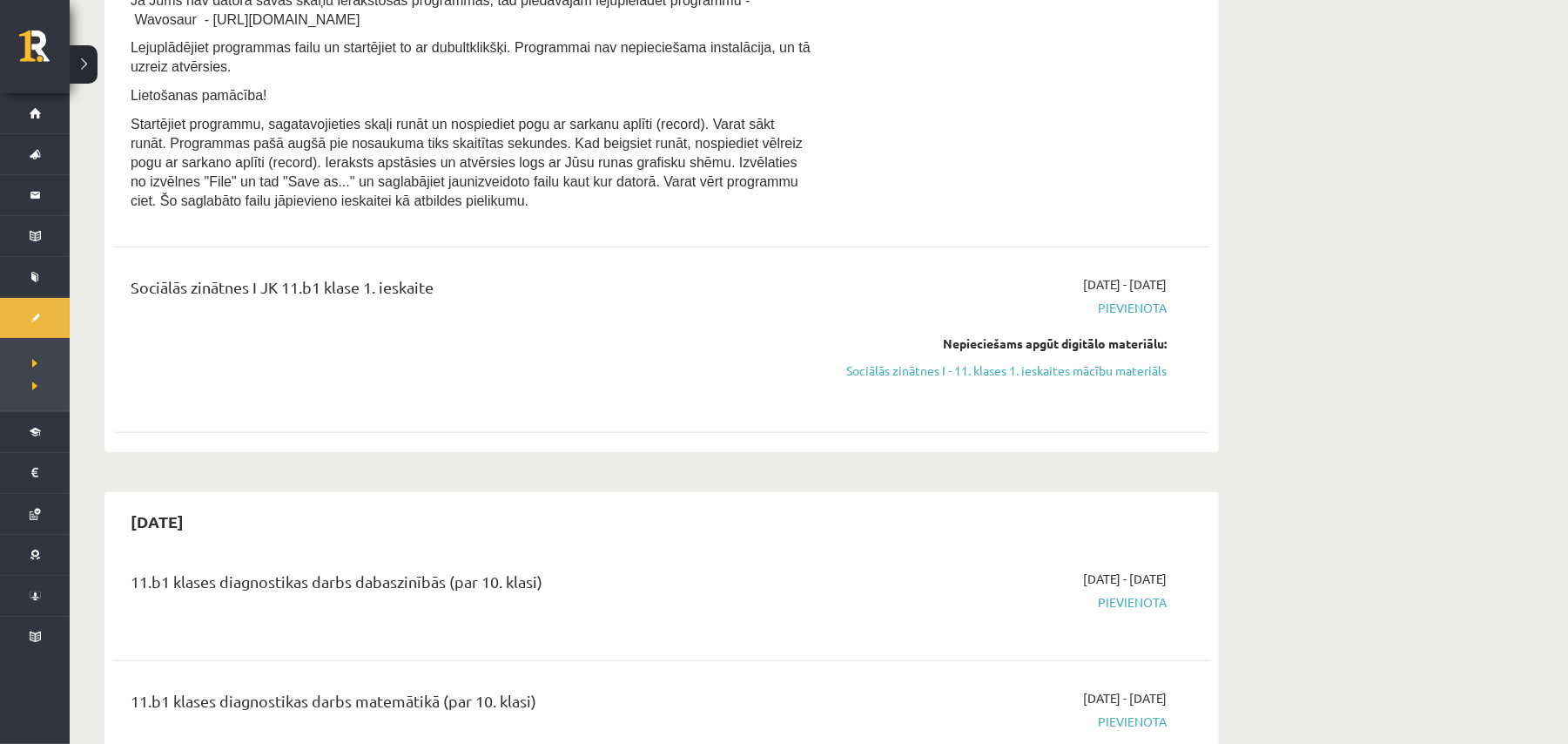
scroll to position [697, 0]
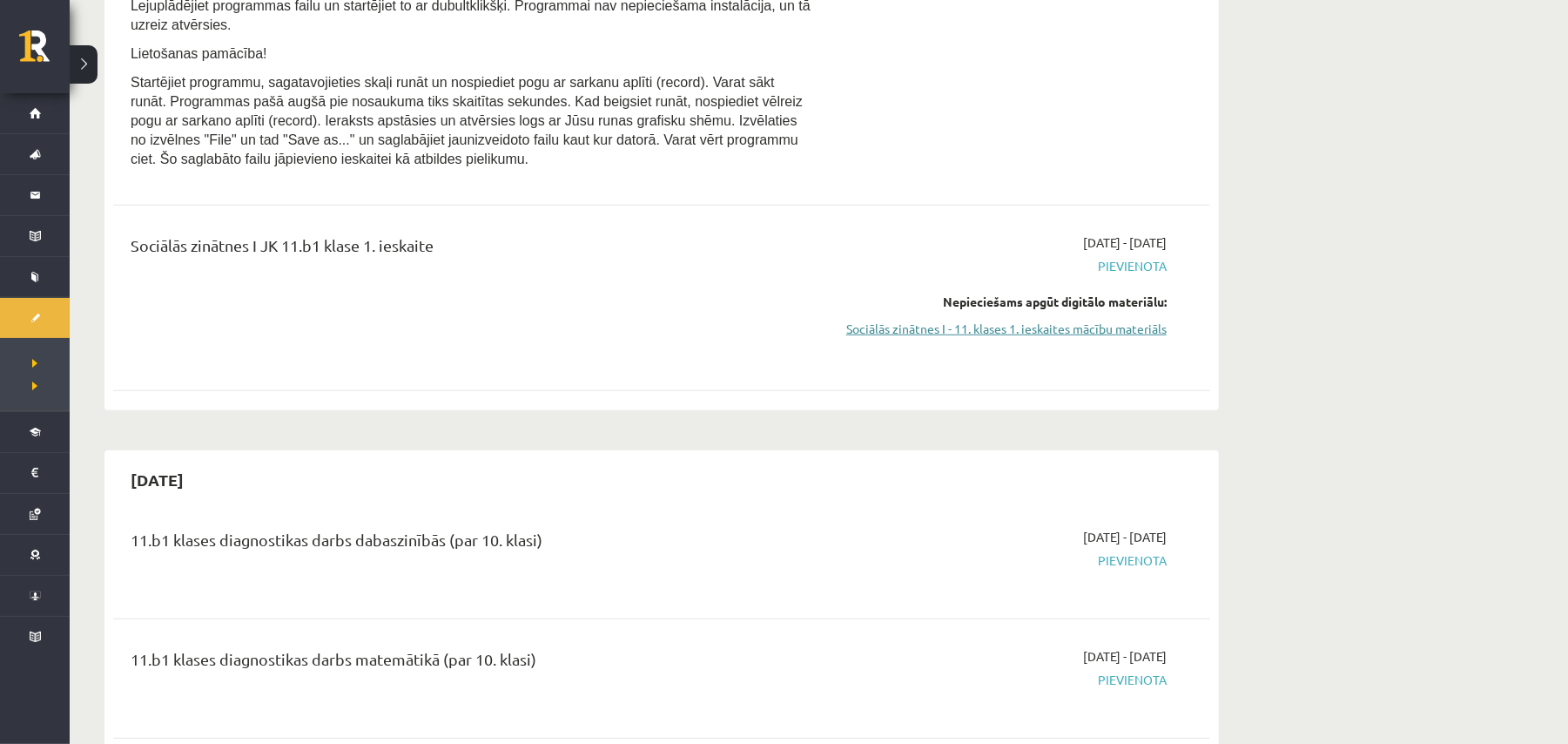
click at [1046, 336] on link "Sociālās zinātnes I - 11. klases 1. ieskaites mācību materiāls" at bounding box center [1003, 328] width 328 height 18
click at [965, 329] on link "Sociālās zinātnes I - 11. klases 1. ieskaites mācību materiāls" at bounding box center [1003, 328] width 328 height 18
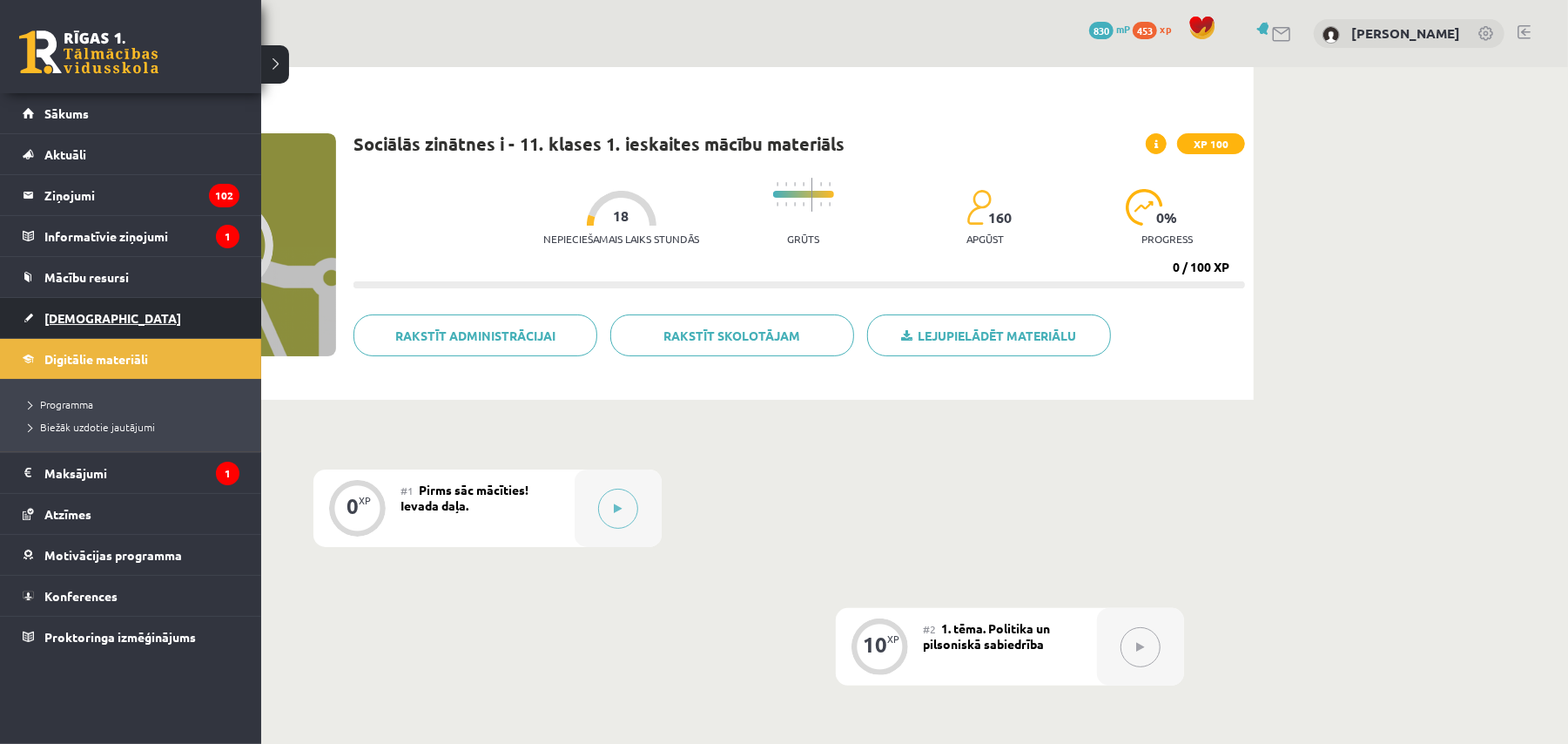
click at [136, 327] on link "[DEMOGRAPHIC_DATA]" at bounding box center [131, 318] width 217 height 40
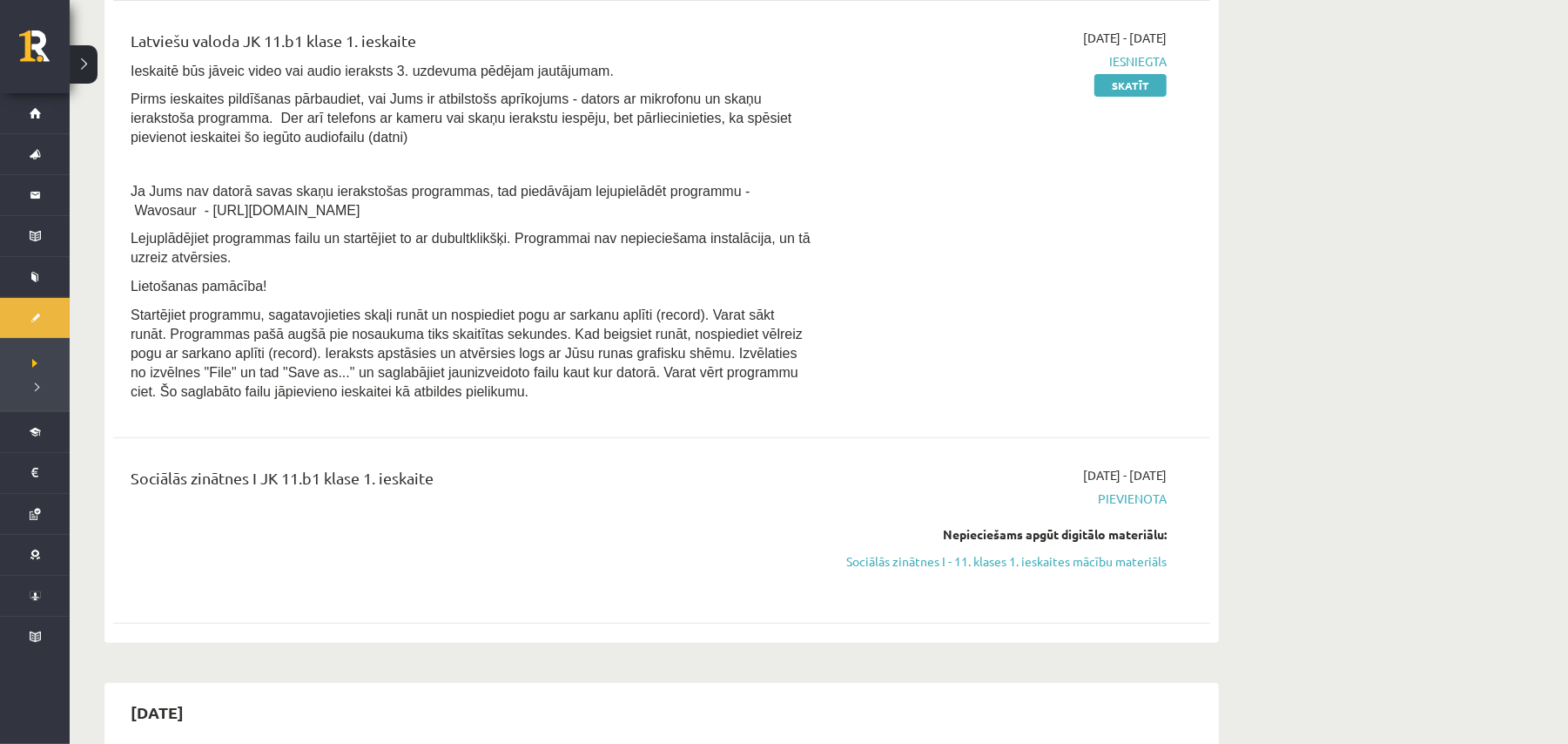
scroll to position [697, 0]
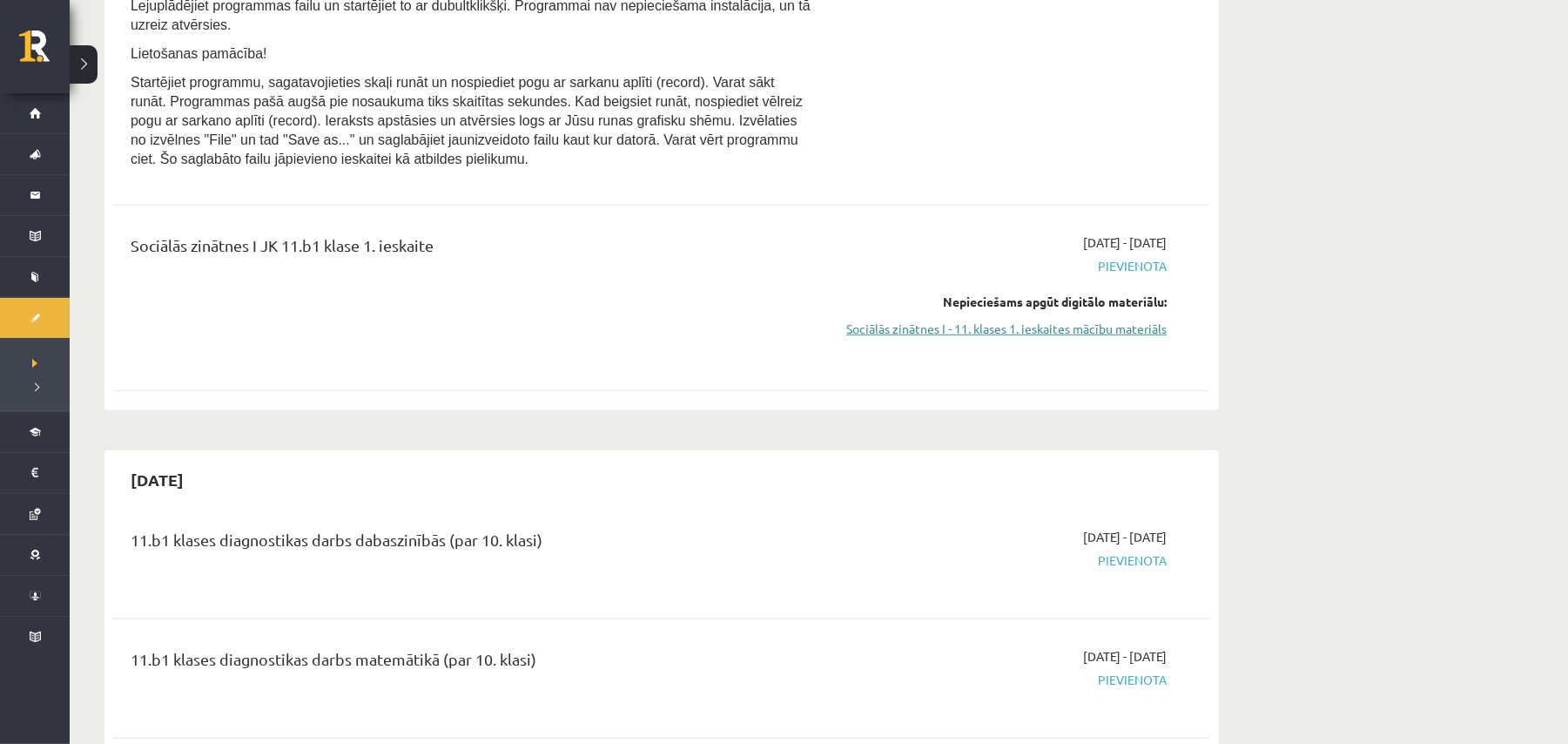
click at [919, 336] on link "Sociālās zinātnes I - 11. klases 1. ieskaites mācību materiāls" at bounding box center [1003, 328] width 328 height 18
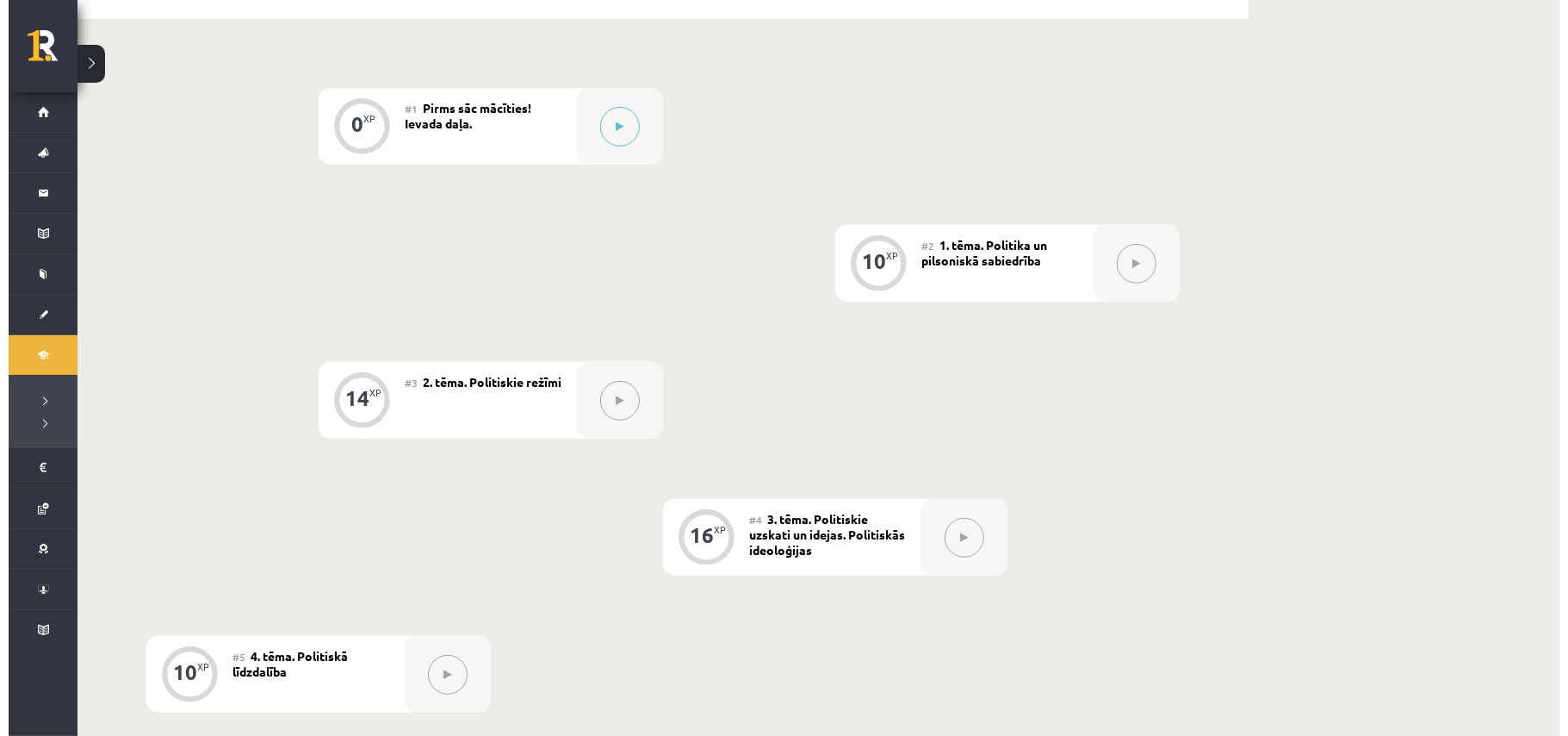
scroll to position [345, 0]
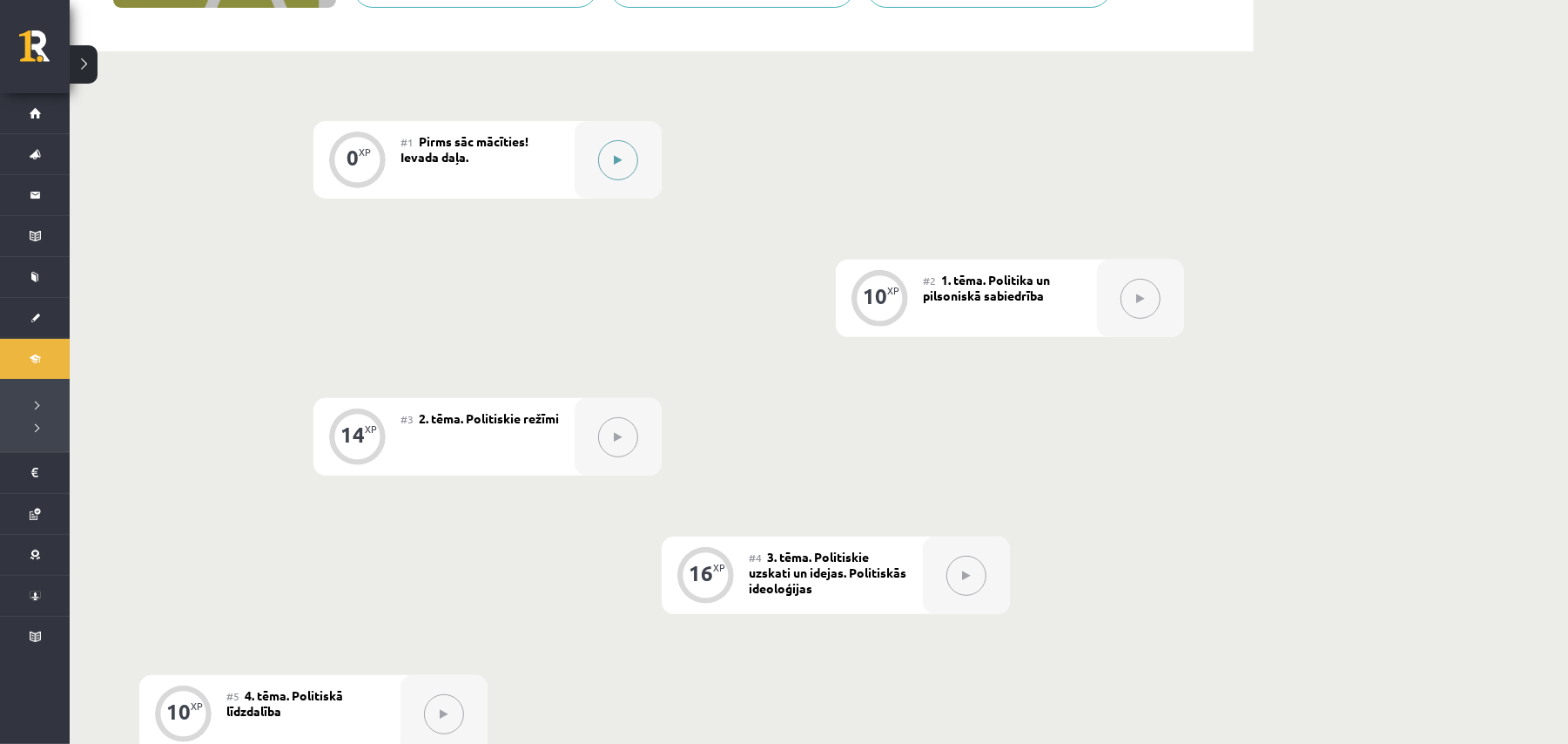
click at [638, 167] on div at bounding box center [618, 159] width 87 height 78
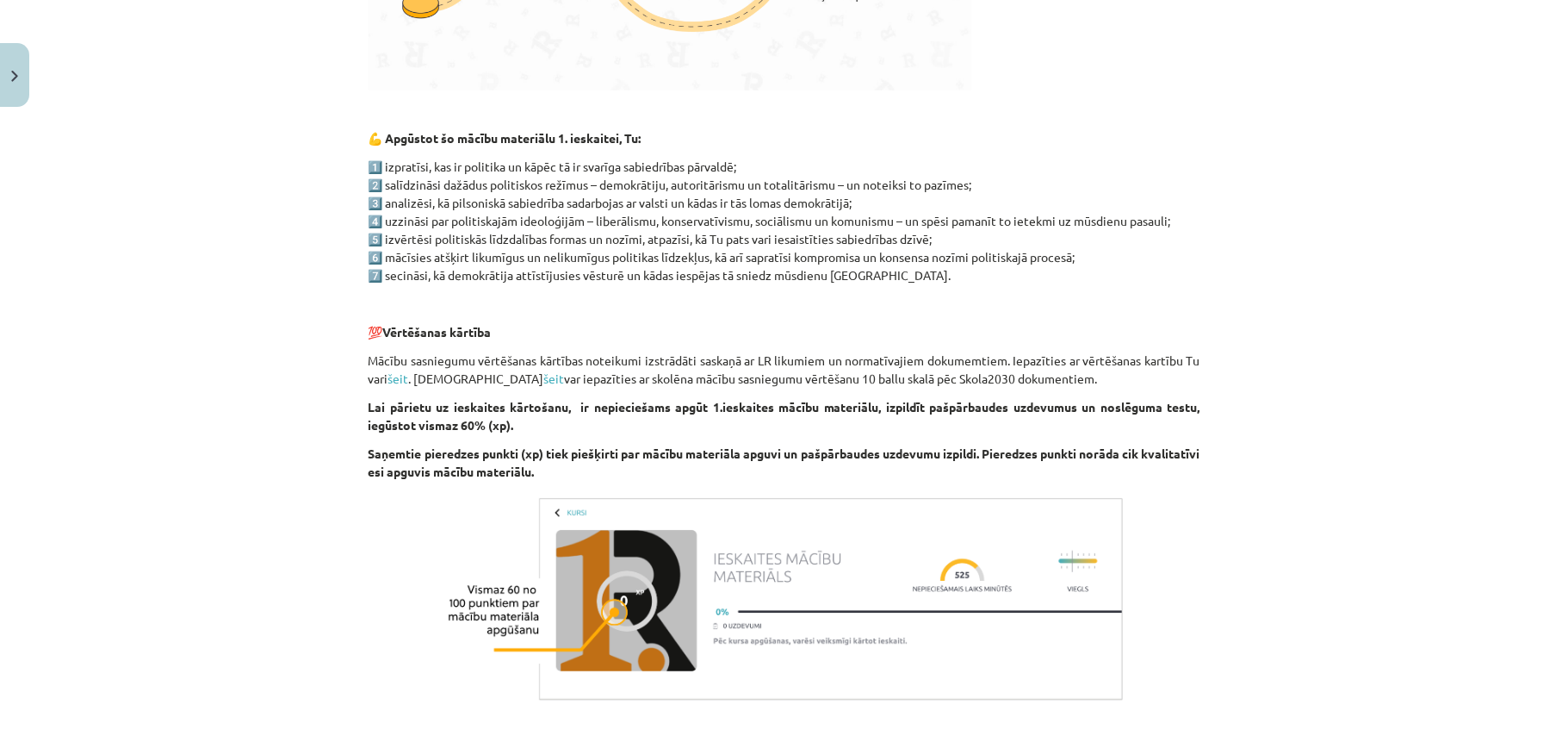
scroll to position [993, 0]
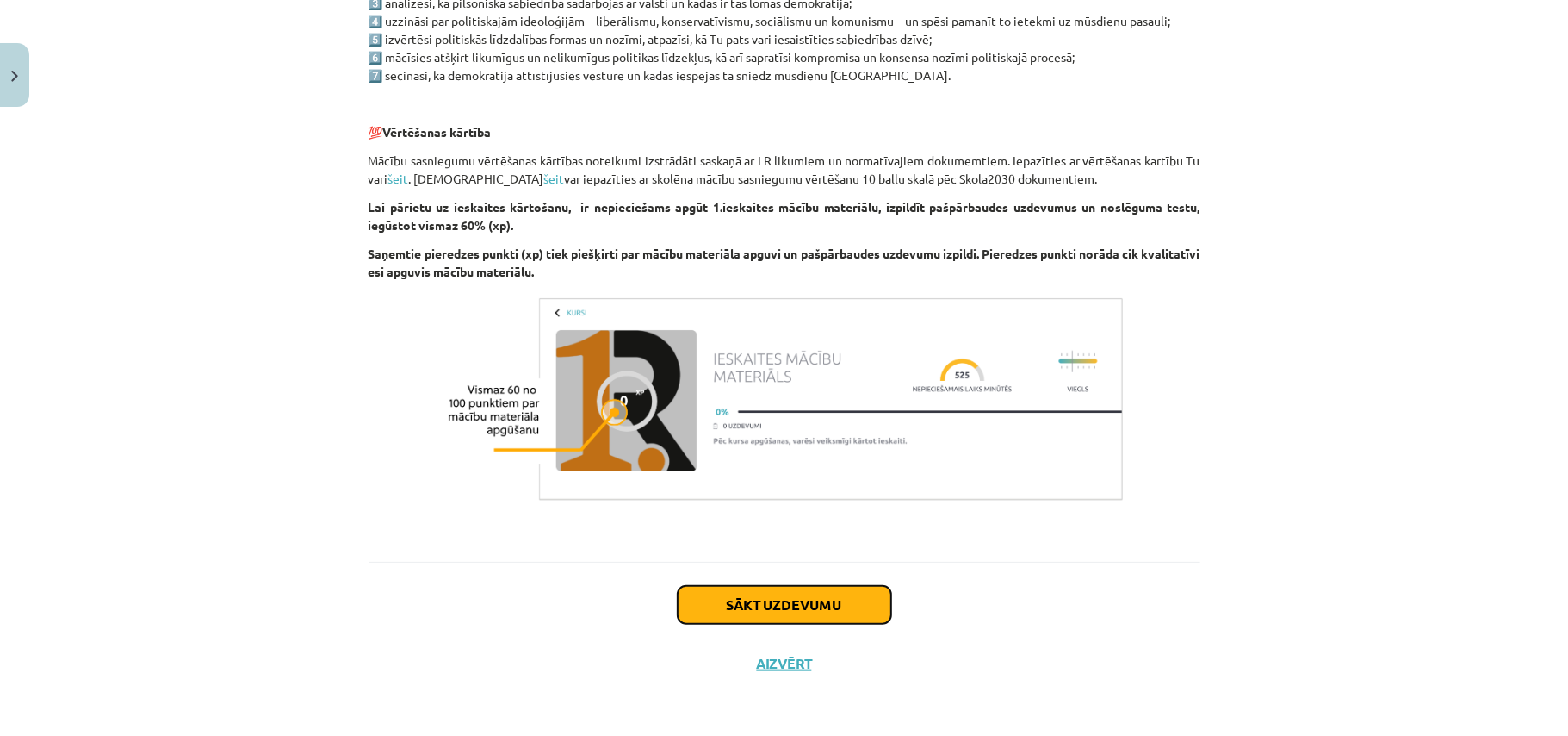
click at [723, 614] on button "Sākt uzdevumu" at bounding box center [784, 605] width 214 height 38
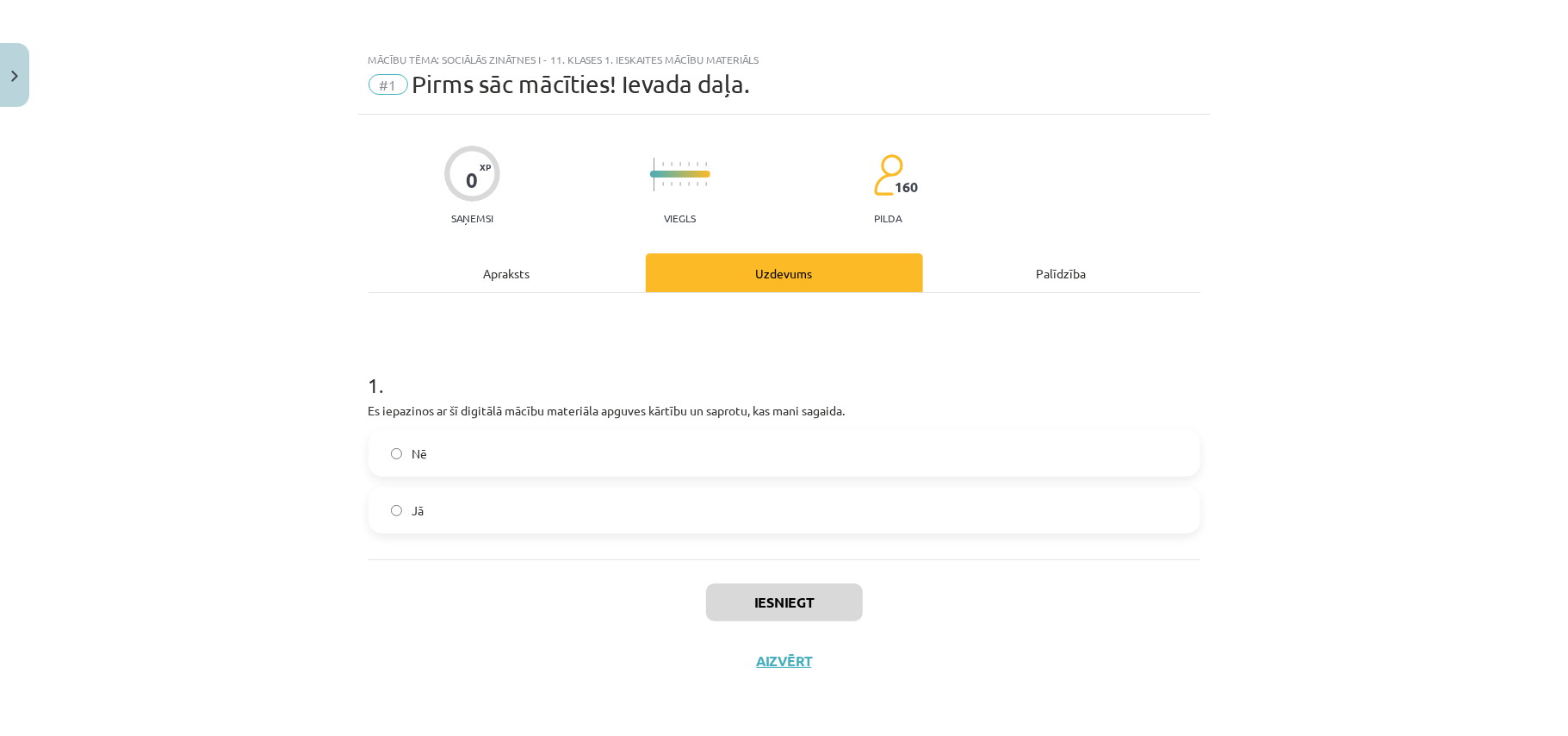
click at [505, 489] on label "Jā" at bounding box center [784, 509] width 829 height 43
click at [795, 599] on button "Iesniegt" at bounding box center [784, 602] width 157 height 38
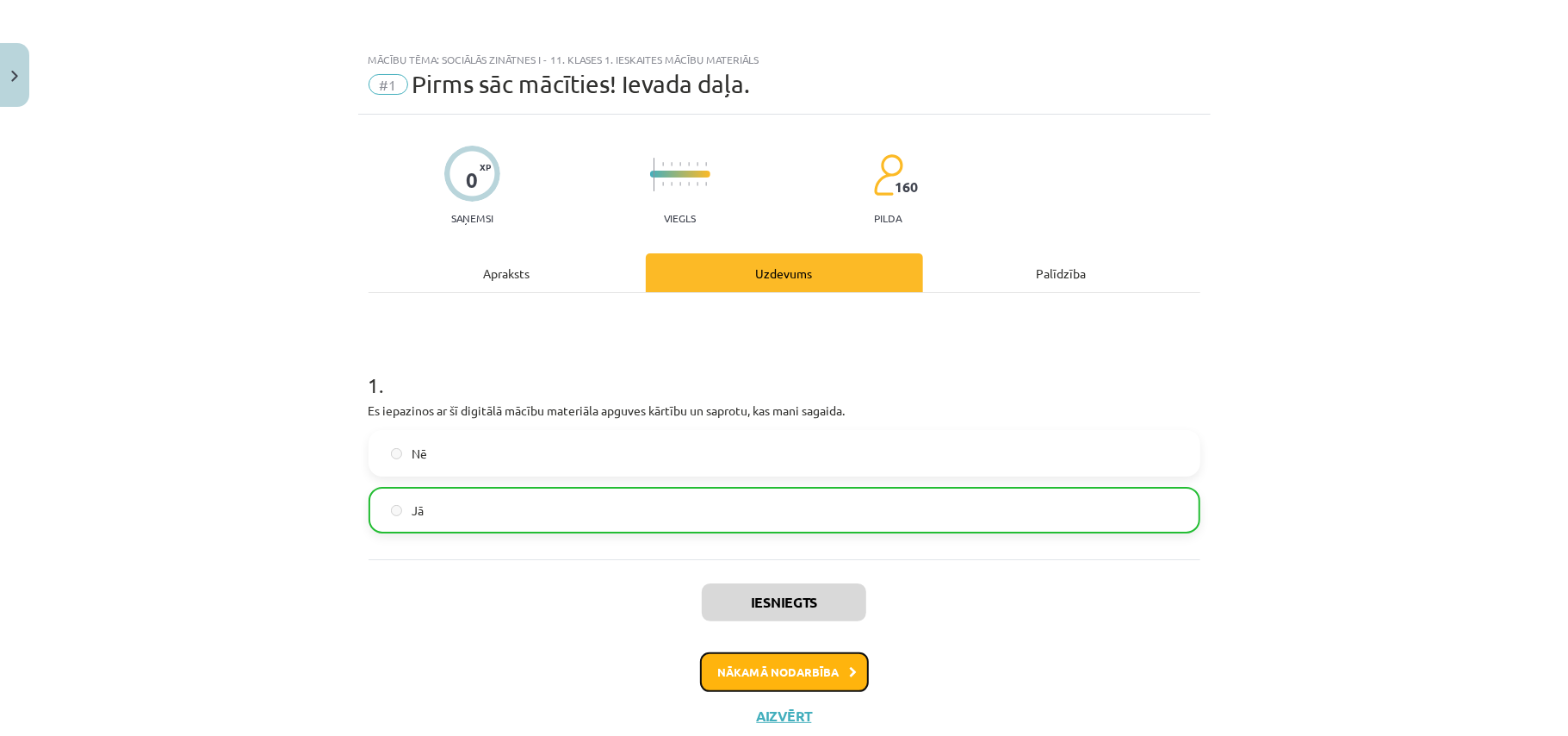
click at [835, 663] on button "Nākamā nodarbība" at bounding box center [785, 672] width 169 height 40
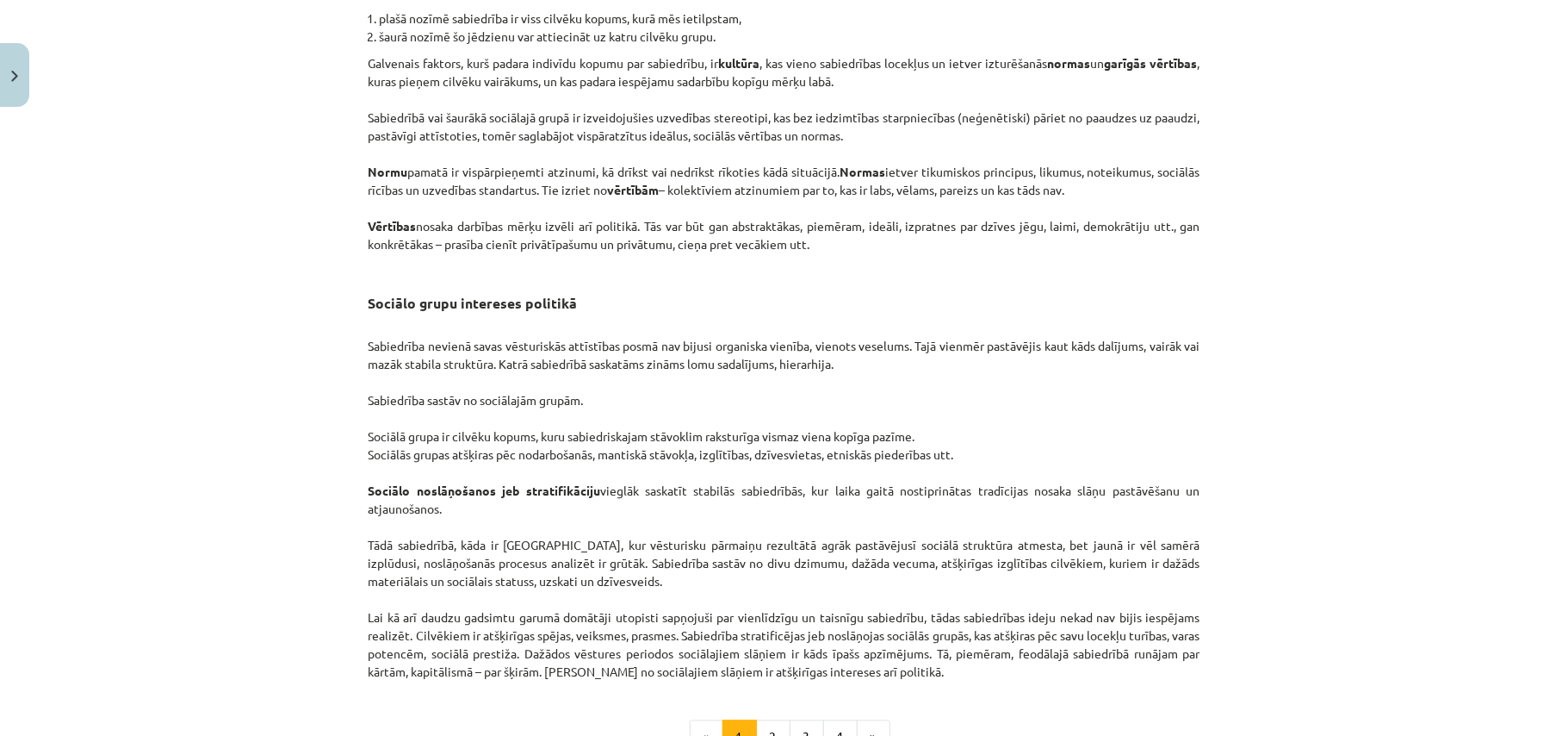
scroll to position [2592, 0]
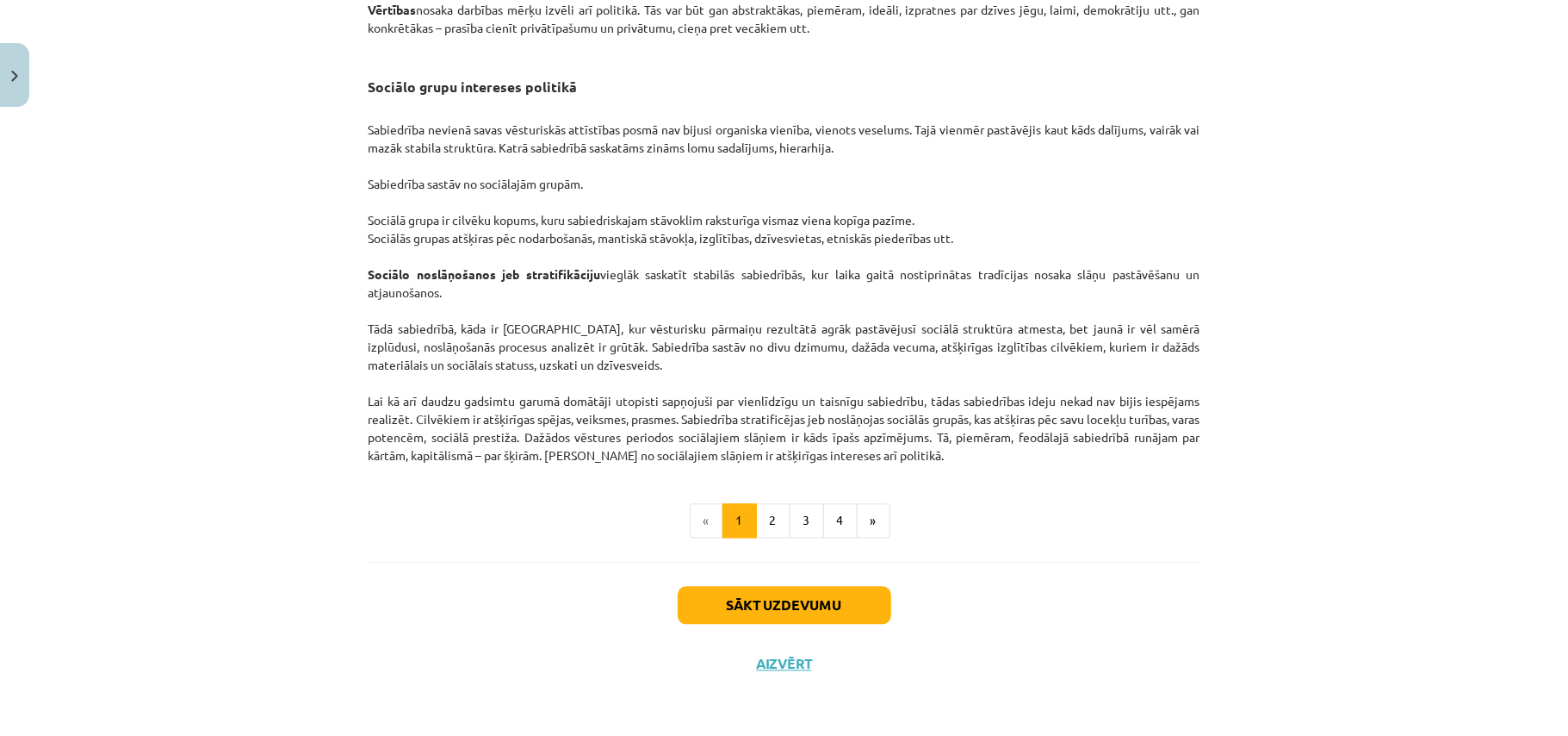
click at [762, 587] on div "Sākt uzdevumu Aizvērt" at bounding box center [784, 622] width 831 height 121
click at [778, 599] on button "Sākt uzdevumu" at bounding box center [784, 605] width 214 height 38
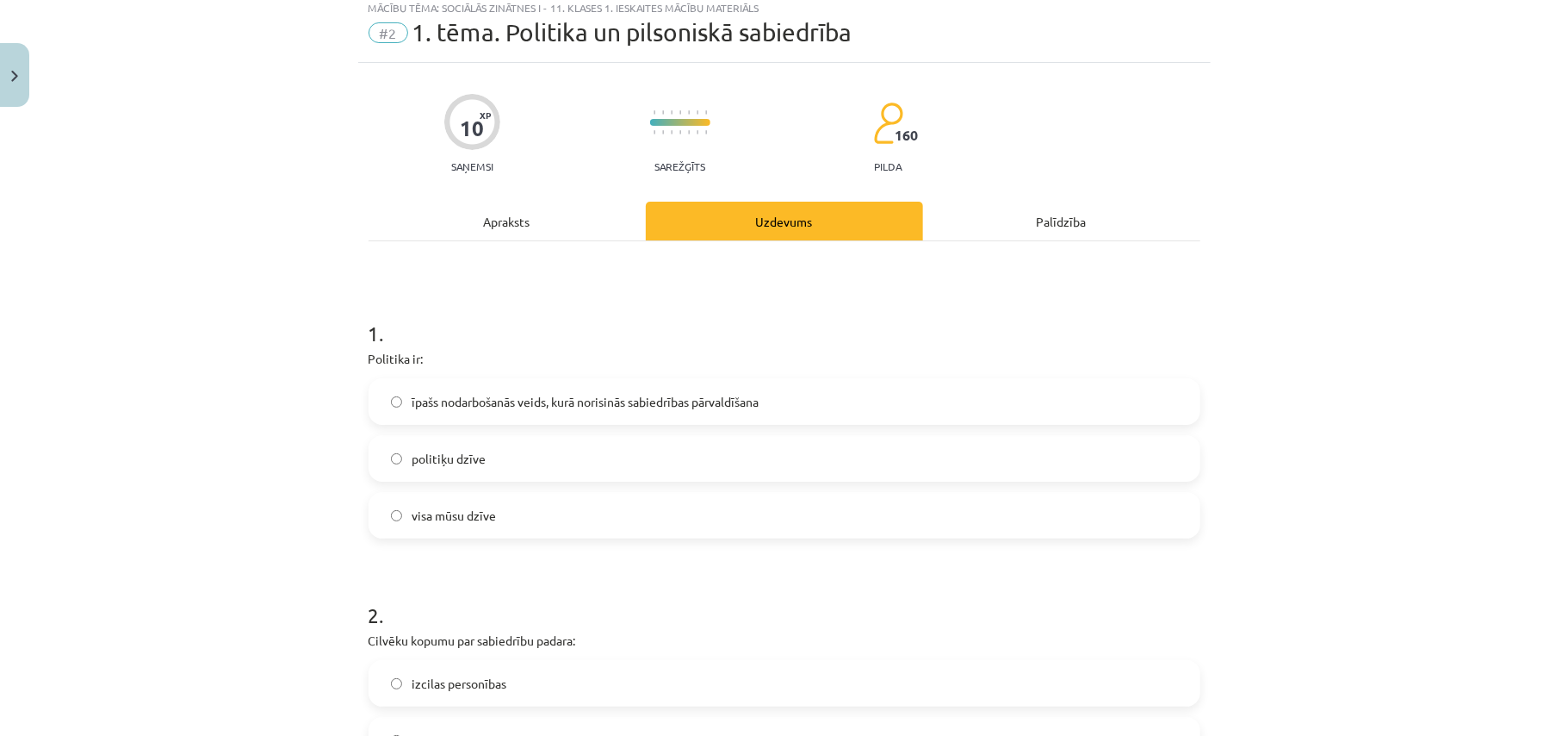
scroll to position [43, 0]
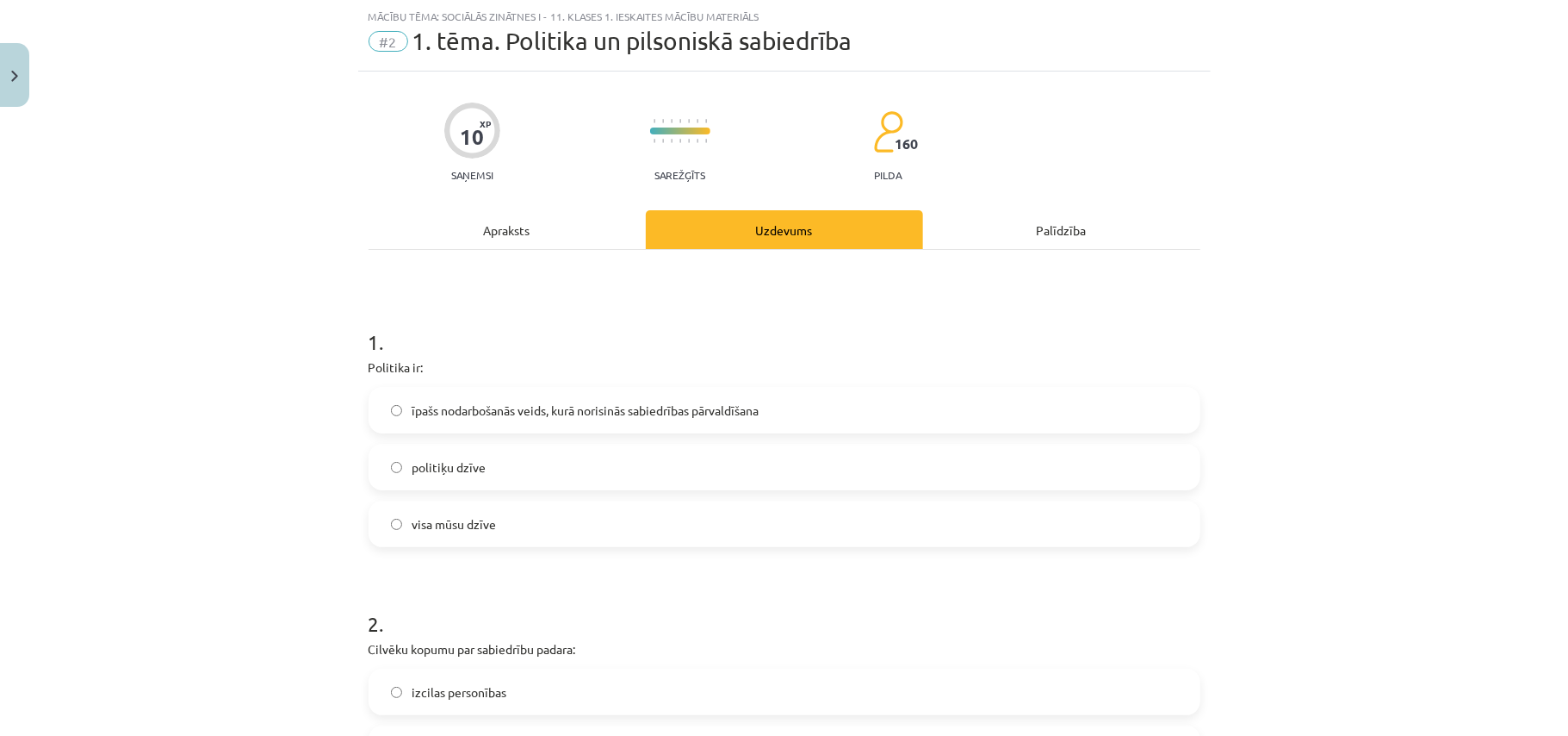
click at [700, 418] on span "īpašs nodarbošanās veids, kurā norisinās sabiedrības pārvaldīšana" at bounding box center [587, 410] width 347 height 18
click at [532, 414] on span "īpašs nodarbošanās veids, kurā norisinās sabiedrības pārvaldīšana" at bounding box center [587, 410] width 347 height 18
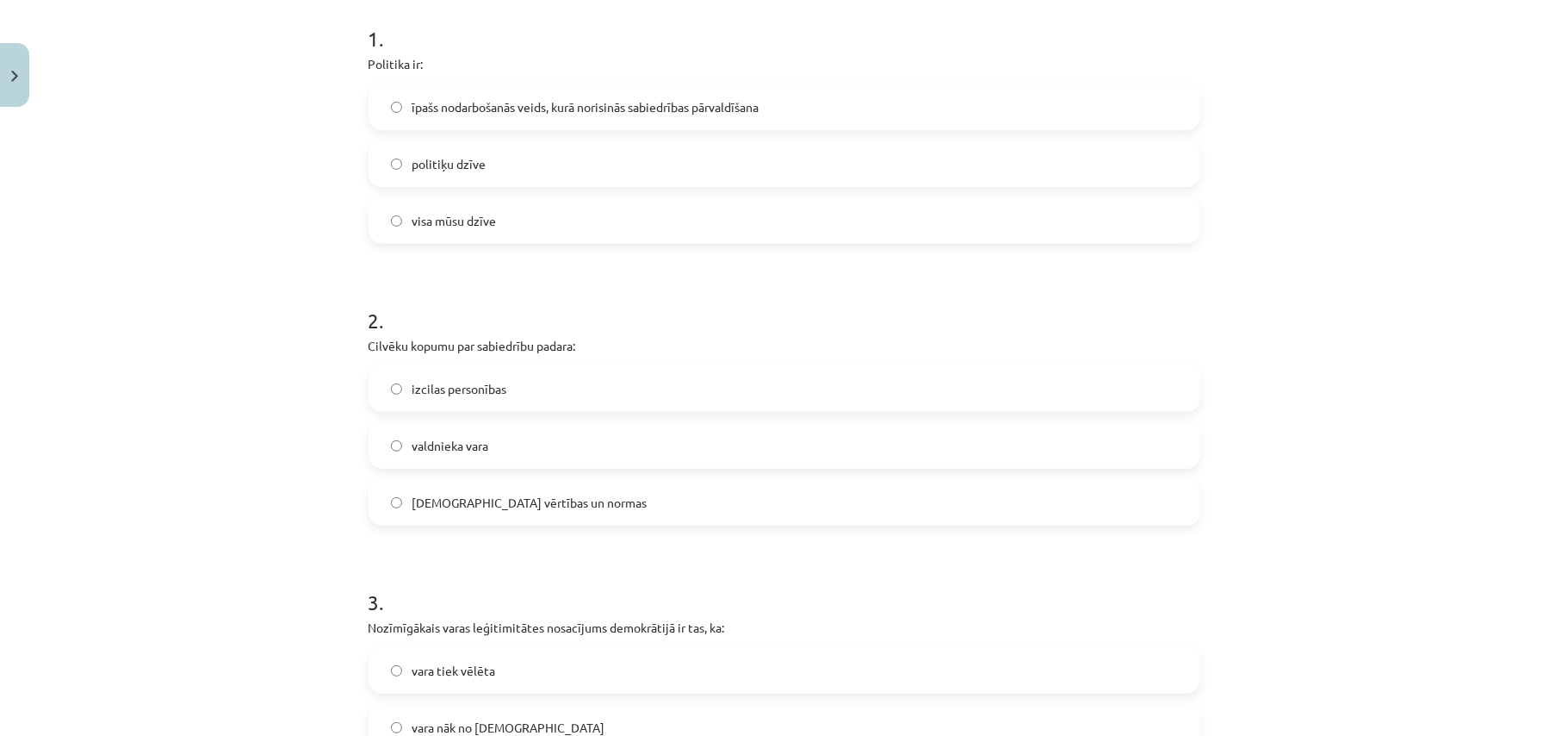
scroll to position [387, 0]
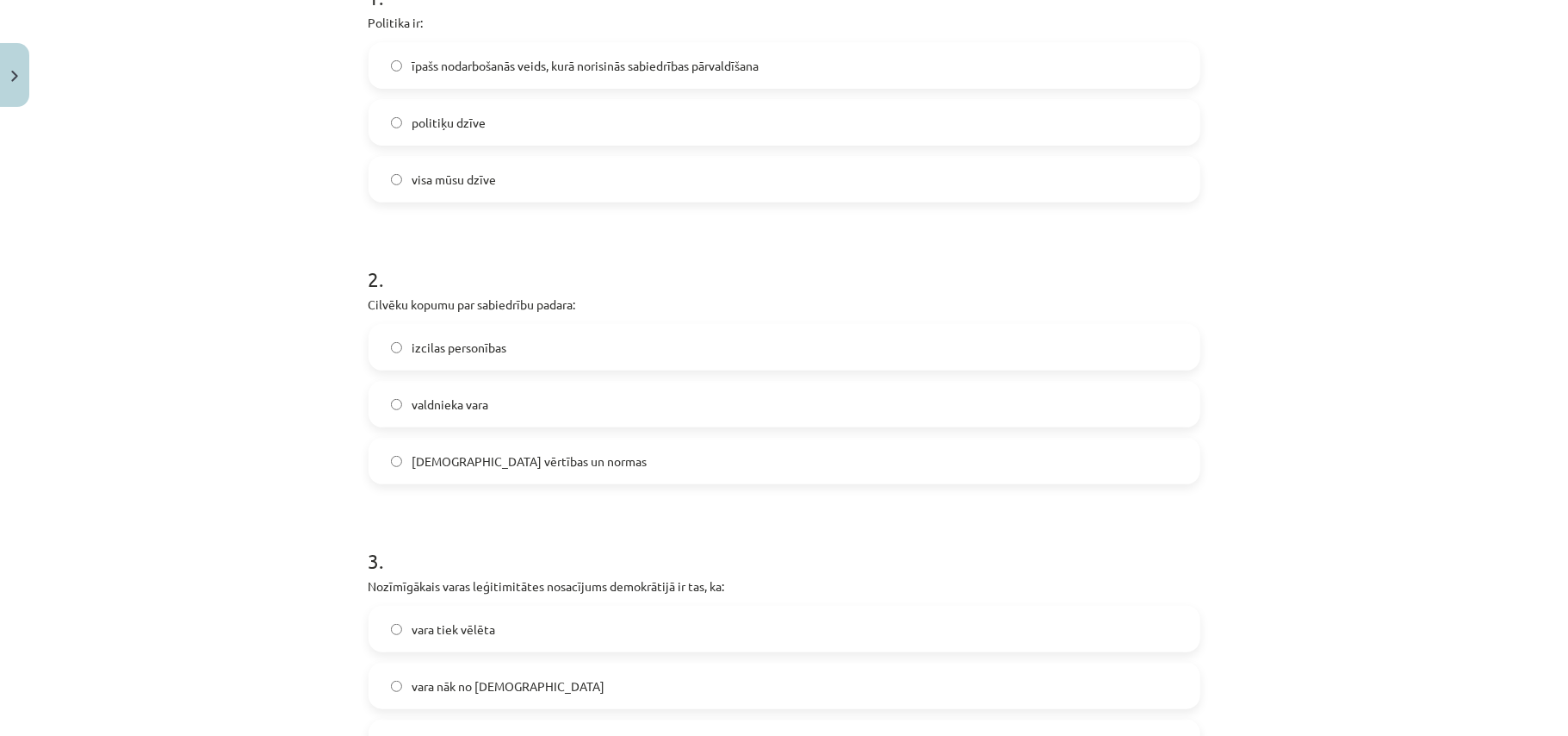
click at [489, 469] on span "[DEMOGRAPHIC_DATA] vērtības un normas" at bounding box center [531, 461] width 235 height 18
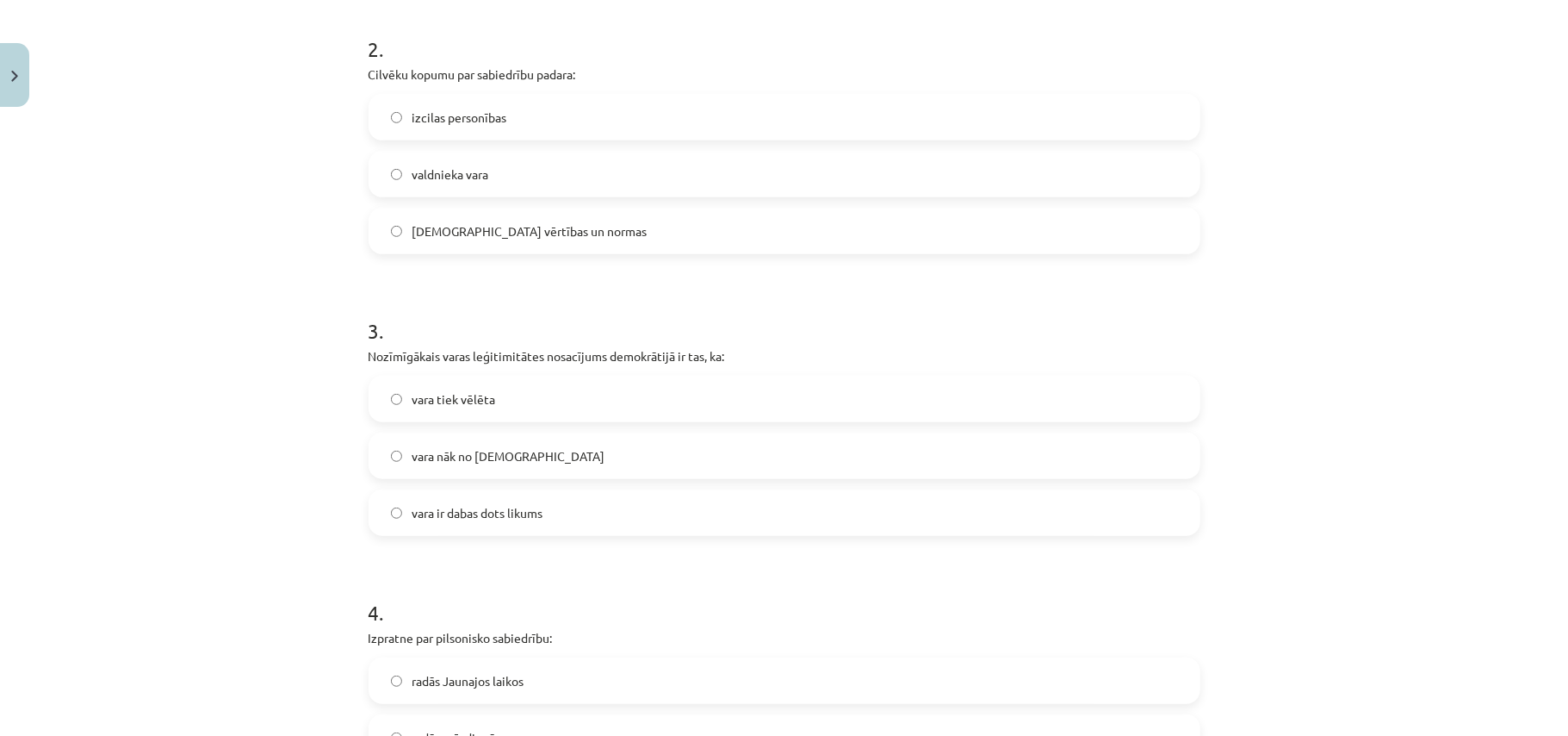
scroll to position [732, 0]
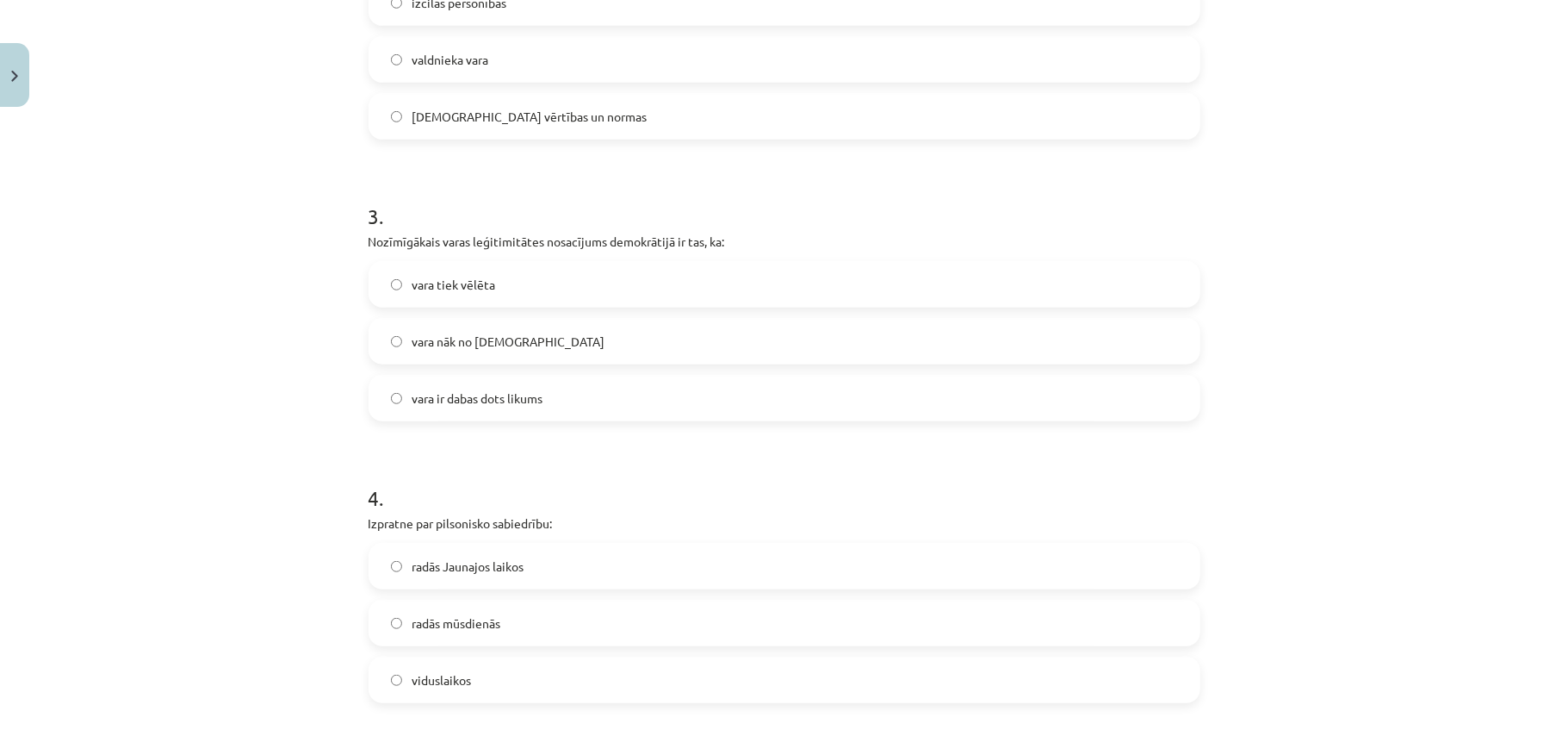
click at [532, 287] on label "vara tiek vēlēta" at bounding box center [784, 284] width 829 height 43
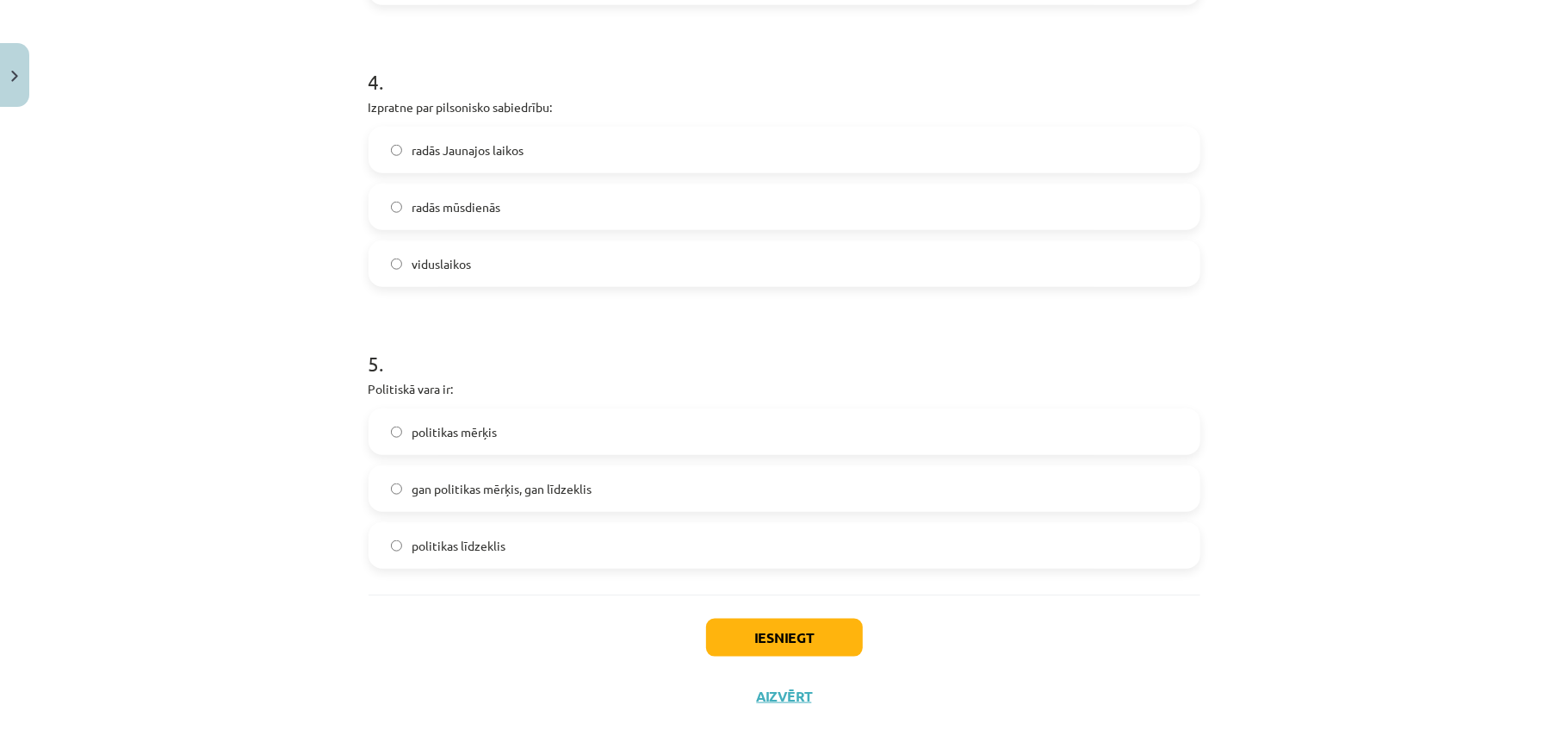
scroll to position [1182, 0]
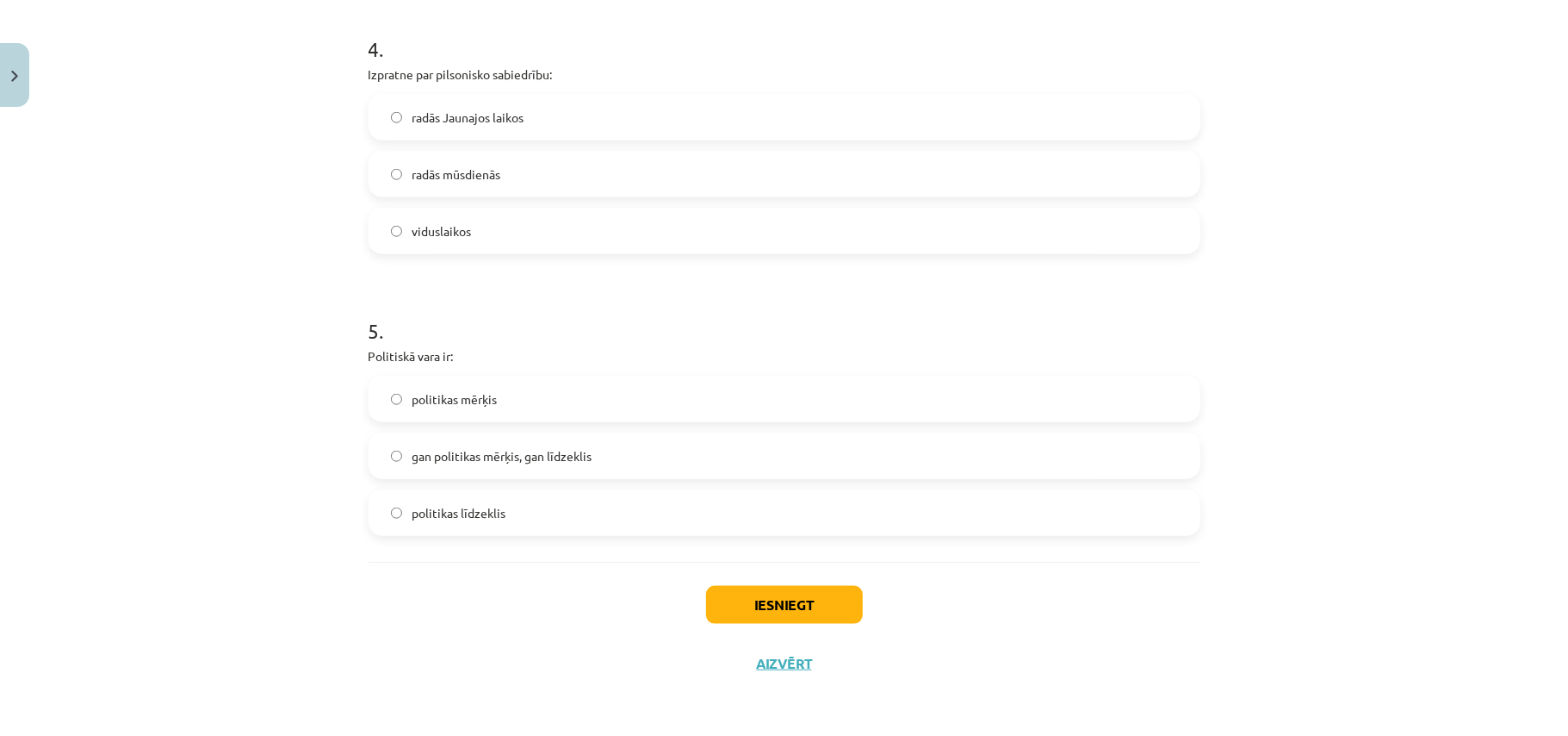
click at [439, 123] on span "radās Jaunajos laikos" at bounding box center [469, 117] width 112 height 18
click at [613, 450] on label "gan politikas mērķis, gan līdzeklis" at bounding box center [784, 455] width 829 height 43
click at [813, 601] on button "Iesniegt" at bounding box center [784, 605] width 157 height 38
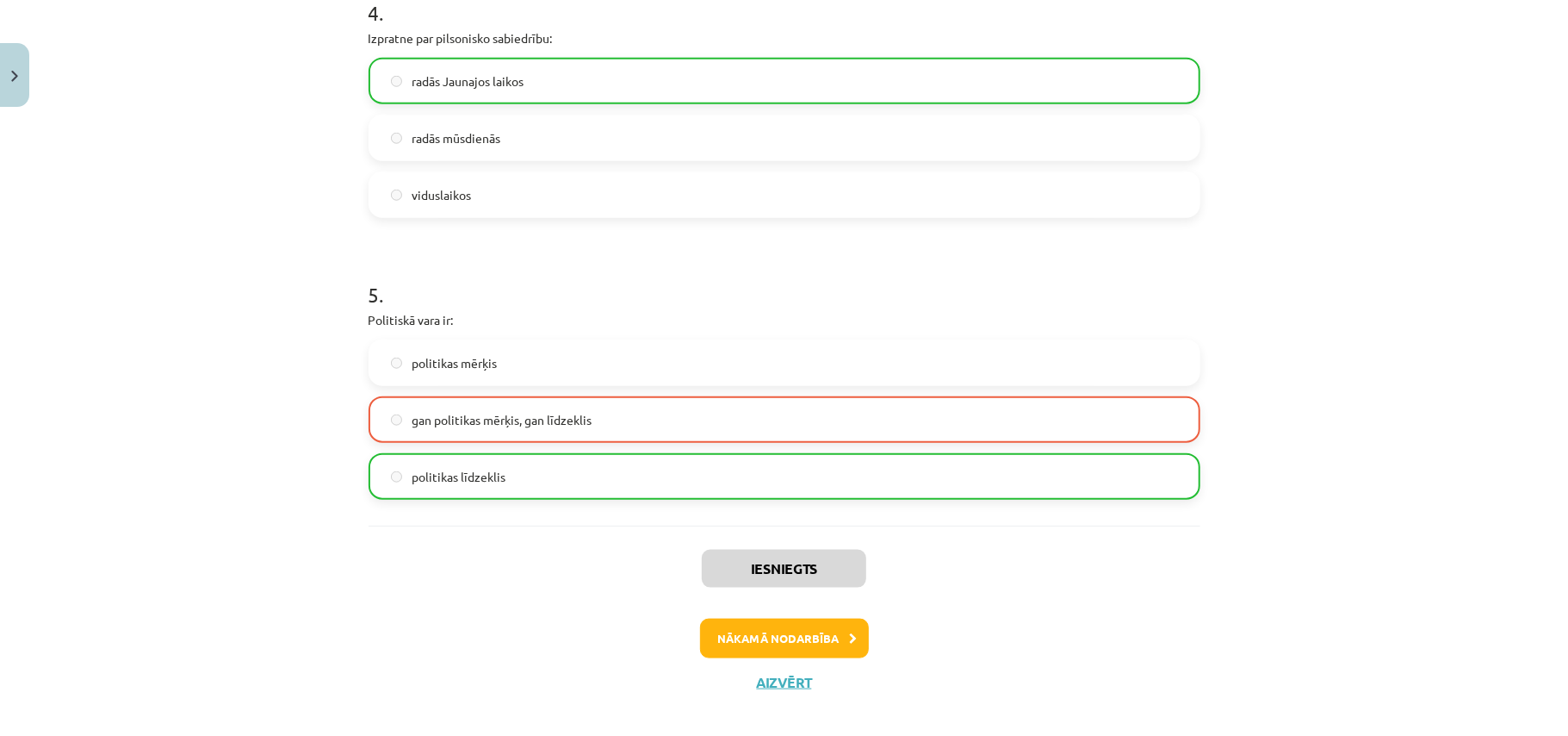
scroll to position [1237, 0]
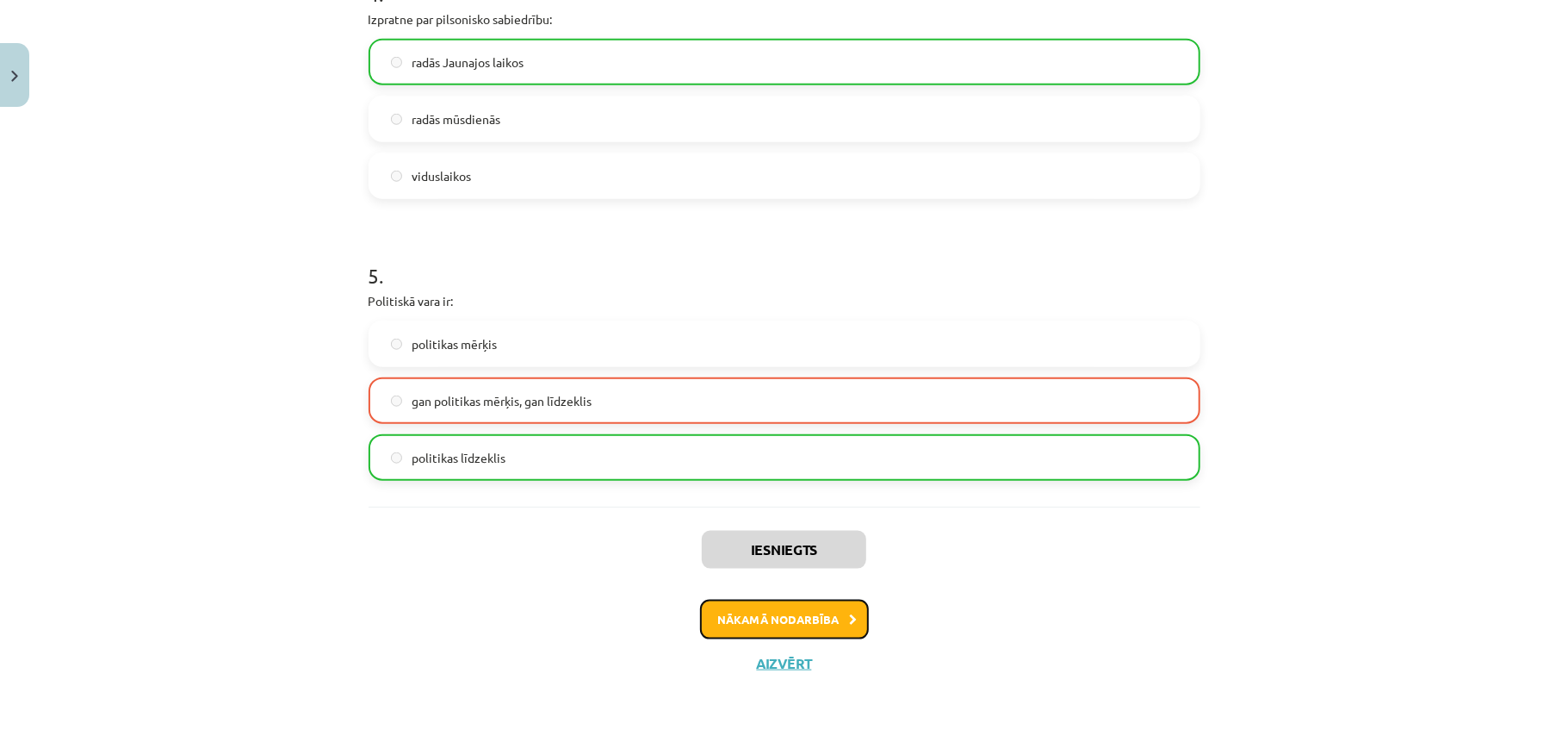
click at [787, 618] on button "Nākamā nodarbība" at bounding box center [785, 619] width 169 height 40
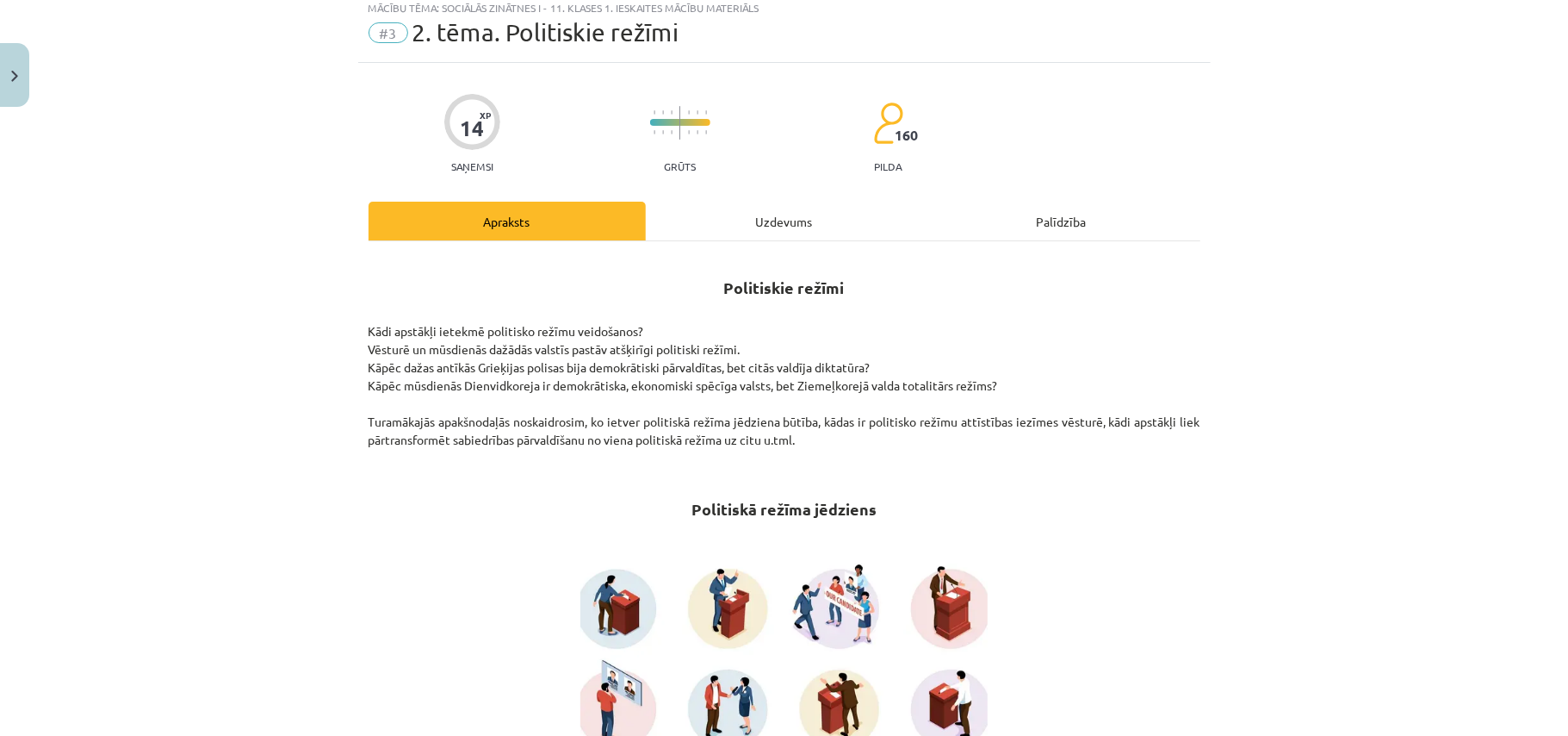
scroll to position [43, 0]
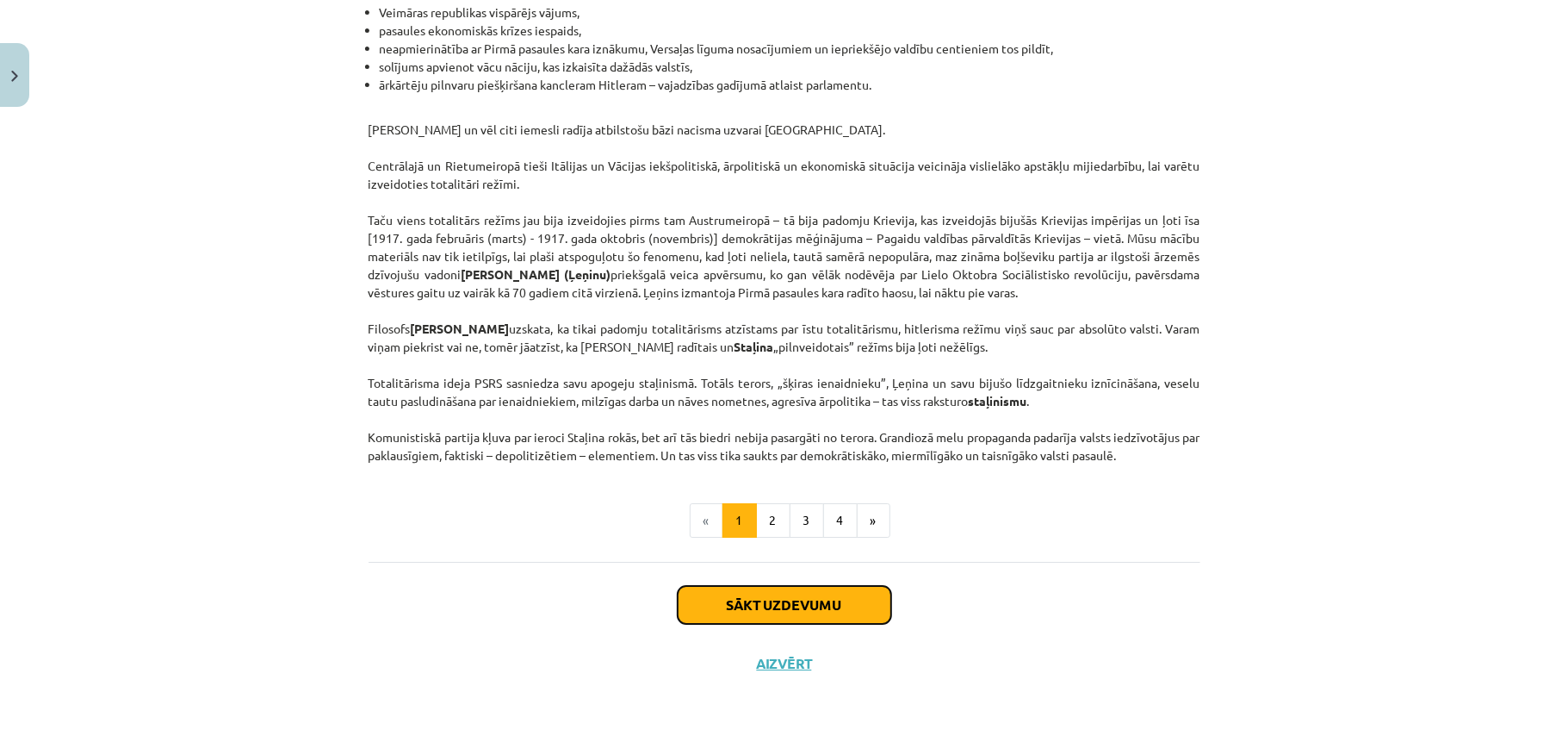
click at [795, 608] on button "Sākt uzdevumu" at bounding box center [784, 605] width 214 height 38
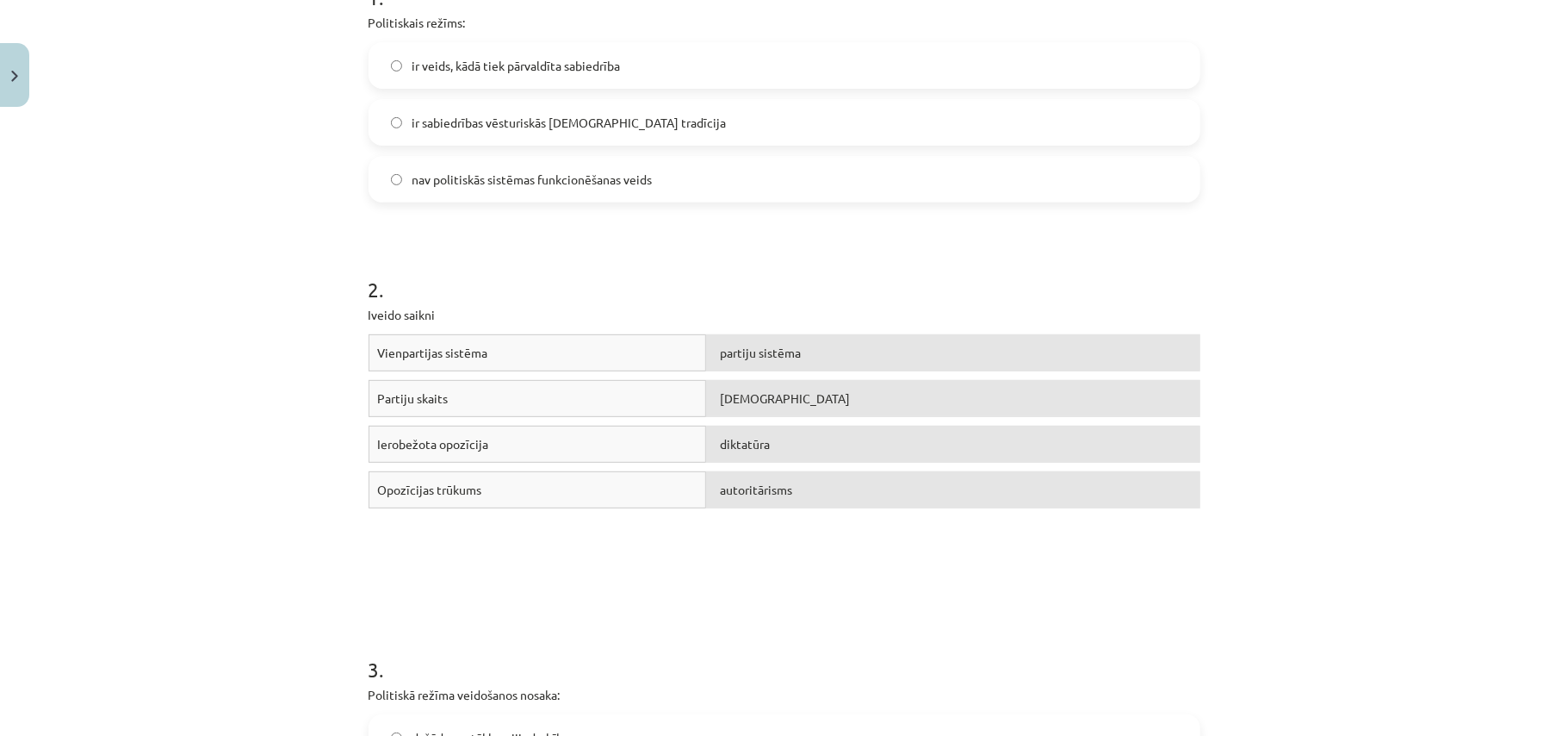
scroll to position [274, 0]
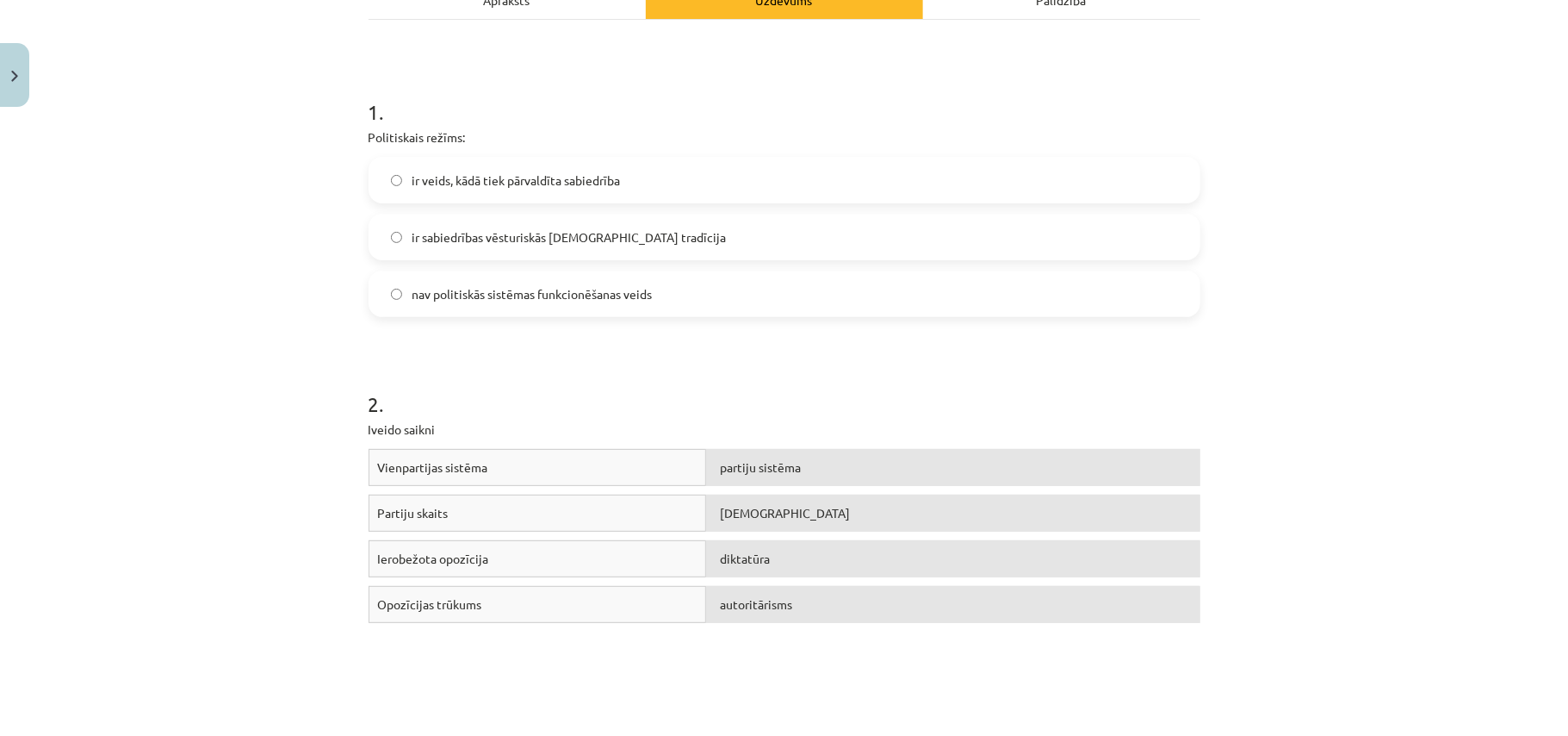
click at [495, 200] on label "ir veids, kādā tiek pārvaldīta sabiedrība" at bounding box center [784, 179] width 829 height 43
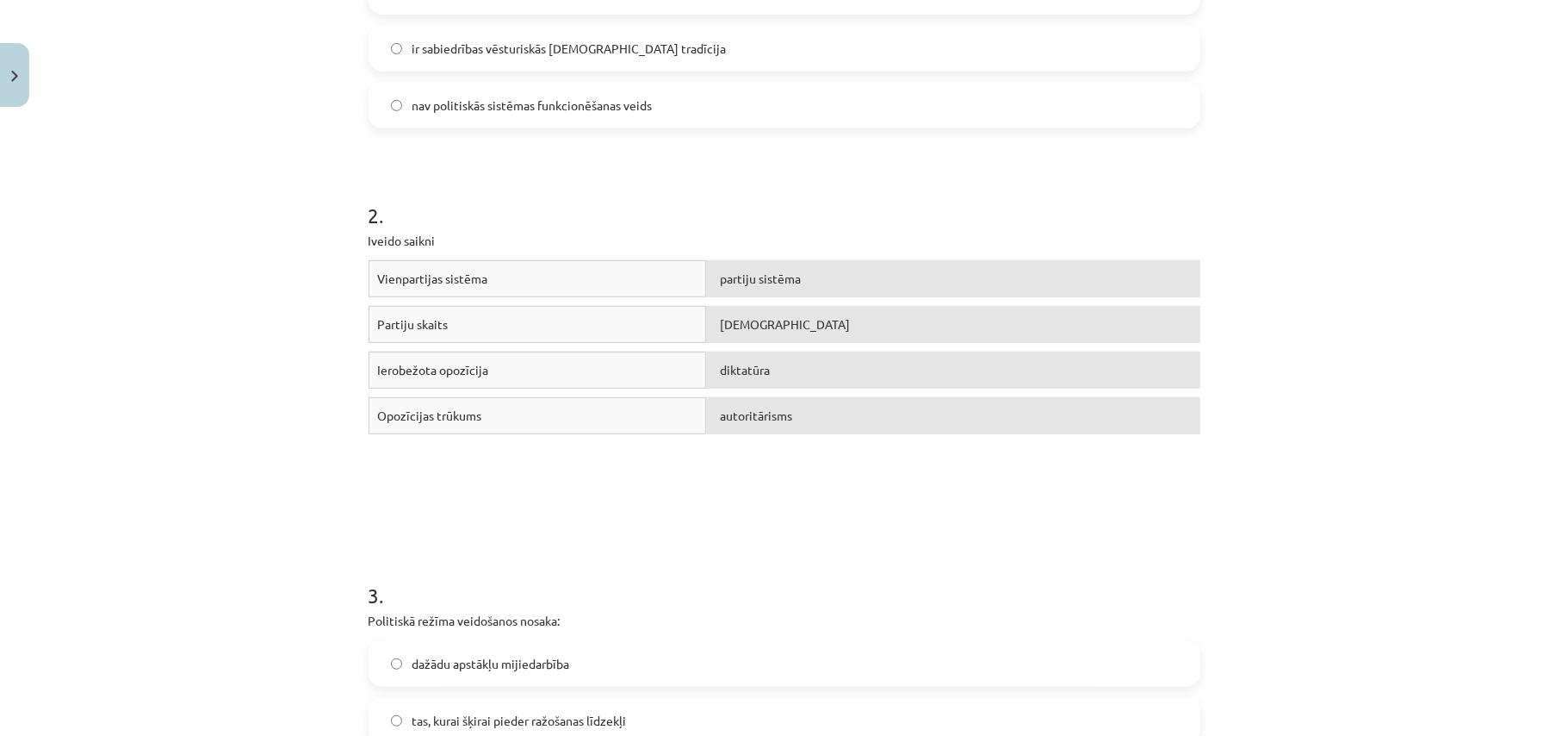
scroll to position [503, 0]
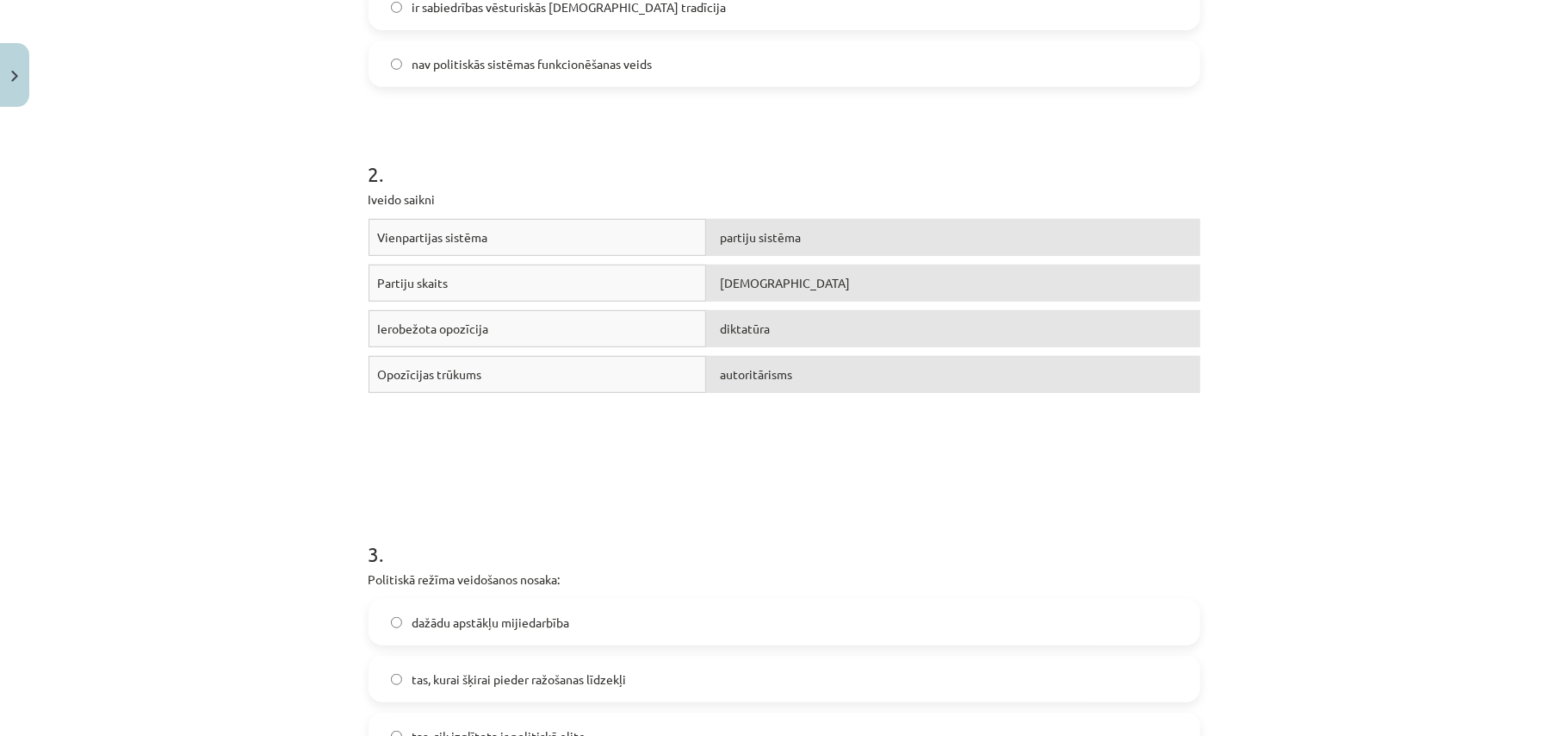
click at [321, 307] on div "Mācību tēma: Sociālās zinātnes i - 11. klases 1. ieskaites mācību materiāls #3 …" at bounding box center [784, 368] width 1568 height 736
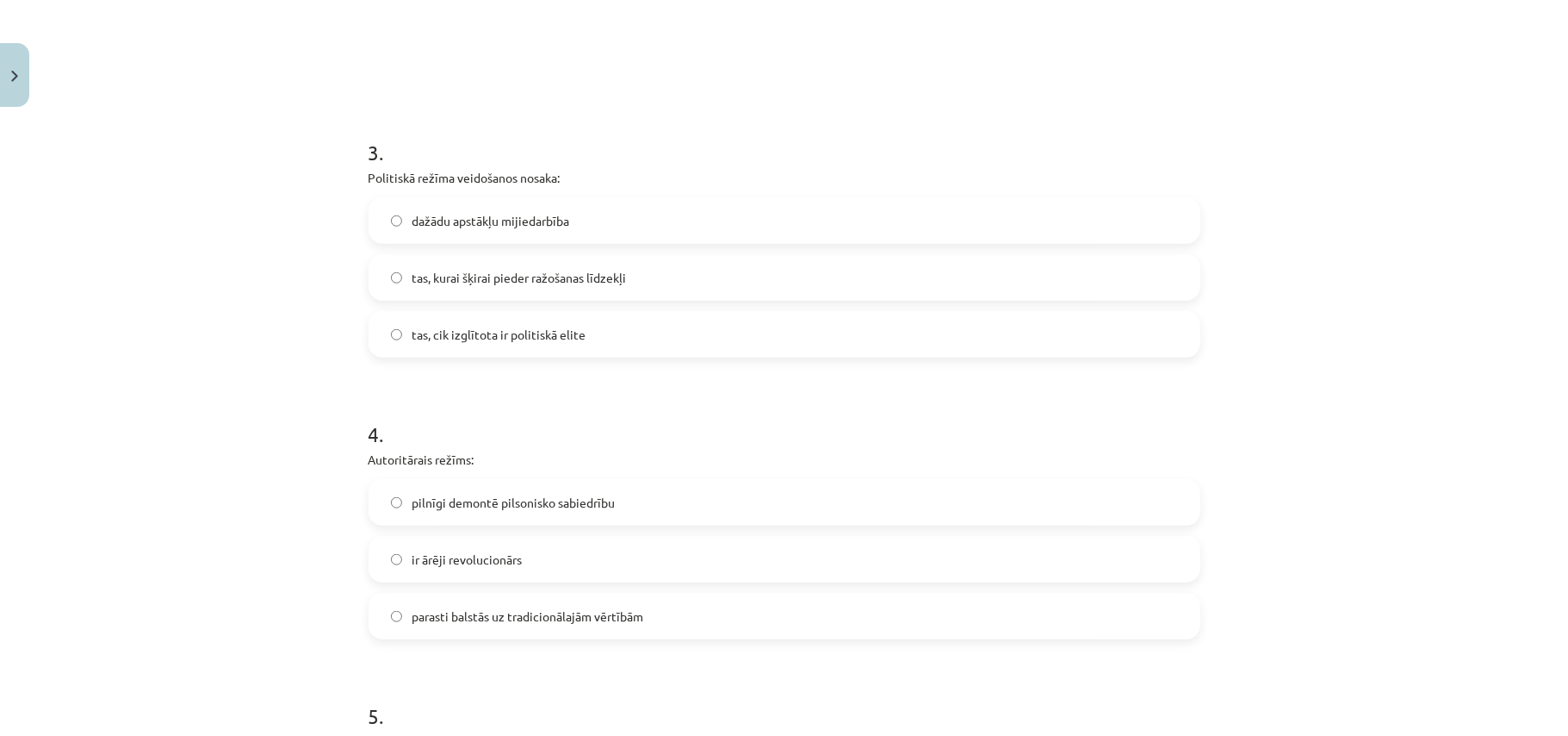
scroll to position [962, 0]
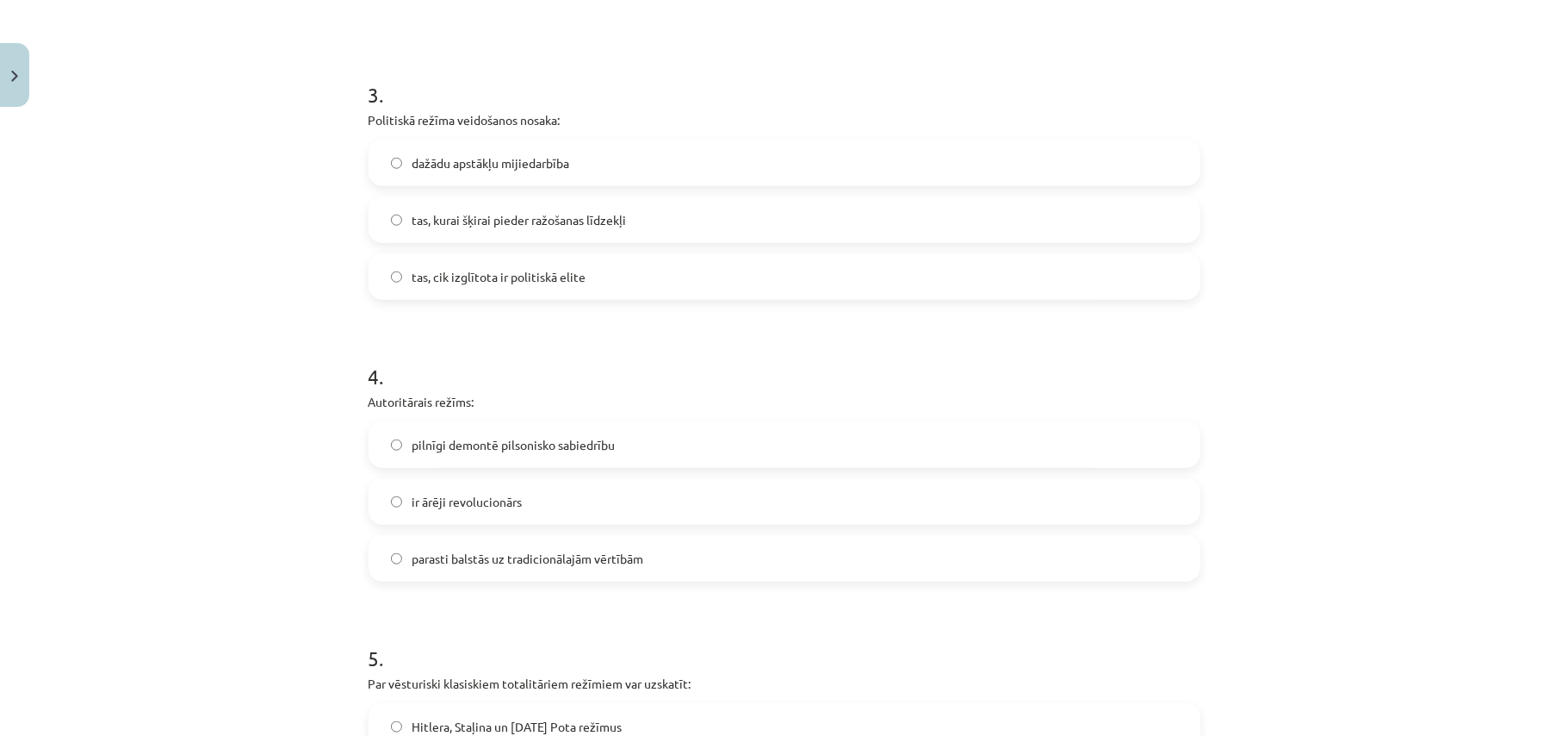
click at [479, 176] on label "dažādu apstākļu mijiedarbība" at bounding box center [784, 162] width 829 height 43
click at [486, 457] on label "pilnīgi demontē pilsonisko sabiedrību" at bounding box center [784, 443] width 829 height 43
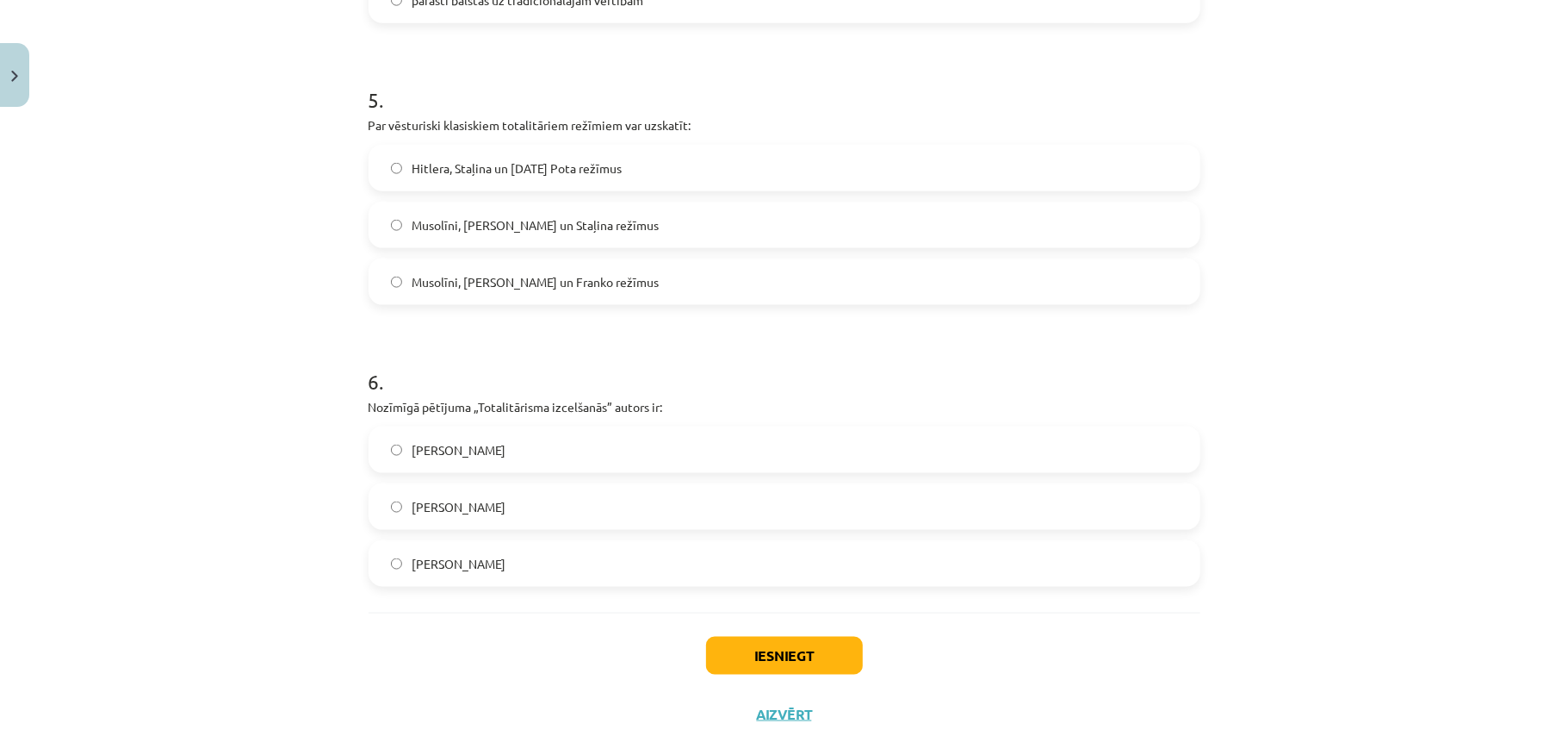
scroll to position [1538, 0]
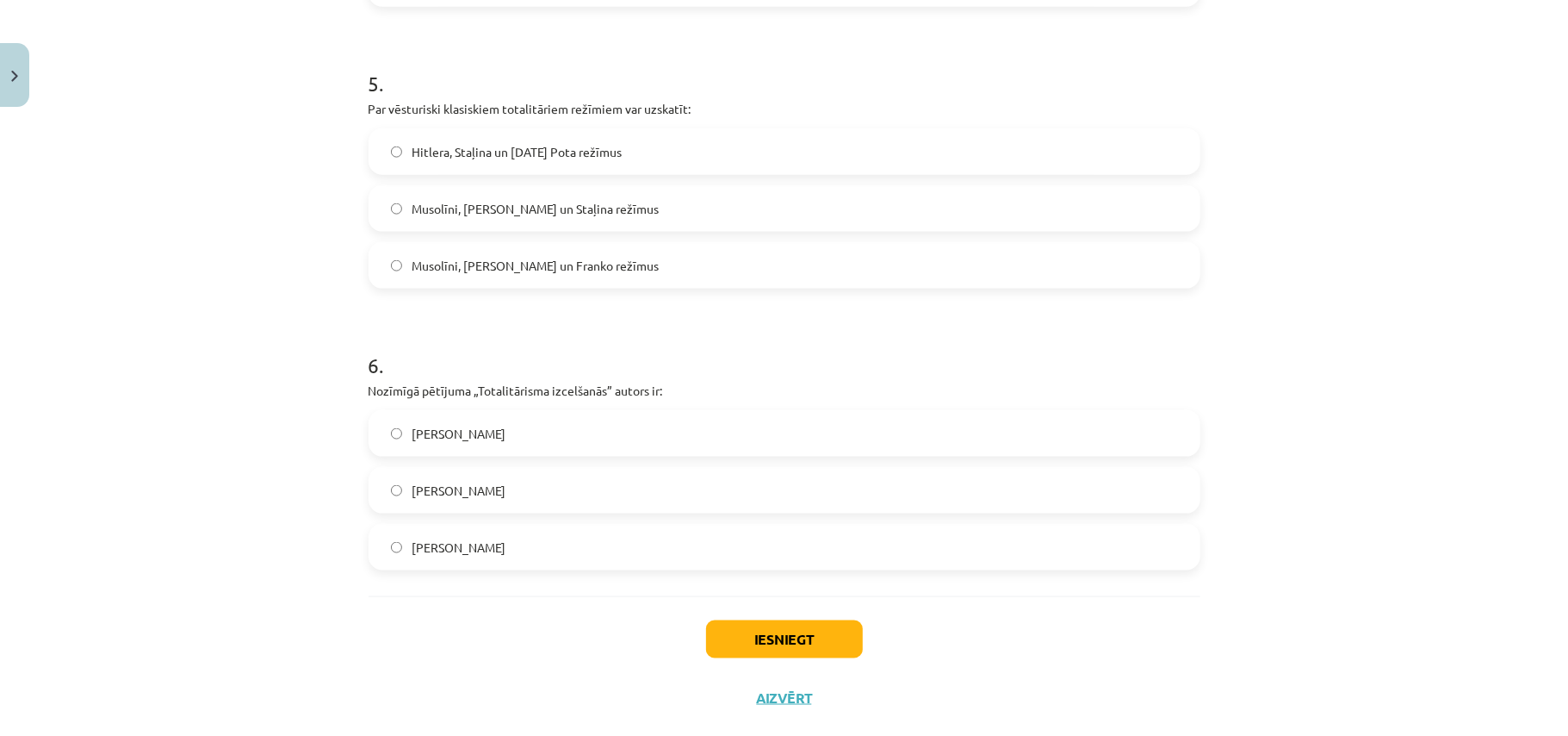
click at [456, 162] on label "Hitlera, Staļina un [DATE] Pota režīmus" at bounding box center [784, 151] width 829 height 43
click at [465, 436] on span "[PERSON_NAME]" at bounding box center [459, 433] width 94 height 18
click at [841, 636] on button "Iesniegt" at bounding box center [784, 639] width 157 height 38
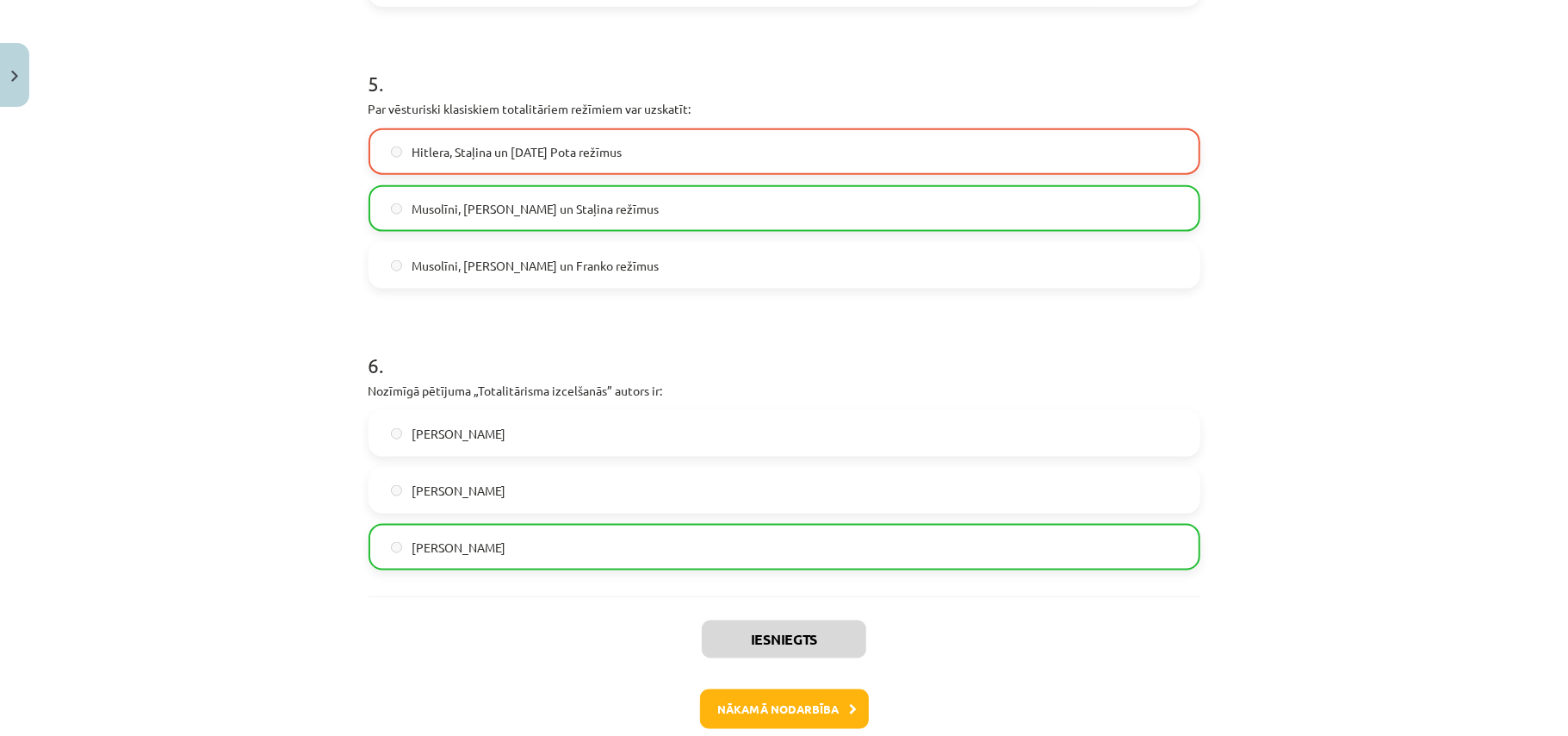
scroll to position [1481, 0]
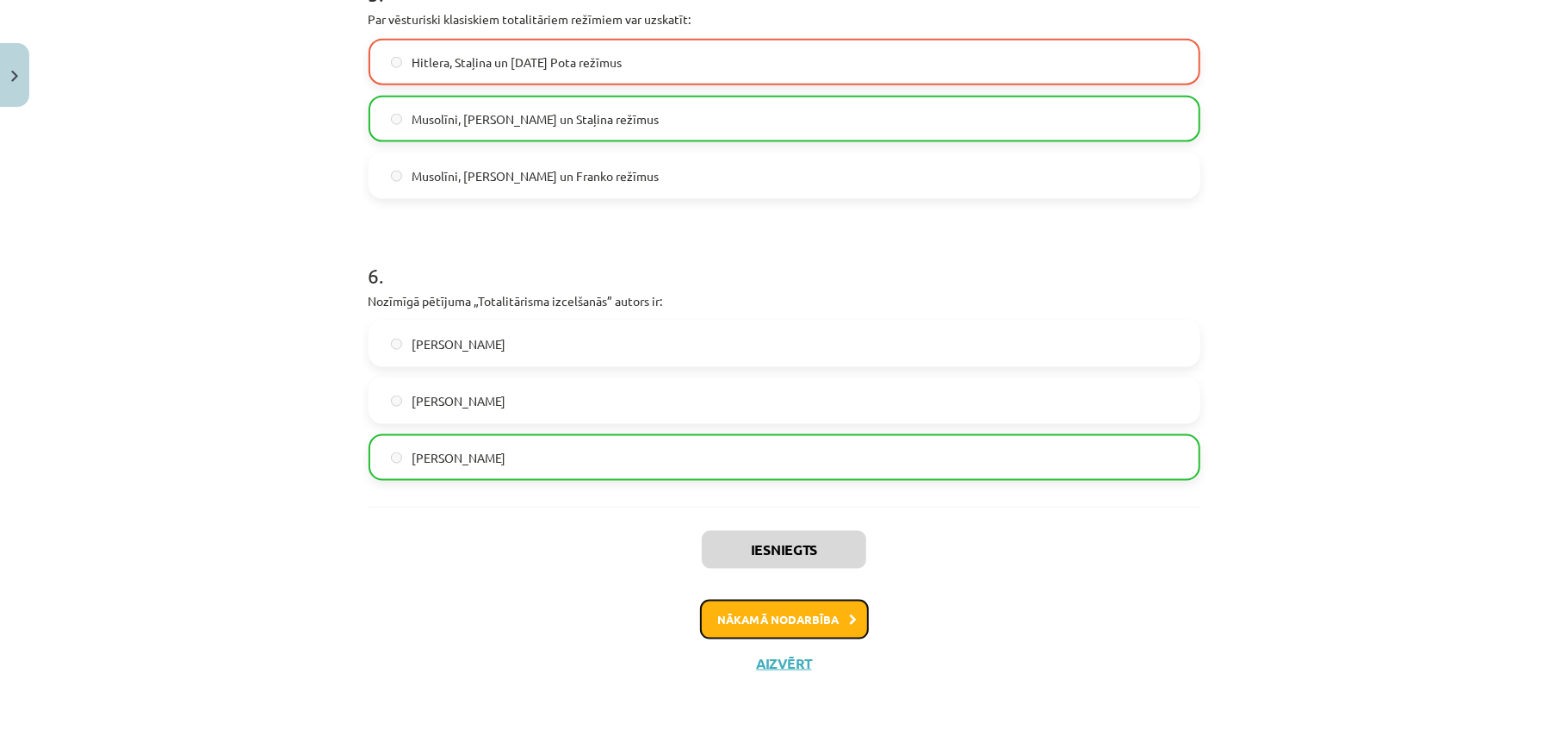
click at [797, 610] on button "Nākamā nodarbība" at bounding box center [785, 619] width 169 height 40
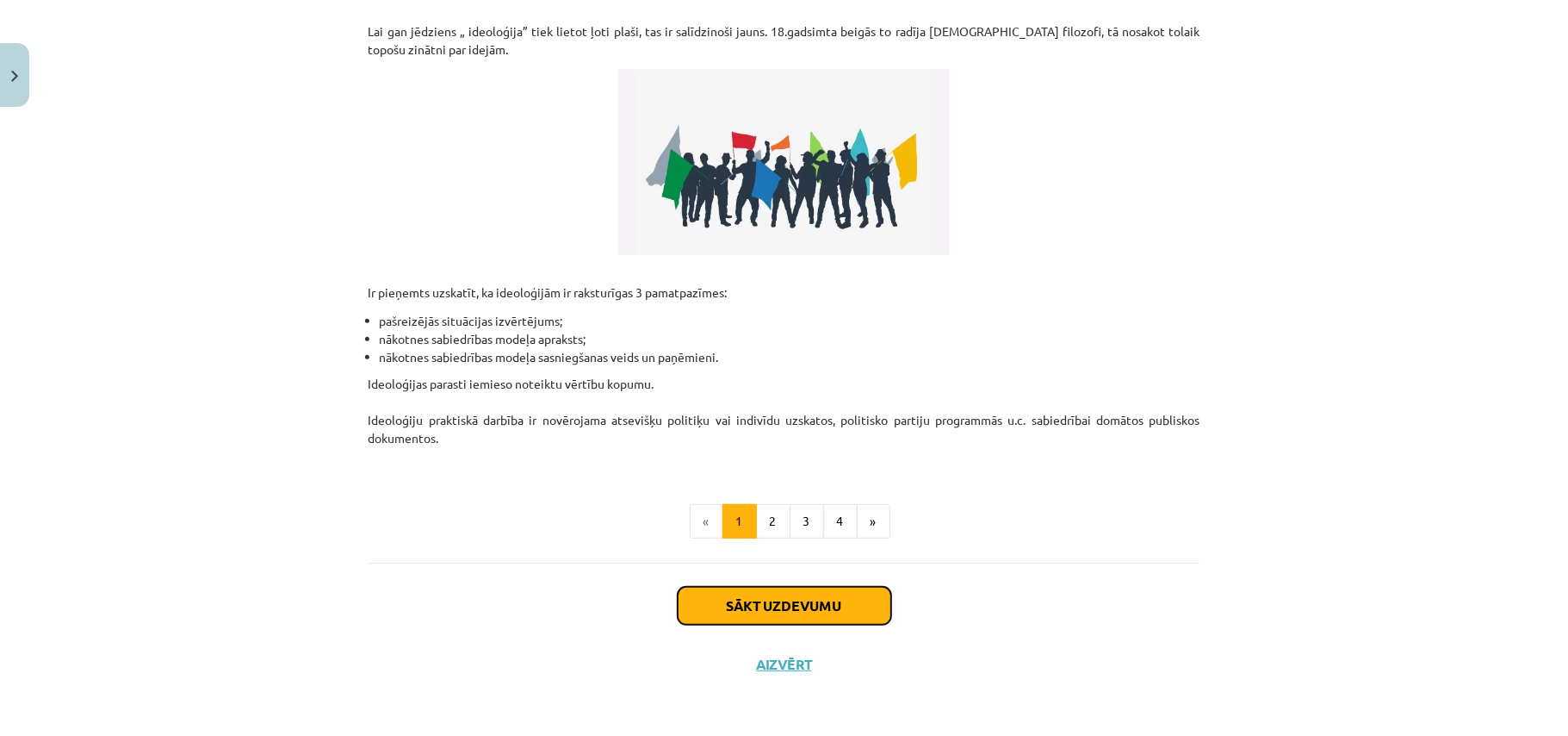
click at [759, 603] on button "Sākt uzdevumu" at bounding box center [784, 606] width 214 height 38
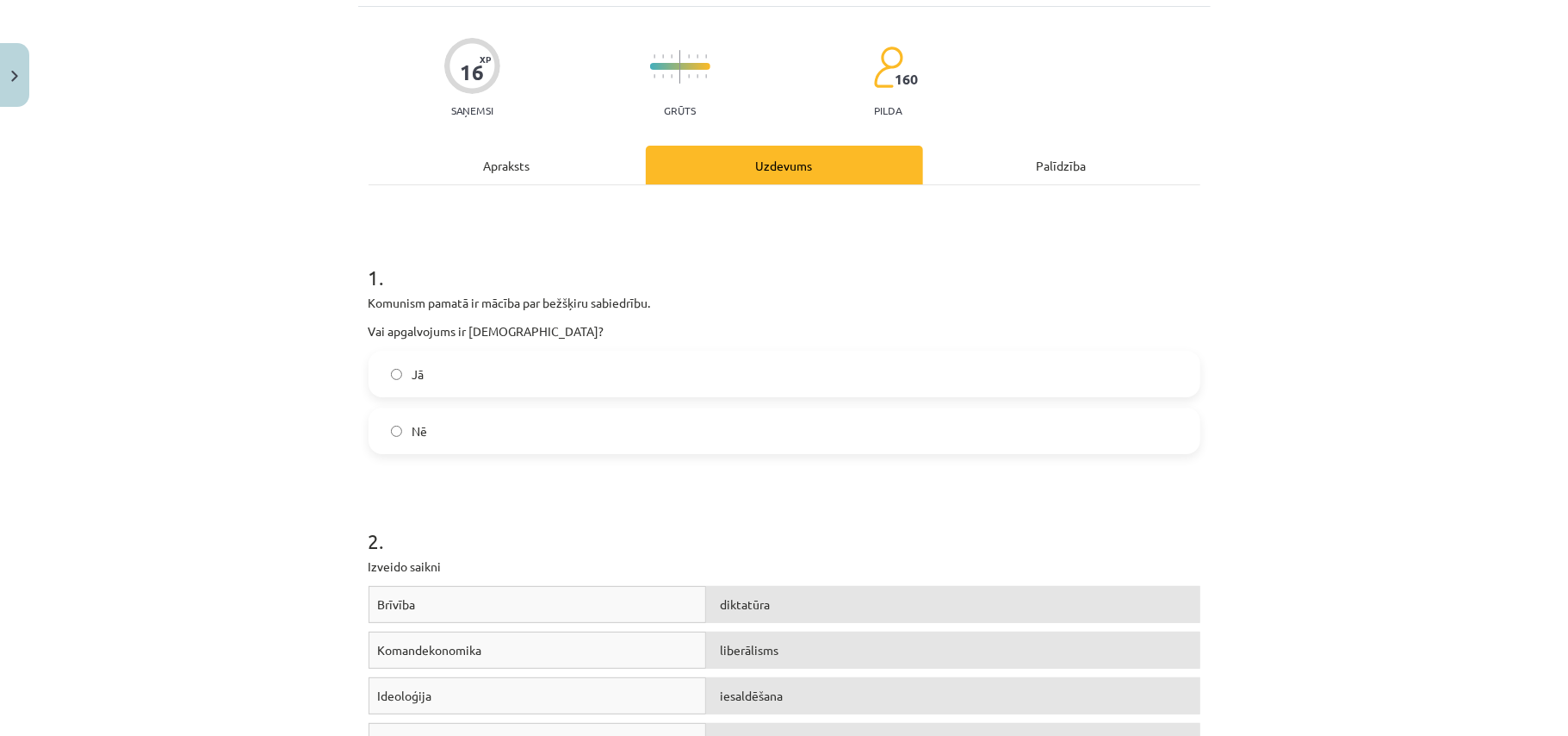
scroll to position [159, 0]
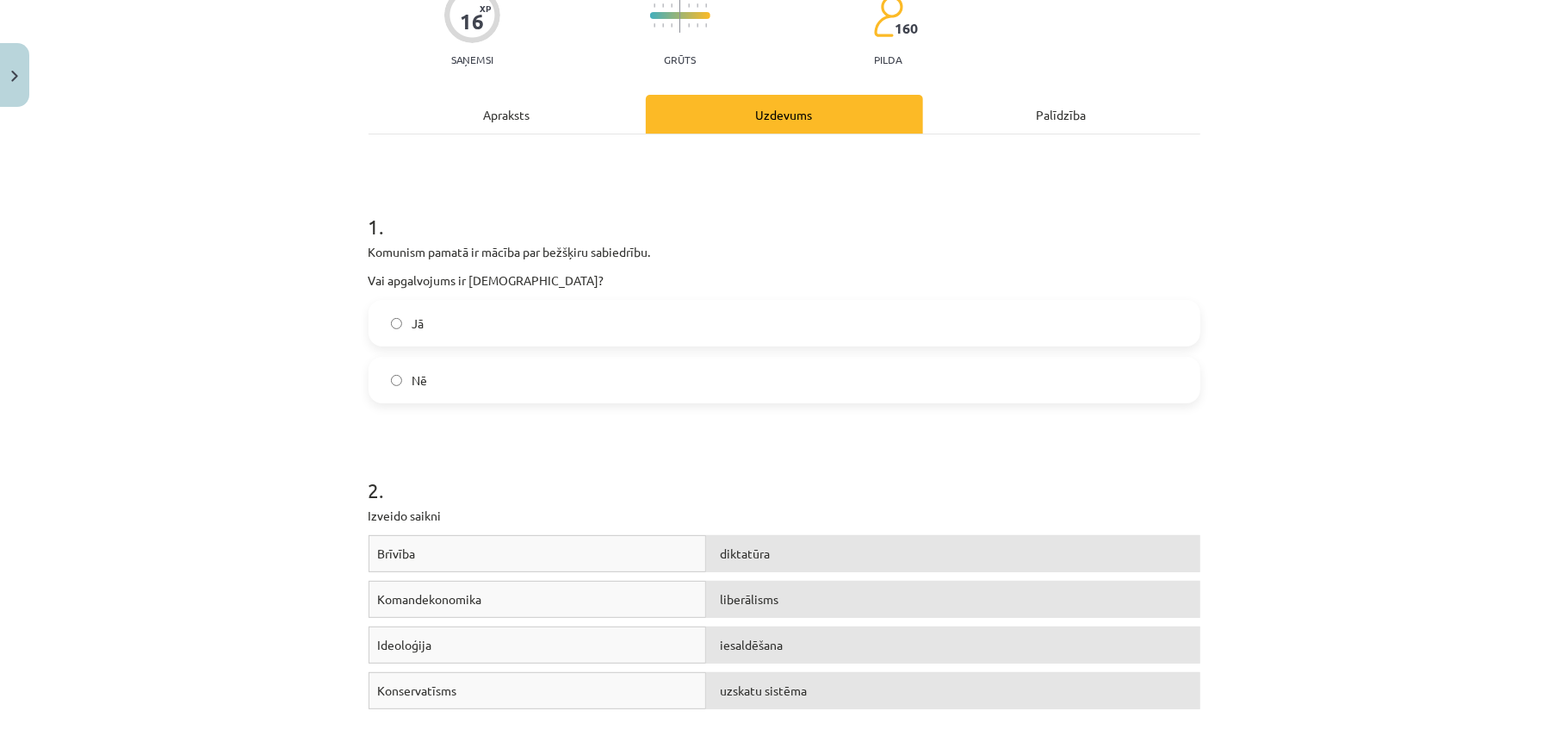
click at [494, 339] on label "Jā" at bounding box center [784, 323] width 829 height 43
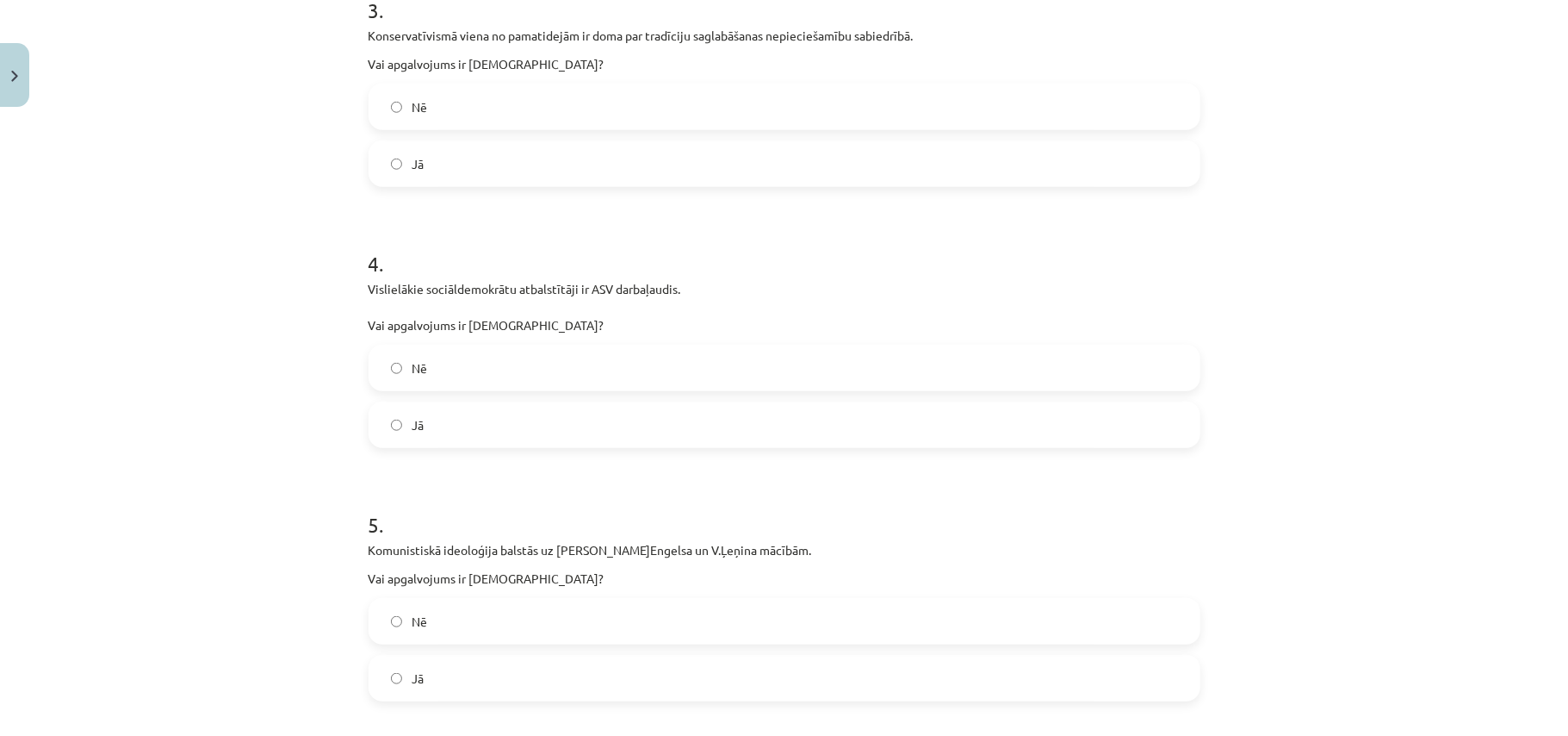
scroll to position [962, 0]
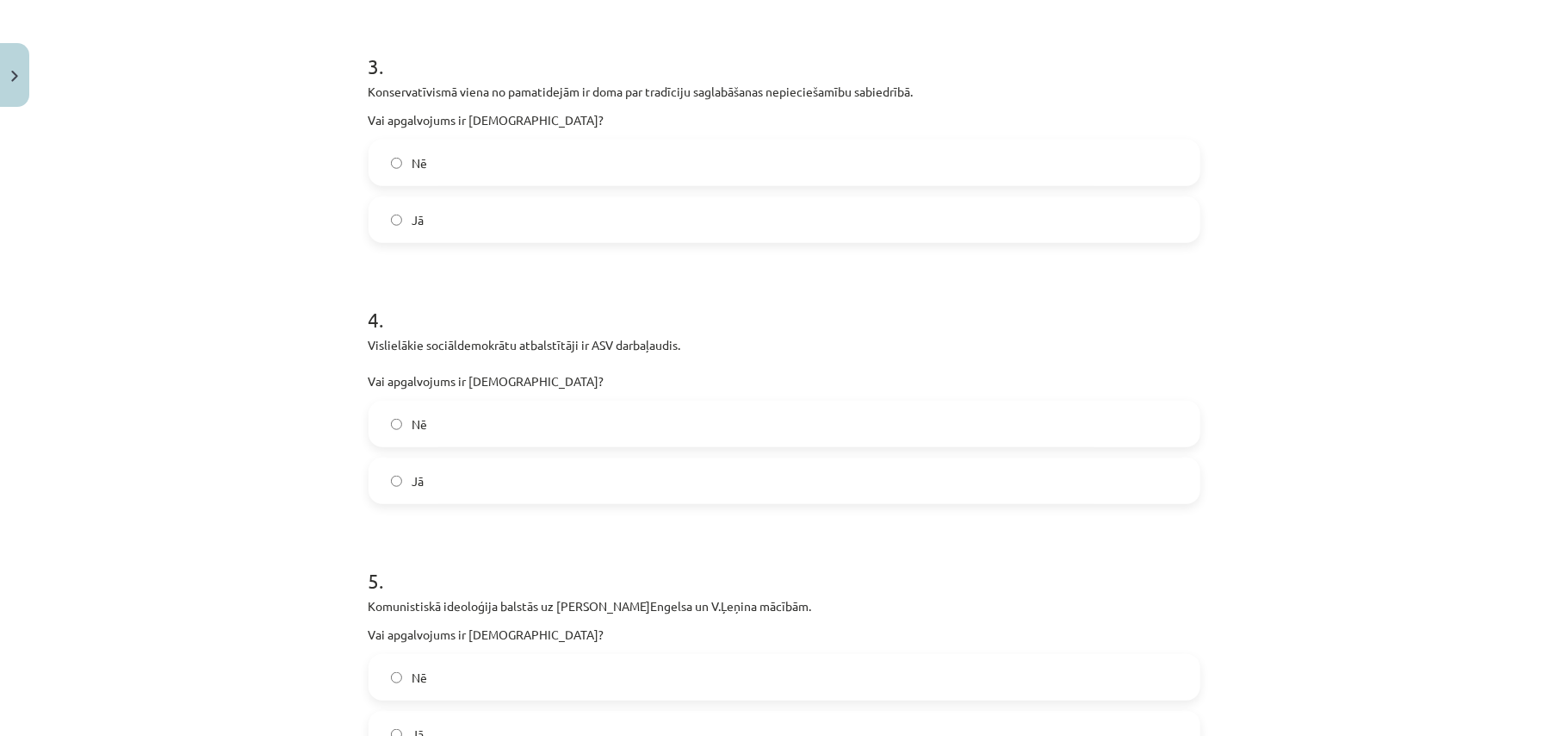
click at [439, 214] on label "Jā" at bounding box center [784, 219] width 829 height 43
click at [472, 443] on label "Nē" at bounding box center [784, 424] width 829 height 43
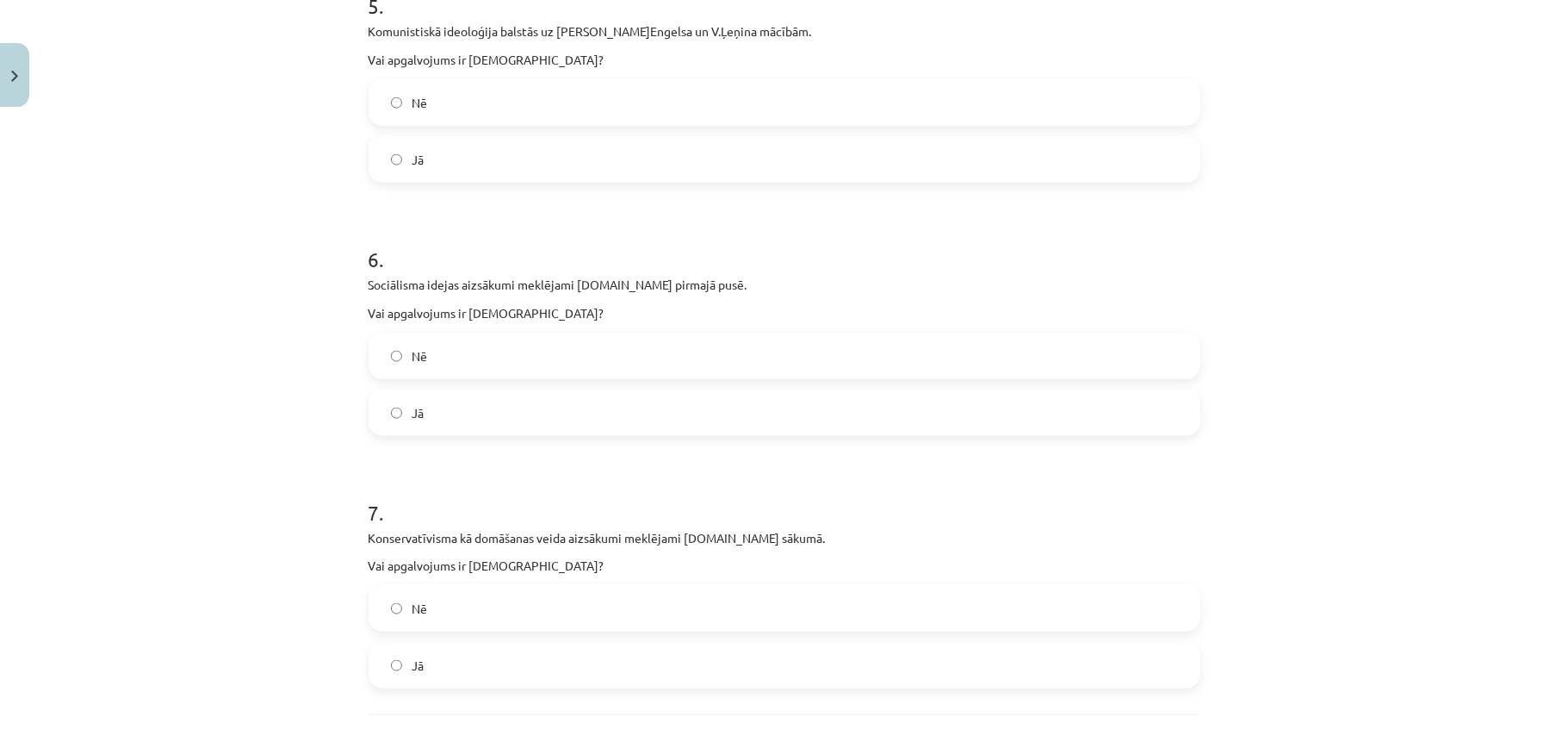
scroll to position [1513, 0]
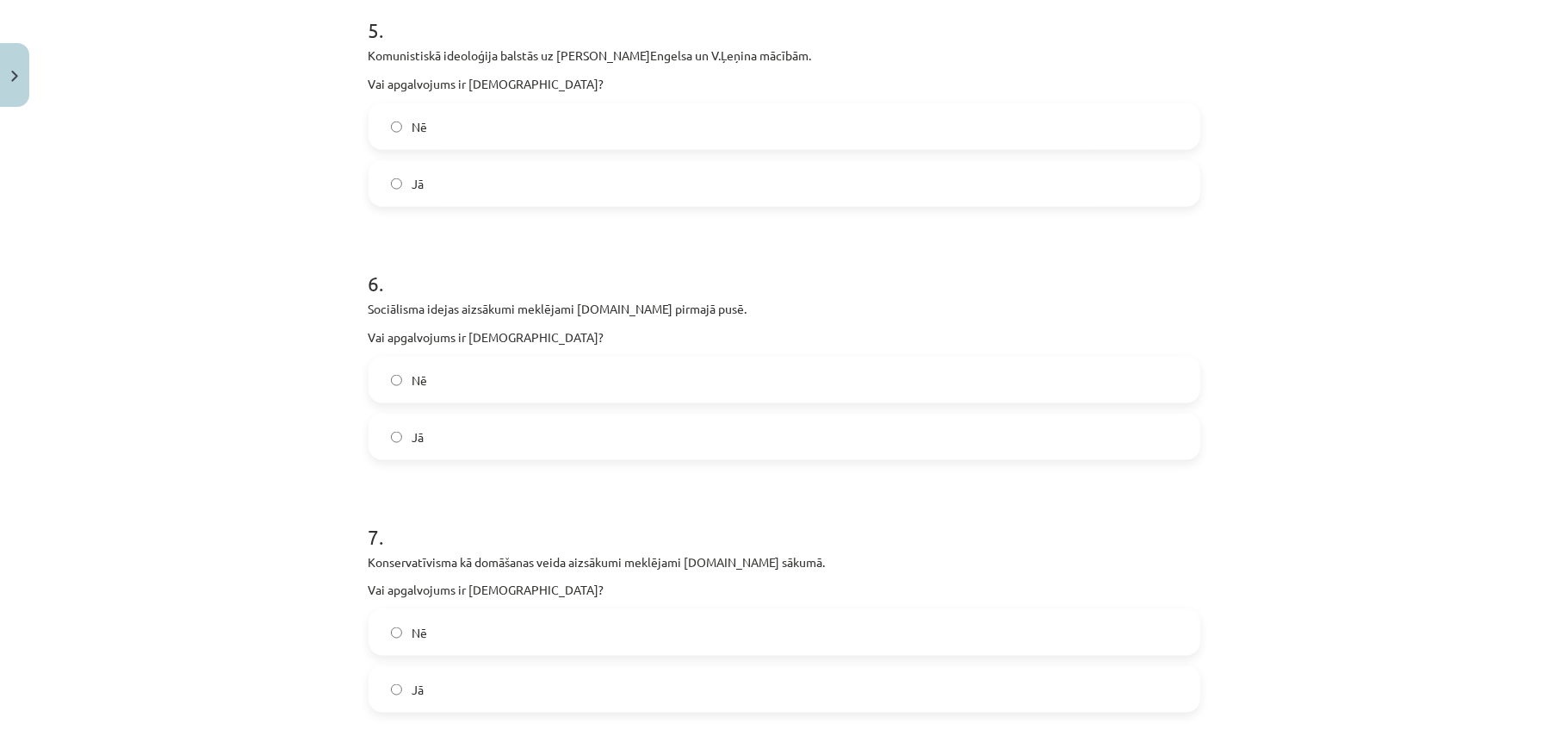
click at [467, 182] on label "Jā" at bounding box center [784, 183] width 829 height 43
click at [512, 442] on label "Jā" at bounding box center [784, 436] width 829 height 43
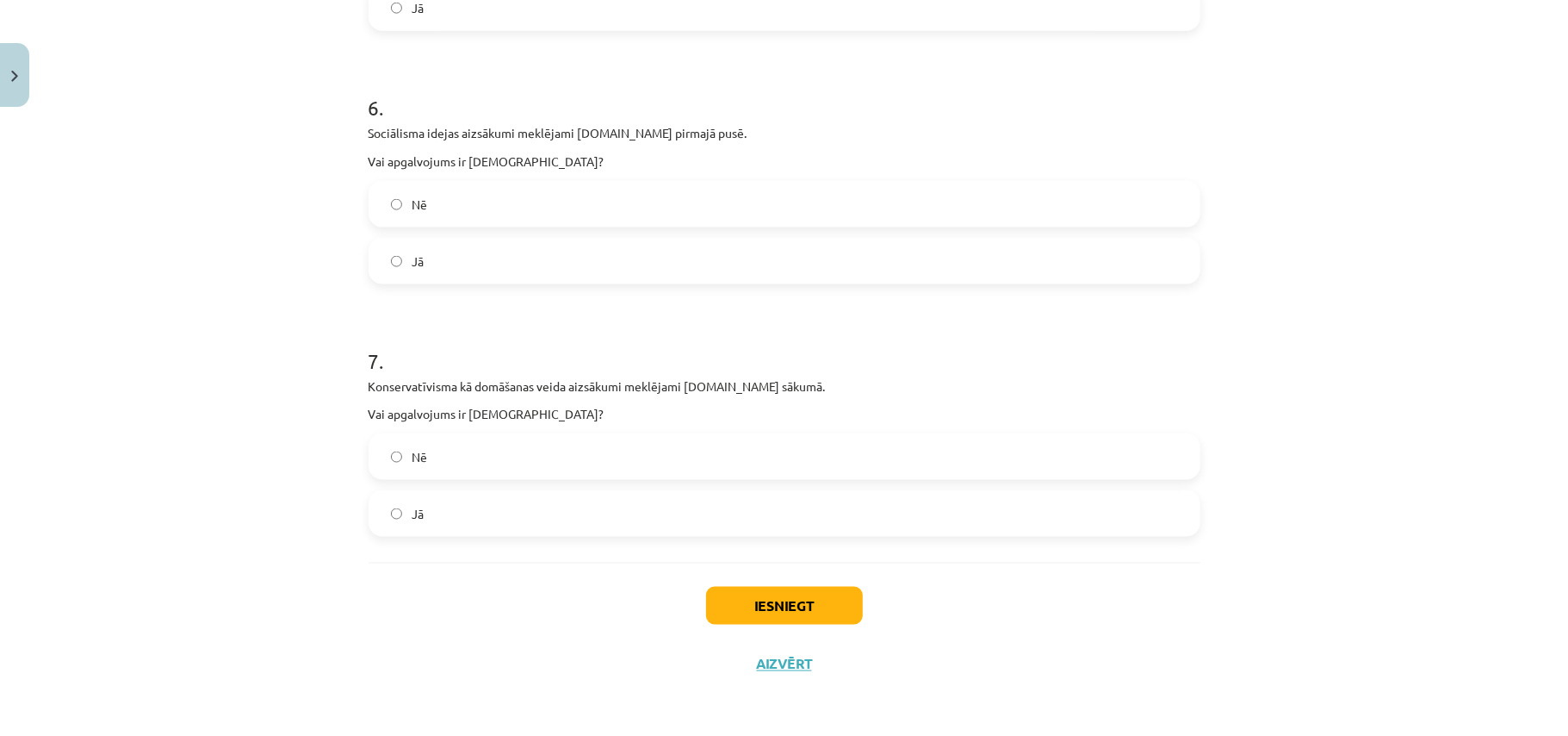
scroll to position [1689, 0]
click at [469, 515] on label "Jā" at bounding box center [784, 512] width 829 height 43
click at [822, 612] on button "Iesniegt" at bounding box center [784, 605] width 157 height 38
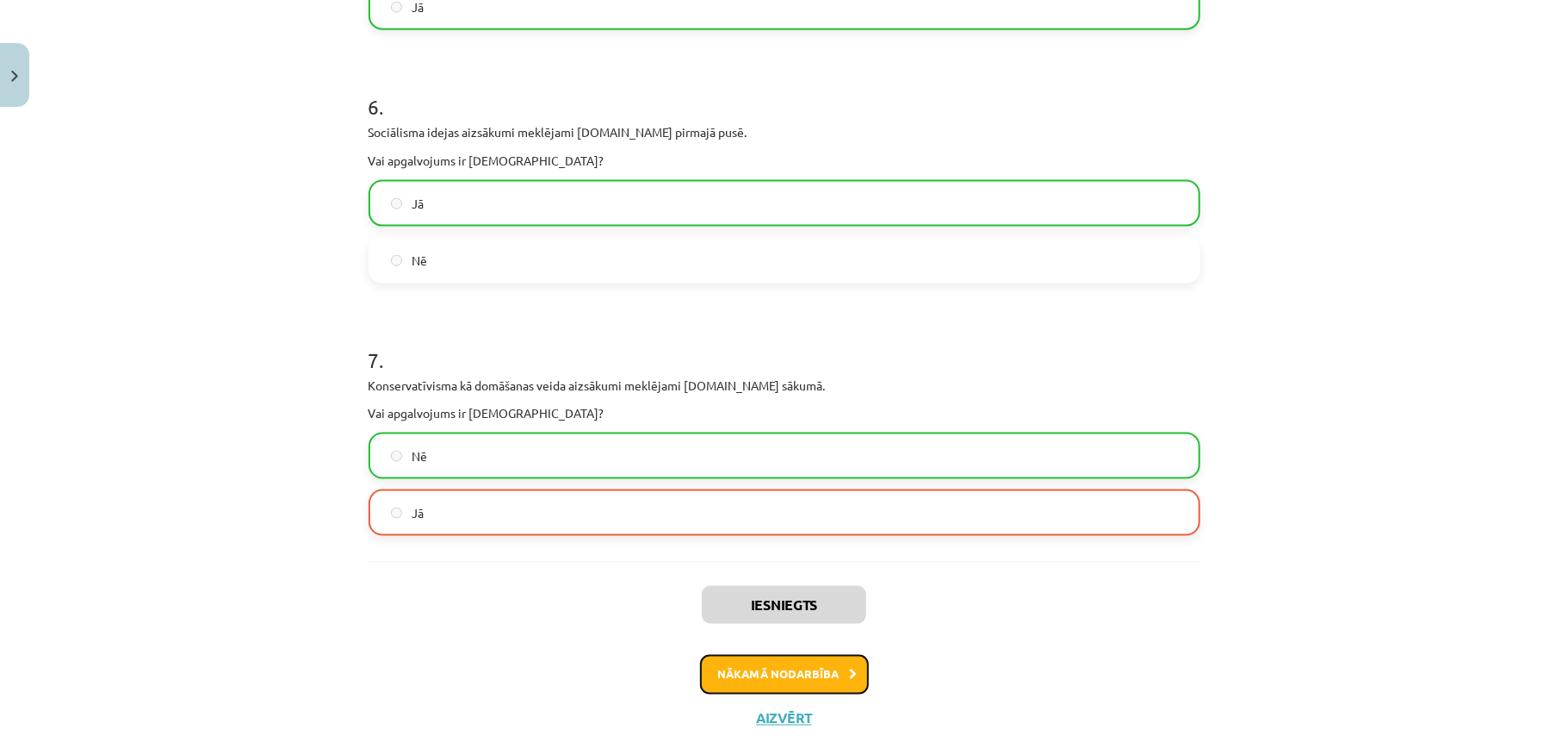
click at [741, 670] on button "Nākamā nodarbība" at bounding box center [785, 675] width 169 height 40
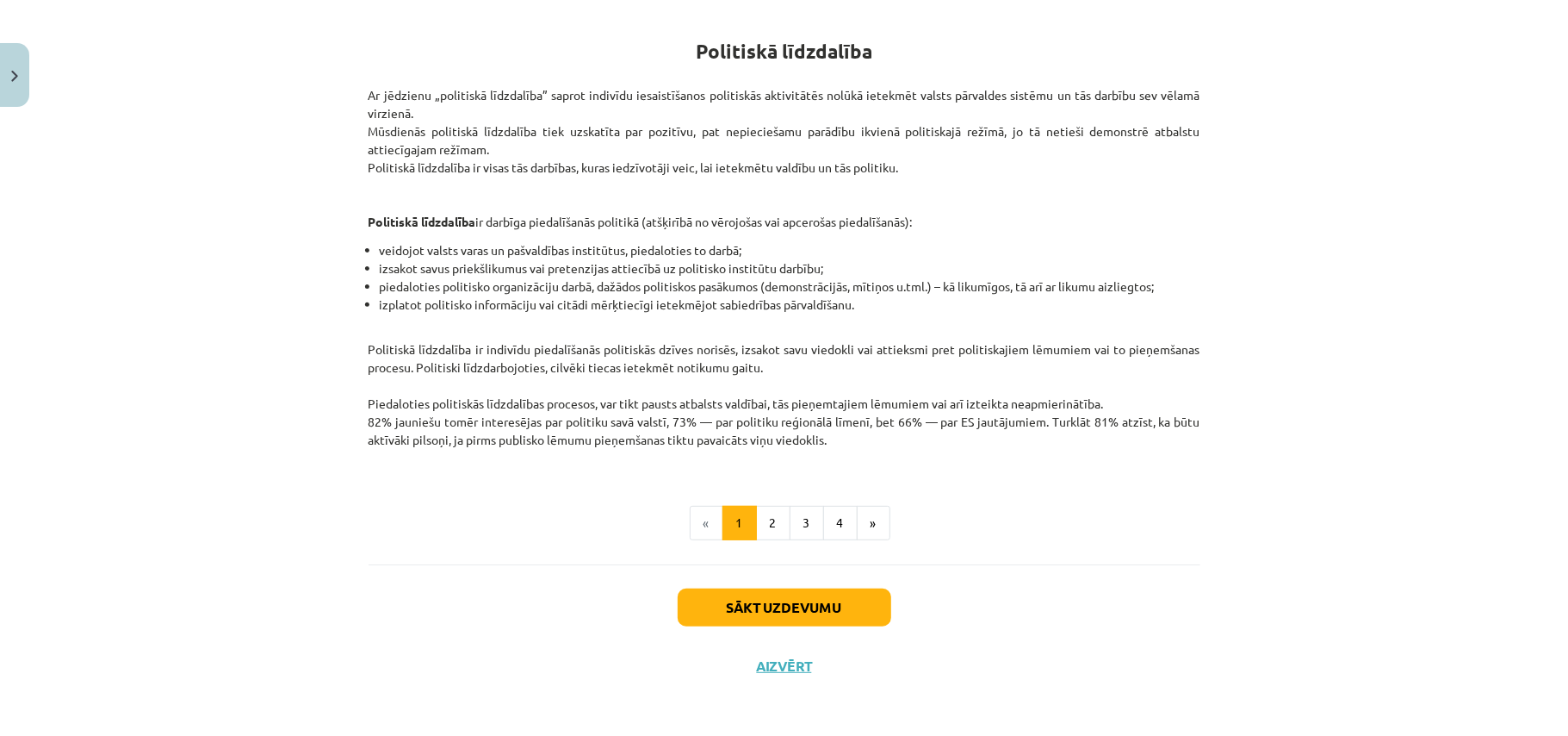
scroll to position [302, 0]
click at [773, 613] on button "Sākt uzdevumu" at bounding box center [784, 606] width 214 height 38
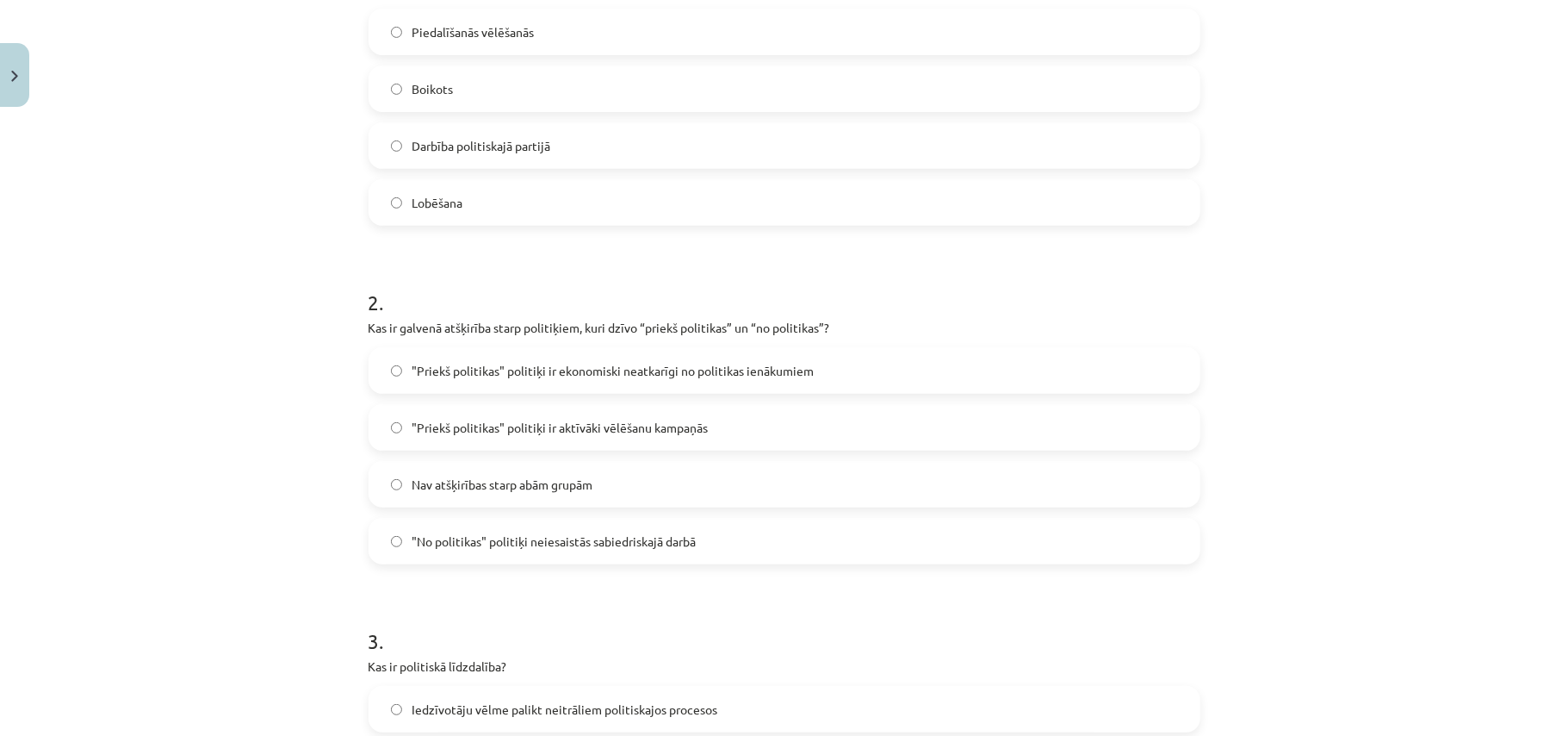
scroll to position [274, 0]
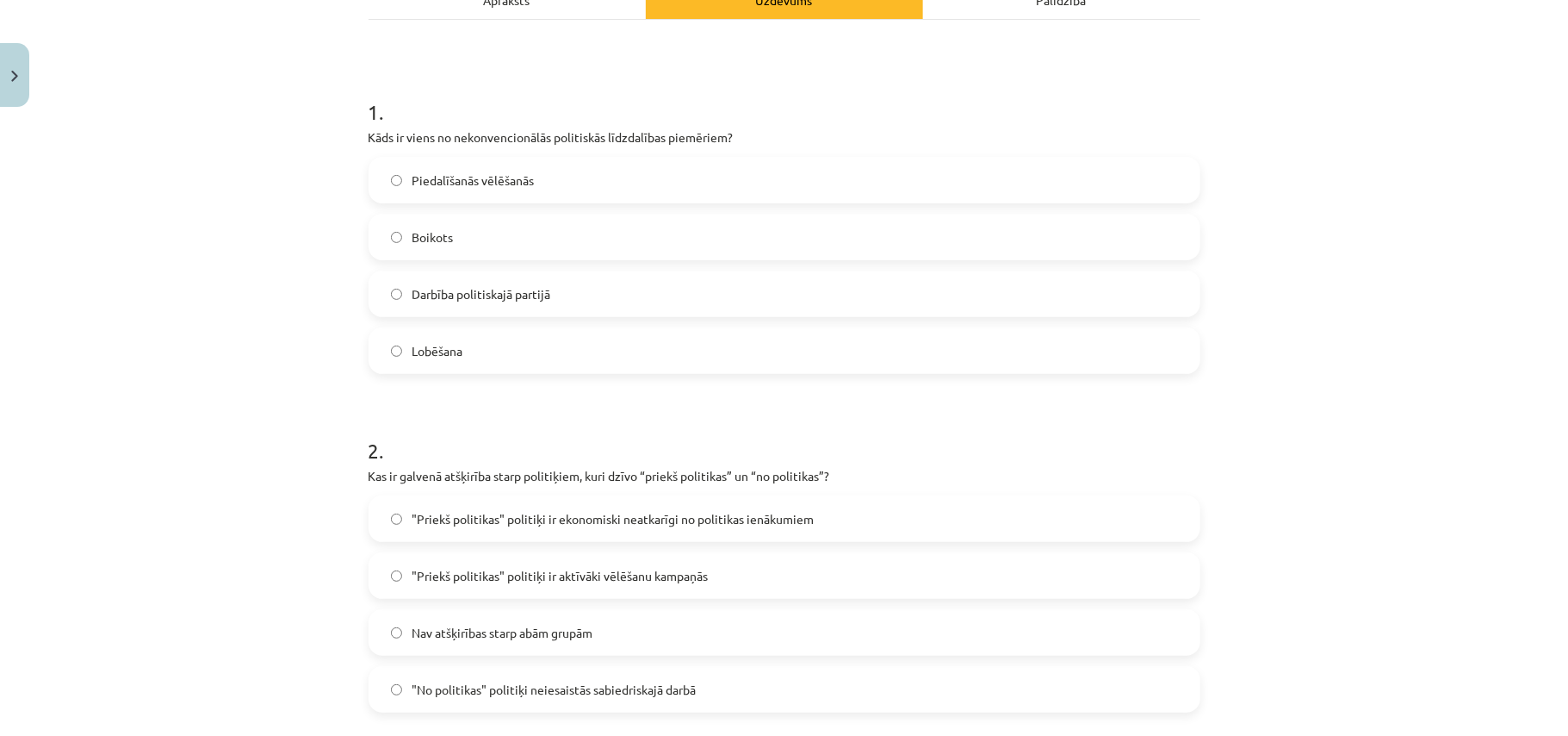
click at [432, 253] on label "Boikots" at bounding box center [784, 236] width 829 height 43
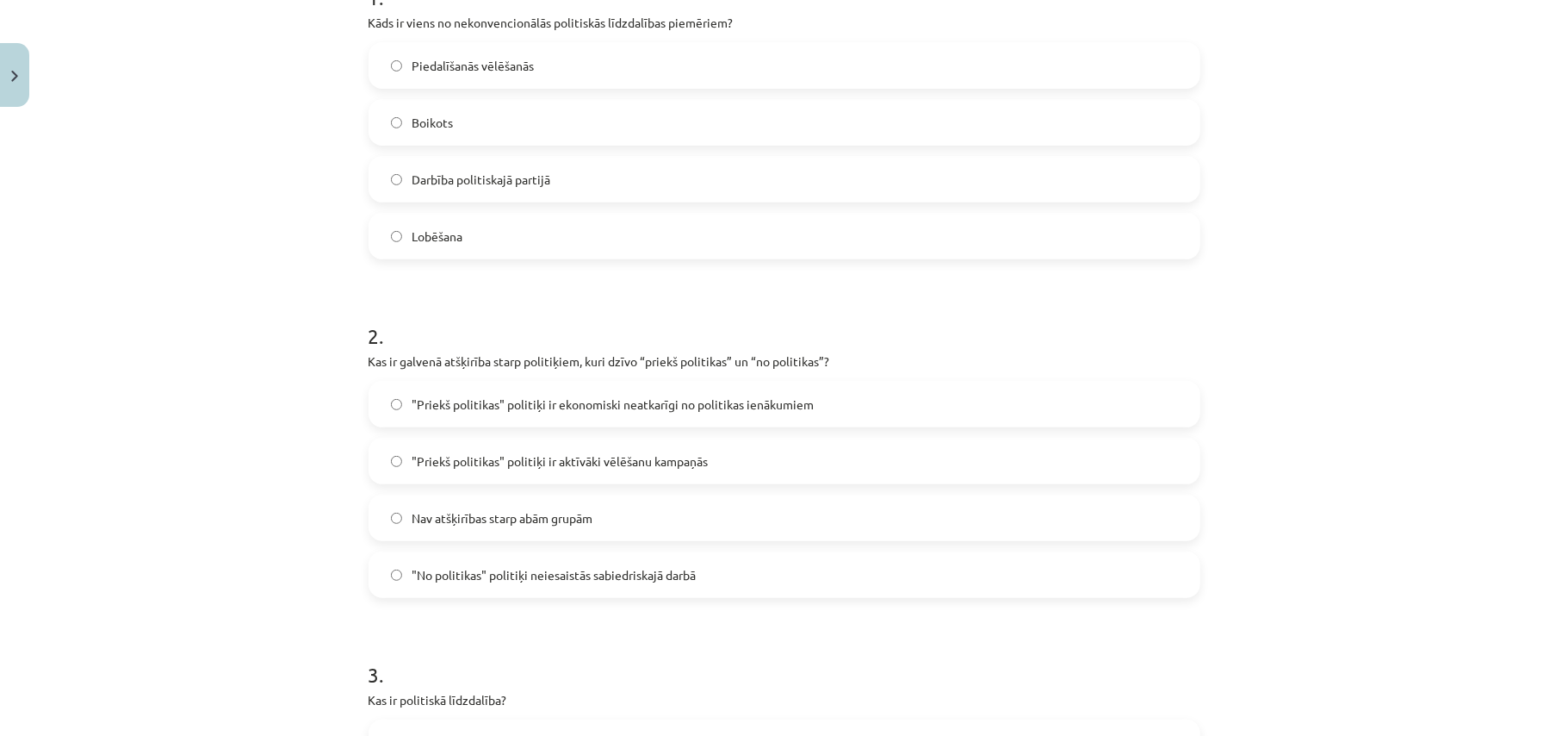
click at [497, 413] on label ""Priekš politikas" politiķi ir ekonomiski neatkarīgi no politikas ienākumiem" at bounding box center [784, 404] width 829 height 43
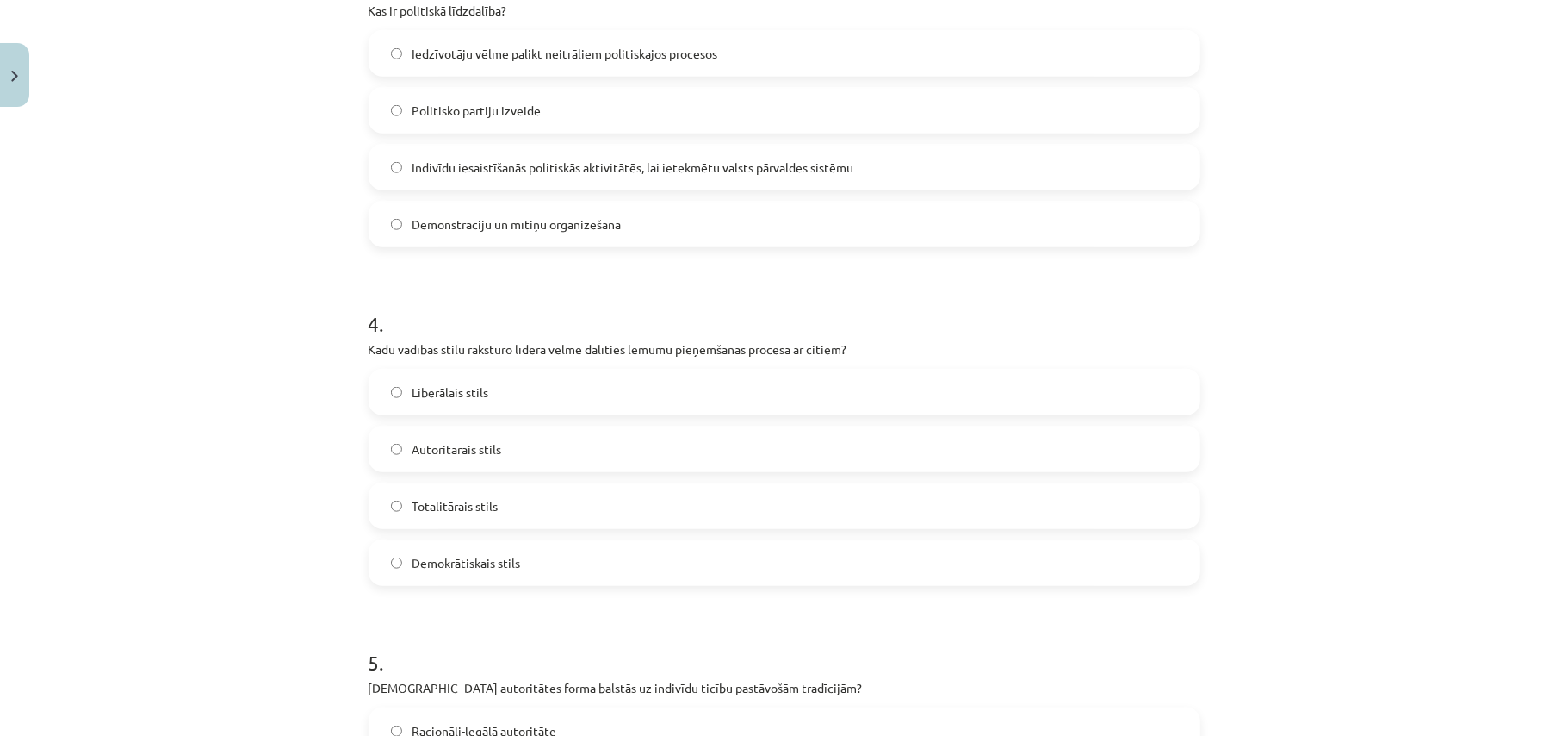
scroll to position [1041, 0]
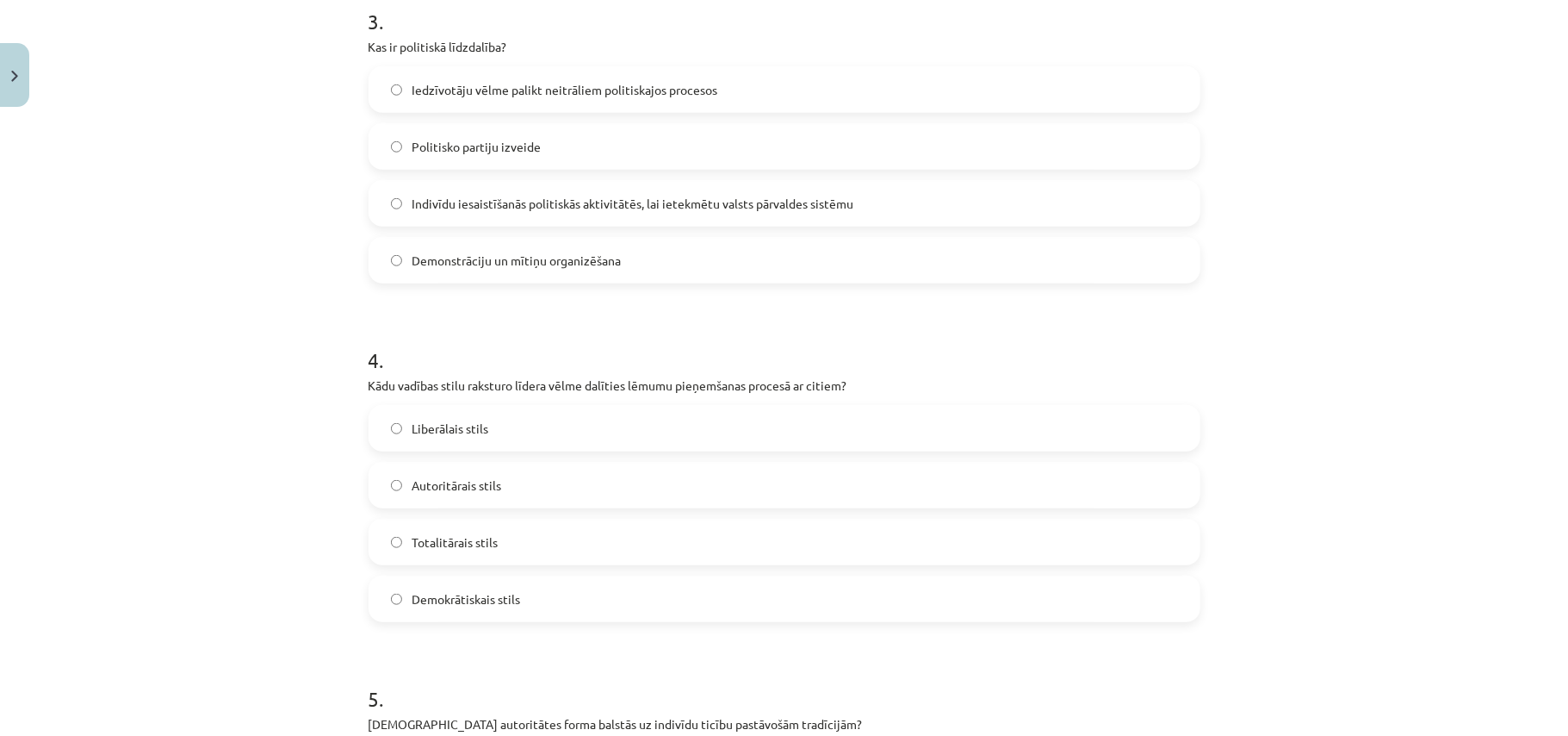
click at [438, 212] on span "Indivīdu iesaistīšanās politiskās aktivitātēs, lai ietekmētu valsts pārvaldes s…" at bounding box center [633, 203] width 441 height 18
click at [516, 584] on label "Demokrātiskais stils" at bounding box center [784, 598] width 829 height 43
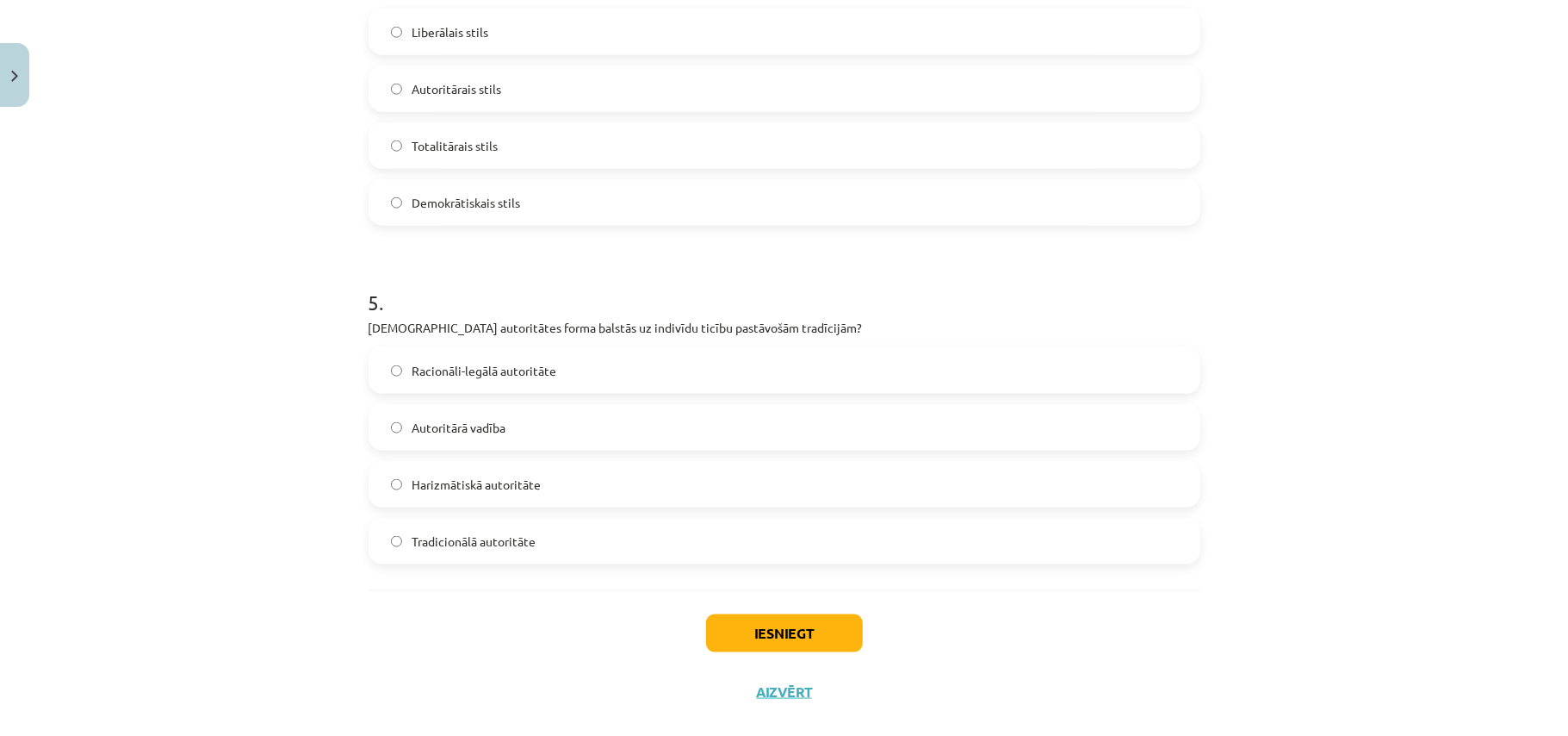
scroll to position [1465, 0]
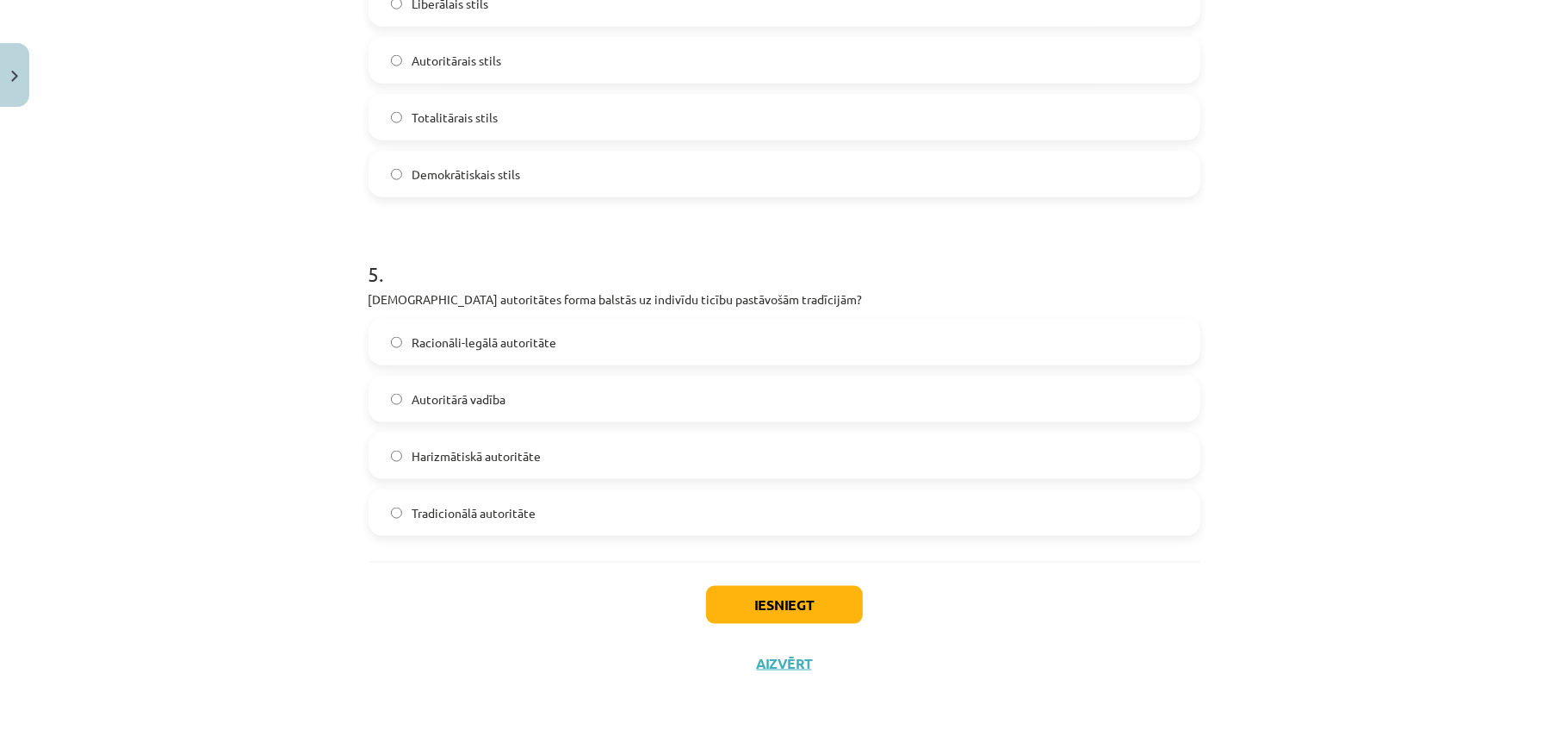
click at [434, 508] on span "Tradicionālā autoritāte" at bounding box center [475, 513] width 124 height 18
click at [833, 603] on button "Iesniegt" at bounding box center [784, 605] width 157 height 38
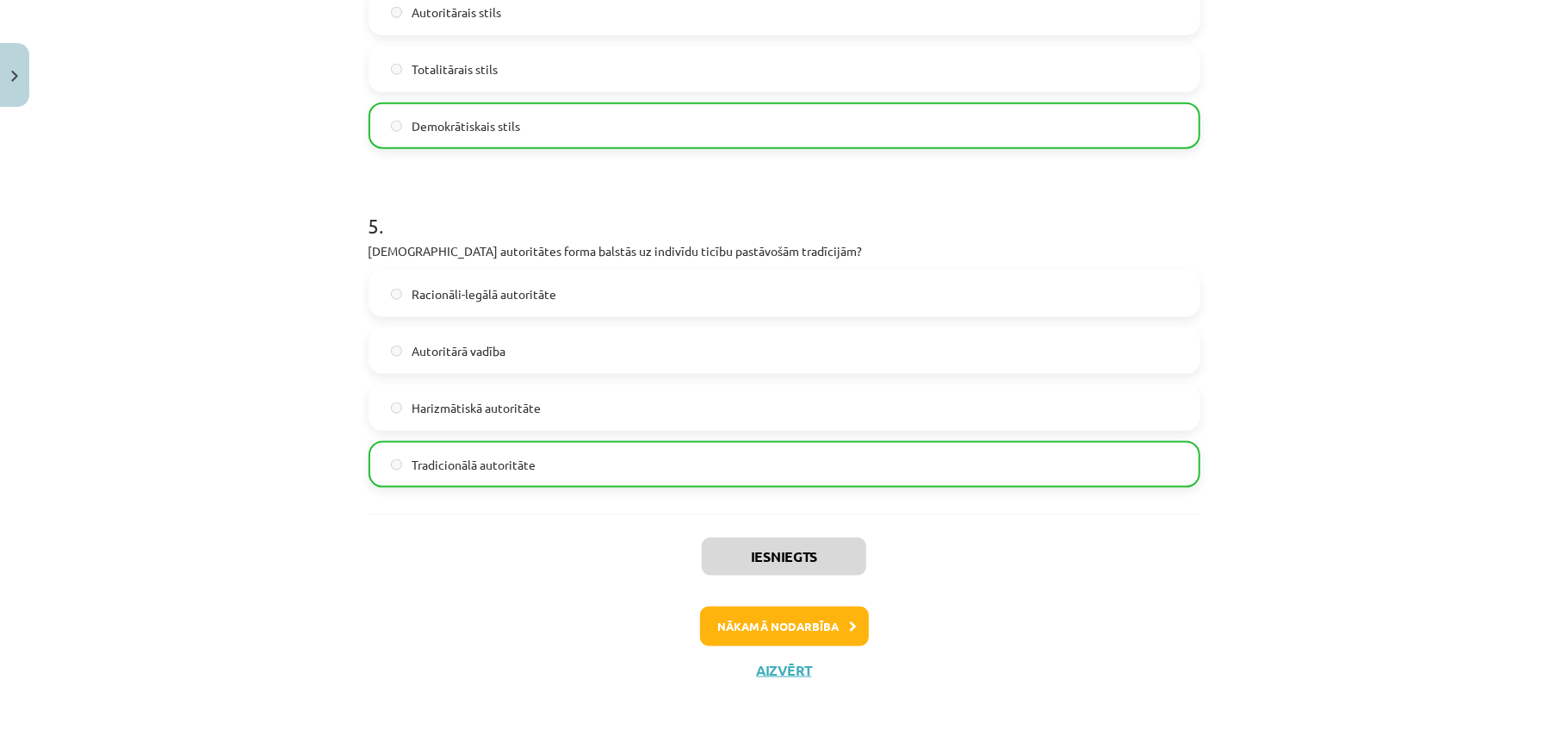
scroll to position [1520, 0]
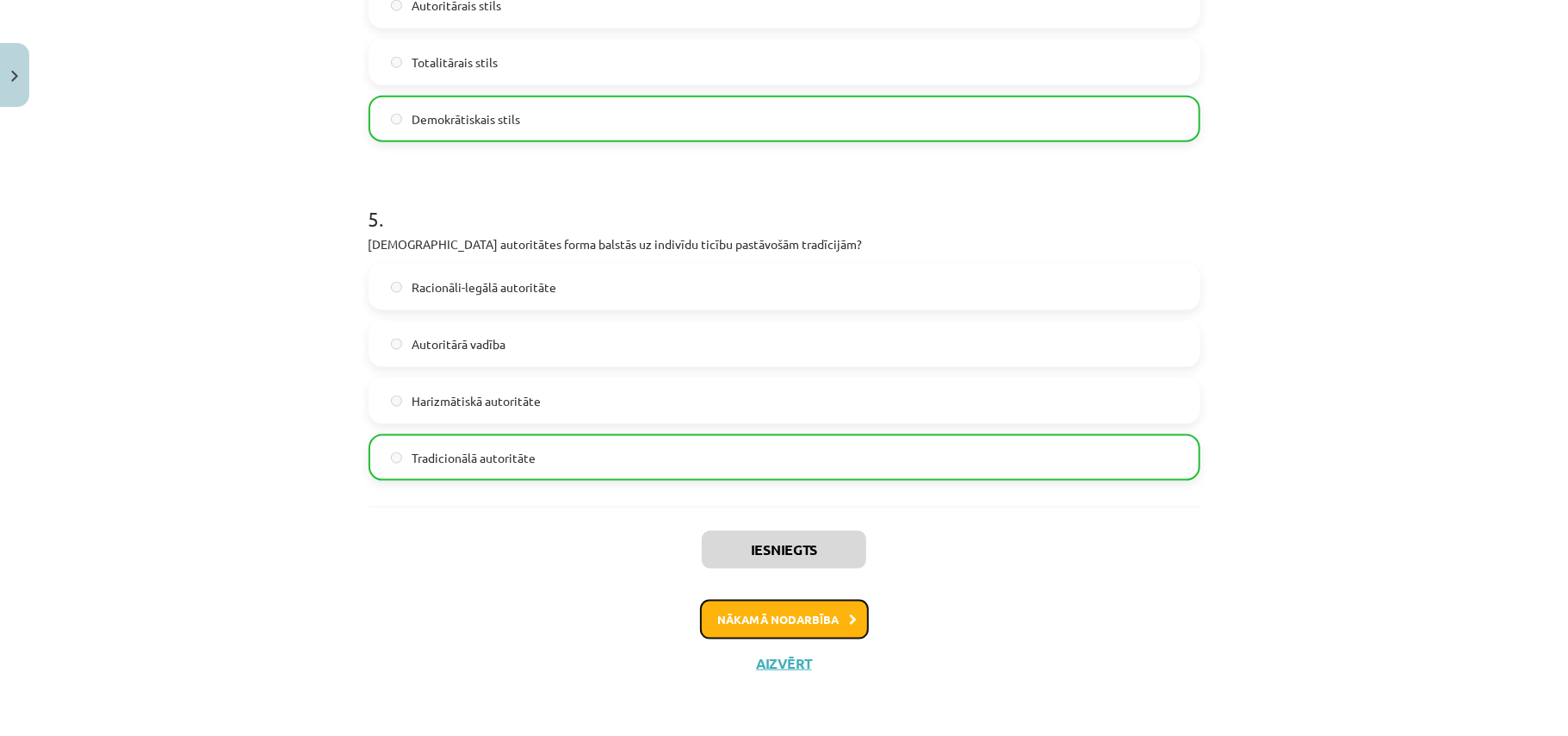
click at [829, 614] on button "Nākamā nodarbība" at bounding box center [785, 619] width 169 height 40
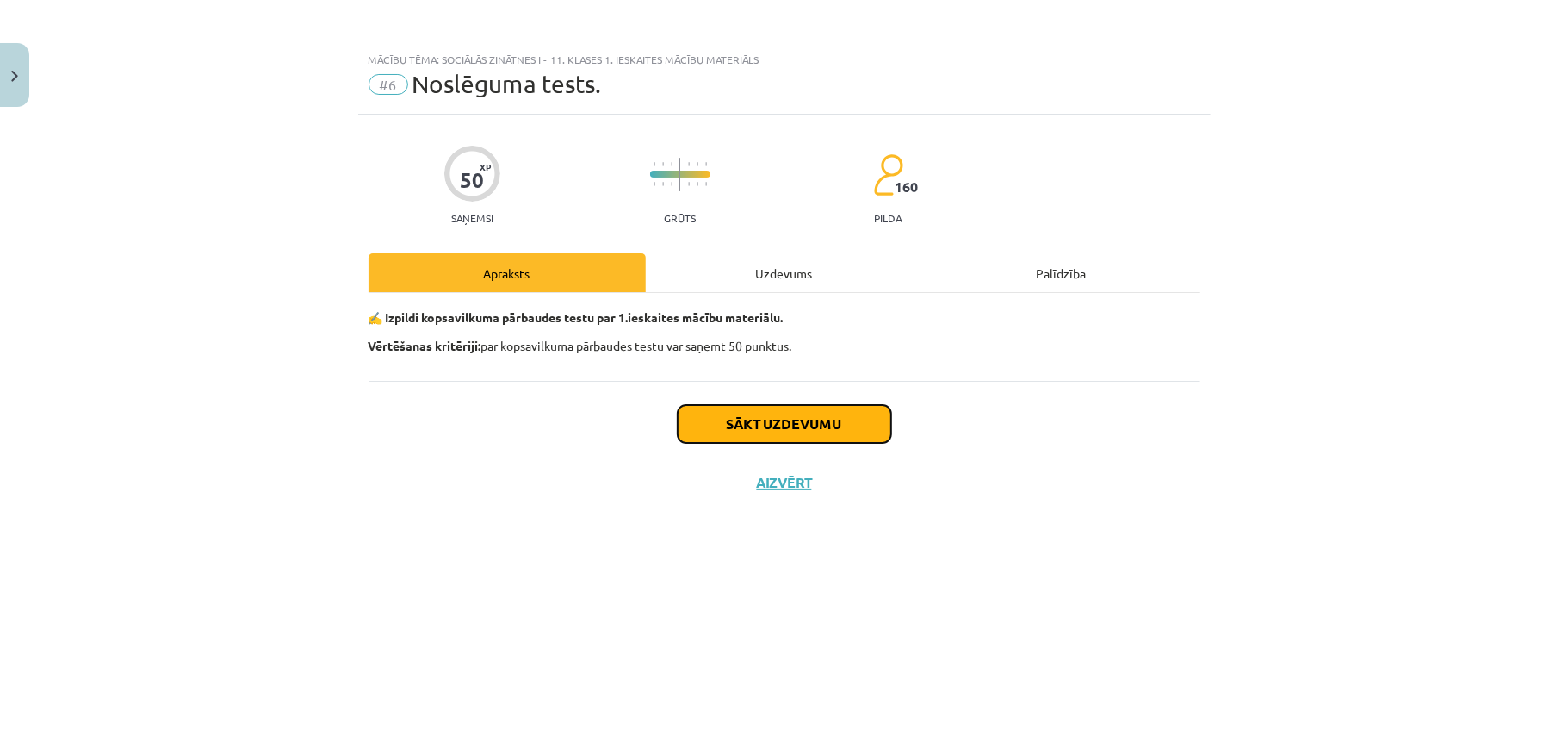
click at [794, 423] on button "Sākt uzdevumu" at bounding box center [784, 424] width 214 height 38
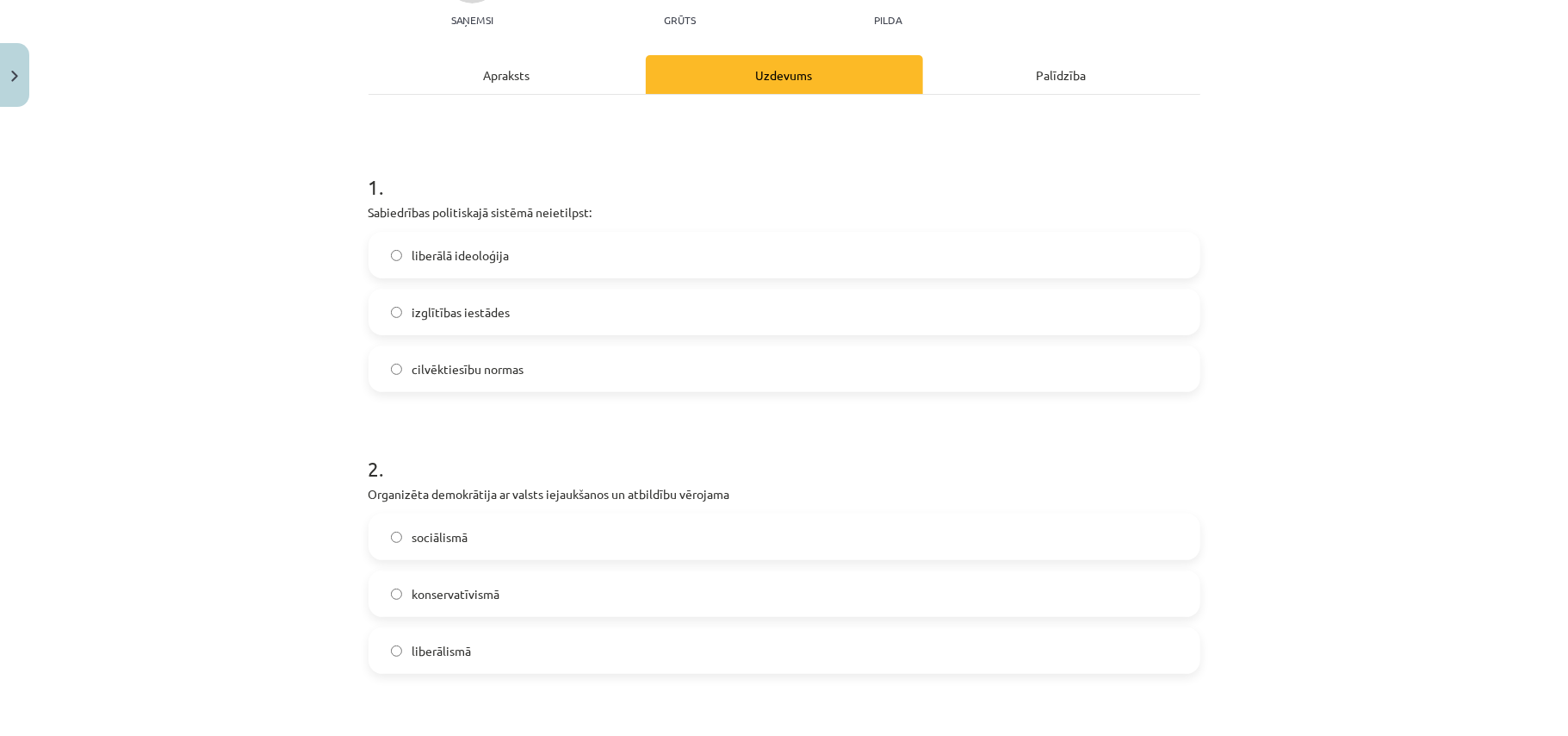
scroll to position [229, 0]
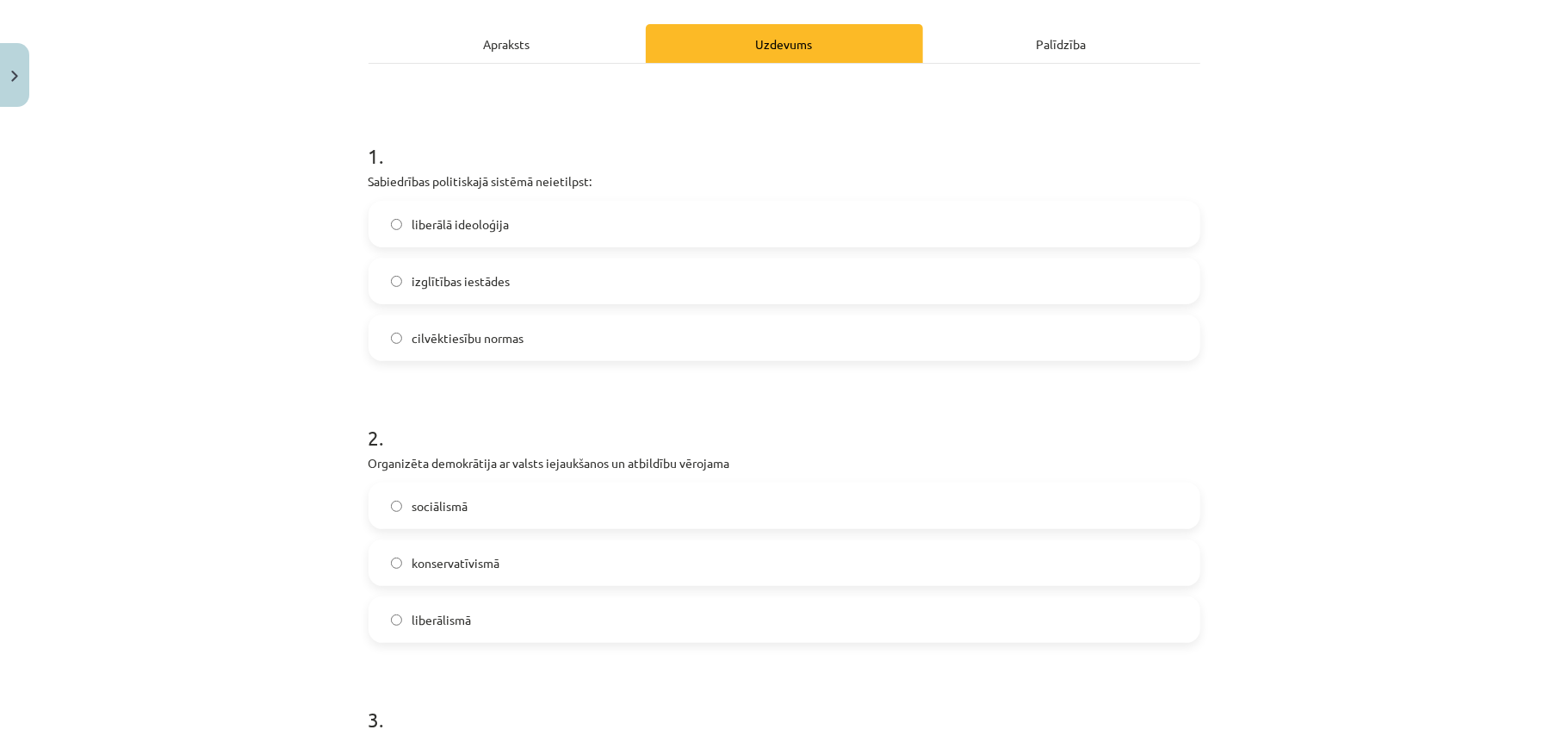
click at [465, 290] on span "izglītības iestādes" at bounding box center [461, 281] width 98 height 18
click at [484, 512] on label "sociālismā" at bounding box center [784, 505] width 829 height 43
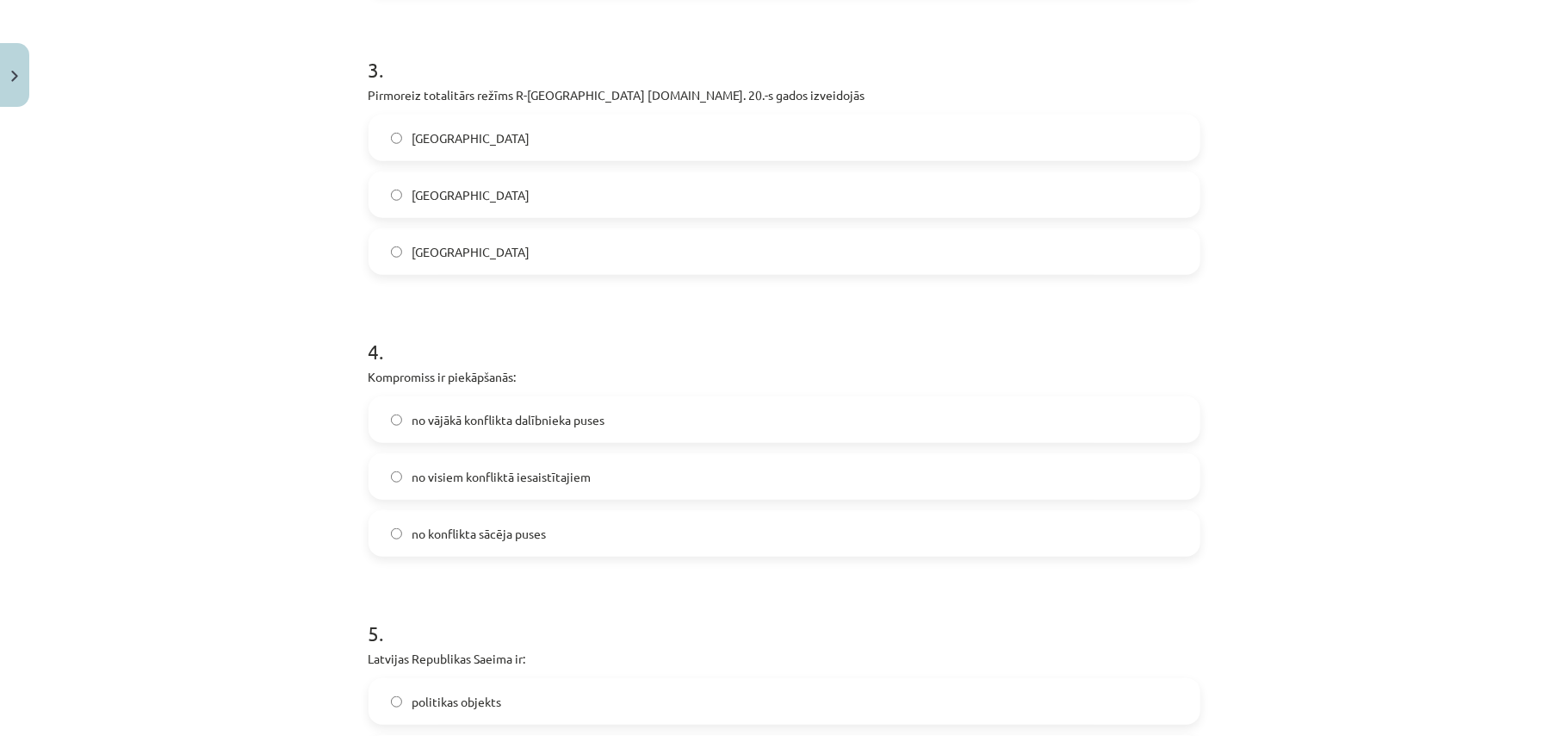
scroll to position [918, 0]
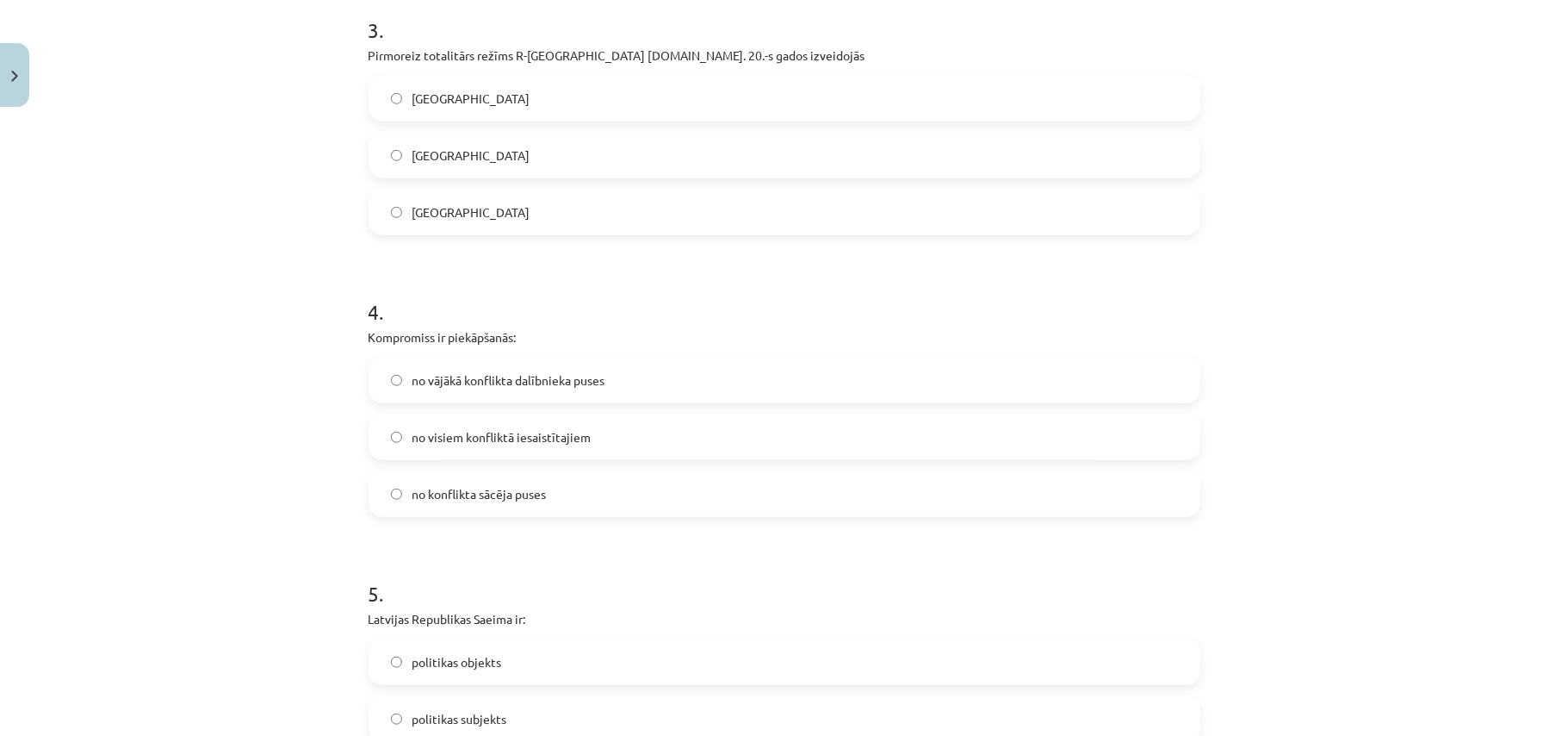
click at [648, 195] on label "Itālijā" at bounding box center [784, 212] width 829 height 43
click at [483, 376] on span "no vājākā konflikta dalībnieka puses" at bounding box center [509, 380] width 193 height 18
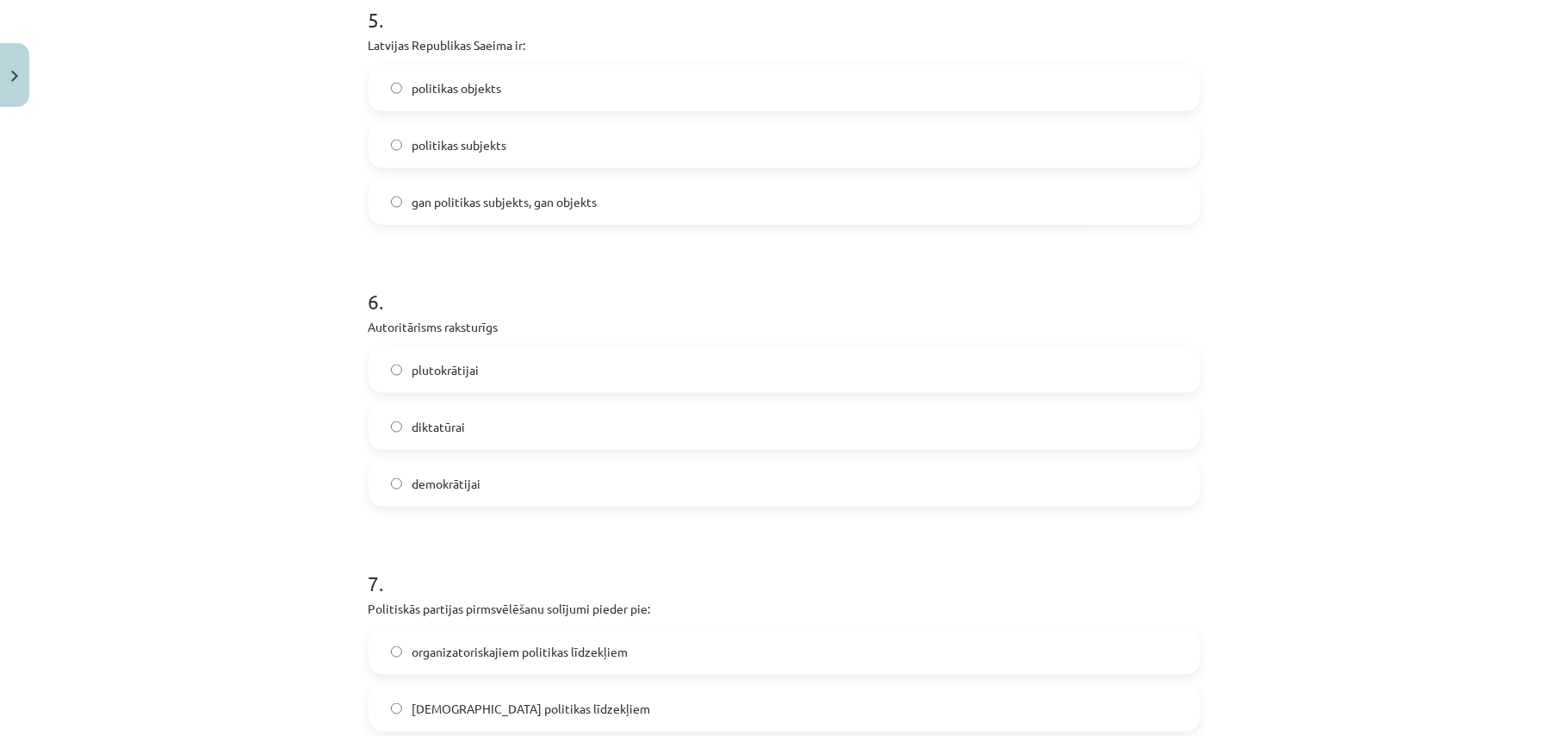
scroll to position [1493, 0]
click at [477, 149] on span "politikas subjekts" at bounding box center [460, 143] width 95 height 18
click at [486, 410] on label "diktatūrai" at bounding box center [784, 425] width 829 height 43
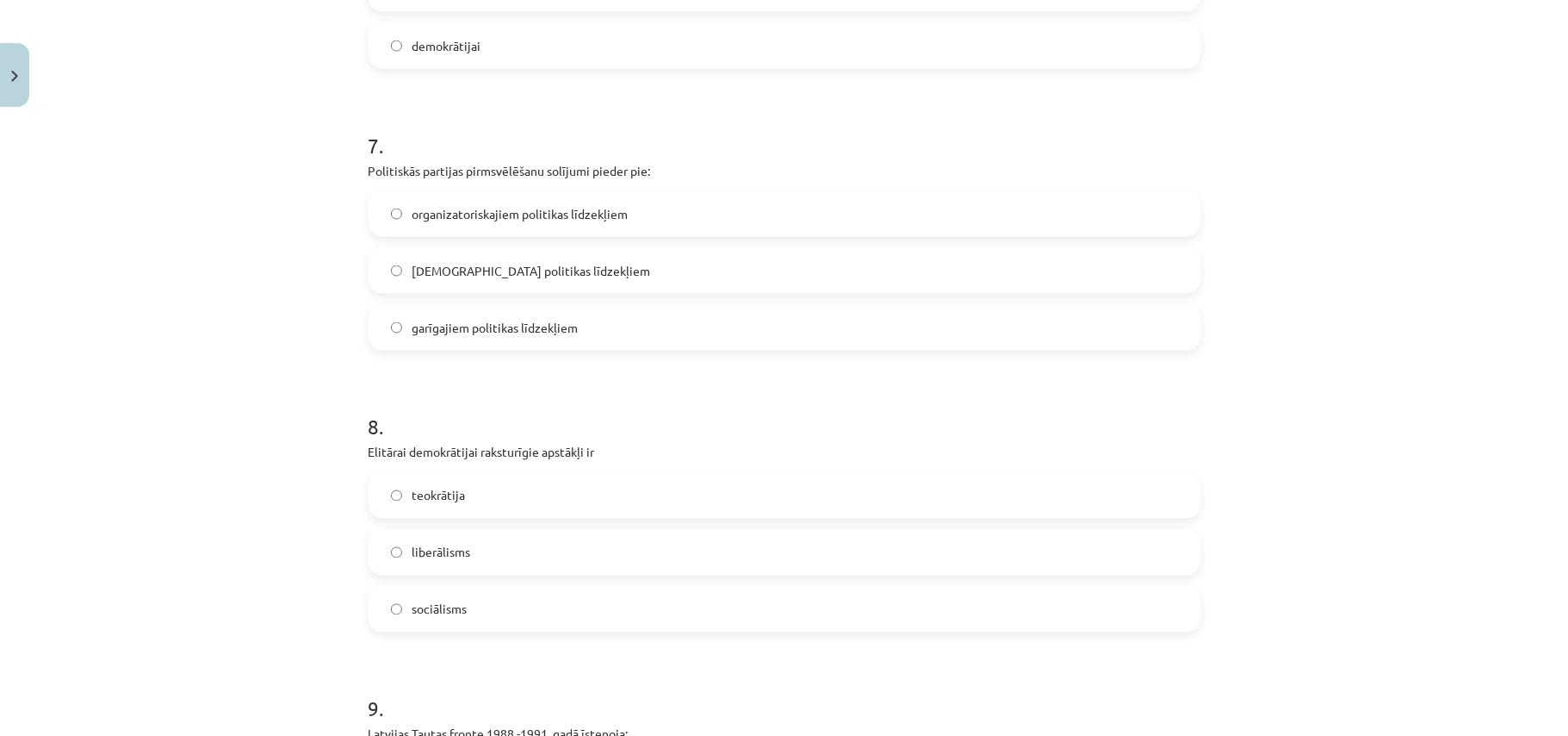
scroll to position [2067, 0]
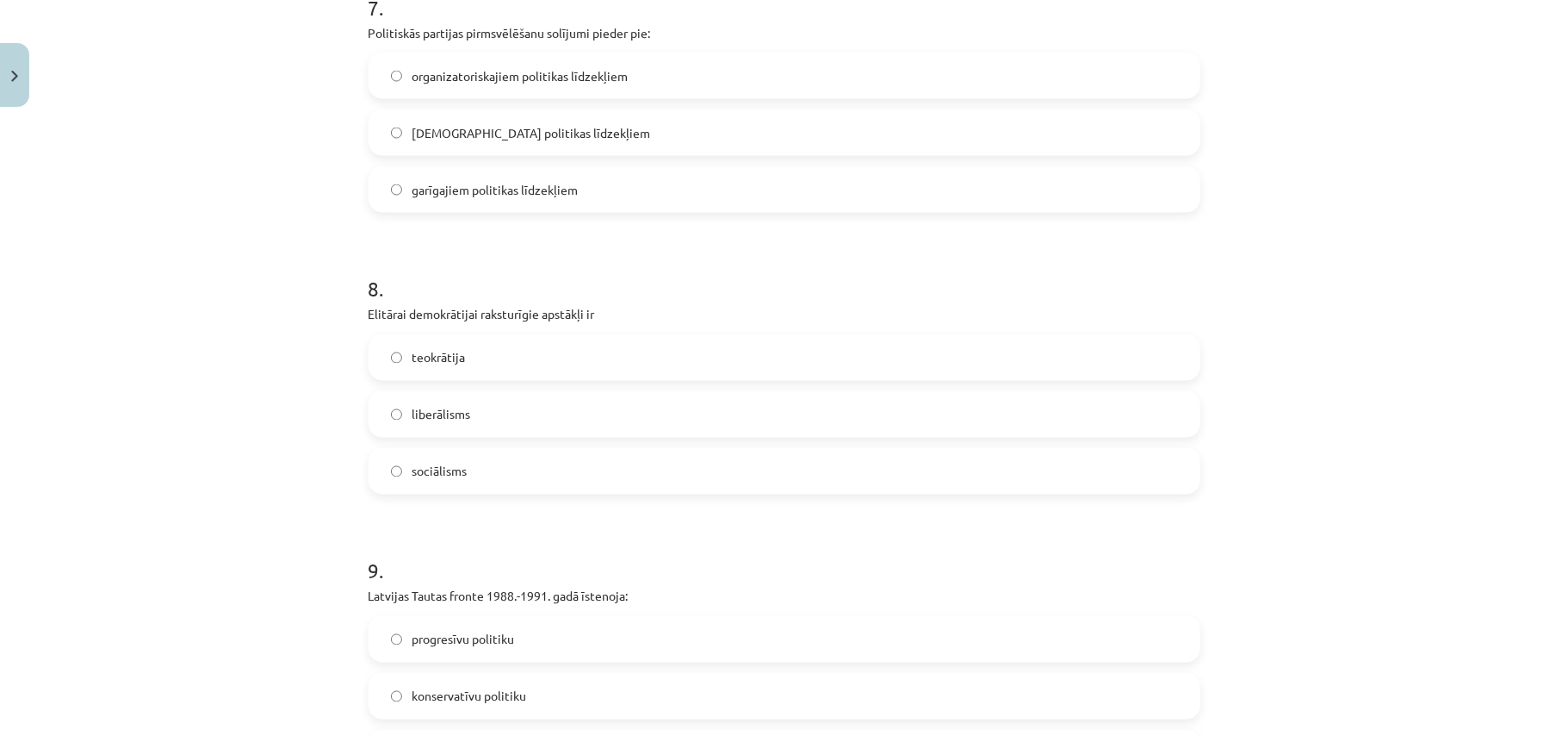
click at [473, 142] on span "lietiskajiem politikas līdzekļiem" at bounding box center [532, 133] width 238 height 18
click at [451, 414] on span "liberālisms" at bounding box center [442, 414] width 59 height 18
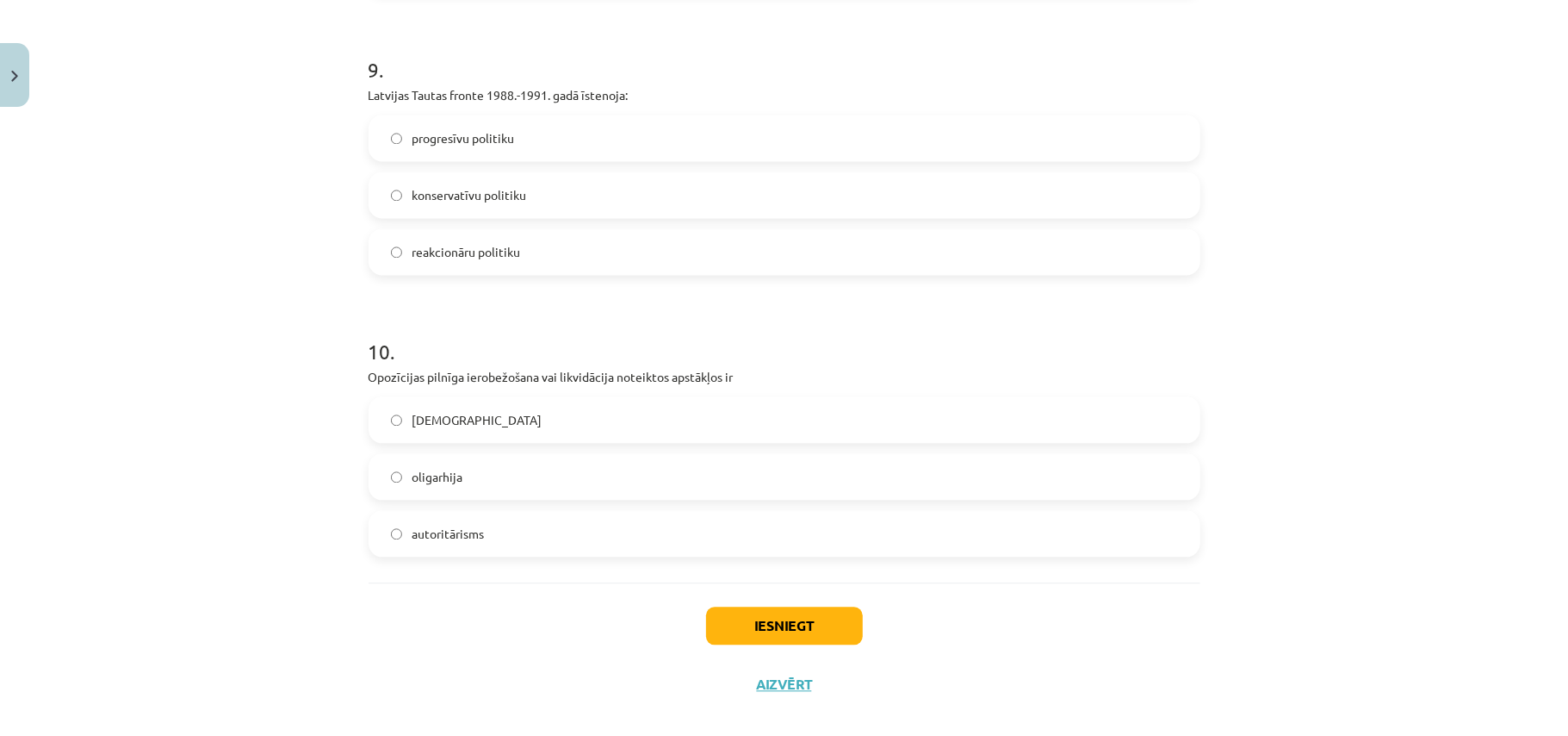
scroll to position [2590, 0]
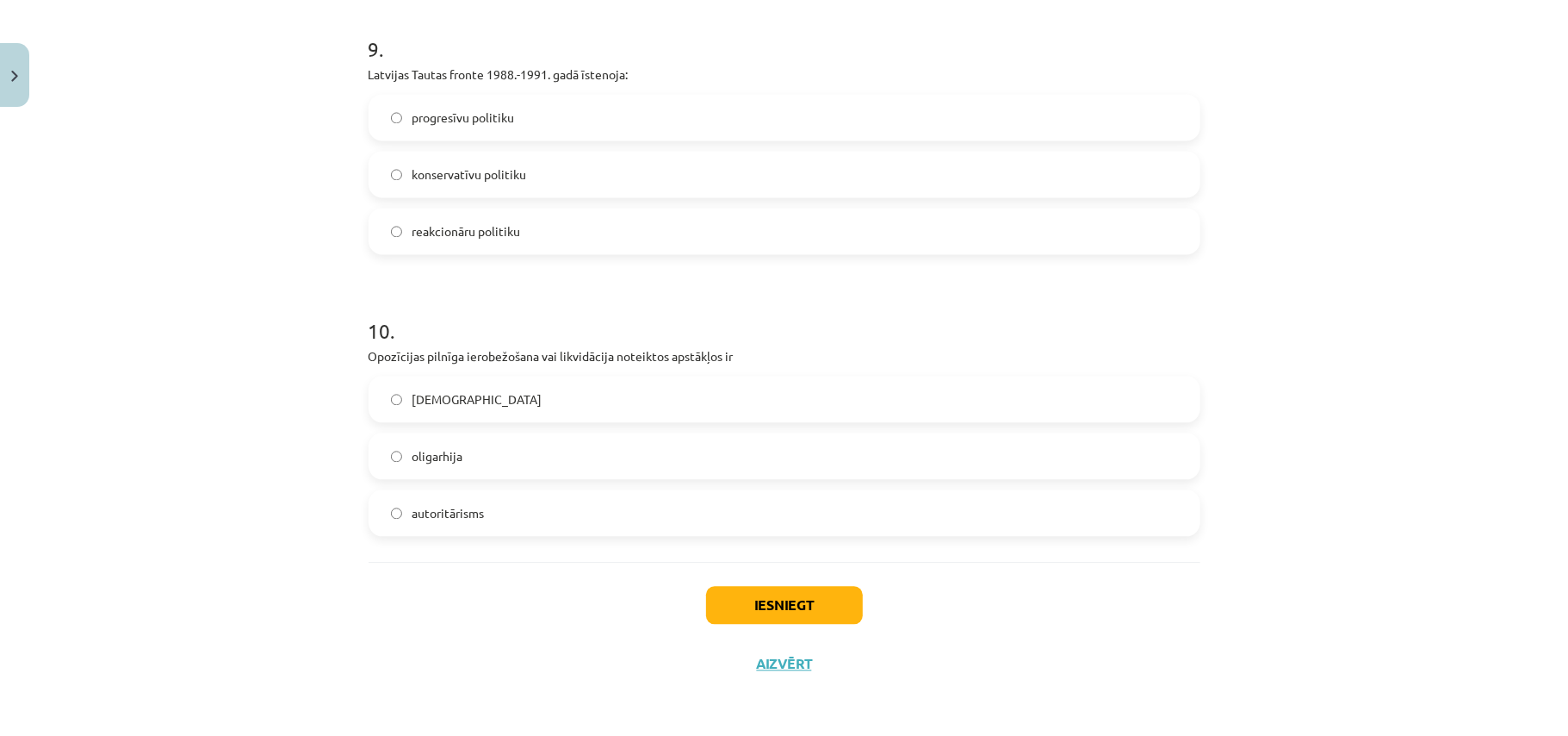
click at [466, 122] on span "progresīvu politiku" at bounding box center [464, 117] width 103 height 18
click at [455, 401] on span "totalitārisms" at bounding box center [477, 399] width 130 height 18
click at [785, 618] on button "Iesniegt" at bounding box center [784, 605] width 157 height 38
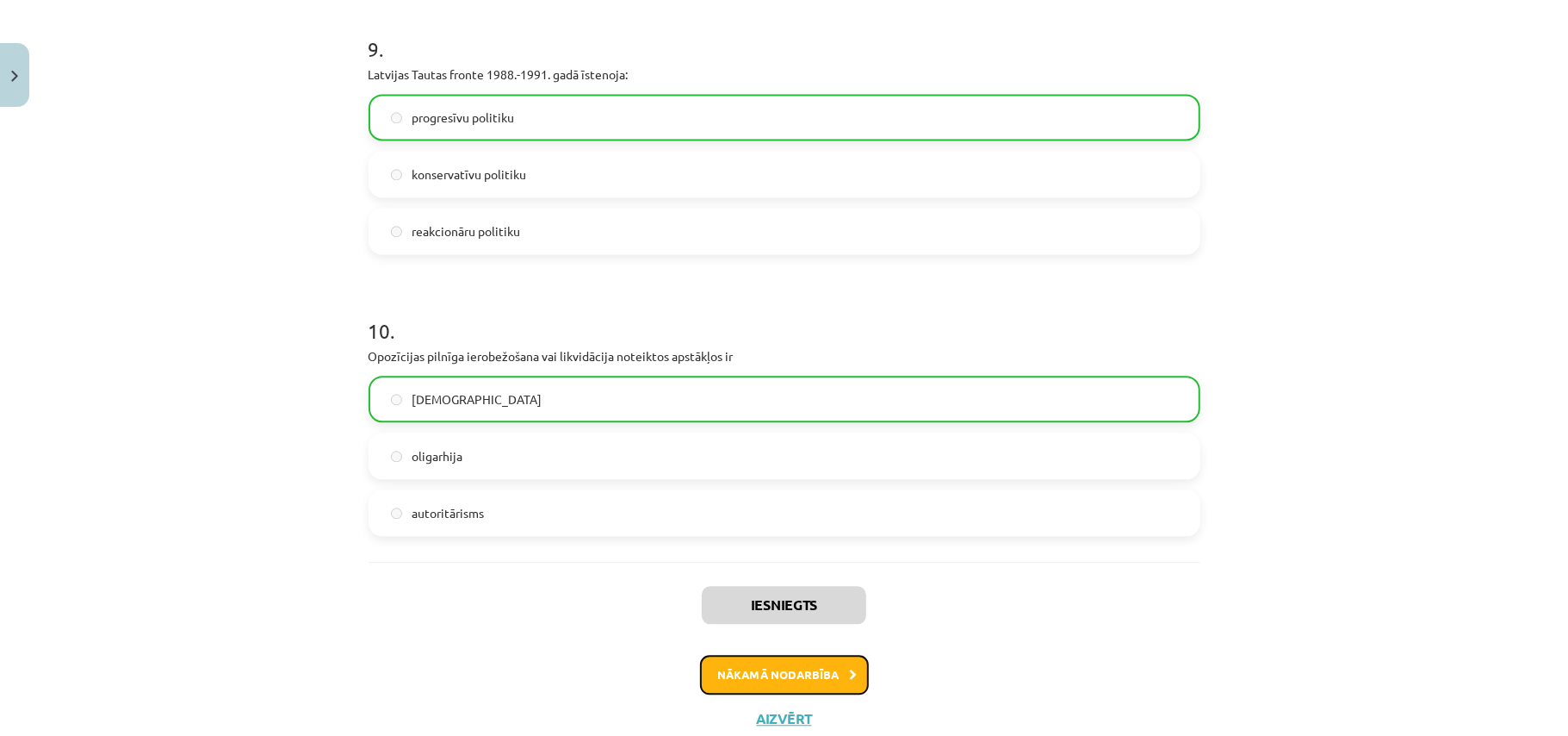
click at [801, 680] on button "Nākamā nodarbība" at bounding box center [785, 675] width 169 height 40
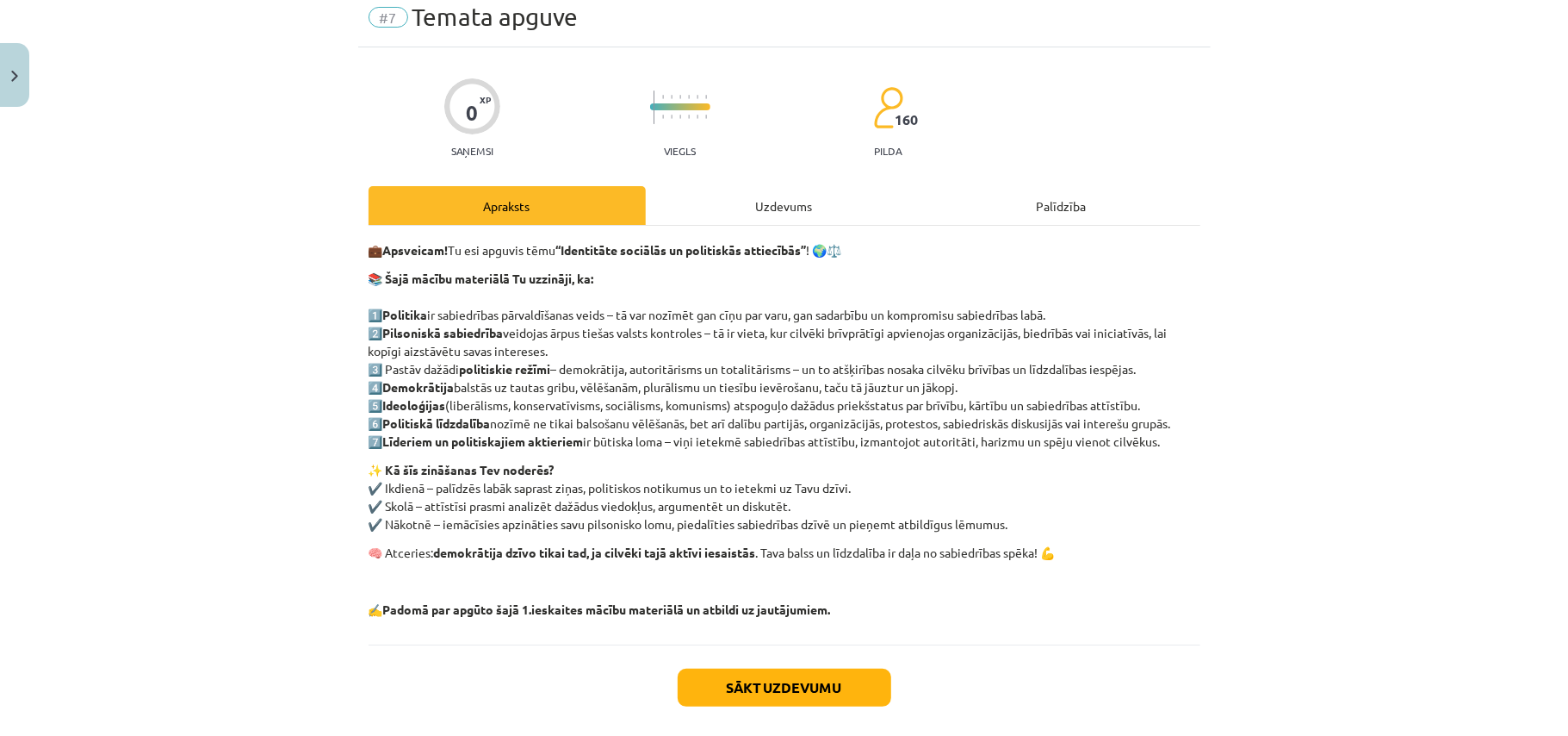
scroll to position [43, 0]
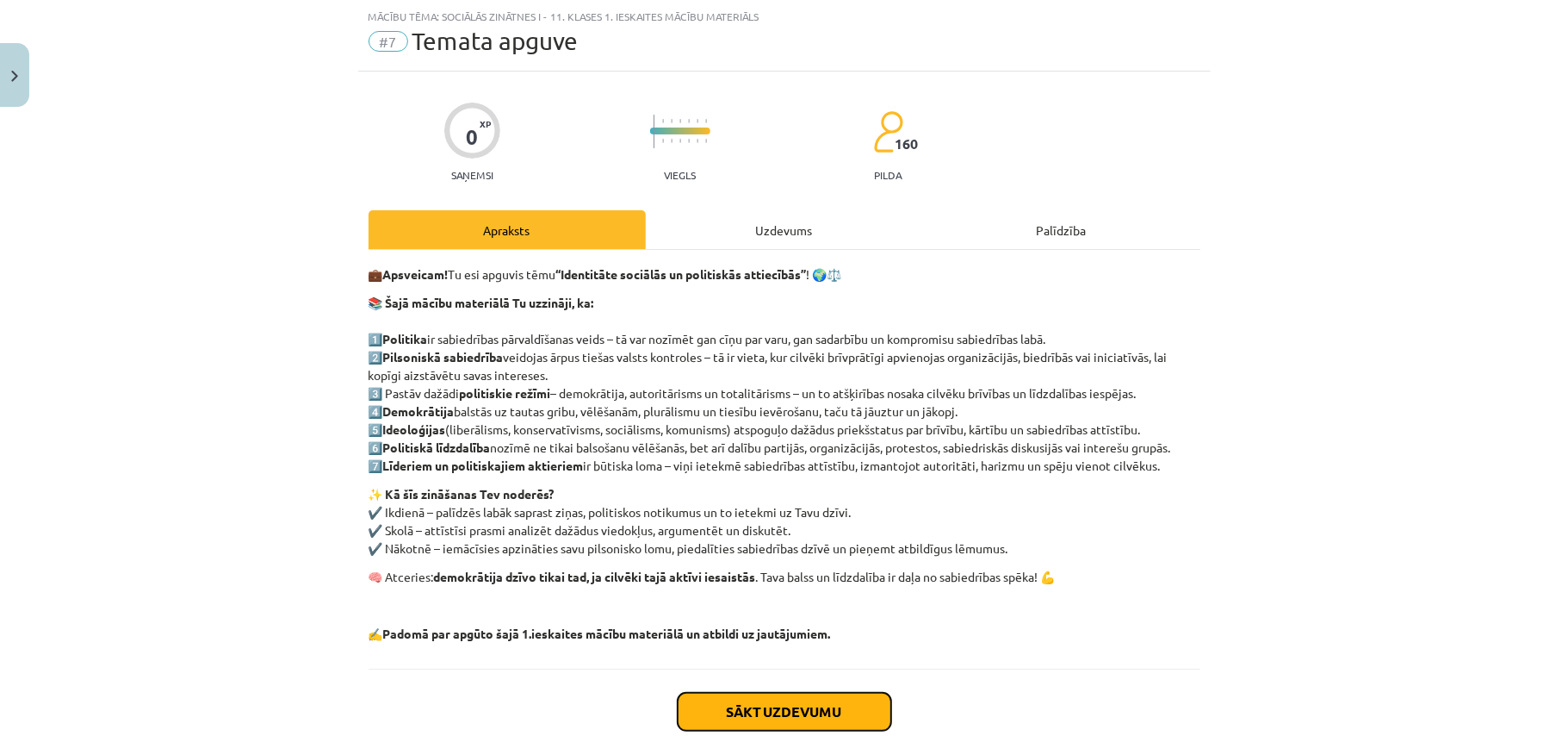
click at [844, 717] on button "Sākt uzdevumu" at bounding box center [784, 711] width 214 height 38
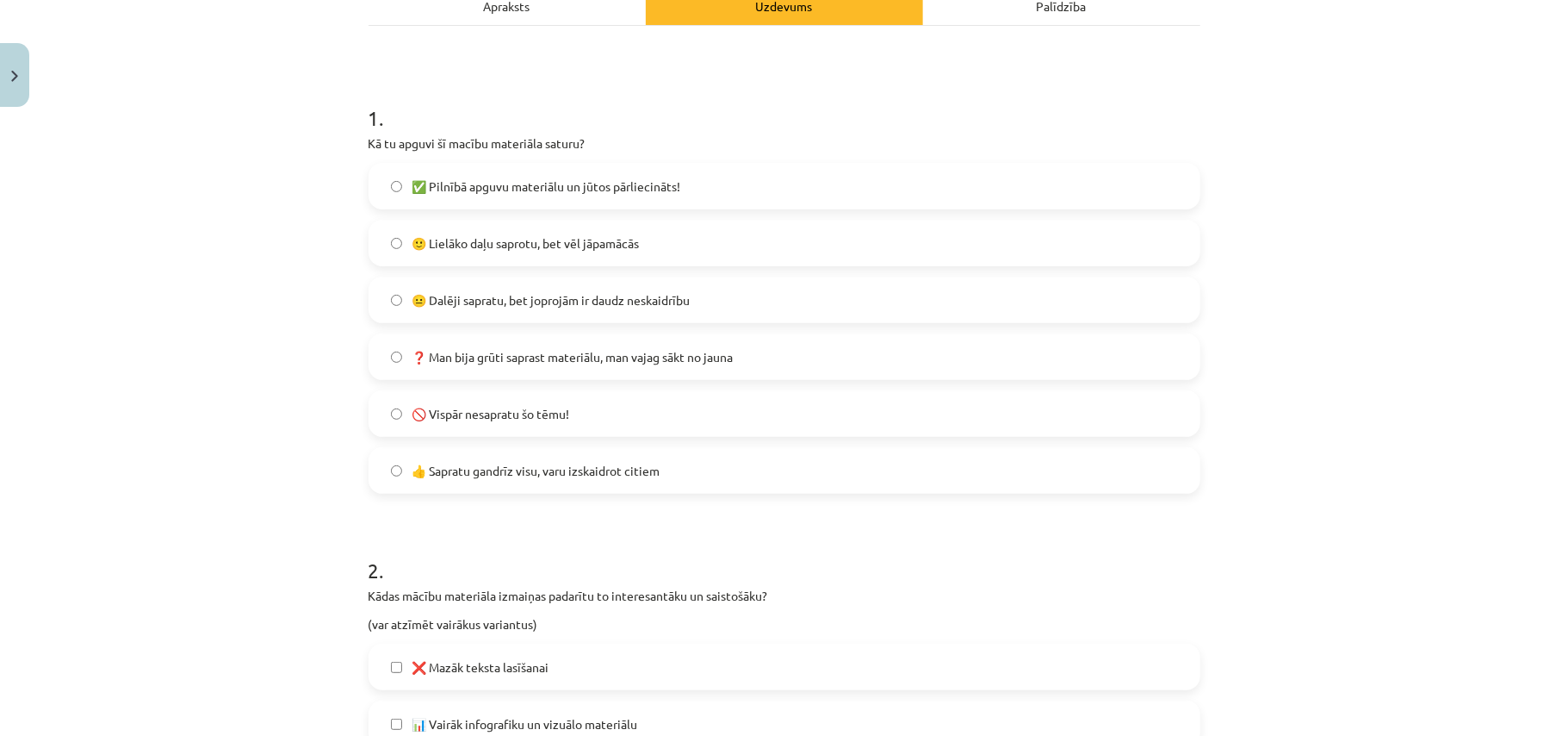
scroll to position [274, 0]
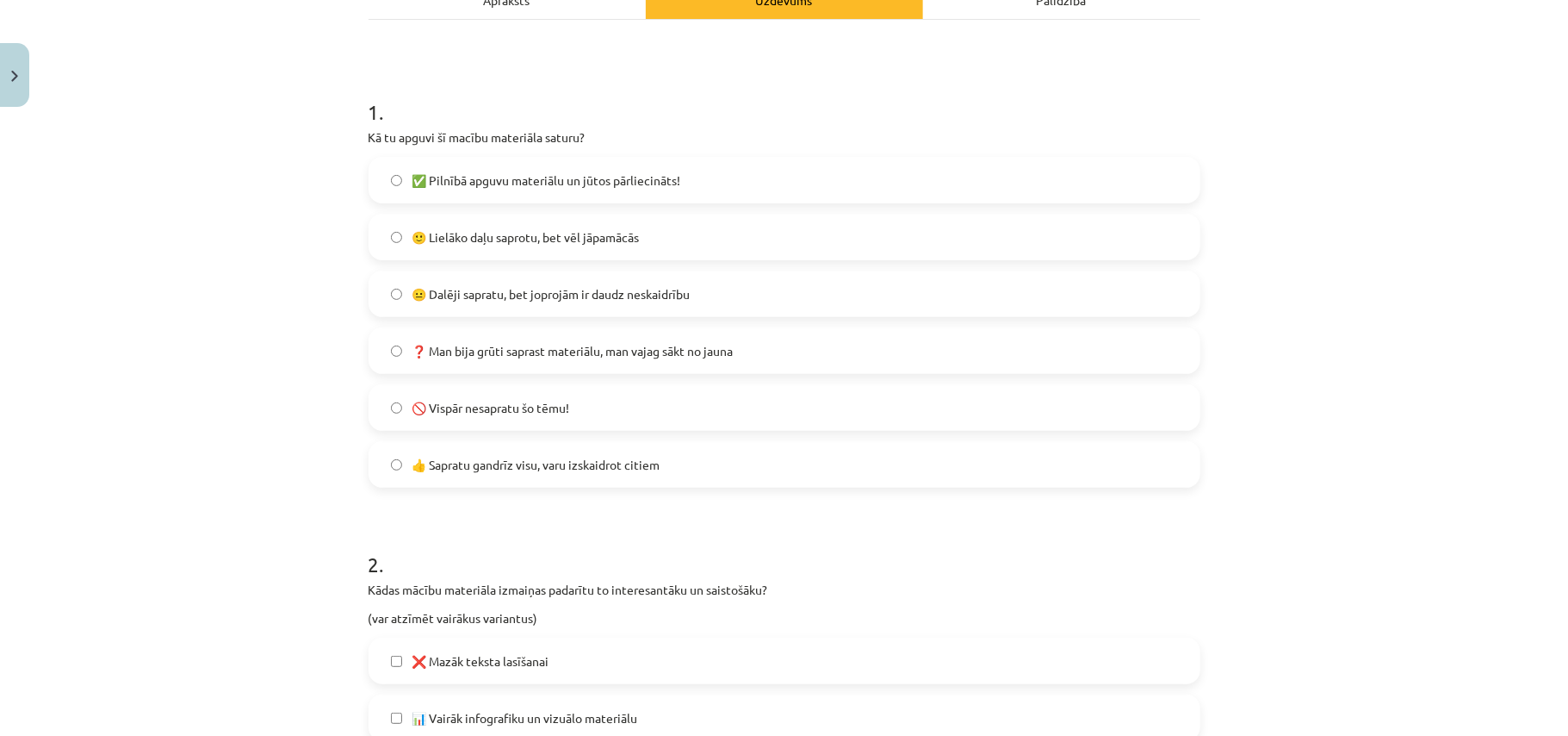
click at [593, 236] on span "🙂 Lielāko daļu saprotu, bet vēl jāpamācās" at bounding box center [527, 236] width 228 height 18
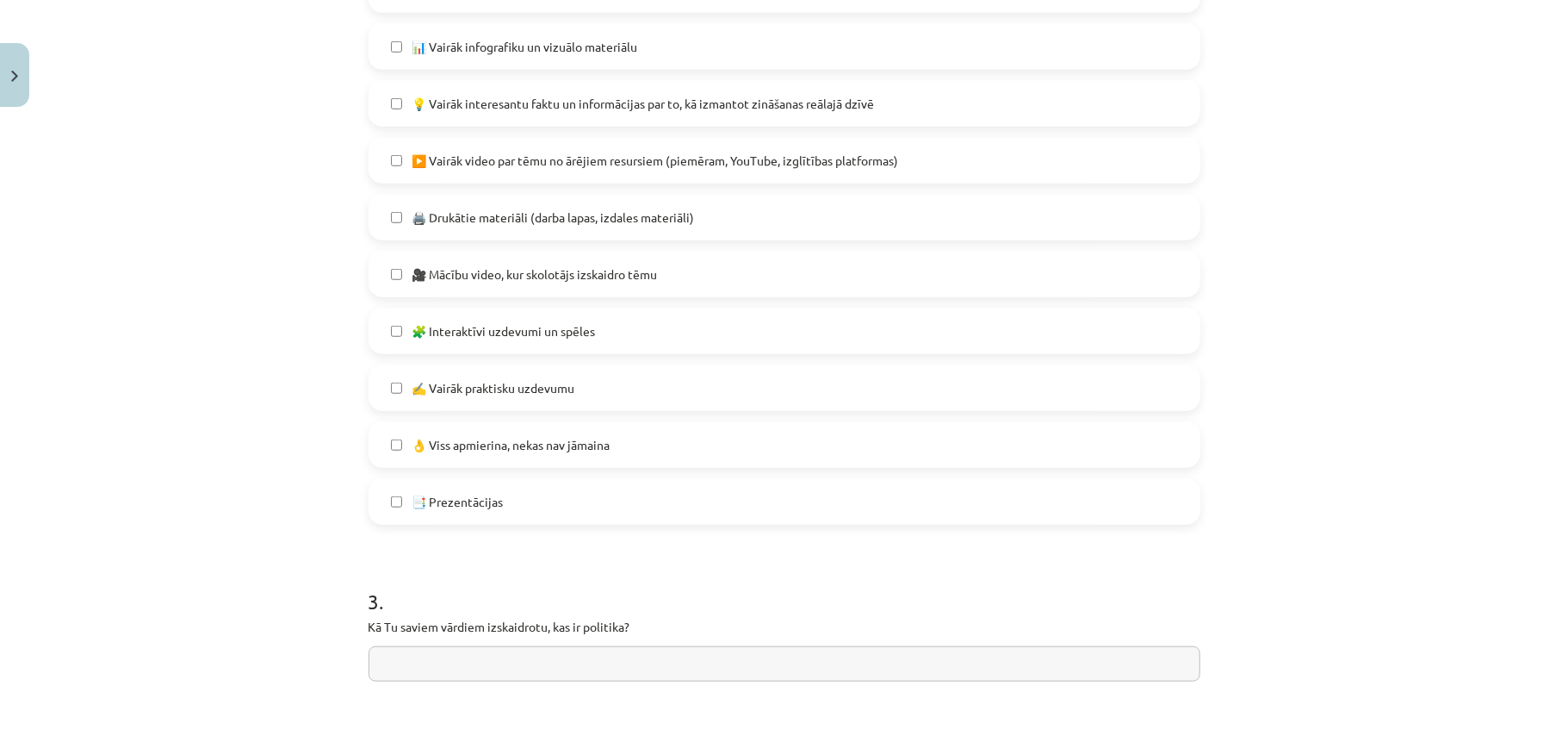
scroll to position [962, 0]
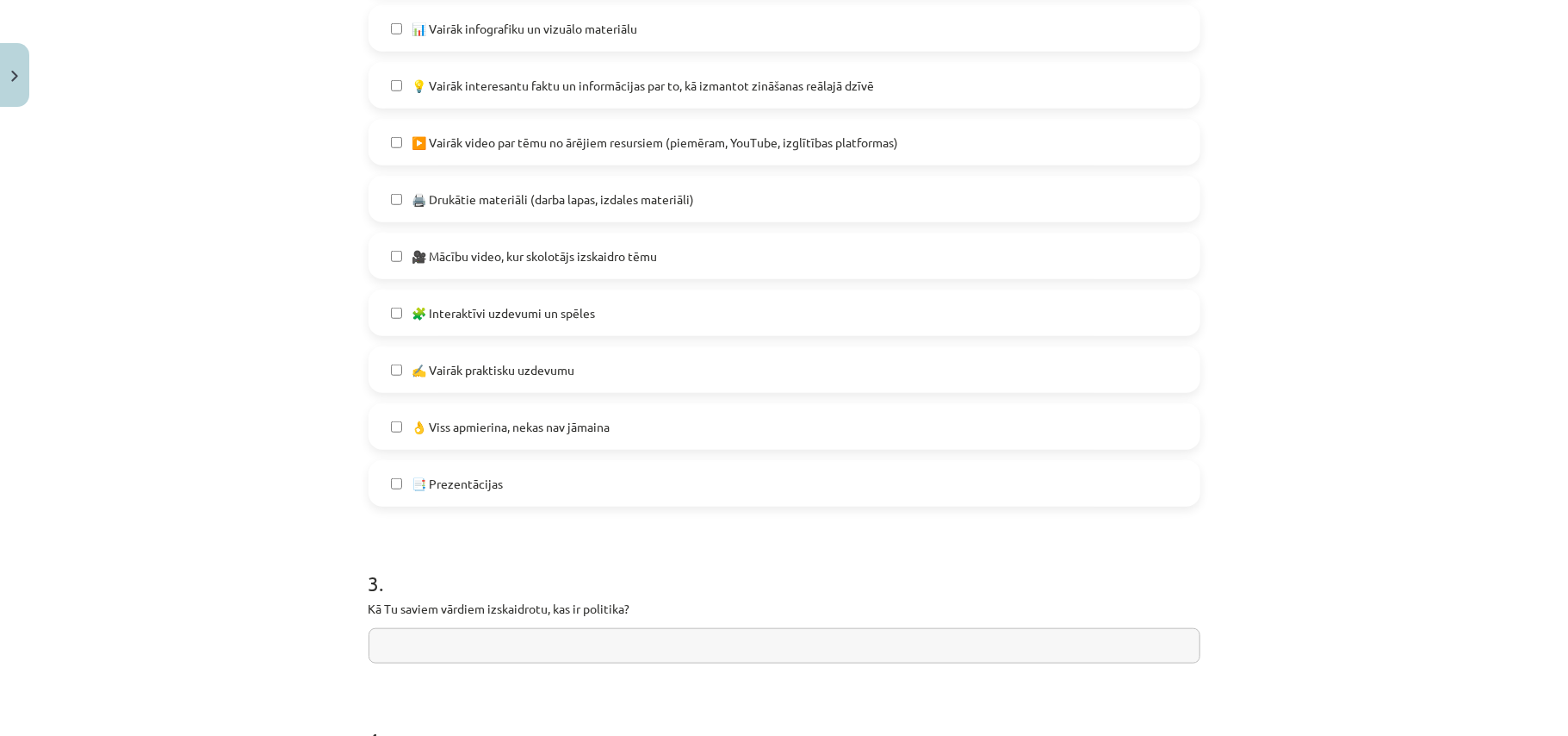
click at [491, 415] on label "👌 Viss apmierina, nekas nav jāmaina" at bounding box center [784, 425] width 829 height 43
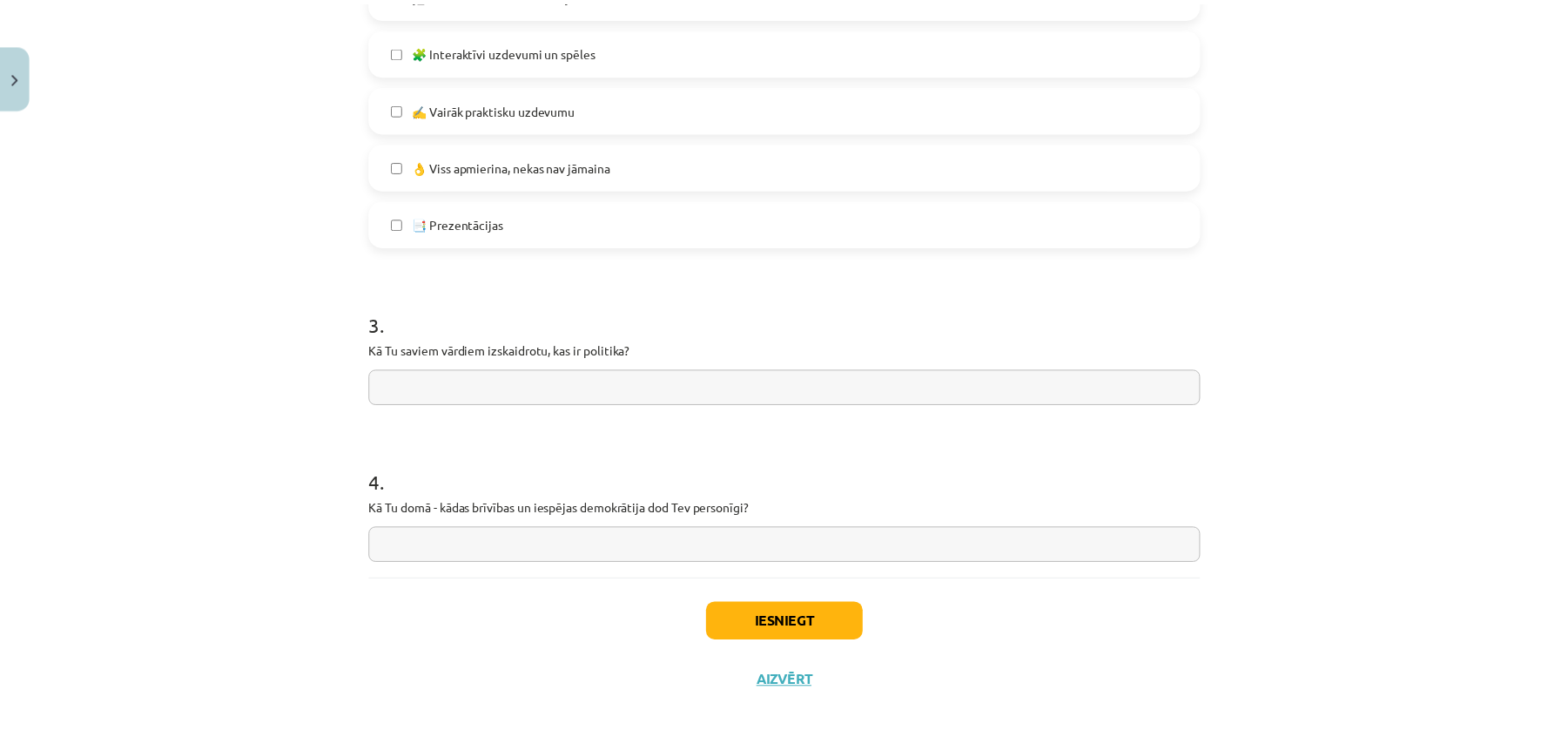
scroll to position [1251, 0]
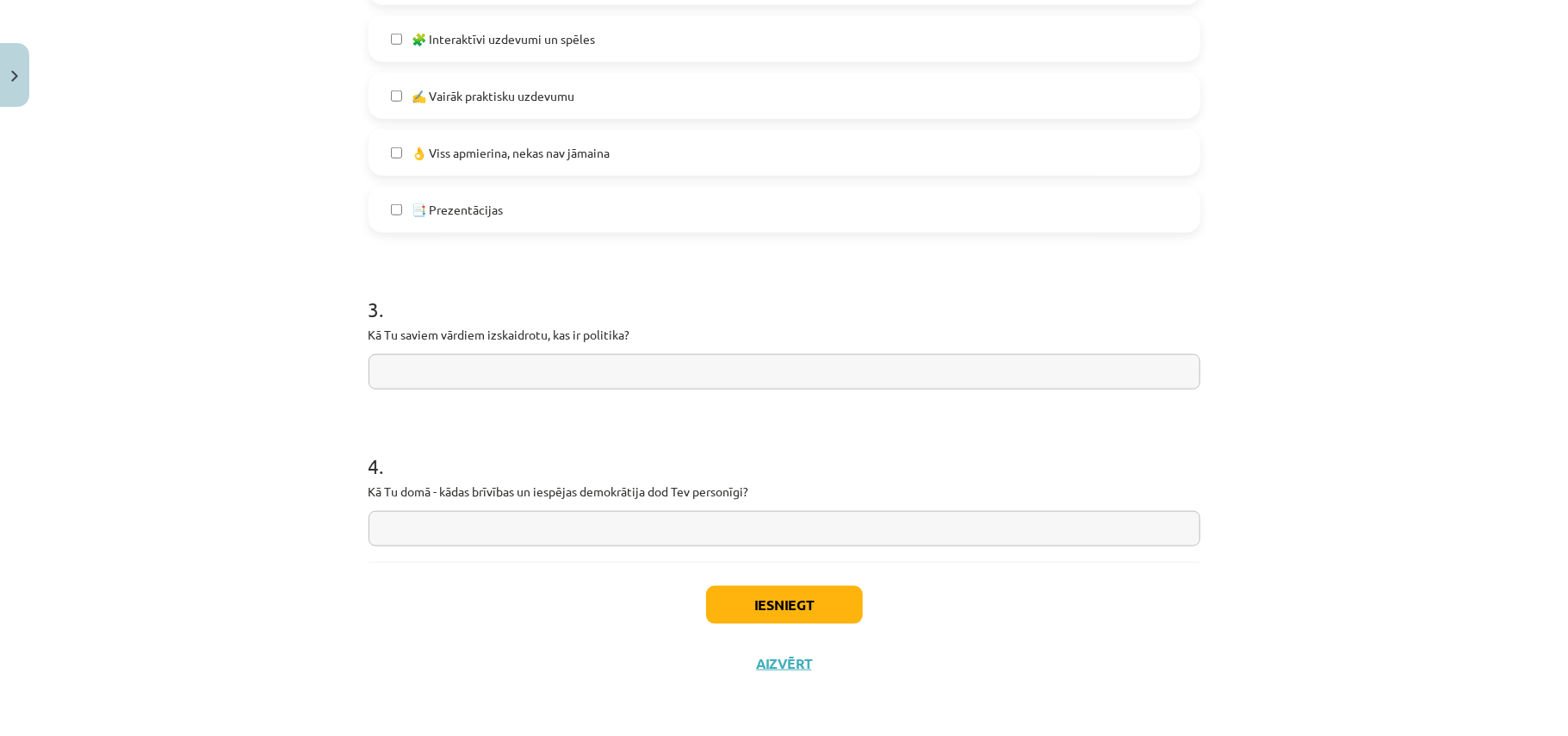
click at [607, 360] on input "text" at bounding box center [784, 371] width 831 height 35
click at [753, 596] on button "Iesniegt" at bounding box center [784, 605] width 157 height 38
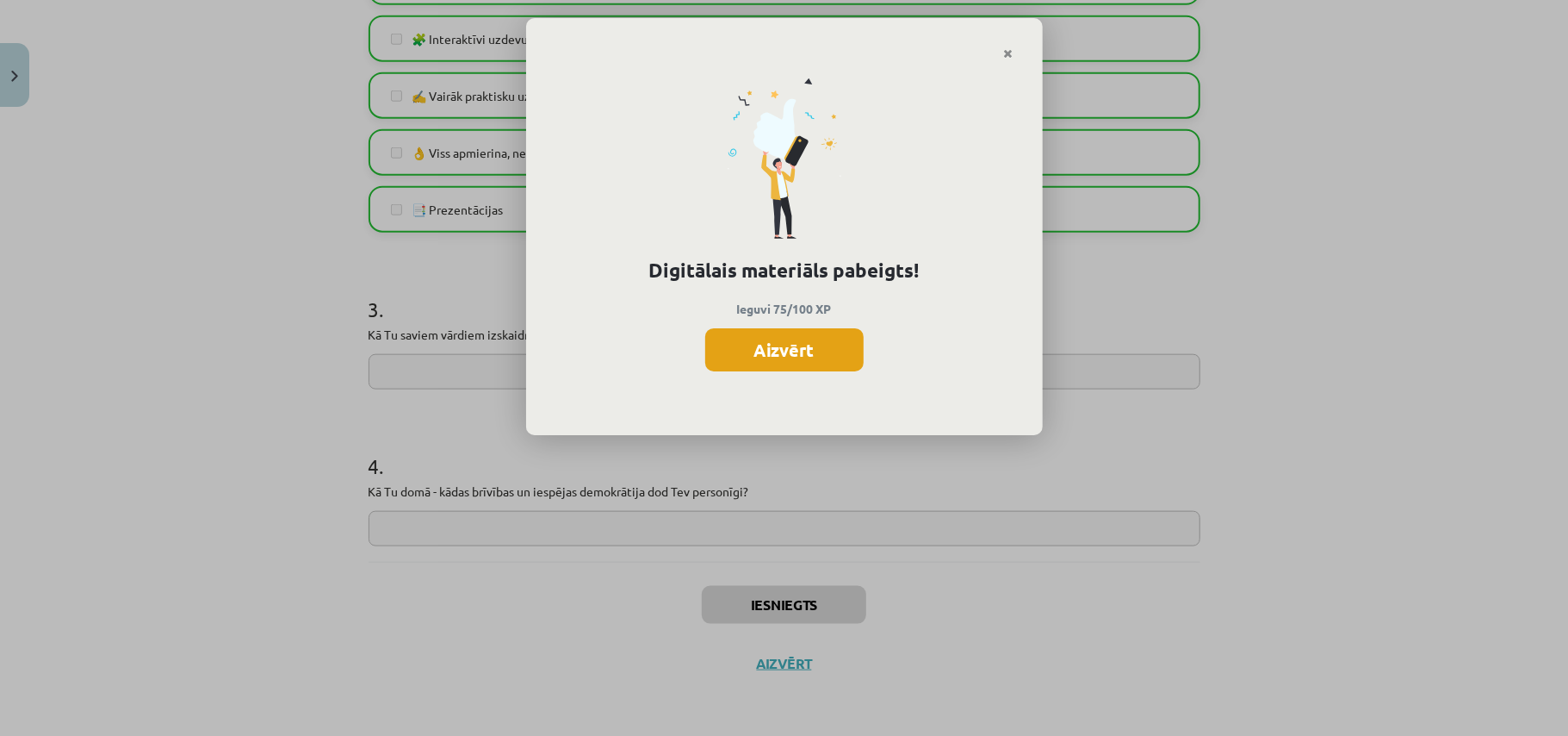
click at [797, 355] on button "Aizvērt" at bounding box center [784, 349] width 159 height 43
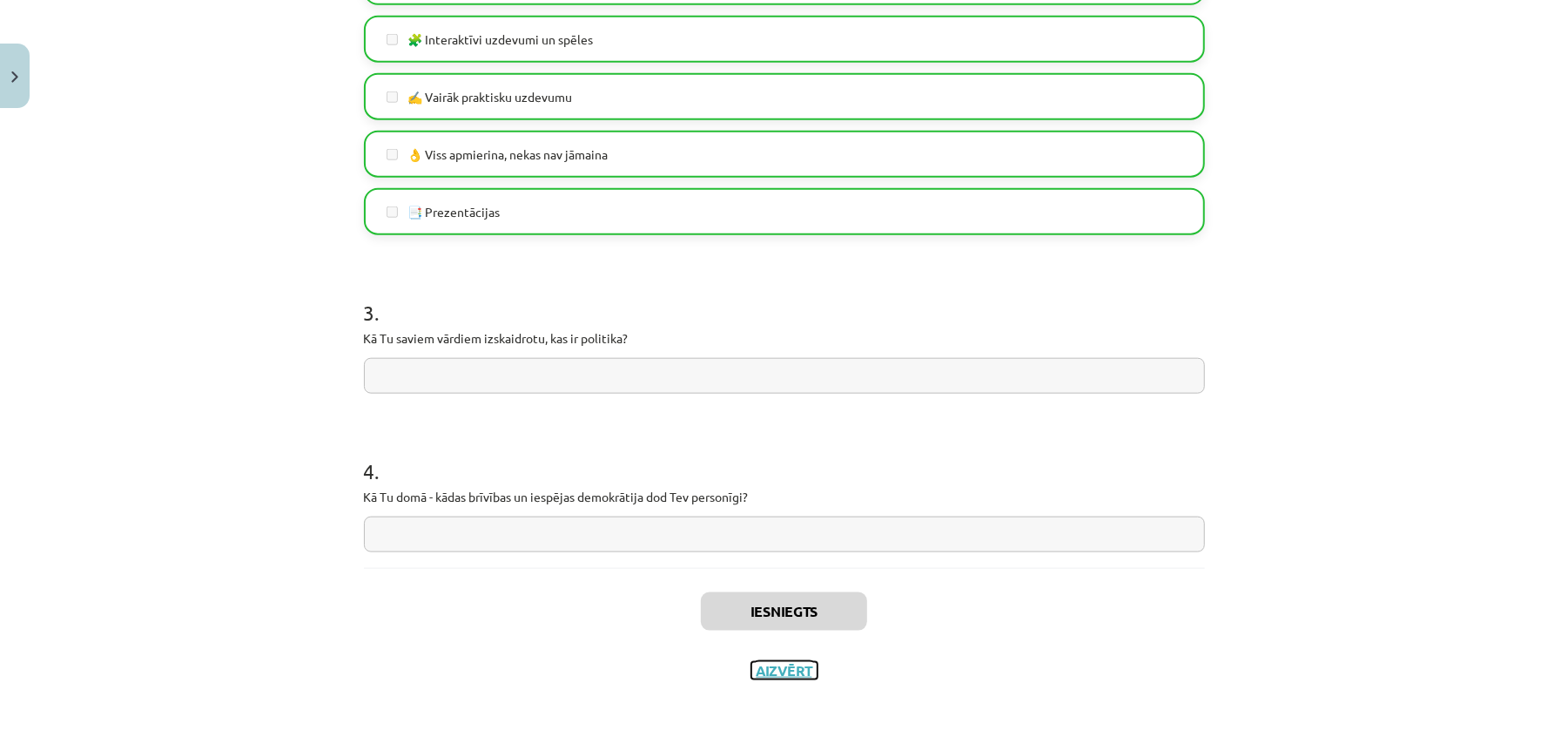
click at [764, 666] on button "Aizvērt" at bounding box center [784, 671] width 66 height 17
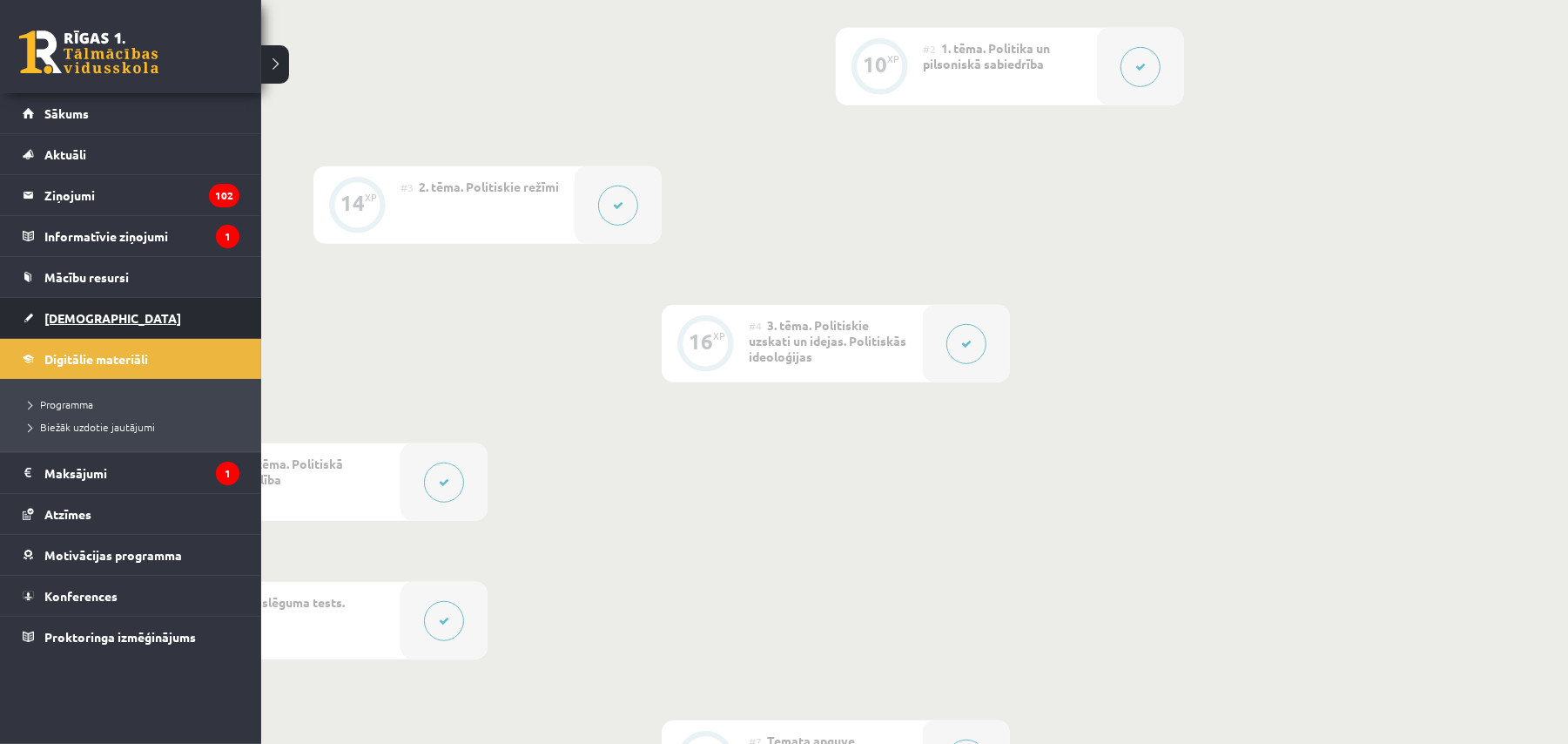
click at [103, 323] on link "[DEMOGRAPHIC_DATA]" at bounding box center [131, 318] width 217 height 40
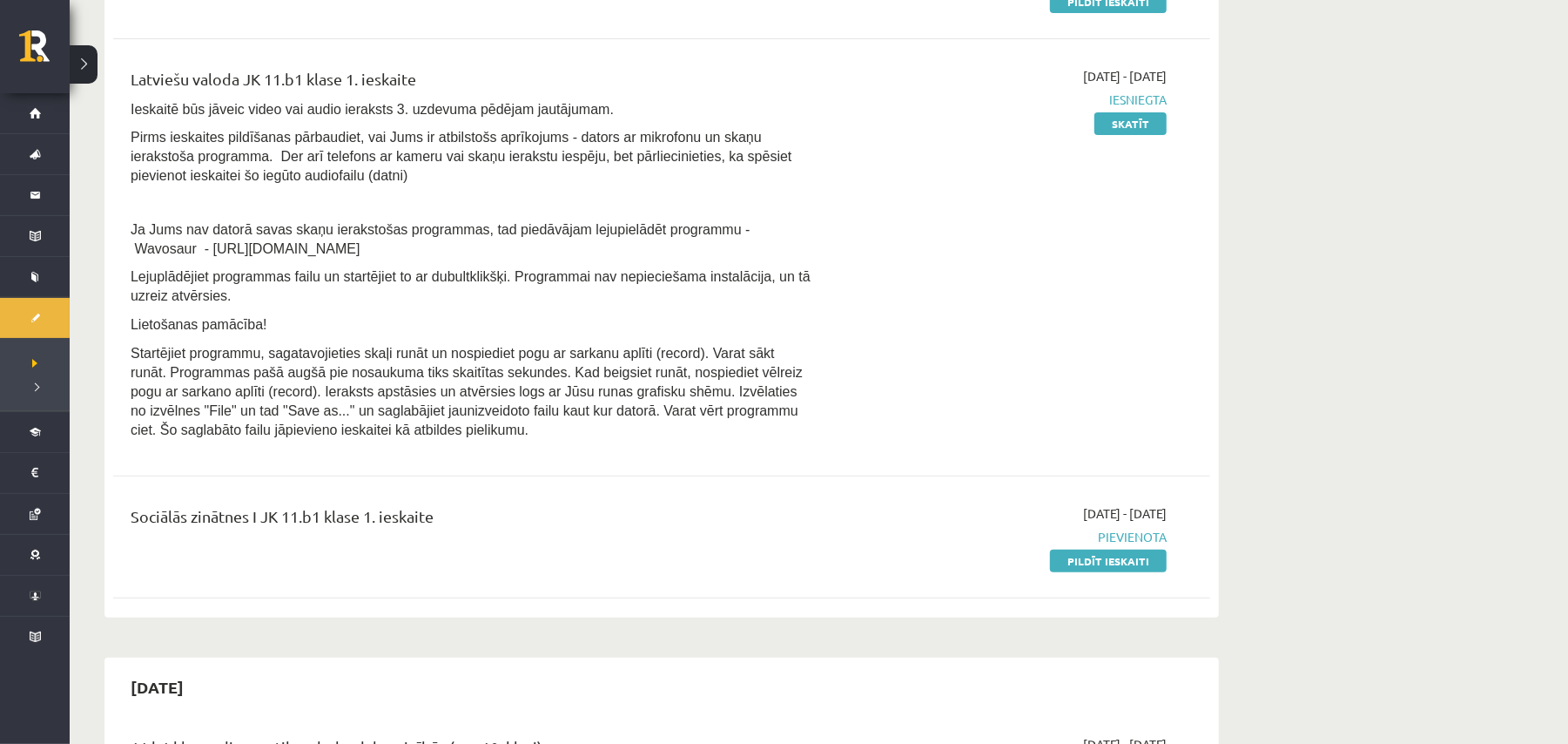
scroll to position [580, 0]
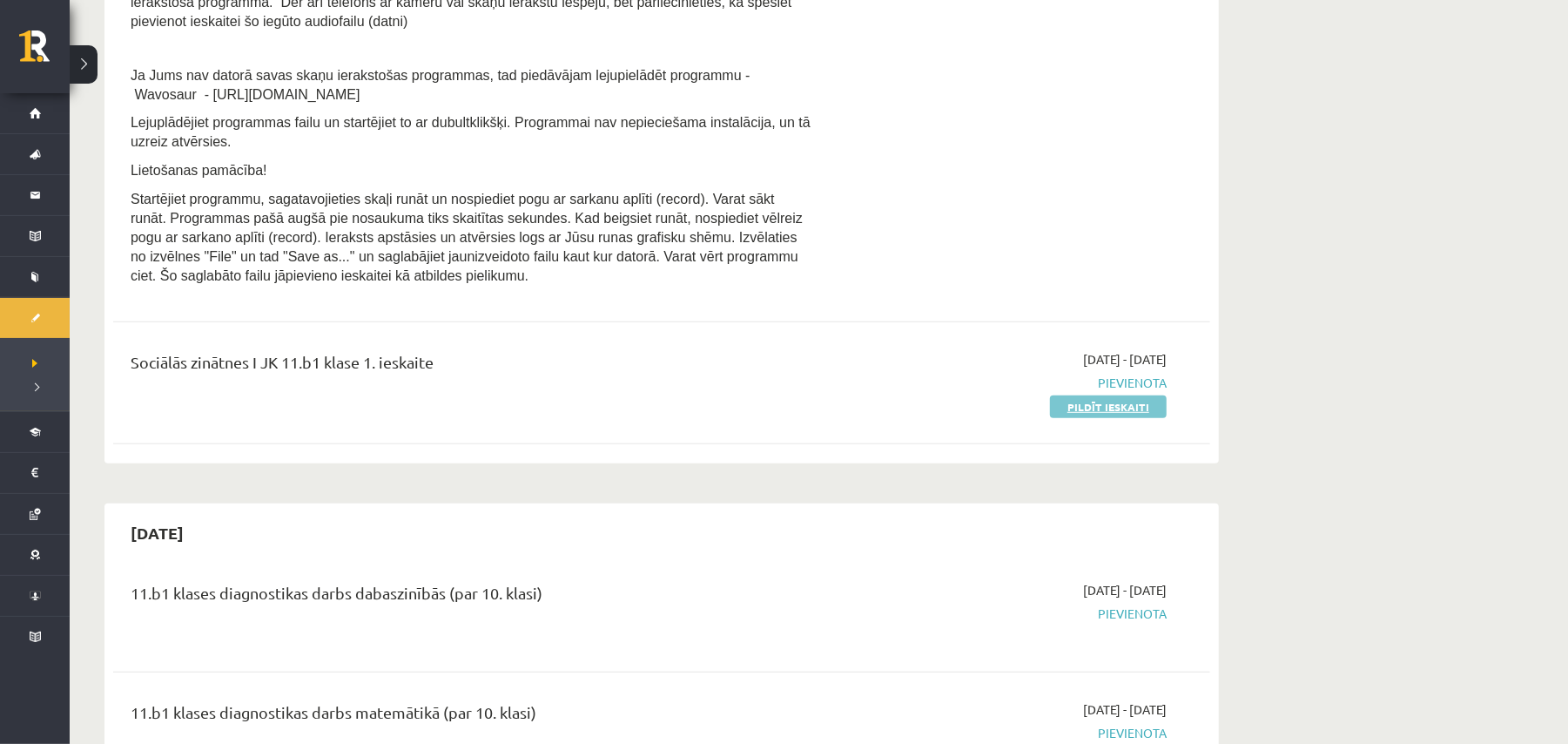
click at [1081, 406] on link "Pildīt ieskaiti" at bounding box center [1108, 407] width 117 height 23
click at [1102, 400] on link "Pildīt ieskaiti" at bounding box center [1108, 407] width 117 height 23
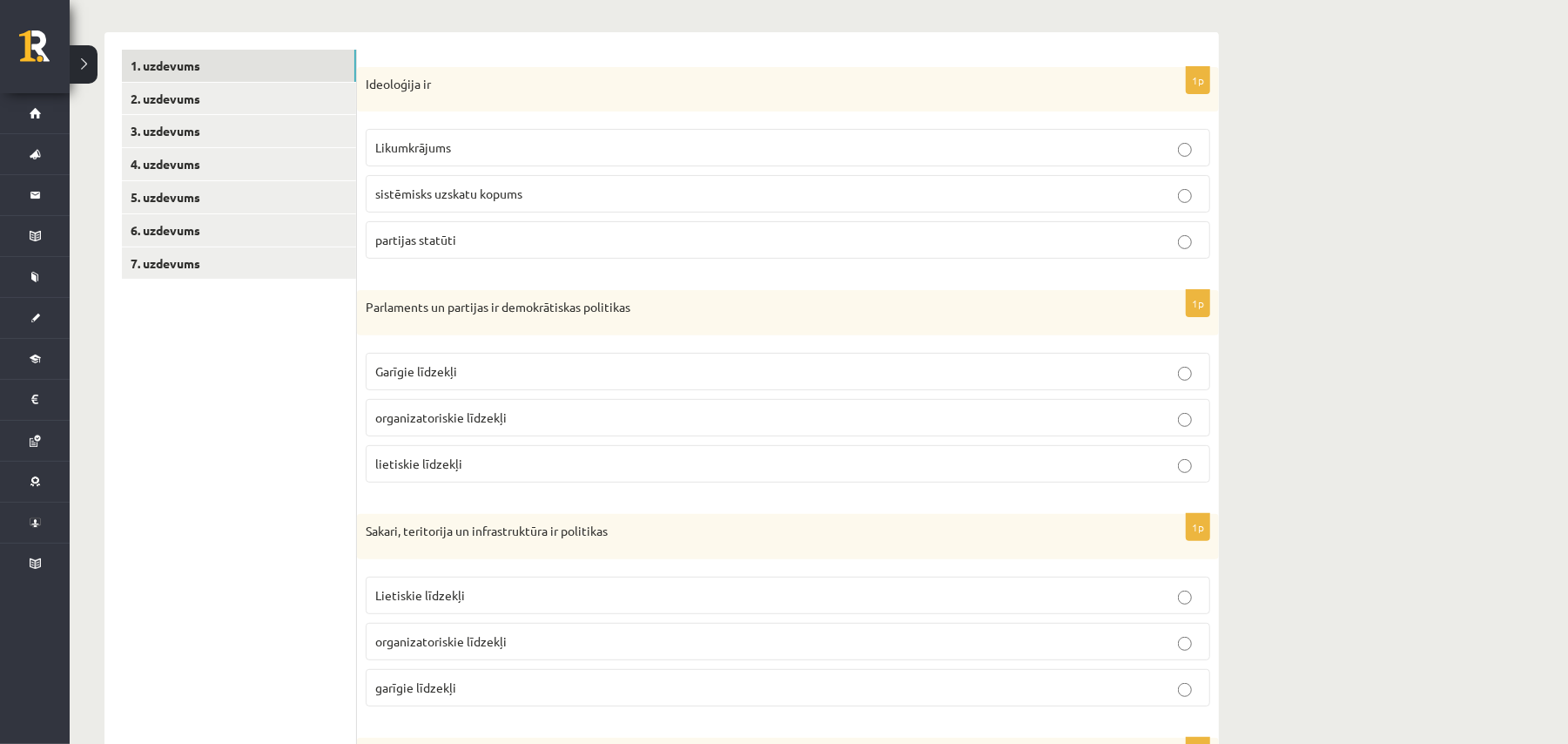
scroll to position [231, 0]
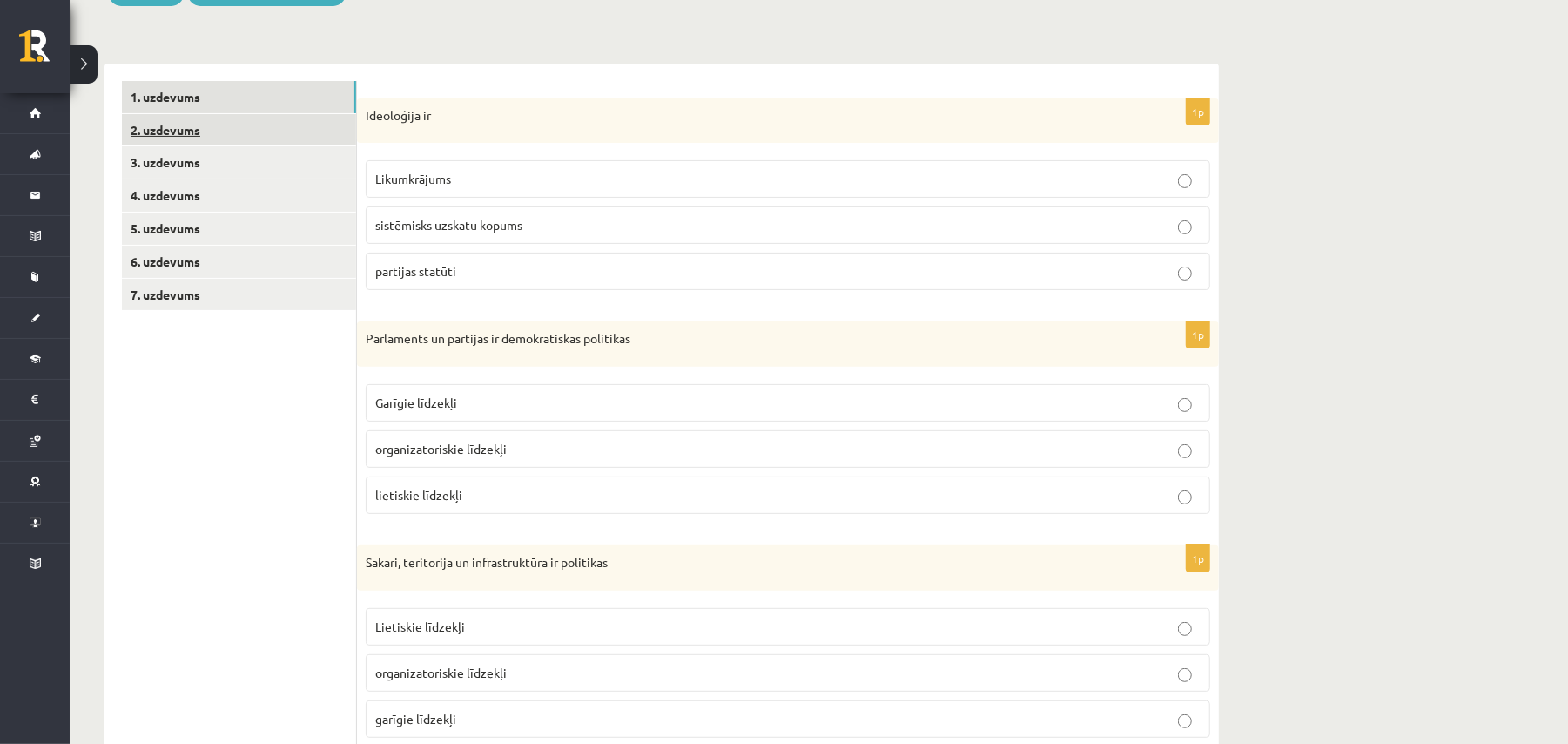
click at [200, 115] on link "2. uzdevums" at bounding box center [239, 131] width 234 height 33
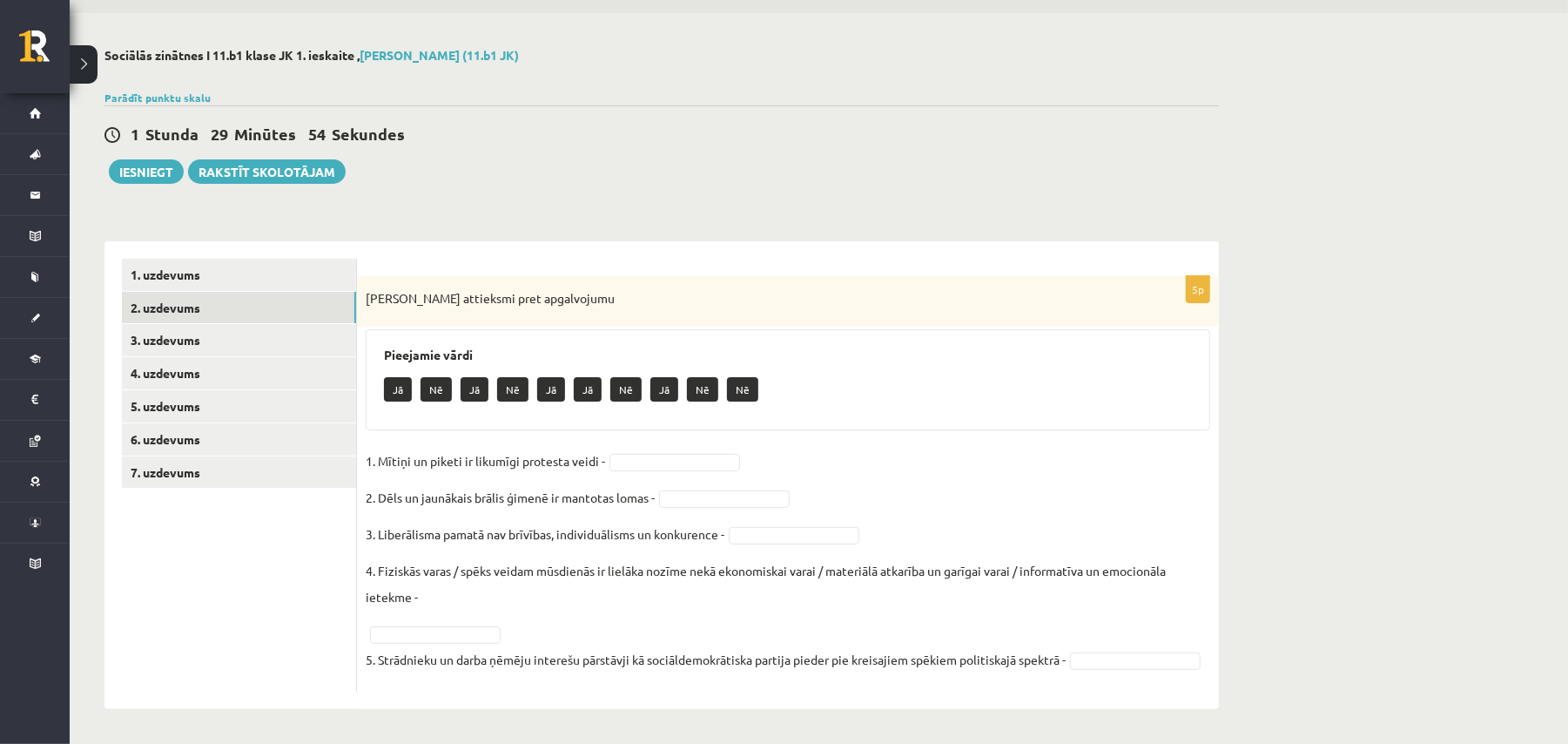
scroll to position [81, 0]
click at [161, 324] on link "3. uzdevums" at bounding box center [239, 341] width 234 height 33
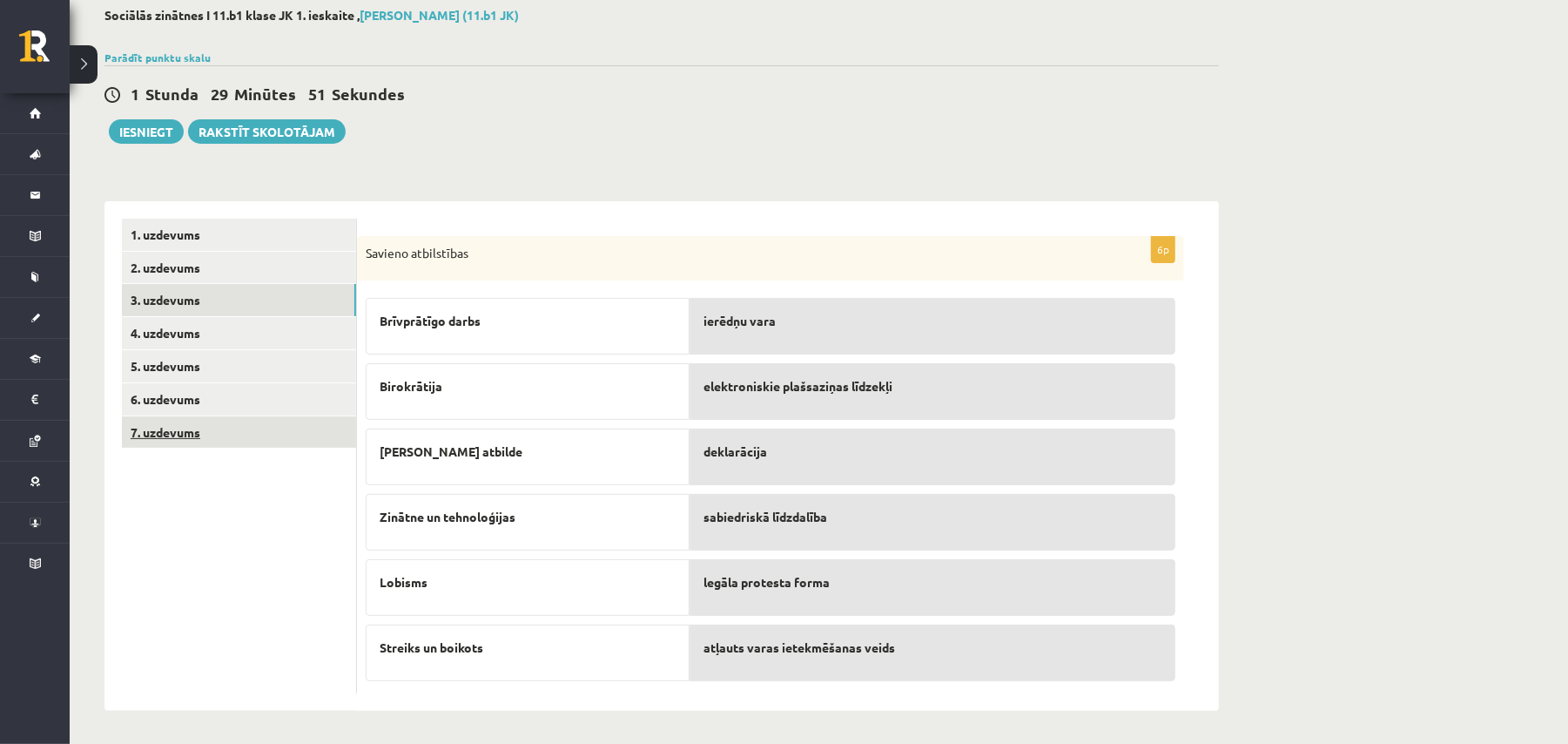
scroll to position [96, 0]
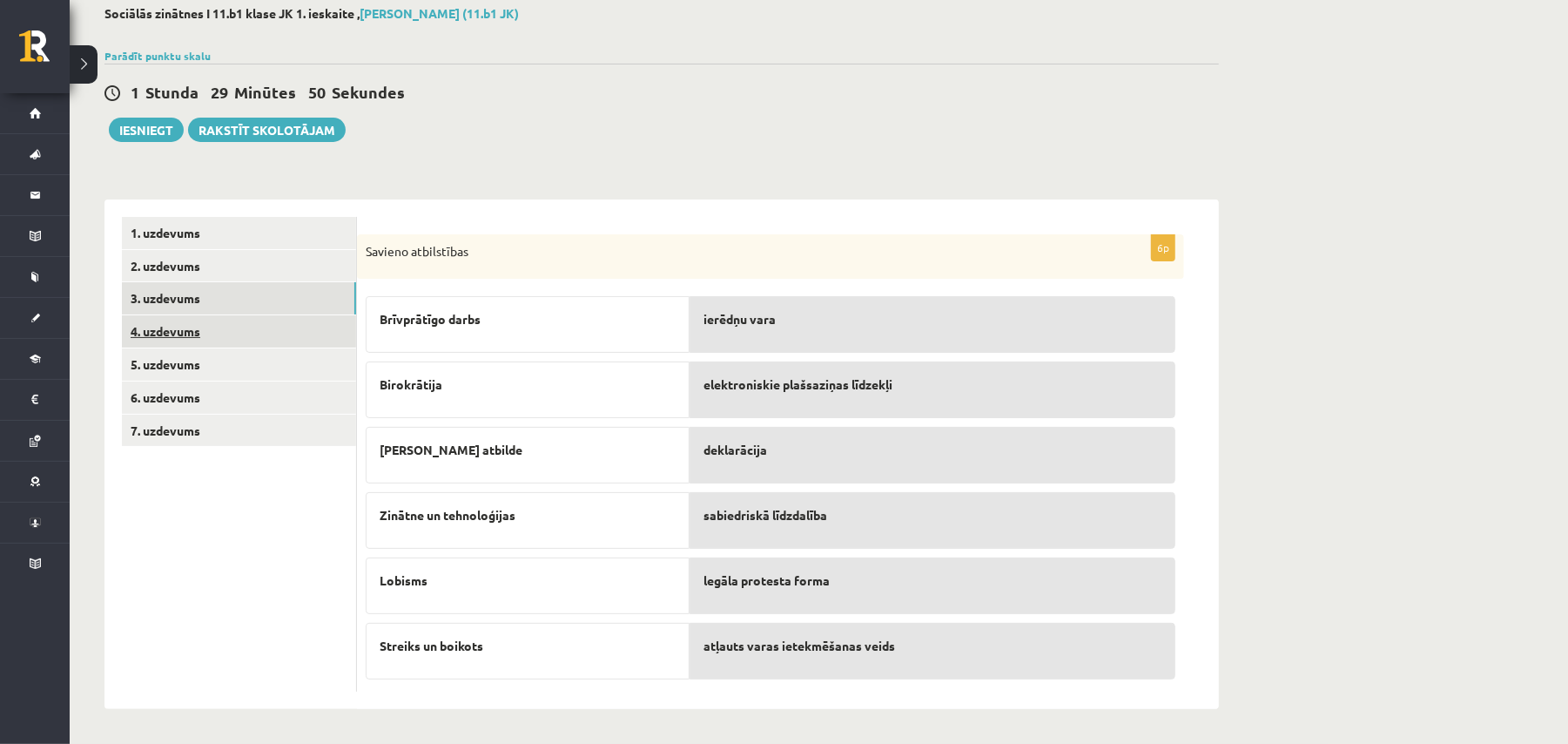
click at [193, 322] on link "4. uzdevums" at bounding box center [239, 331] width 234 height 33
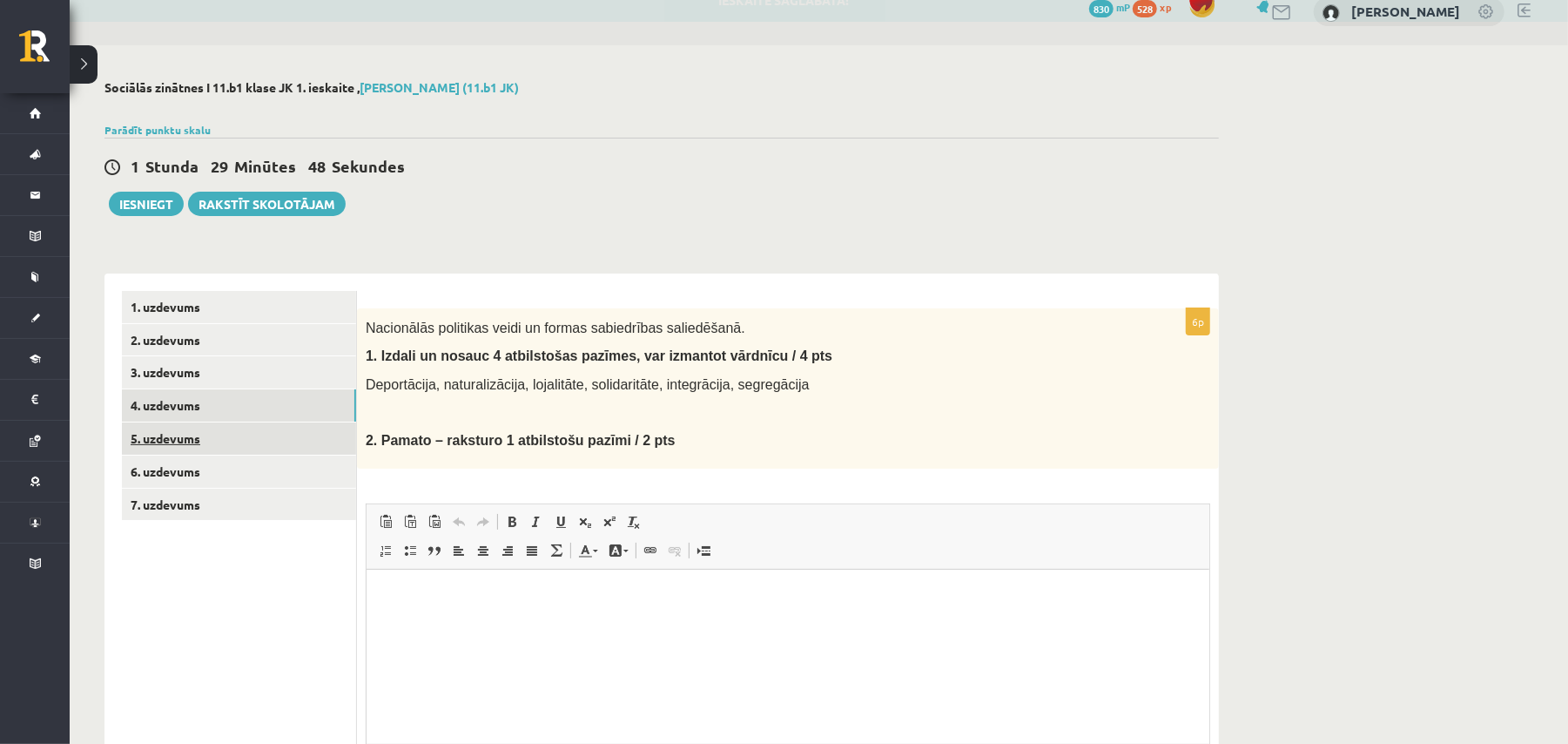
scroll to position [0, 0]
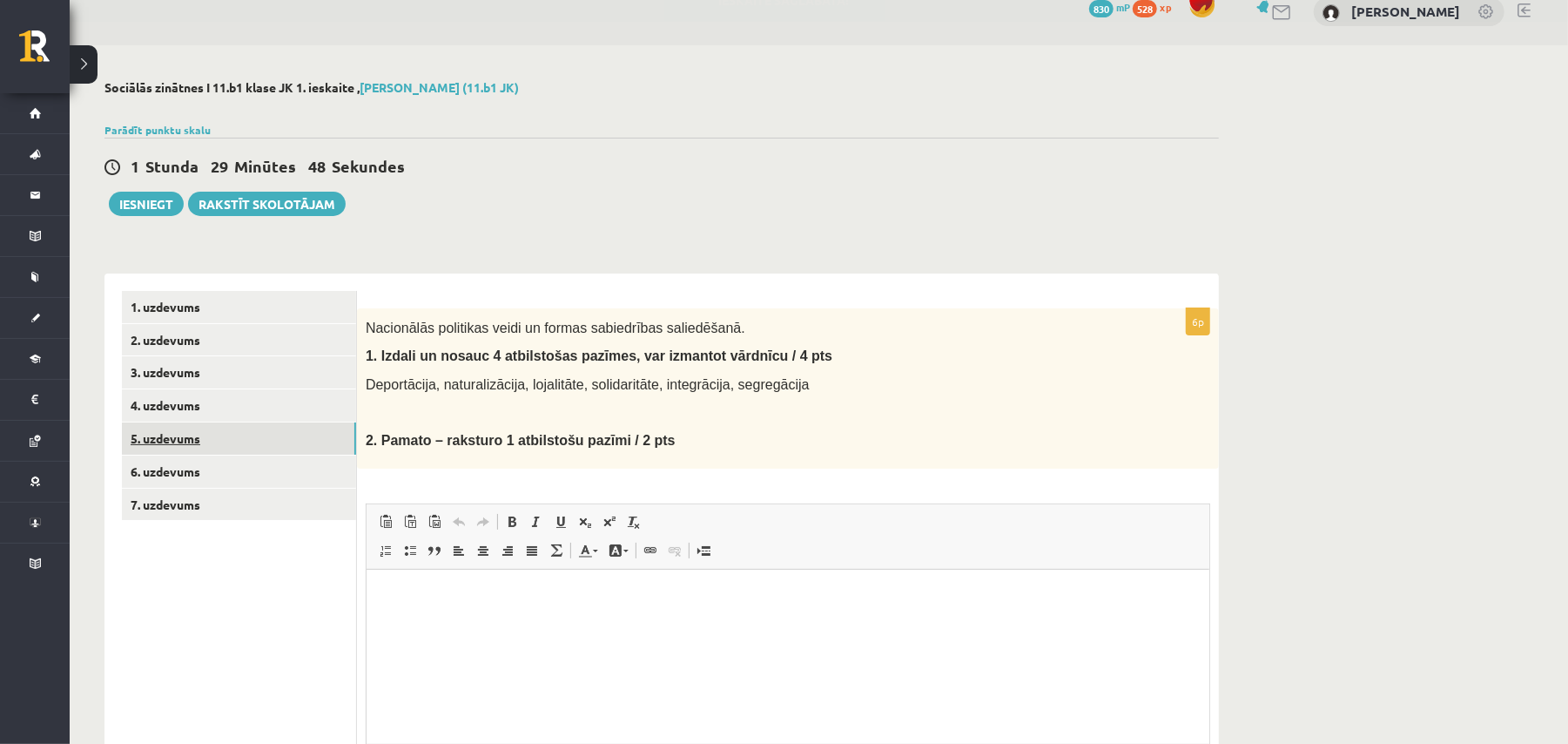
click at [188, 436] on link "5. uzdevums" at bounding box center [239, 439] width 234 height 33
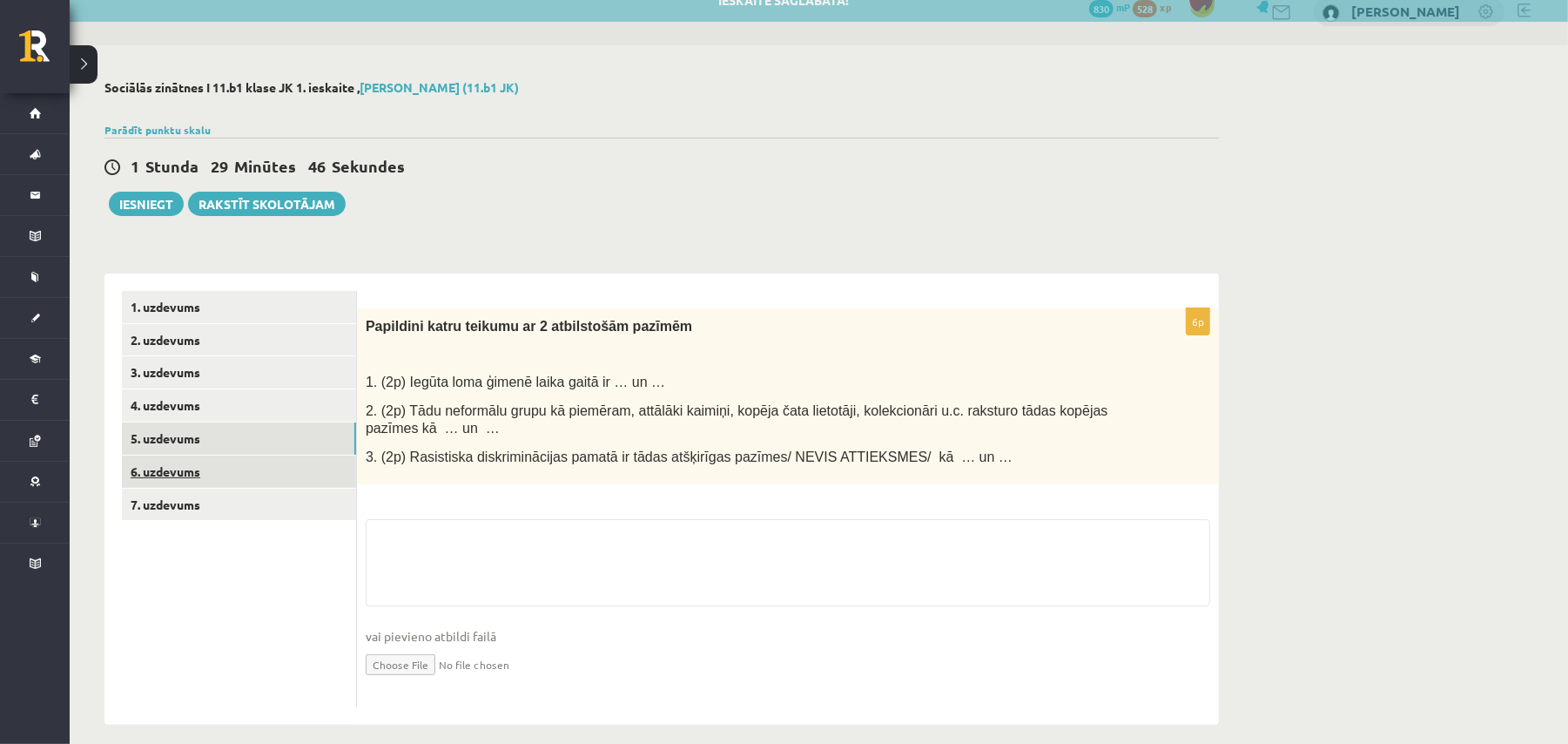
click at [162, 477] on link "6. uzdevums" at bounding box center [239, 472] width 234 height 33
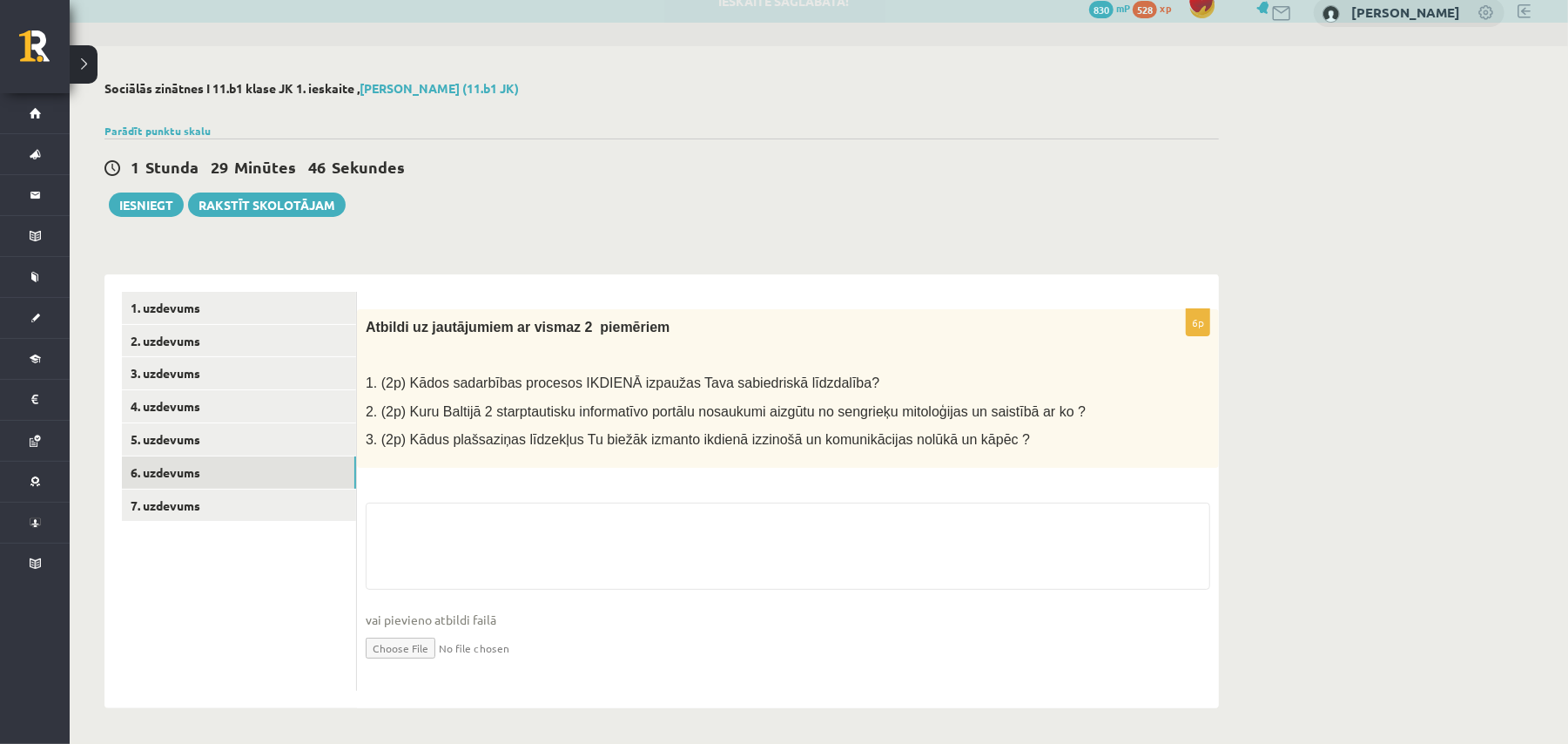
scroll to position [21, 0]
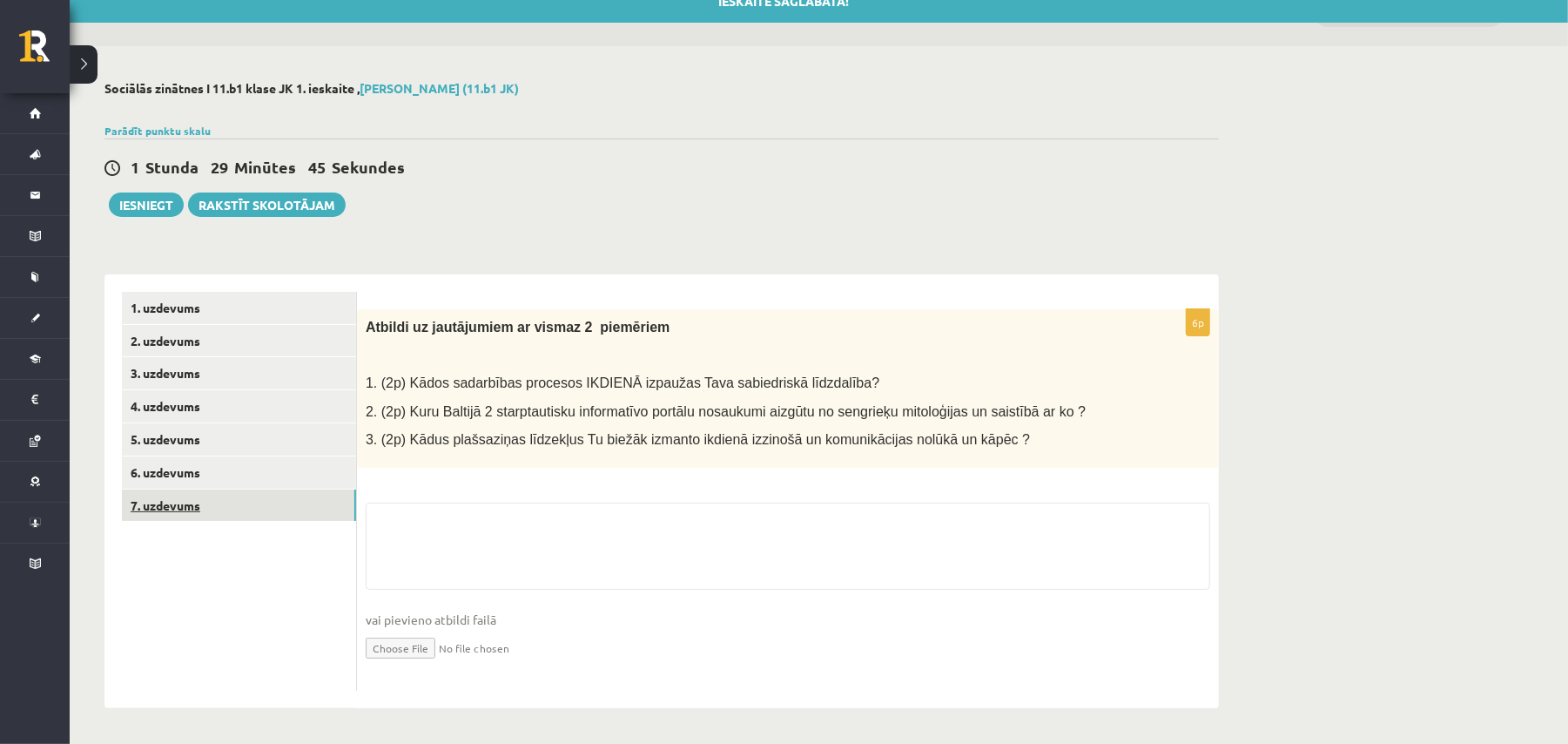
click at [193, 505] on link "7. uzdevums" at bounding box center [239, 506] width 234 height 33
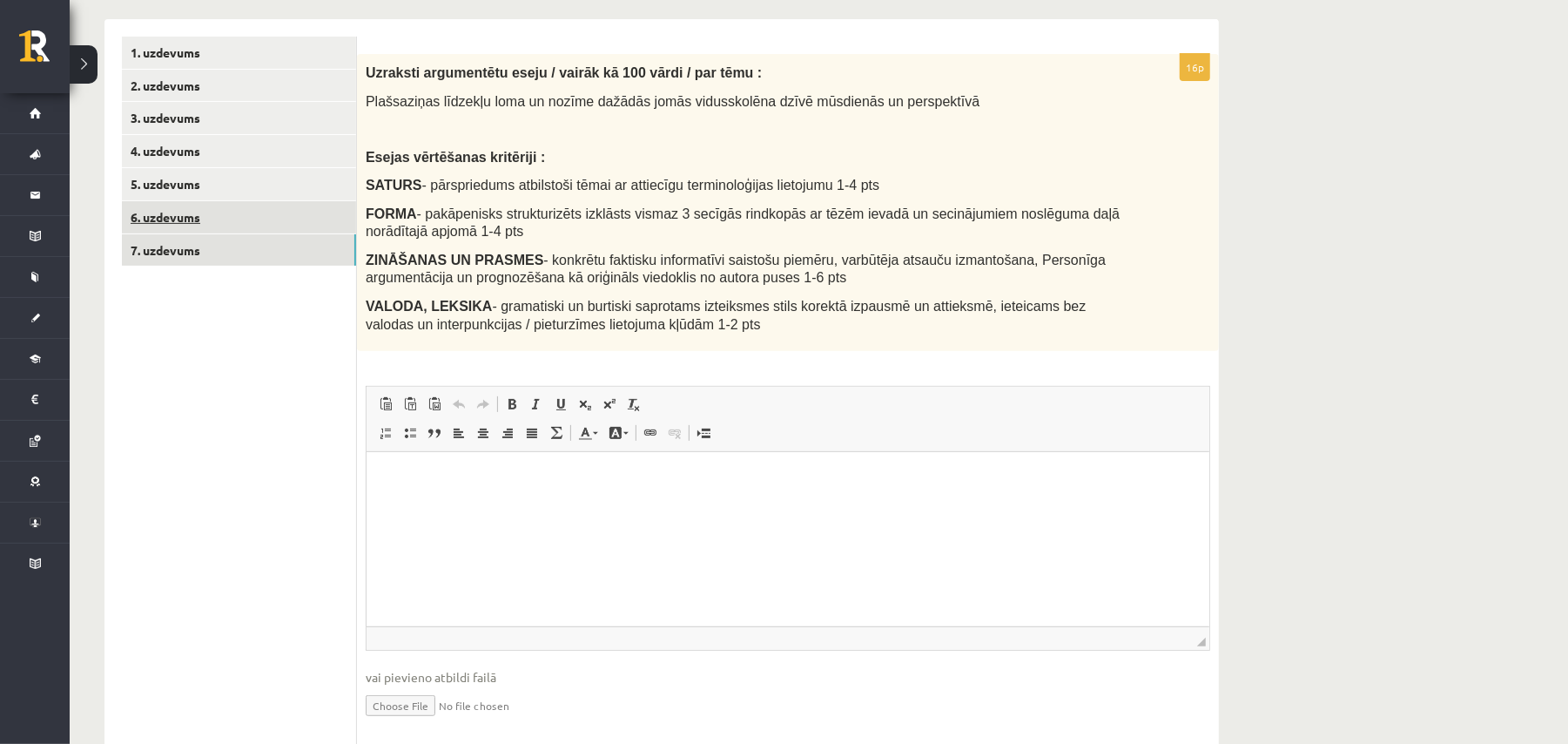
scroll to position [160, 0]
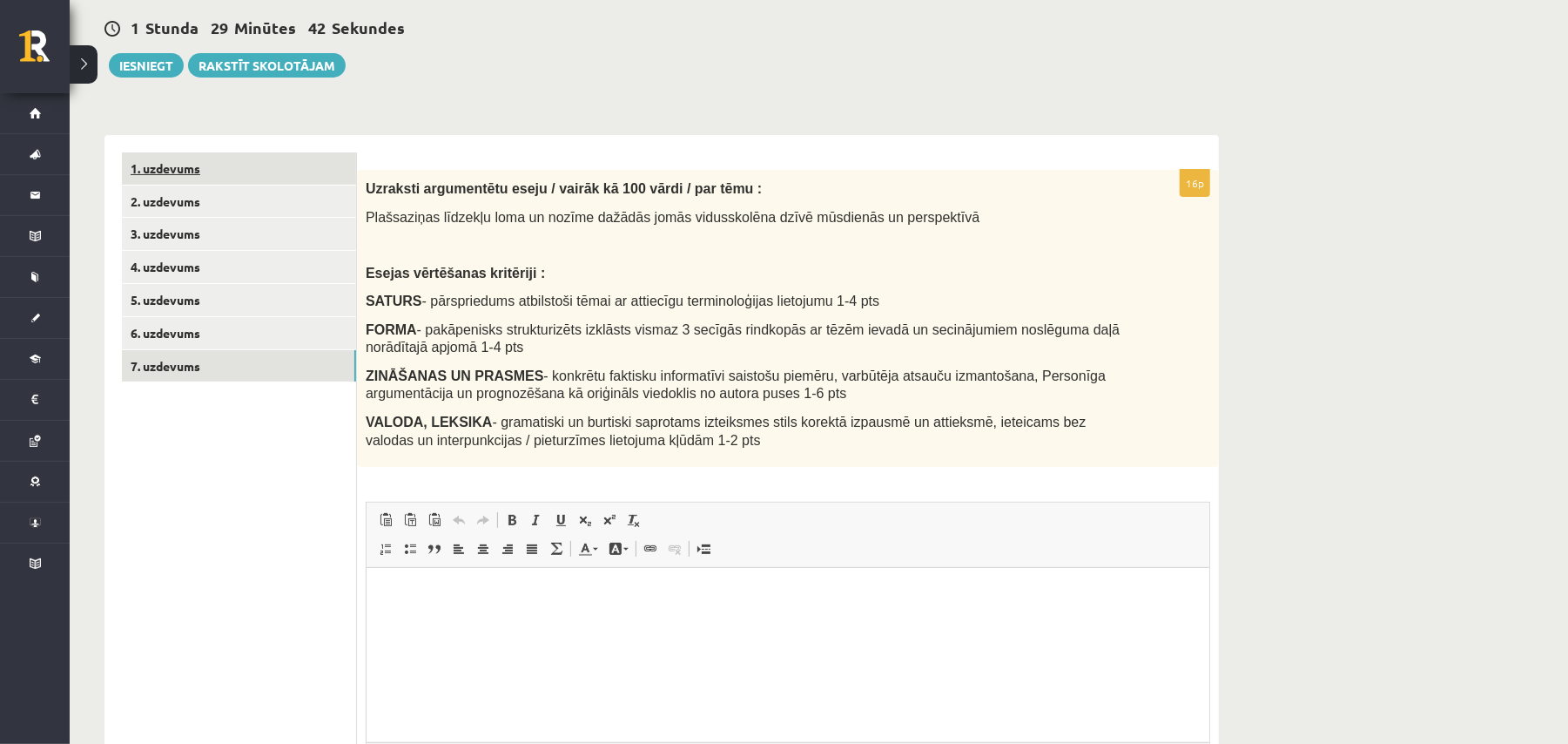
click at [141, 161] on link "1. uzdevums" at bounding box center [239, 169] width 234 height 33
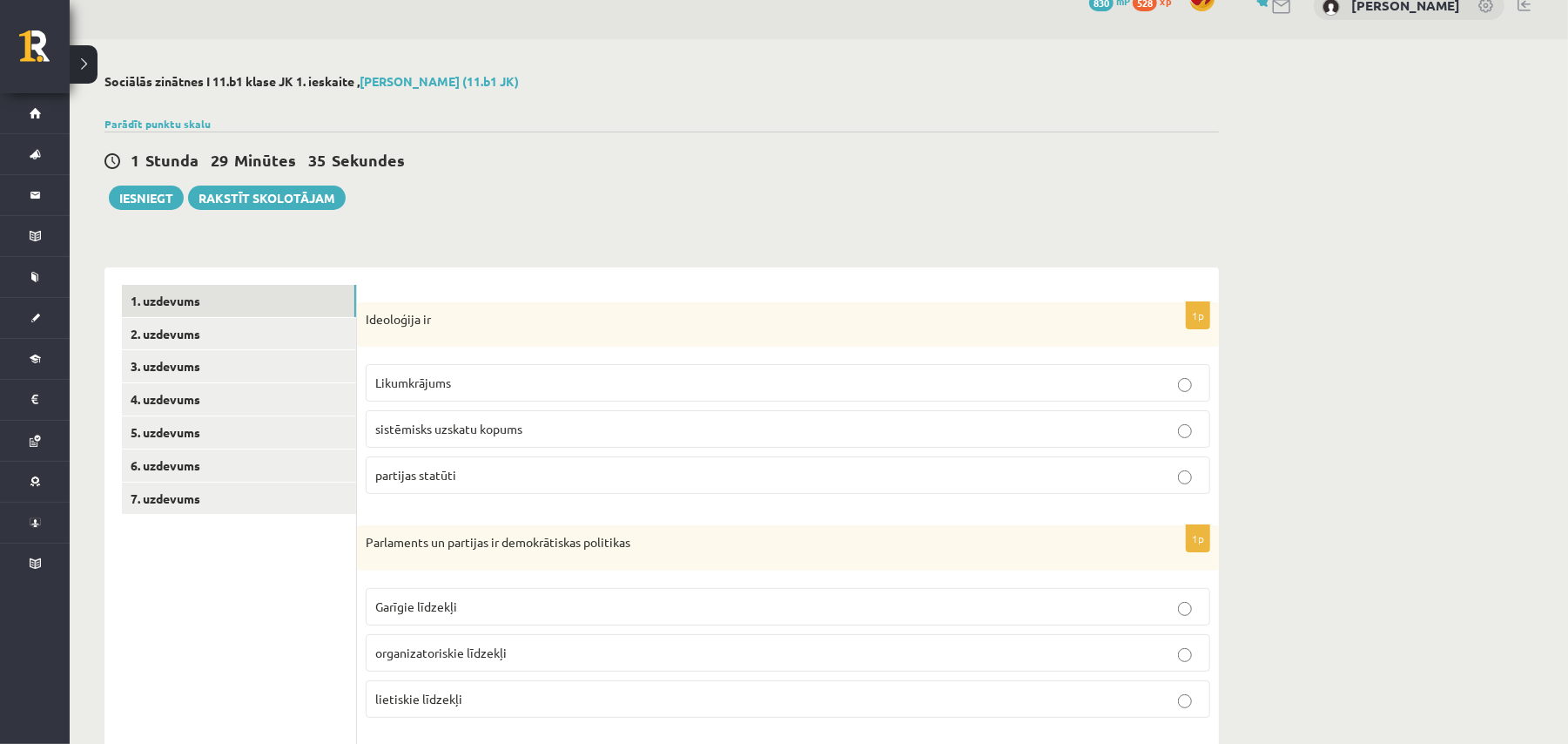
scroll to position [24, 0]
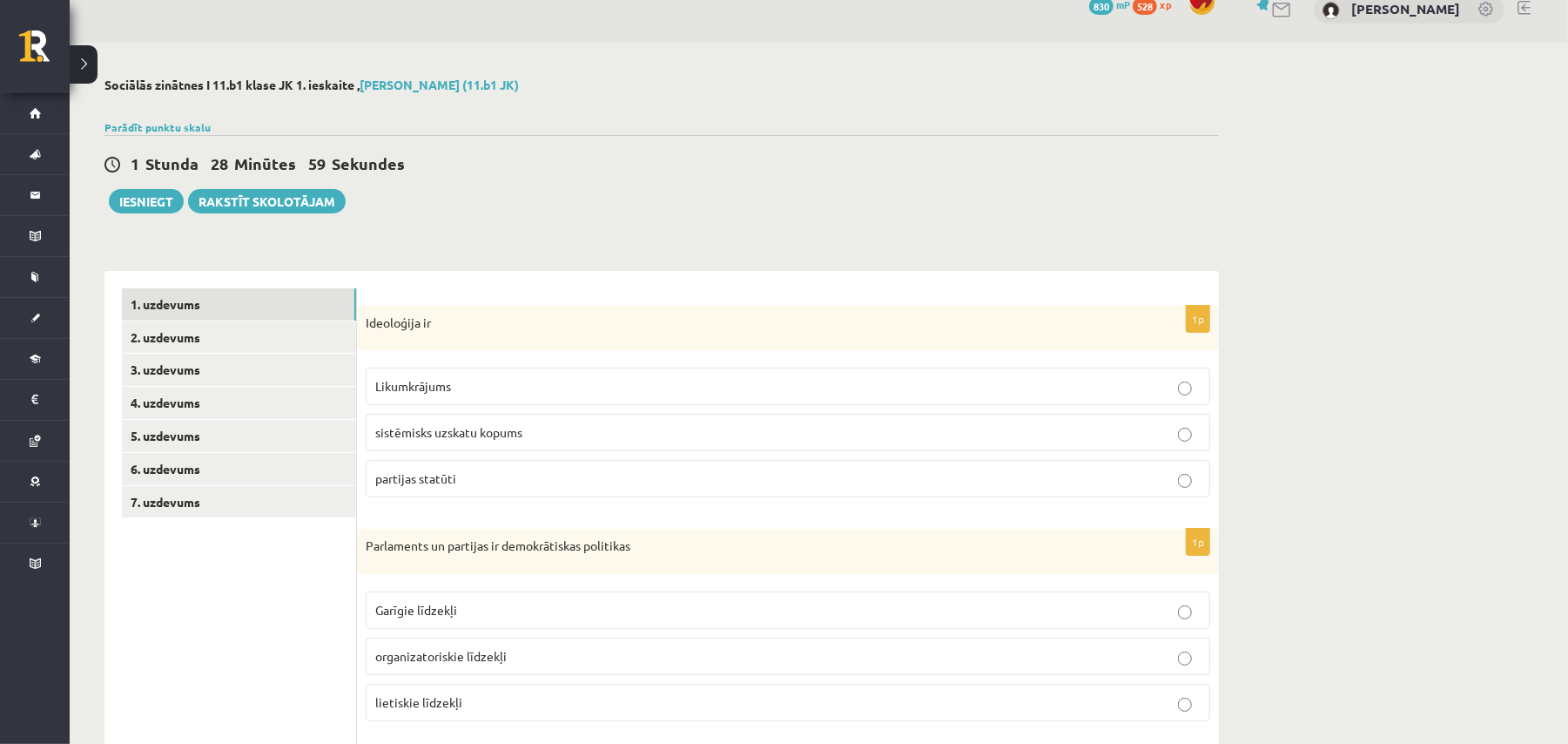
click at [456, 419] on label "sistēmisks uzskatu kopums" at bounding box center [788, 432] width 844 height 37
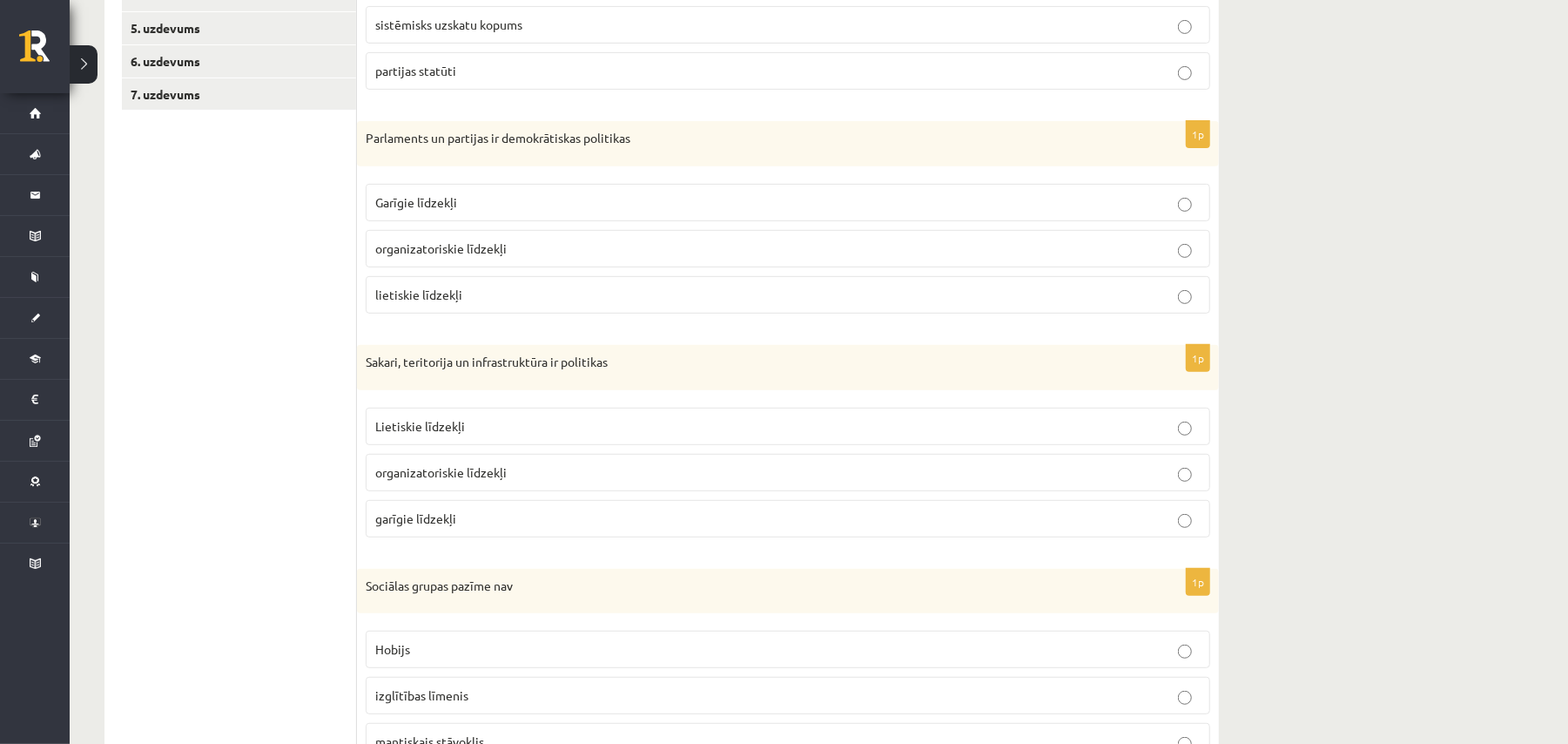
scroll to position [465, 0]
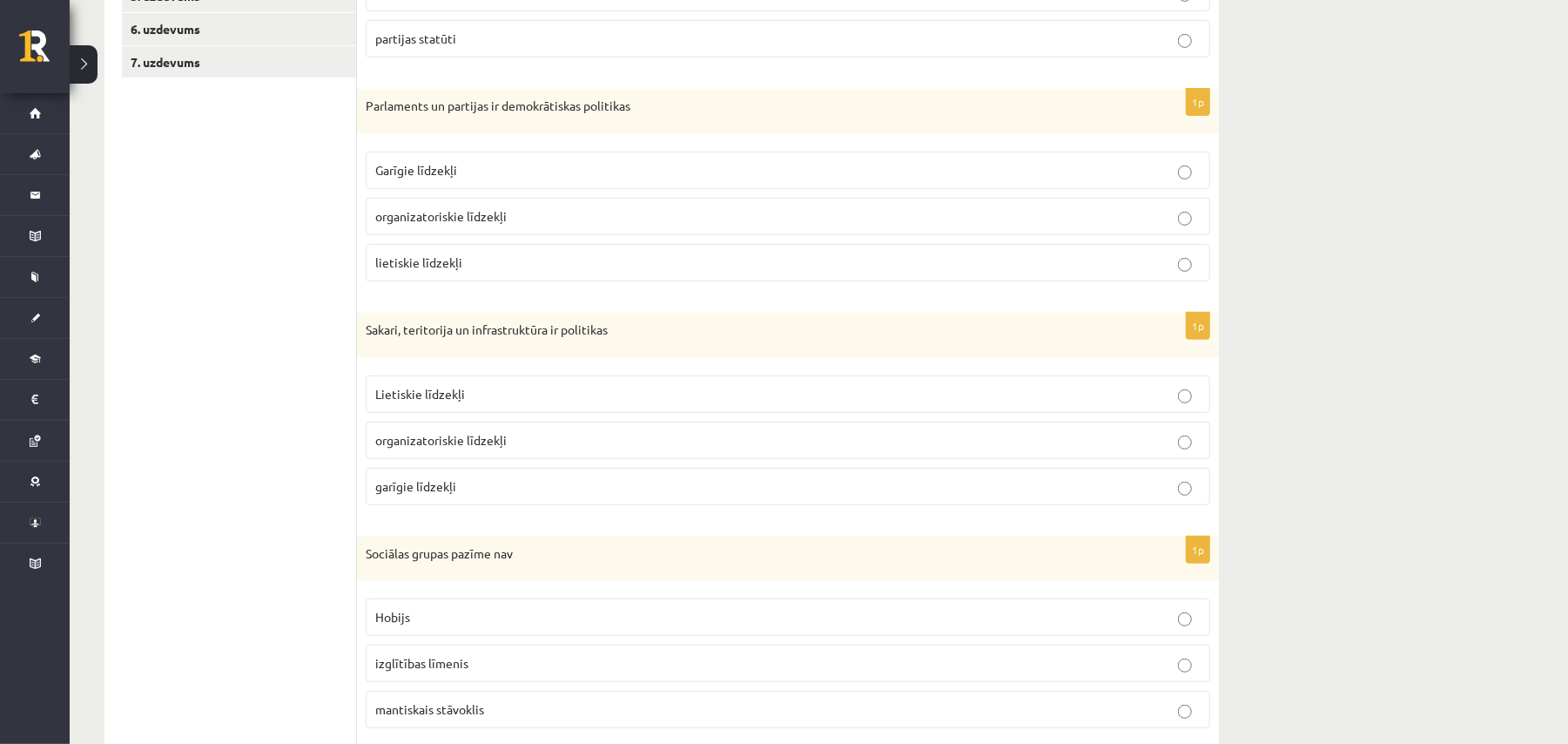
click at [498, 267] on p "lietiskie līdzekļi" at bounding box center [788, 262] width 825 height 18
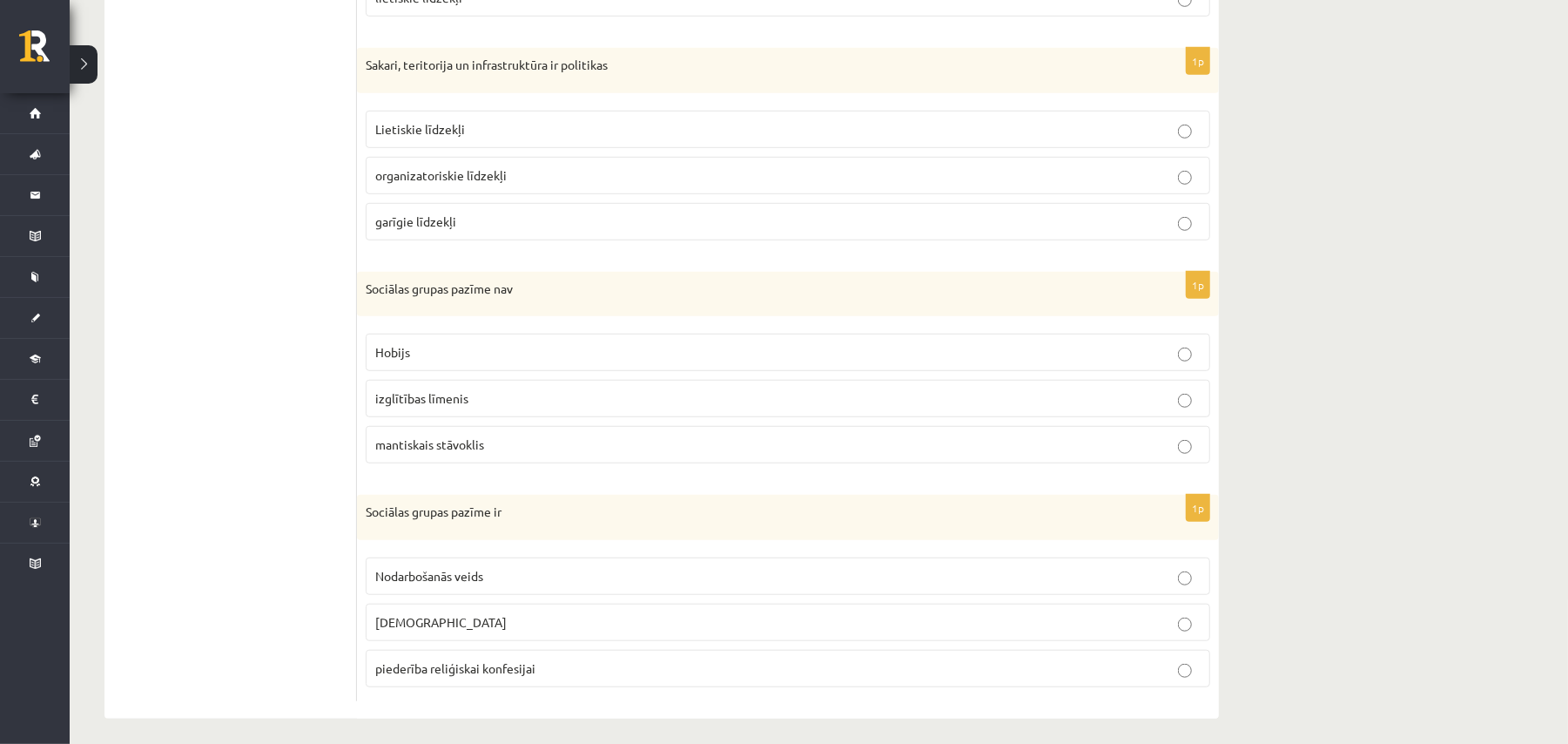
scroll to position [747, 0]
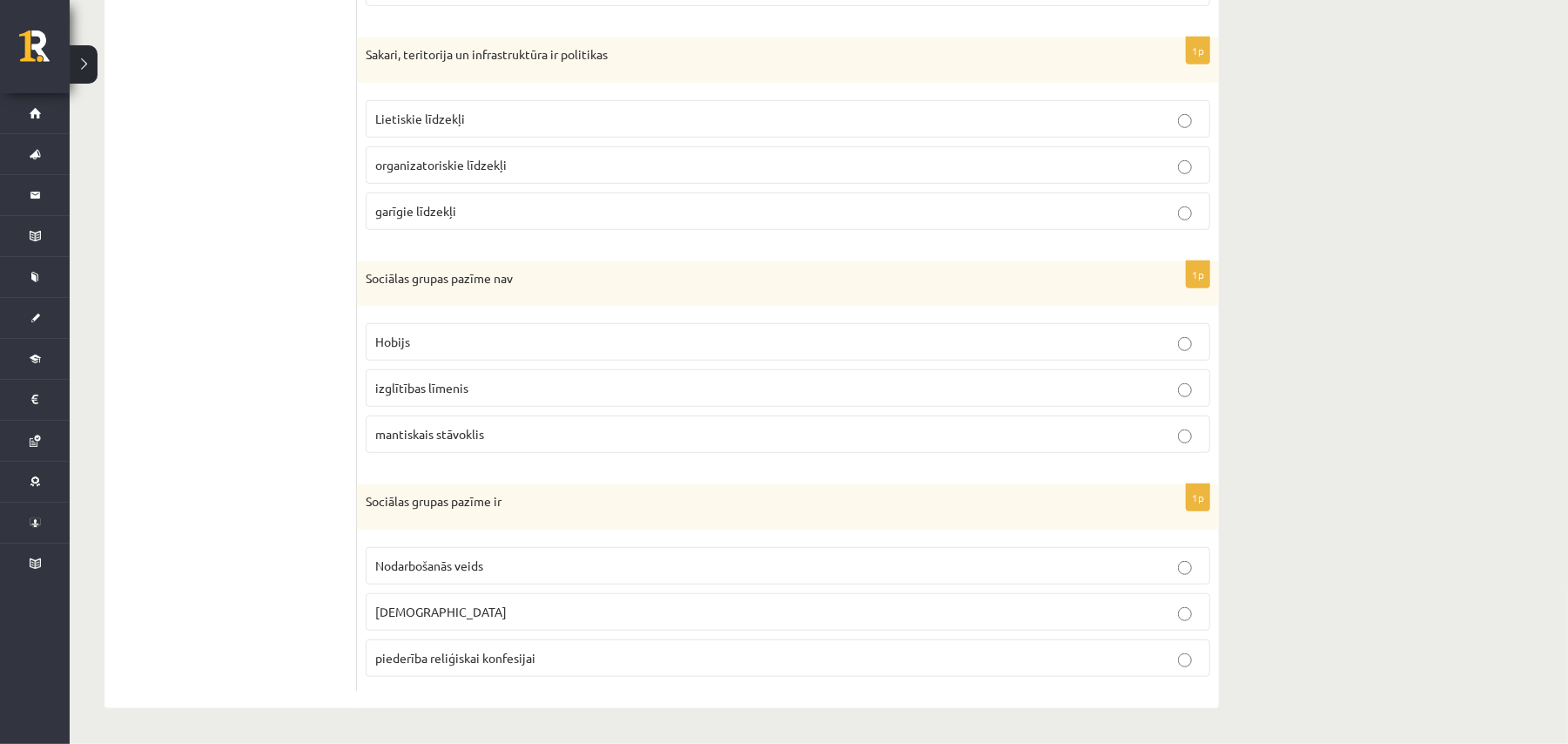
click at [510, 124] on label "Lietiskie līdzekļi" at bounding box center [788, 118] width 844 height 37
click at [815, 443] on p "mantiskais stāvoklis" at bounding box center [788, 434] width 825 height 18
click at [485, 671] on label "piederība reliģiskai konfesijai" at bounding box center [788, 658] width 844 height 37
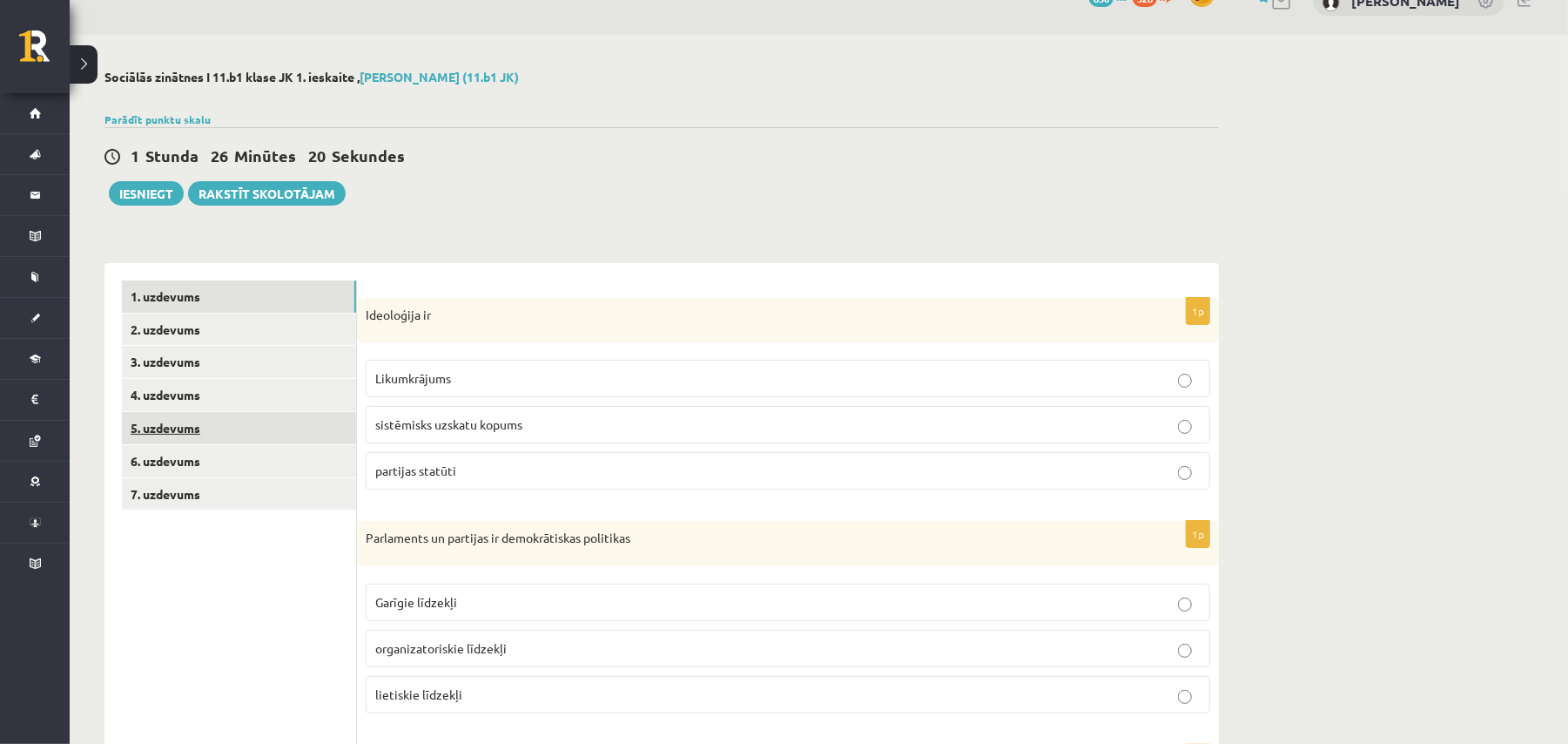
scroll to position [0, 0]
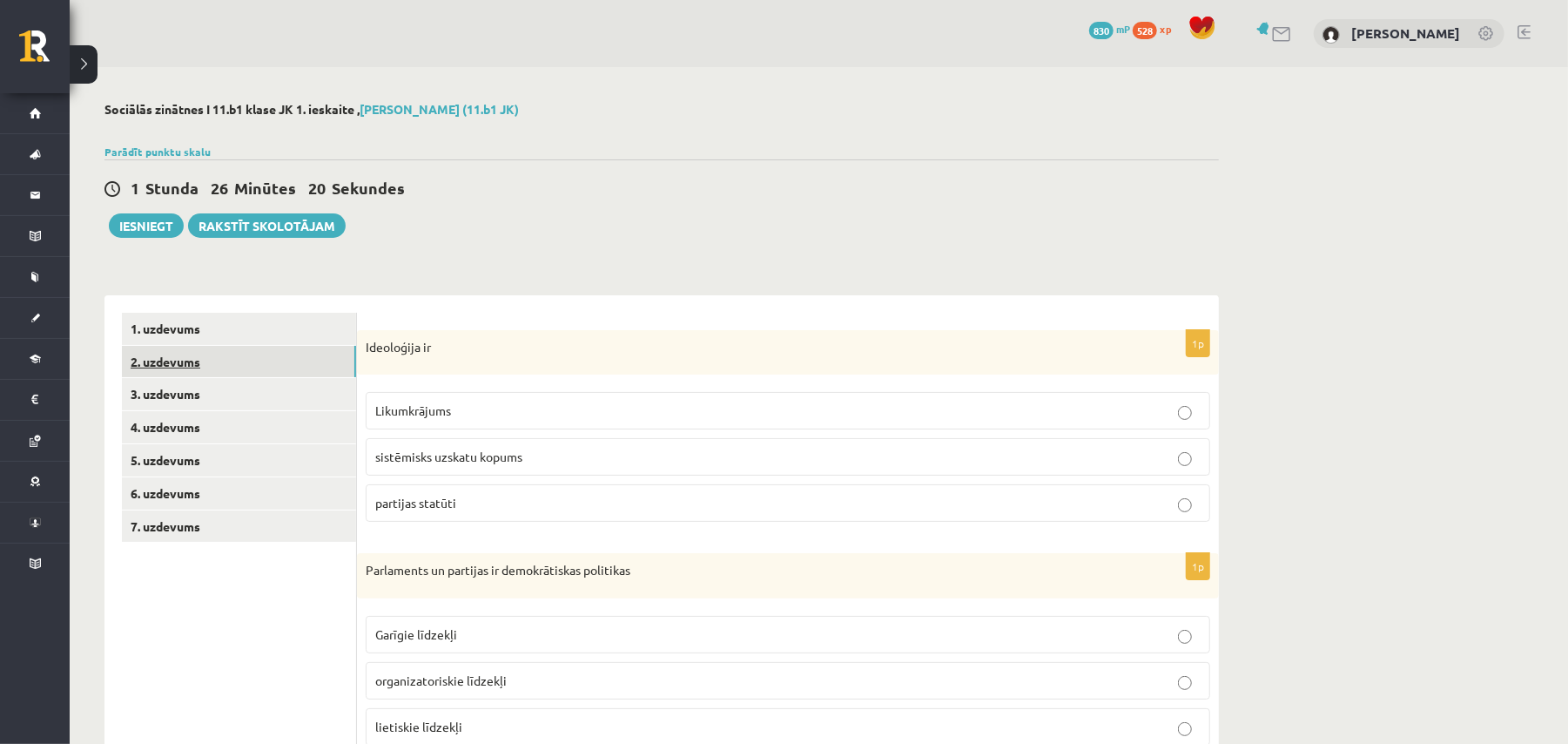
click at [172, 371] on link "2. uzdevums" at bounding box center [239, 362] width 234 height 33
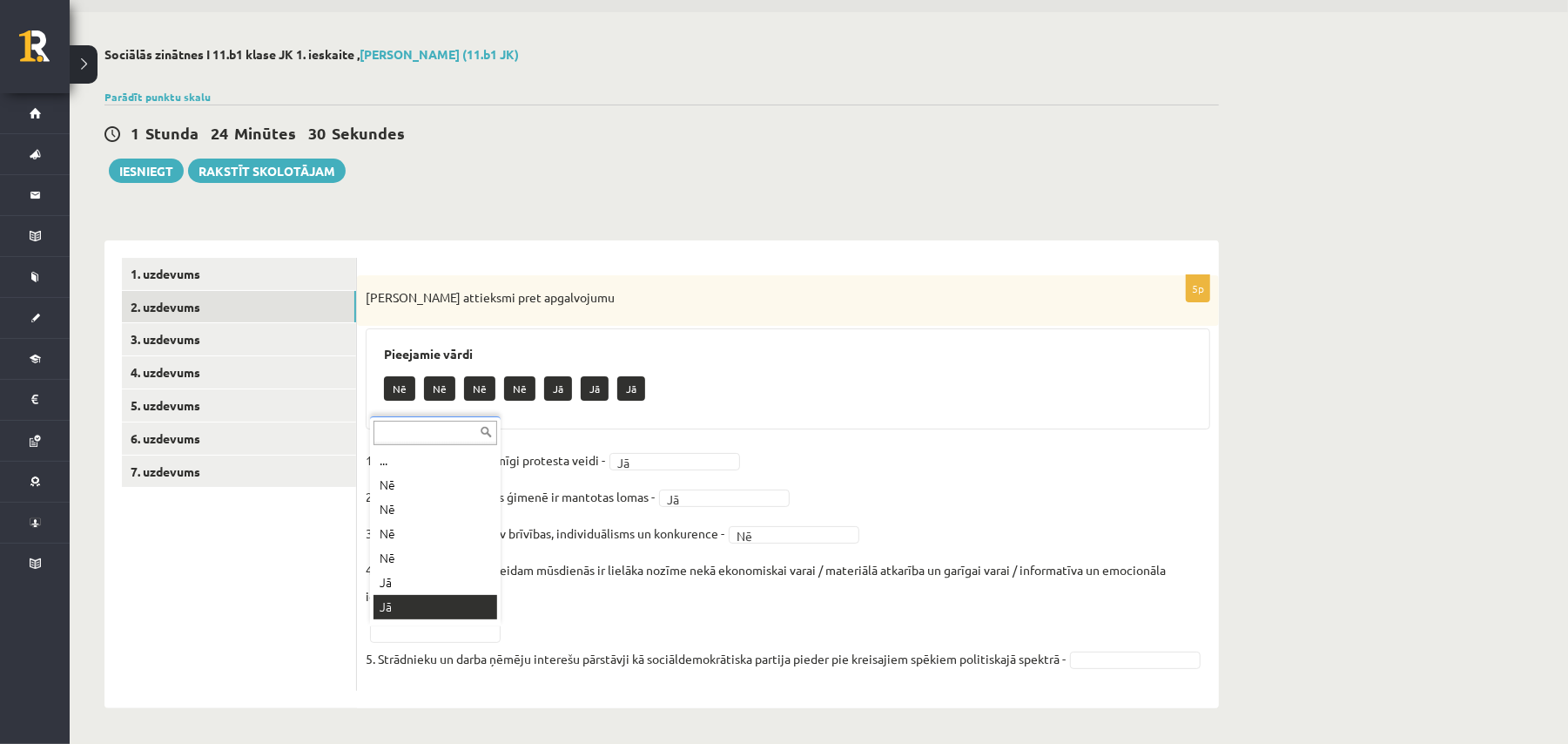
scroll to position [21, 0]
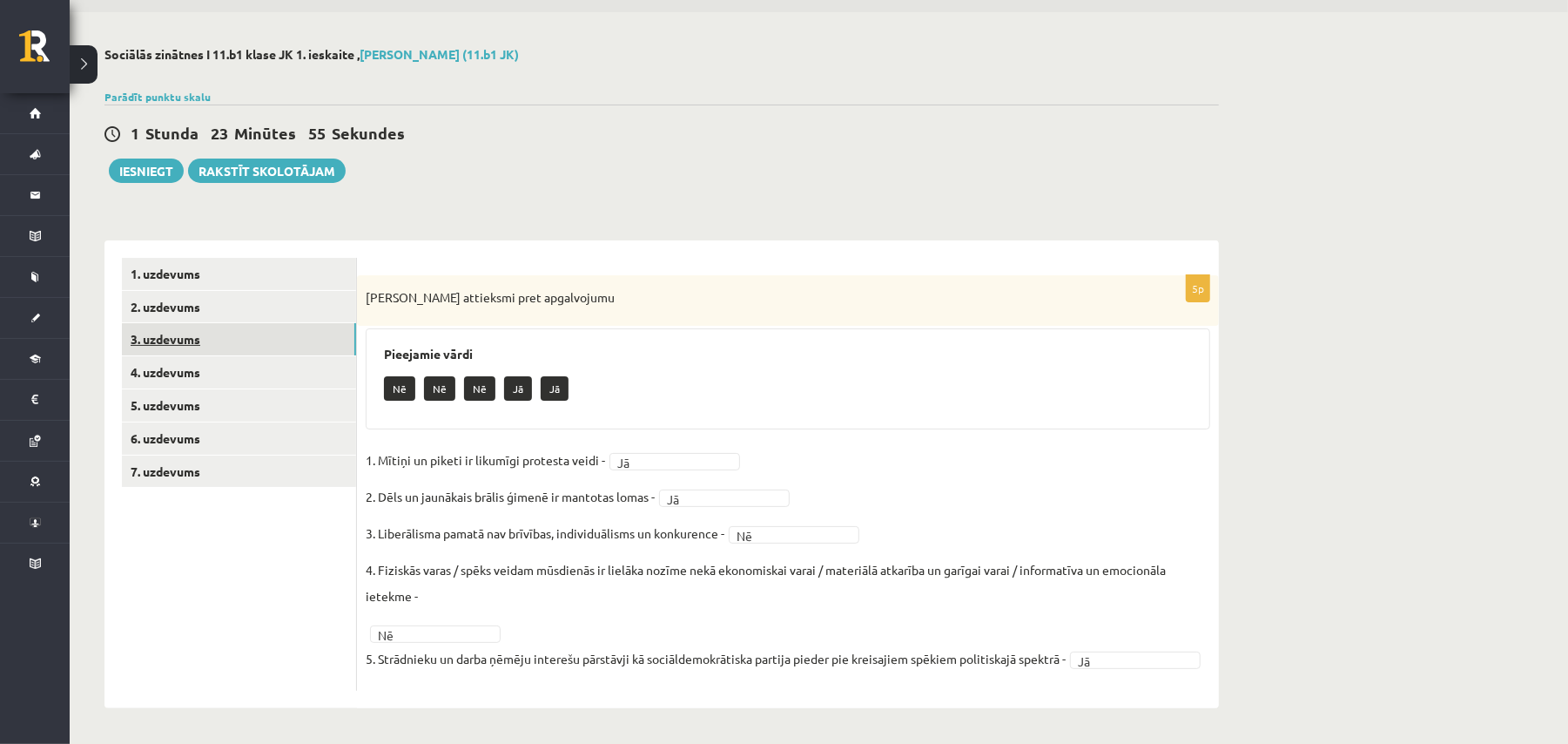
click at [234, 324] on link "3. uzdevums" at bounding box center [239, 340] width 234 height 33
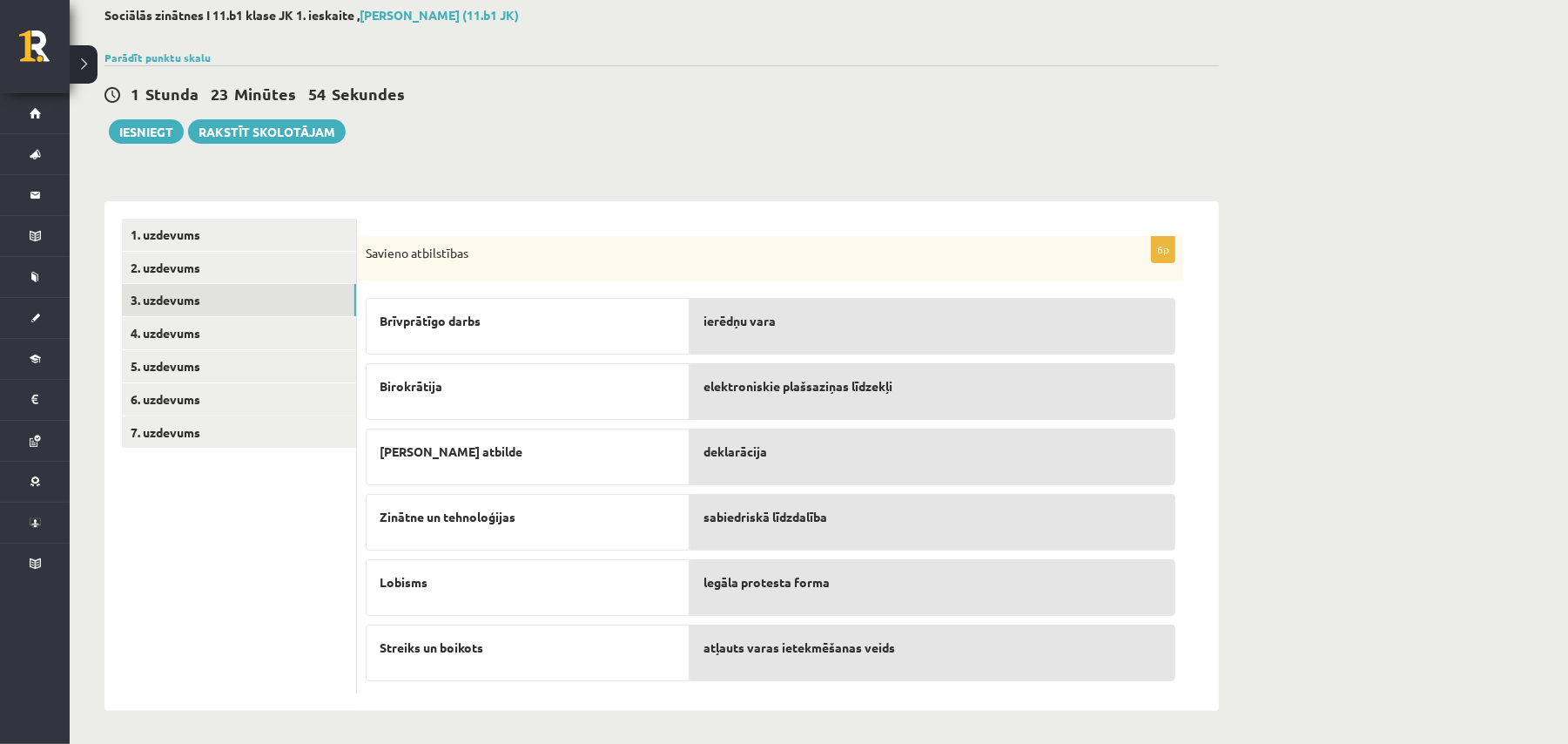
scroll to position [98, 0]
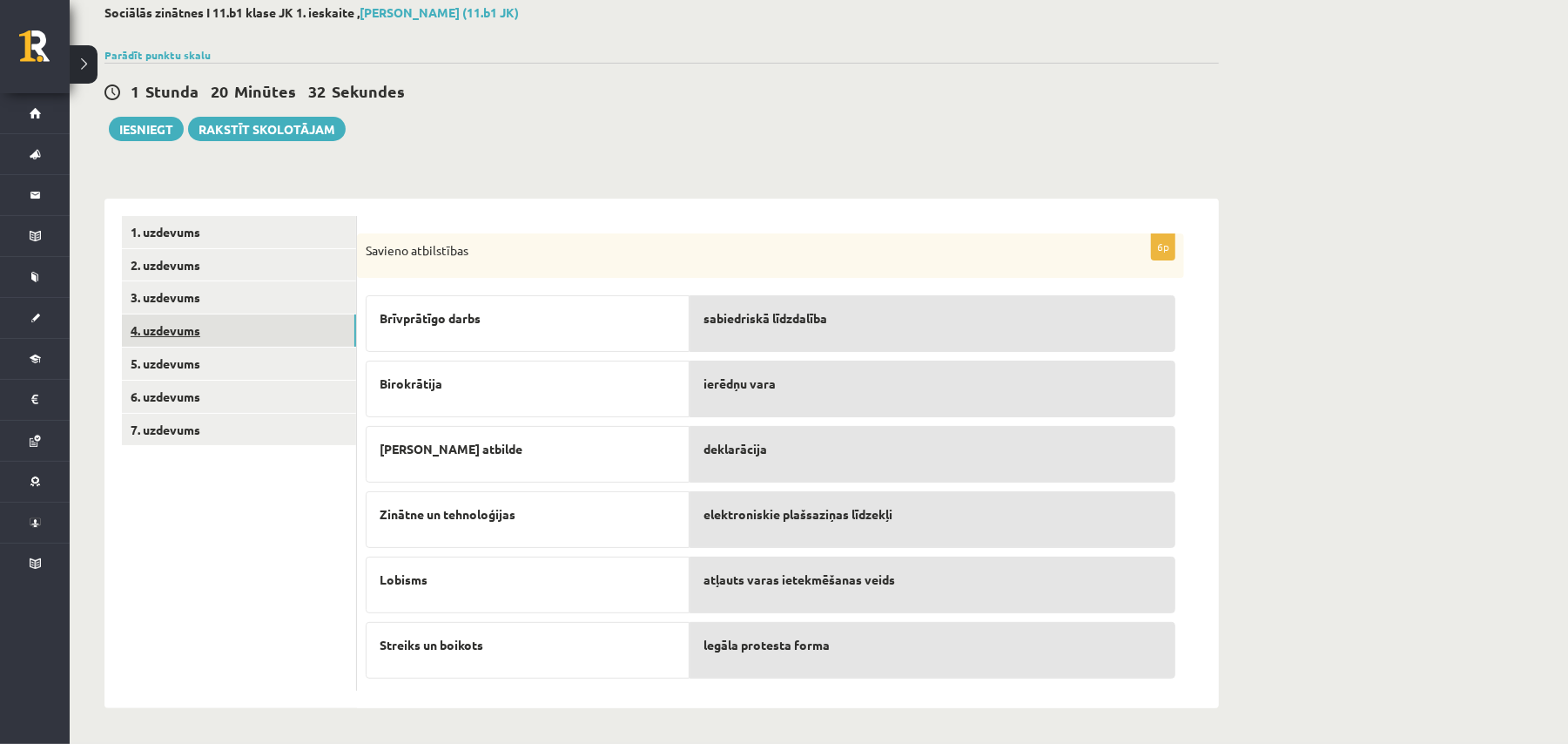
click at [258, 335] on link "4. uzdevums" at bounding box center [239, 331] width 234 height 33
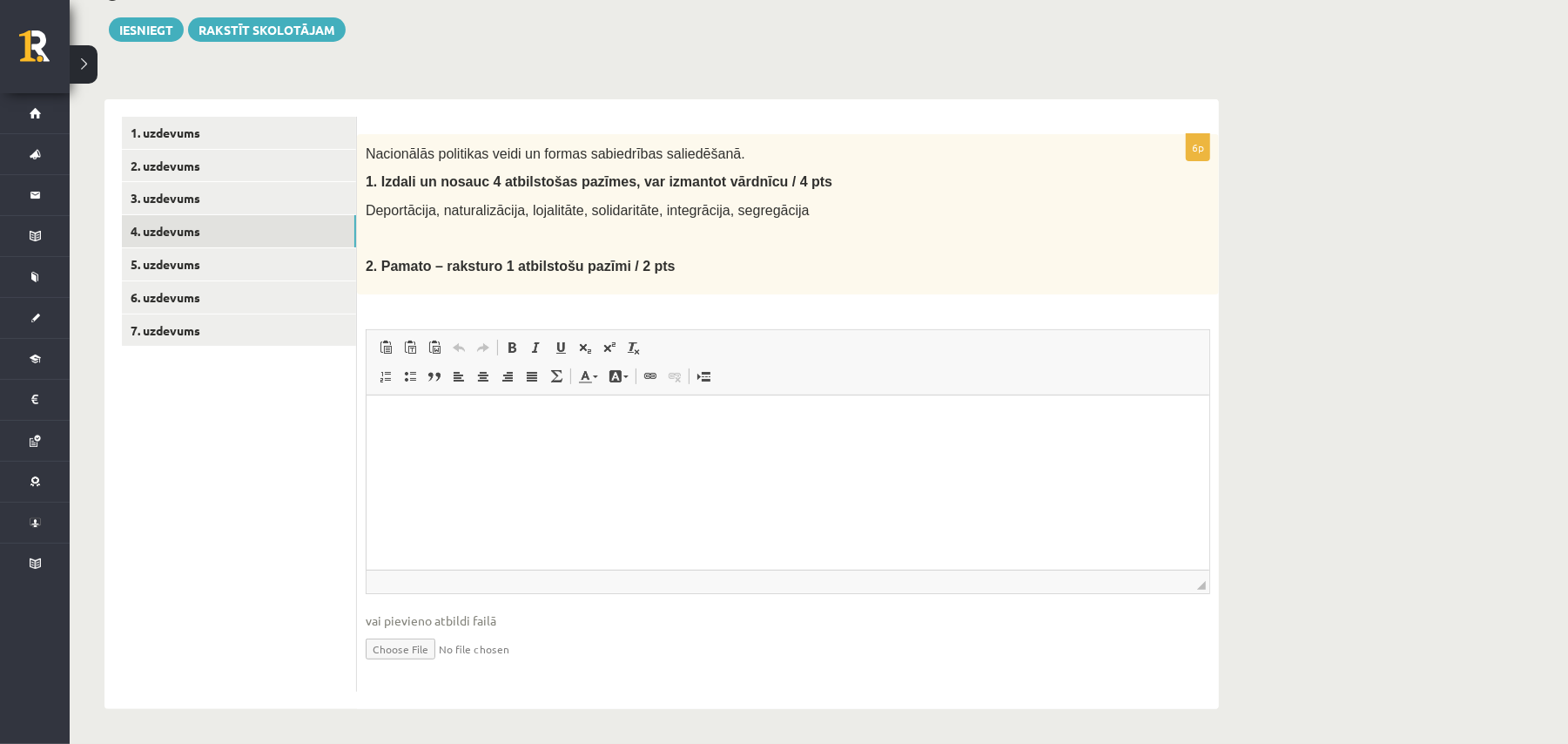
scroll to position [0, 0]
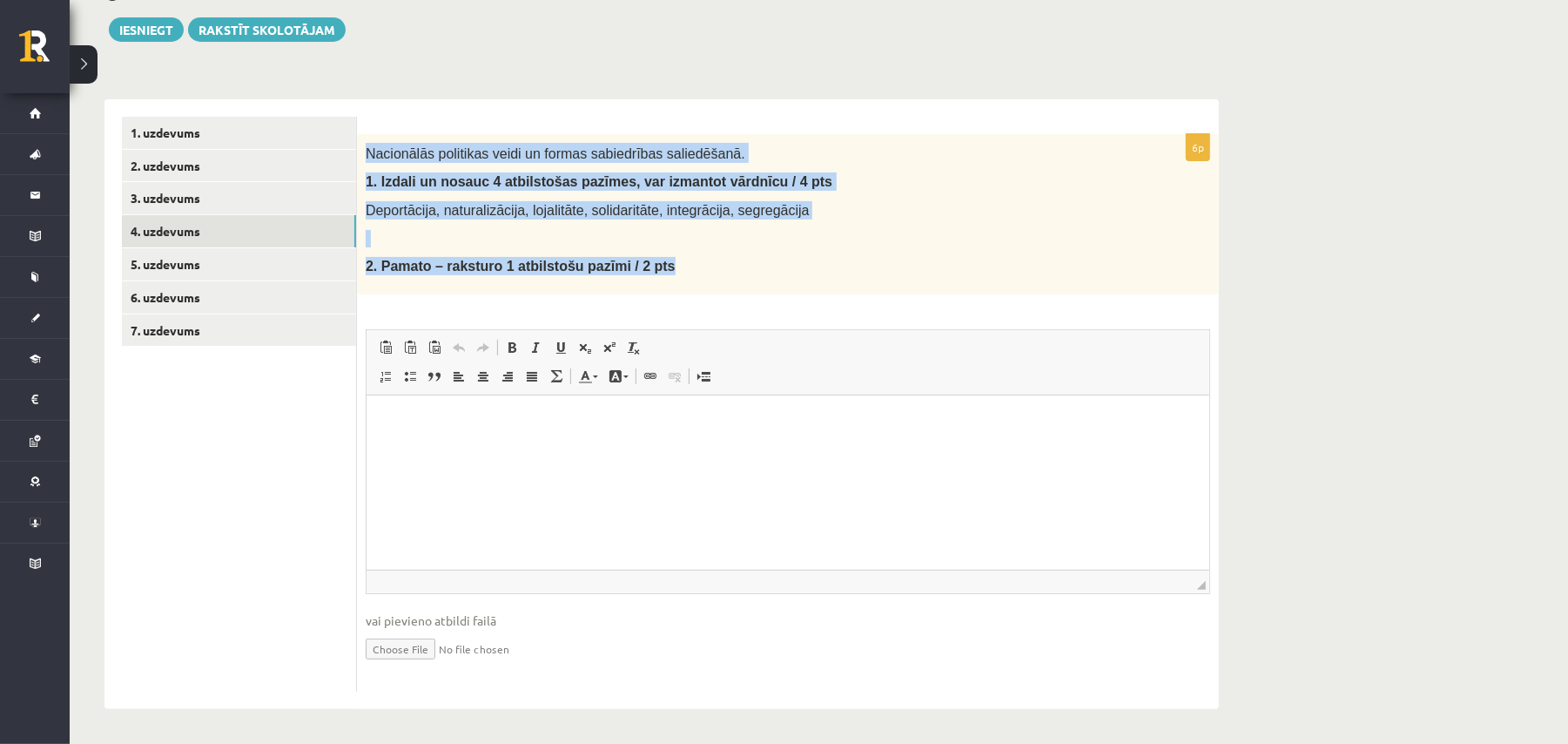
drag, startPoint x: 372, startPoint y: 155, endPoint x: 723, endPoint y: 258, distance: 365.8
click at [723, 258] on div "Nacionālās politikas veidi un formas sabiedrības saliedēšanā. 1. Izdali un nosa…" at bounding box center [788, 214] width 862 height 160
copy div "Nacionālās politikas veidi un formas sabiedrības saliedēšanā. 1. Izdali un nosa…"
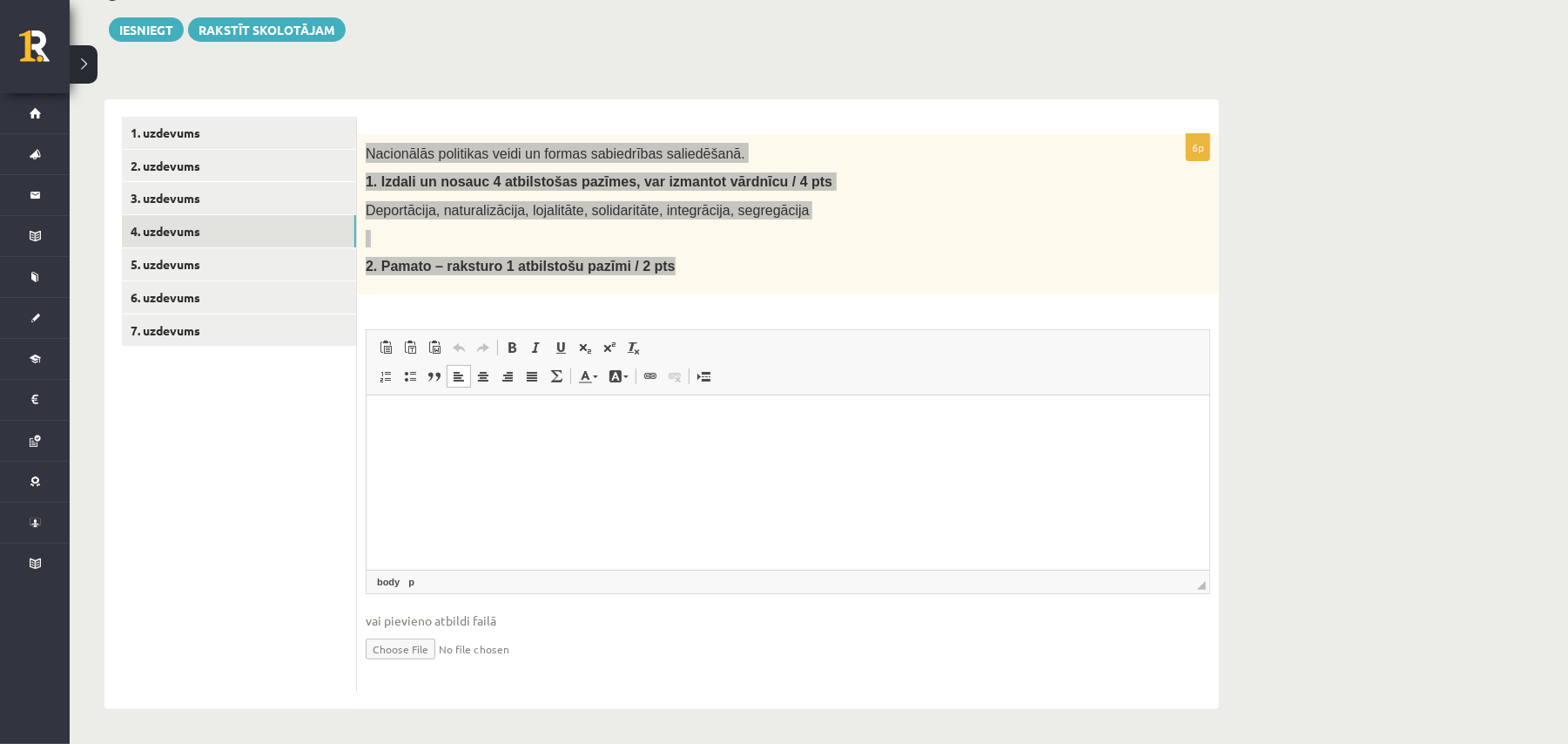
click at [565, 418] on p "Bagātinātā teksta redaktors, wiswyg-editor-user-answer-47433839704420" at bounding box center [787, 420] width 808 height 18
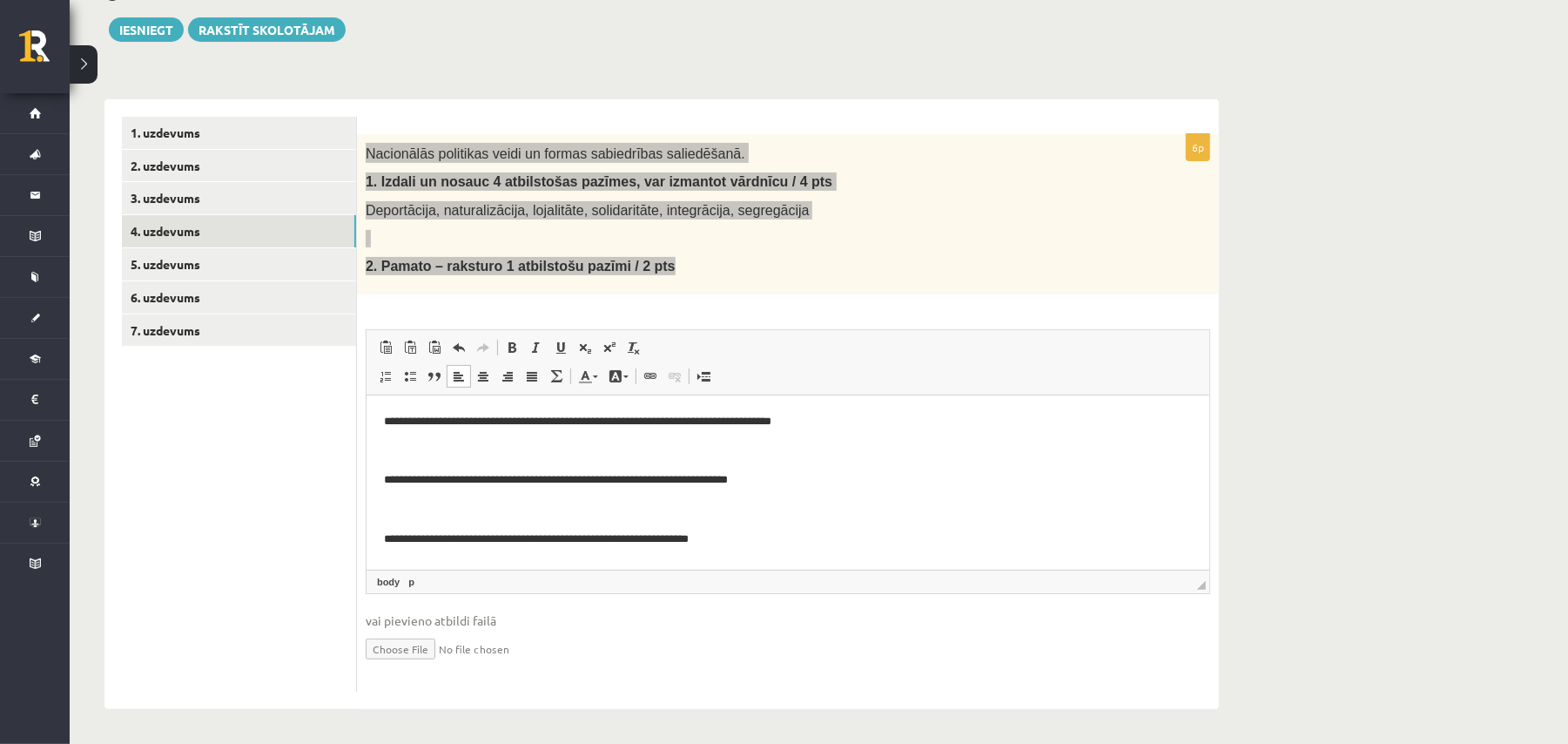
click at [385, 481] on p "**********" at bounding box center [778, 479] width 791 height 18
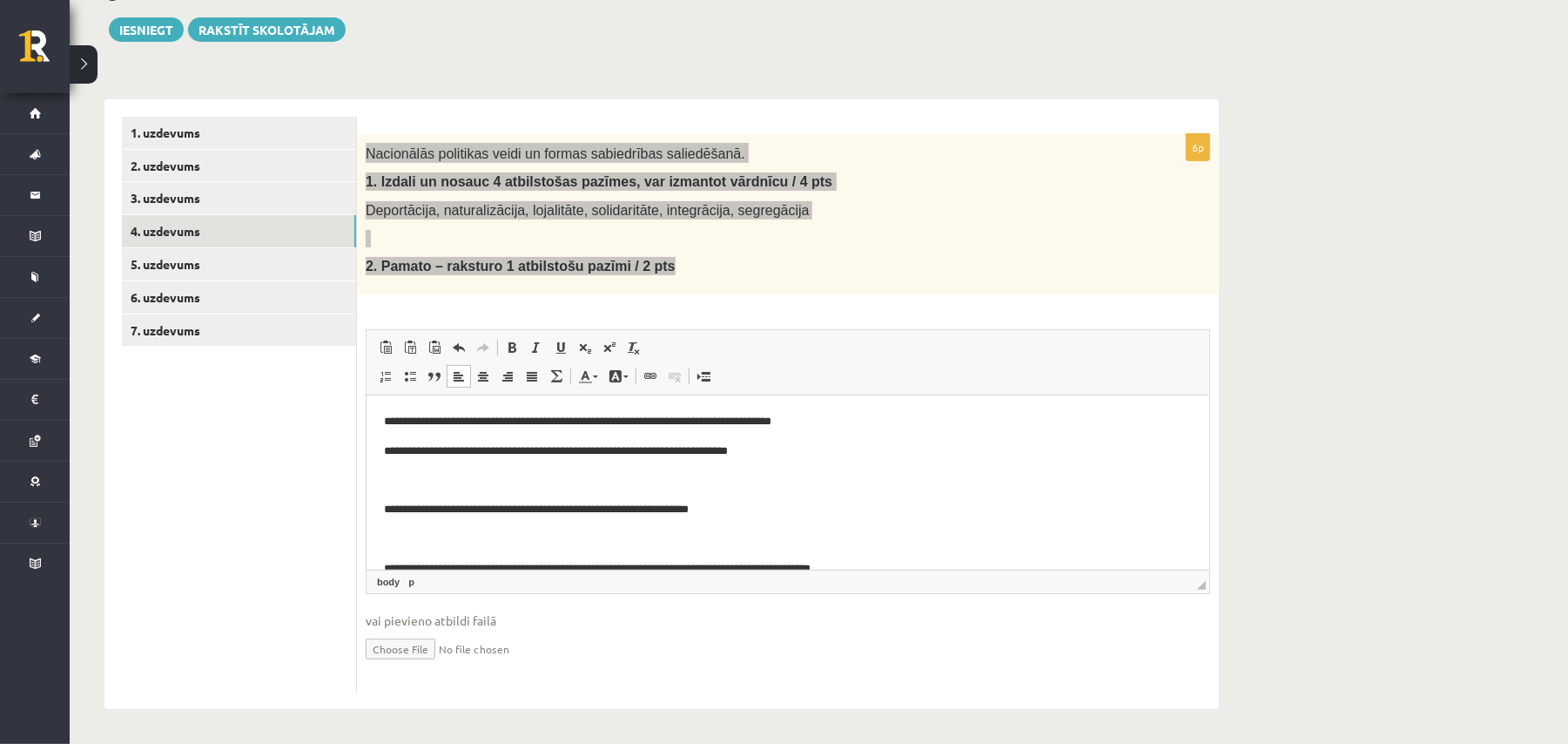
click at [383, 523] on body "**********" at bounding box center [787, 586] width 808 height 348
click at [370, 516] on html "**********" at bounding box center [787, 586] width 843 height 383
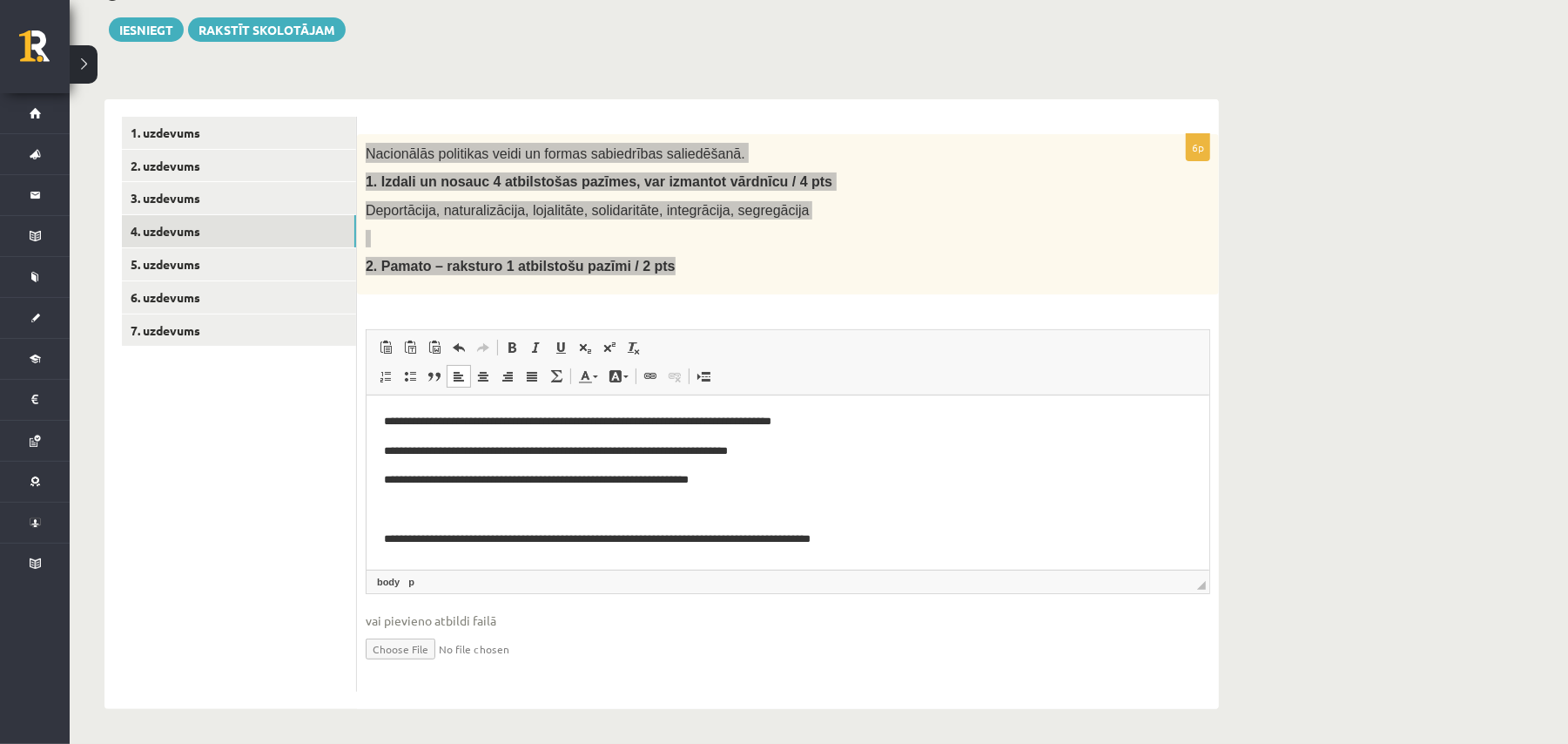
click at [384, 544] on p "**********" at bounding box center [778, 539] width 791 height 18
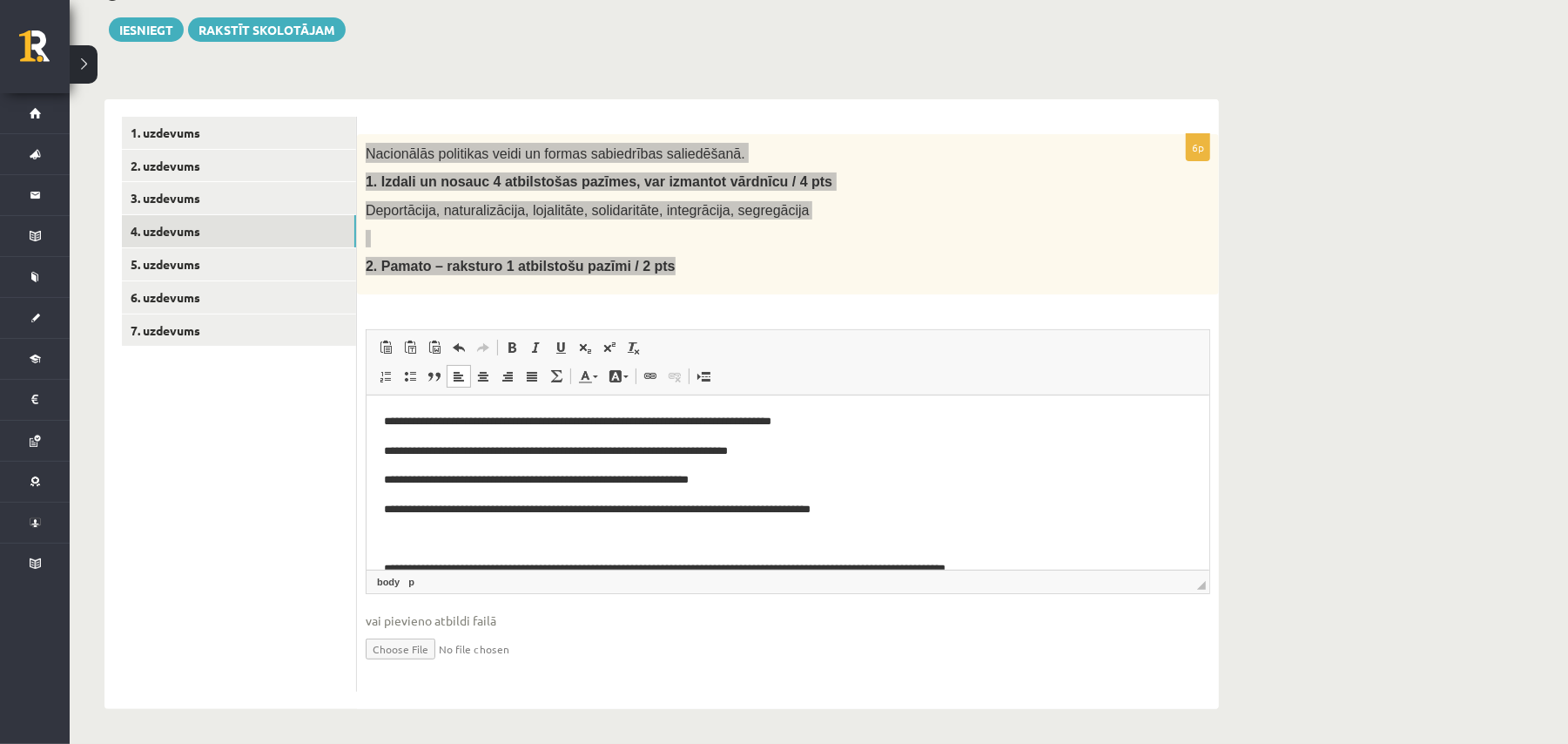
click at [376, 558] on html "**********" at bounding box center [787, 557] width 843 height 324
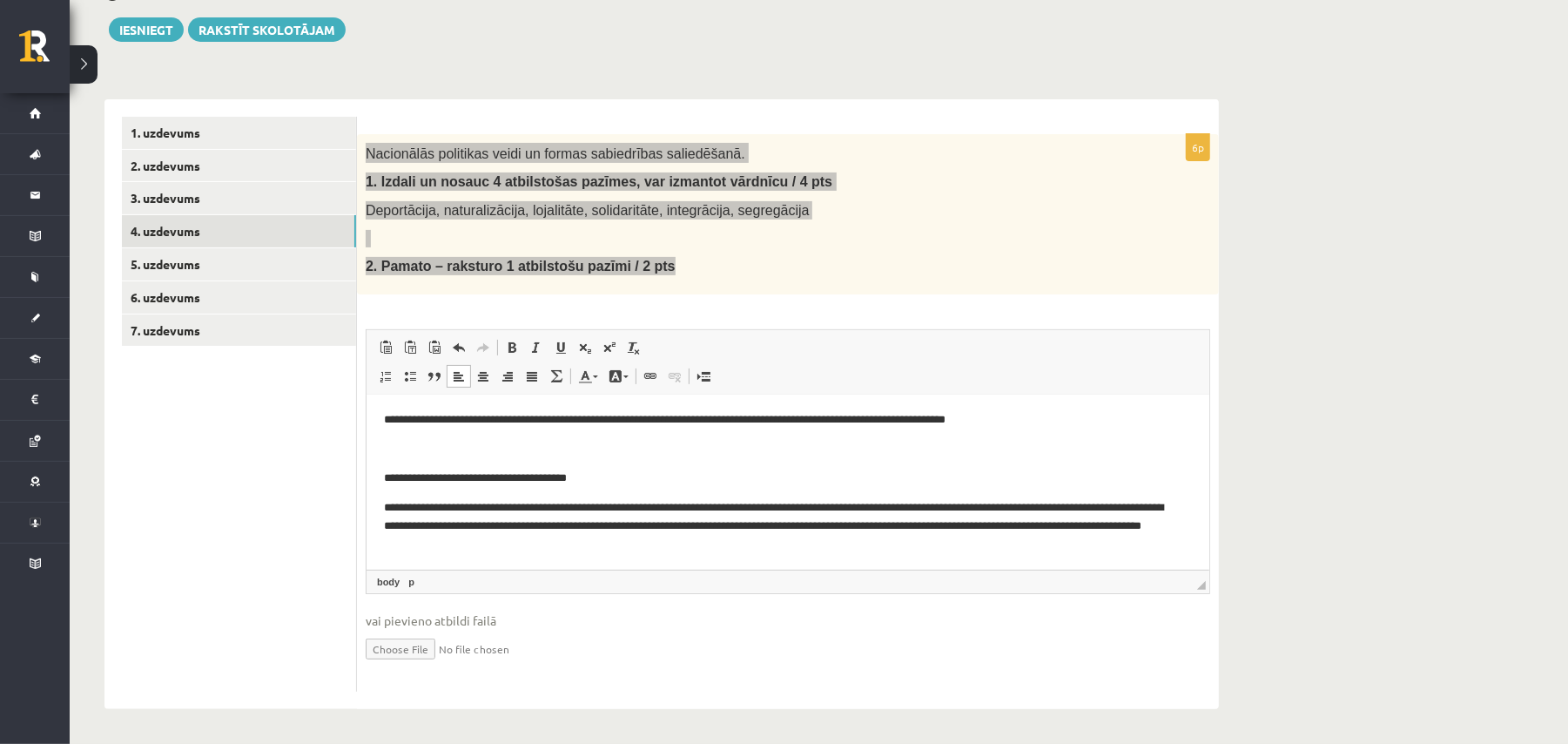
scroll to position [120, 0]
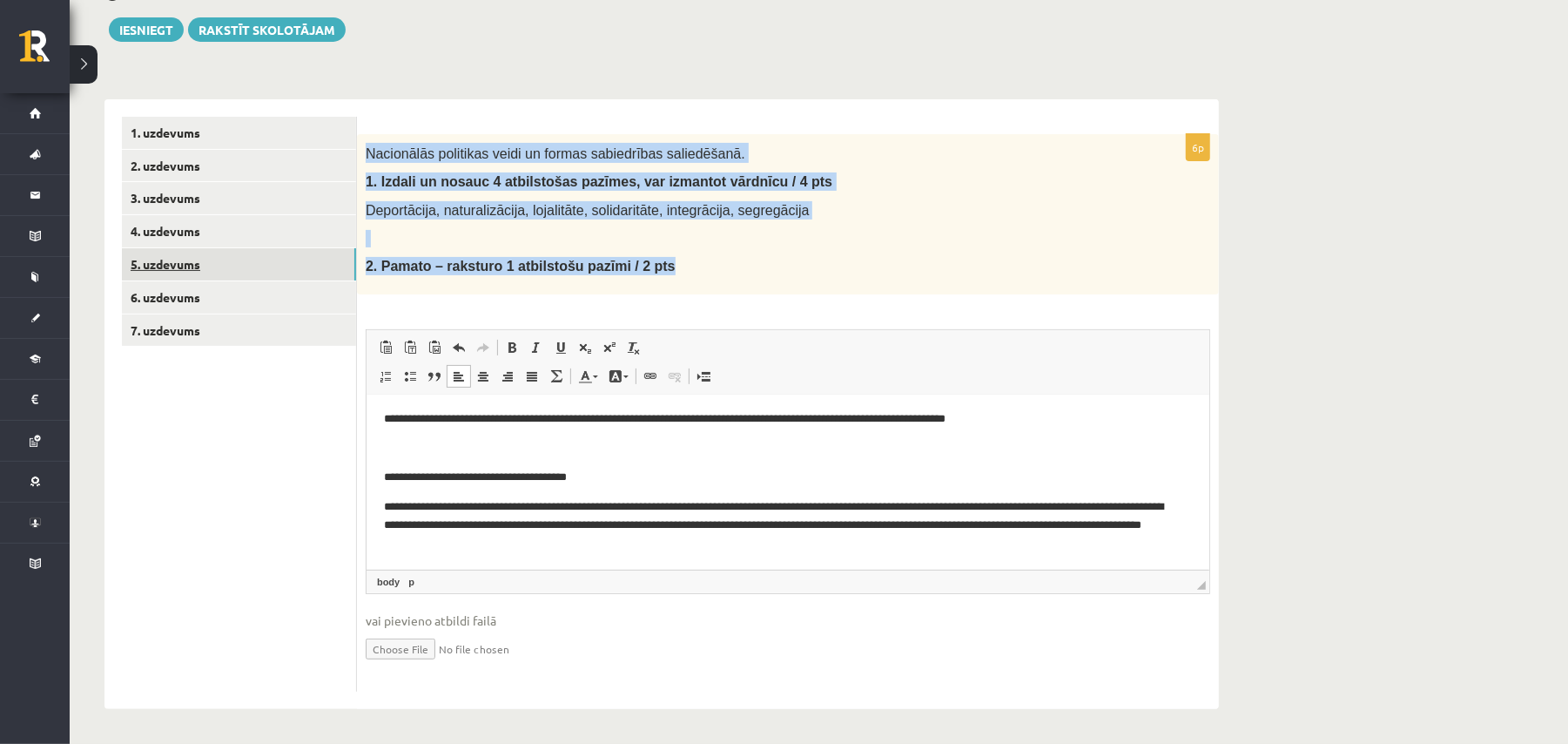
click at [258, 273] on link "5. uzdevums" at bounding box center [239, 265] width 234 height 33
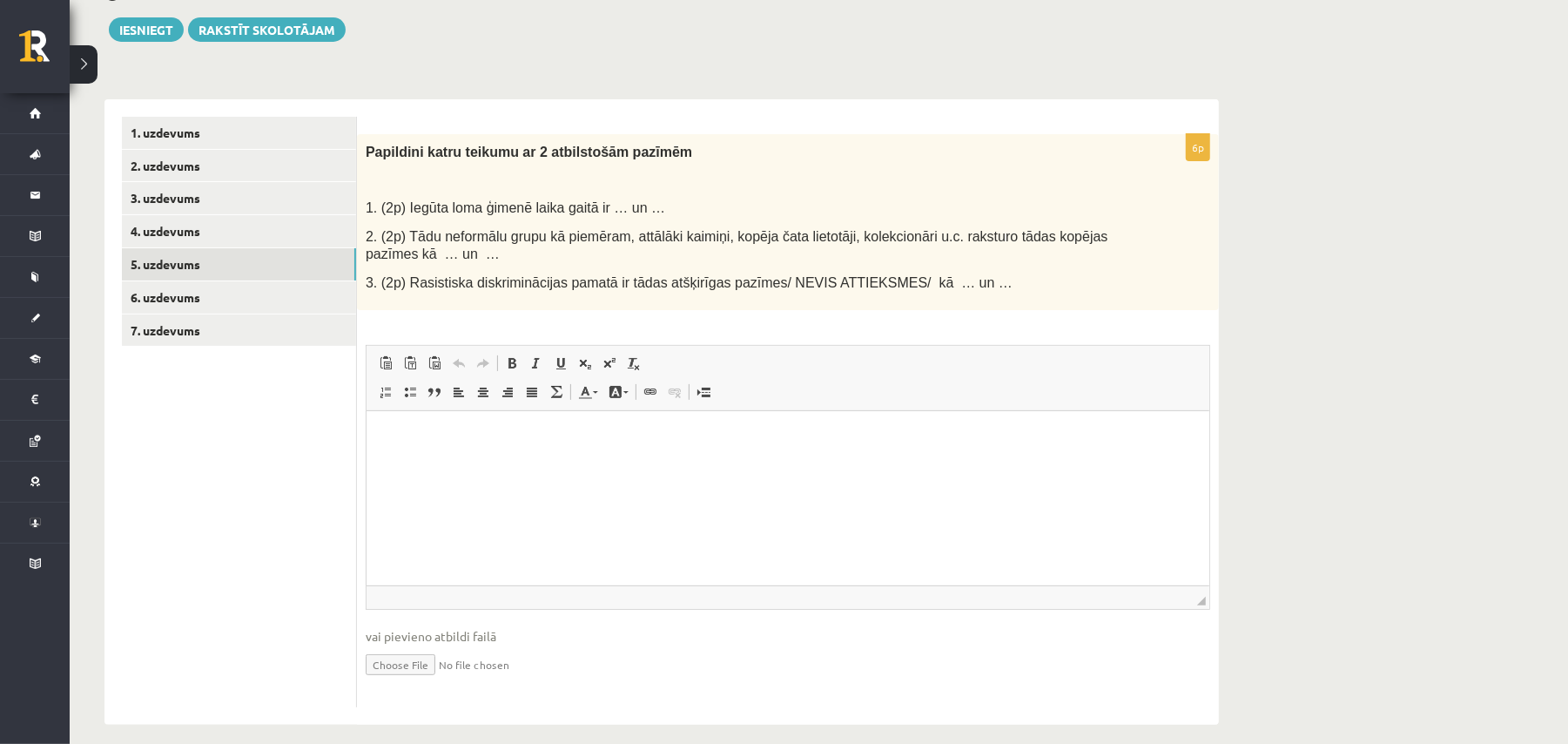
scroll to position [0, 0]
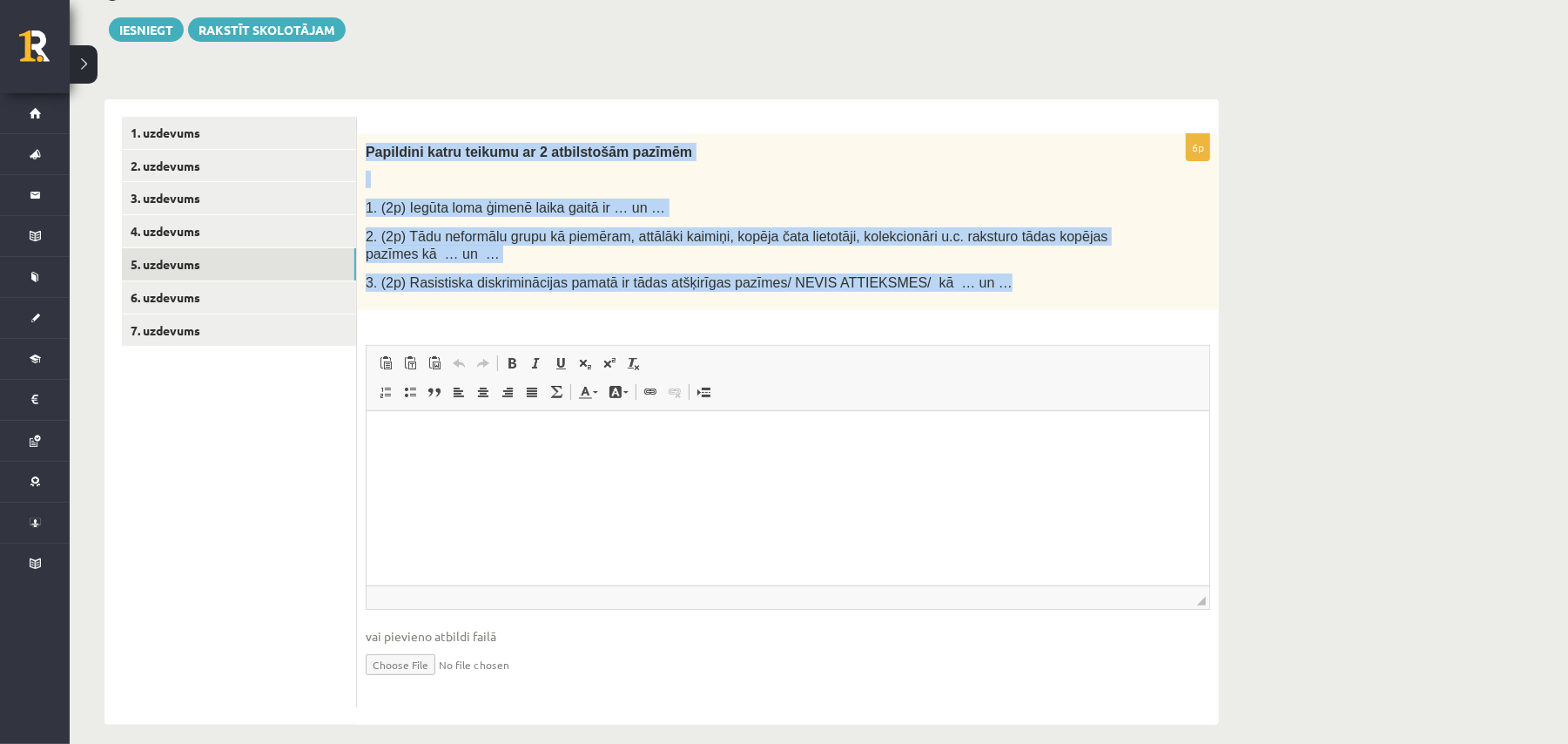
drag, startPoint x: 360, startPoint y: 152, endPoint x: 953, endPoint y: 286, distance: 608.0
click at [953, 286] on div "Papildini katru teikumu ar 2 atbilstošām pazīmēm 1. (2p) Iegūta loma ģimenē lai…" at bounding box center [788, 223] width 862 height 177
copy div "Papildini katru teikumu ar 2 atbilstošām pazīmēm 1. (2p) Iegūta loma ģimenē lai…"
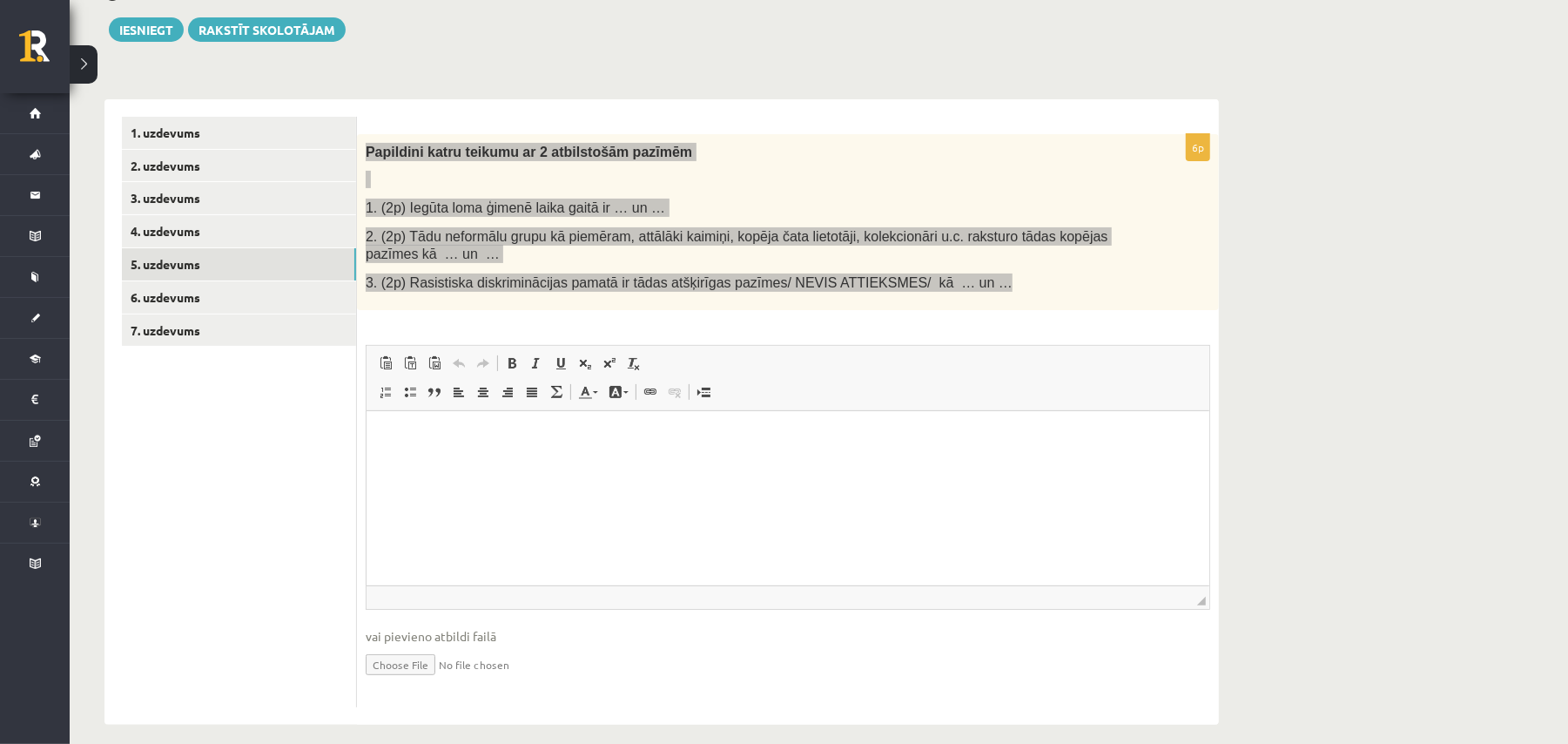
click at [579, 465] on html at bounding box center [787, 437] width 843 height 53
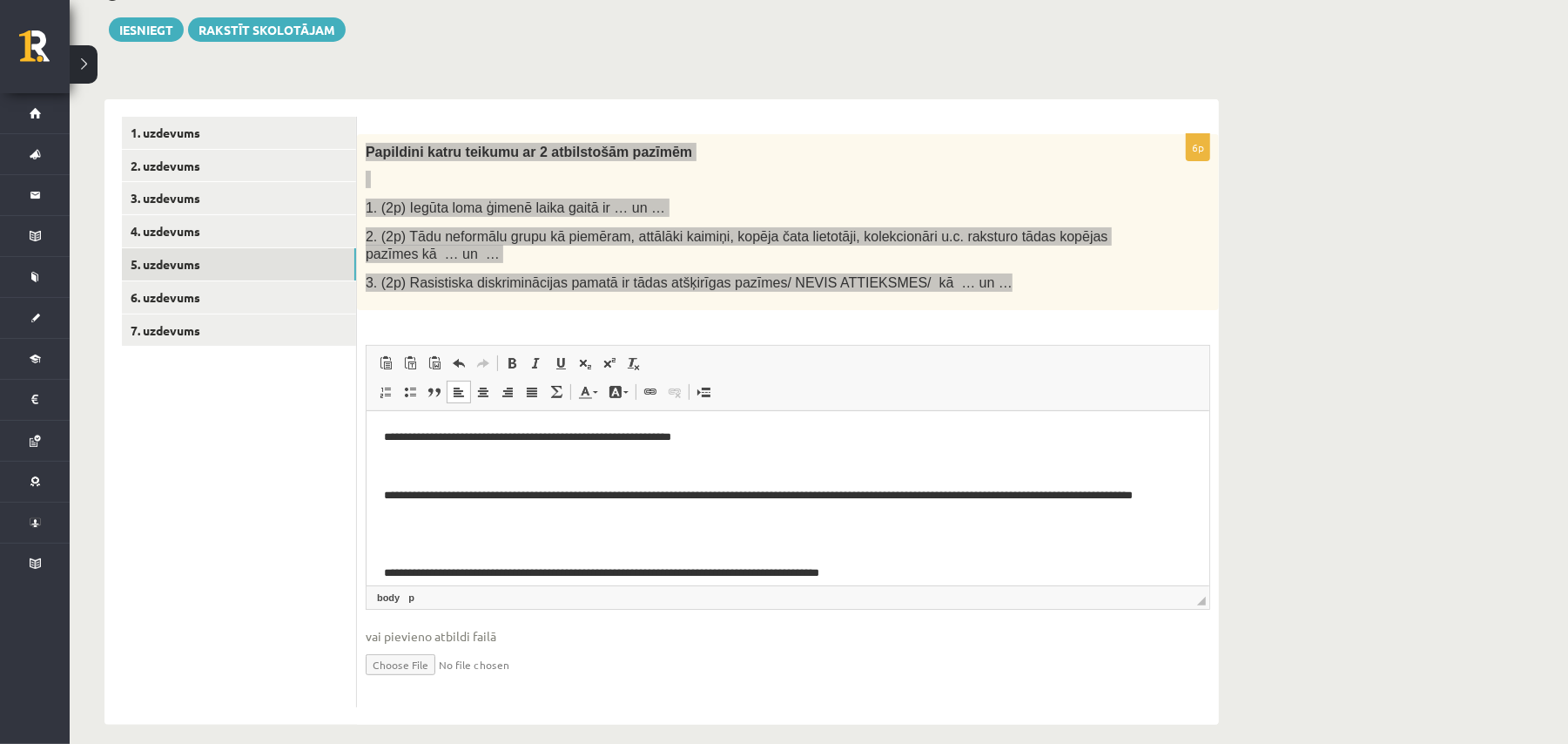
click at [380, 493] on html "**********" at bounding box center [787, 505] width 843 height 188
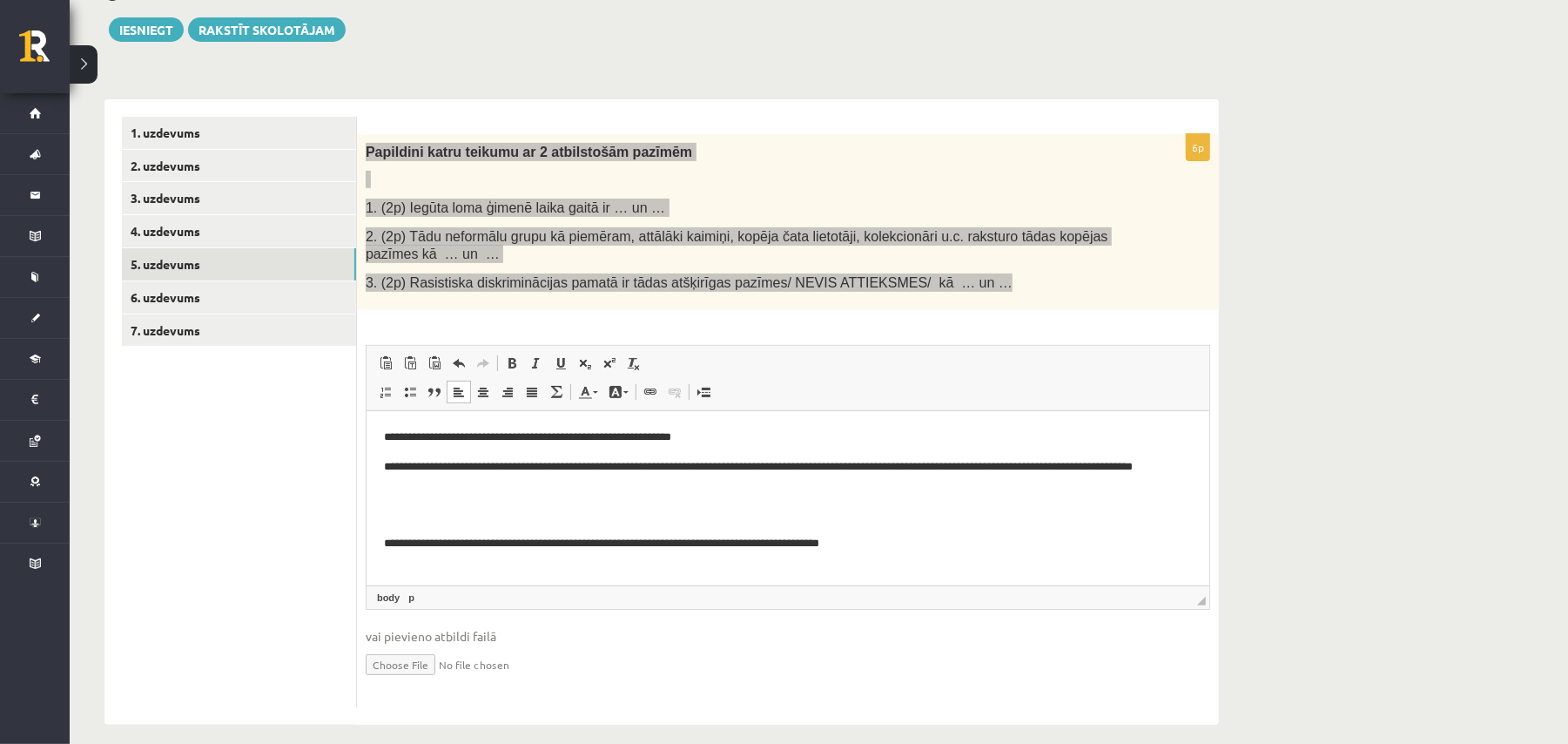
click at [383, 542] on p "**********" at bounding box center [787, 543] width 808 height 18
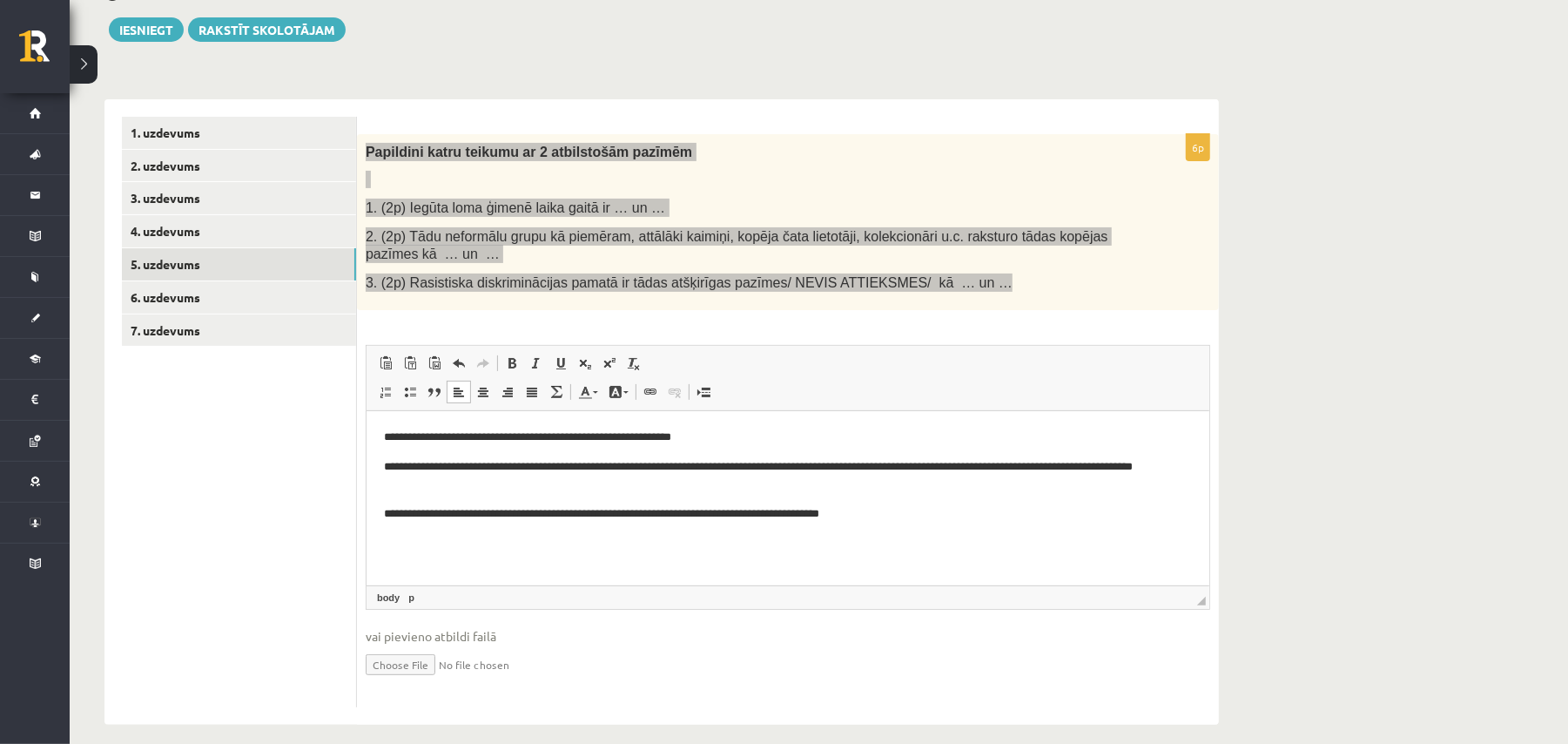
click at [850, 469] on p "**********" at bounding box center [787, 476] width 808 height 36
click at [847, 467] on p "**********" at bounding box center [787, 476] width 808 height 36
click at [859, 502] on body "**********" at bounding box center [787, 475] width 808 height 95
click at [895, 515] on p "**********" at bounding box center [787, 514] width 808 height 18
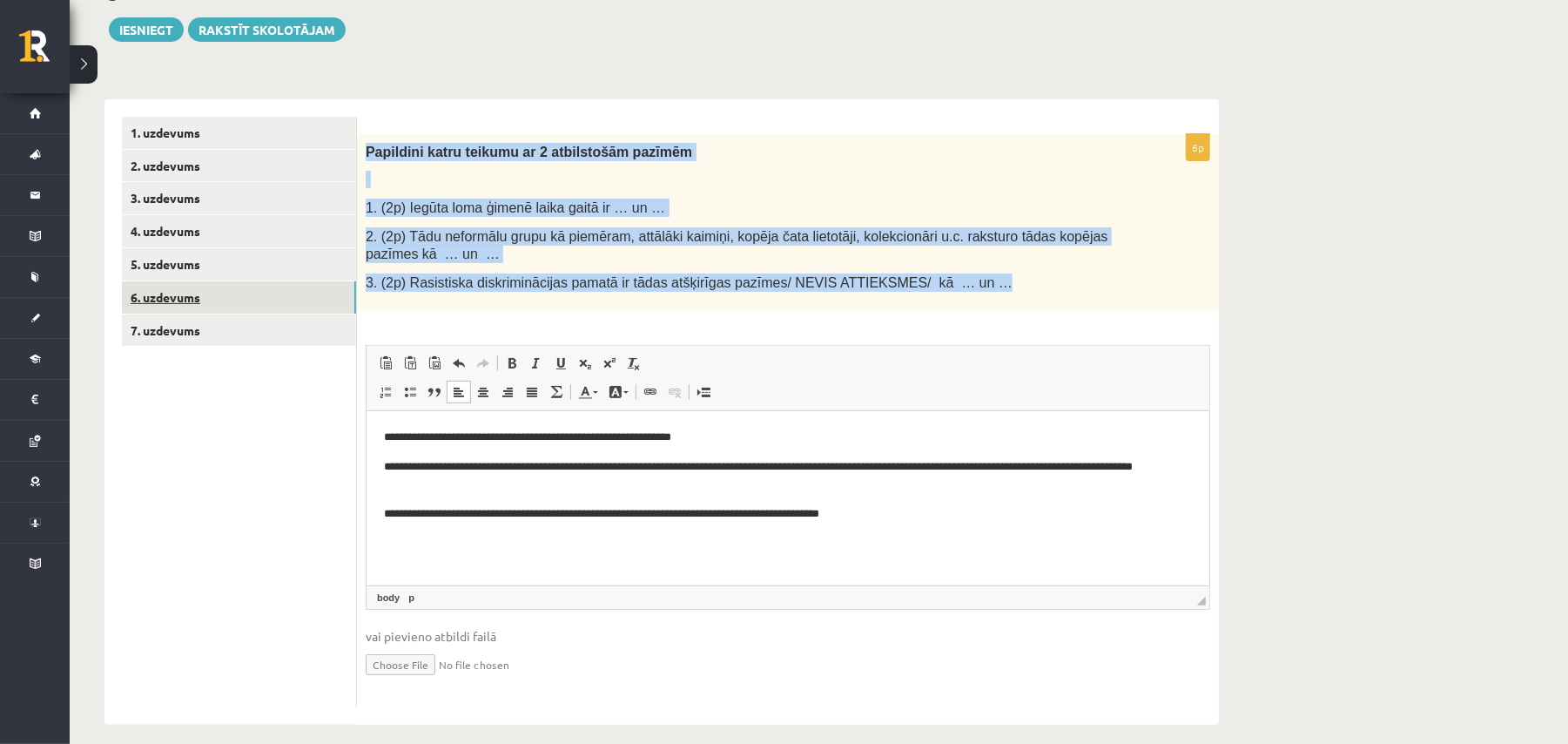
click at [221, 289] on link "6. uzdevums" at bounding box center [239, 298] width 234 height 33
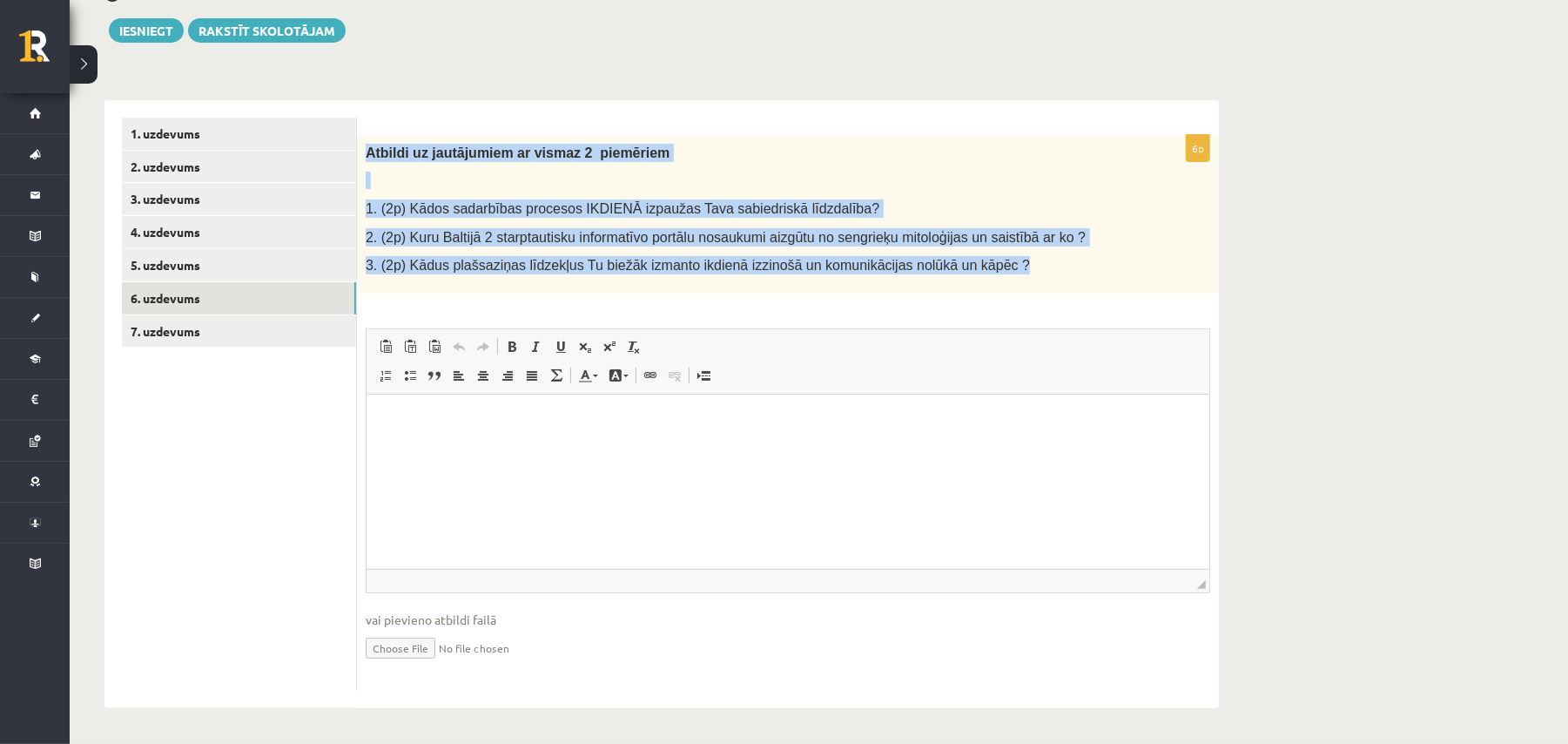
drag, startPoint x: 362, startPoint y: 144, endPoint x: 1009, endPoint y: 273, distance: 659.7
click at [1009, 273] on div "Atbildi uz jautājumiem ar vismaz 2 piemēriem 1. (2p) Kādos sadarbības procesos …" at bounding box center [788, 214] width 862 height 158
copy div "Atbildi uz jautājumiem ar vismaz 2 piemēriem 1. (2p) Kādos sadarbības procesos …"
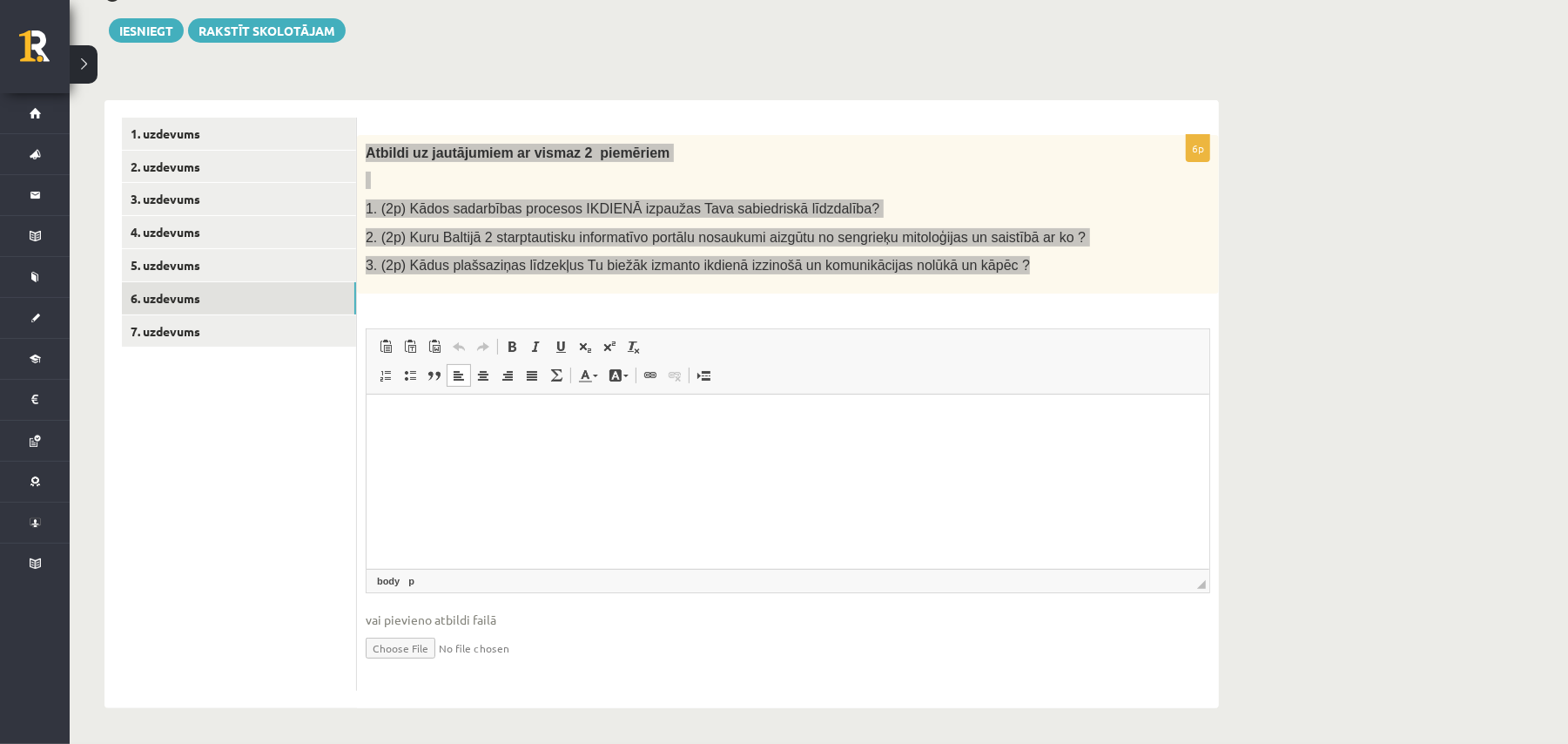
click at [709, 442] on html at bounding box center [787, 420] width 843 height 53
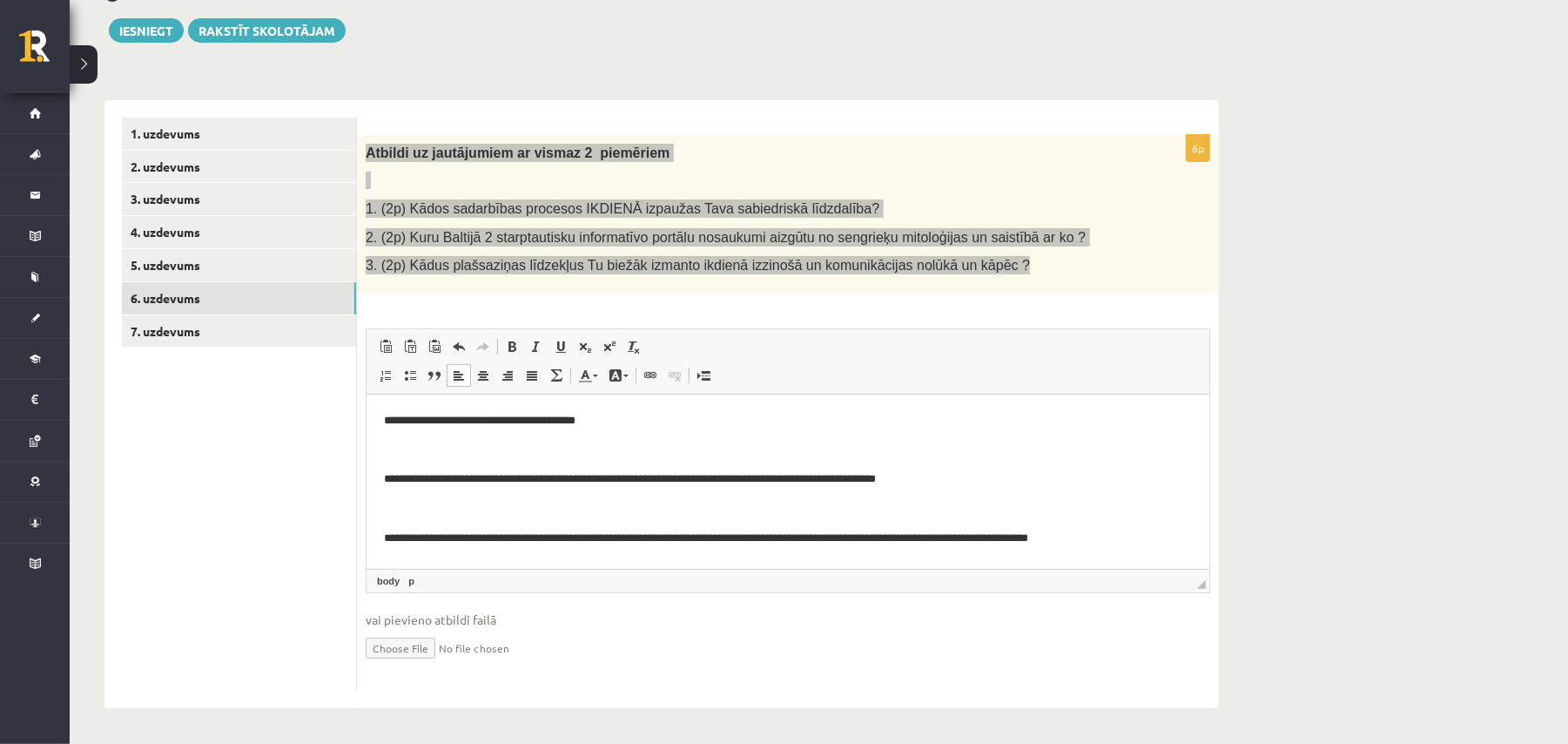
scroll to position [289, 0]
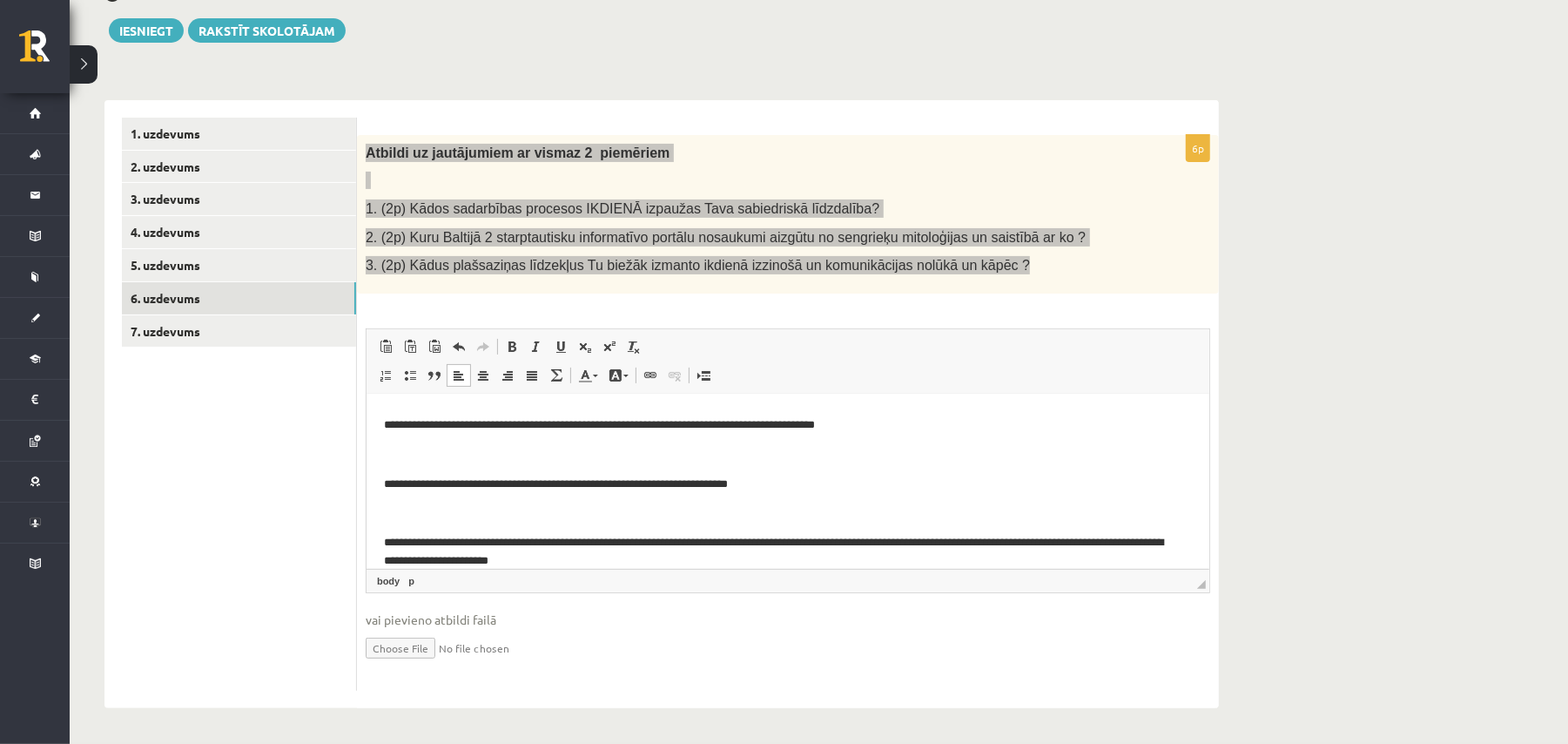
click at [680, 463] on p "Bagātinātā teksta redaktors, wiswyg-editor-user-answer-47433776594380" at bounding box center [787, 454] width 808 height 18
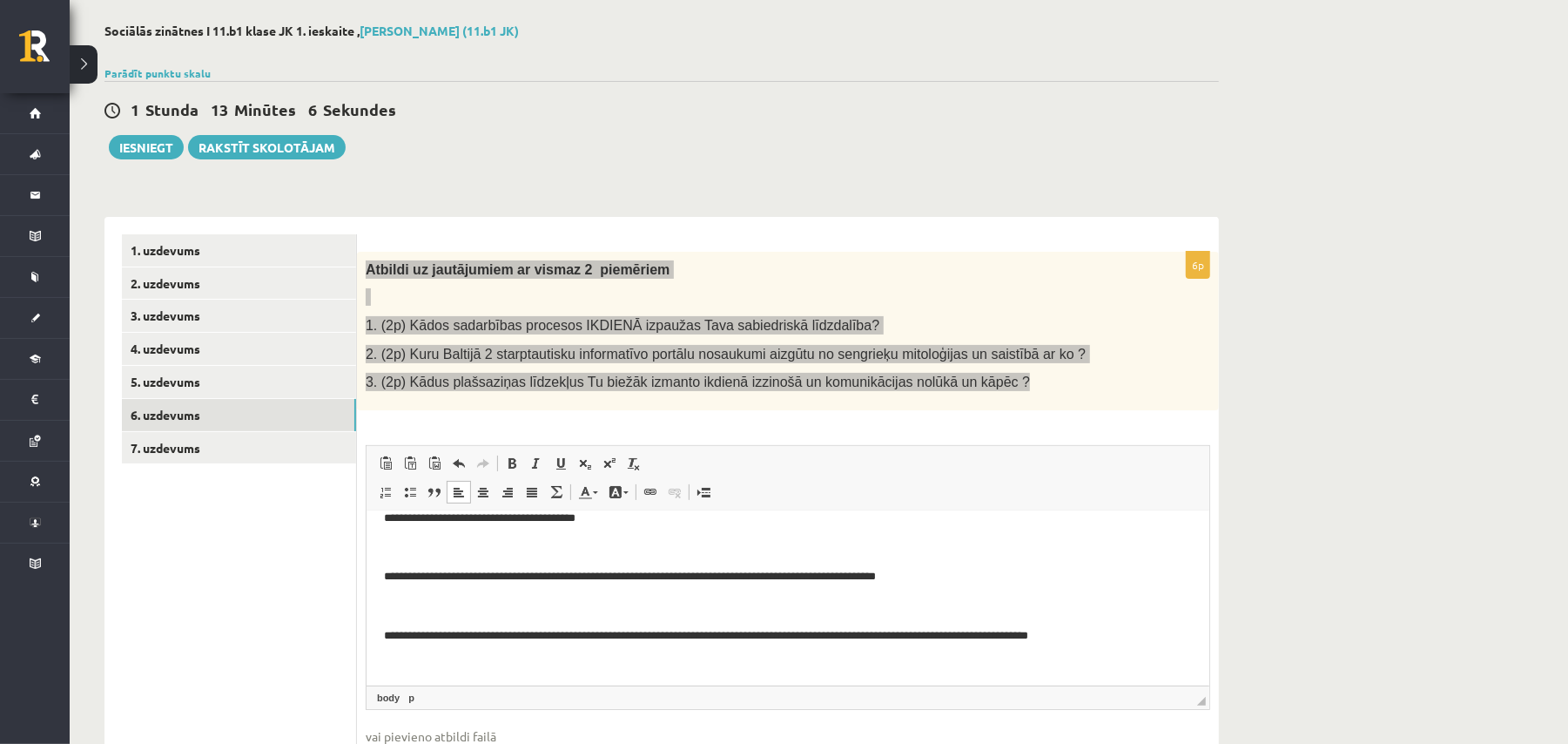
scroll to position [0, 0]
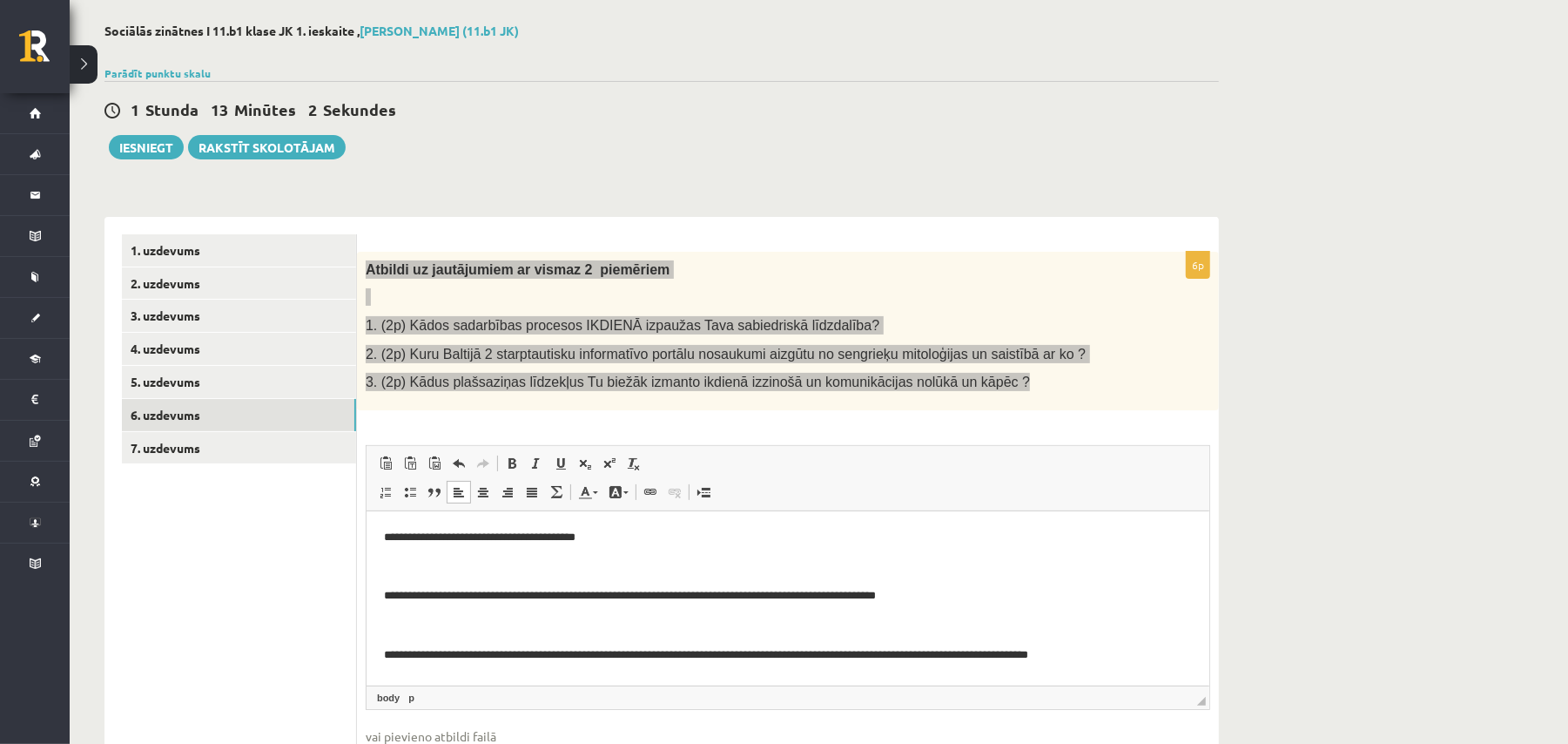
click at [596, 542] on p "**********" at bounding box center [778, 537] width 791 height 18
click at [384, 600] on p "**********" at bounding box center [778, 595] width 791 height 18
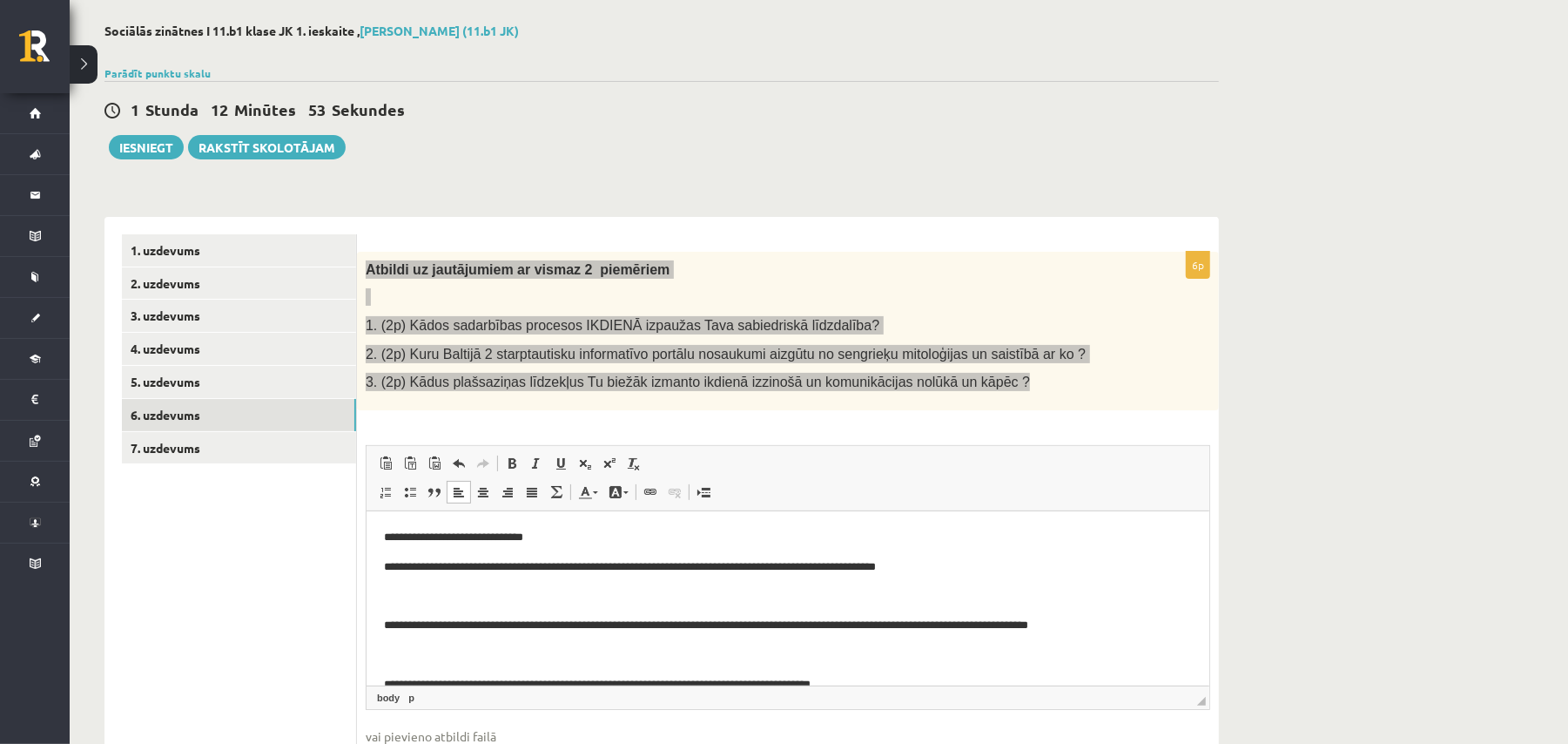
scroll to position [7, 0]
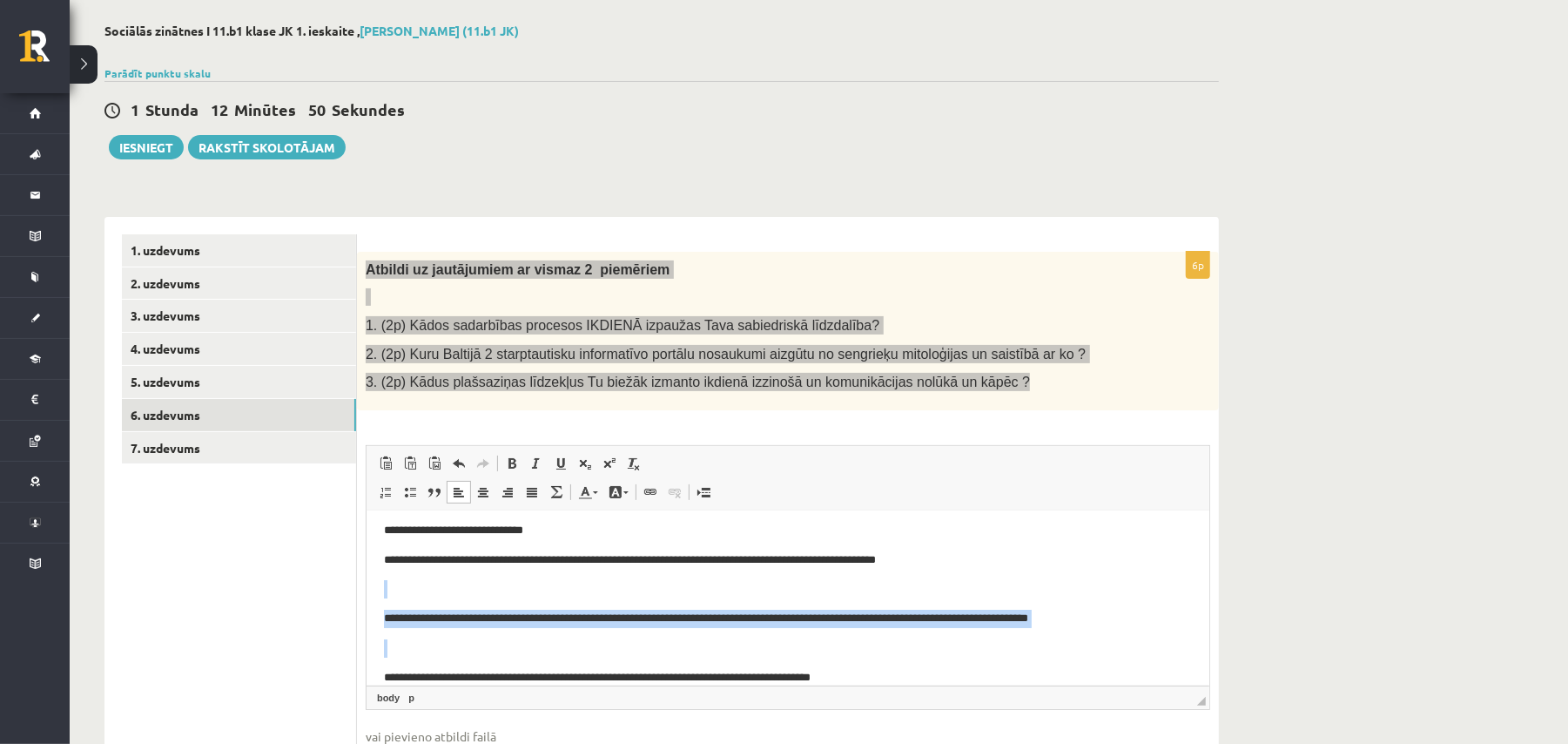
drag, startPoint x: 373, startPoint y: 634, endPoint x: 524, endPoint y: 596, distance: 155.7
click at [524, 596] on html "**********" at bounding box center [787, 730] width 843 height 453
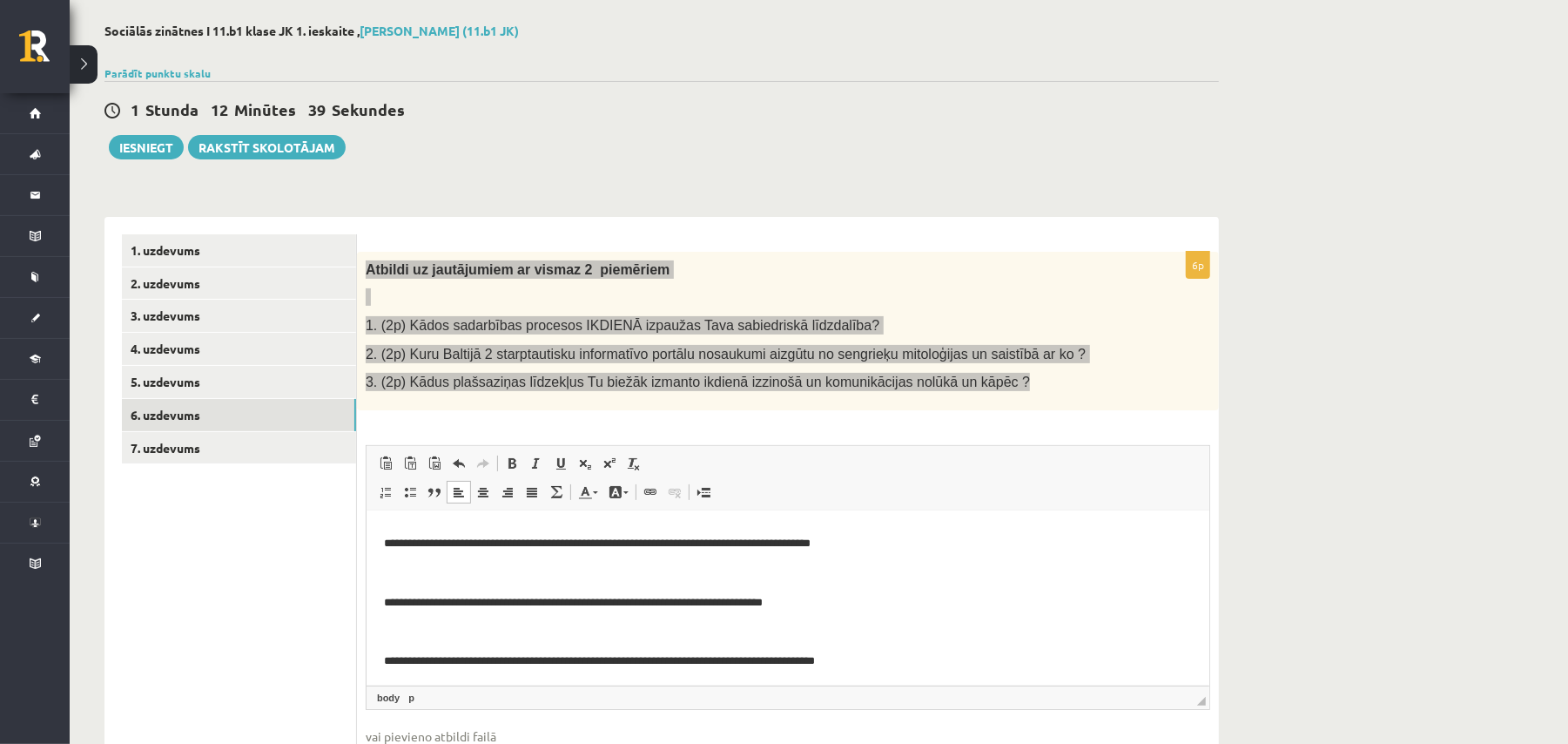
scroll to position [123, 0]
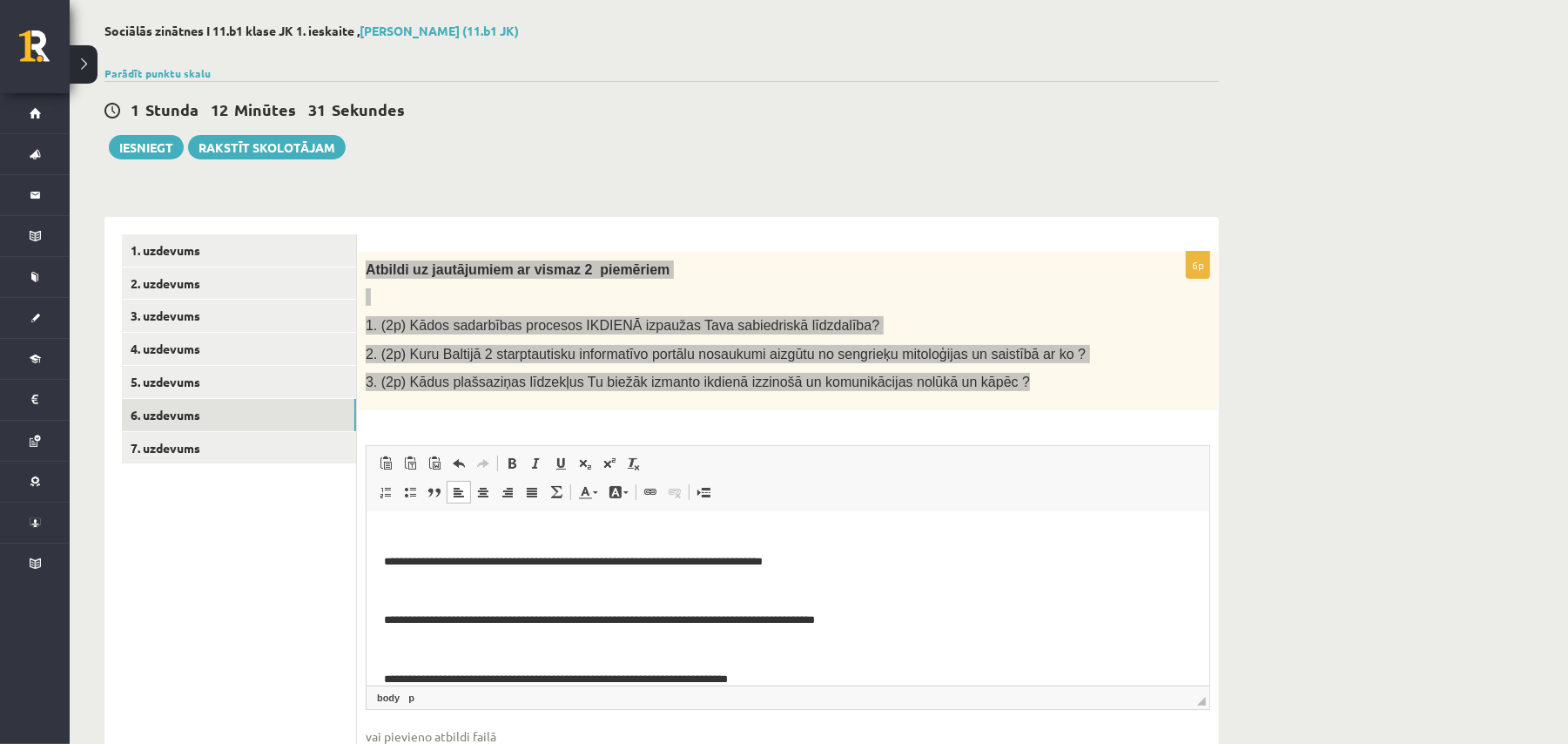
click at [464, 561] on p "**********" at bounding box center [778, 561] width 791 height 18
click at [701, 581] on p "Bagātinātā teksta redaktors, wiswyg-editor-user-answer-47433776594380" at bounding box center [787, 589] width 808 height 18
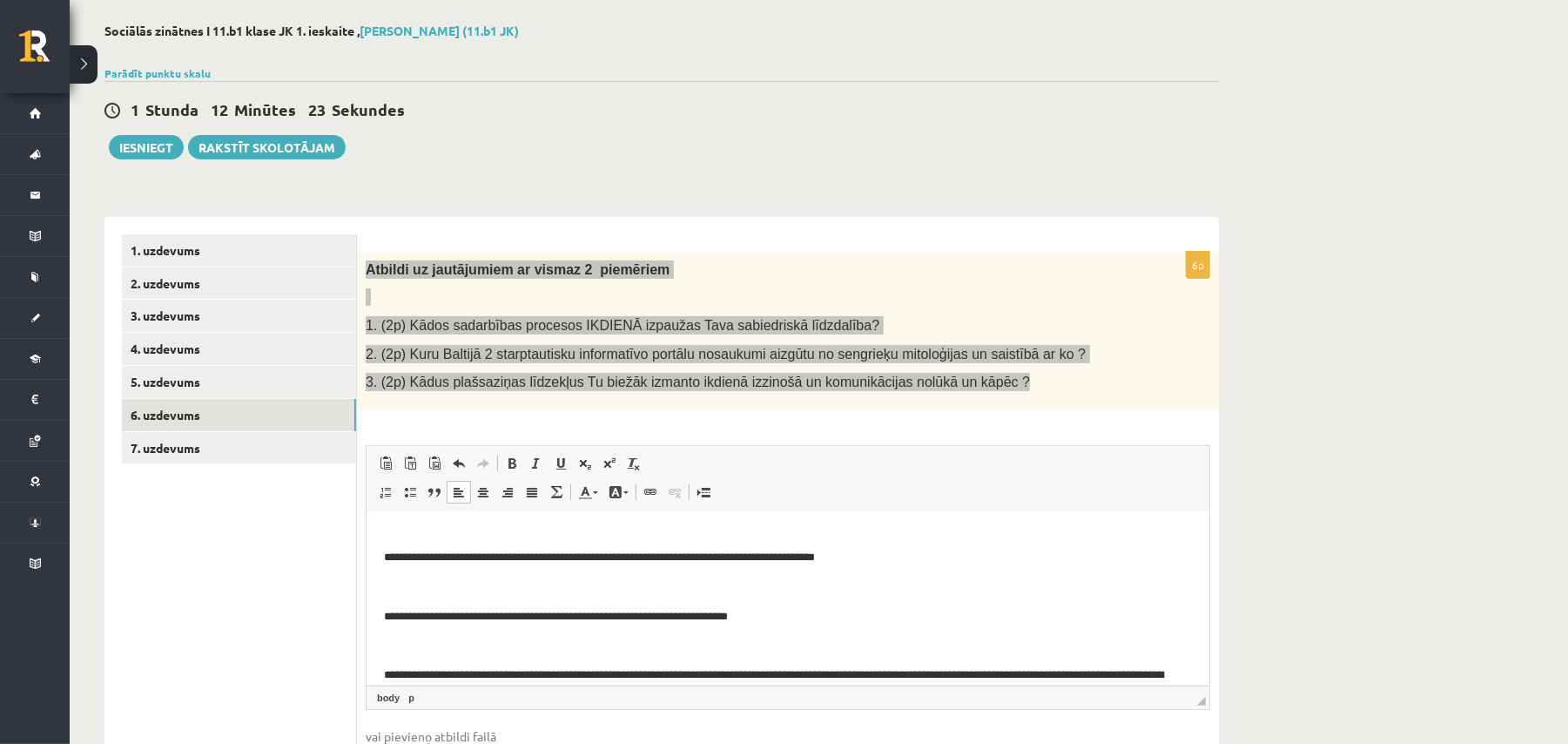
scroll to position [221, 0]
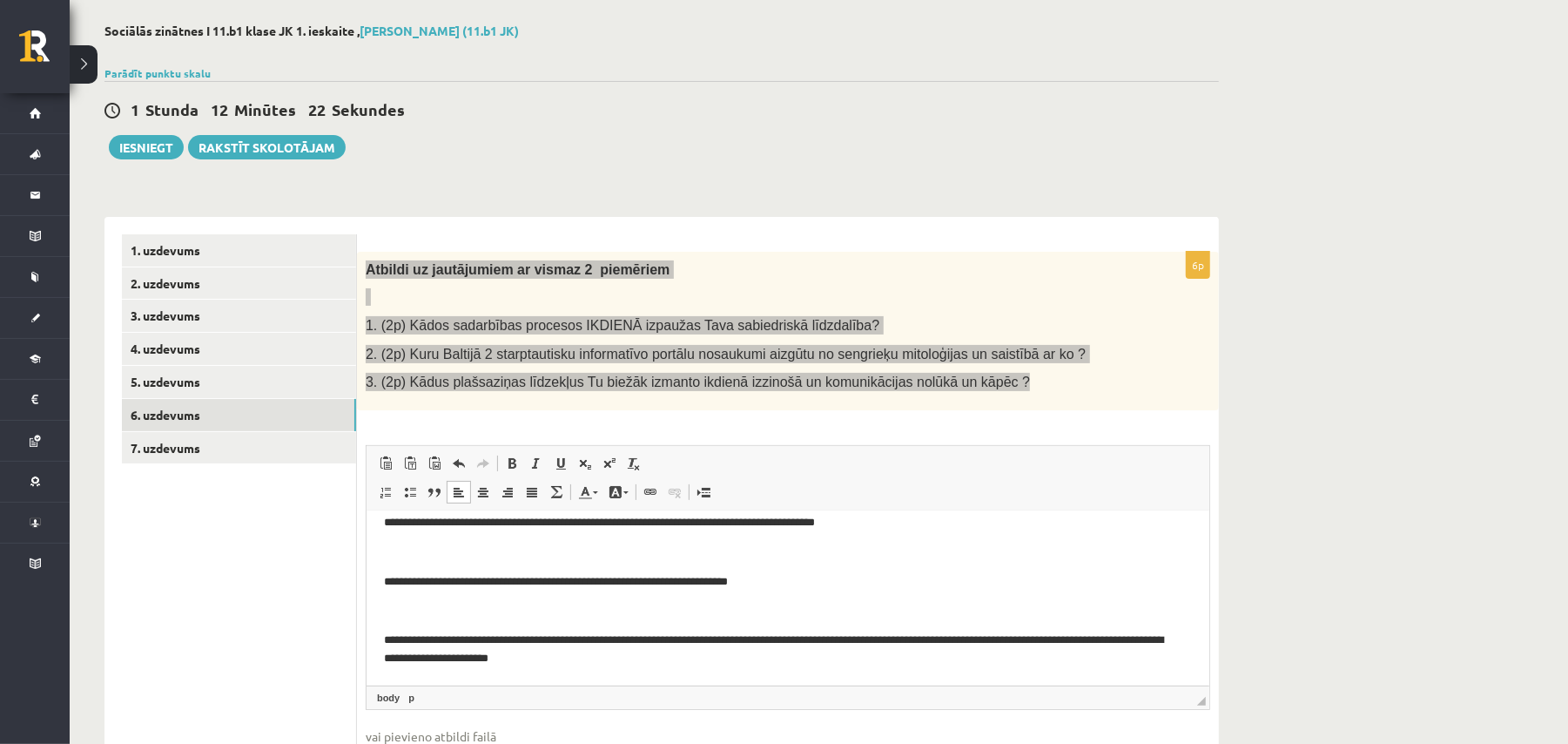
click at [540, 519] on p "**********" at bounding box center [778, 521] width 791 height 18
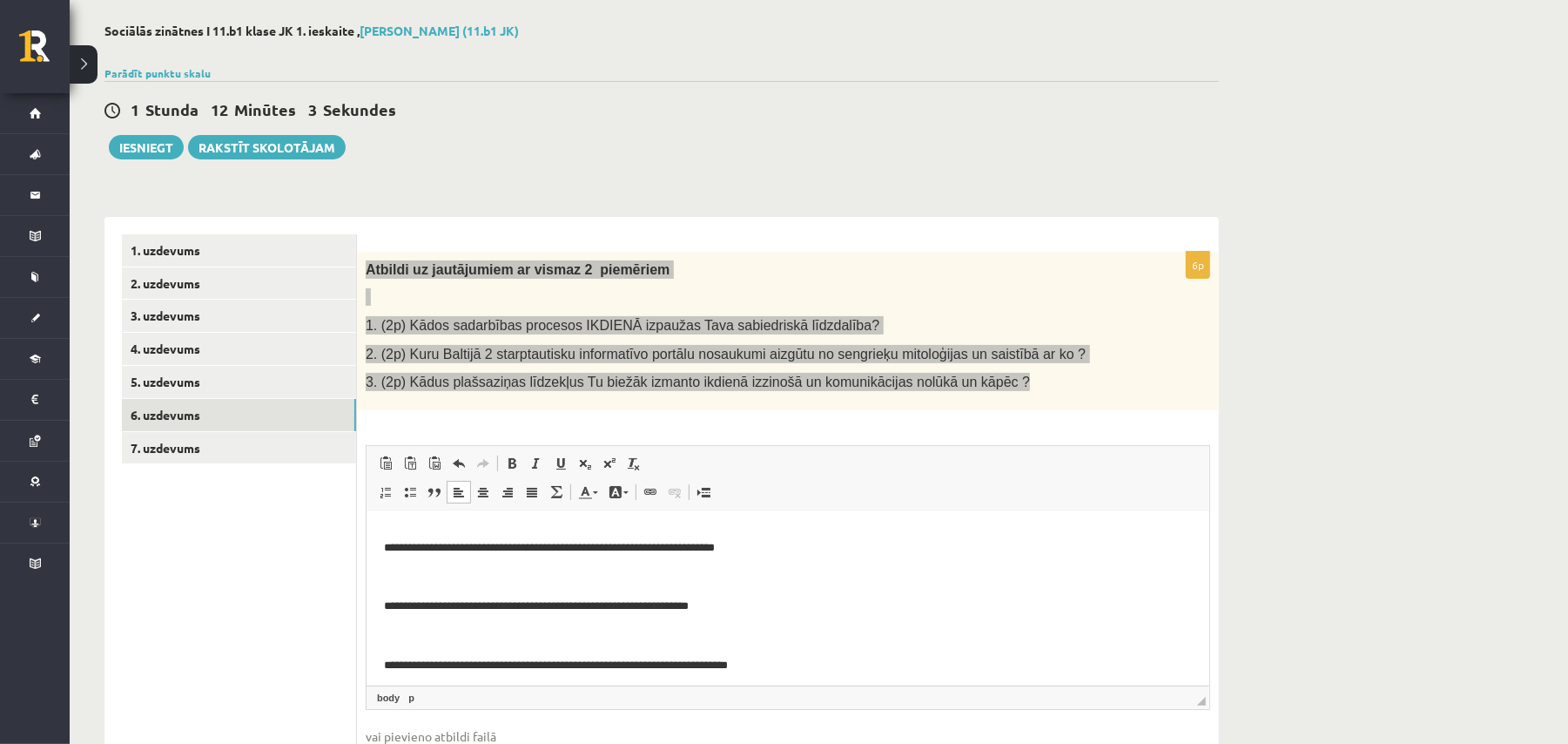
scroll to position [105, 0]
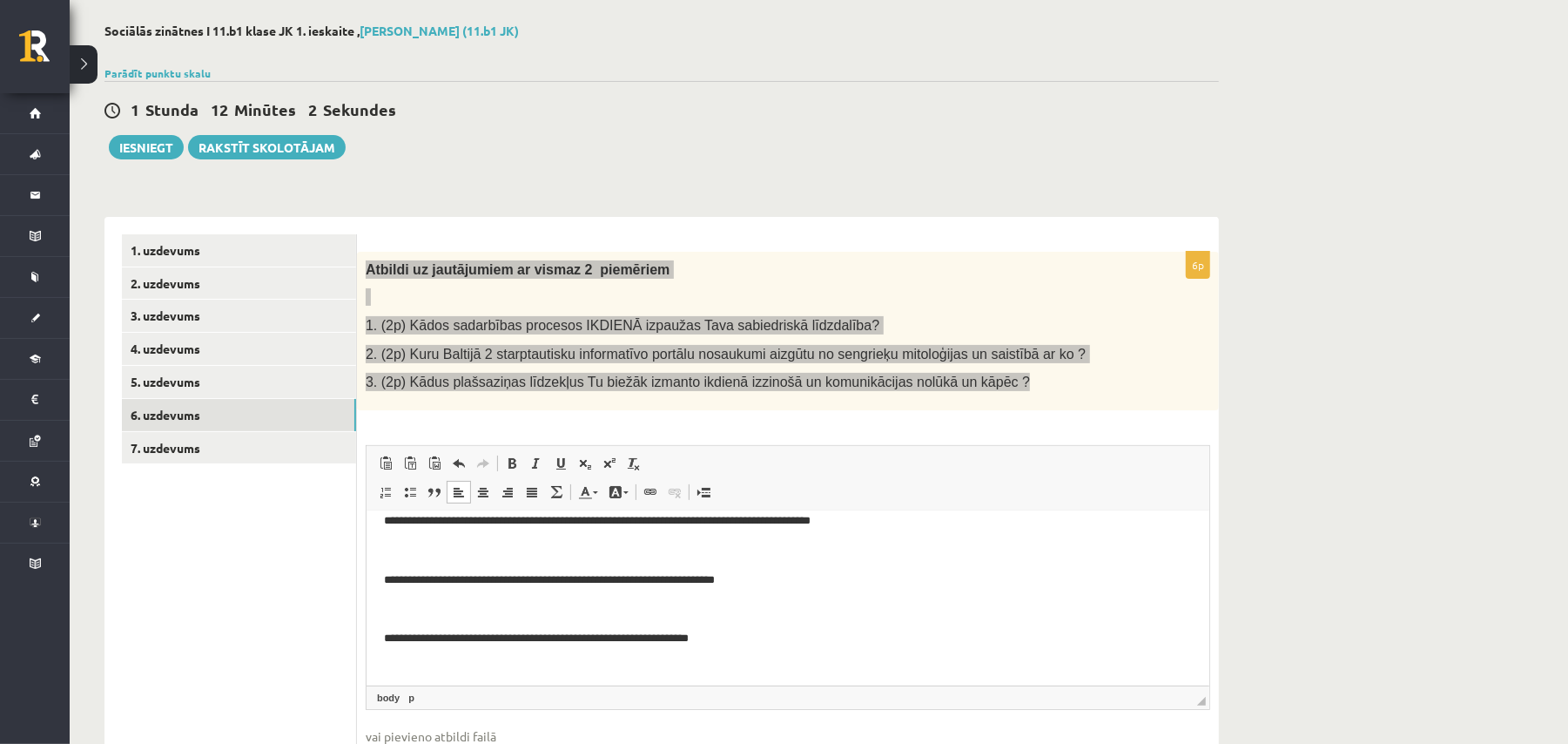
click at [380, 574] on html "**********" at bounding box center [787, 603] width 843 height 395
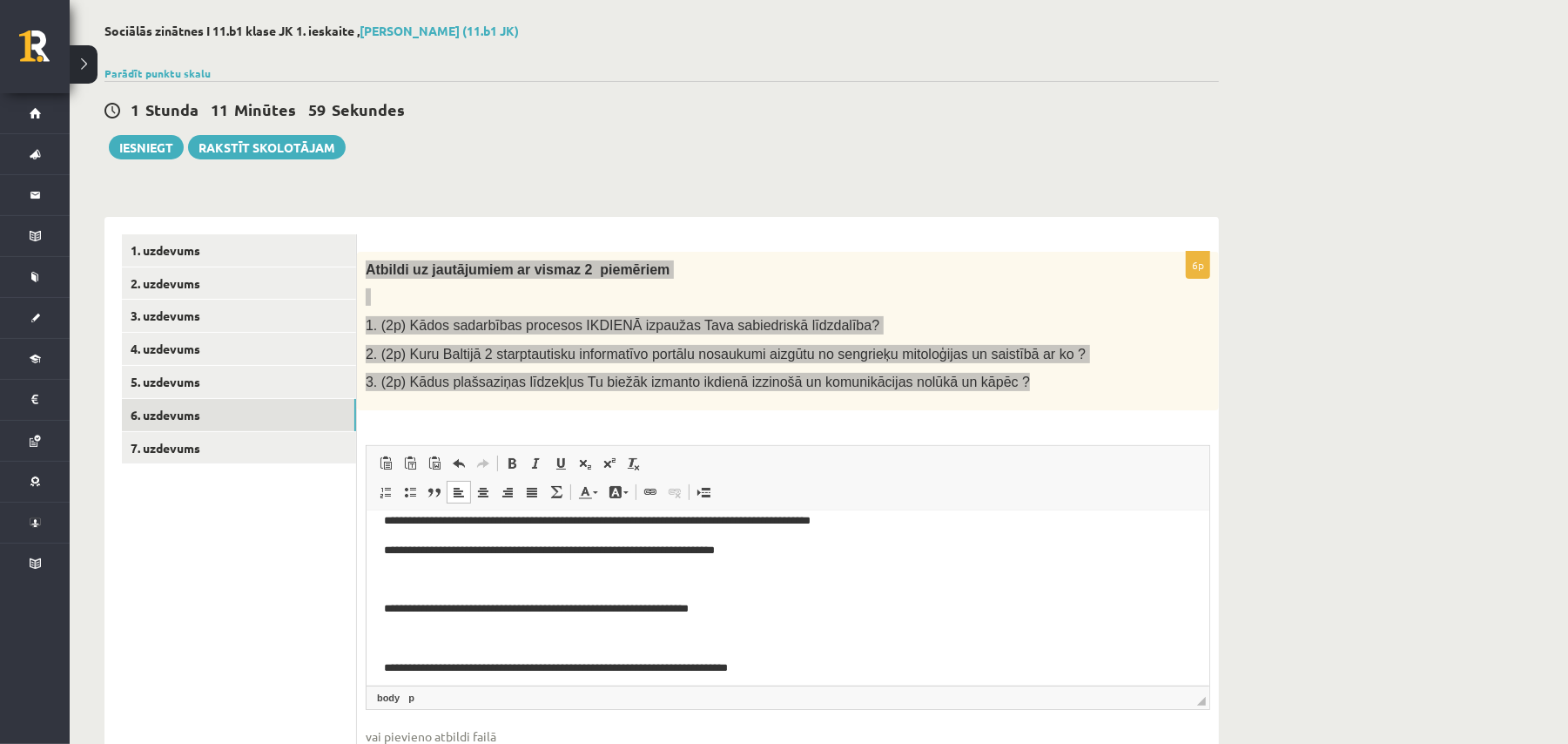
click at [383, 614] on p "**********" at bounding box center [778, 608] width 791 height 18
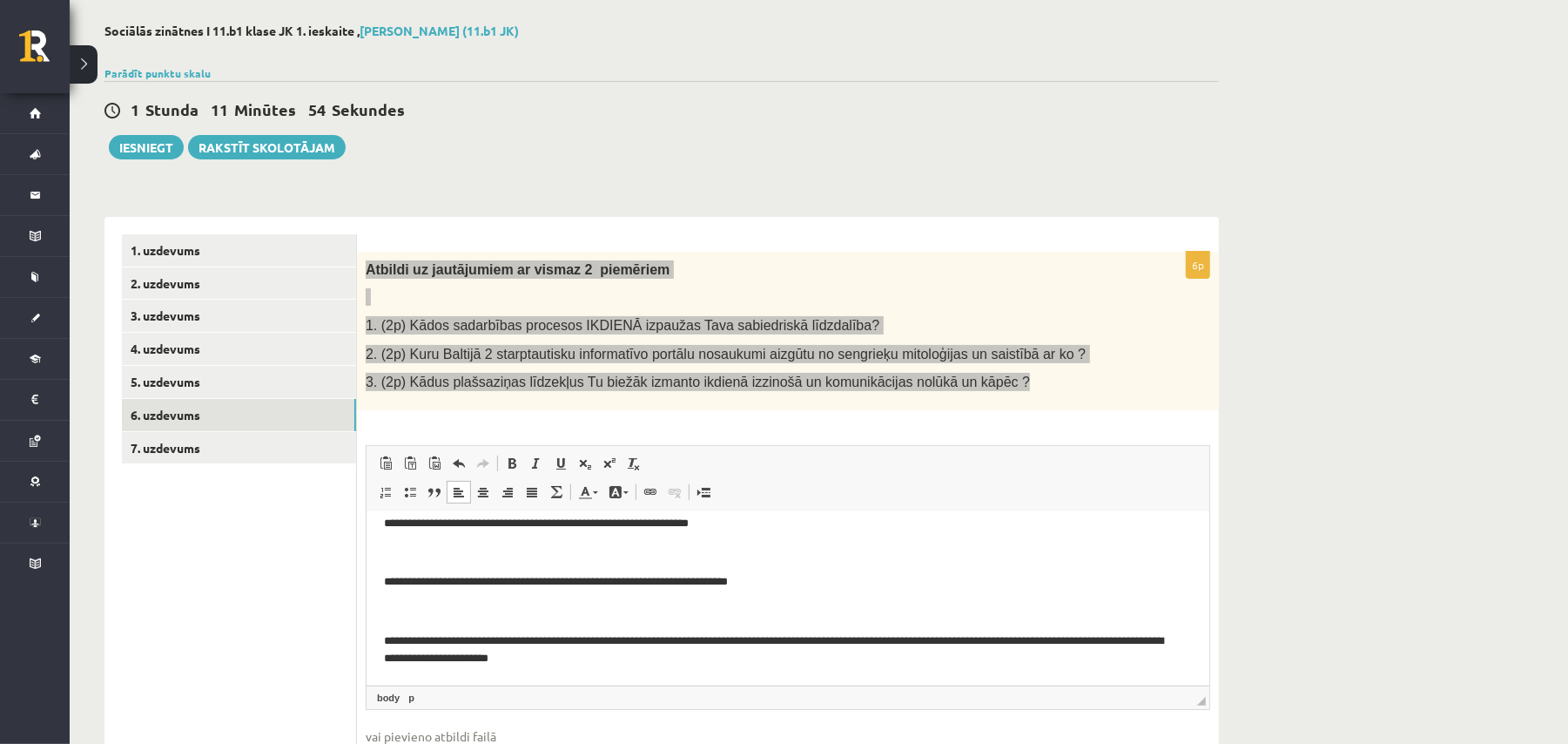
scroll to position [195, 0]
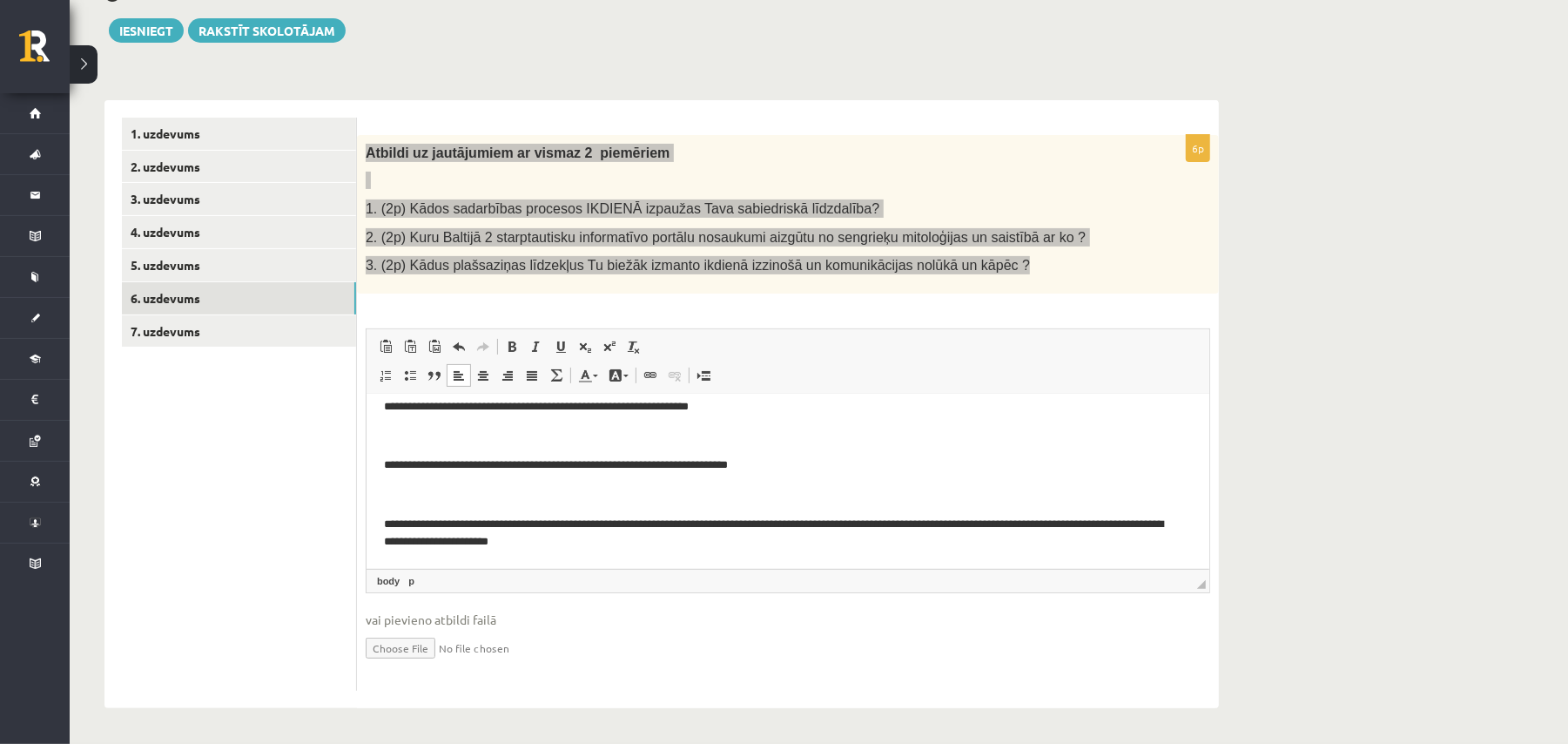
click at [376, 516] on html "**********" at bounding box center [787, 399] width 843 height 335
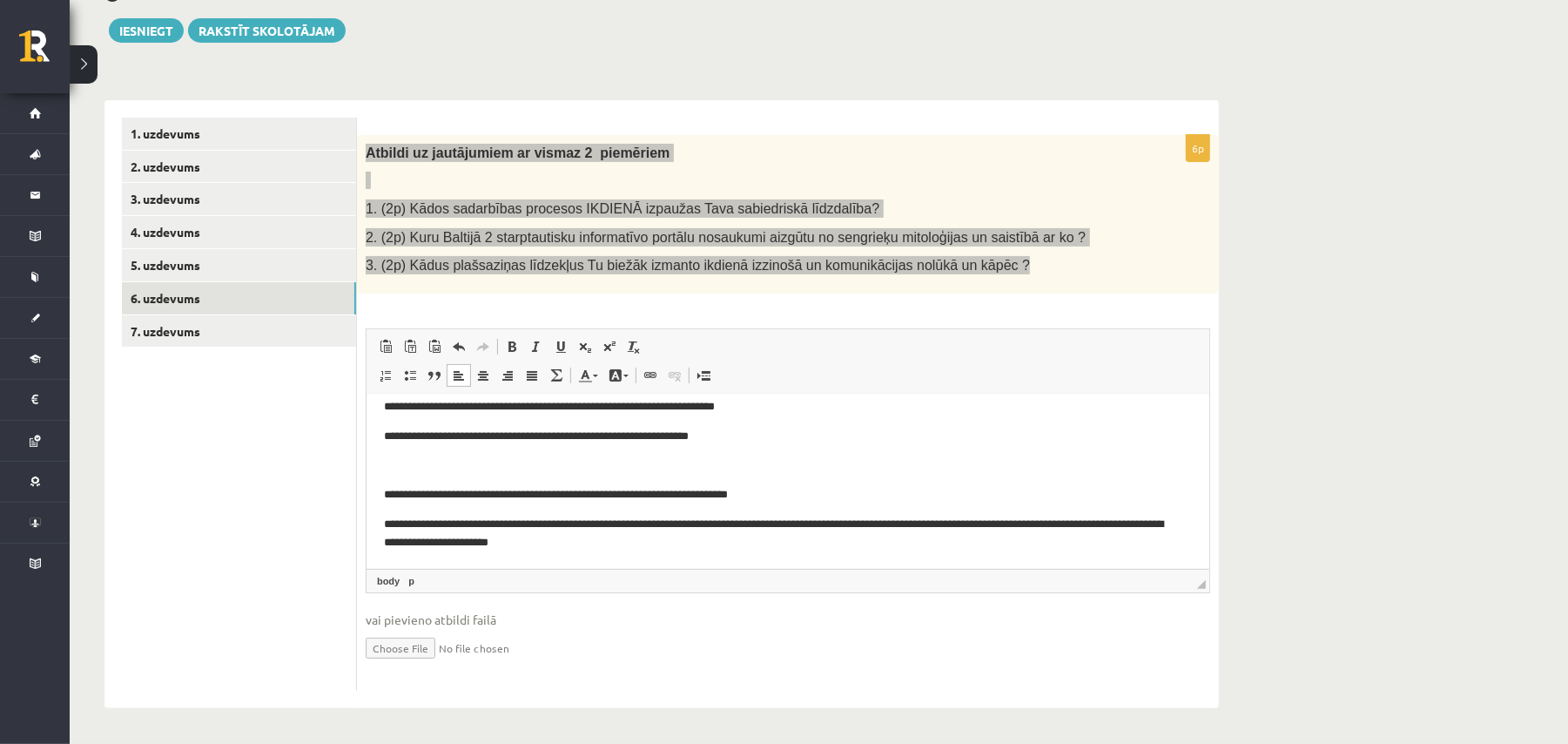
scroll to position [132, 0]
click at [693, 541] on p "**********" at bounding box center [778, 533] width 791 height 36
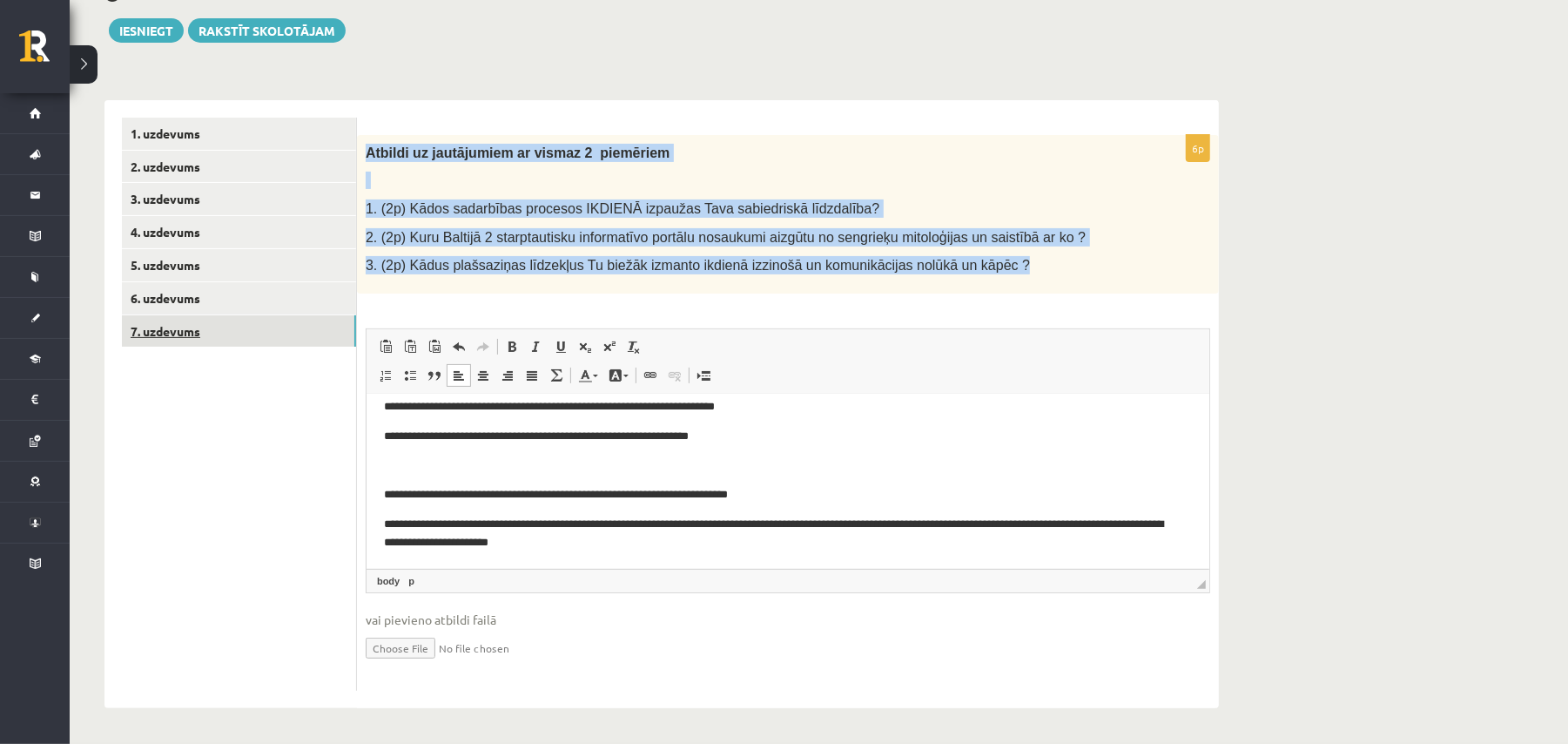
click at [268, 333] on link "7. uzdevums" at bounding box center [239, 331] width 234 height 33
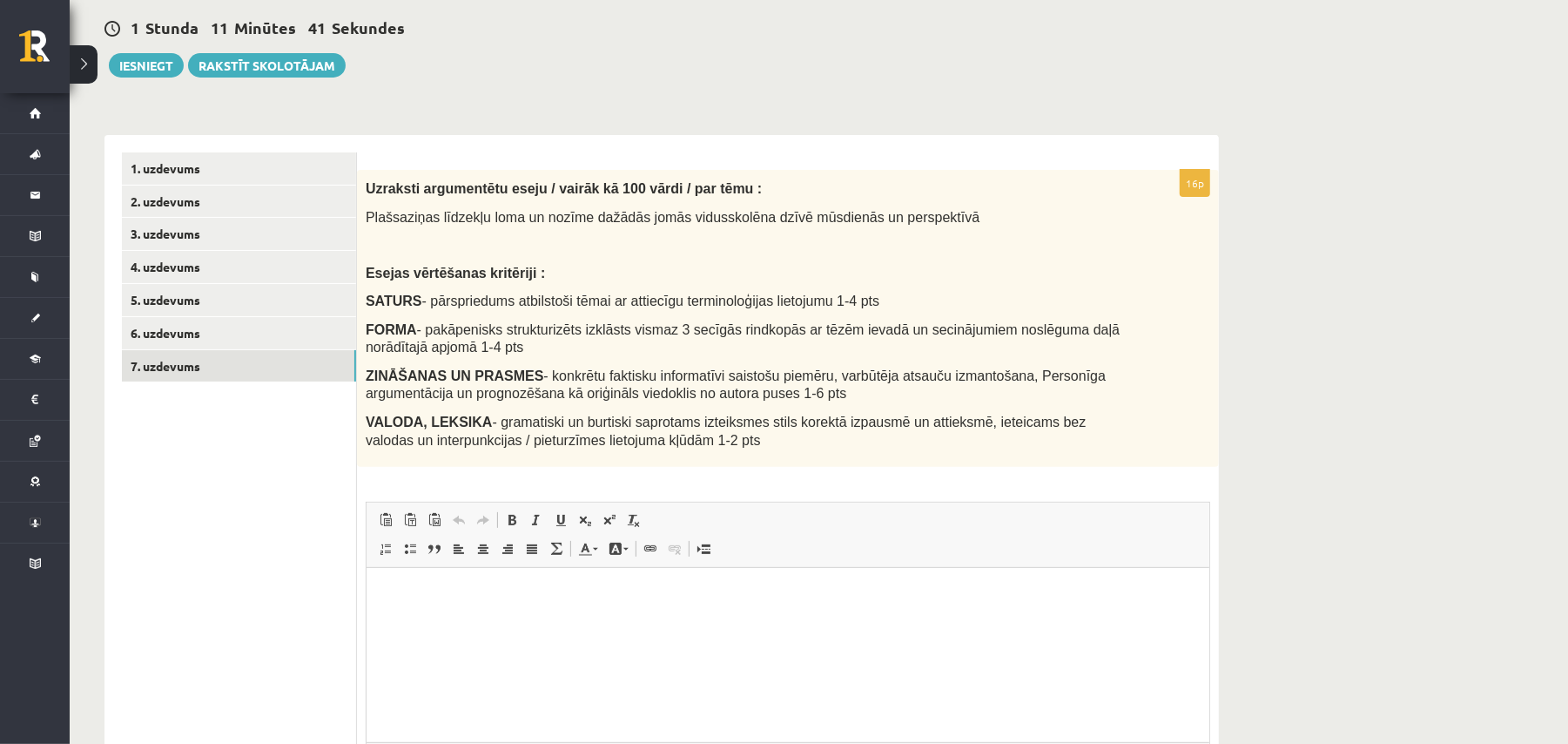
scroll to position [0, 0]
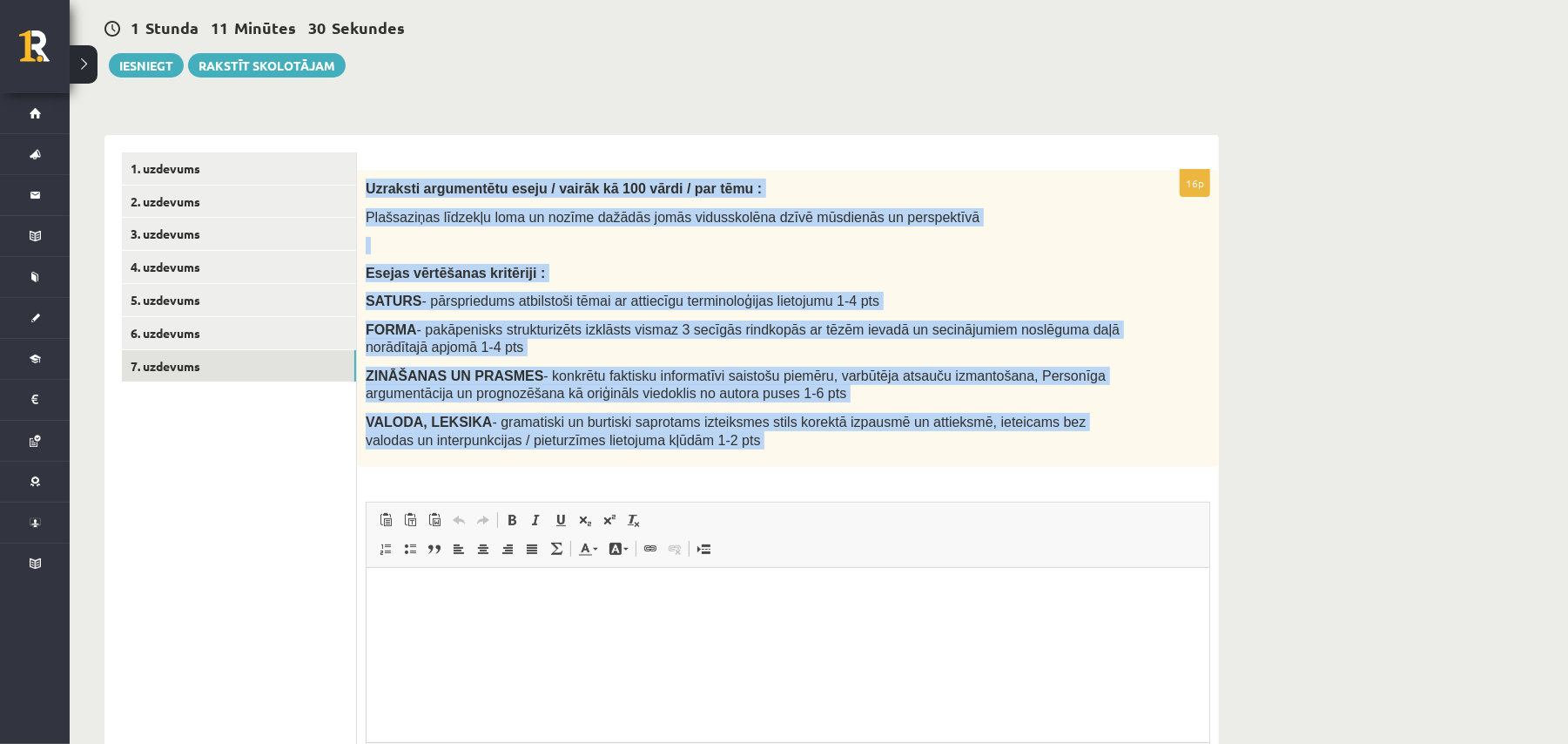
drag, startPoint x: 367, startPoint y: 192, endPoint x: 740, endPoint y: 472, distance: 466.4
click at [740, 472] on div "16p Uzraksti argumentētu eseju / vairāk kā 100 vārdi / par tēmu : Plašsaziņas l…" at bounding box center [788, 516] width 862 height 694
copy div "Uzraksti argumentētu eseju / vairāk kā 100 vārdi / par tēmu : Plašsaziņas līdze…"
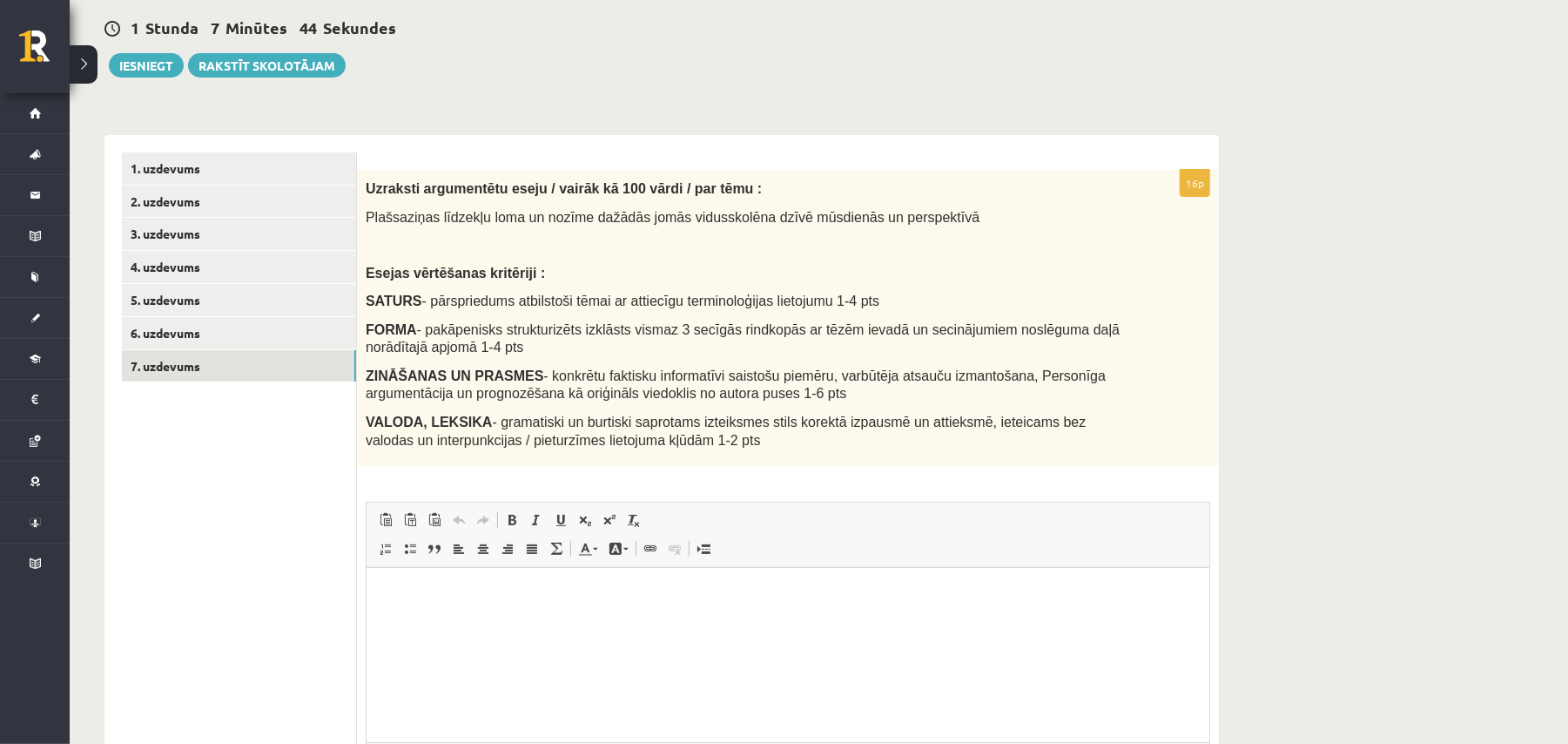
click at [606, 601] on p "Bagātinātā teksta redaktors, wiswyg-editor-user-answer-47433941278980" at bounding box center [787, 594] width 808 height 18
click at [606, 601] on p "Bagātinātā teksta redaktors, wiswyg-editor-user-answer-47433941278980" at bounding box center [787, 594] width 808 height 18
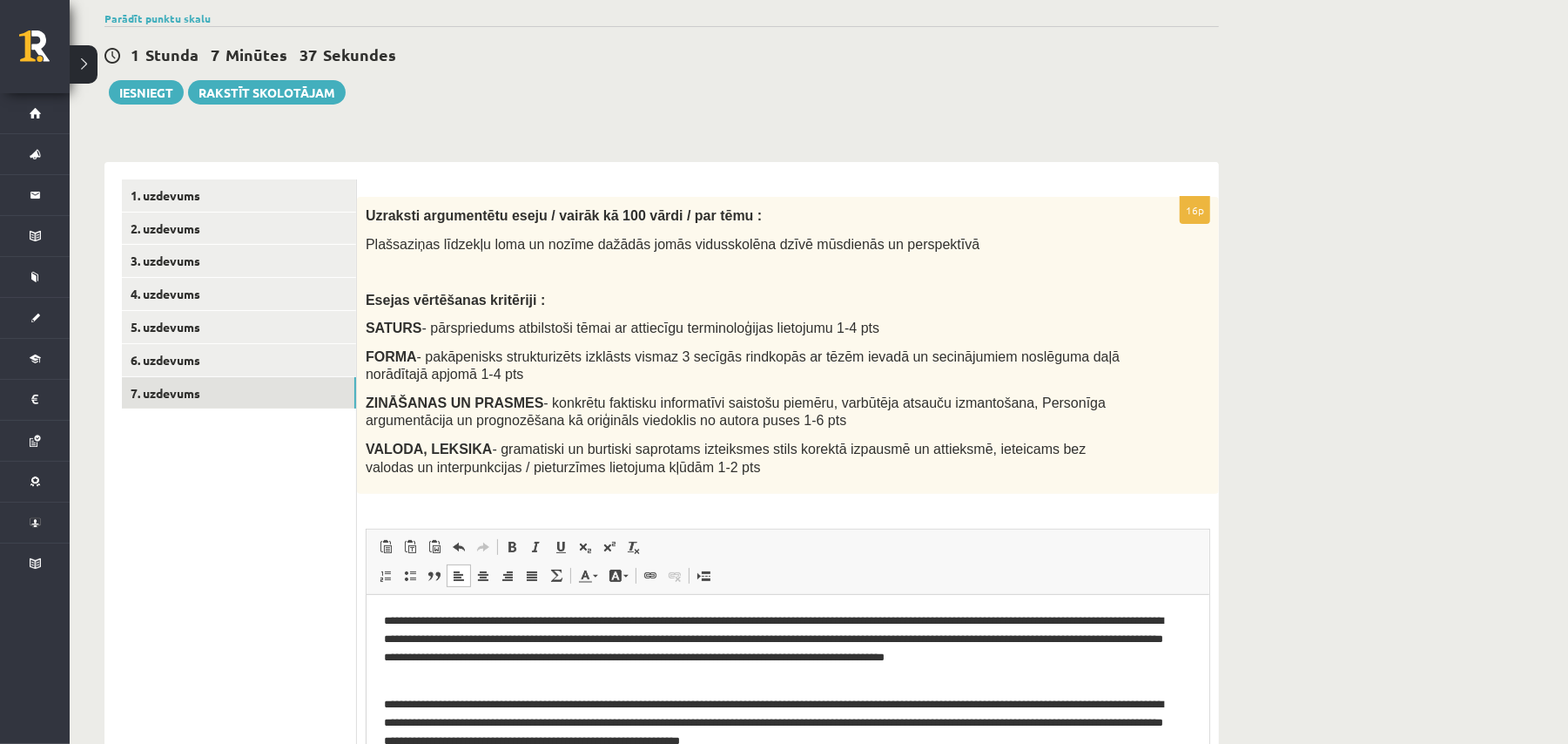
scroll to position [160, 0]
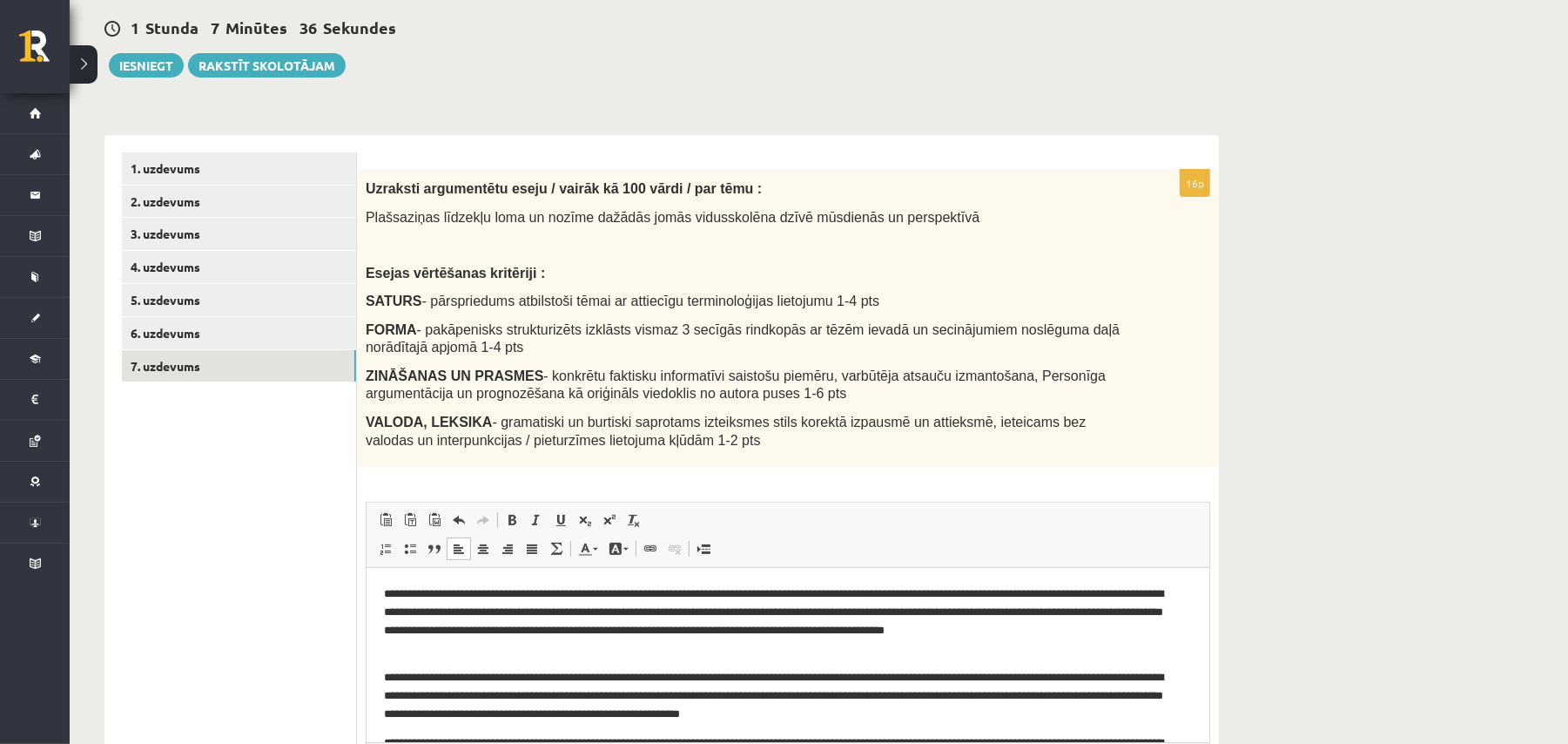
click at [377, 676] on html "**********" at bounding box center [787, 696] width 843 height 256
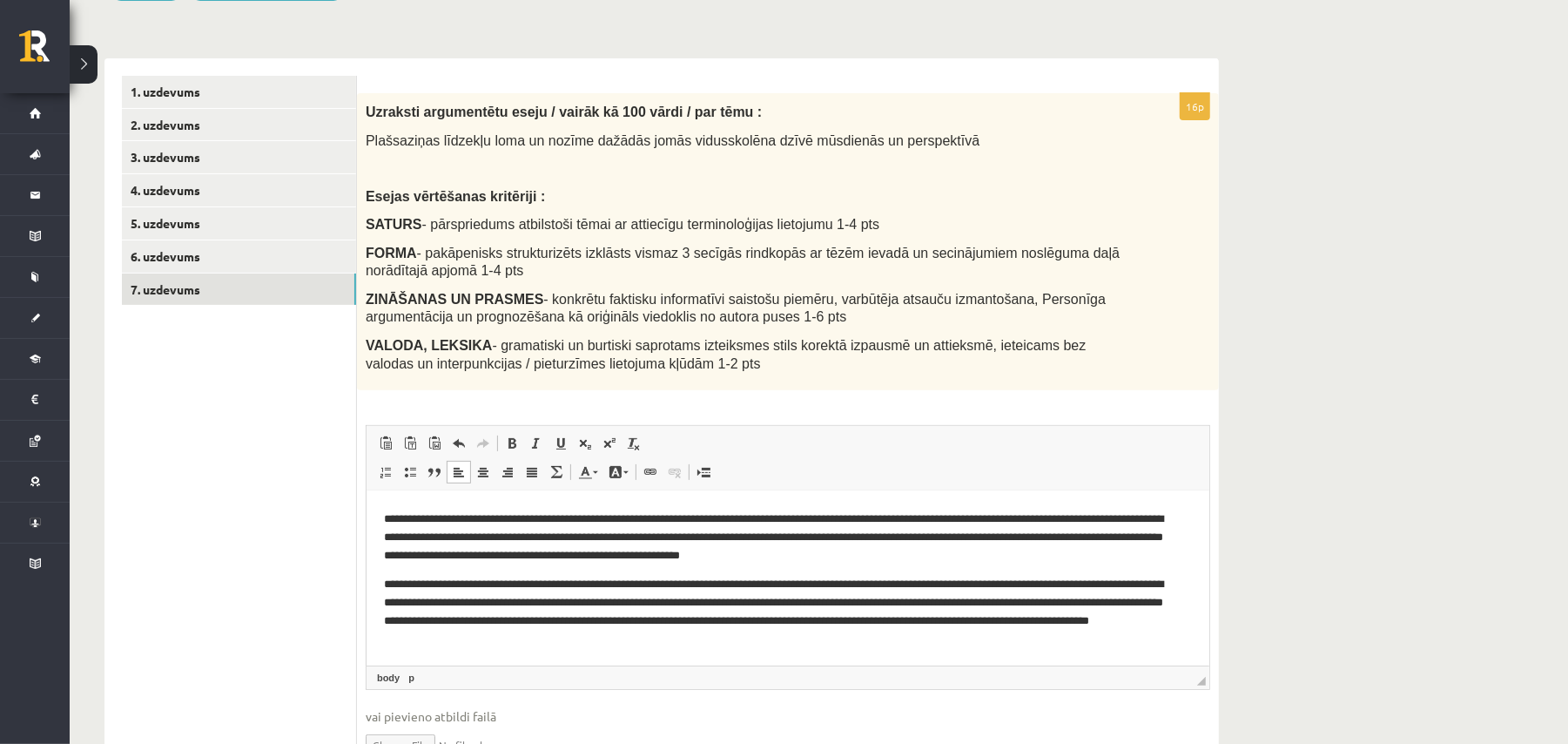
scroll to position [276, 0]
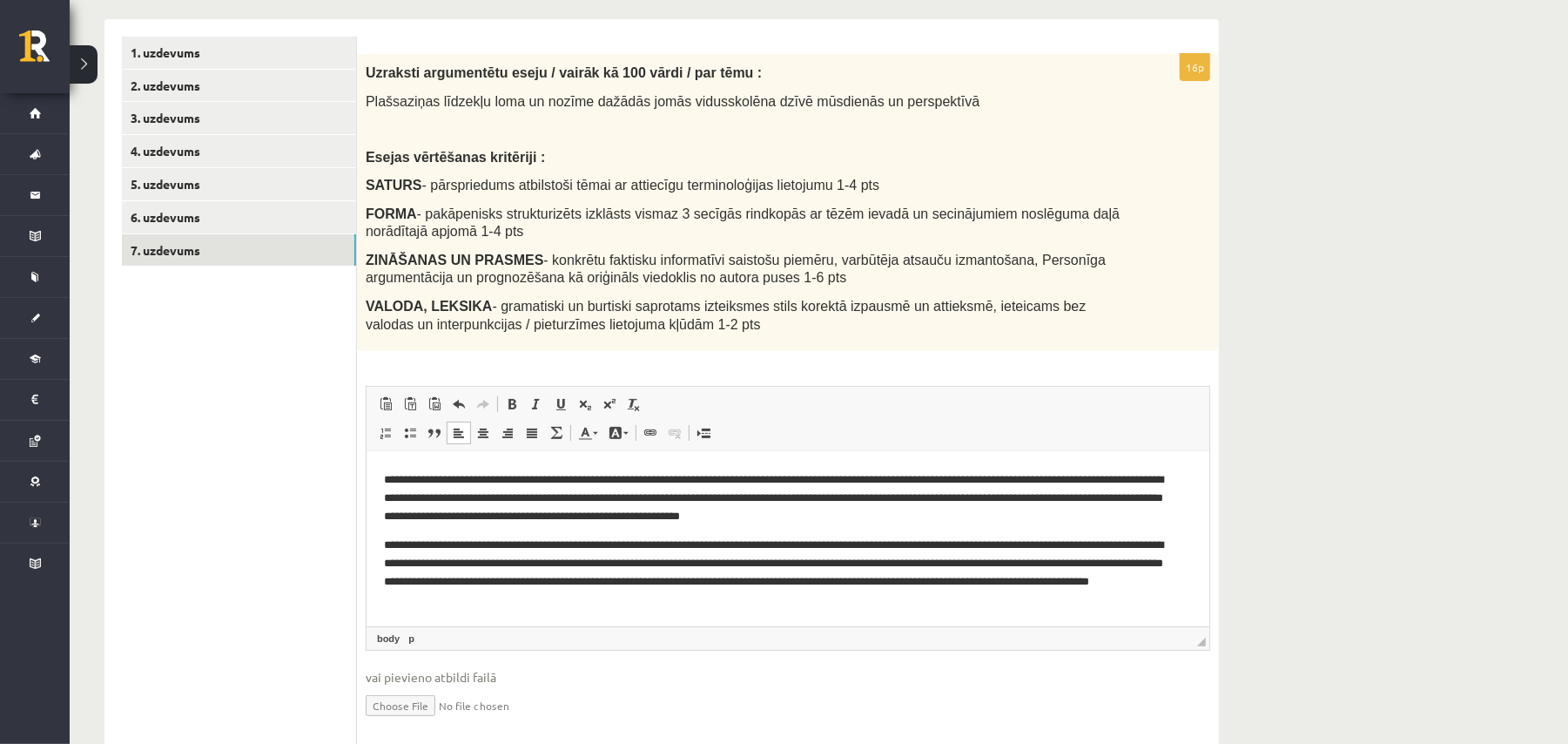
click at [381, 546] on html "**********" at bounding box center [787, 498] width 843 height 256
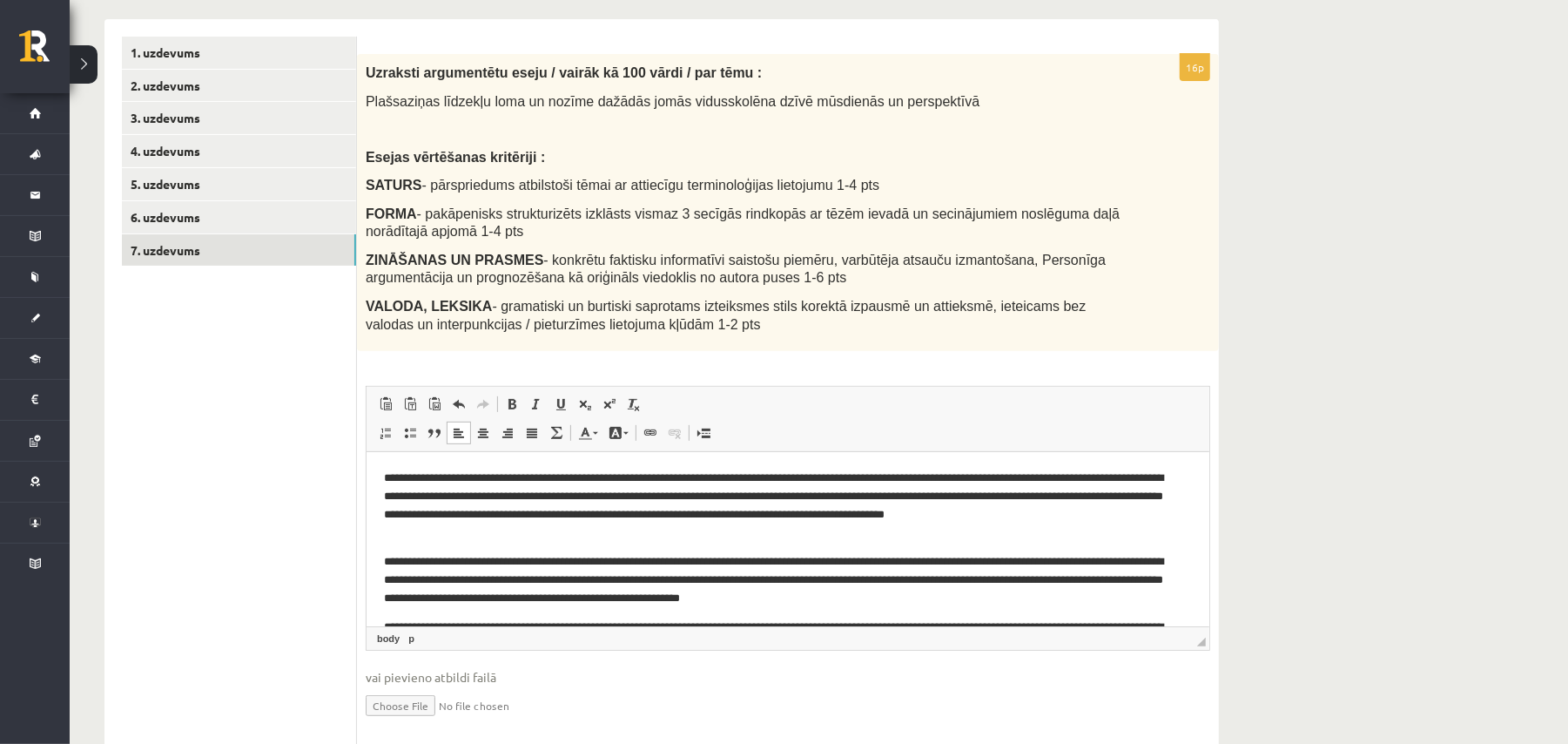
click at [381, 472] on html "**********" at bounding box center [787, 580] width 843 height 256
click at [566, 544] on body "**********" at bounding box center [787, 580] width 808 height 221
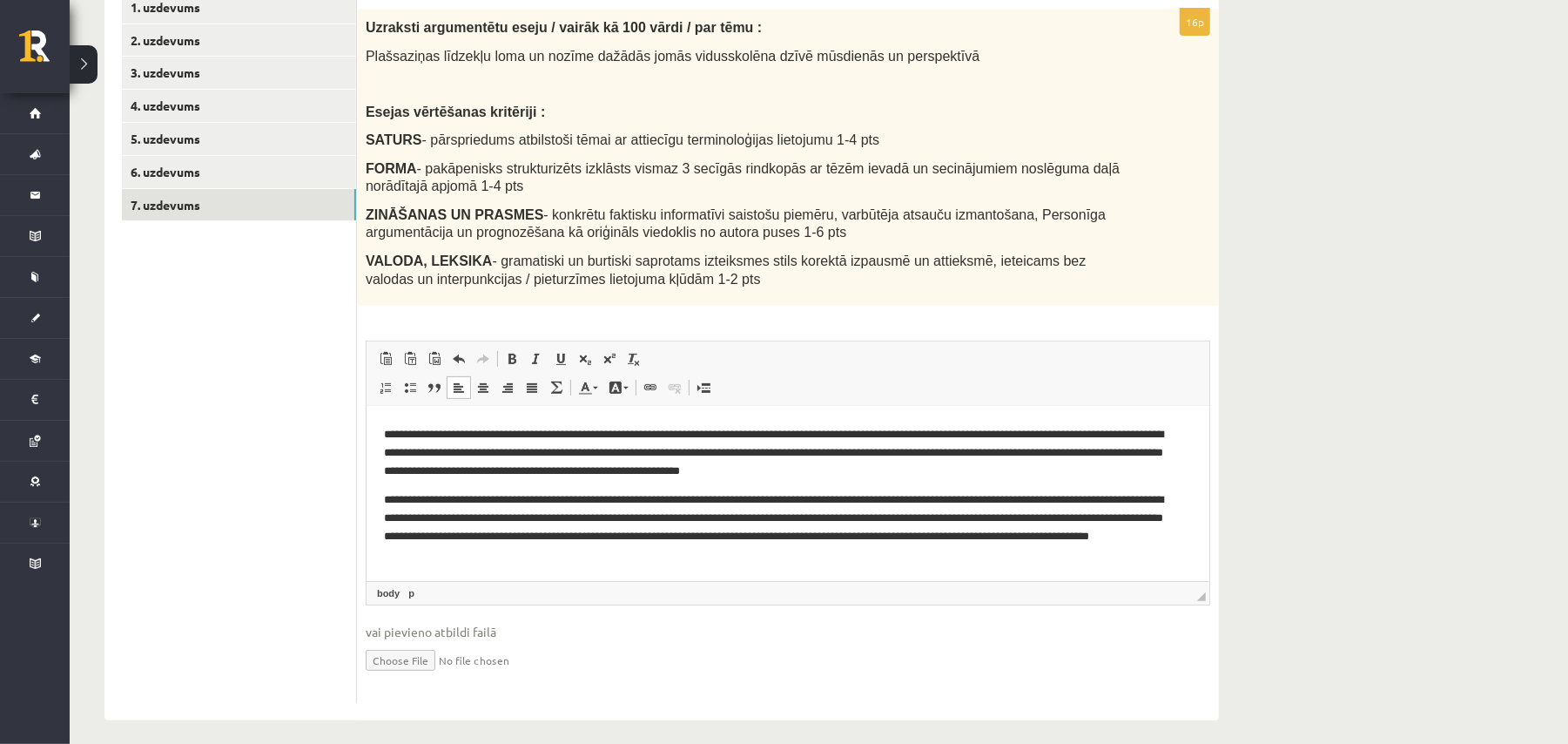
scroll to position [334, 0]
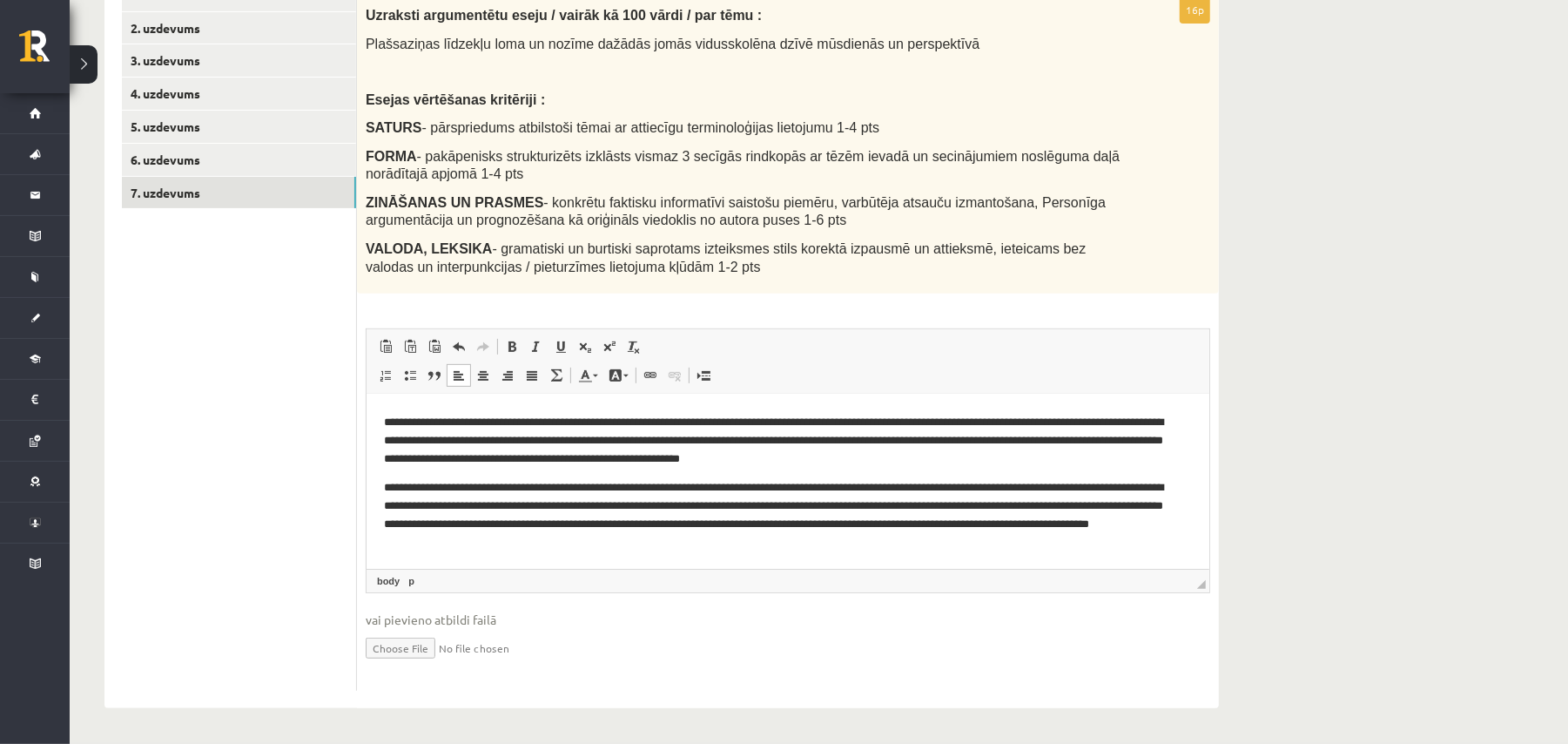
click at [731, 553] on html "**********" at bounding box center [787, 441] width 843 height 256
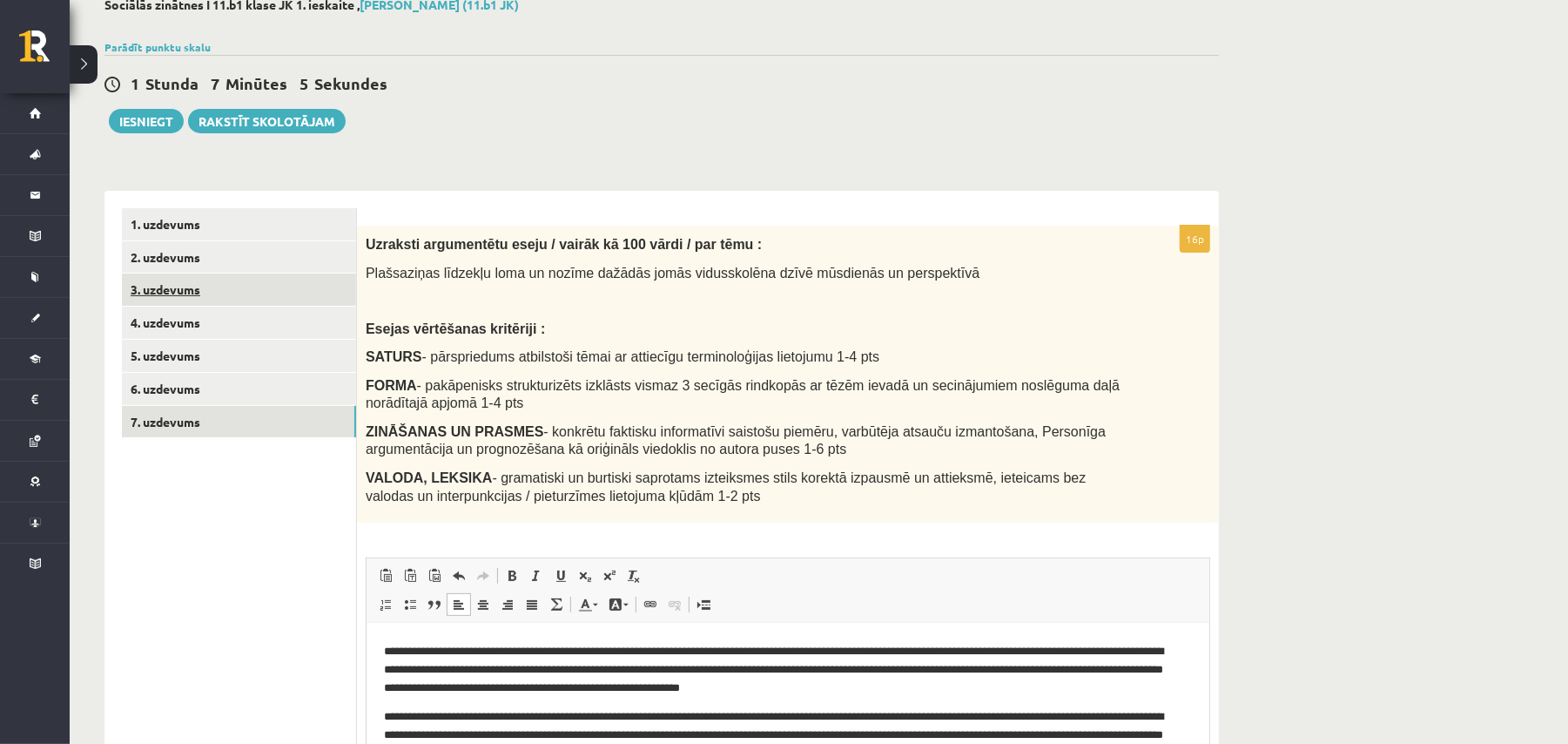
scroll to position [102, 0]
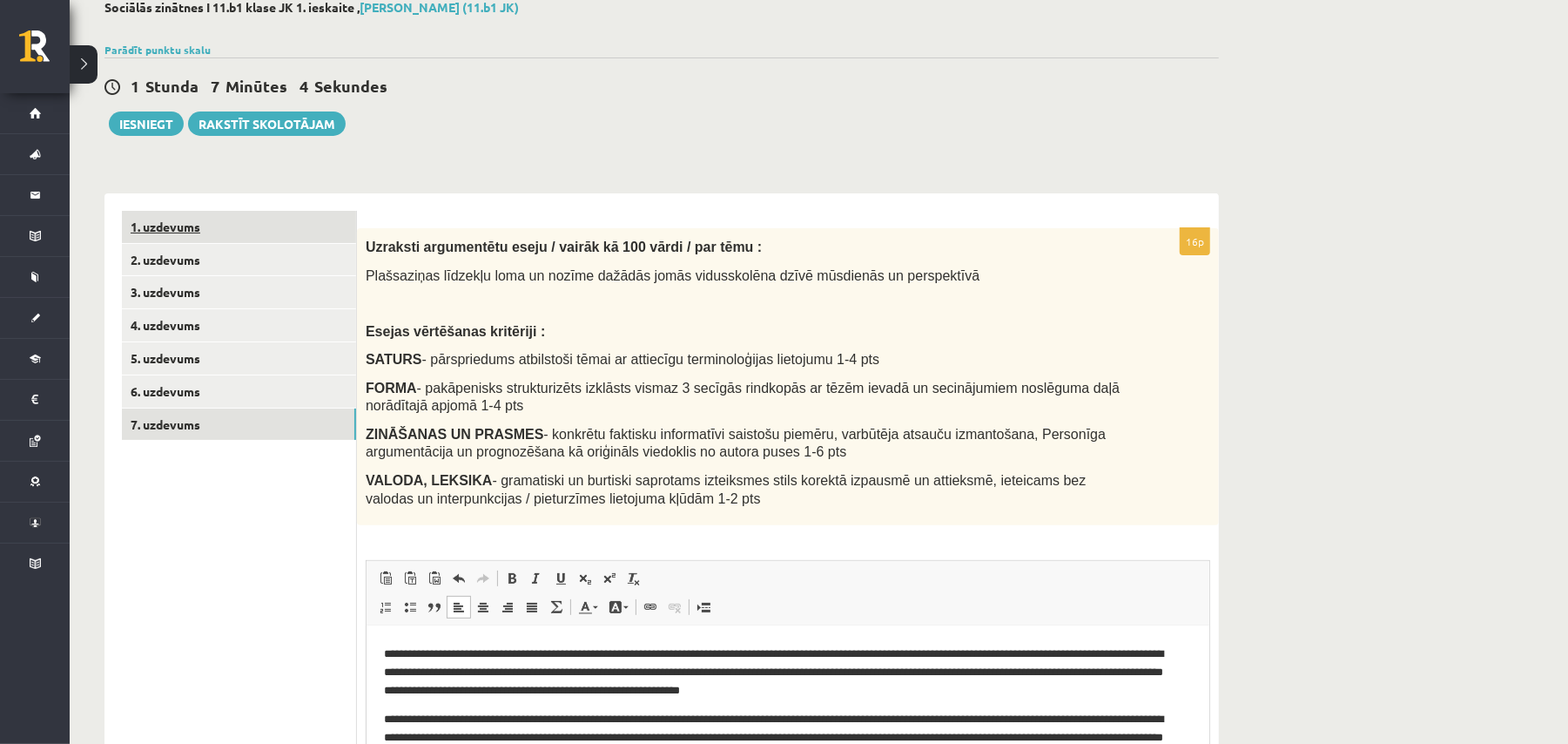
click at [205, 225] on link "1. uzdevums" at bounding box center [239, 228] width 234 height 33
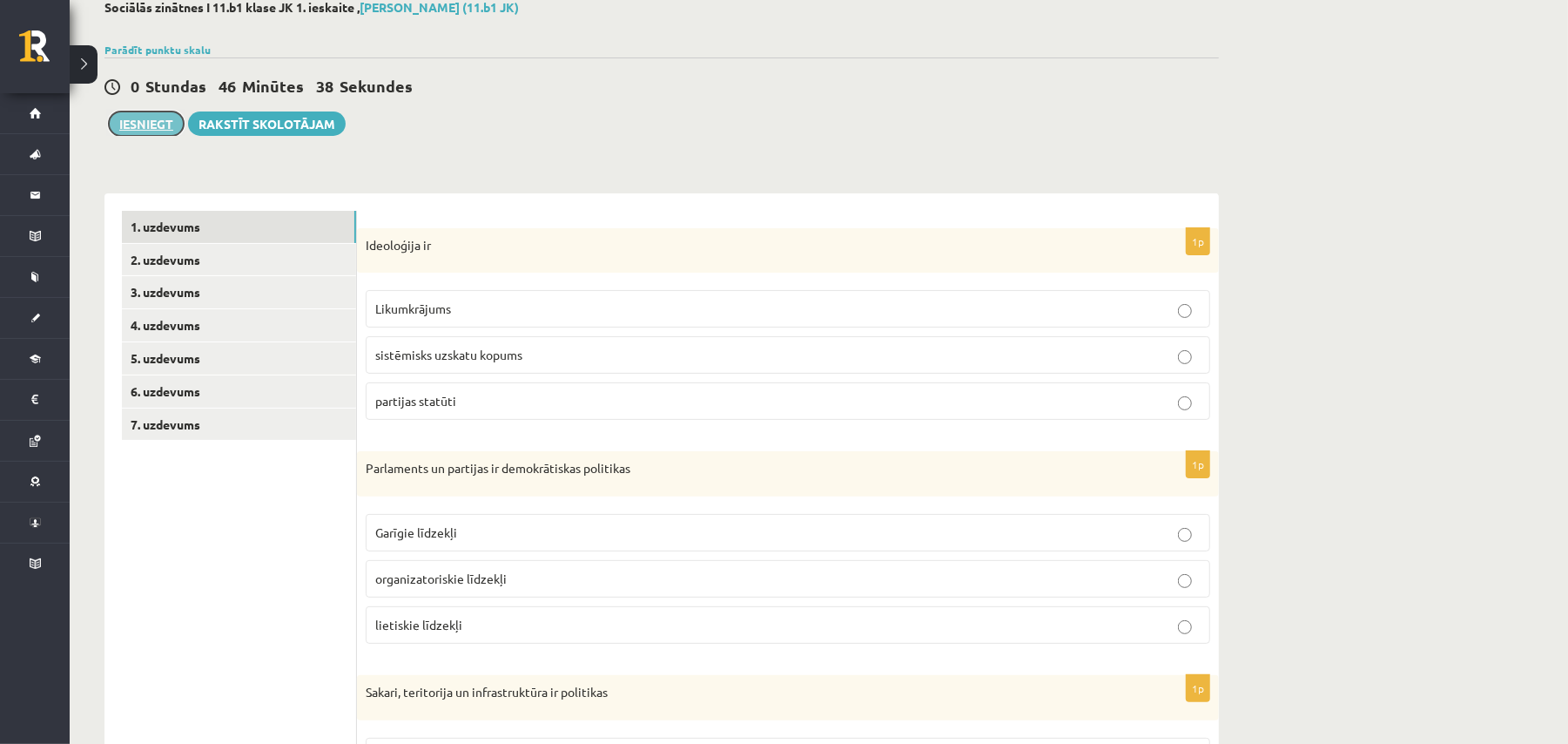
click at [176, 124] on button "Iesniegt" at bounding box center [146, 123] width 75 height 24
click at [306, 265] on link "2. uzdevums" at bounding box center [239, 260] width 234 height 33
drag, startPoint x: 850, startPoint y: 156, endPoint x: 850, endPoint y: 143, distance: 13.0
click at [850, 156] on div "**********" at bounding box center [662, 673] width 1184 height 1415
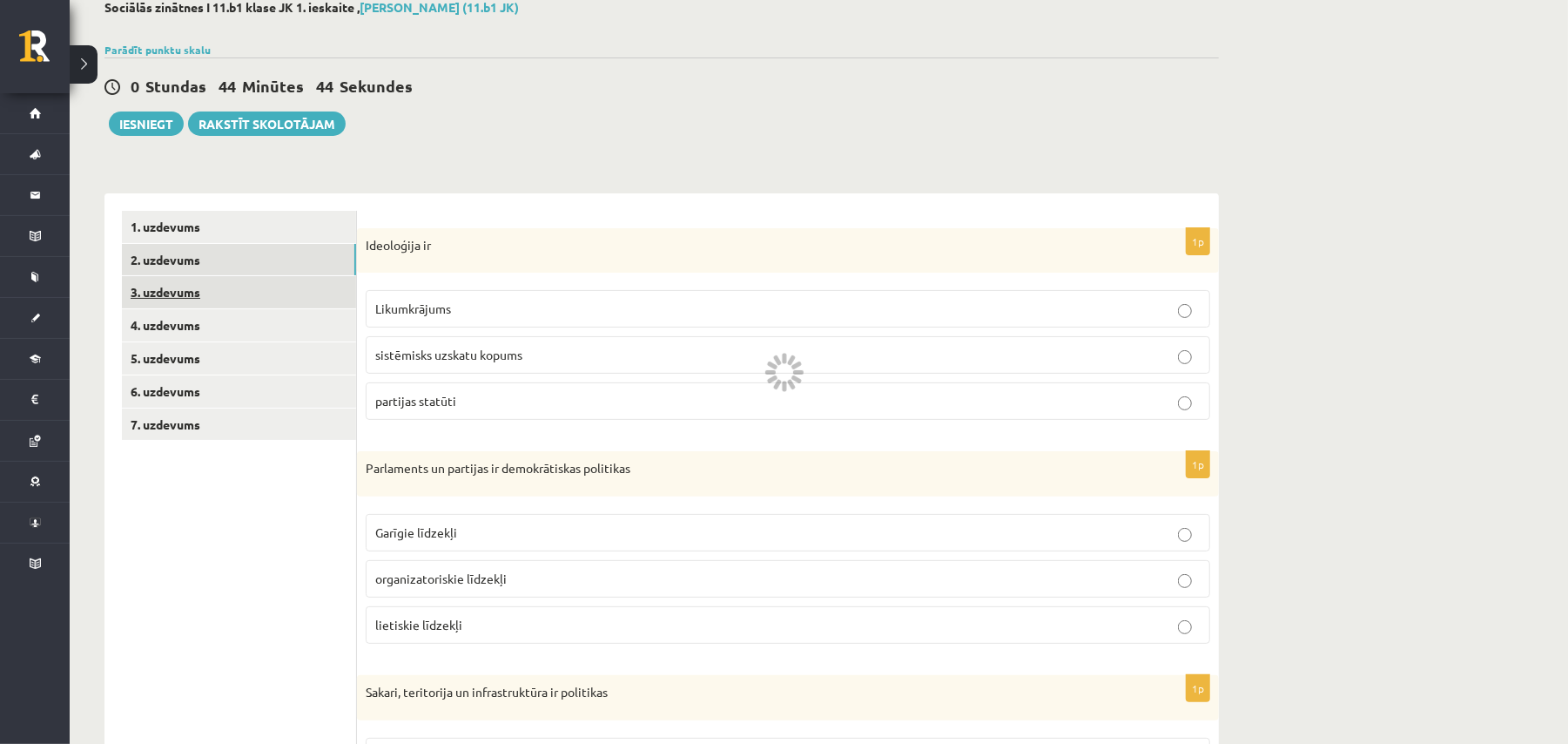
click at [144, 277] on link "3. uzdevums" at bounding box center [239, 293] width 234 height 33
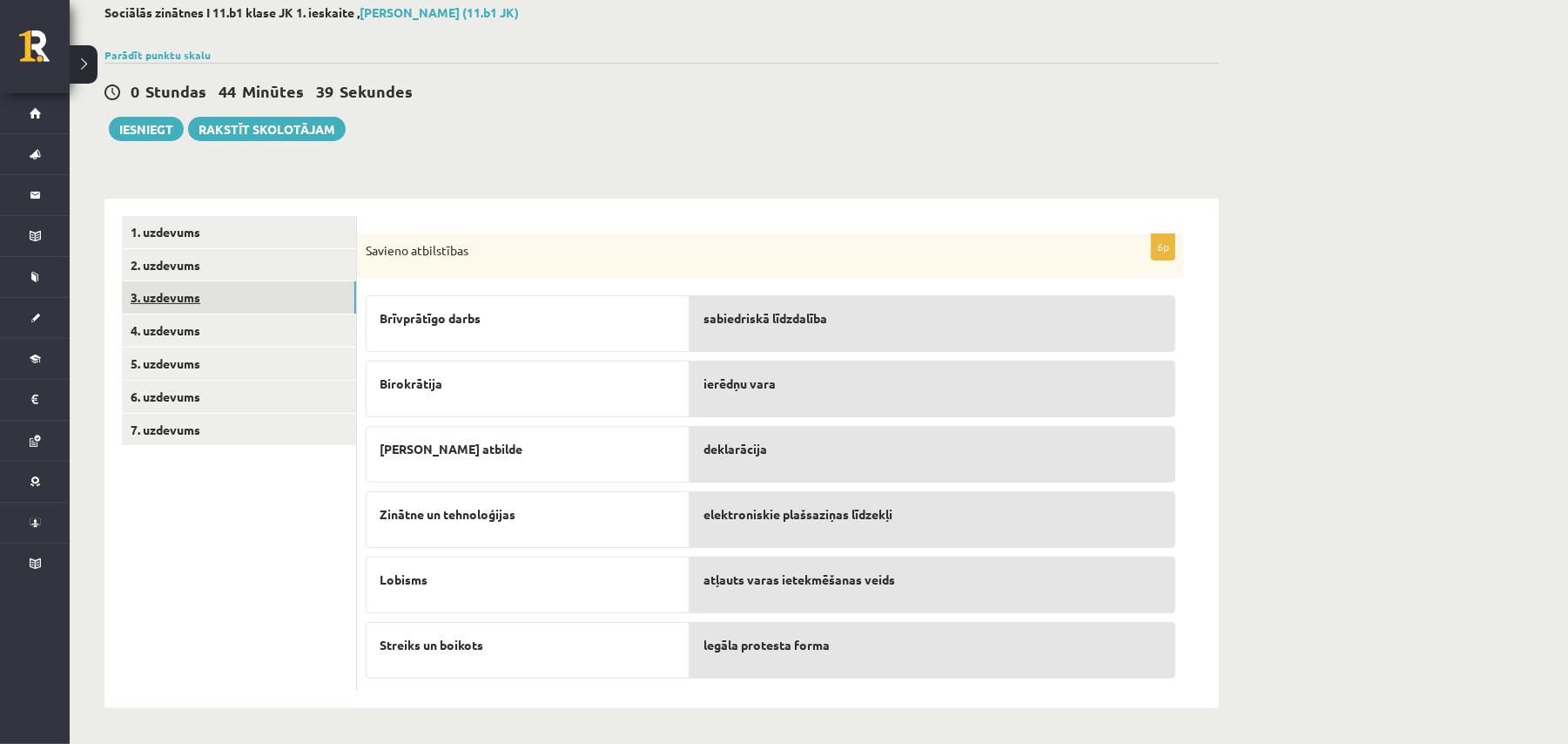
click at [248, 290] on link "3. uzdevums" at bounding box center [239, 298] width 234 height 33
click at [248, 274] on link "2. uzdevums" at bounding box center [239, 265] width 234 height 33
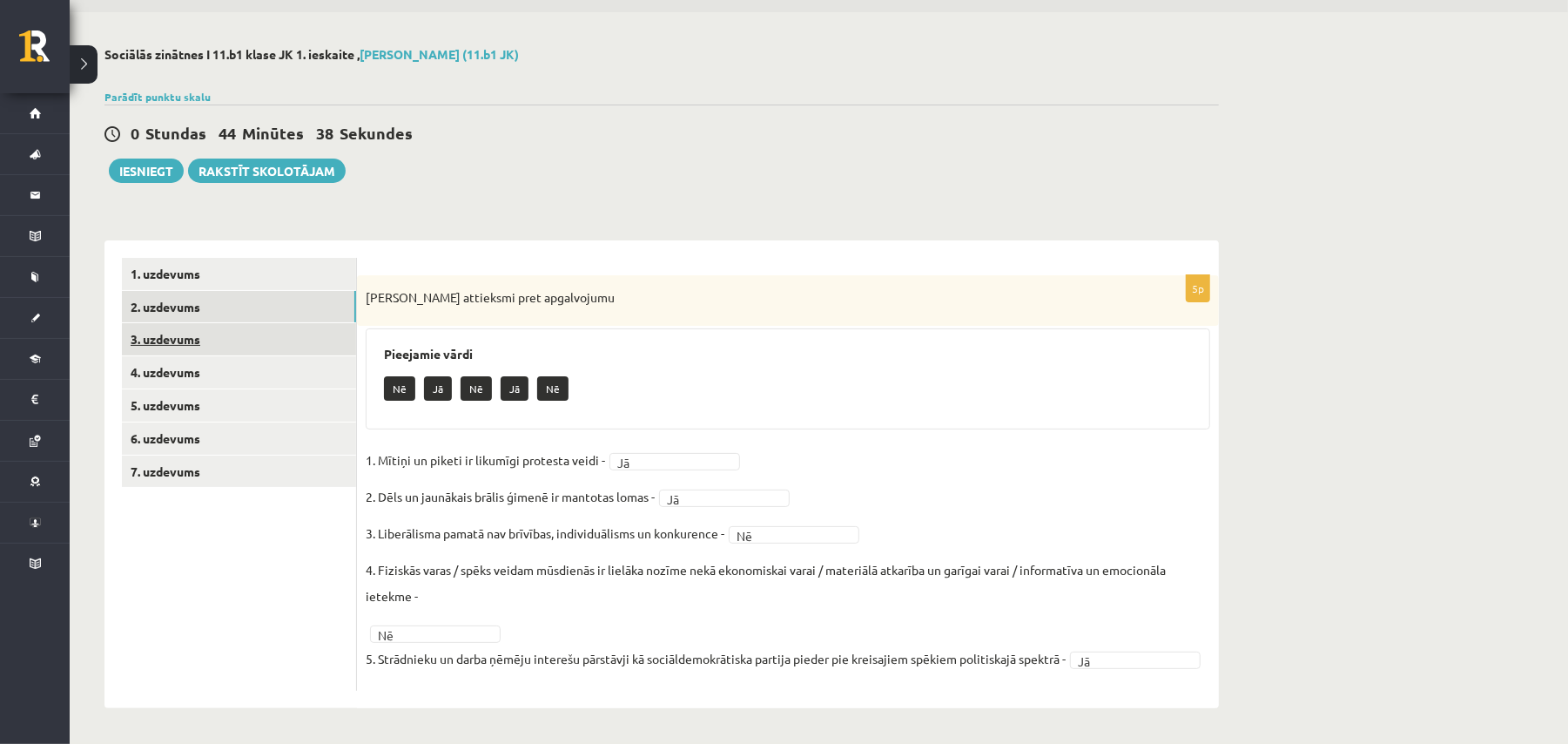
scroll to position [81, 0]
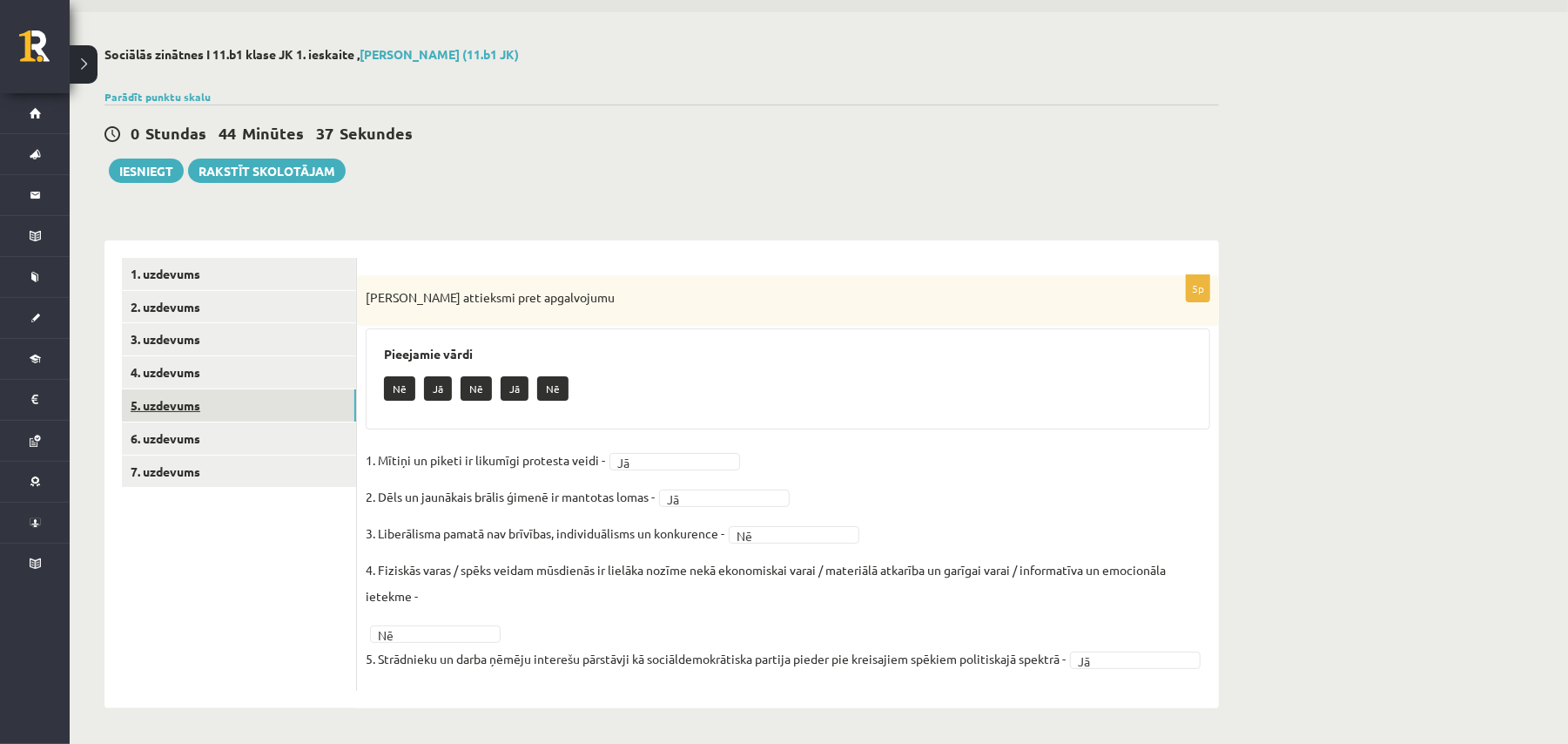
click at [231, 390] on link "5. uzdevums" at bounding box center [239, 406] width 234 height 33
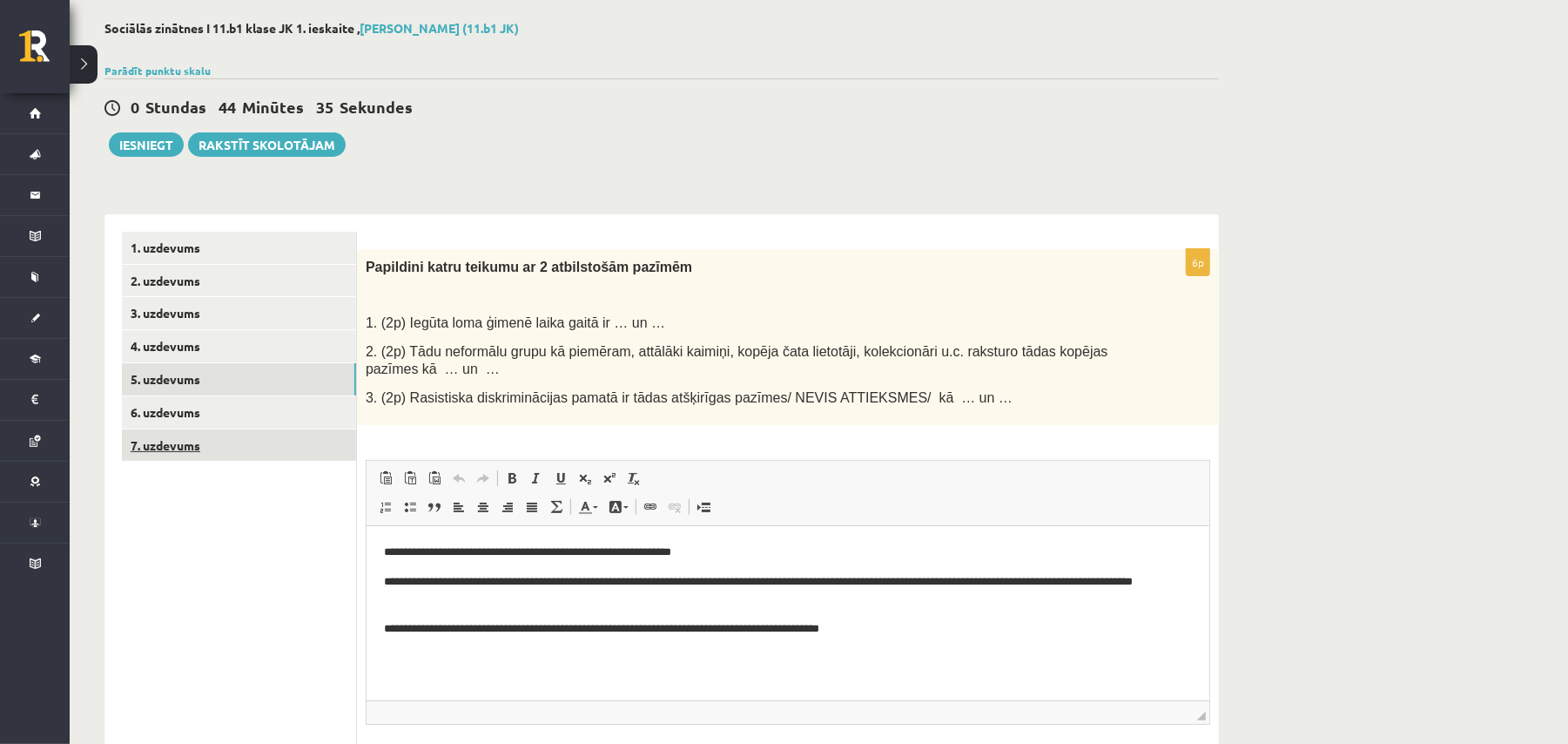
scroll to position [0, 0]
click at [223, 416] on link "6. uzdevums" at bounding box center [239, 413] width 234 height 33
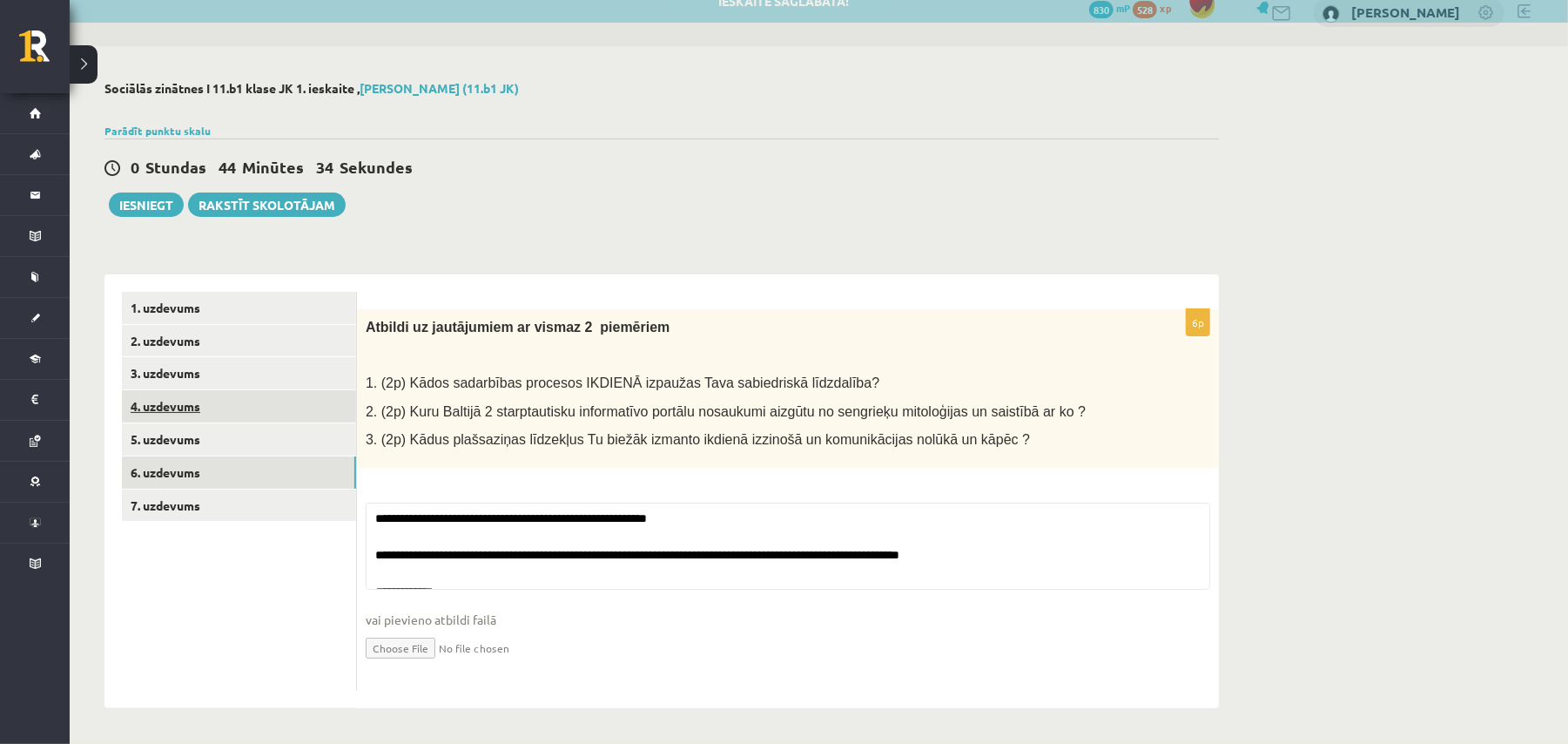
scroll to position [21, 0]
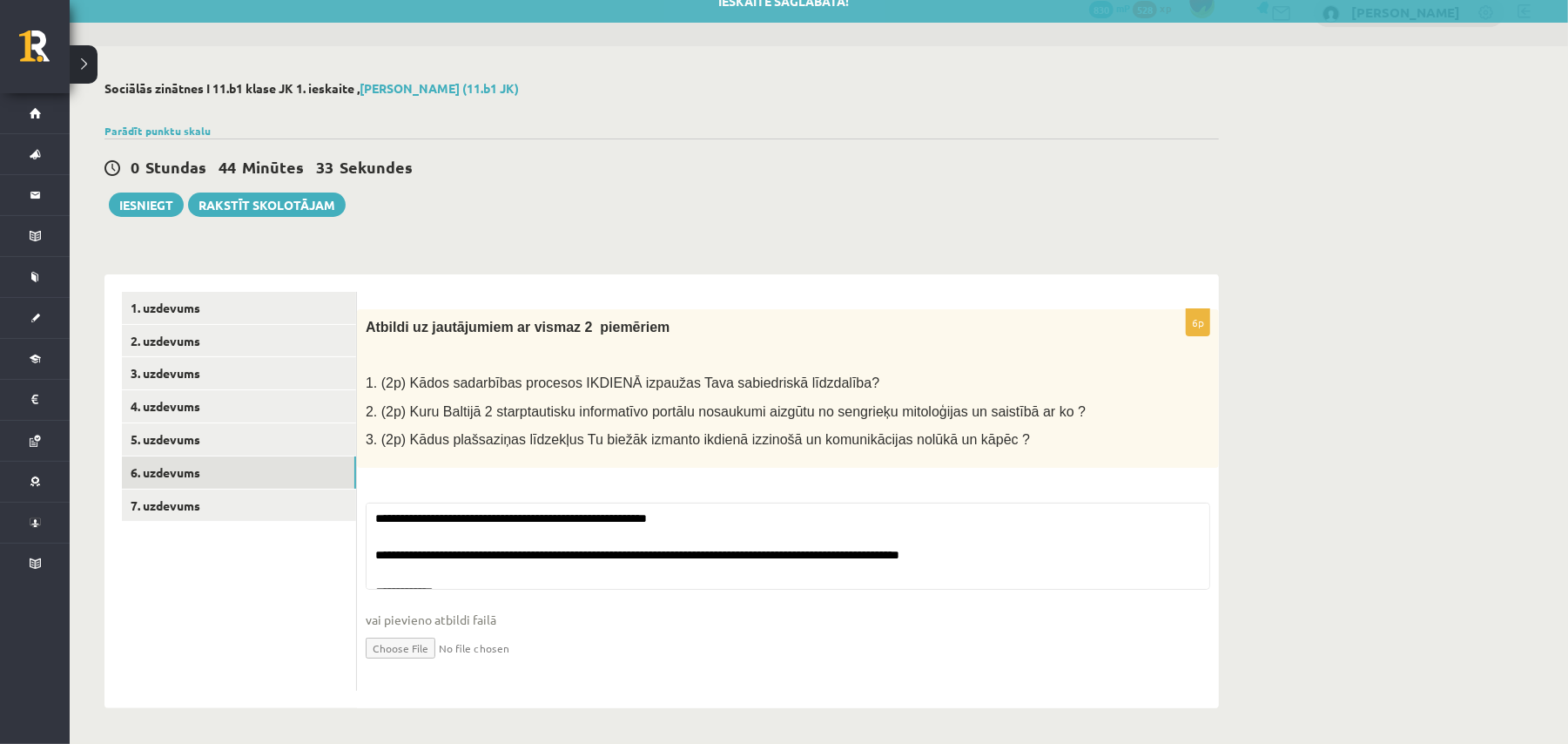
click at [238, 468] on ul "1. uzdevums 2. uzdevums 3. uzdevums 4. uzdevums 5. uzdevums 6. uzdevums 7. uzde…" at bounding box center [239, 492] width 235 height 399
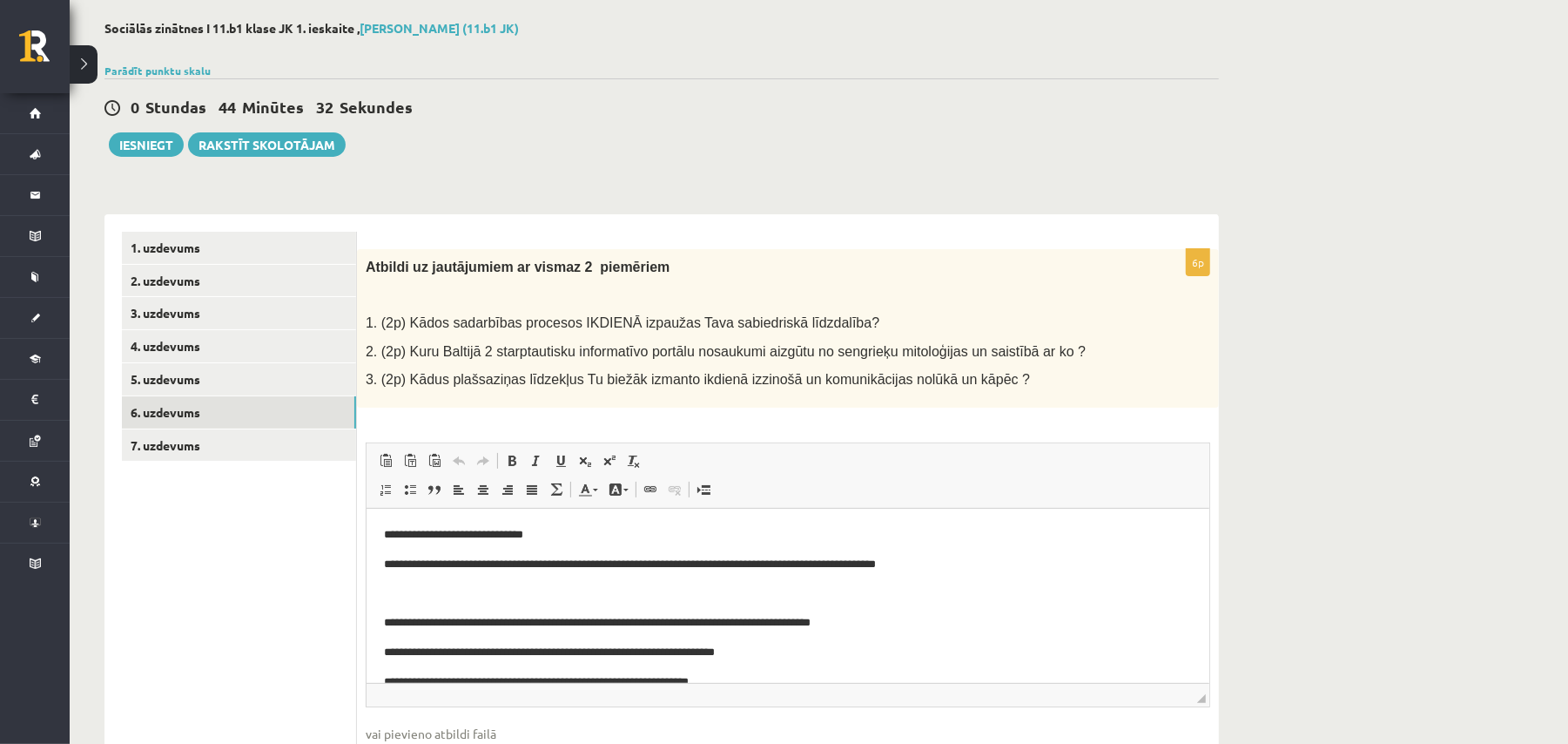
scroll to position [0, 0]
click at [244, 411] on link "6. uzdevums" at bounding box center [239, 413] width 234 height 33
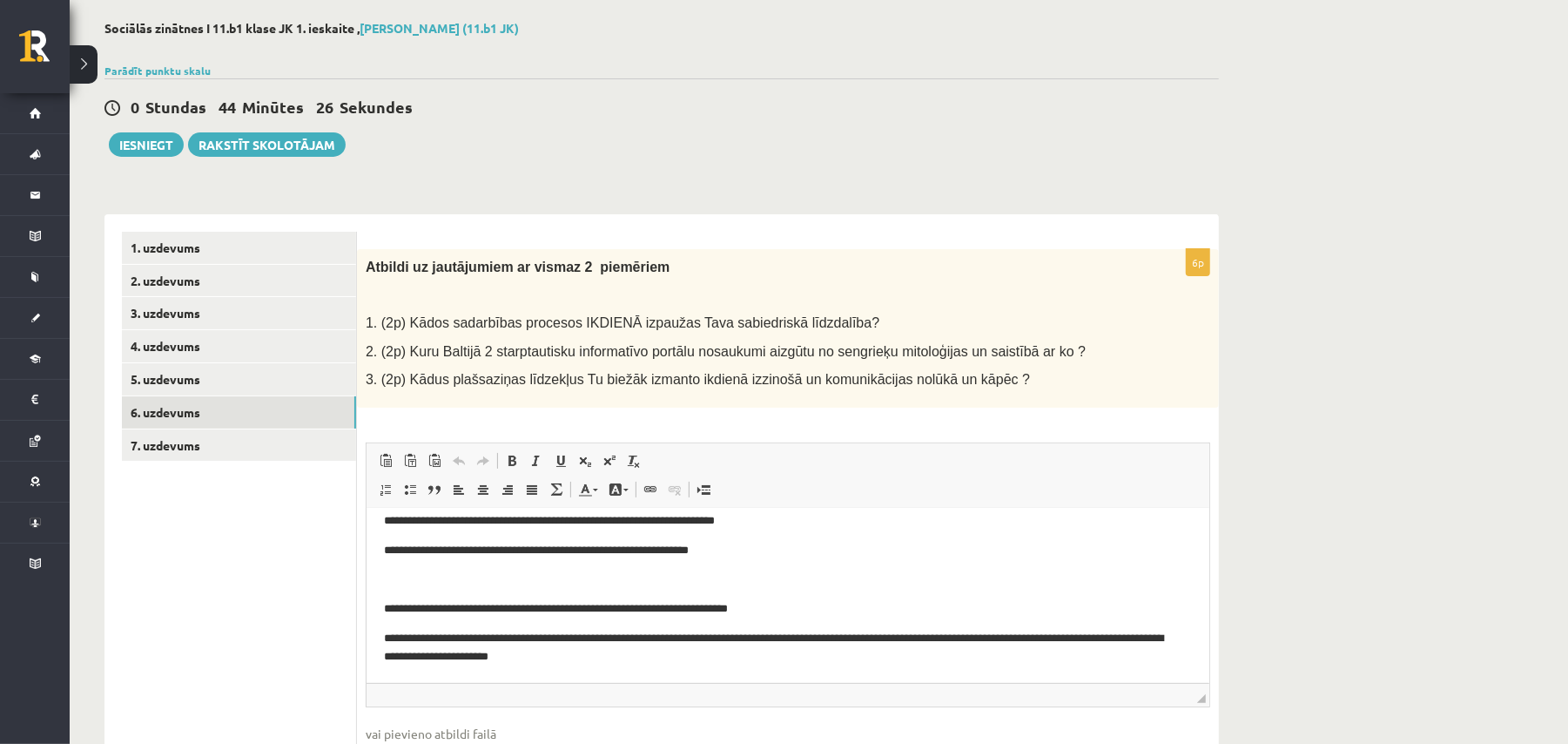
scroll to position [195, 0]
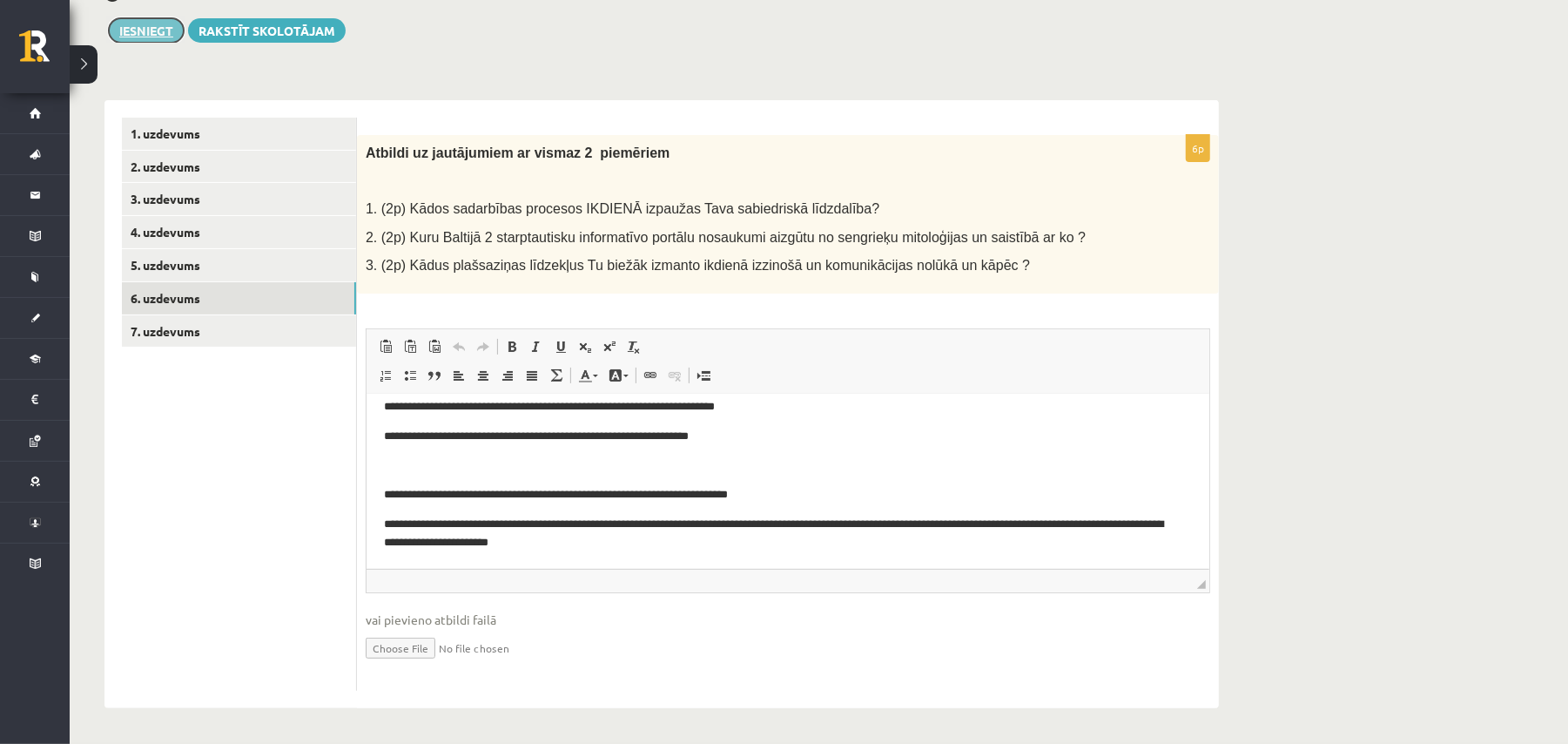
click at [156, 33] on button "Iesniegt" at bounding box center [146, 30] width 75 height 24
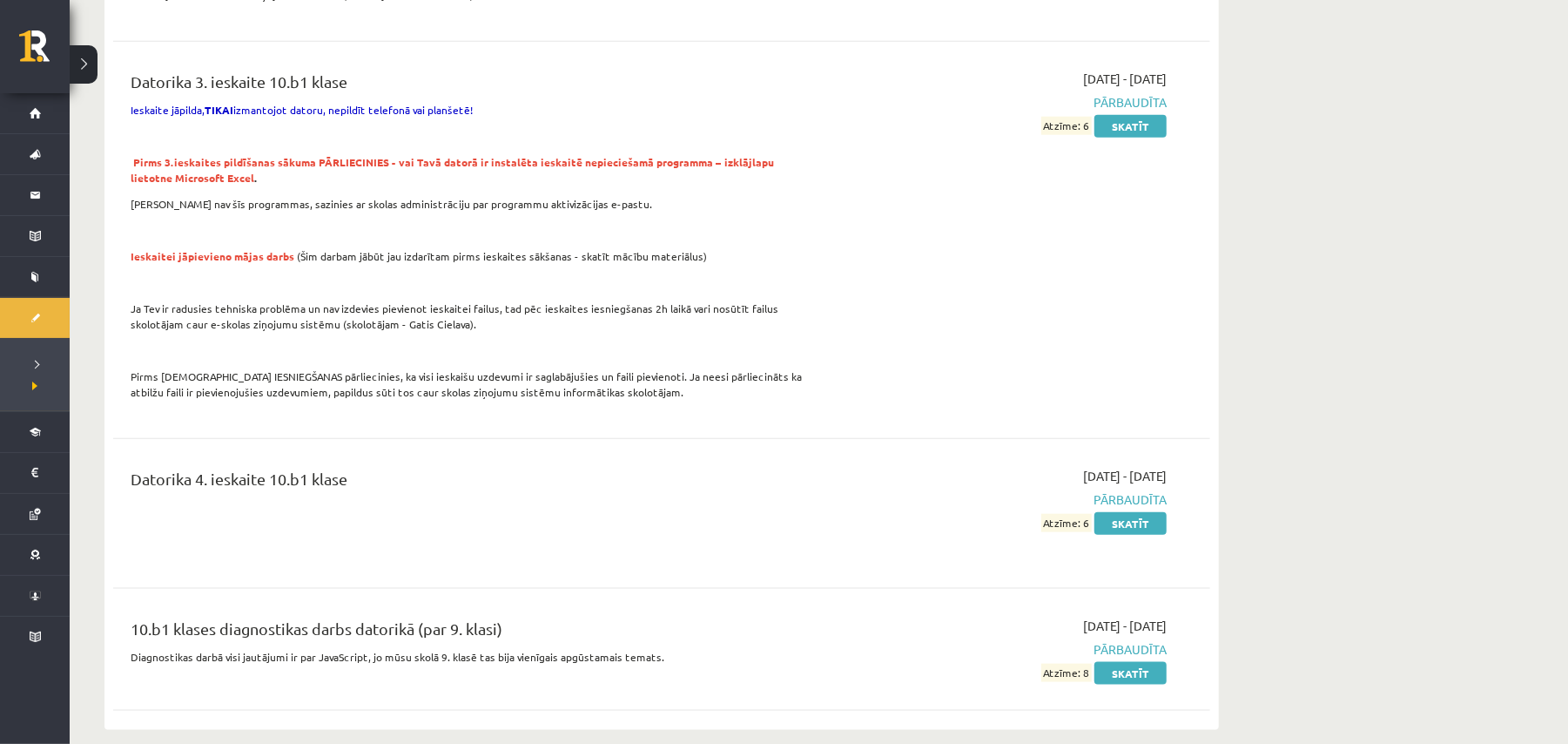
scroll to position [1277, 0]
